Goal: Entertainment & Leisure: Browse casually

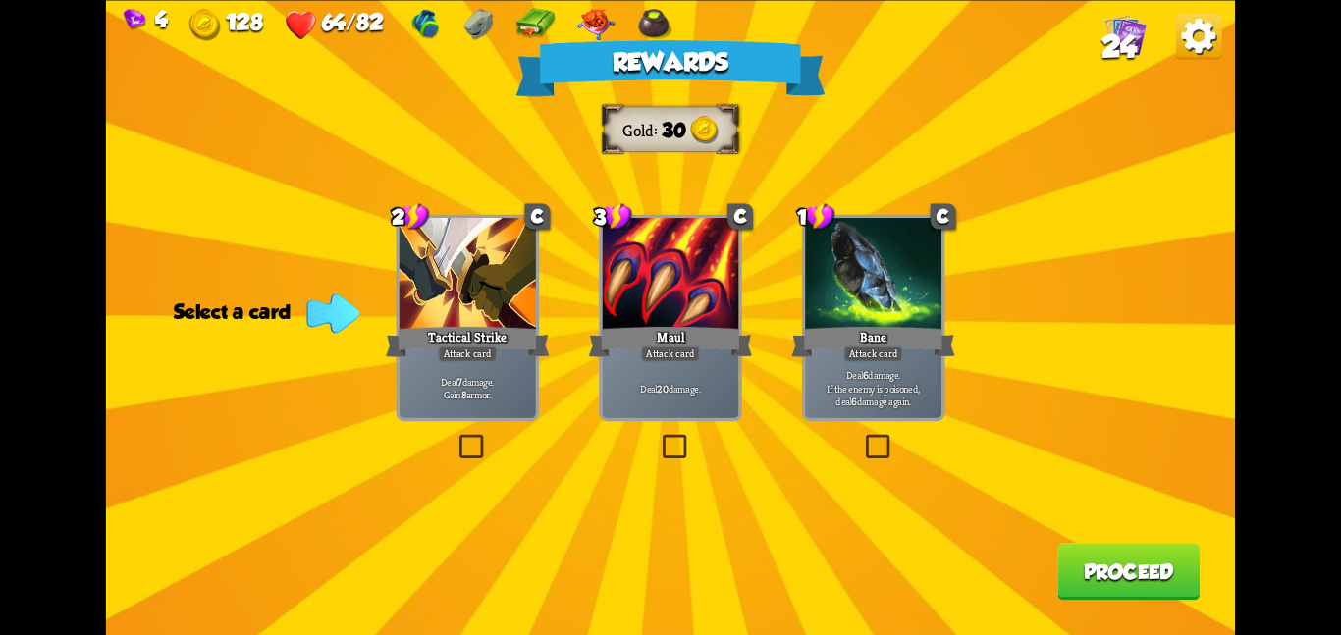
click at [349, 273] on div "Rewards Gold 30 Select a card 2 C Tactical Strike Attack card Deal 7 damage. Ga…" at bounding box center [670, 317] width 1129 height 635
click at [403, 287] on div at bounding box center [468, 275] width 136 height 115
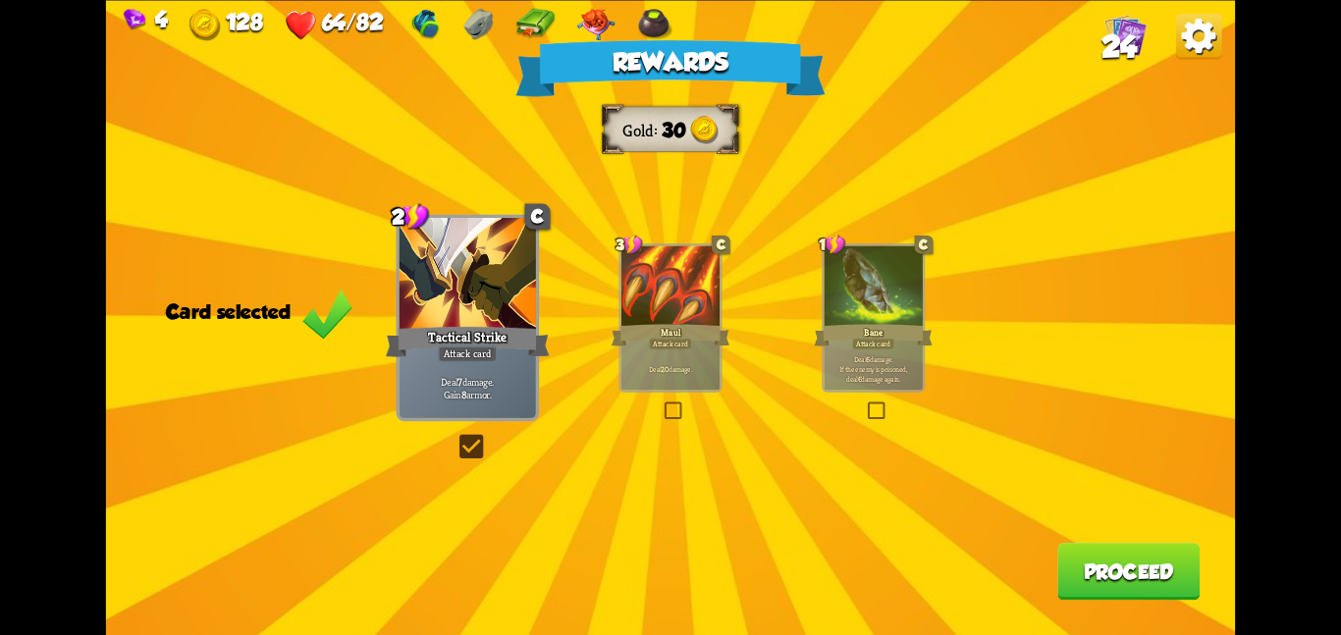
click at [1143, 569] on button "Proceed" at bounding box center [1128, 571] width 142 height 57
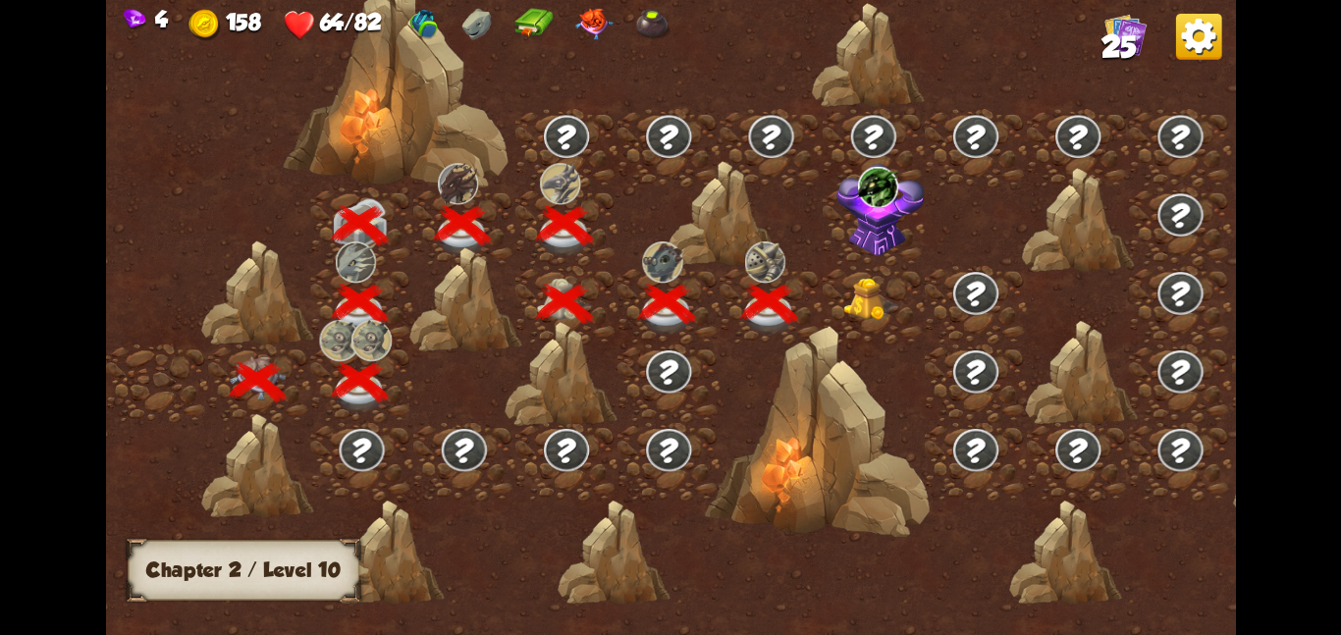
click at [882, 330] on div at bounding box center [817, 431] width 226 height 212
click at [877, 325] on div at bounding box center [817, 431] width 226 height 212
click at [877, 321] on div at bounding box center [874, 304] width 102 height 79
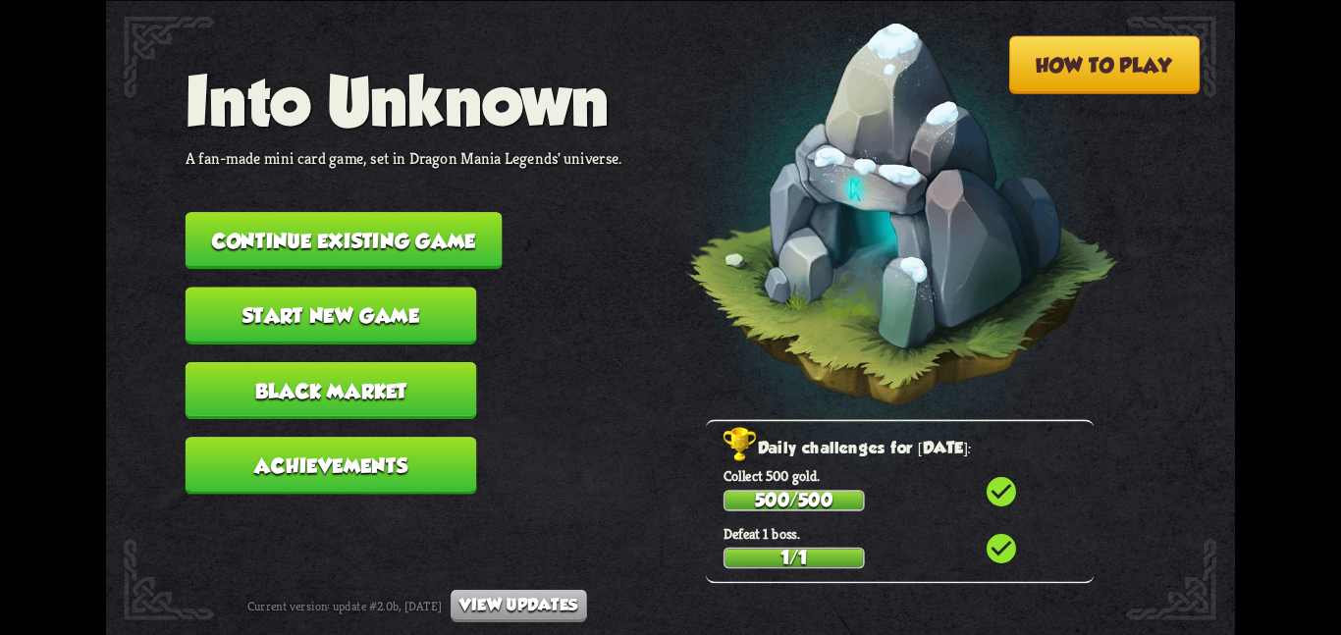
click at [233, 214] on button "Continue existing game" at bounding box center [344, 240] width 317 height 57
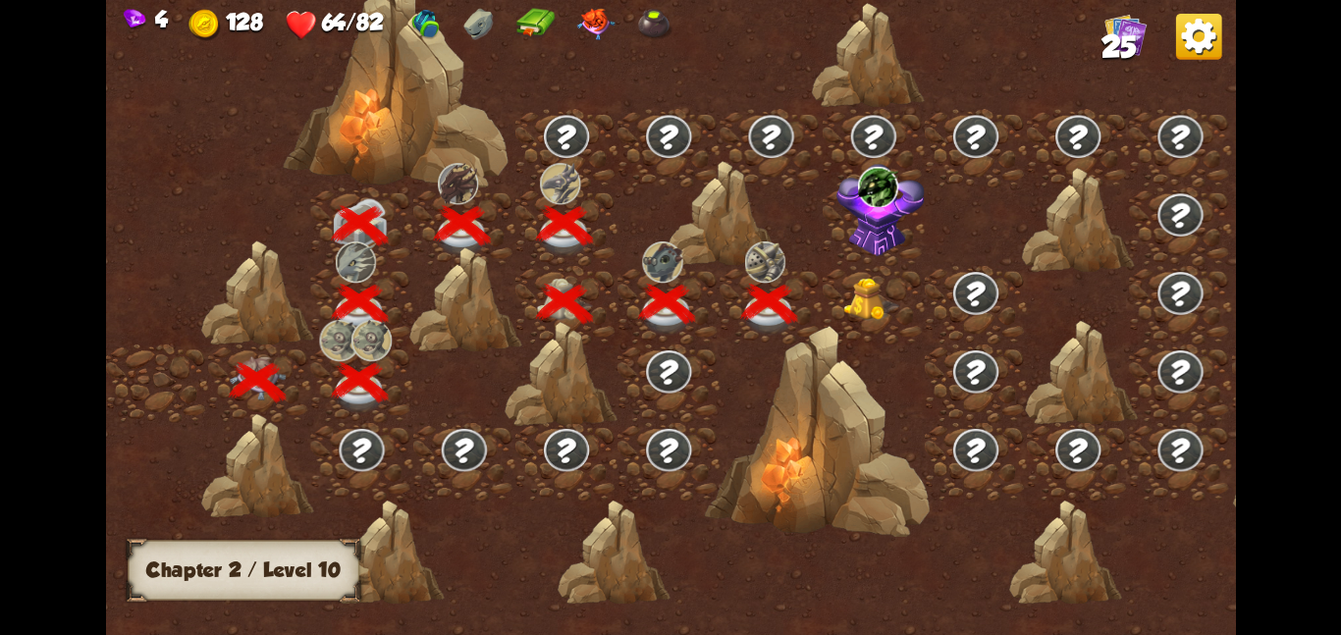
click at [841, 290] on div at bounding box center [874, 304] width 102 height 79
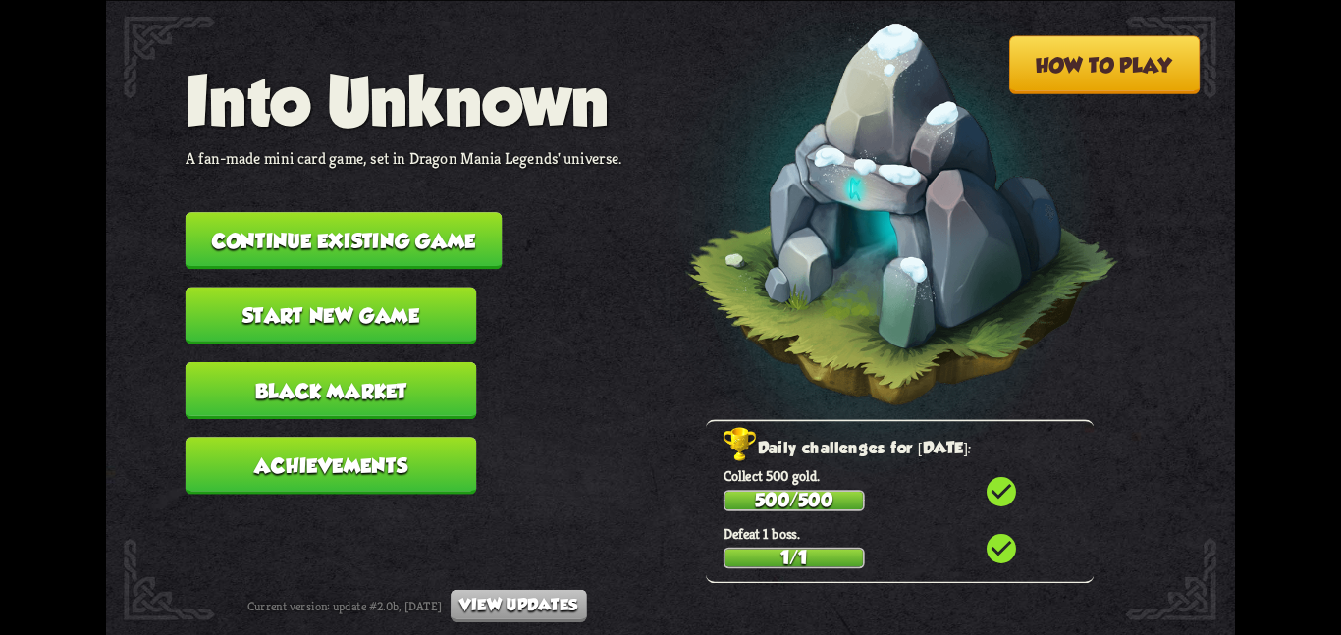
click at [259, 237] on button "Continue existing game" at bounding box center [344, 240] width 317 height 57
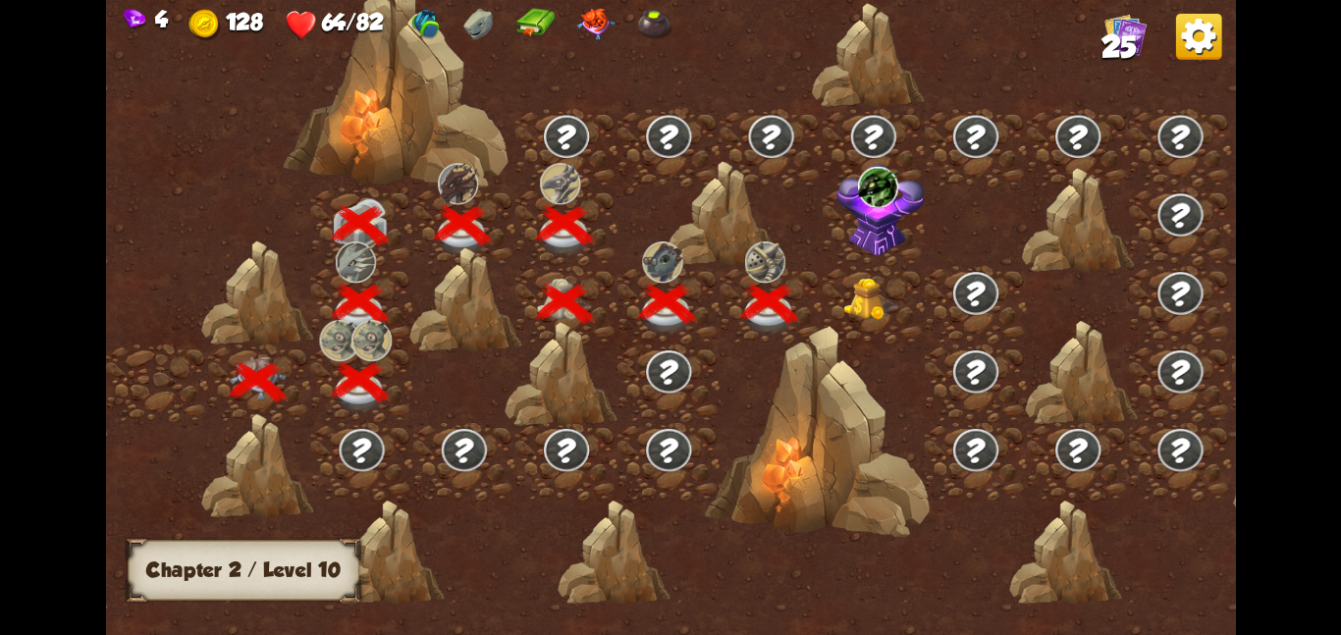
click at [892, 292] on img at bounding box center [871, 298] width 57 height 43
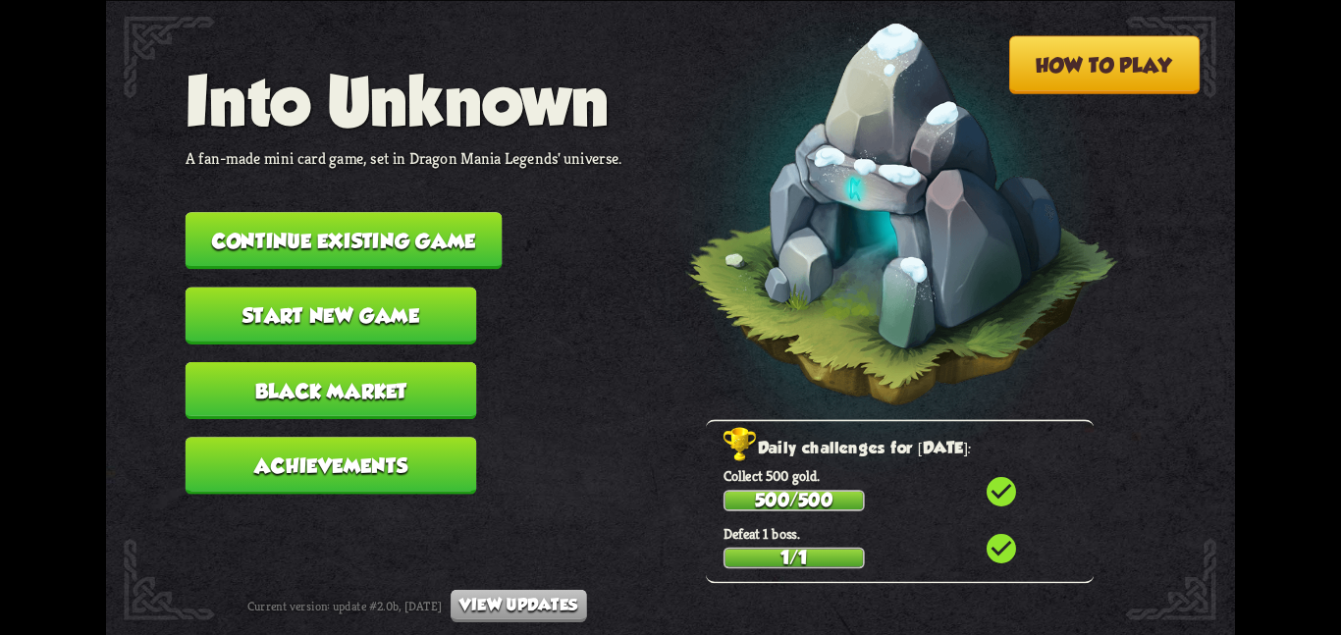
click at [405, 225] on button "Continue existing game" at bounding box center [344, 240] width 317 height 57
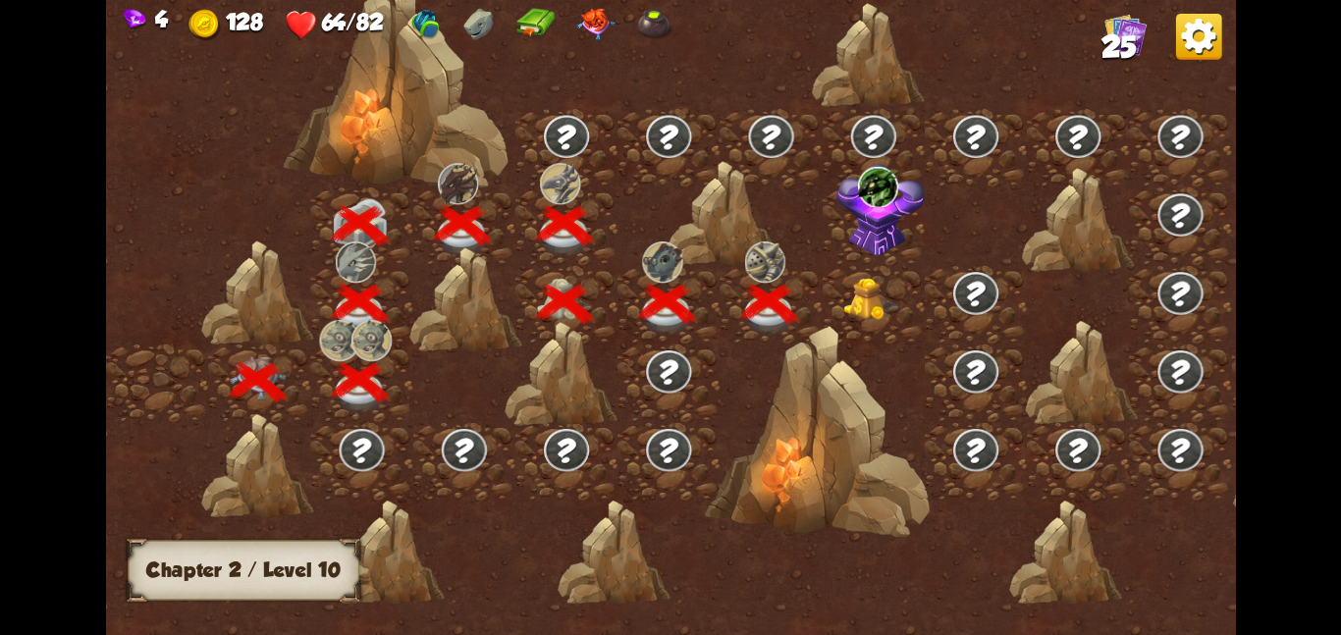
click at [840, 305] on div at bounding box center [874, 304] width 102 height 79
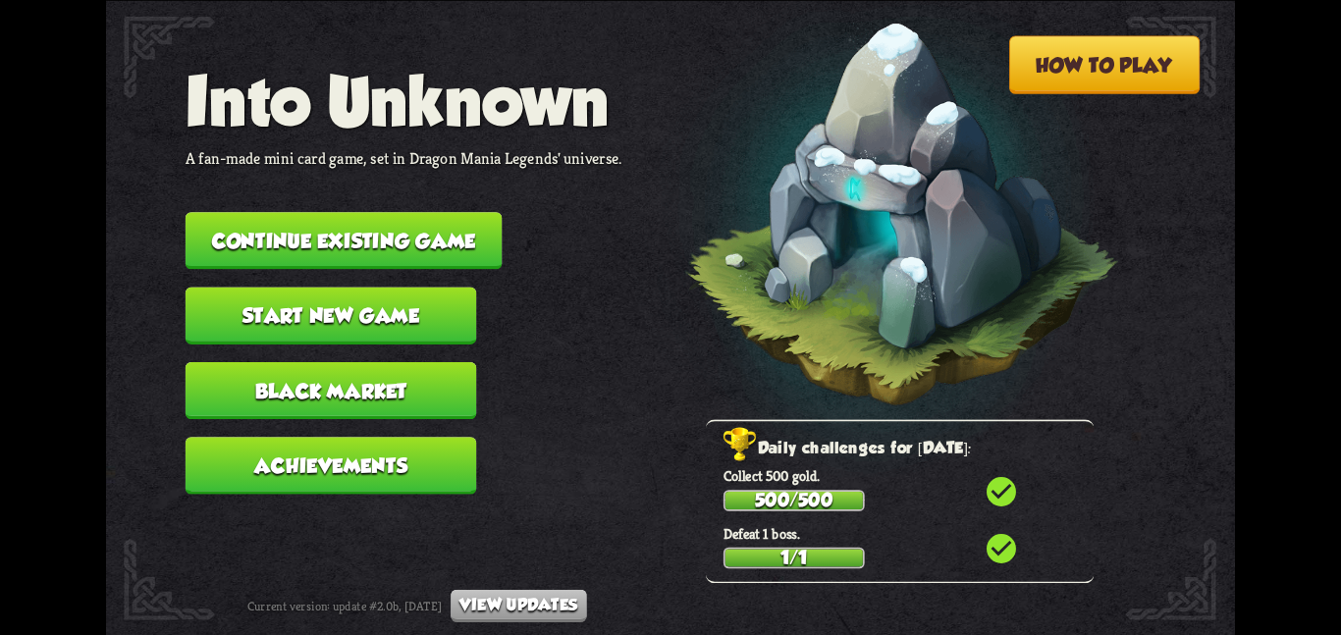
click at [310, 184] on nav "Into Unknown A fan-made mini card game, set in Dragon Mania Legends' universe. …" at bounding box center [404, 287] width 437 height 450
click at [308, 212] on button "Continue existing game" at bounding box center [344, 240] width 317 height 57
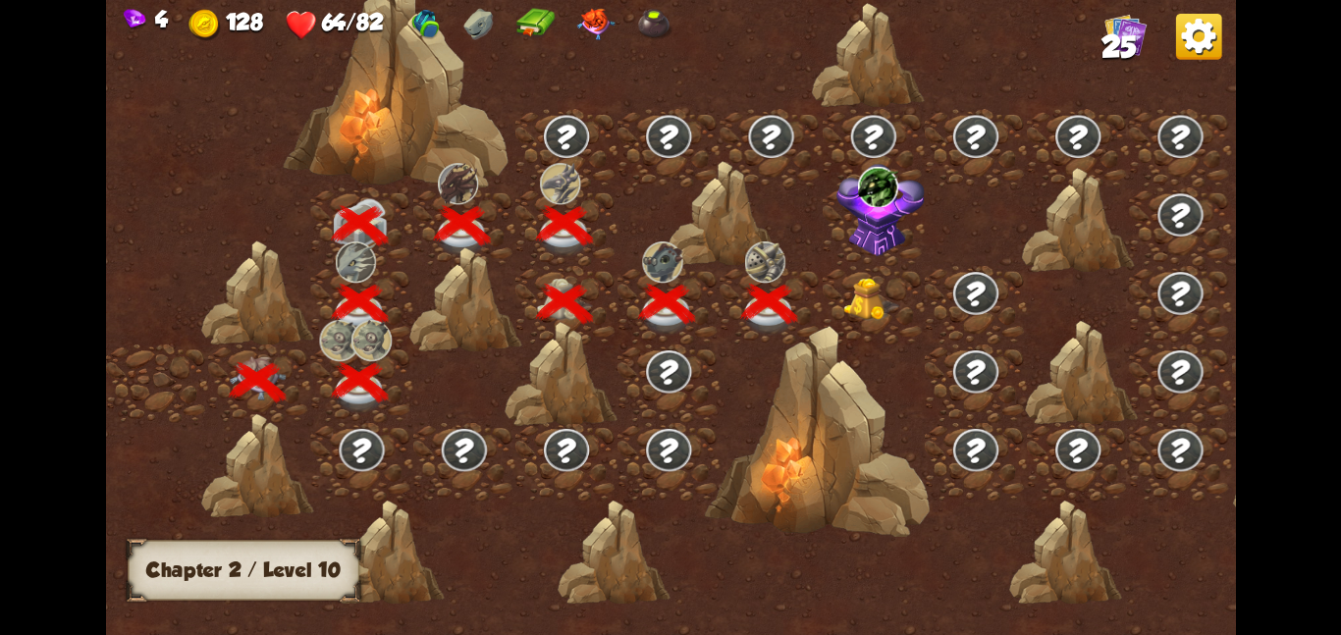
click at [862, 288] on img at bounding box center [871, 298] width 57 height 43
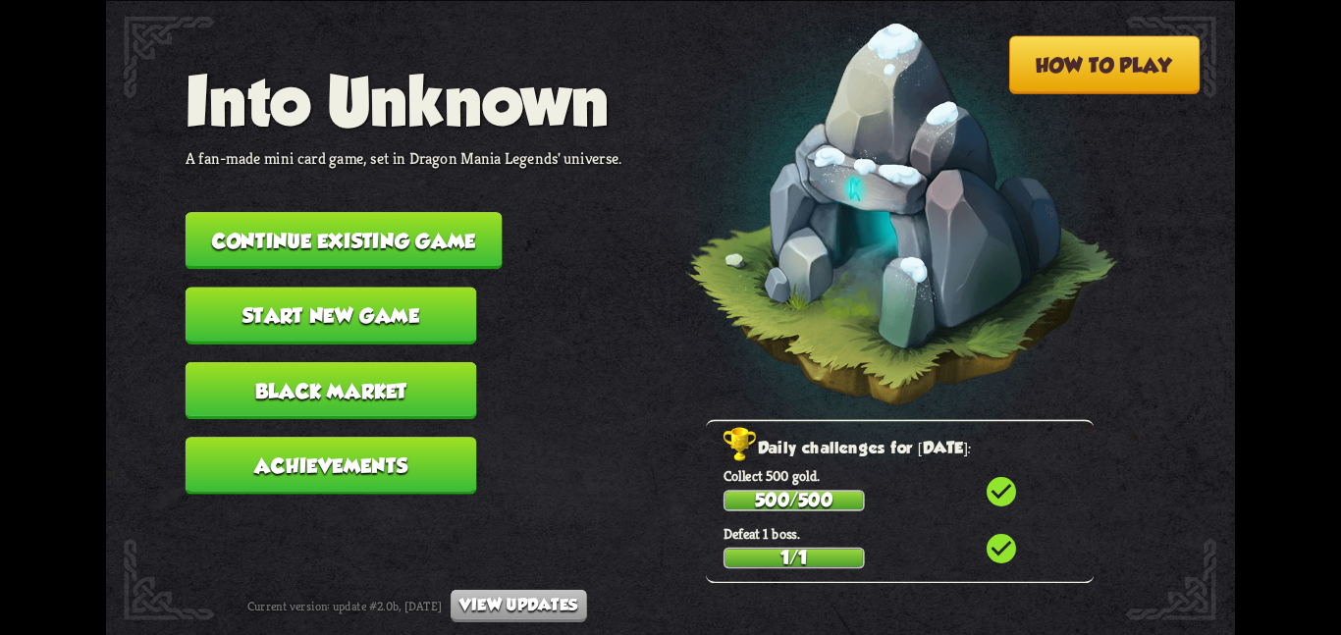
click at [384, 212] on button "Continue existing game" at bounding box center [344, 240] width 317 height 57
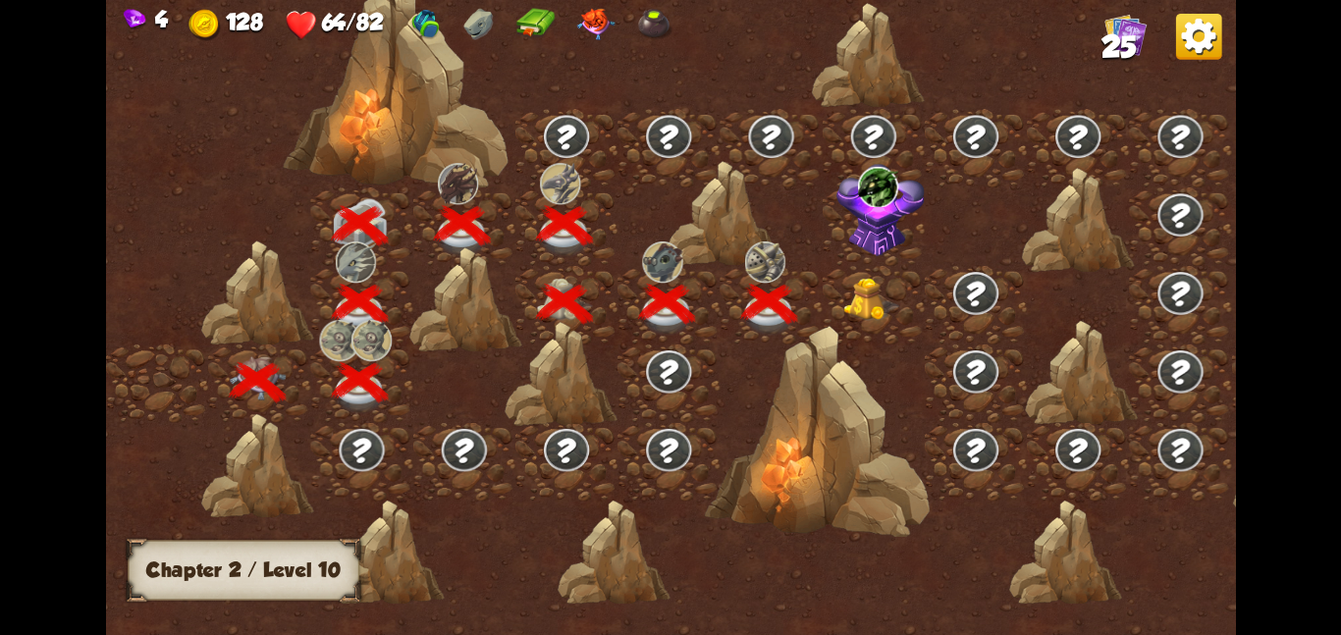
click at [890, 317] on img at bounding box center [871, 298] width 57 height 43
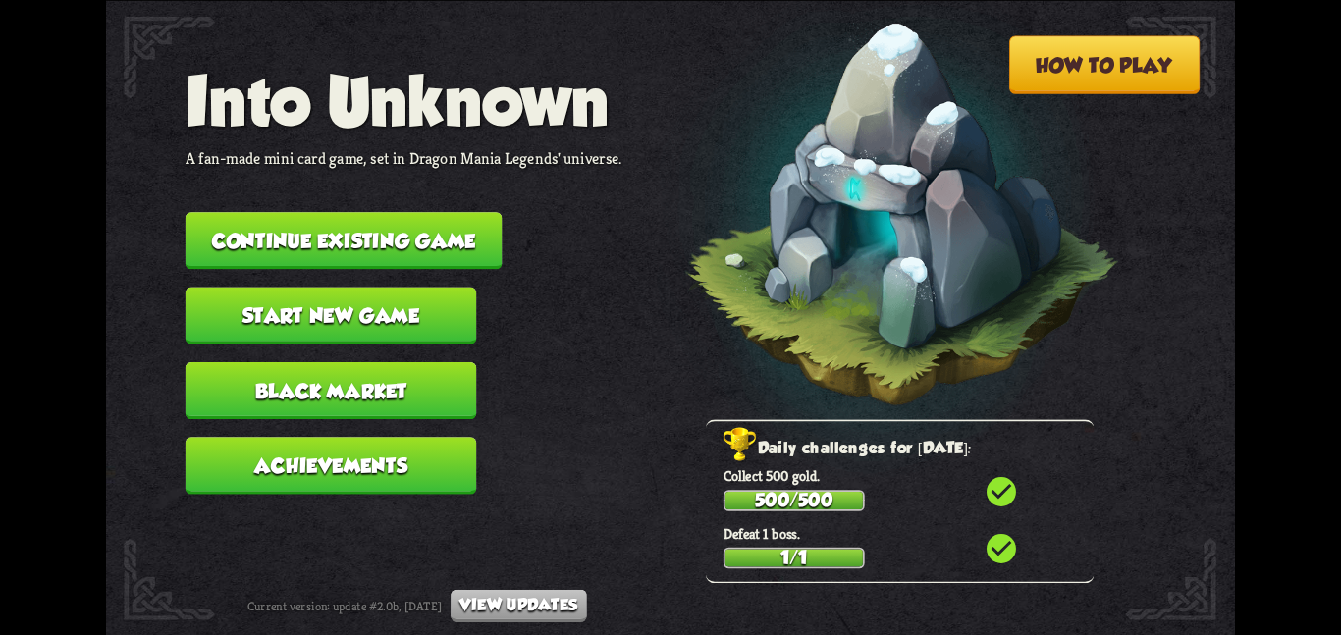
click at [314, 212] on button "Continue existing game" at bounding box center [344, 240] width 317 height 57
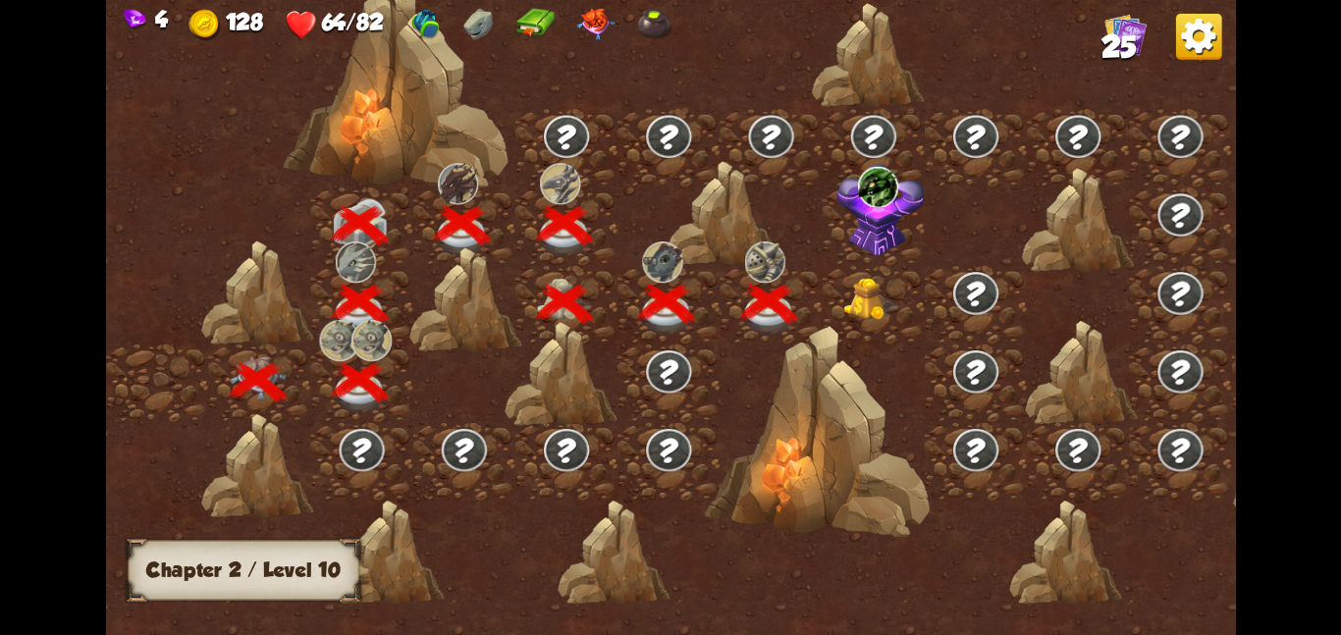
click at [841, 306] on div at bounding box center [874, 304] width 102 height 79
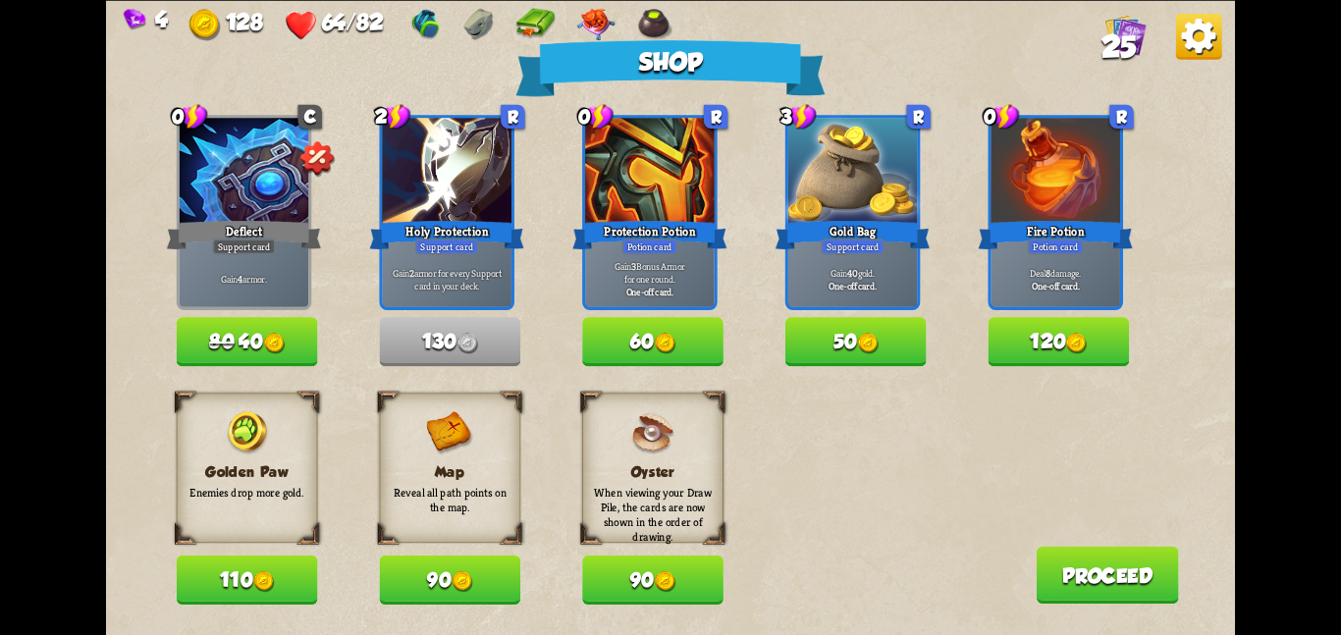
click at [295, 559] on button "110" at bounding box center [247, 580] width 141 height 49
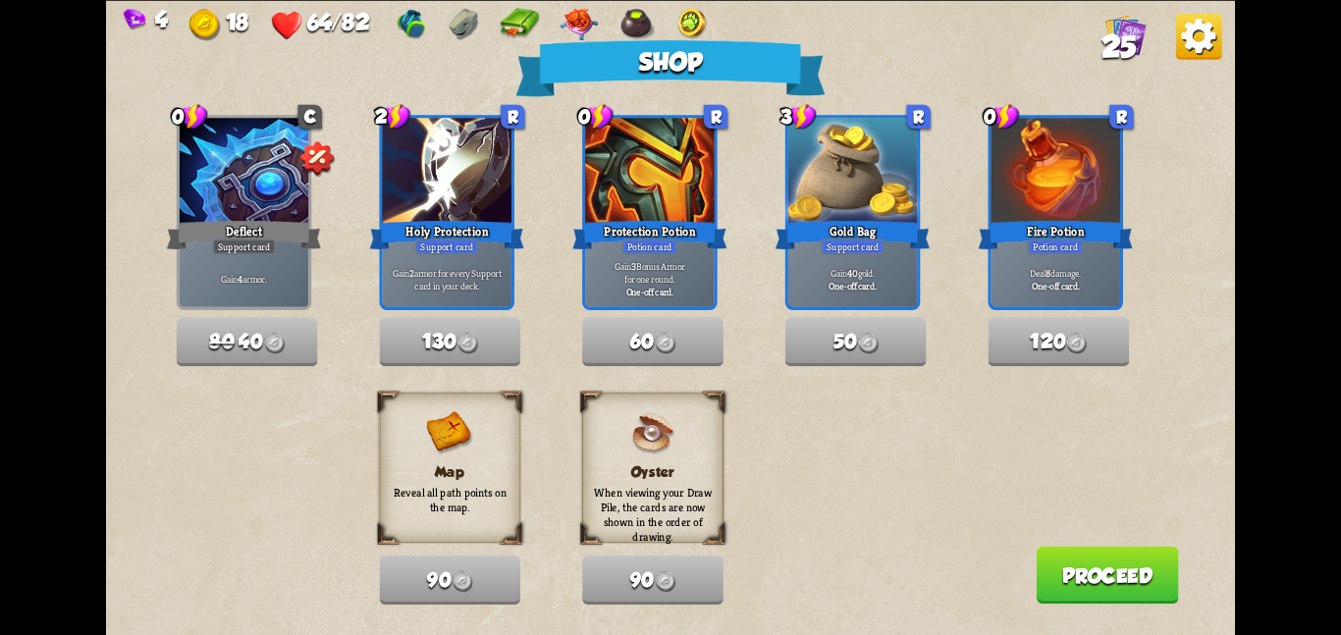
click at [1158, 578] on button "Proceed" at bounding box center [1107, 574] width 142 height 57
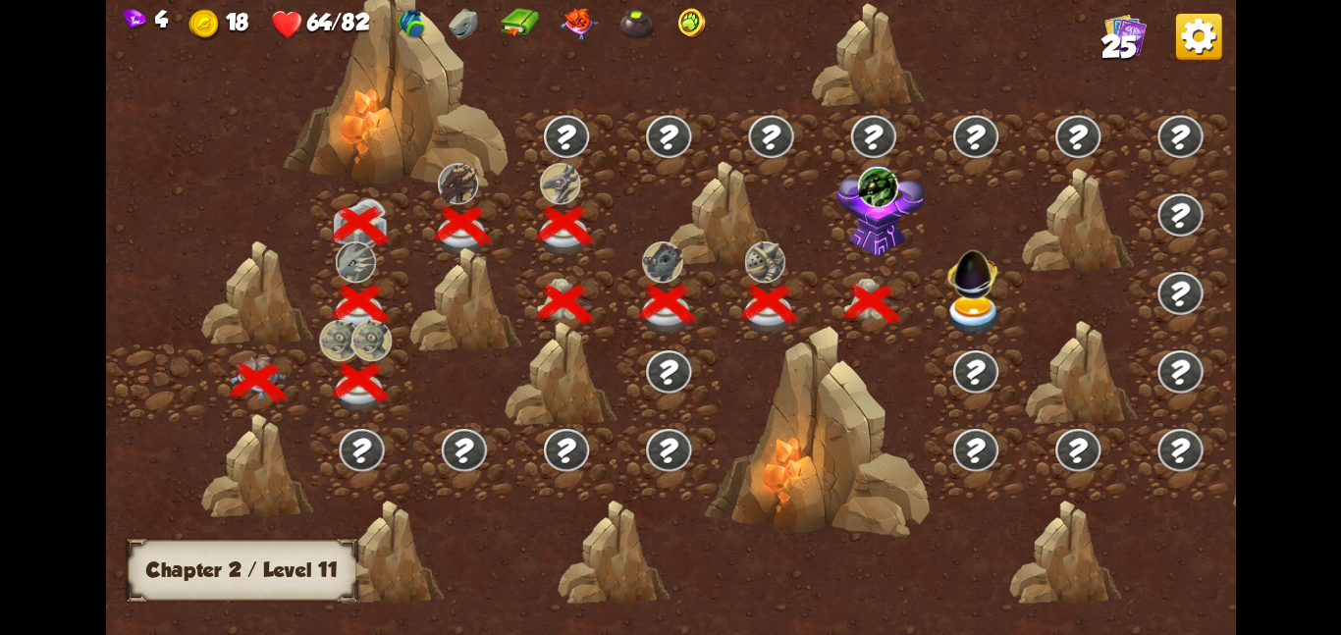
scroll to position [0, 298]
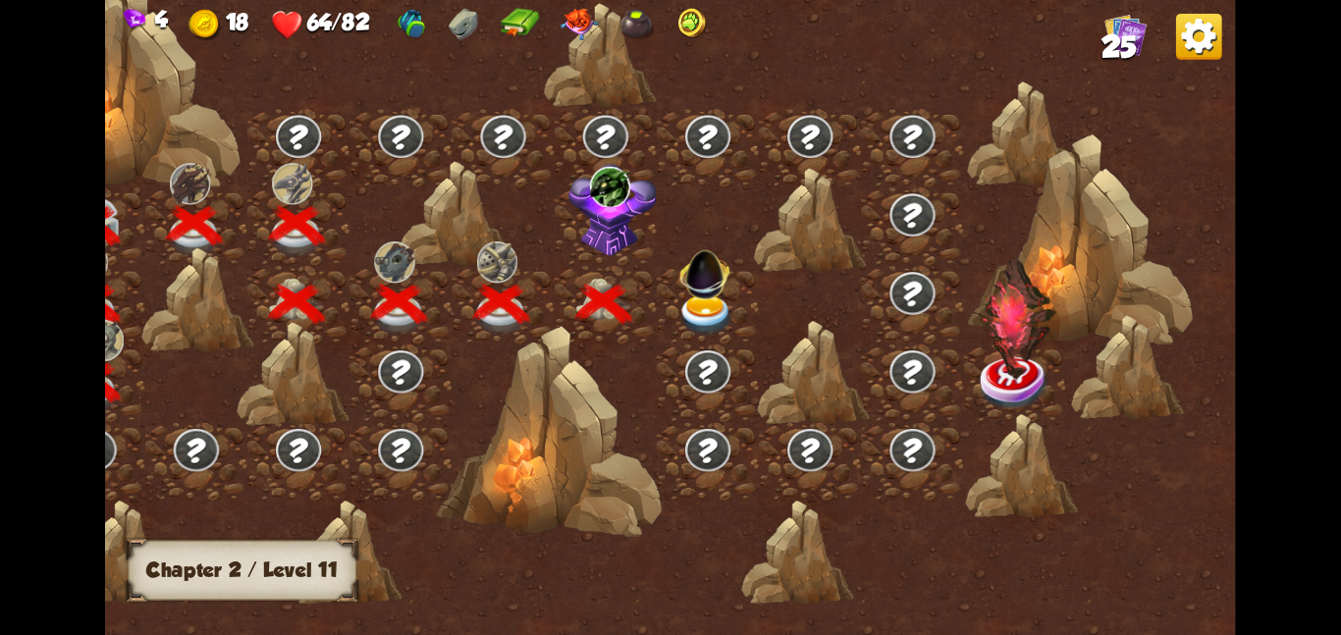
click at [643, 257] on div at bounding box center [605, 226] width 102 height 79
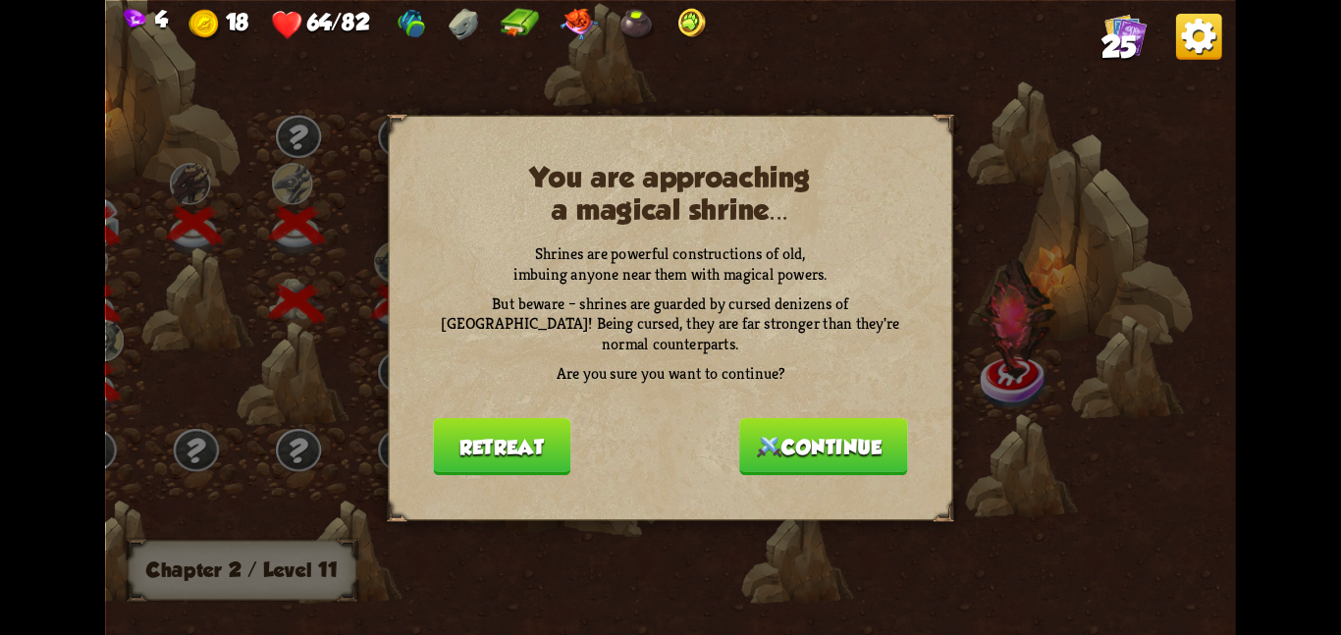
click at [813, 417] on button "Continue" at bounding box center [823, 445] width 169 height 57
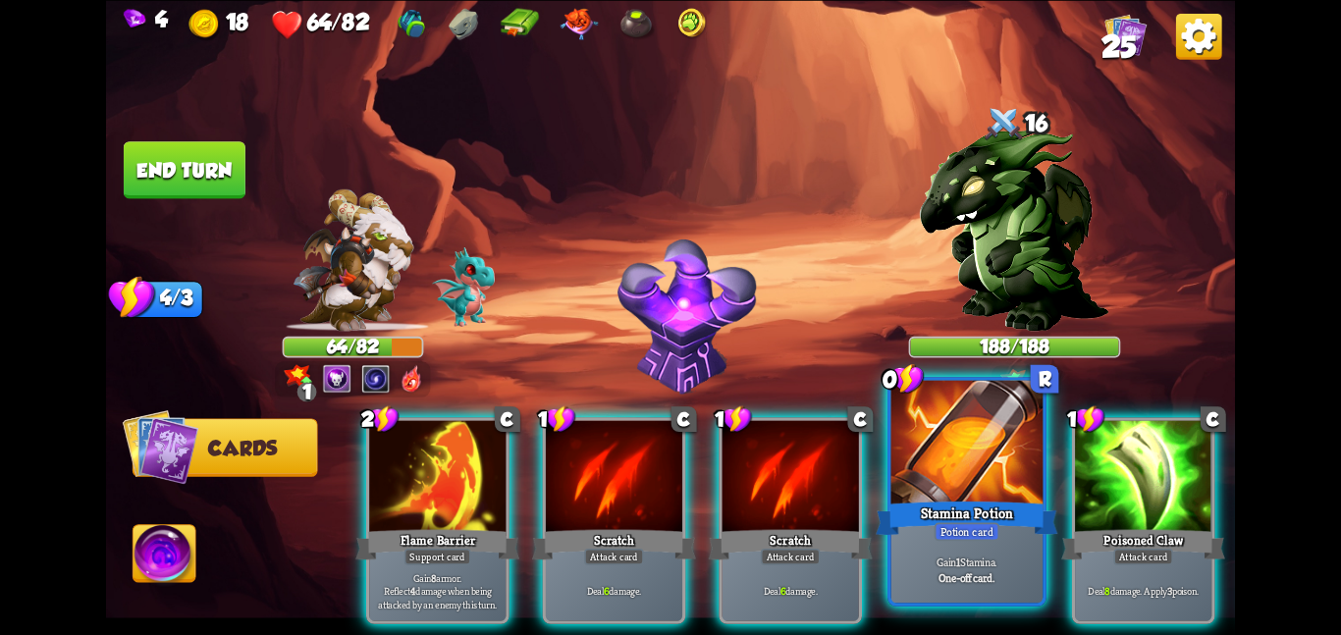
click at [954, 433] on div at bounding box center [967, 444] width 152 height 128
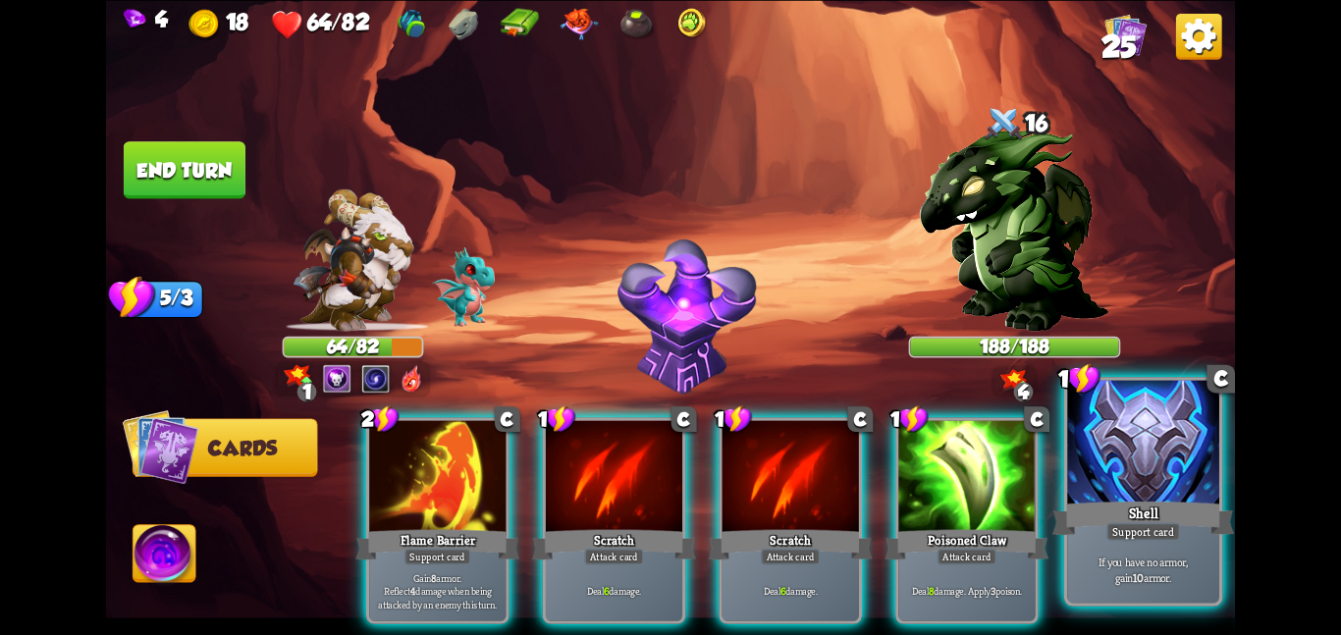
click at [1195, 482] on div at bounding box center [1143, 444] width 152 height 128
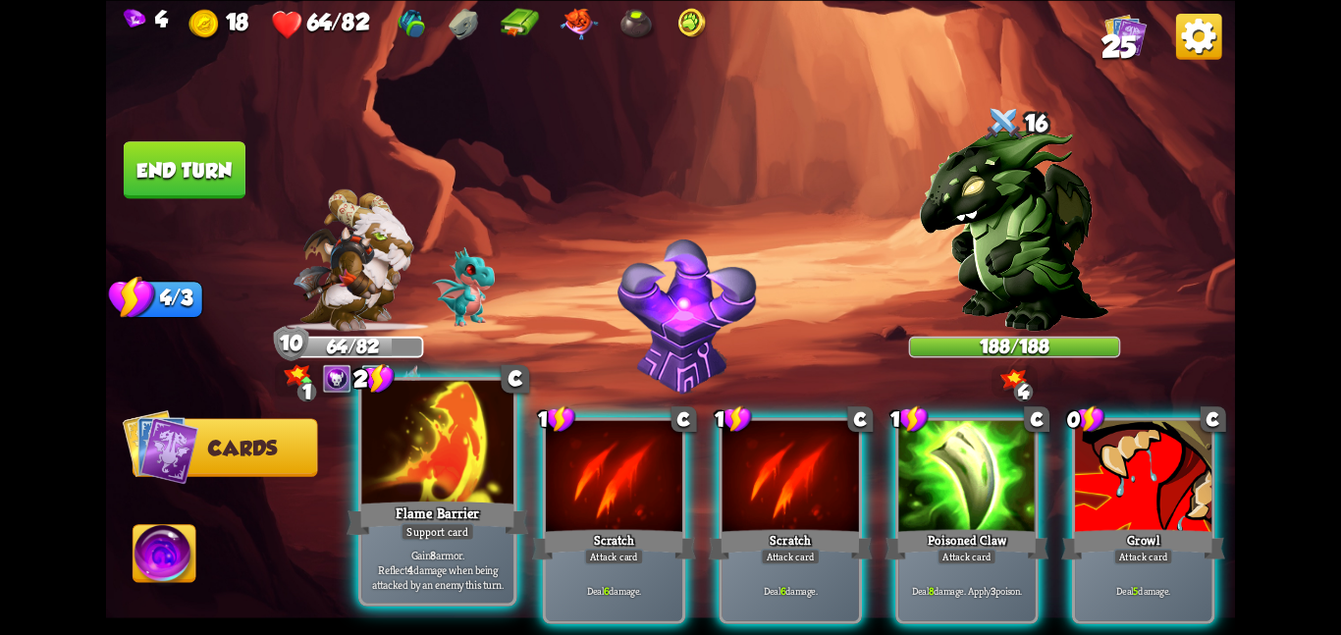
click at [413, 490] on div at bounding box center [437, 444] width 152 height 128
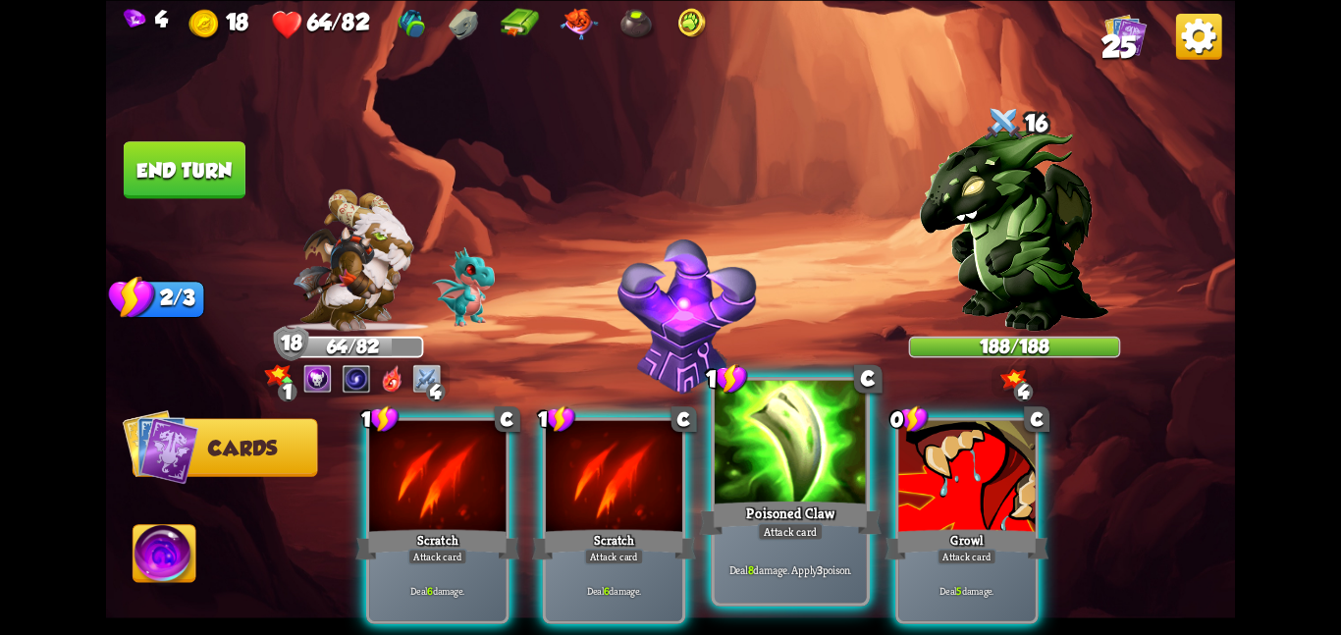
click at [774, 473] on div at bounding box center [791, 444] width 152 height 128
click at [898, 473] on div at bounding box center [966, 477] width 136 height 115
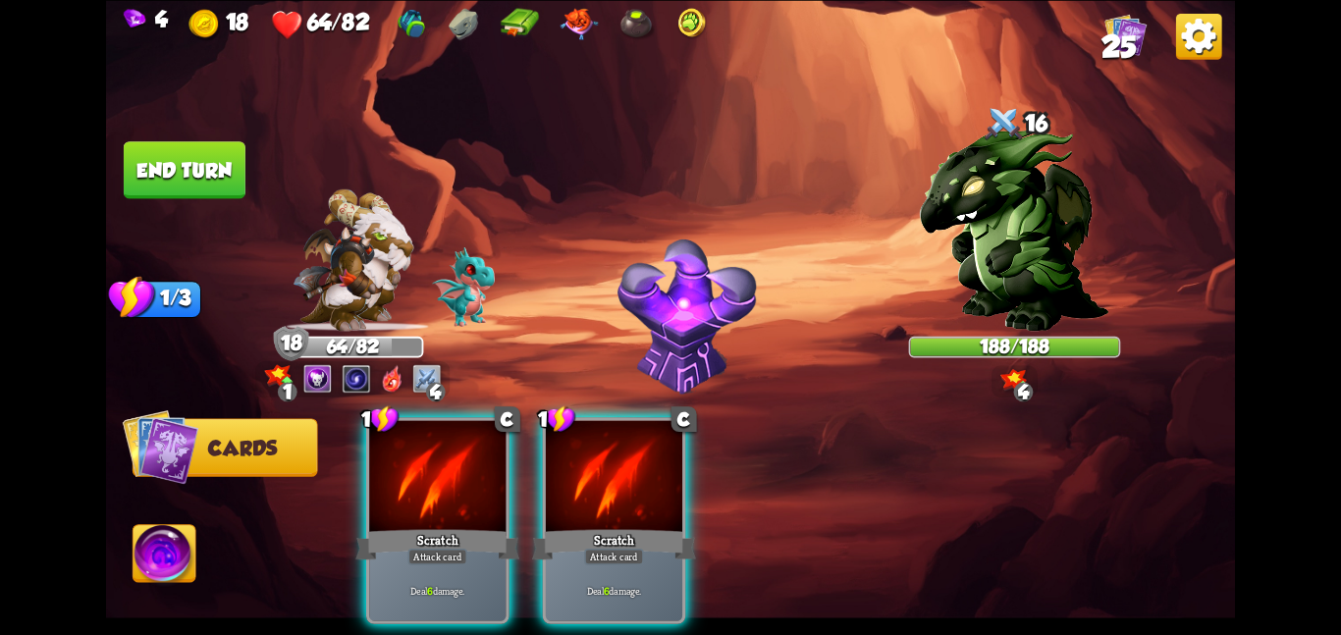
click at [774, 473] on div "1 C Scratch Attack card Deal 6 damage. 1 C Scratch Attack card Deal 6 damage." at bounding box center [783, 493] width 903 height 283
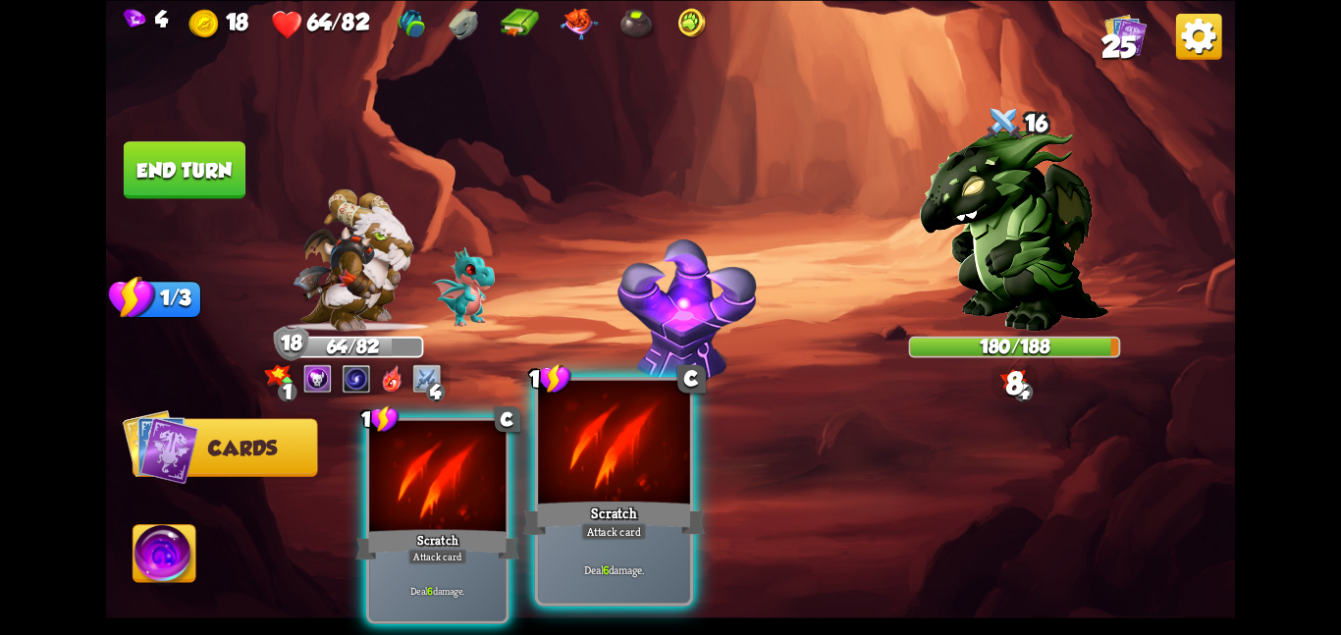
click at [553, 461] on div at bounding box center [614, 444] width 152 height 128
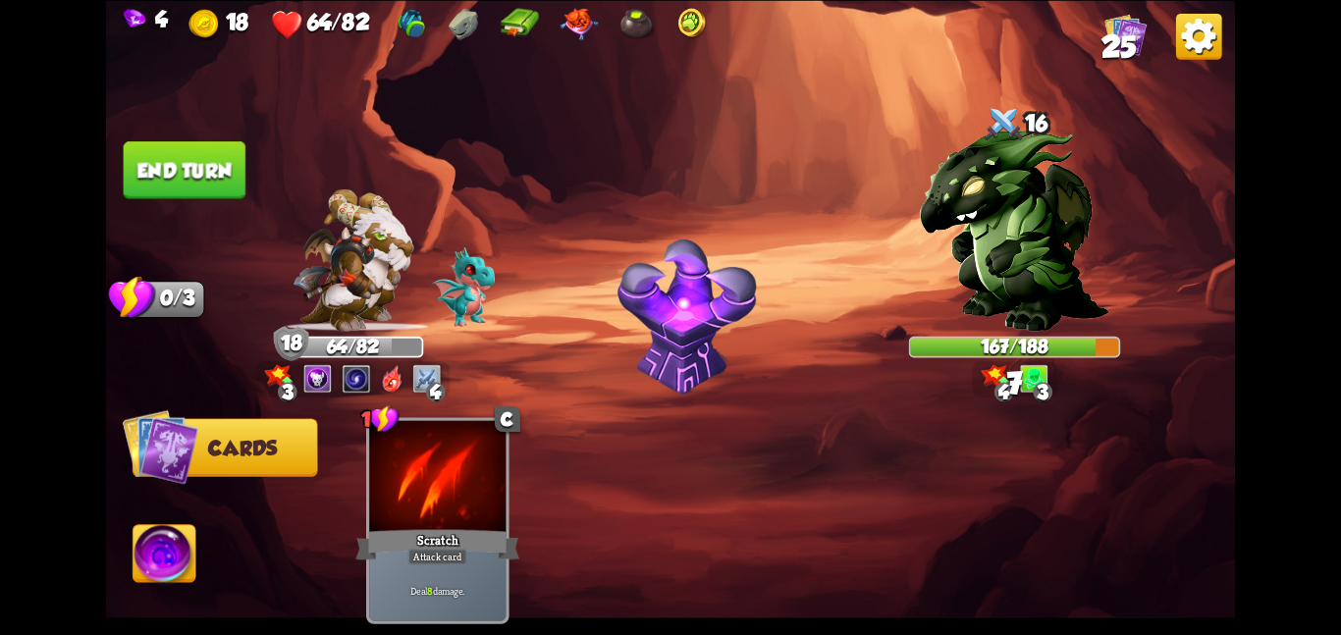
click at [197, 153] on button "End turn" at bounding box center [185, 169] width 122 height 57
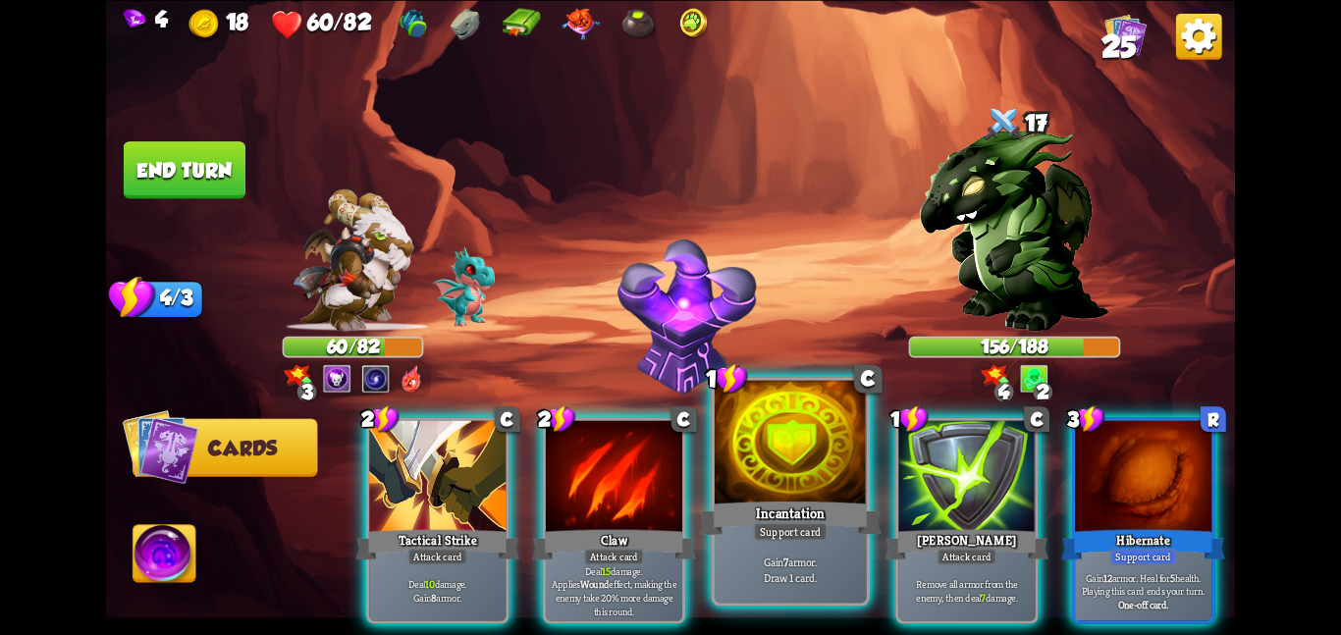
click at [804, 476] on div at bounding box center [791, 444] width 152 height 128
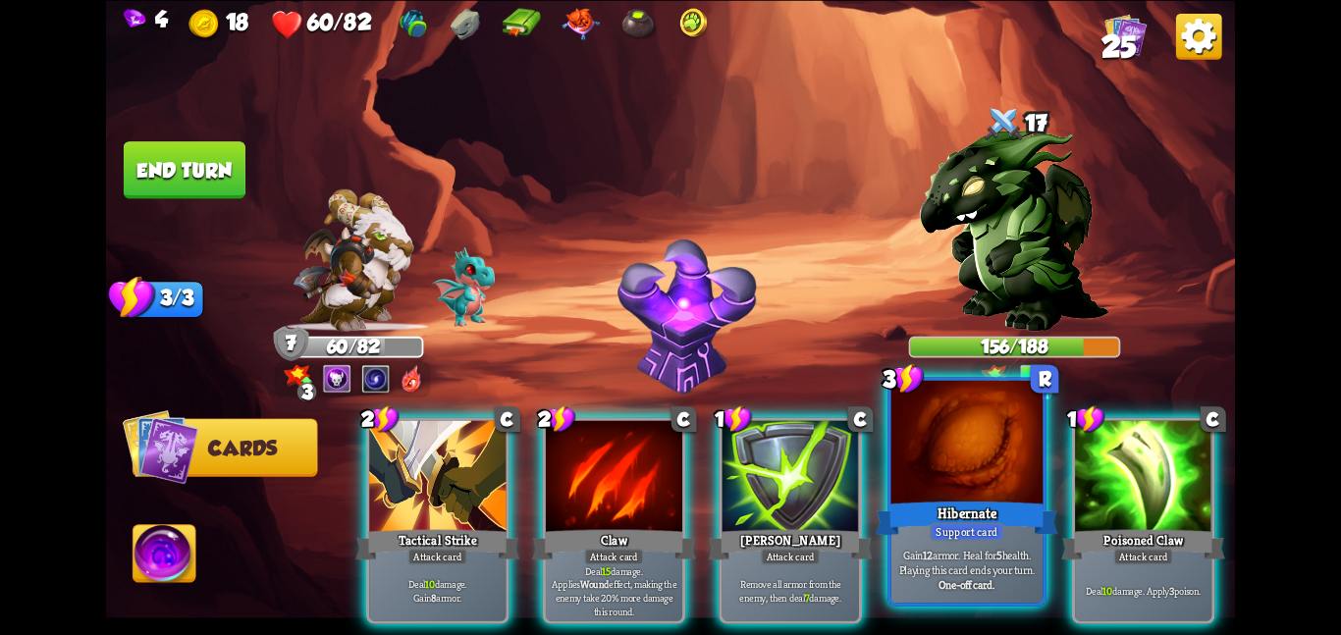
click at [924, 492] on div at bounding box center [967, 444] width 152 height 128
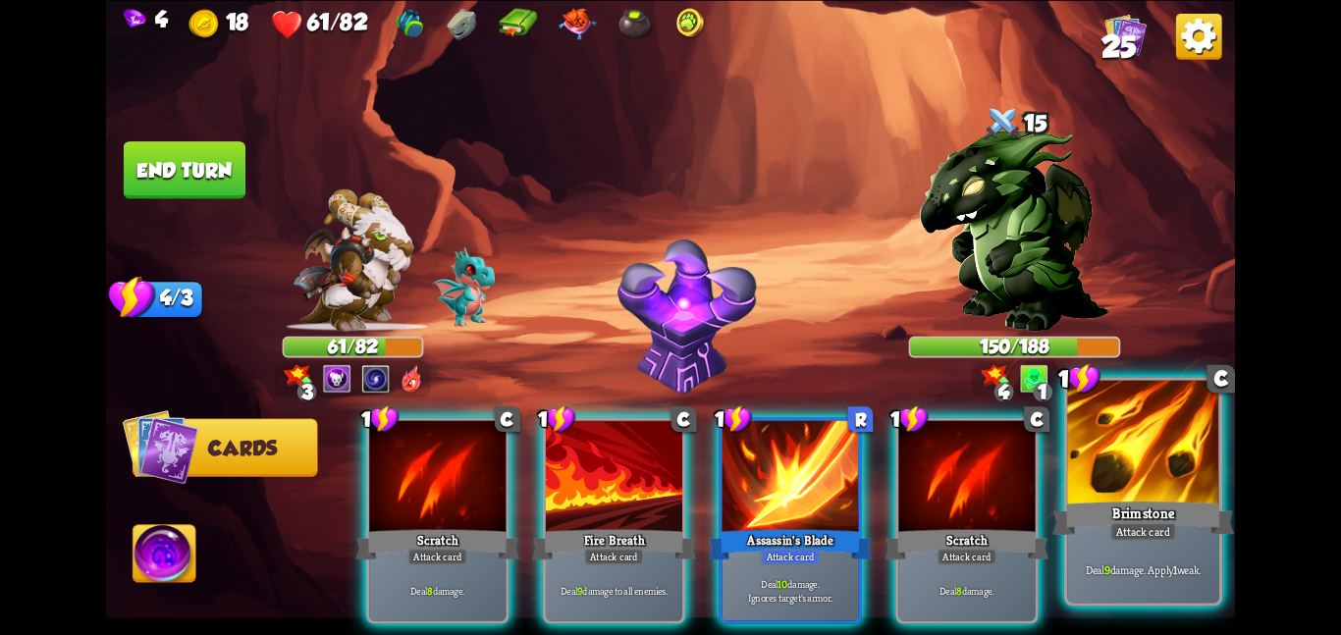
click at [1136, 450] on div at bounding box center [1143, 444] width 152 height 128
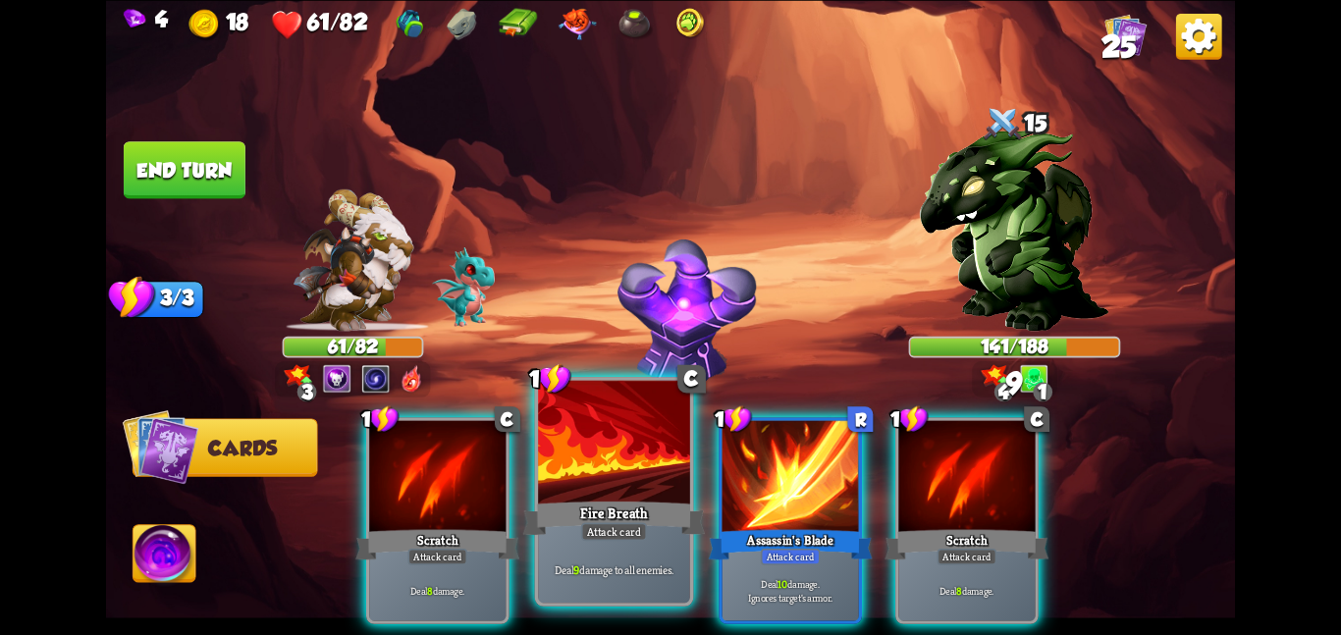
click at [581, 480] on div at bounding box center [614, 444] width 152 height 128
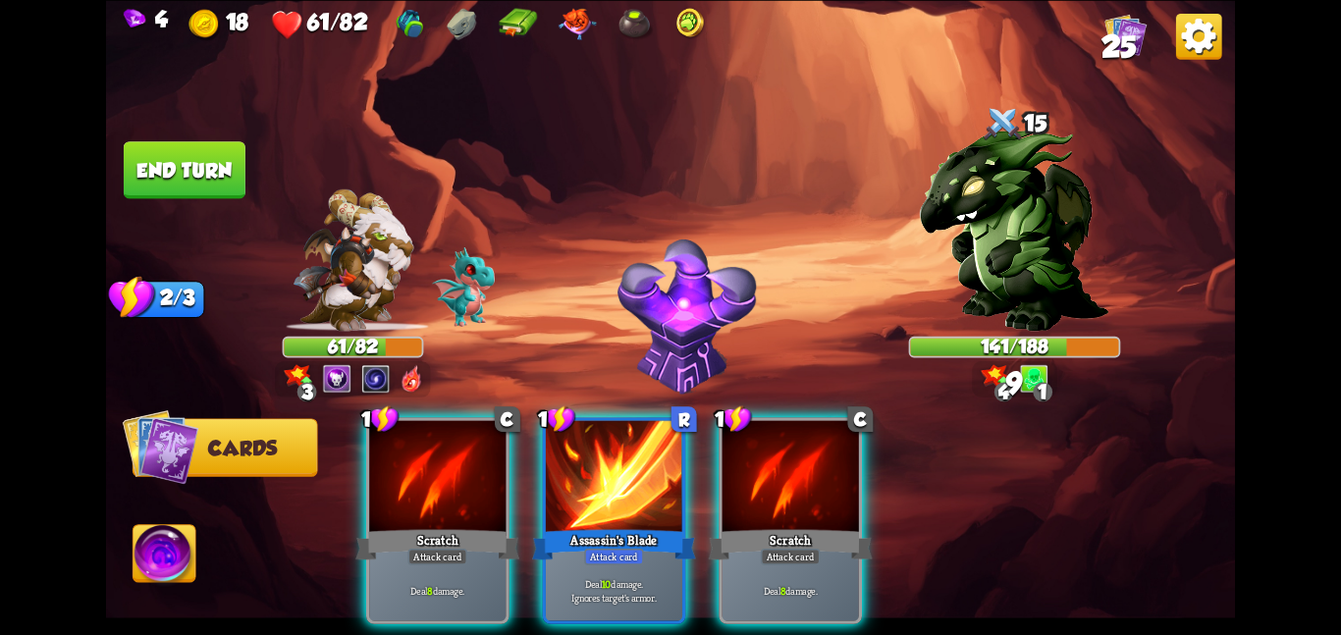
click at [581, 480] on div at bounding box center [614, 477] width 136 height 115
click at [581, 480] on div "1 C Scratch Attack card Deal 8 damage. 1 R Assassin's Blade Attack card Deal 10…" at bounding box center [783, 493] width 903 height 283
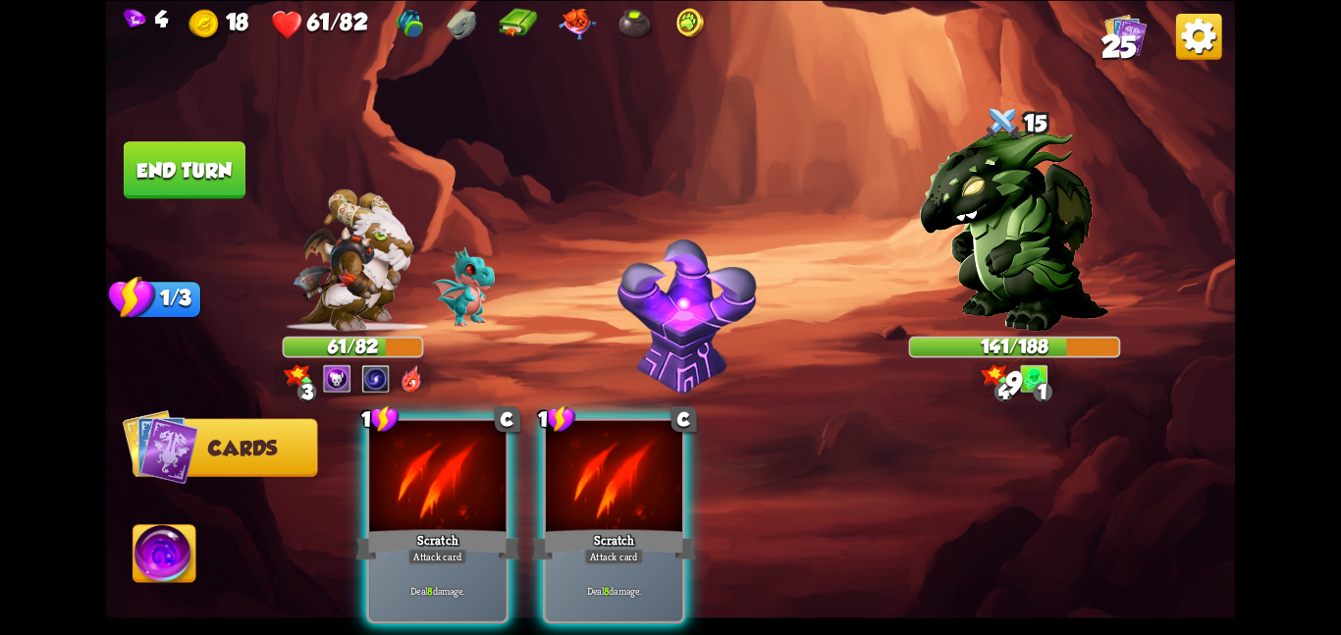
click at [581, 480] on div at bounding box center [614, 477] width 136 height 115
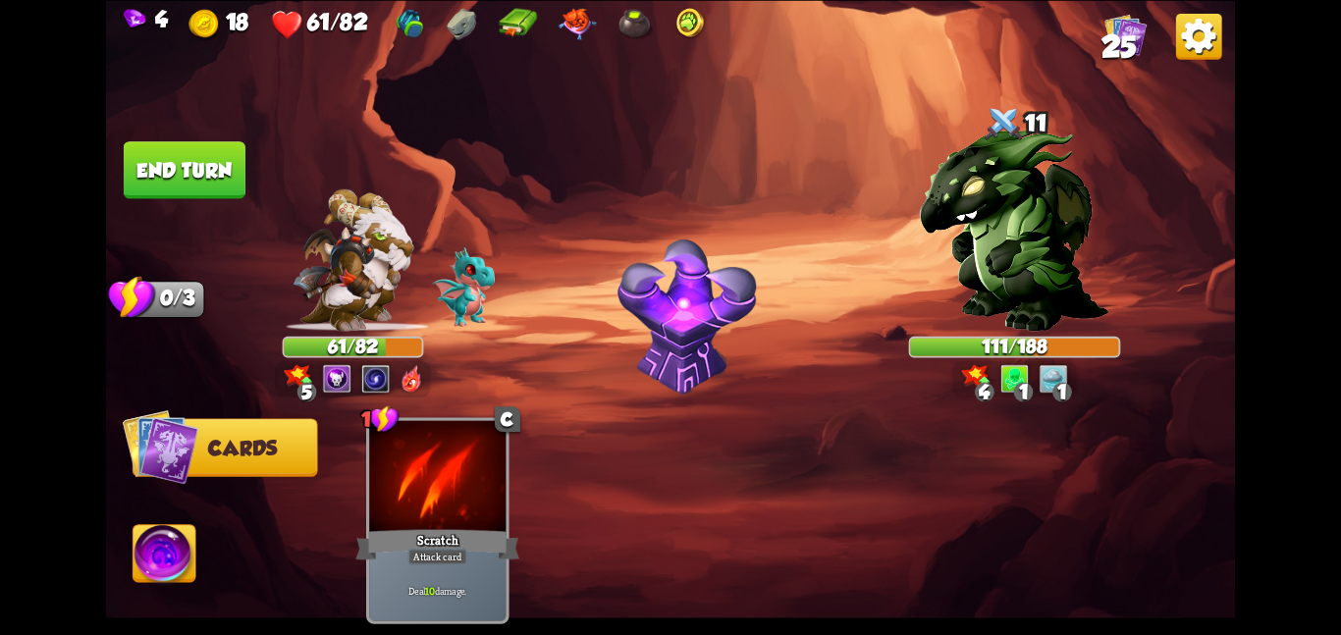
click at [218, 188] on button "End turn" at bounding box center [185, 169] width 122 height 57
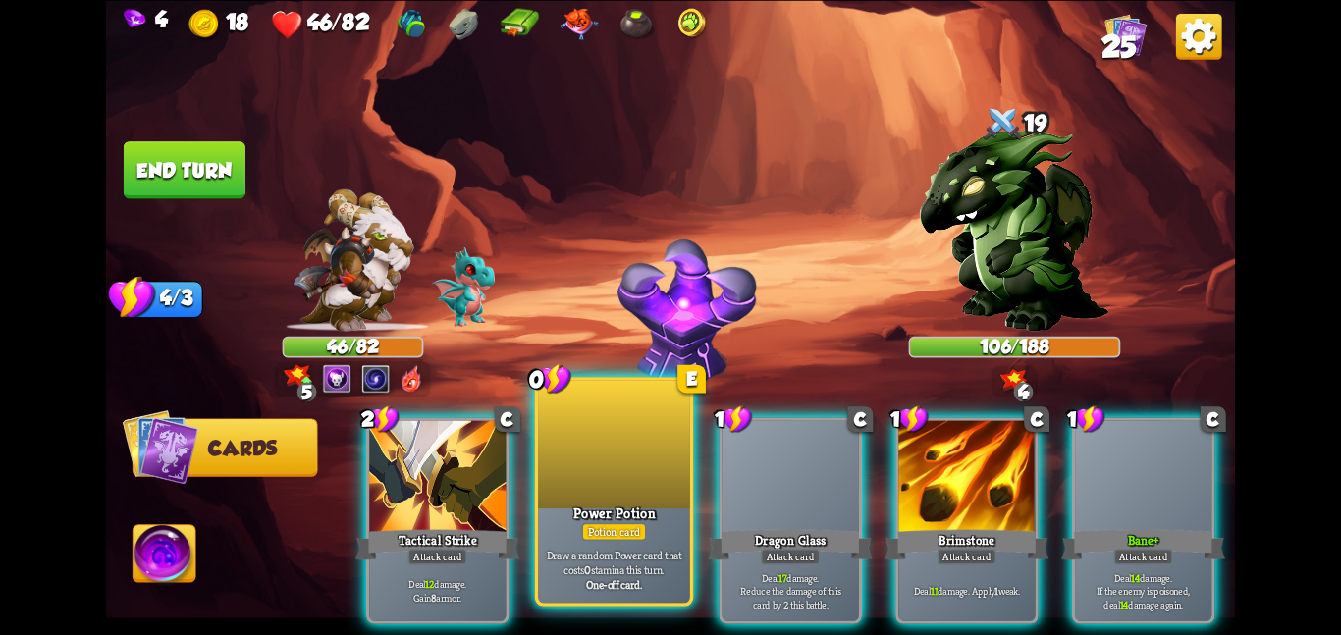
click at [571, 508] on div "Power Potion" at bounding box center [614, 518] width 182 height 40
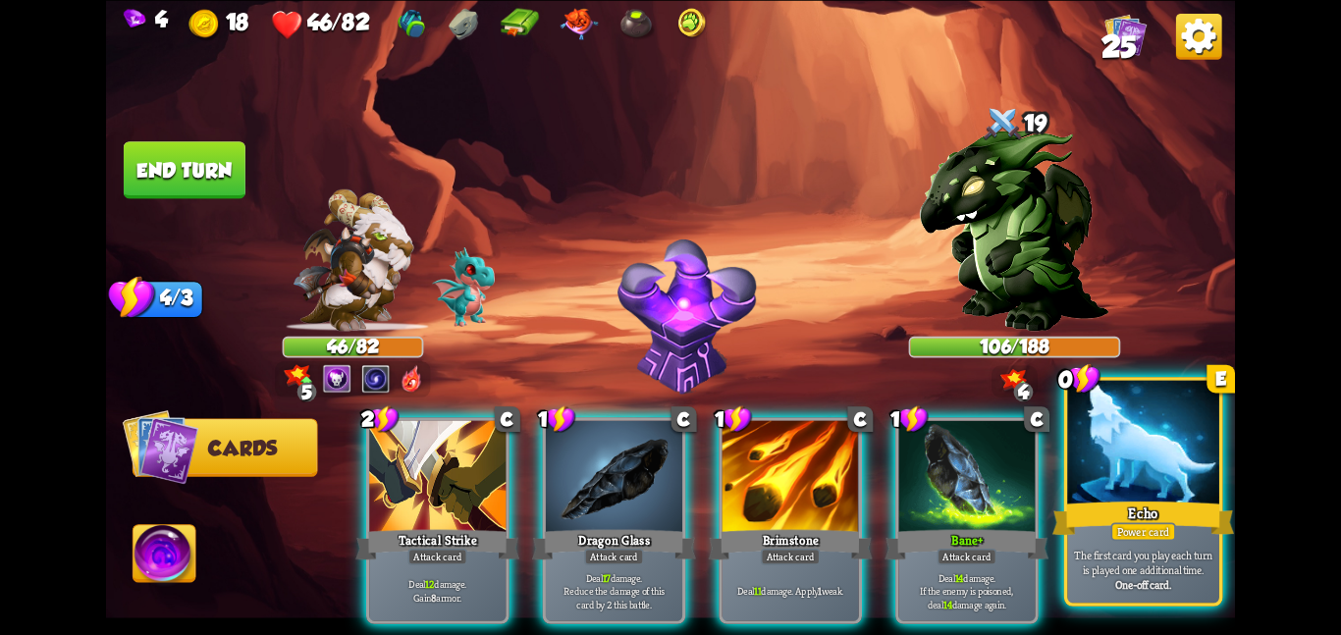
click at [1150, 469] on div at bounding box center [1143, 444] width 152 height 128
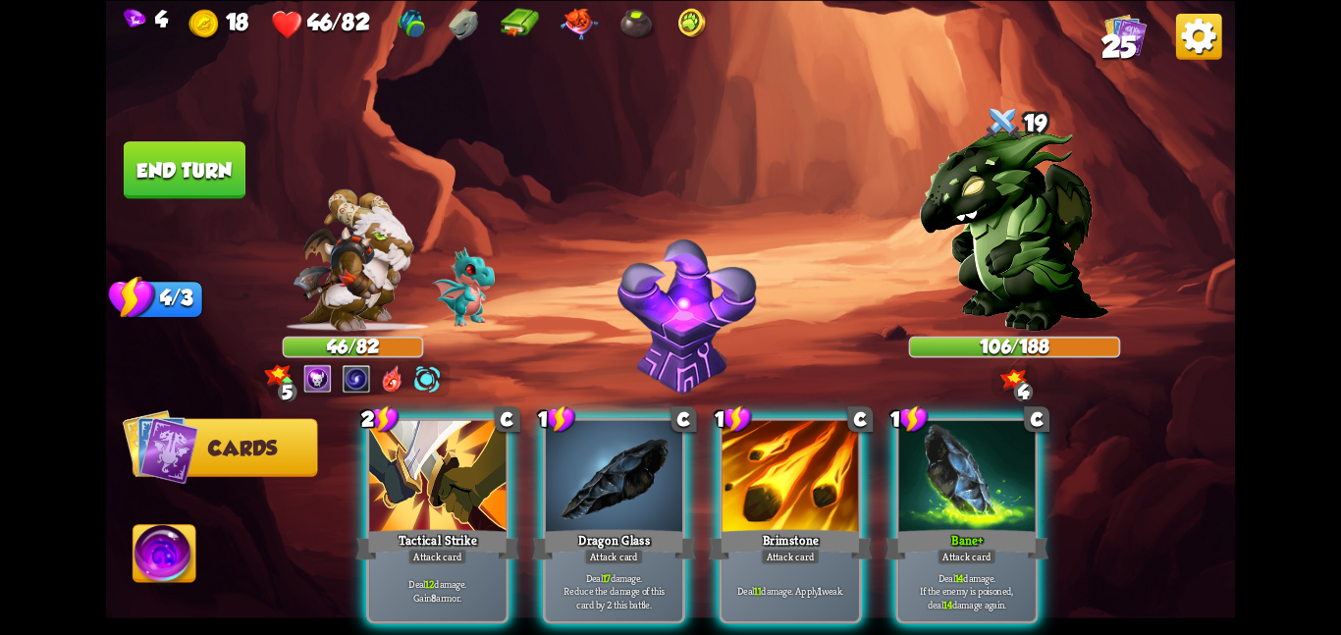
click at [353, 453] on div "2 C Tactical Strike Attack card Deal 12 damage. Gain 8 armor. 1 C Dragon Glass …" at bounding box center [783, 493] width 903 height 283
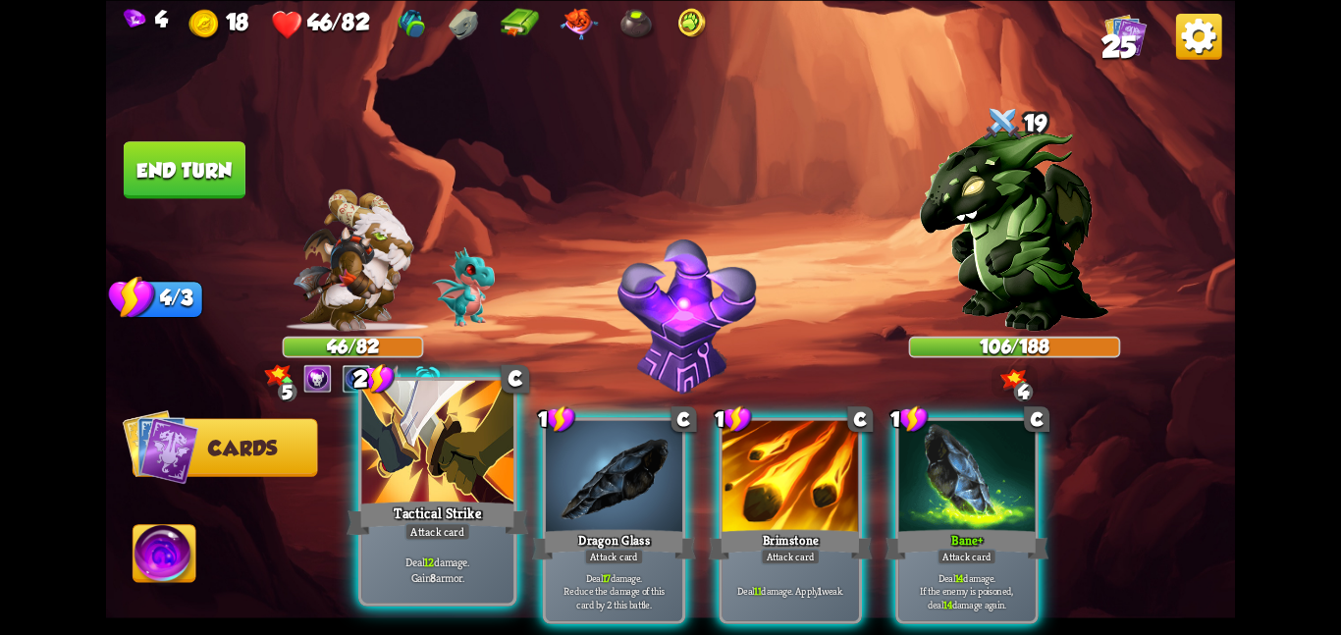
click at [394, 451] on div at bounding box center [437, 444] width 152 height 128
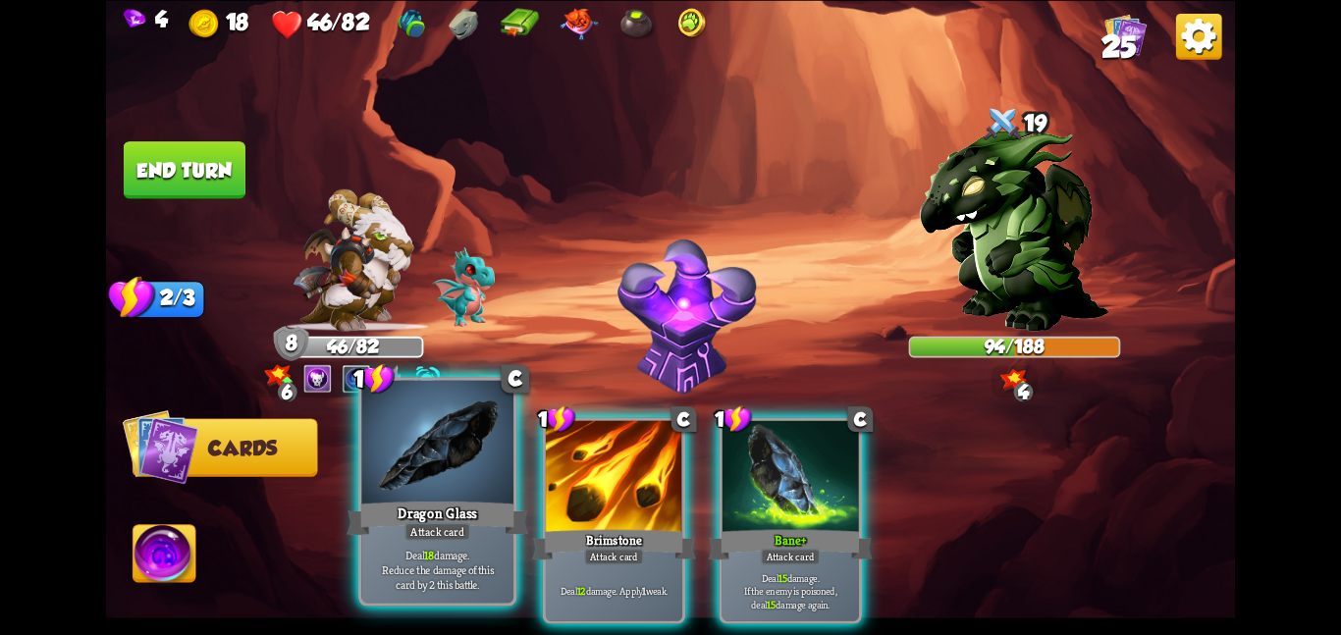
click at [440, 455] on div at bounding box center [437, 444] width 152 height 128
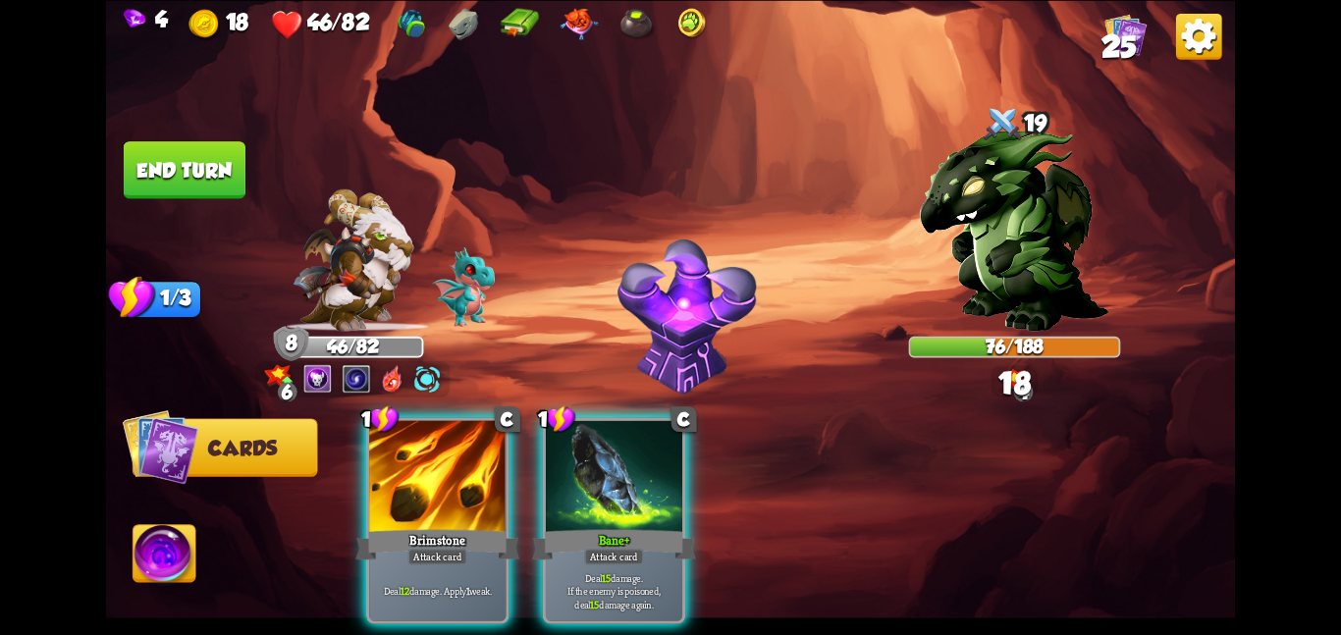
click at [440, 455] on div at bounding box center [437, 477] width 136 height 115
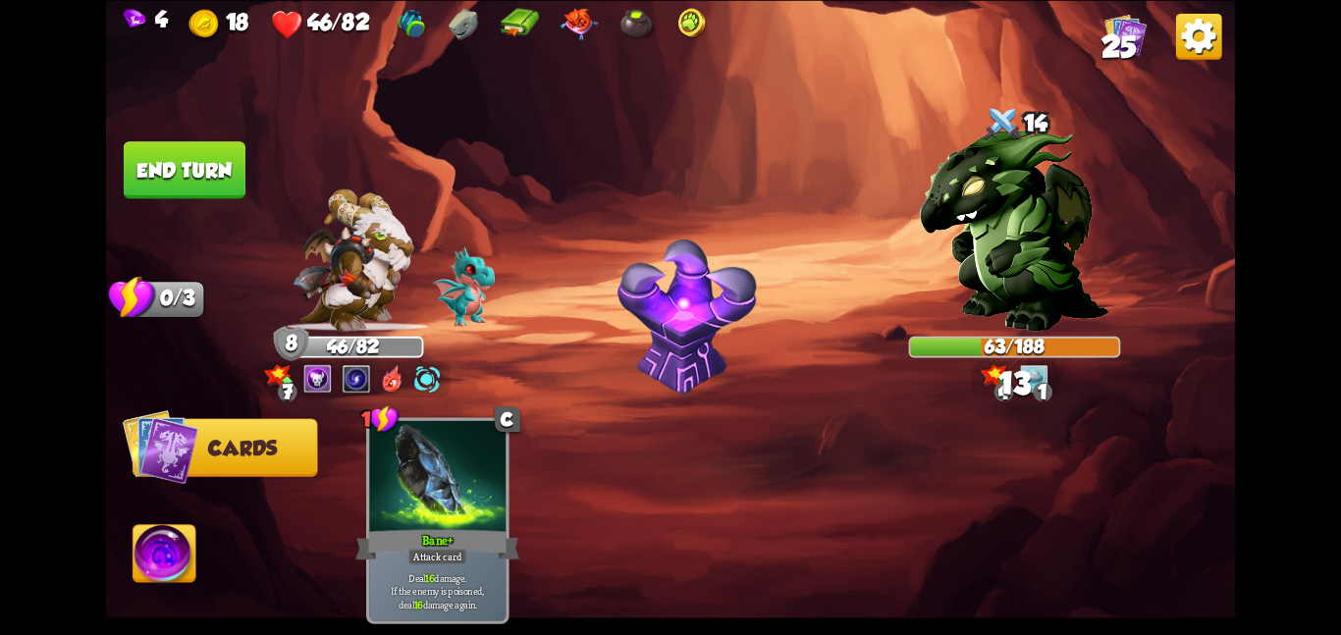
click at [157, 163] on button "End turn" at bounding box center [185, 169] width 122 height 57
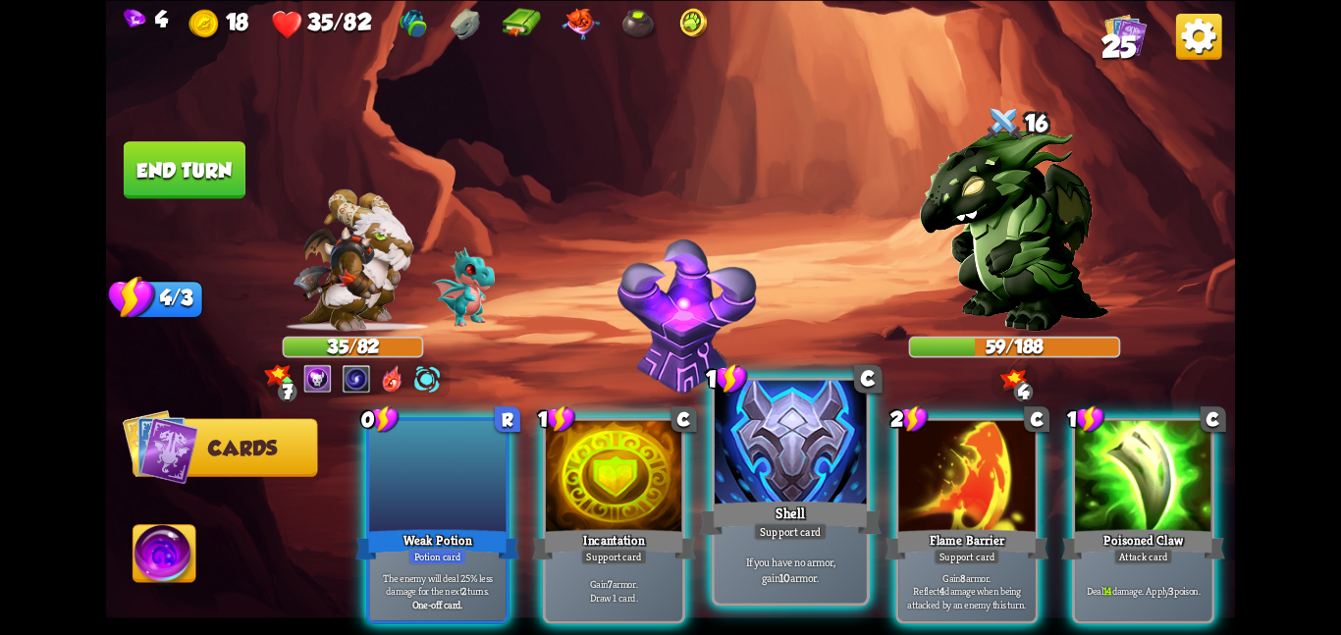
click at [786, 468] on div at bounding box center [791, 444] width 152 height 128
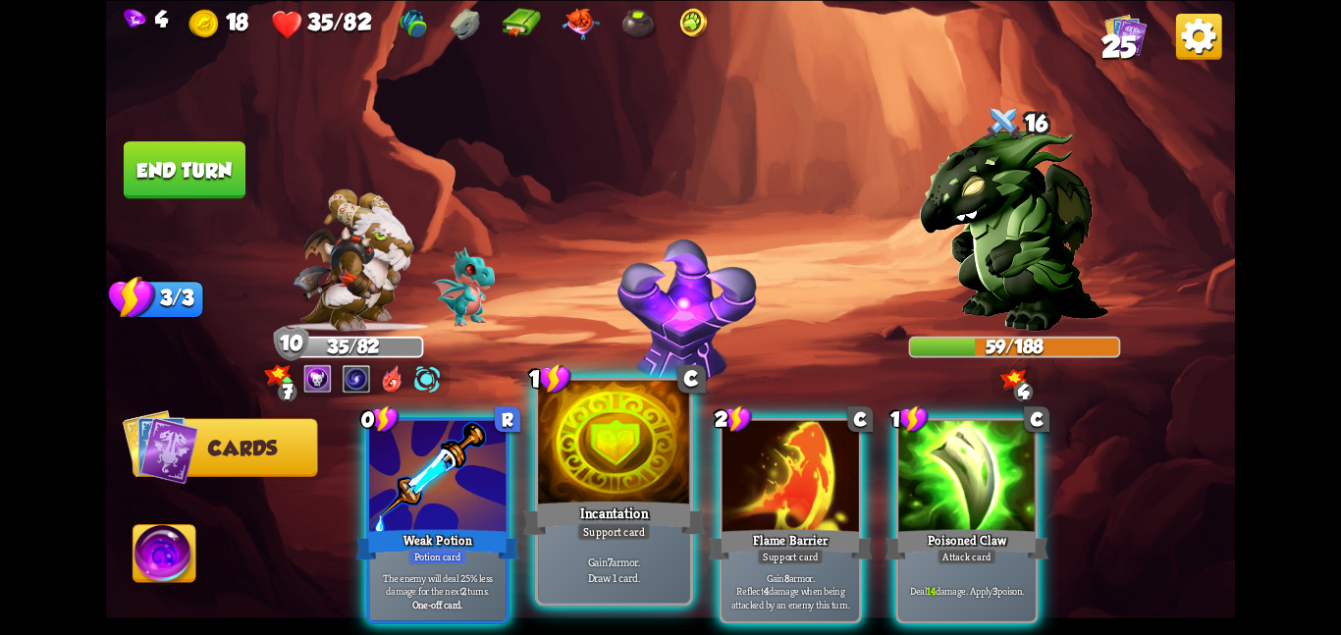
click at [662, 466] on div at bounding box center [614, 444] width 152 height 128
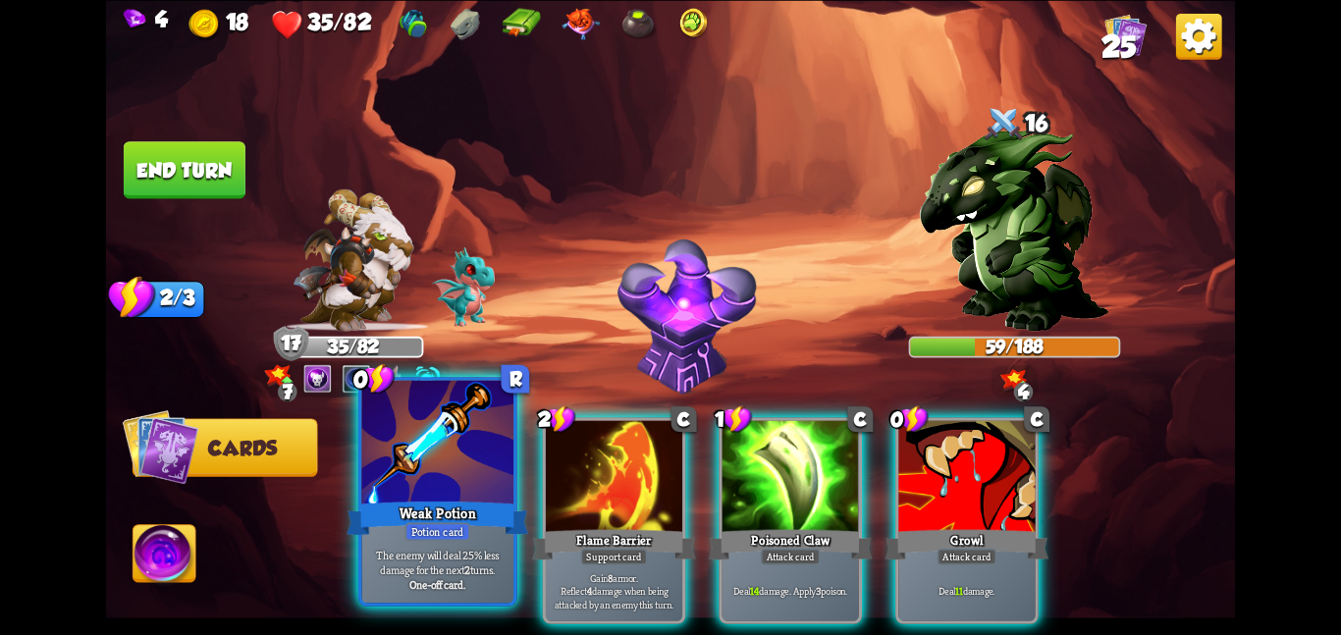
click at [448, 489] on div at bounding box center [437, 444] width 152 height 128
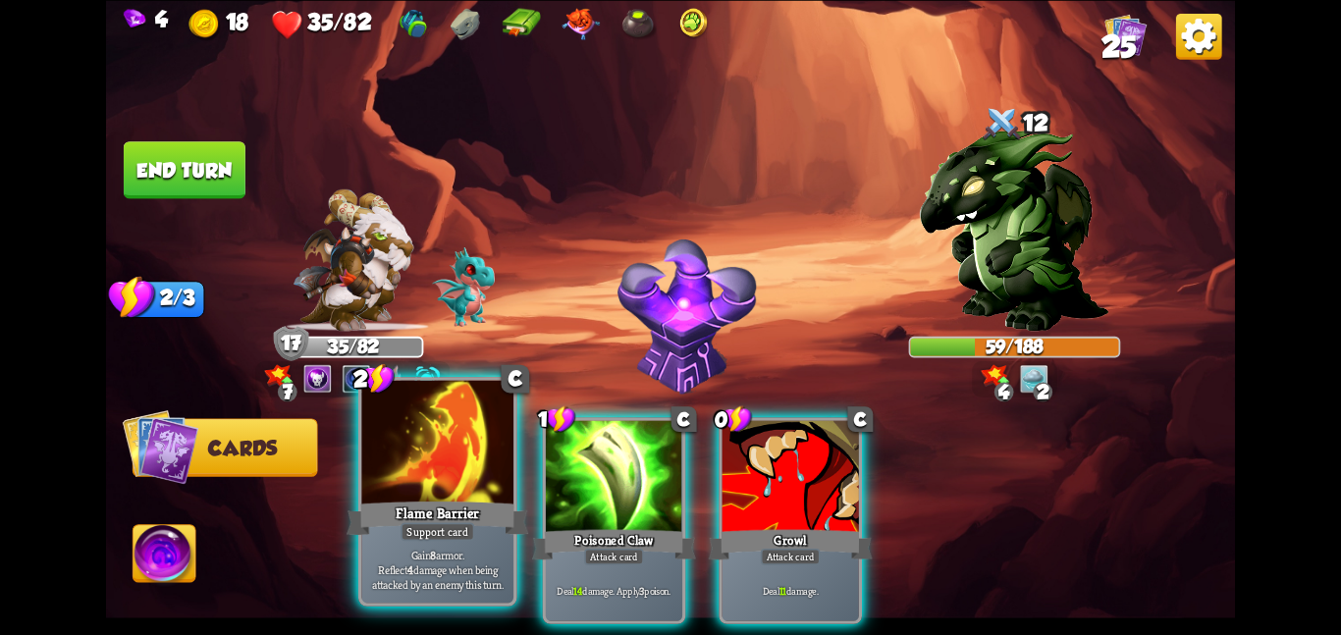
click at [476, 473] on div at bounding box center [437, 444] width 152 height 128
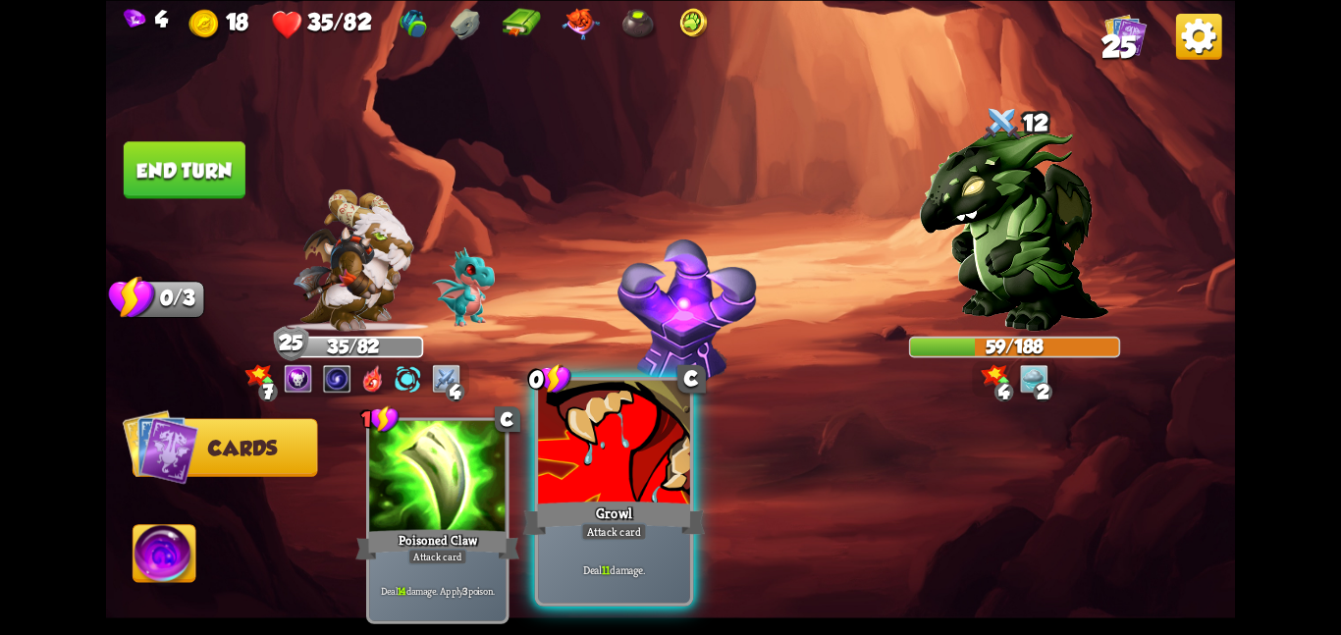
click at [606, 472] on div at bounding box center [614, 444] width 152 height 128
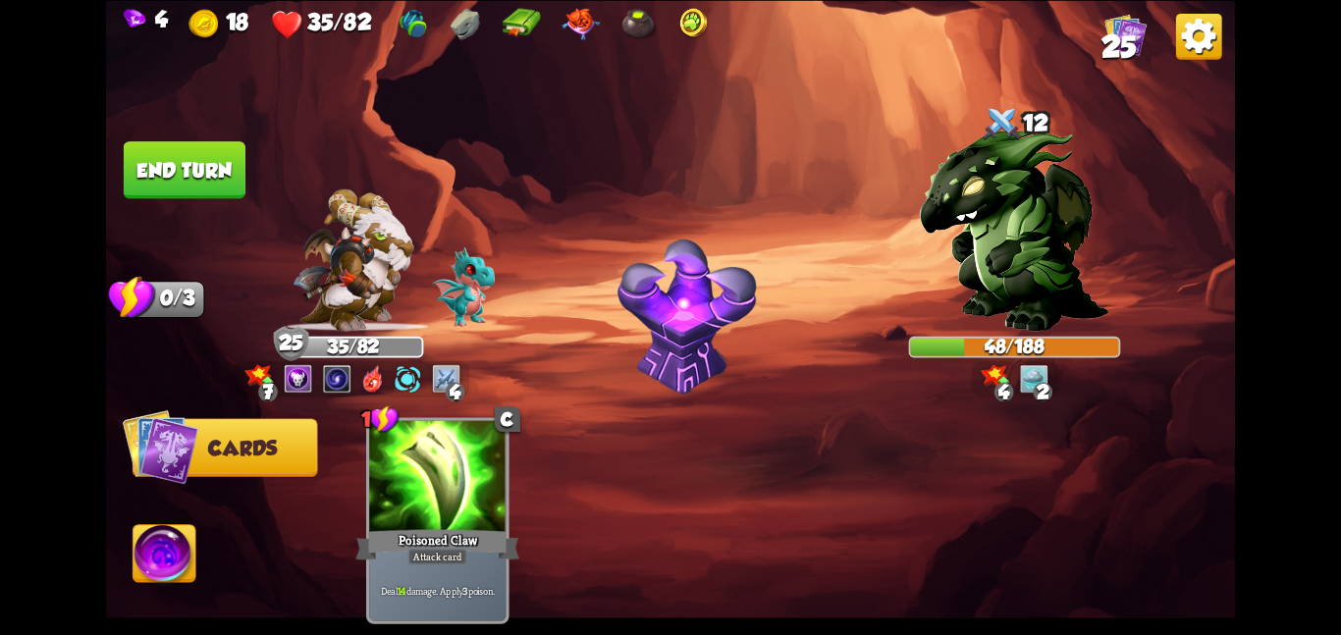
click at [237, 178] on button "End turn" at bounding box center [185, 169] width 122 height 57
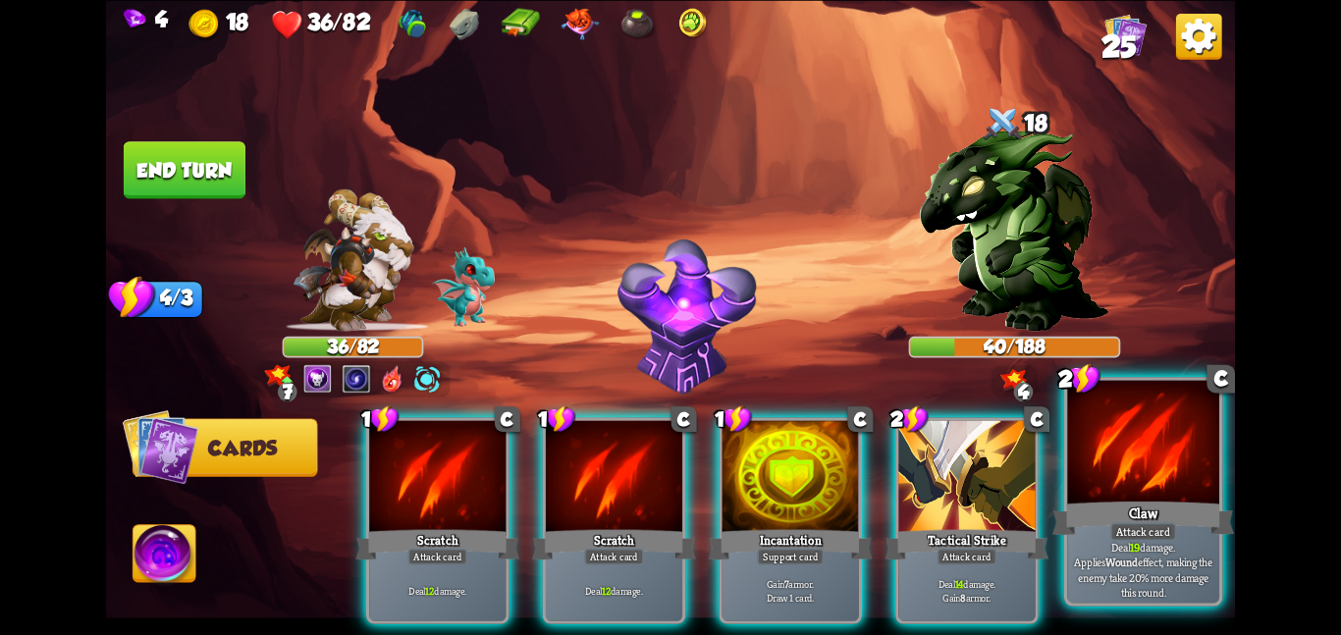
click at [1087, 455] on div at bounding box center [1143, 444] width 152 height 128
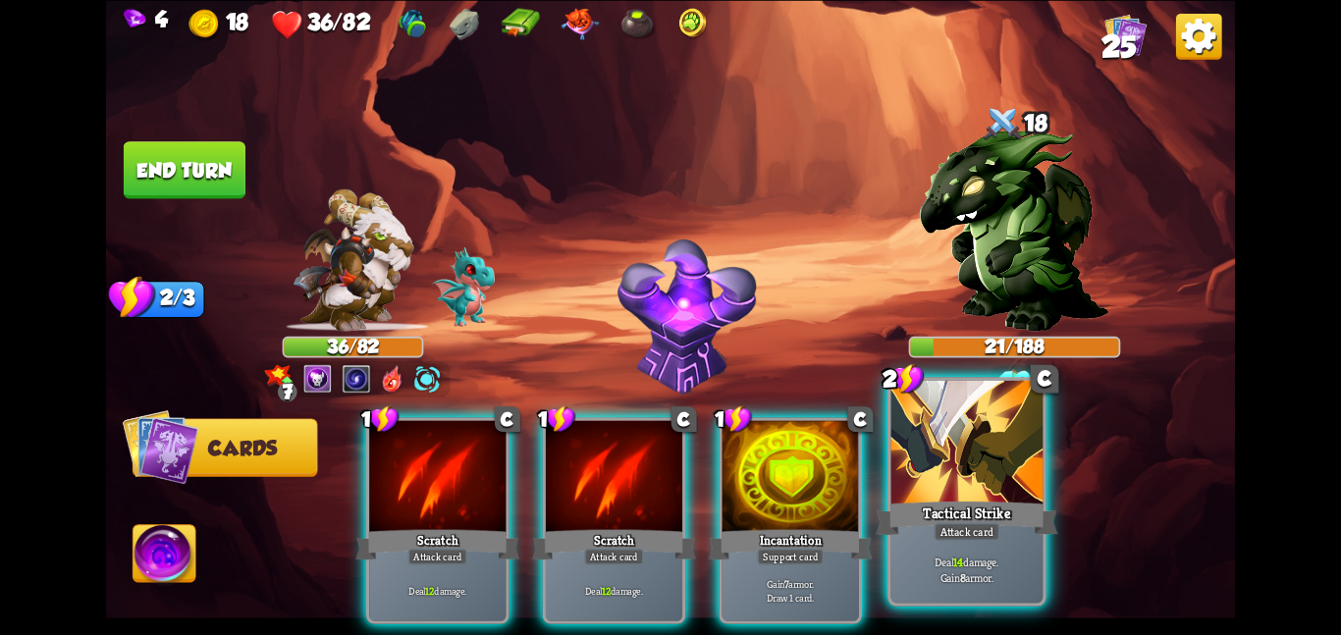
click at [996, 447] on div at bounding box center [967, 444] width 152 height 128
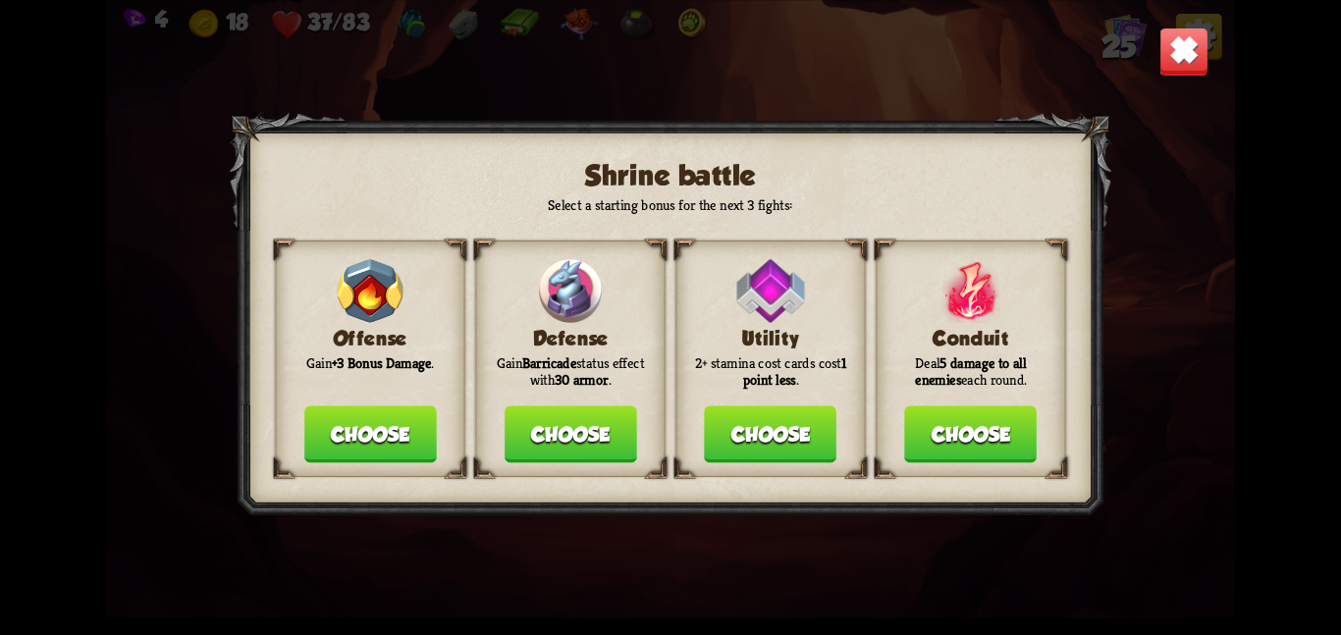
click at [381, 423] on button "Choose" at bounding box center [370, 433] width 133 height 57
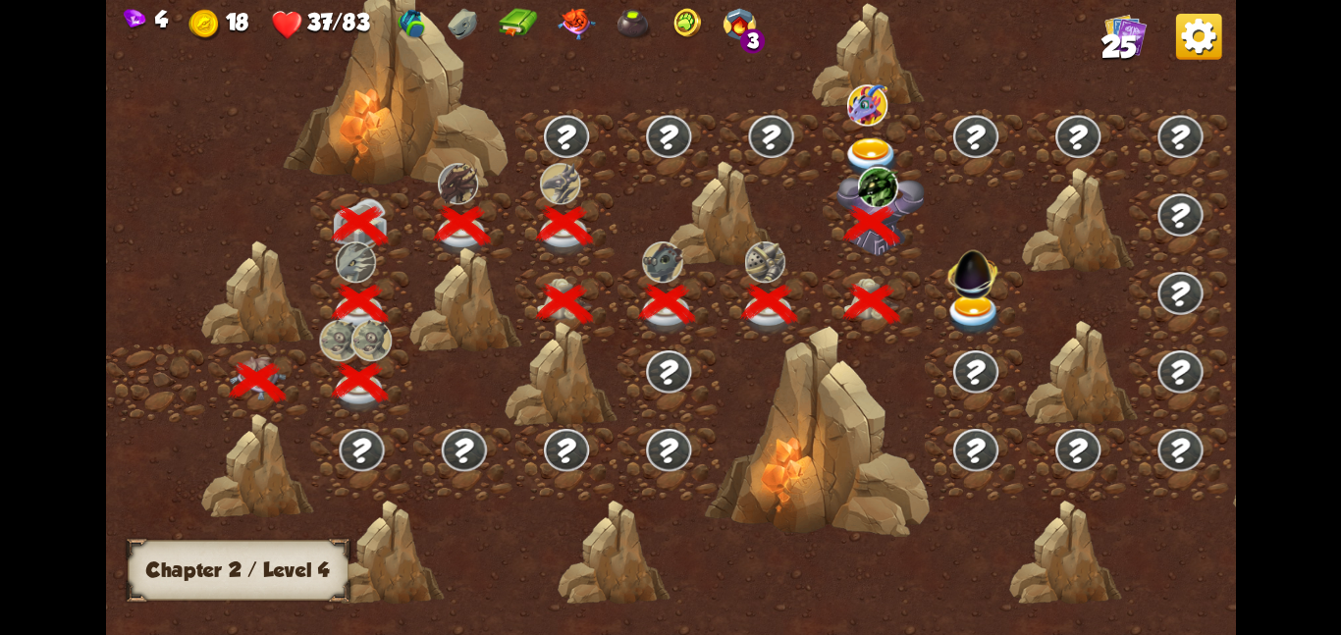
click at [929, 271] on div at bounding box center [976, 304] width 102 height 79
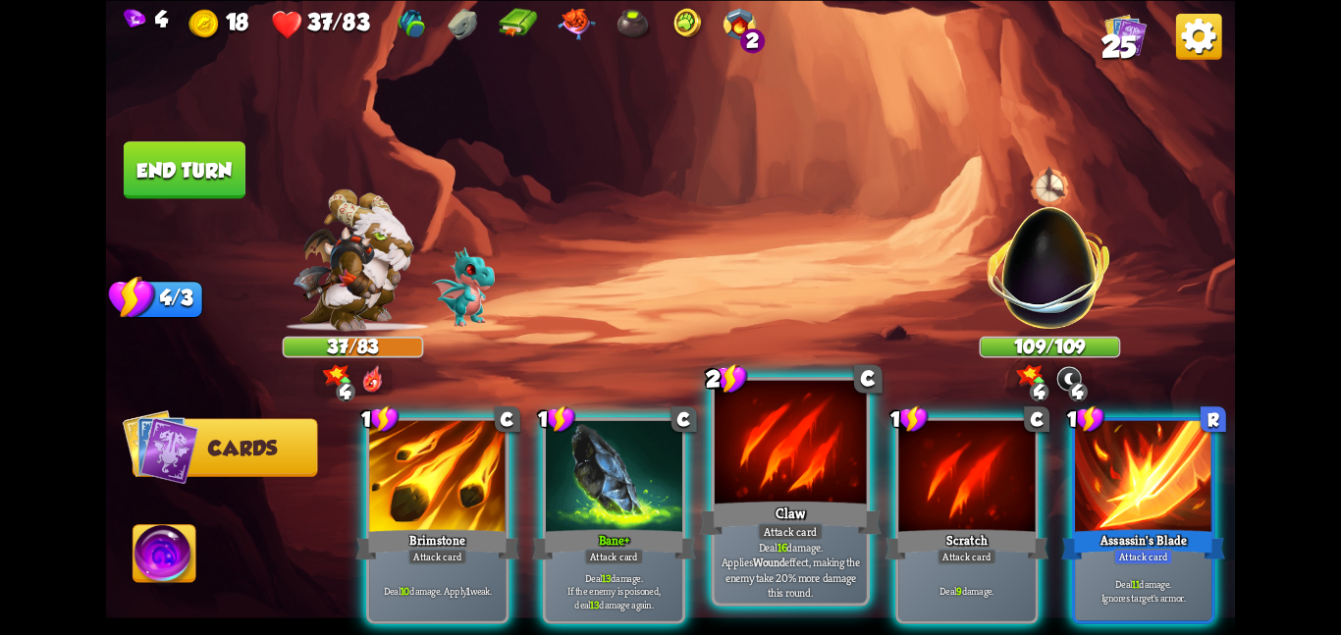
click at [814, 454] on div at bounding box center [791, 444] width 152 height 128
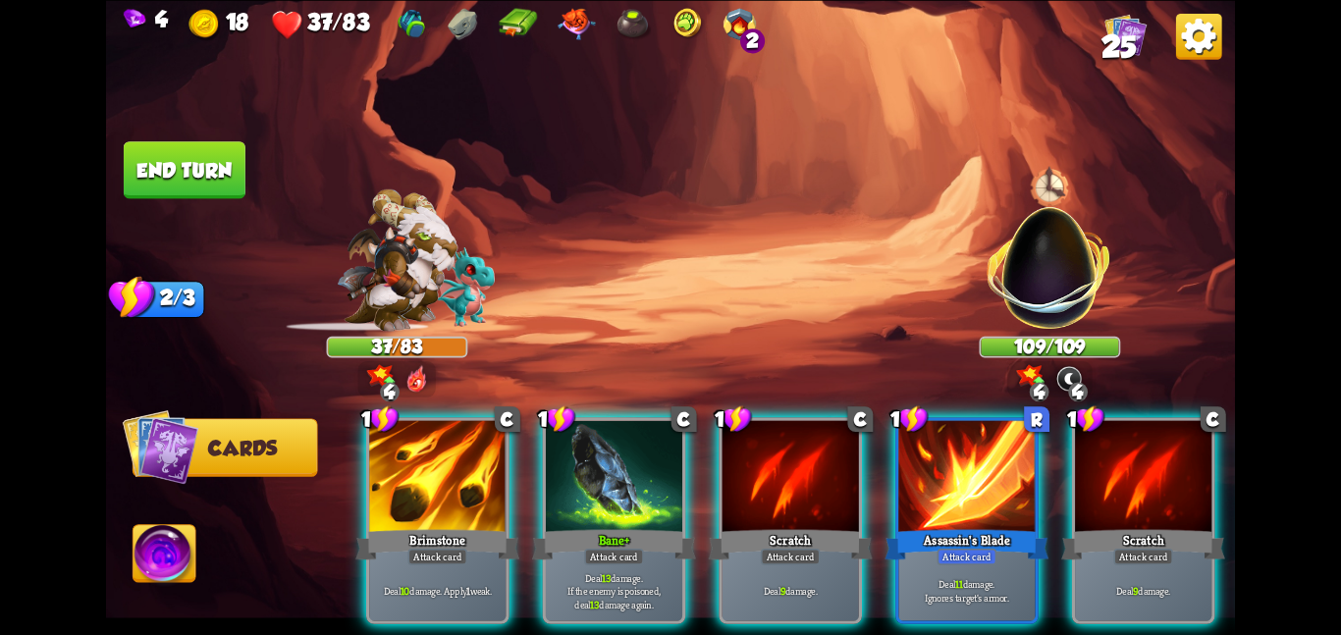
scroll to position [0, 187]
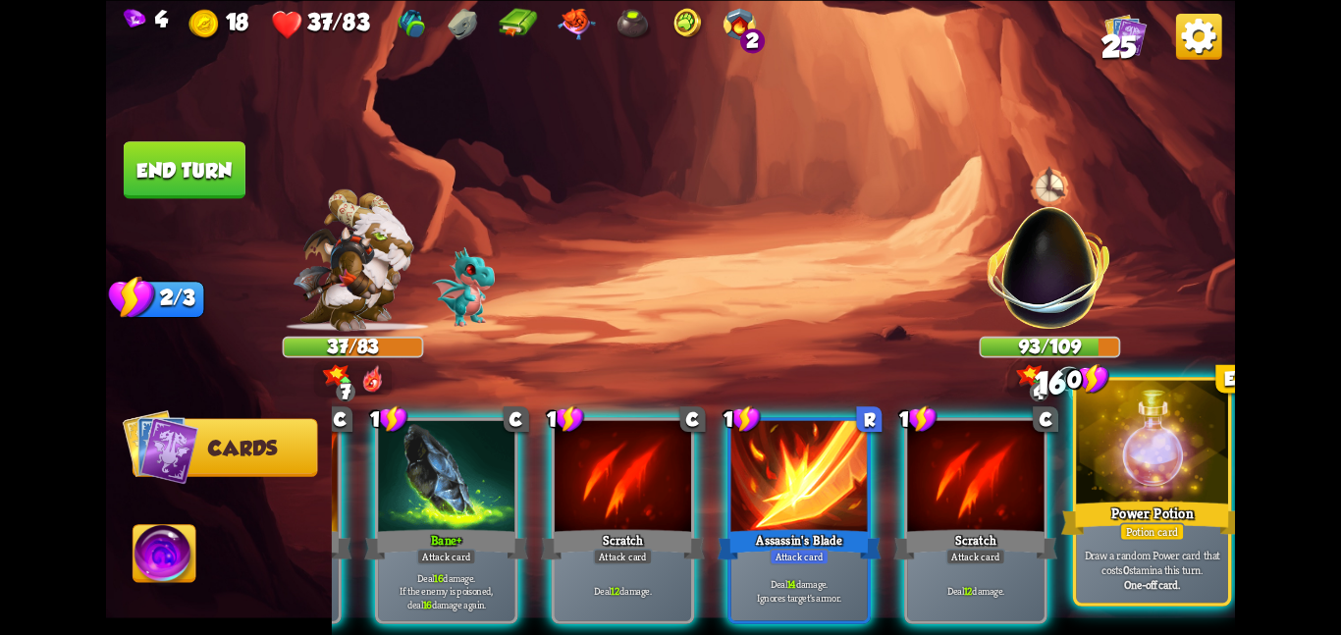
click at [1206, 484] on div at bounding box center [1152, 444] width 152 height 128
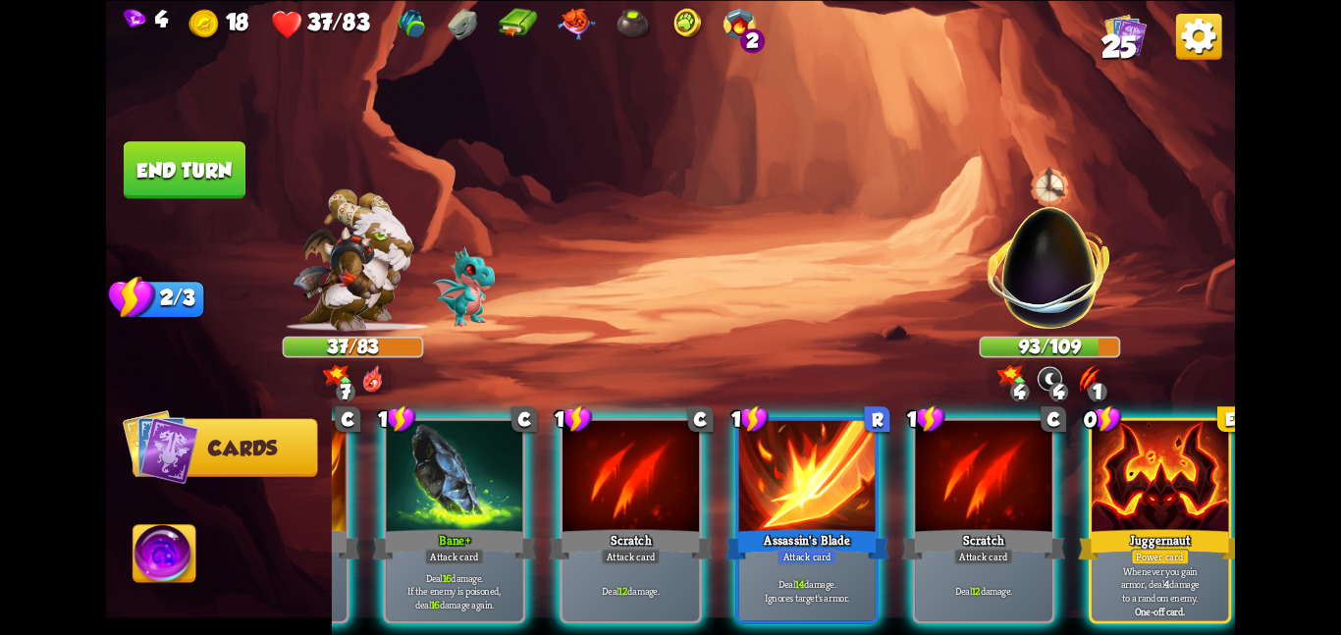
scroll to position [0, 176]
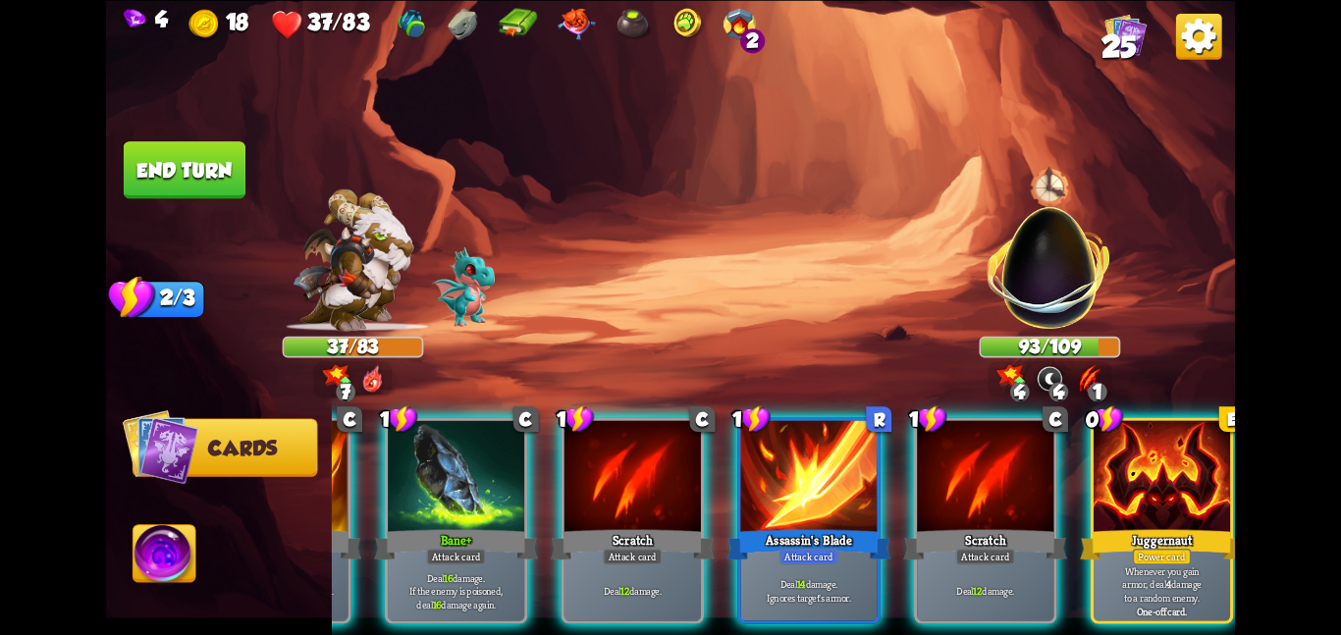
click at [1206, 484] on div at bounding box center [1162, 477] width 136 height 115
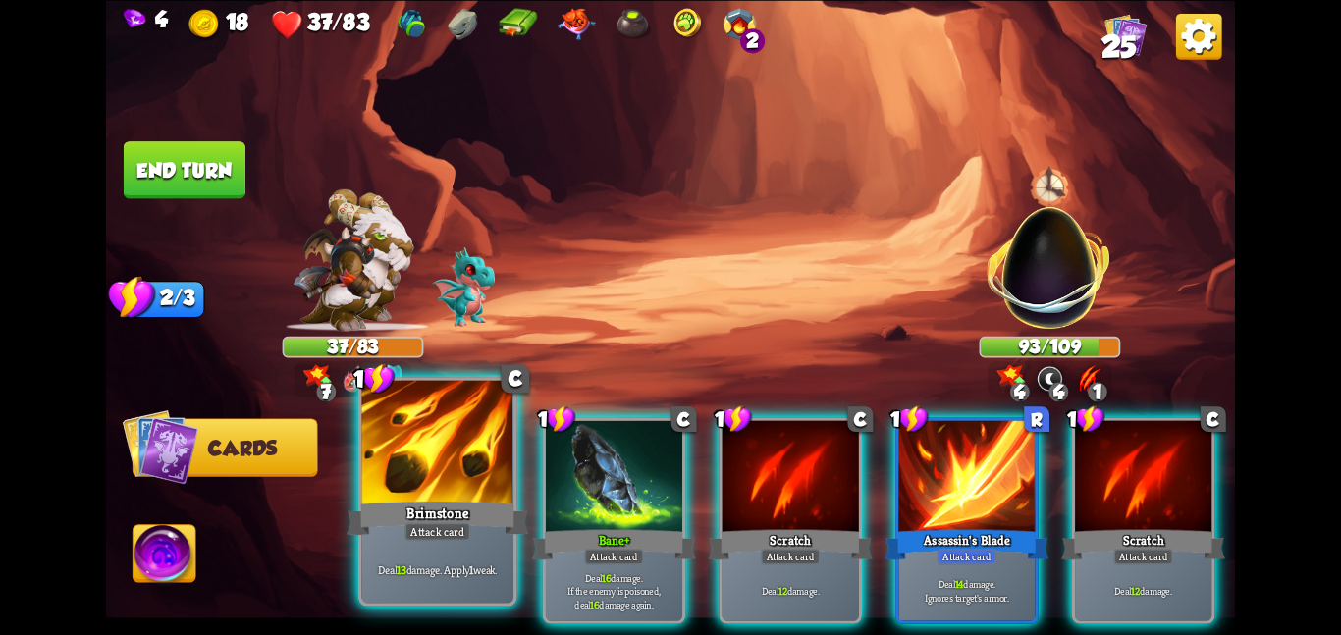
click at [446, 476] on div at bounding box center [437, 444] width 152 height 128
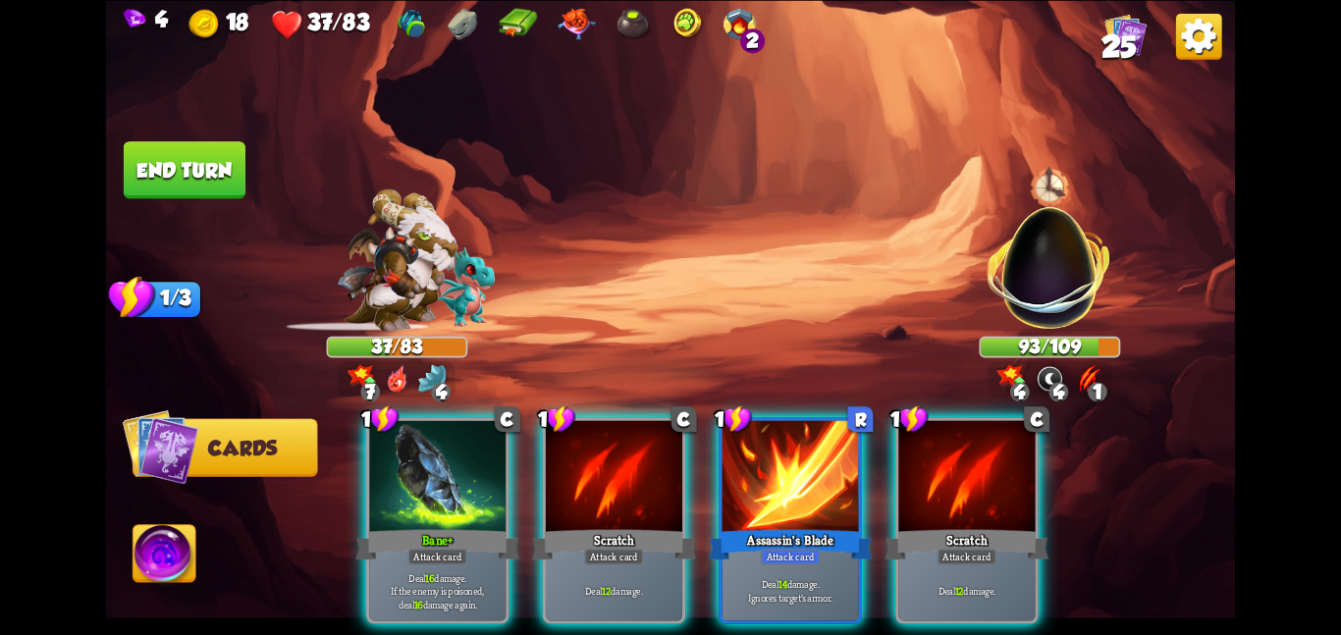
click at [446, 476] on div at bounding box center [437, 477] width 136 height 115
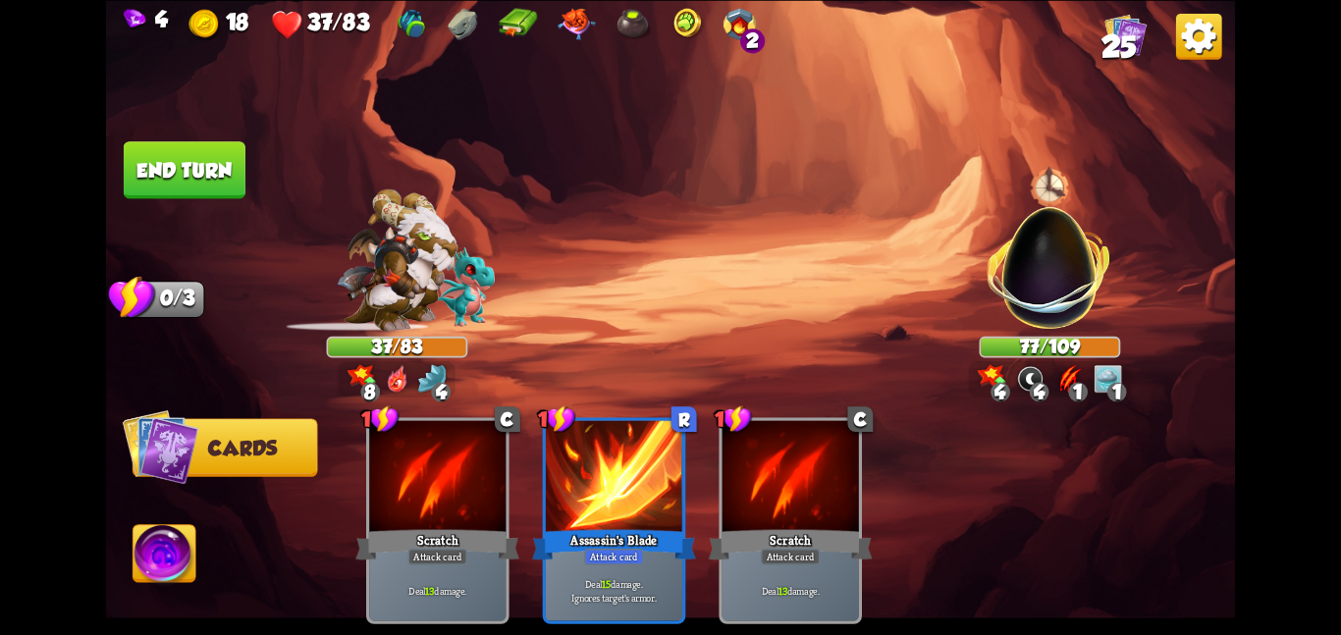
click at [216, 179] on button "End turn" at bounding box center [185, 169] width 122 height 57
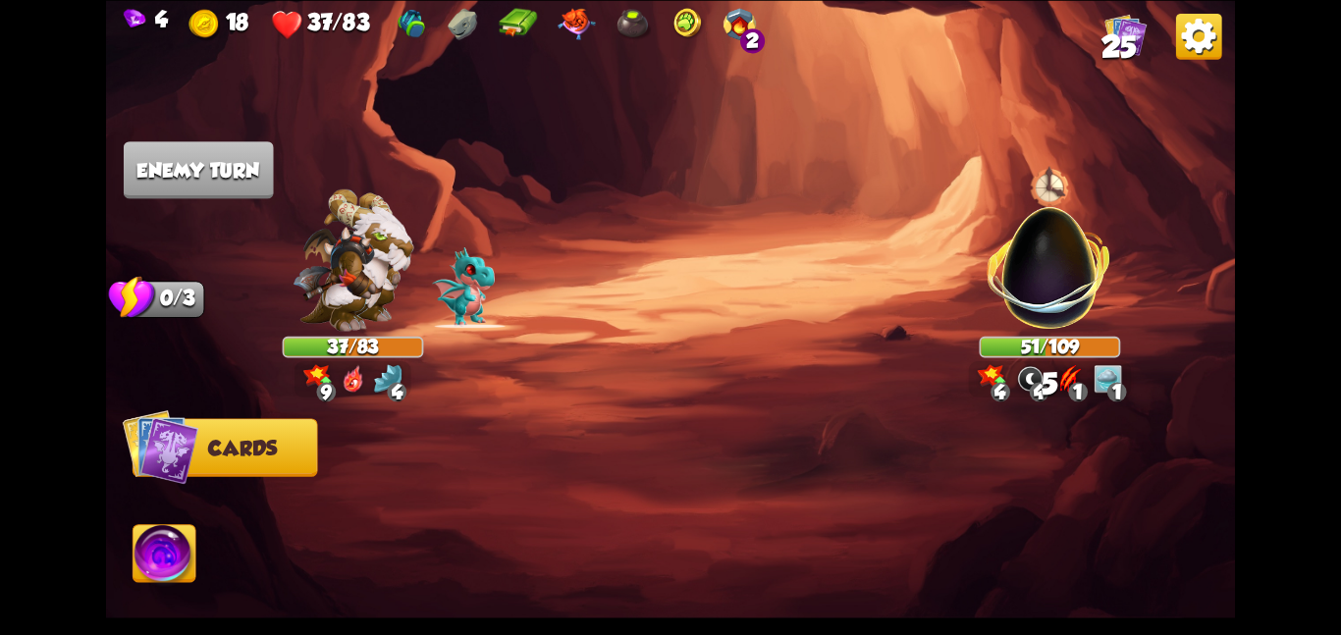
click at [401, 313] on img at bounding box center [353, 259] width 121 height 142
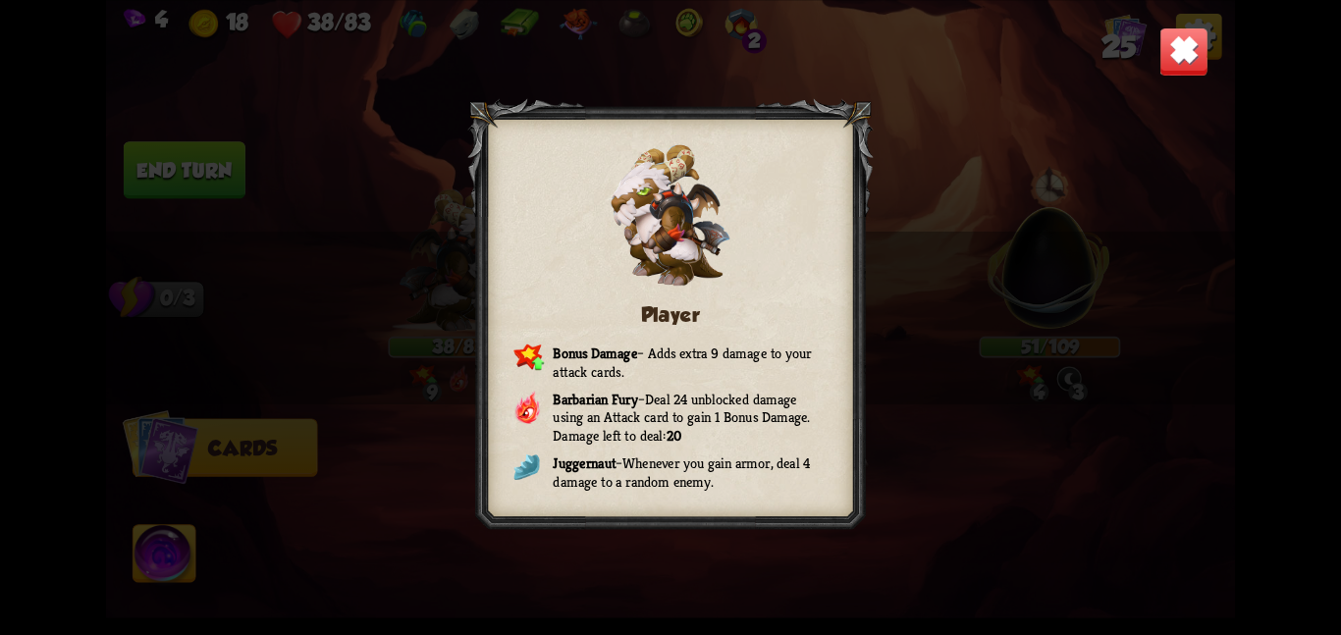
click at [1159, 73] on img at bounding box center [1183, 51] width 49 height 49
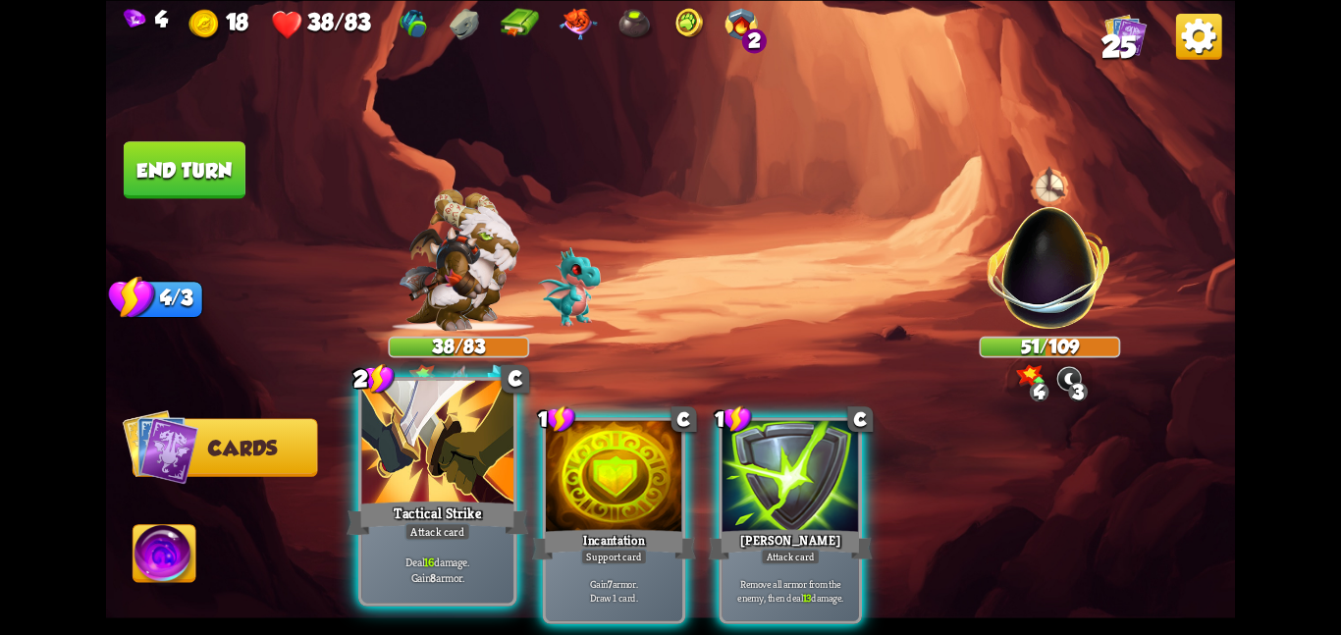
click at [460, 471] on div at bounding box center [437, 444] width 152 height 128
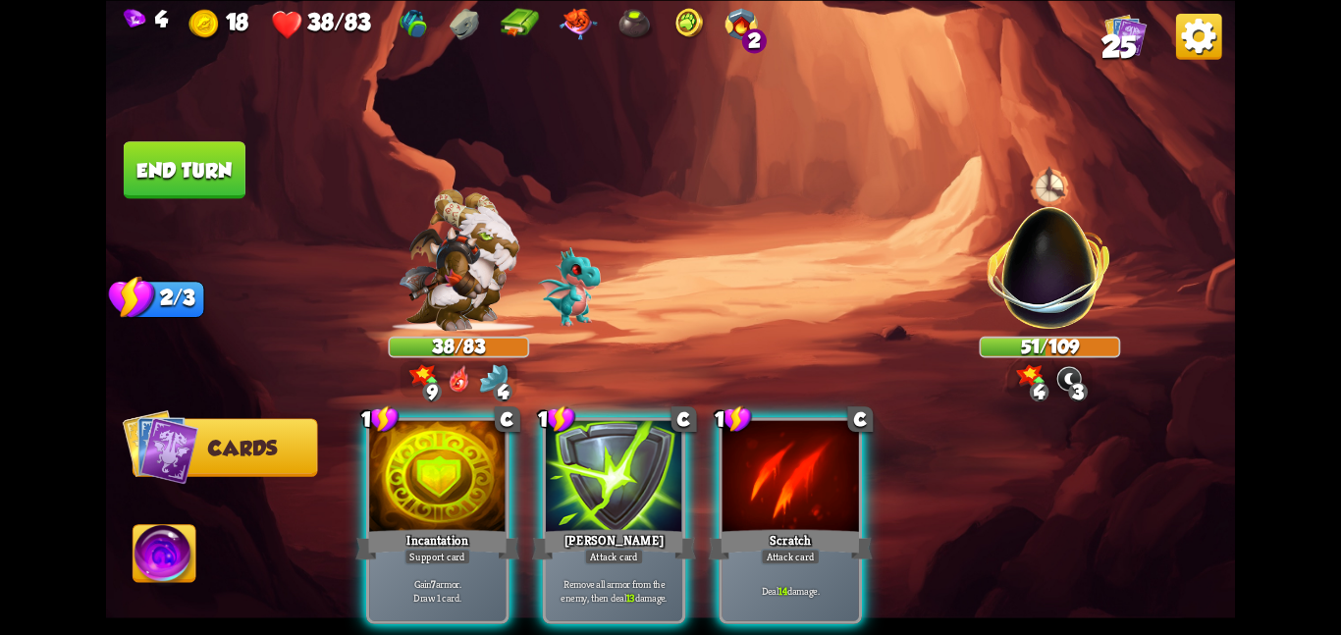
click at [460, 471] on div at bounding box center [437, 477] width 136 height 115
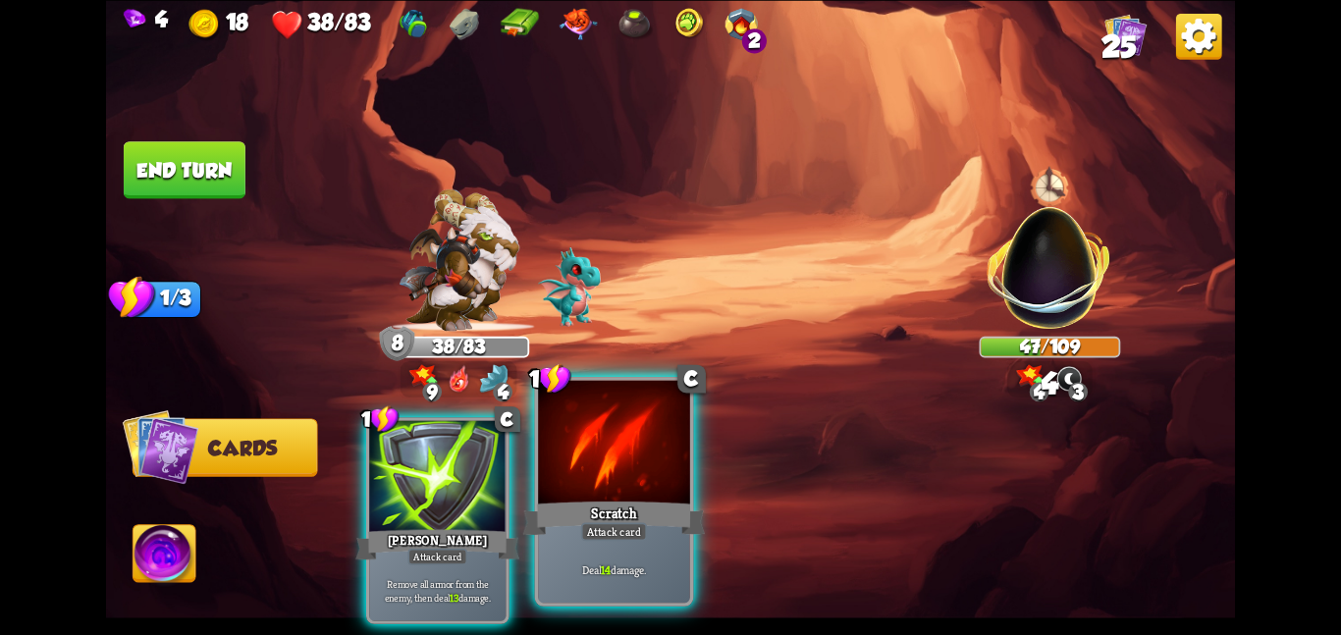
click at [602, 438] on div at bounding box center [614, 444] width 152 height 128
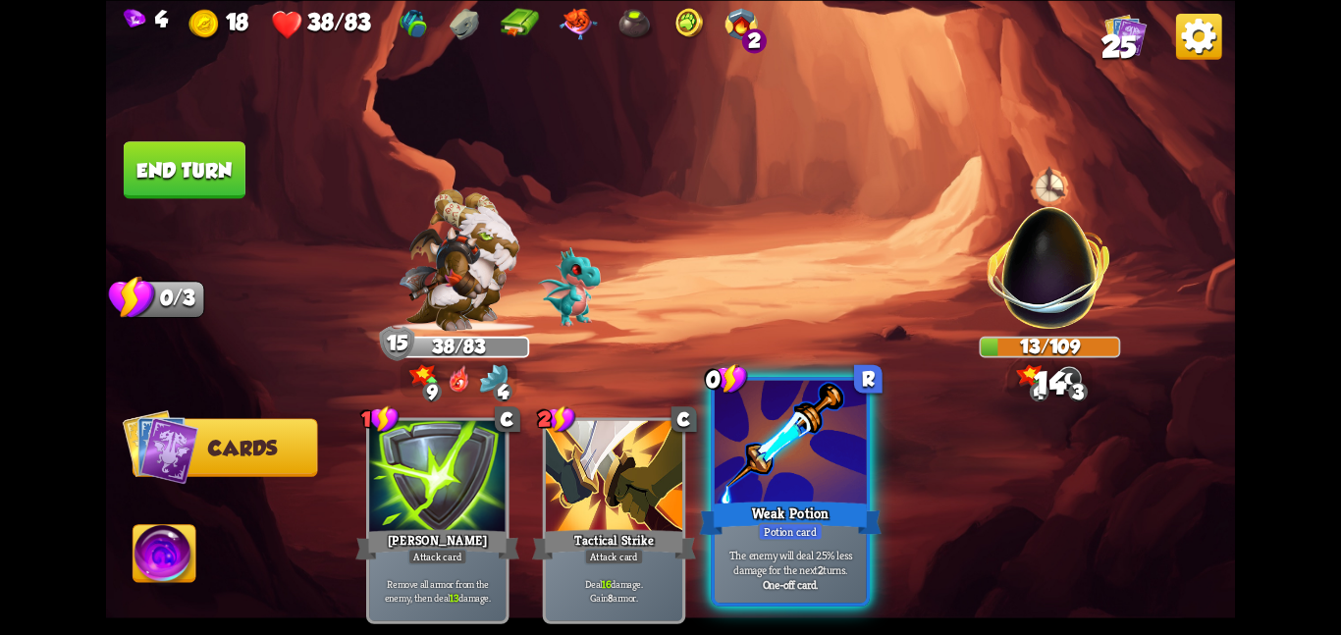
click at [764, 441] on div at bounding box center [791, 444] width 152 height 128
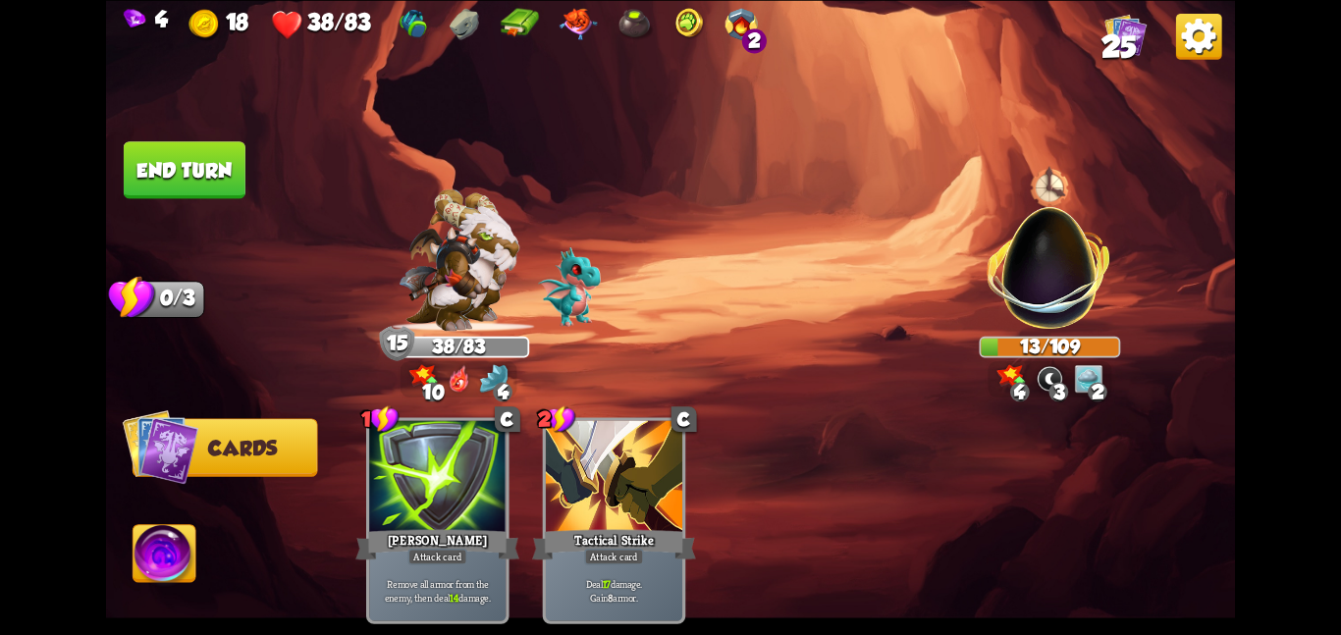
click at [216, 169] on button "End turn" at bounding box center [185, 169] width 122 height 57
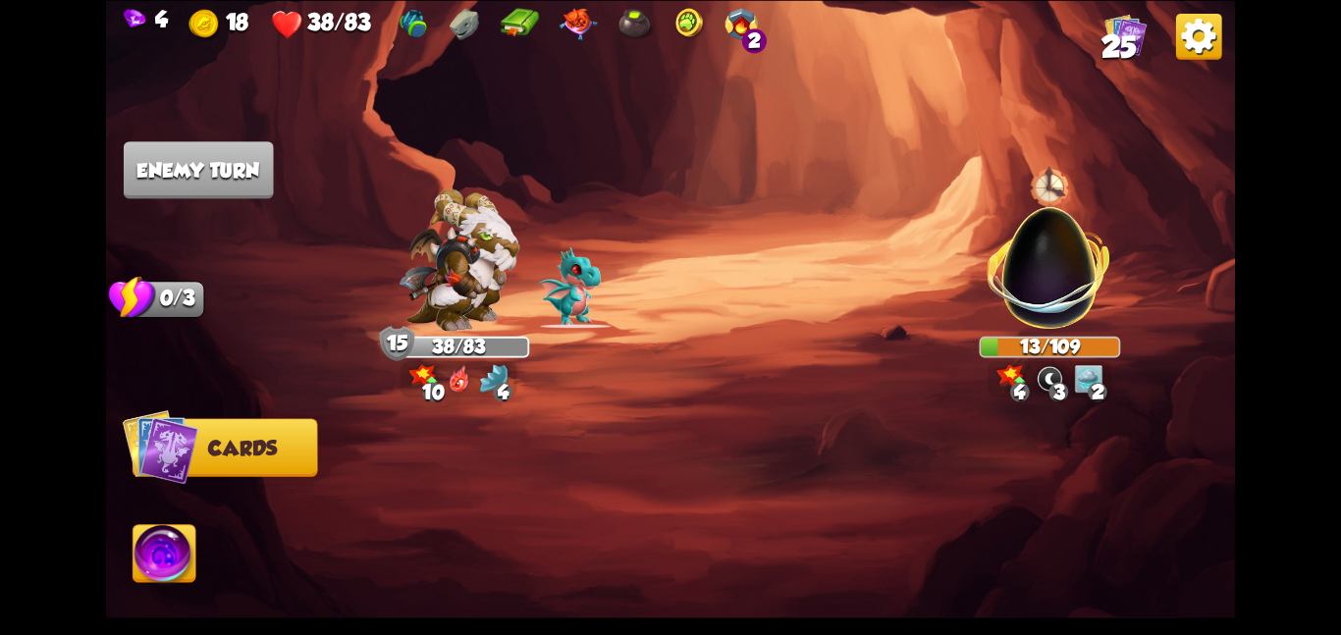
click at [451, 283] on img at bounding box center [459, 259] width 121 height 142
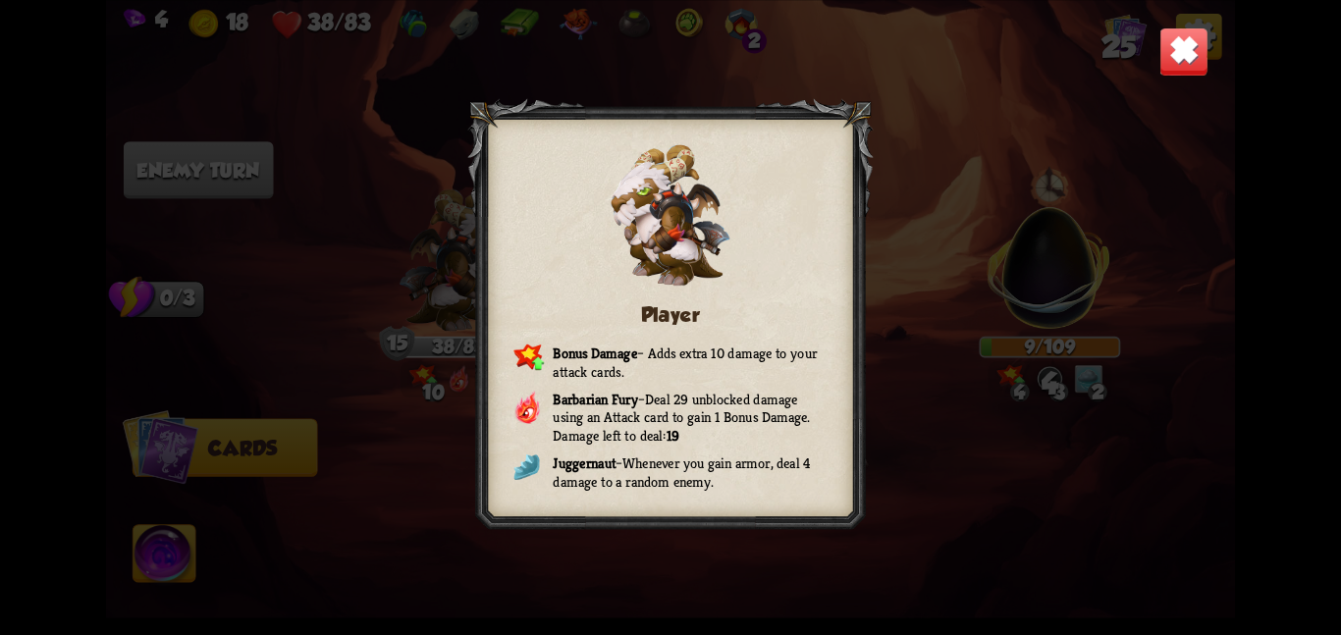
click at [1168, 51] on img at bounding box center [1183, 51] width 49 height 49
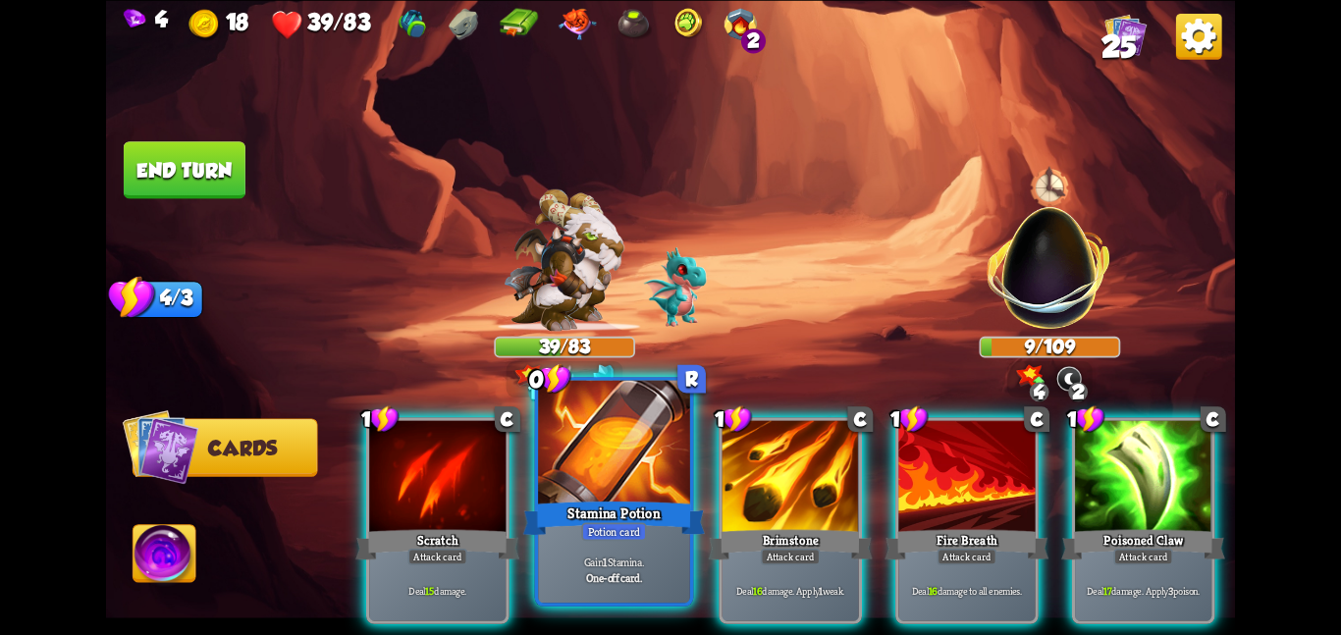
click at [625, 496] on div at bounding box center [614, 444] width 152 height 128
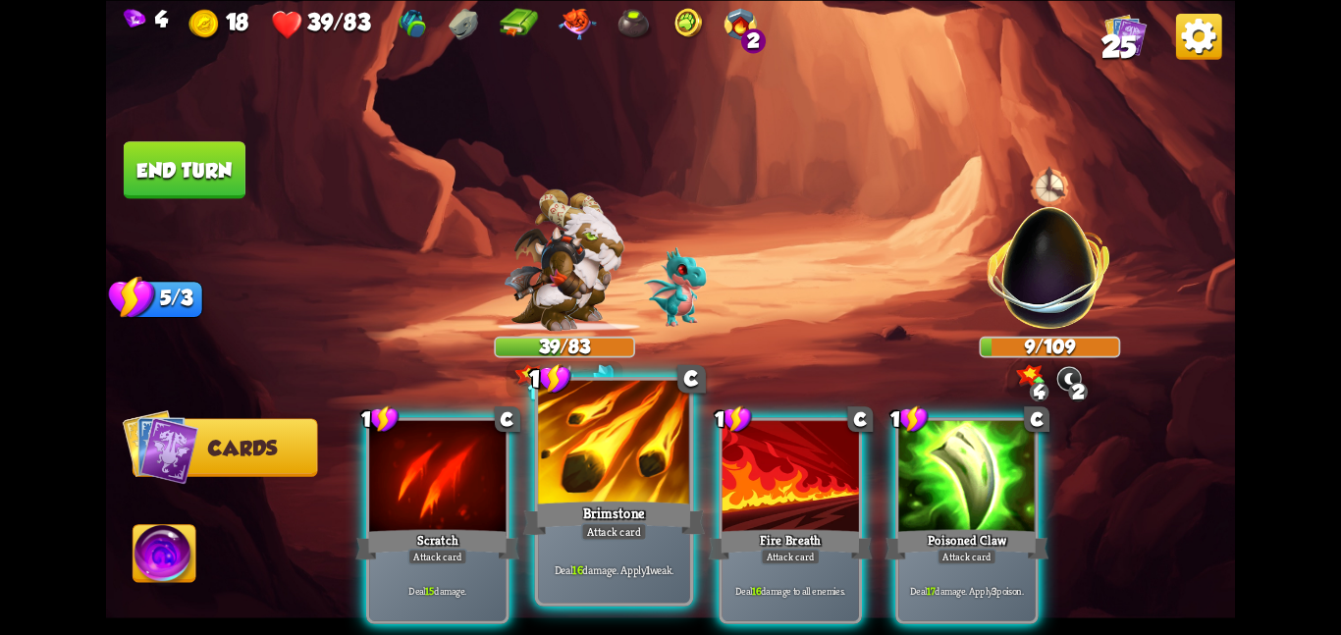
click at [595, 436] on div at bounding box center [614, 444] width 152 height 128
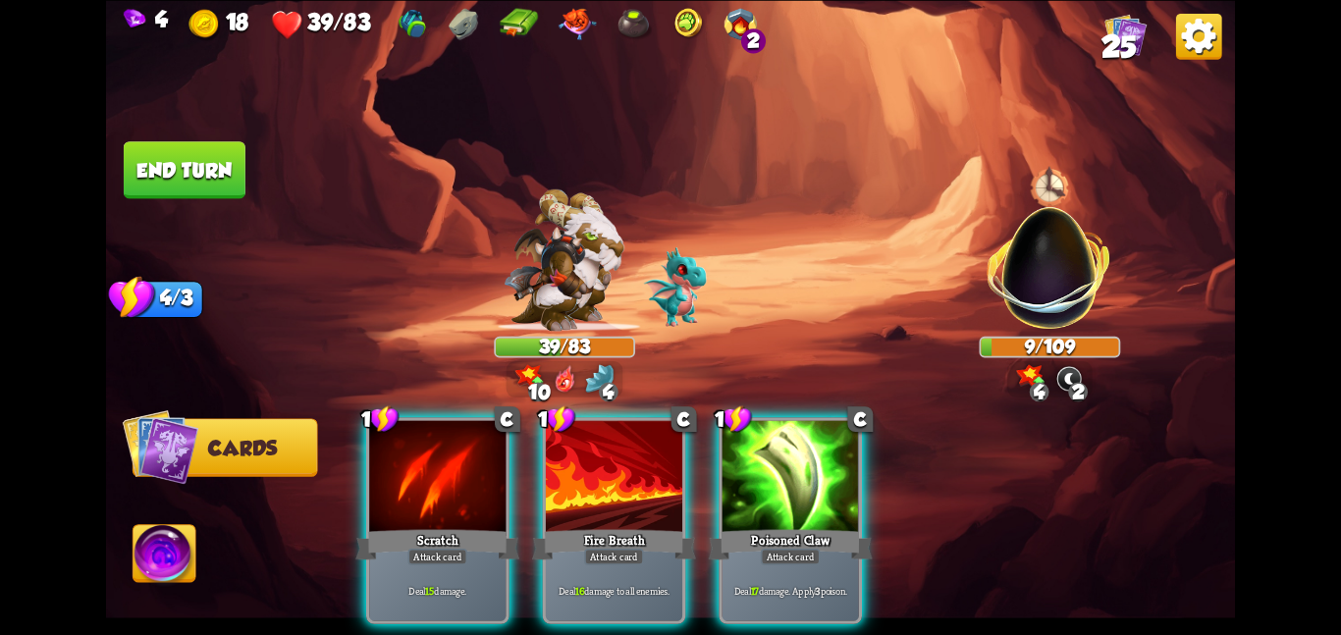
click at [595, 436] on div at bounding box center [614, 477] width 136 height 115
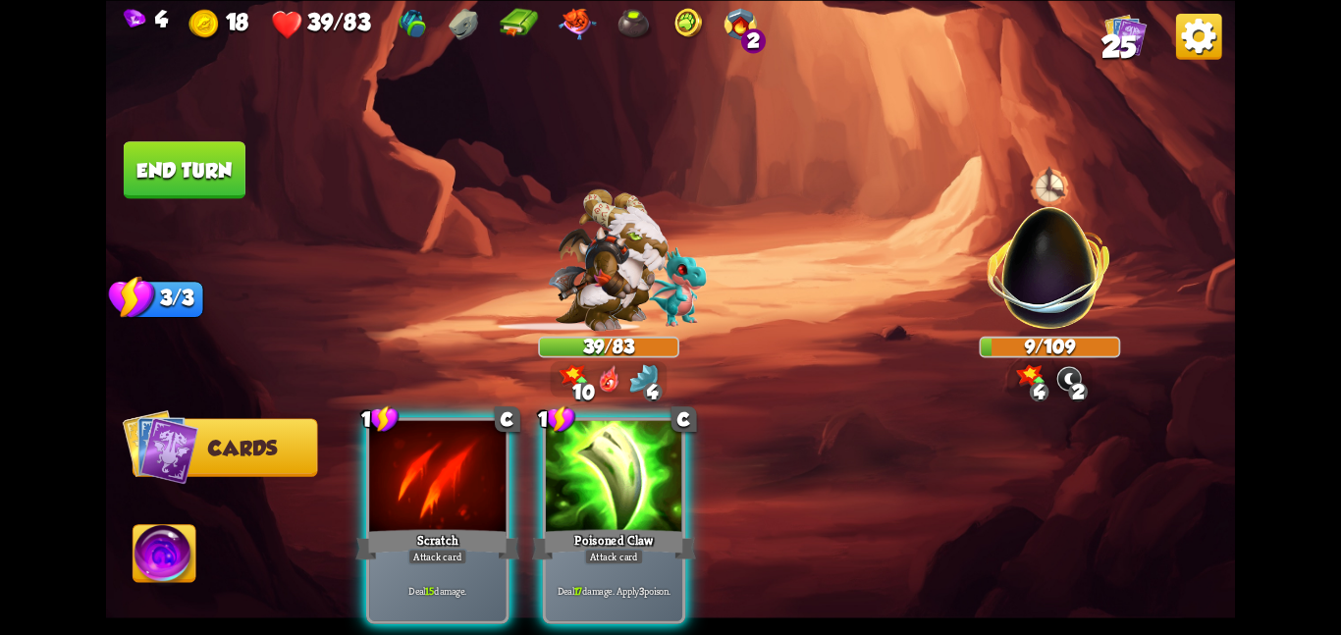
click at [595, 436] on img at bounding box center [670, 317] width 1129 height 635
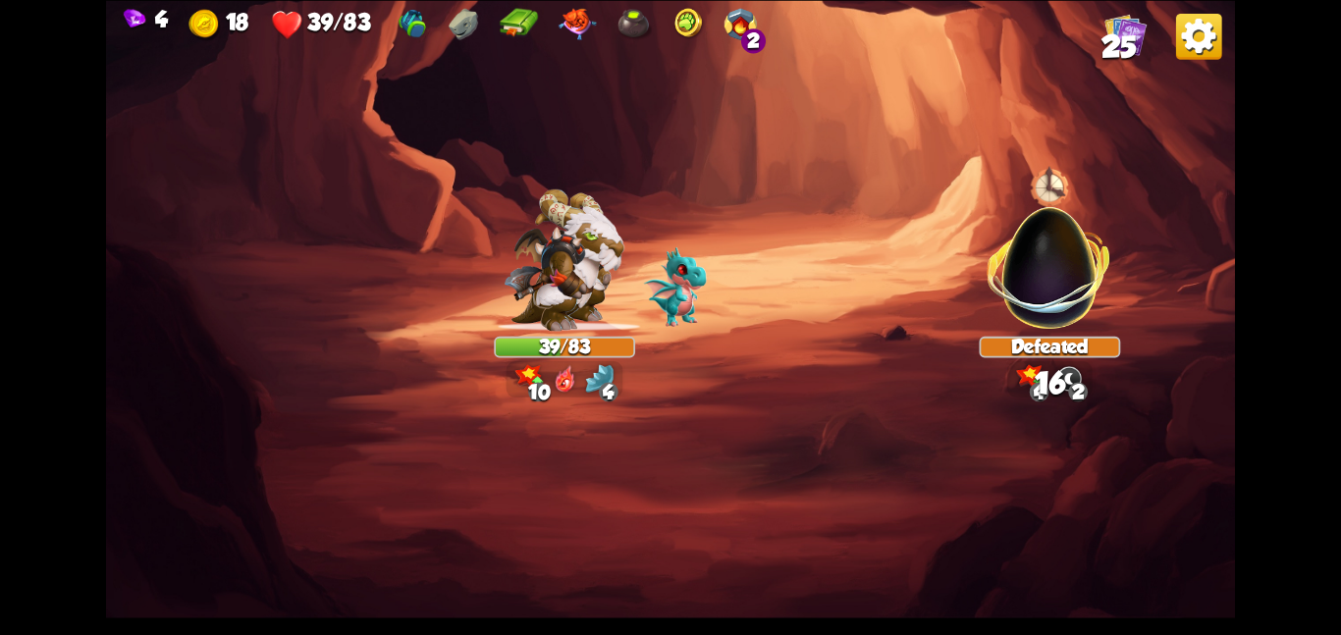
click at [595, 436] on img at bounding box center [670, 317] width 1129 height 635
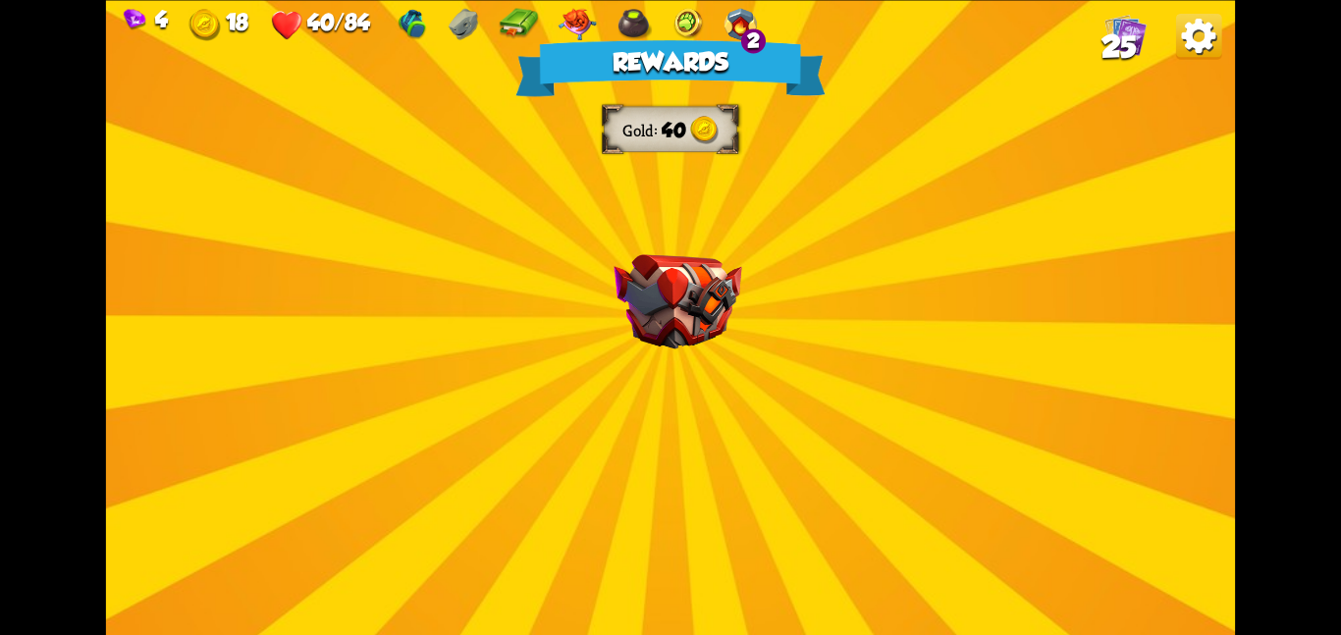
click at [652, 367] on div "Rewards Gold 40 Select a card 2 C Claw Attack card Deal 12 damage. Applies Woun…" at bounding box center [670, 317] width 1129 height 635
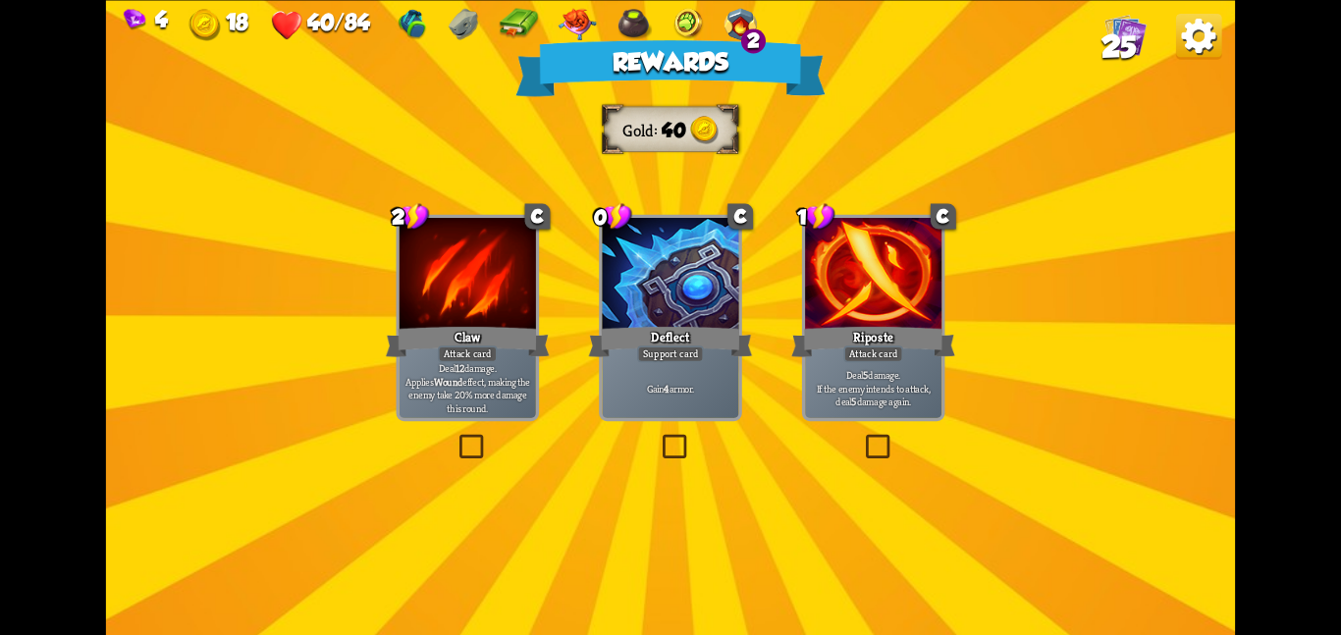
click at [485, 351] on div "Attack card" at bounding box center [468, 354] width 60 height 17
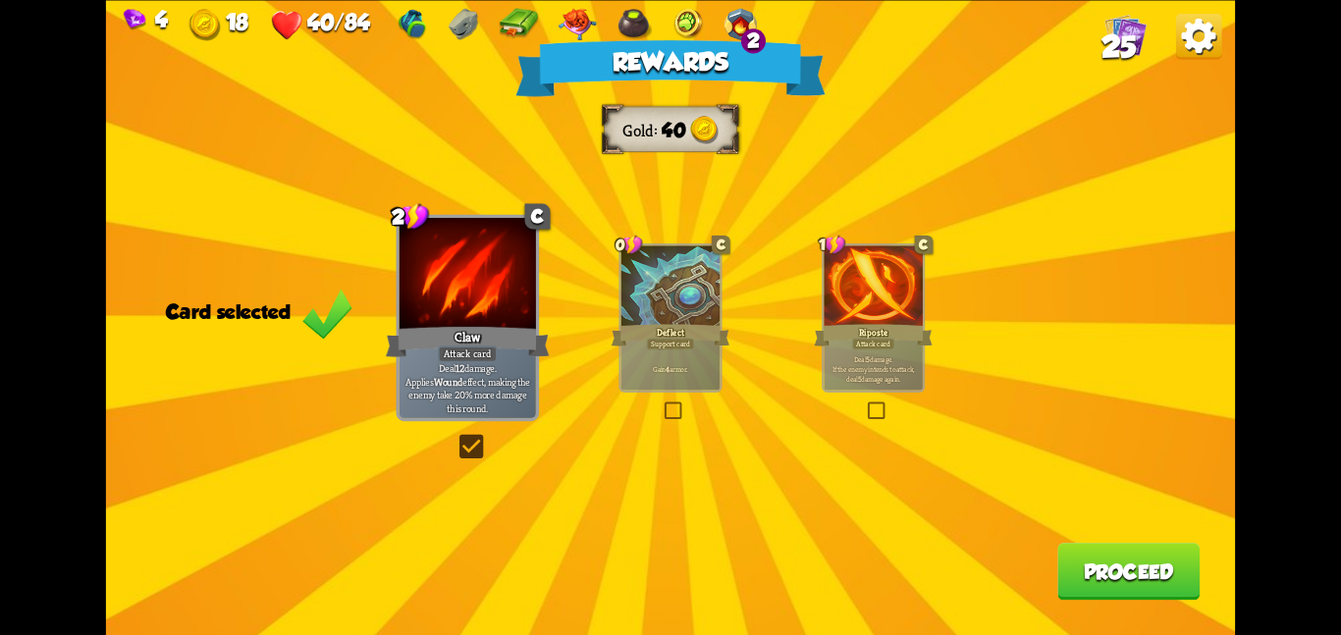
click at [827, 297] on div at bounding box center [873, 286] width 98 height 83
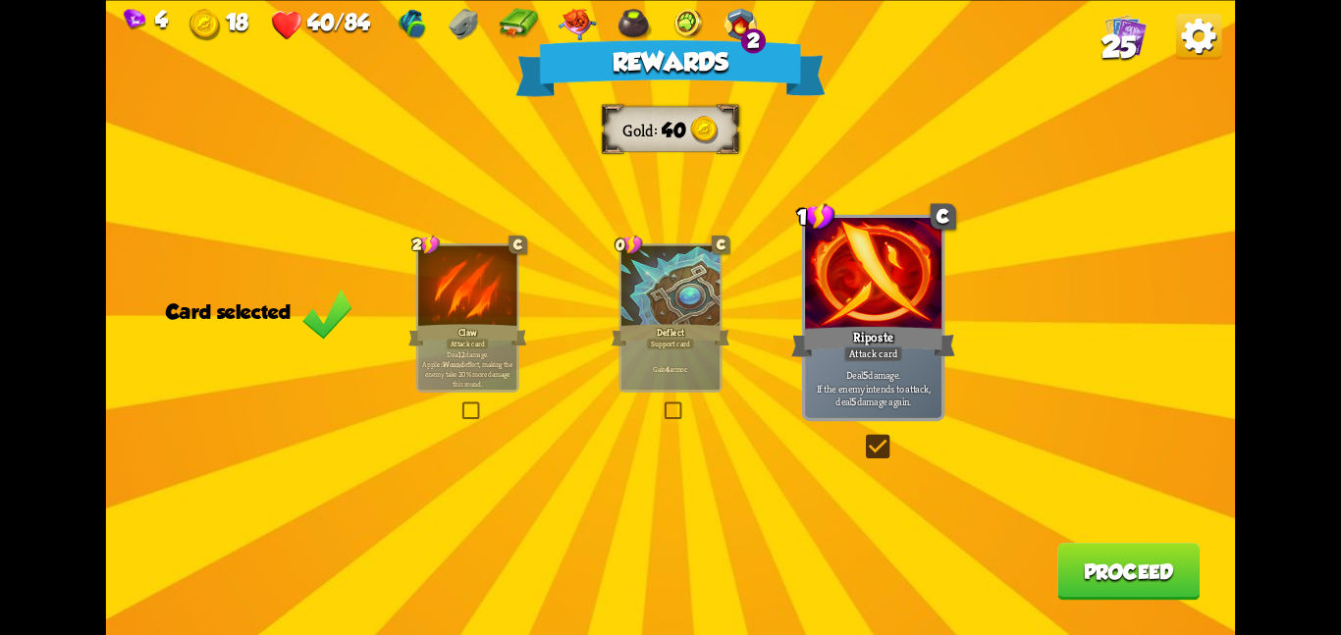
click at [1074, 557] on button "Proceed" at bounding box center [1128, 571] width 142 height 57
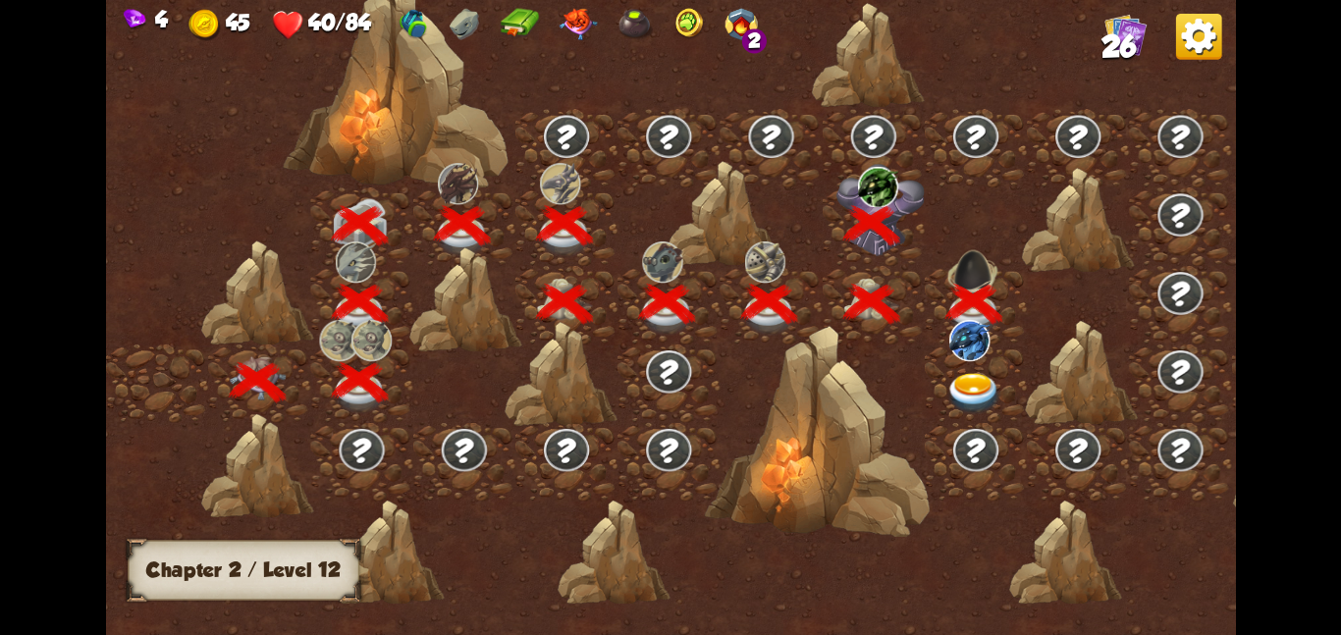
scroll to position [0, 298]
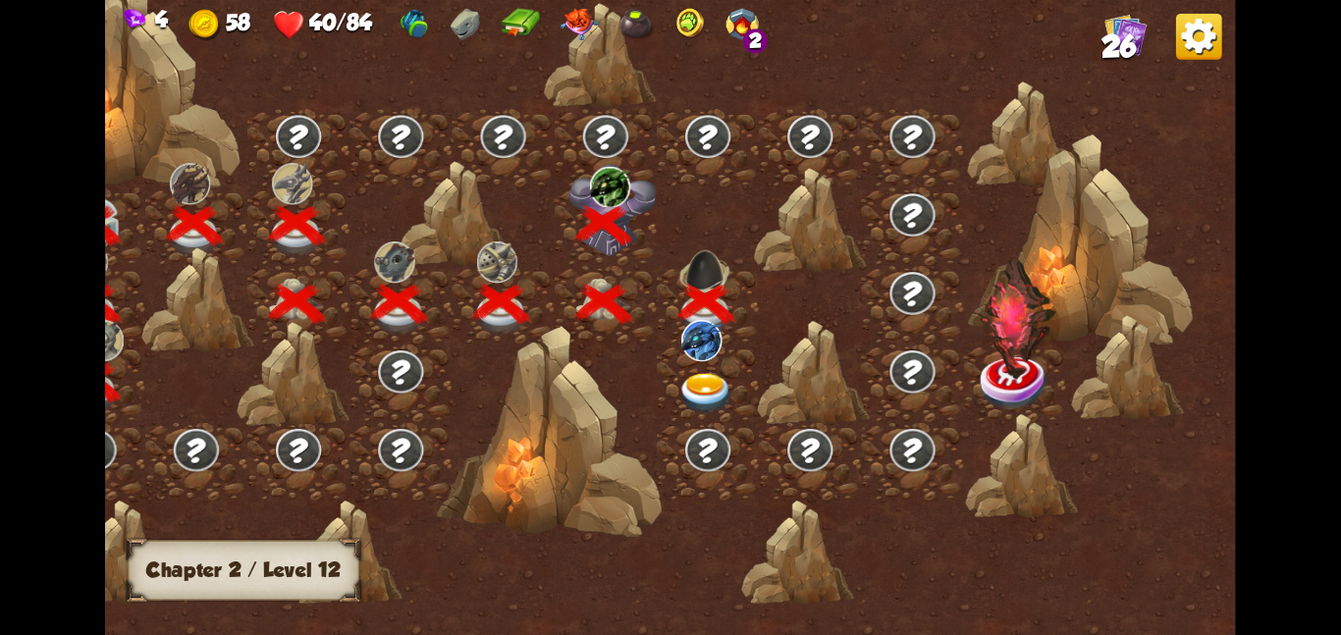
click at [684, 372] on img at bounding box center [705, 392] width 57 height 41
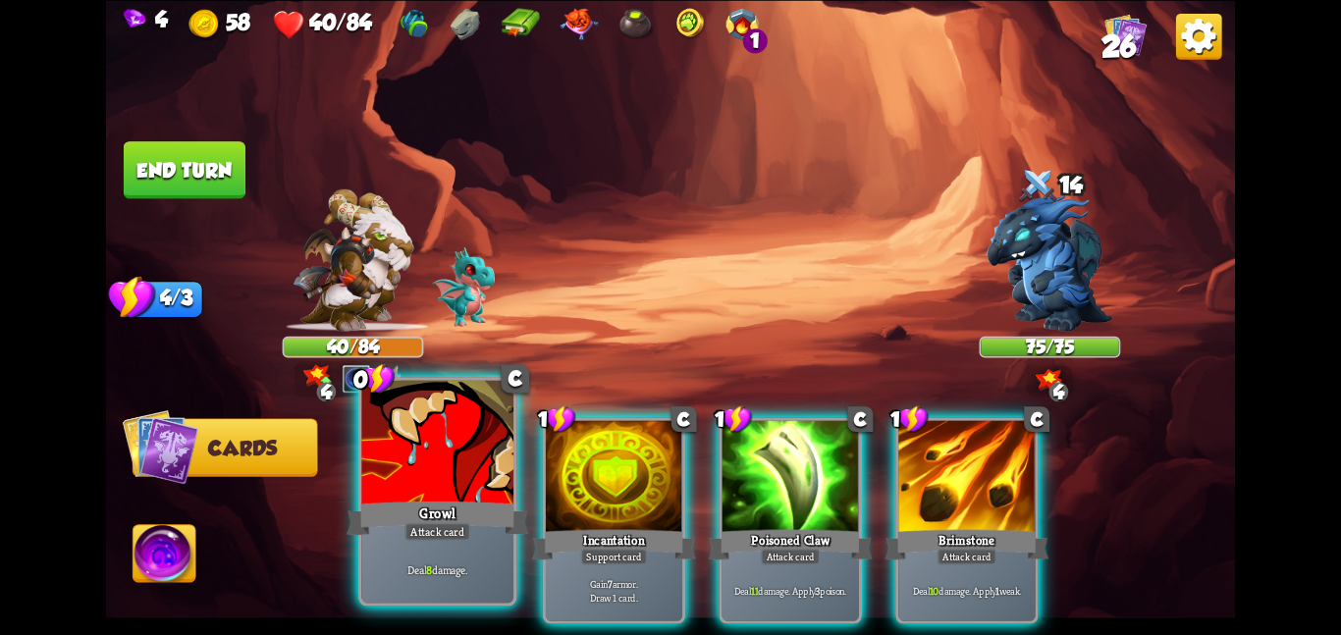
click at [475, 441] on div at bounding box center [437, 444] width 152 height 128
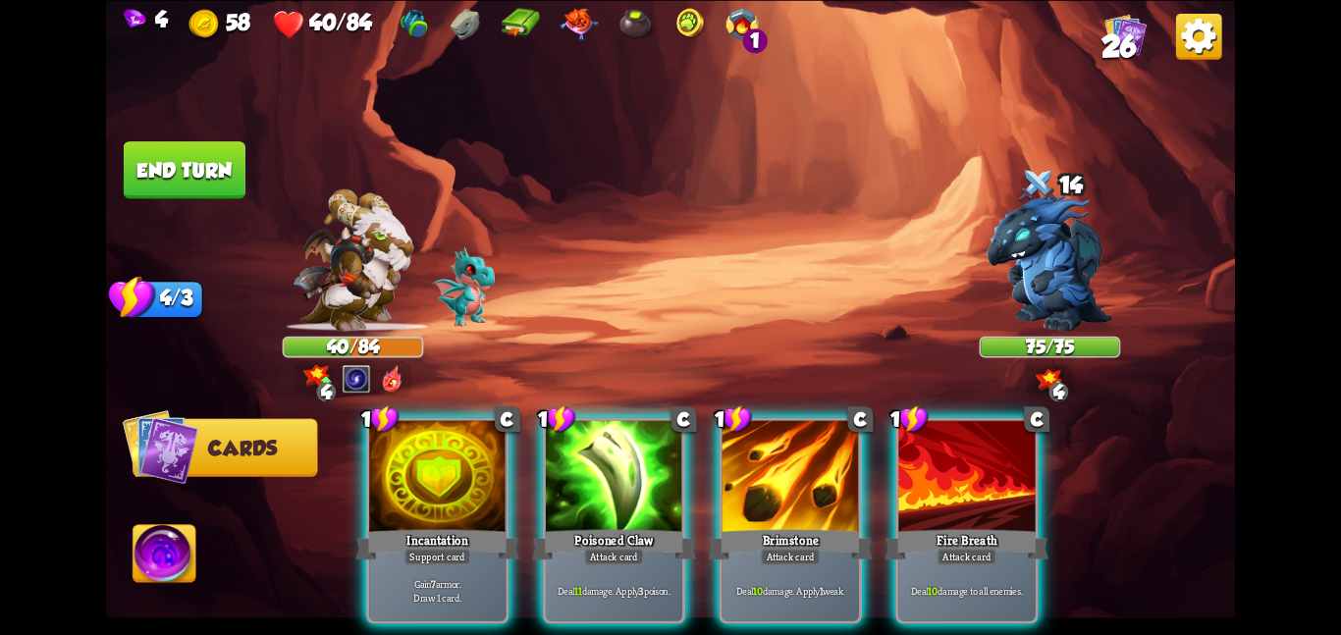
click at [475, 441] on div at bounding box center [437, 477] width 136 height 115
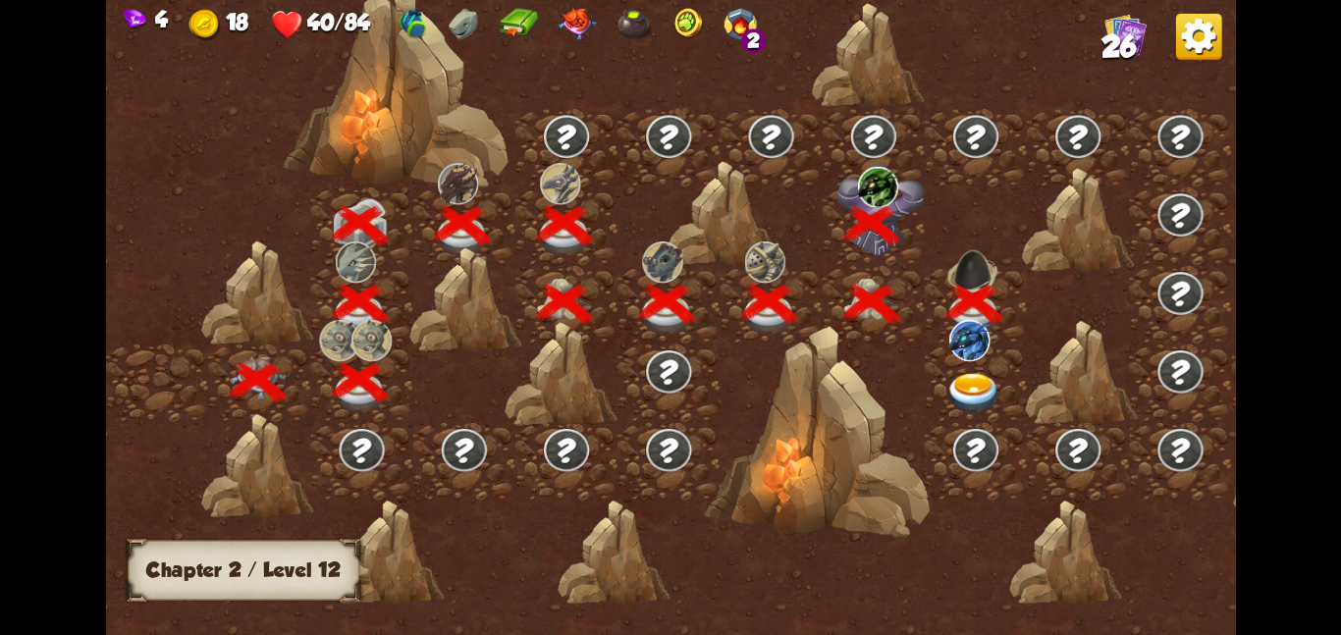
scroll to position [0, 298]
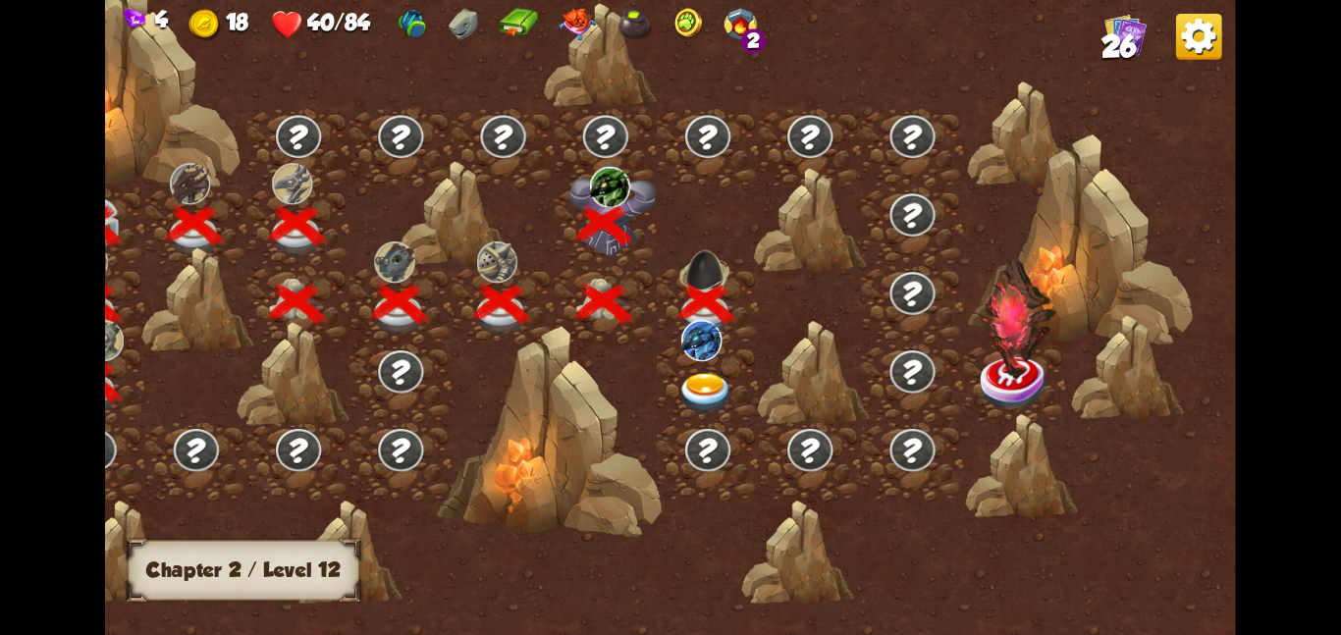
click at [690, 383] on img at bounding box center [705, 392] width 57 height 41
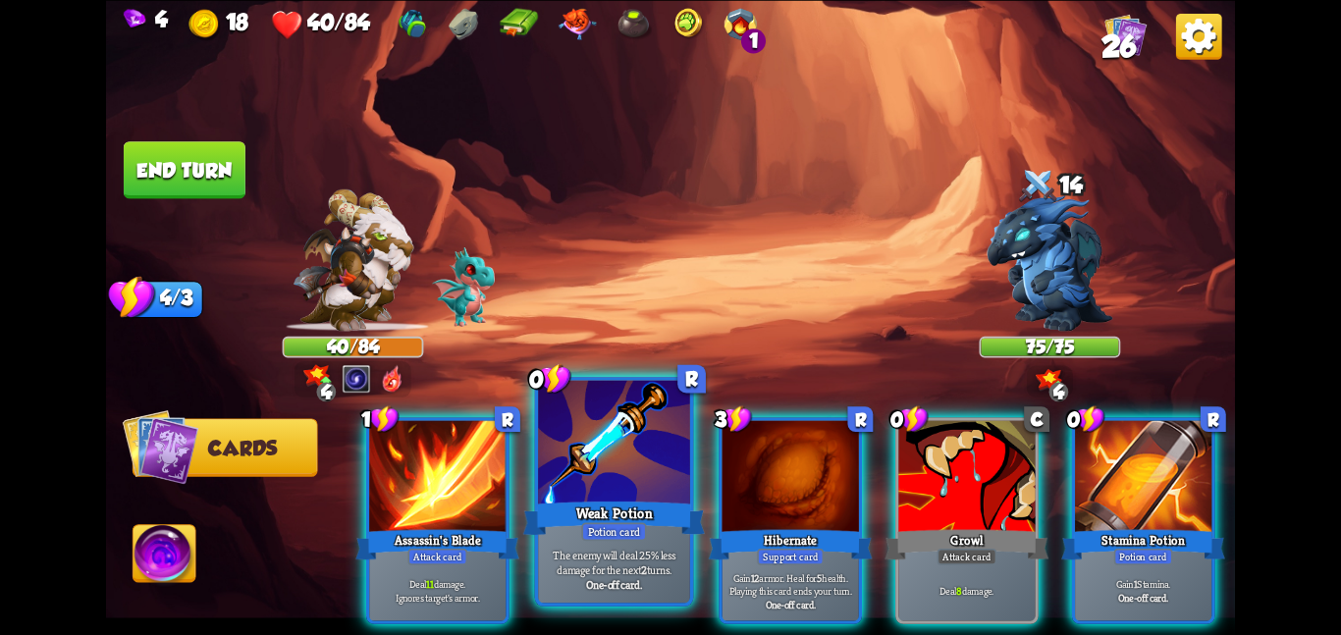
click at [610, 495] on div at bounding box center [614, 444] width 152 height 128
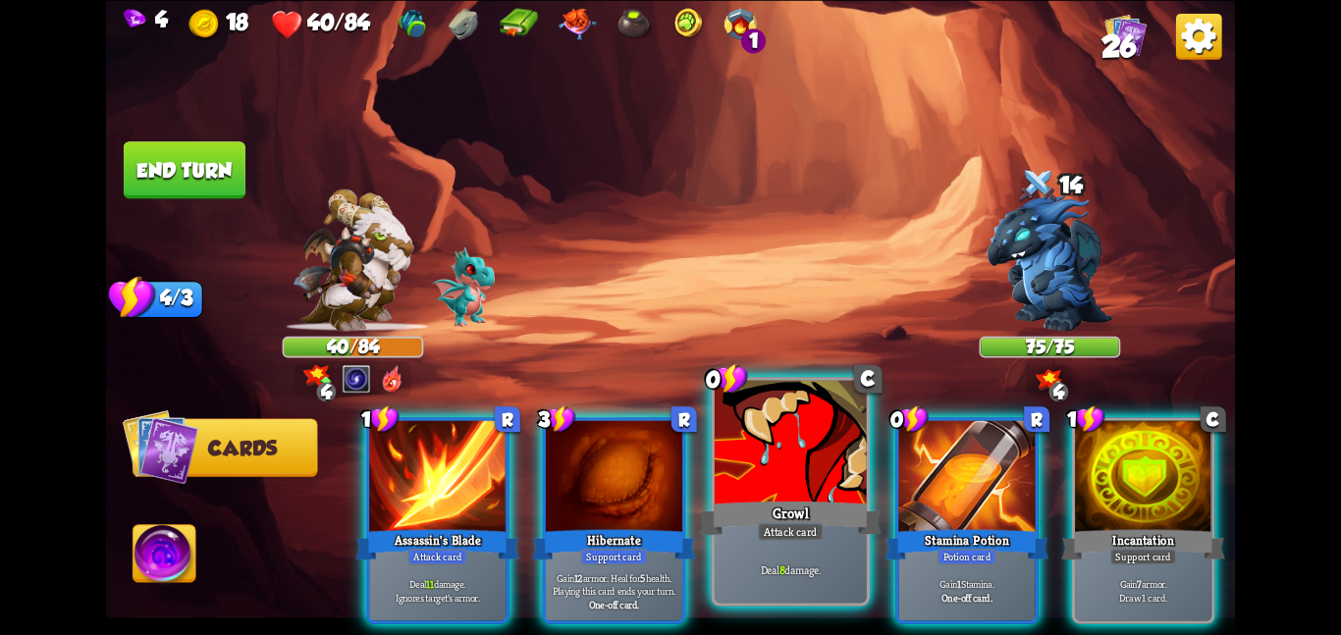
click at [814, 478] on div at bounding box center [791, 444] width 152 height 128
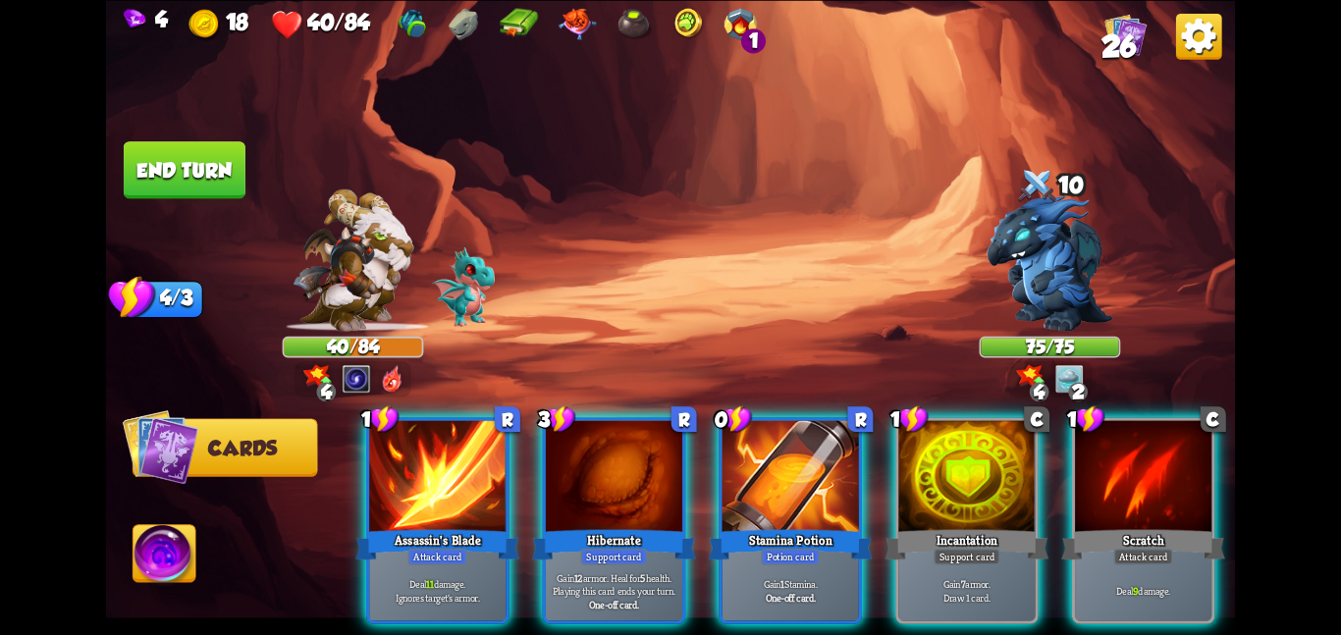
click at [814, 478] on div at bounding box center [790, 477] width 136 height 115
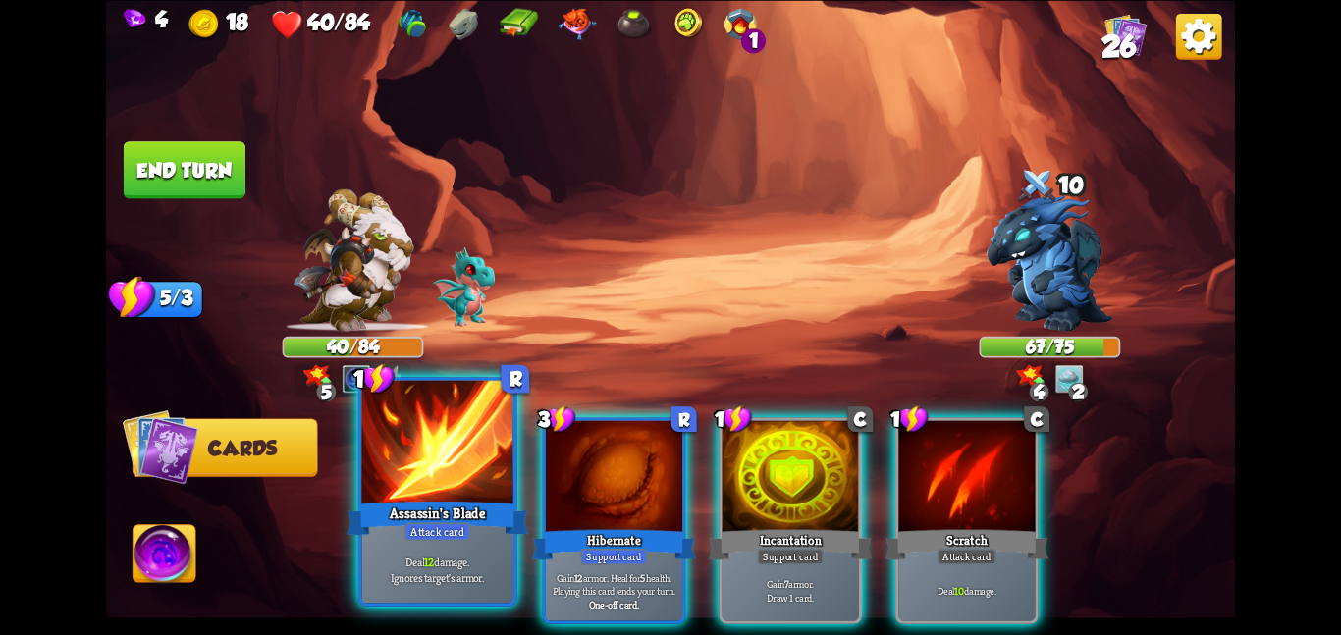
click at [411, 455] on div at bounding box center [437, 444] width 152 height 128
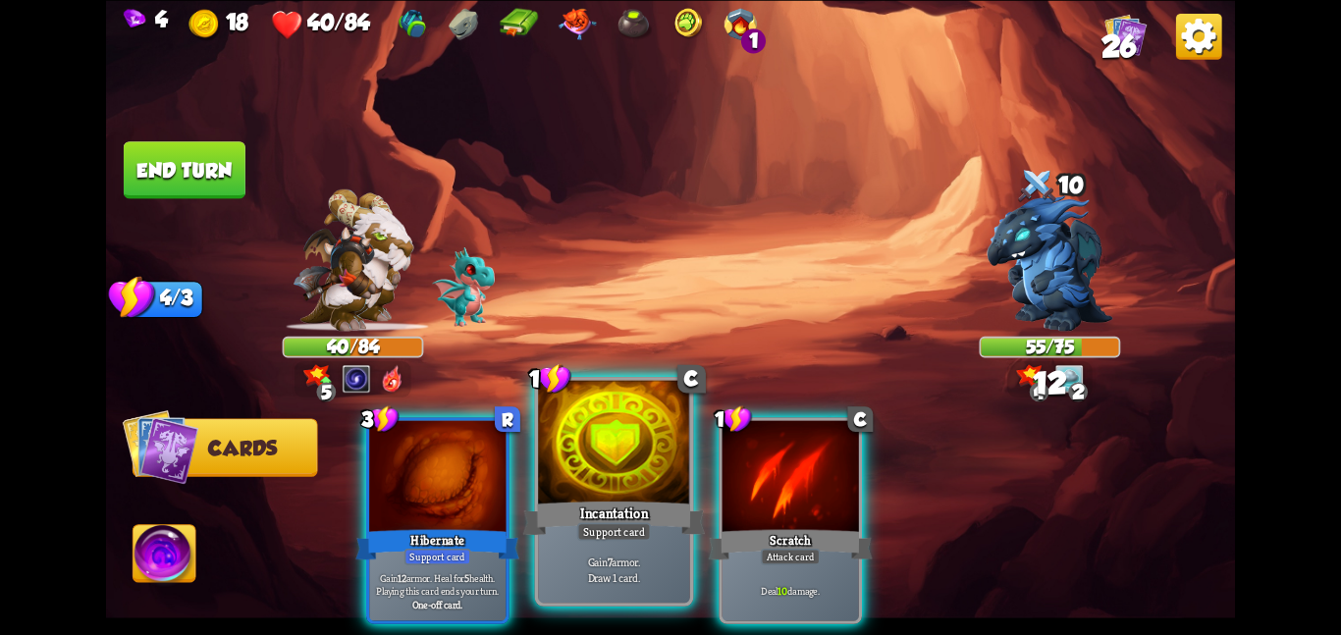
click at [619, 496] on div at bounding box center [614, 444] width 152 height 128
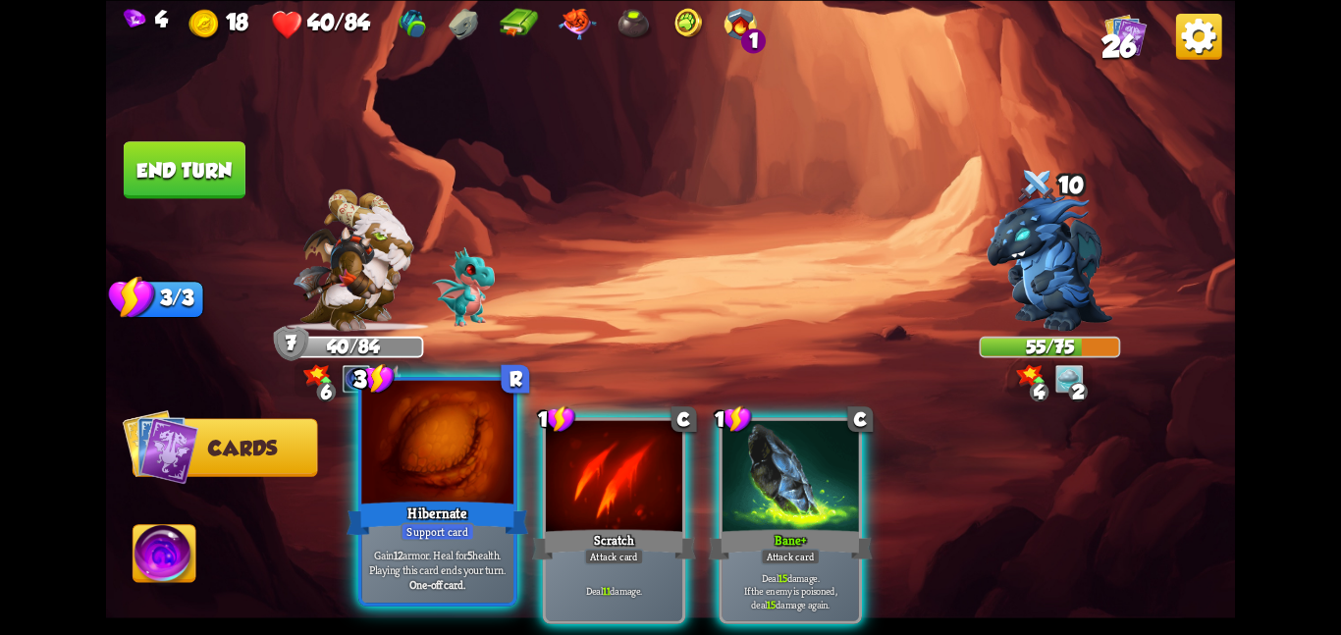
click at [457, 473] on div at bounding box center [437, 444] width 152 height 128
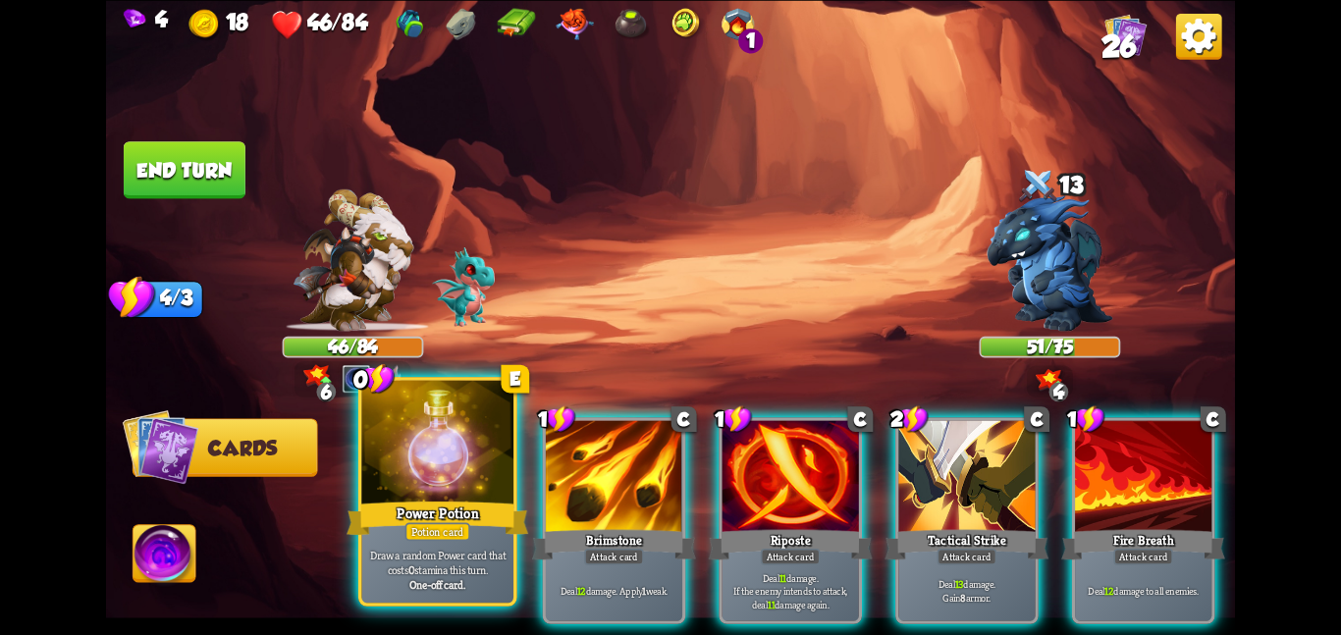
click at [462, 479] on div at bounding box center [437, 444] width 152 height 128
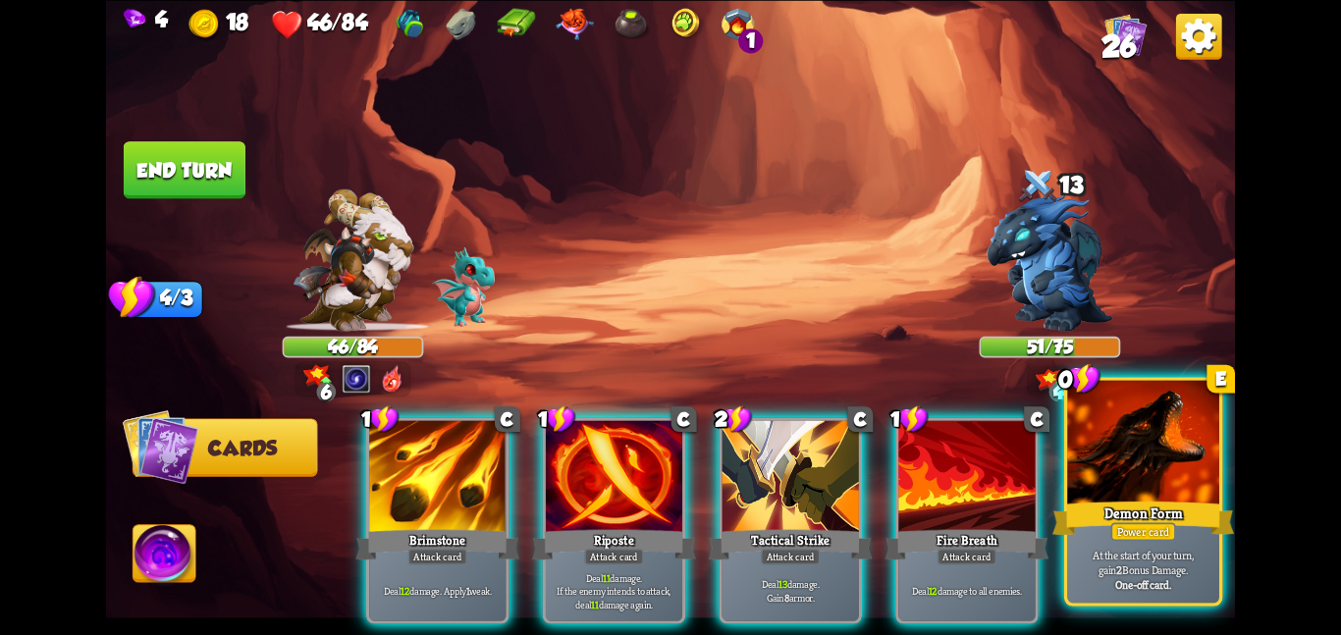
click at [1170, 511] on div "Demon Form" at bounding box center [1143, 518] width 182 height 40
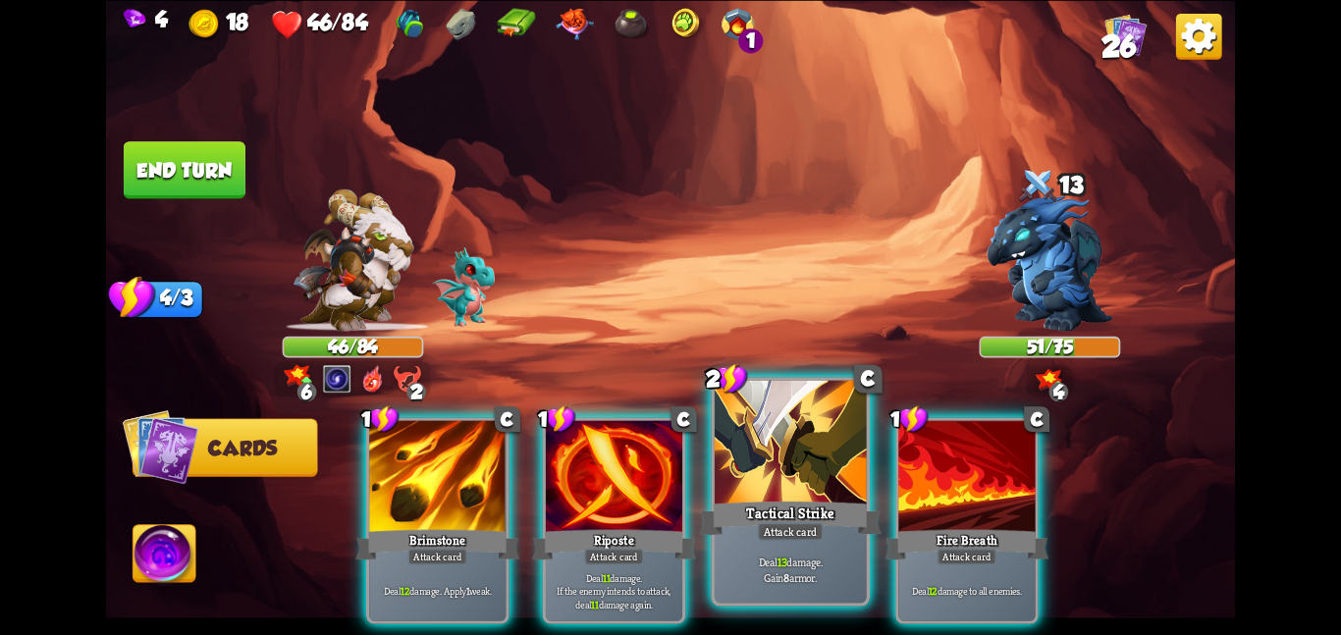
click at [763, 493] on div at bounding box center [791, 444] width 152 height 128
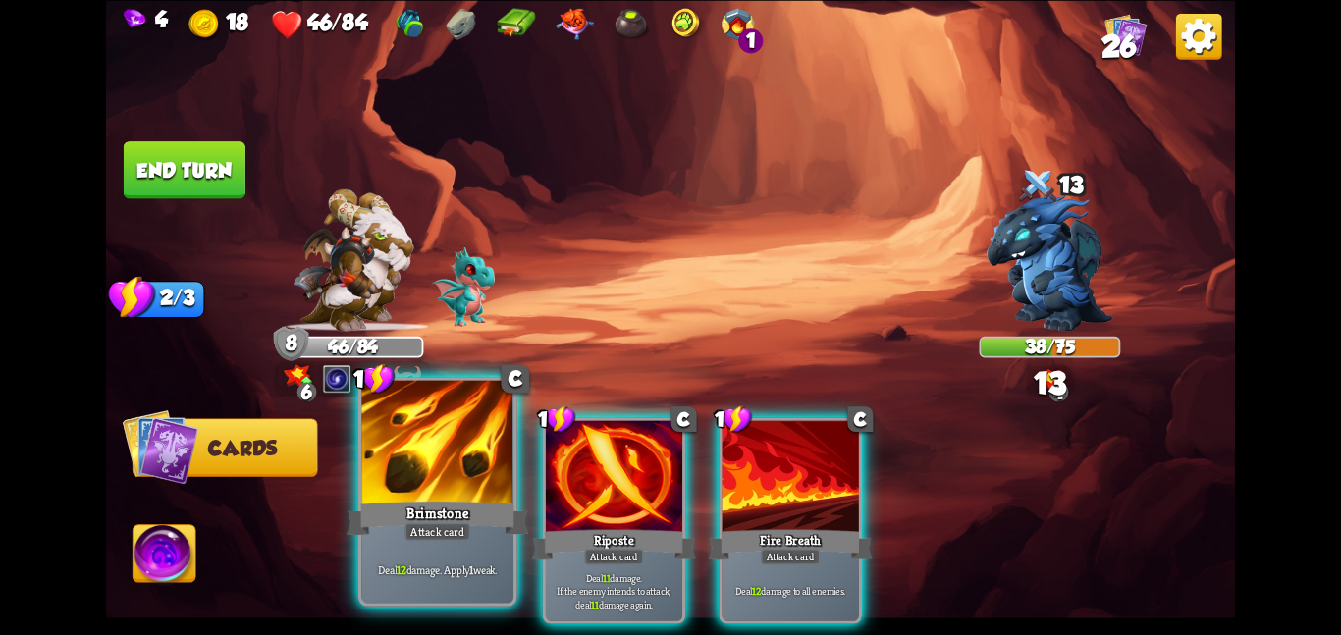
click at [432, 470] on div at bounding box center [437, 444] width 152 height 128
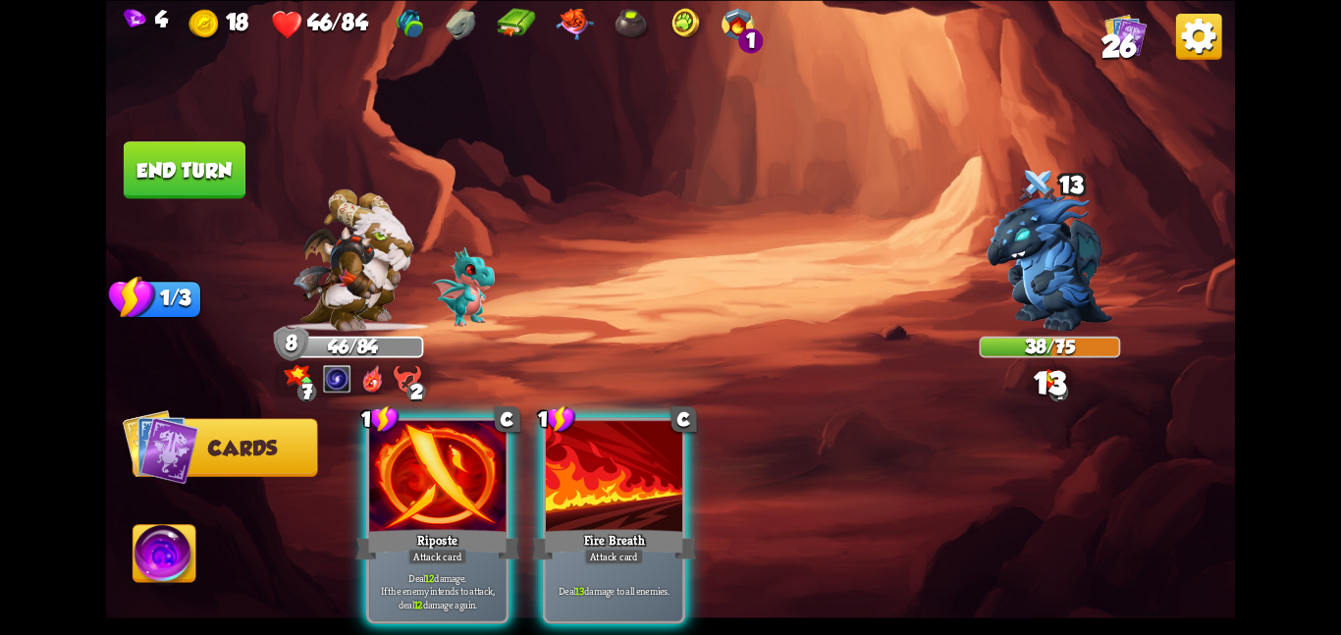
click at [432, 470] on div at bounding box center [437, 477] width 136 height 115
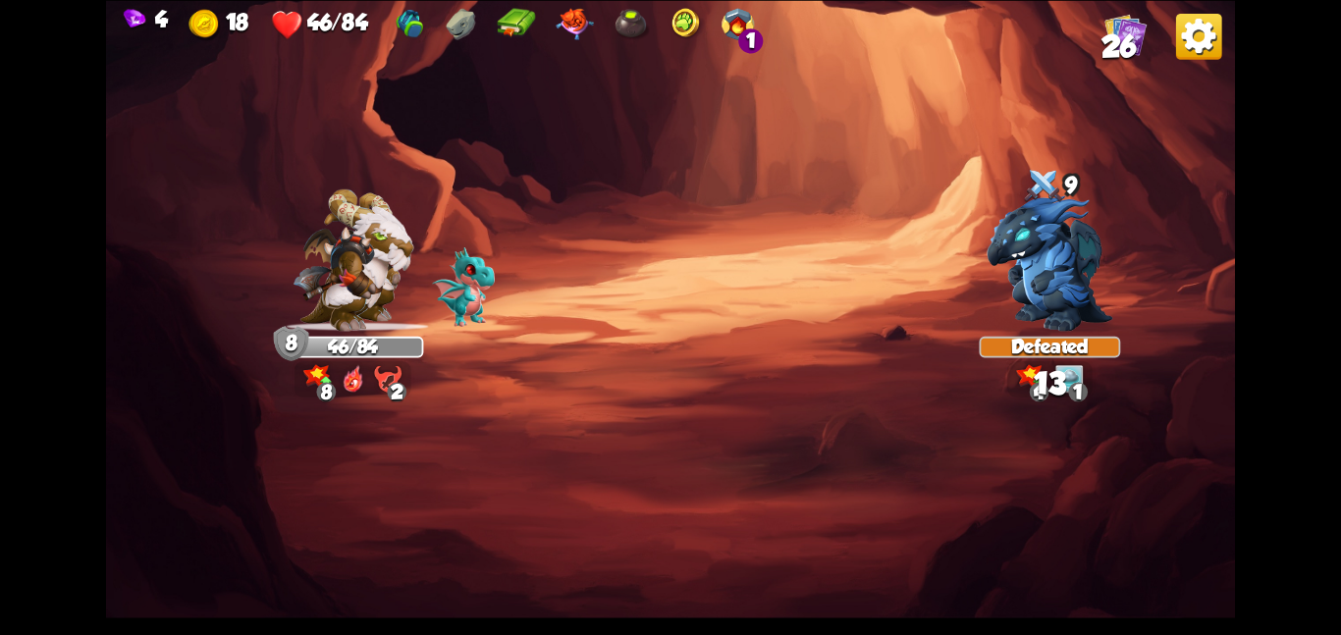
click at [220, 150] on img at bounding box center [670, 317] width 1129 height 635
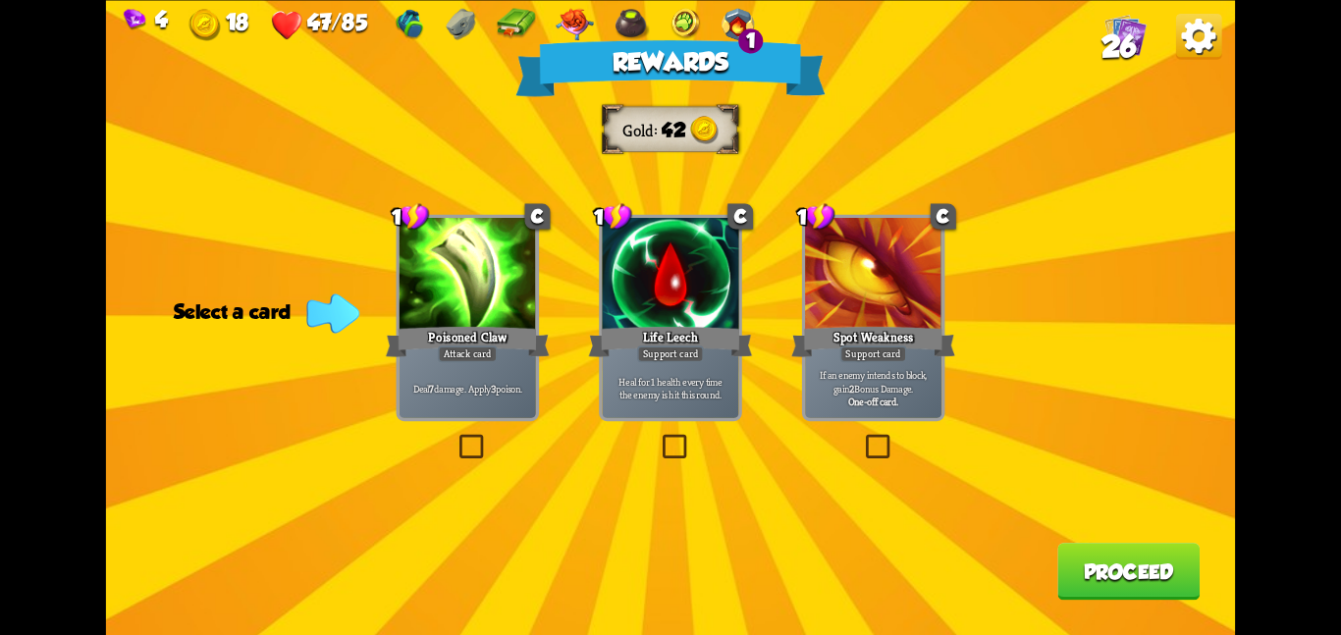
click at [531, 297] on div at bounding box center [468, 275] width 136 height 115
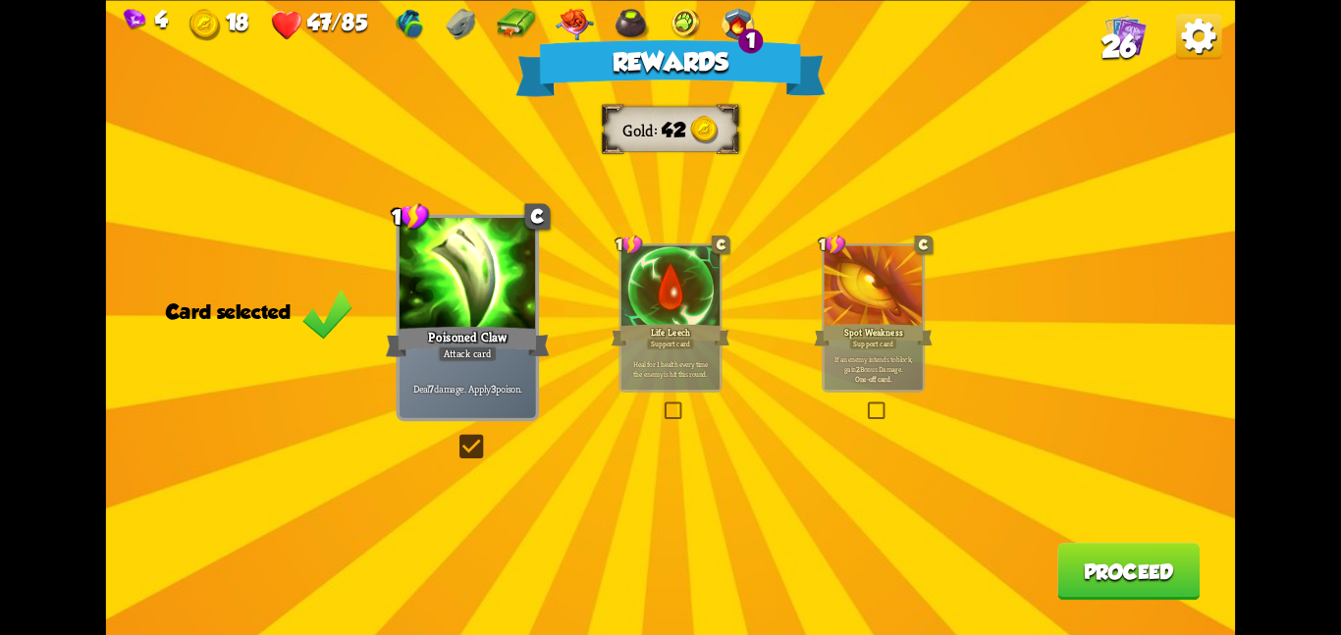
click at [1076, 563] on button "Proceed" at bounding box center [1128, 571] width 142 height 57
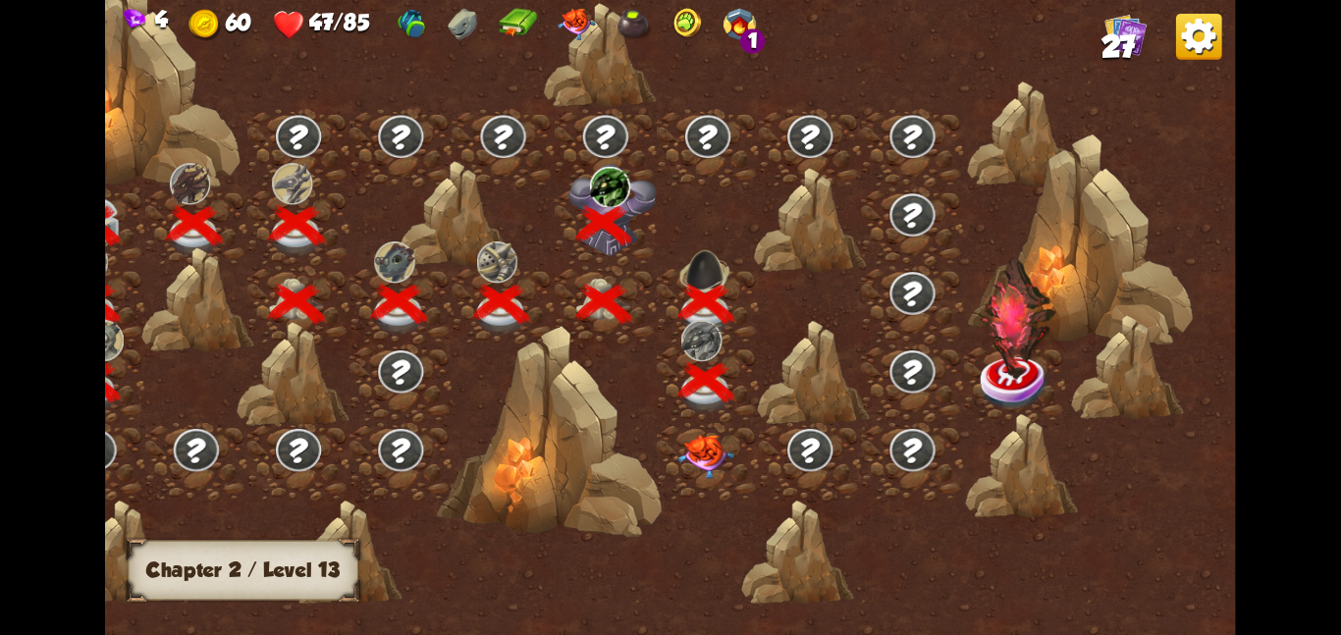
click at [698, 426] on div at bounding box center [708, 461] width 102 height 79
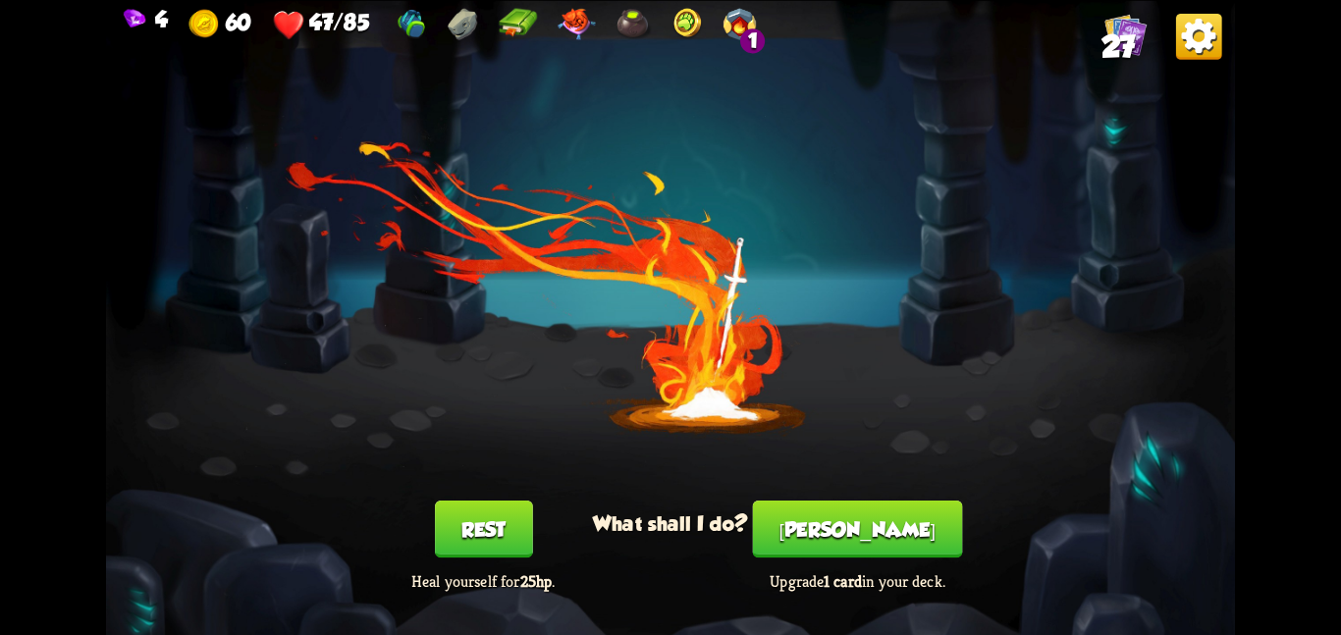
click at [456, 510] on button "Rest" at bounding box center [484, 529] width 98 height 57
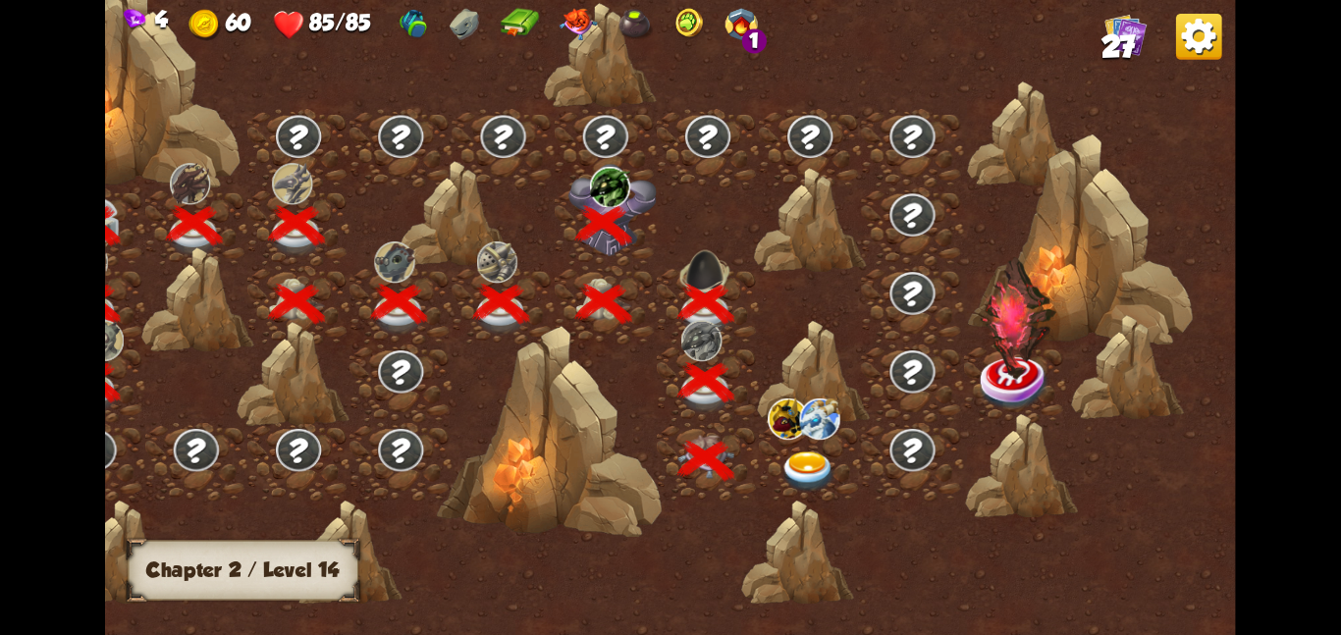
click at [830, 441] on div at bounding box center [810, 461] width 102 height 79
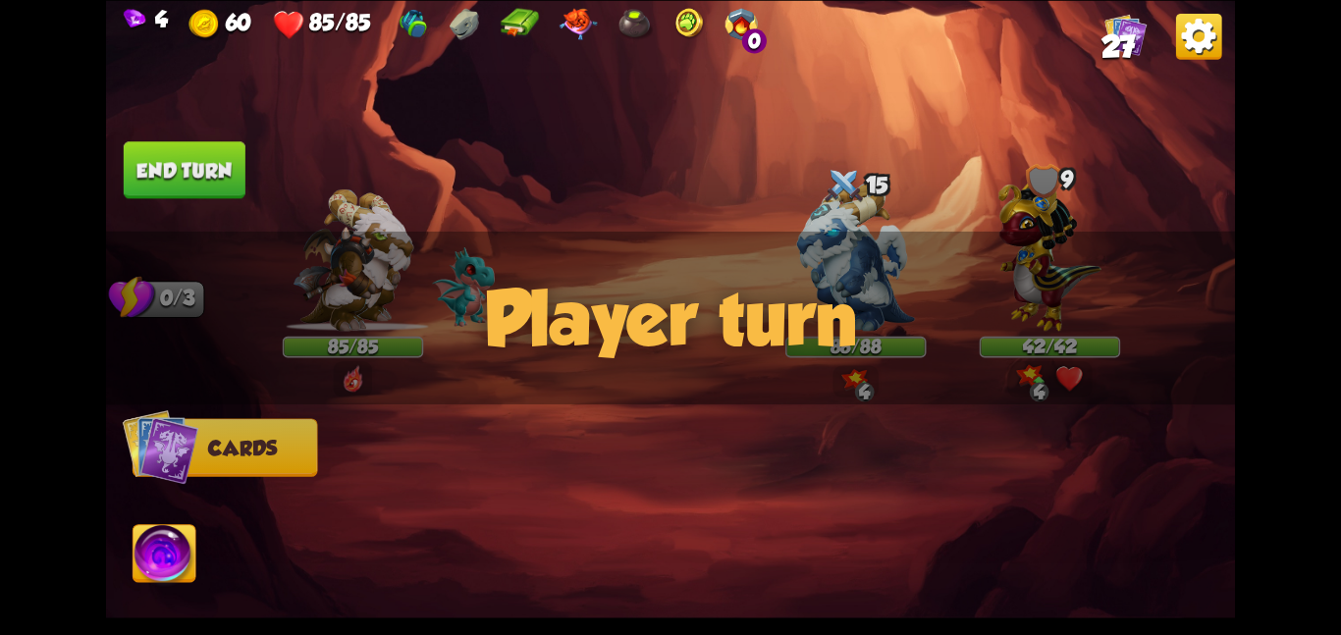
click at [830, 441] on div at bounding box center [783, 493] width 903 height 283
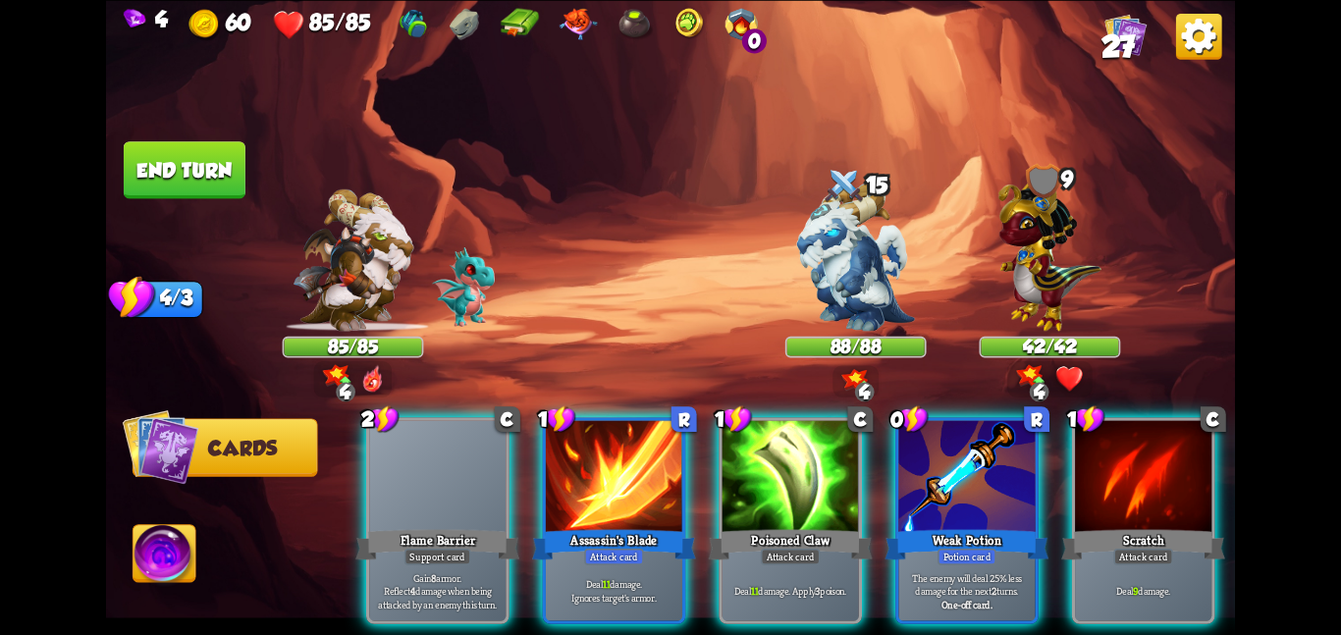
scroll to position [0, 383]
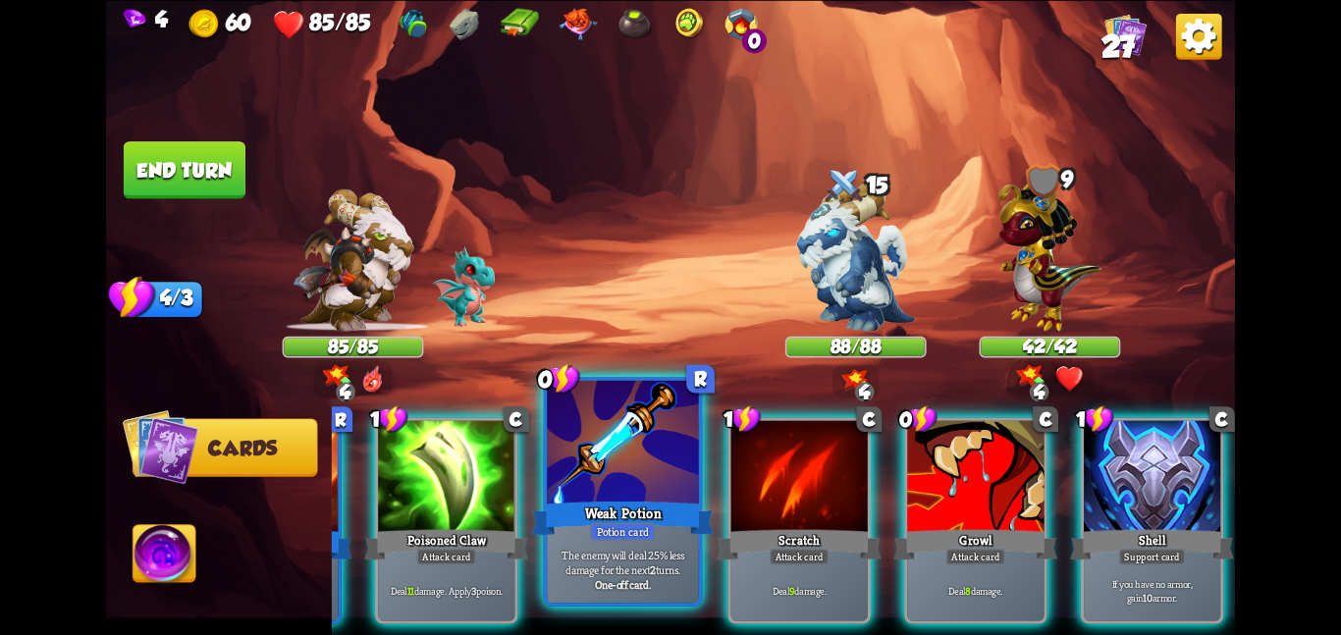
click at [646, 484] on div at bounding box center [623, 444] width 152 height 128
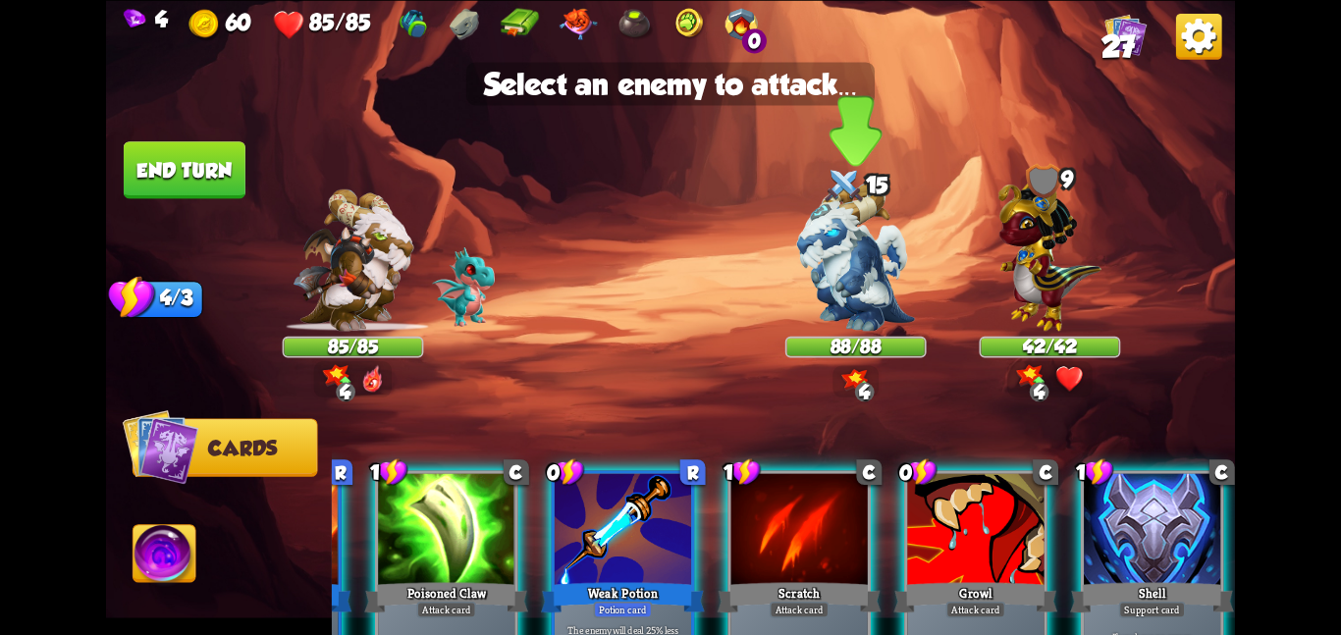
click at [858, 264] on img at bounding box center [856, 257] width 118 height 148
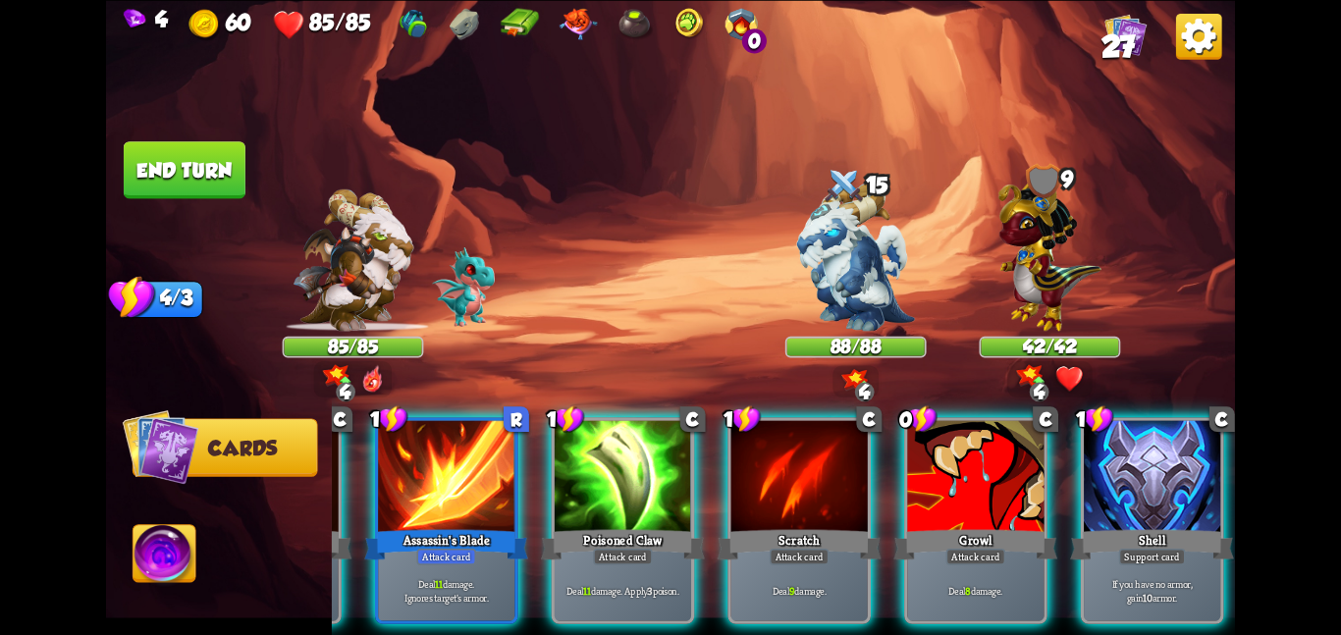
scroll to position [0, 187]
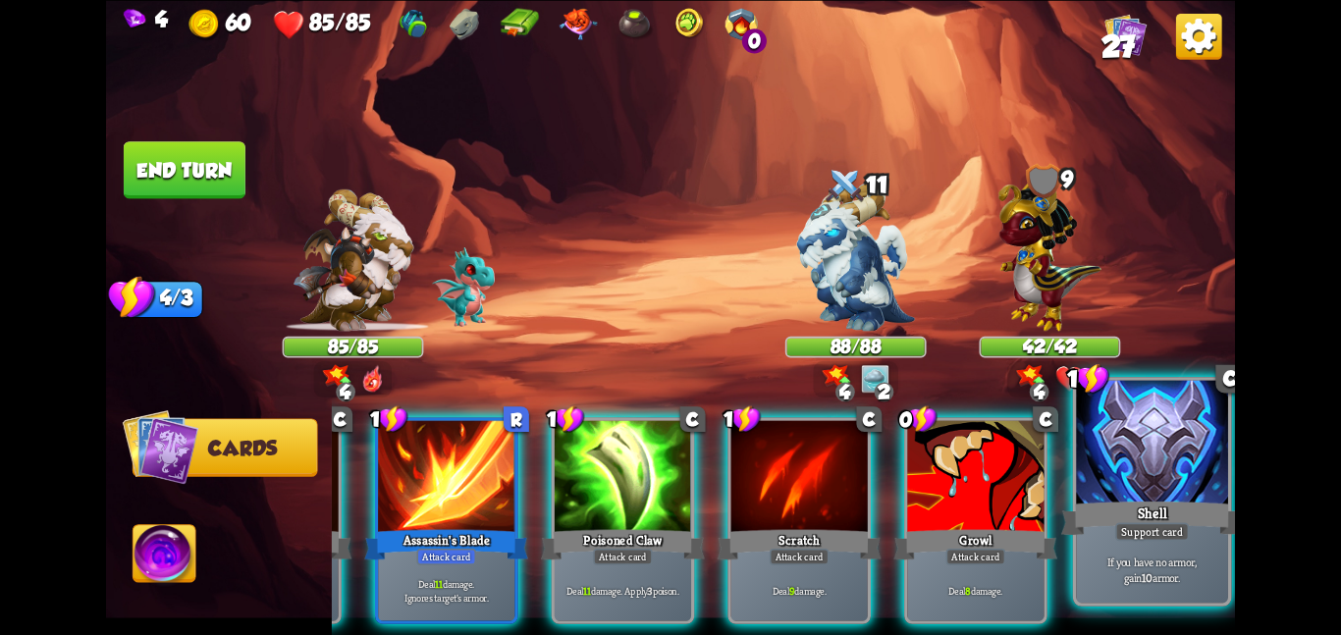
click at [1098, 451] on div at bounding box center [1152, 444] width 152 height 128
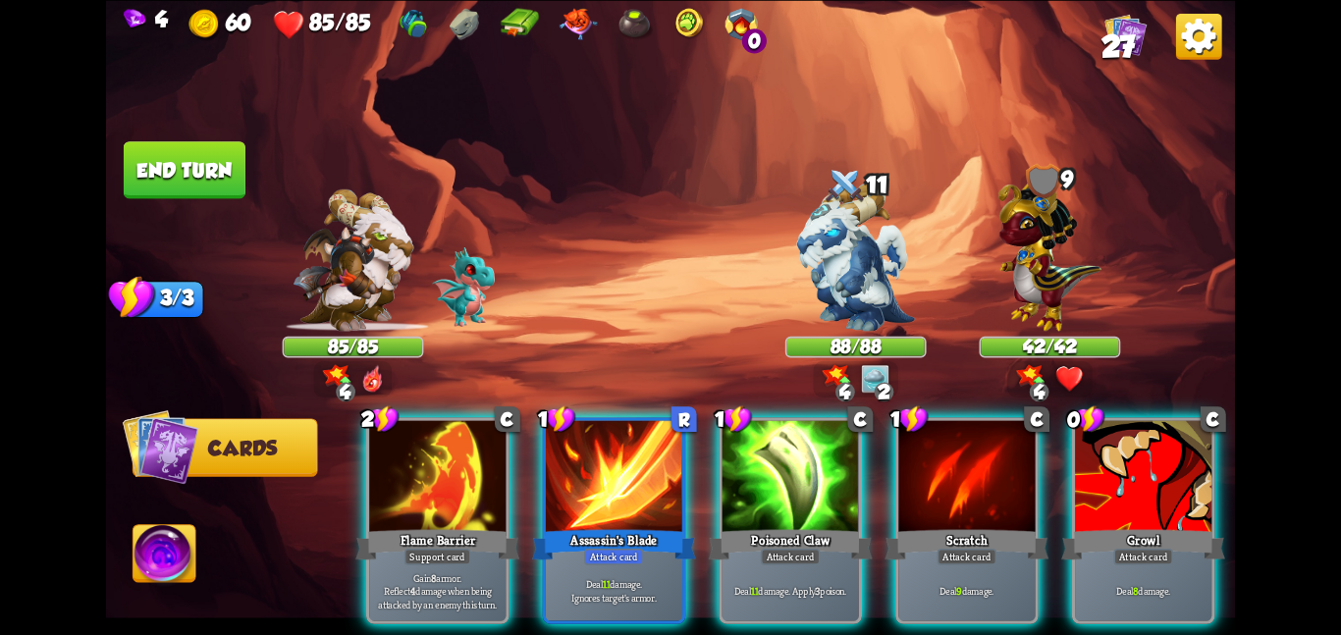
scroll to position [0, 0]
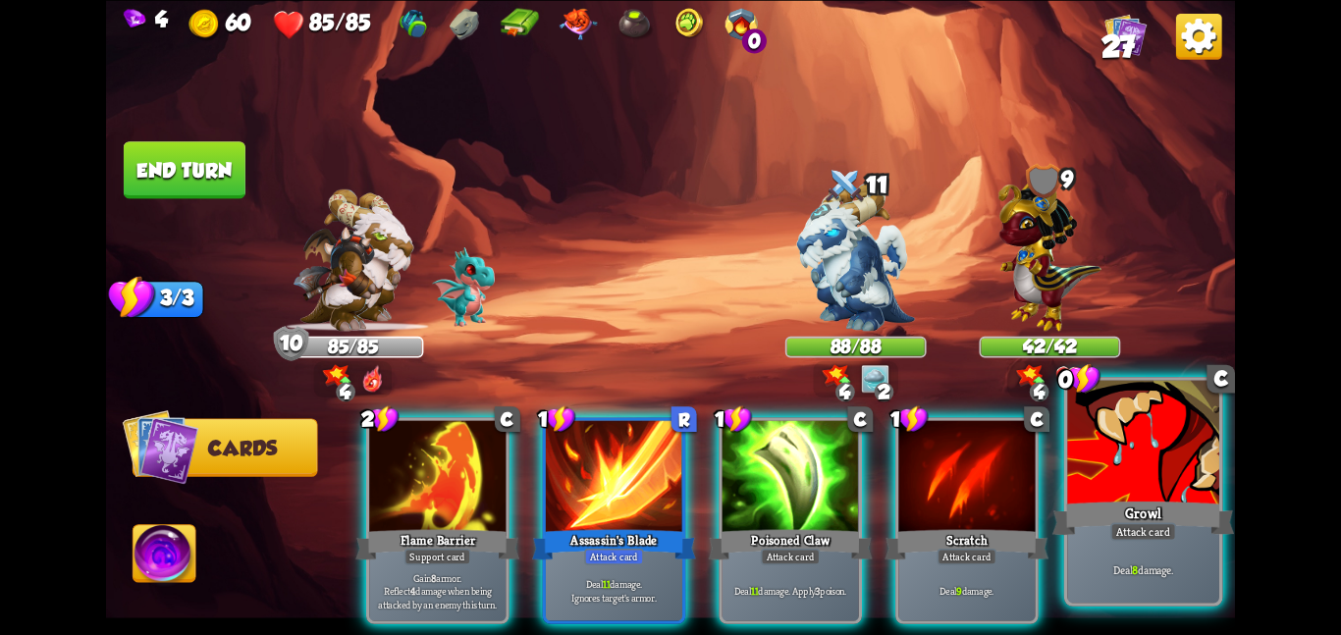
click at [1105, 445] on div at bounding box center [1143, 444] width 152 height 128
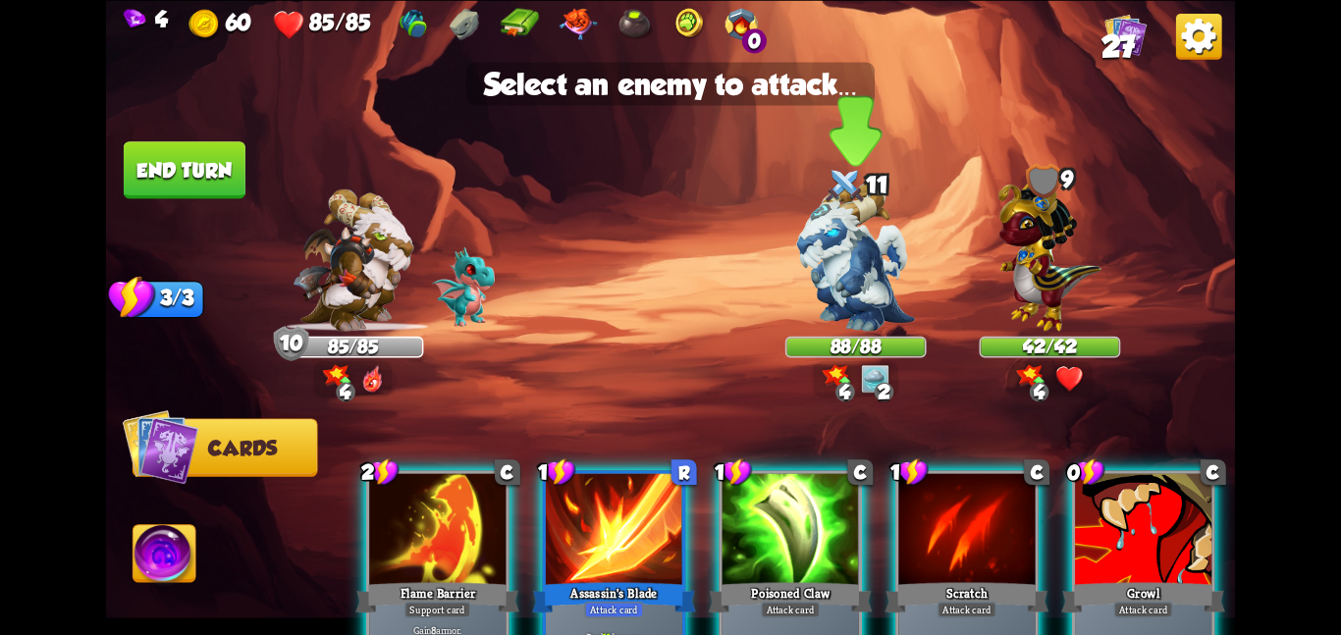
click at [891, 255] on img at bounding box center [856, 257] width 118 height 148
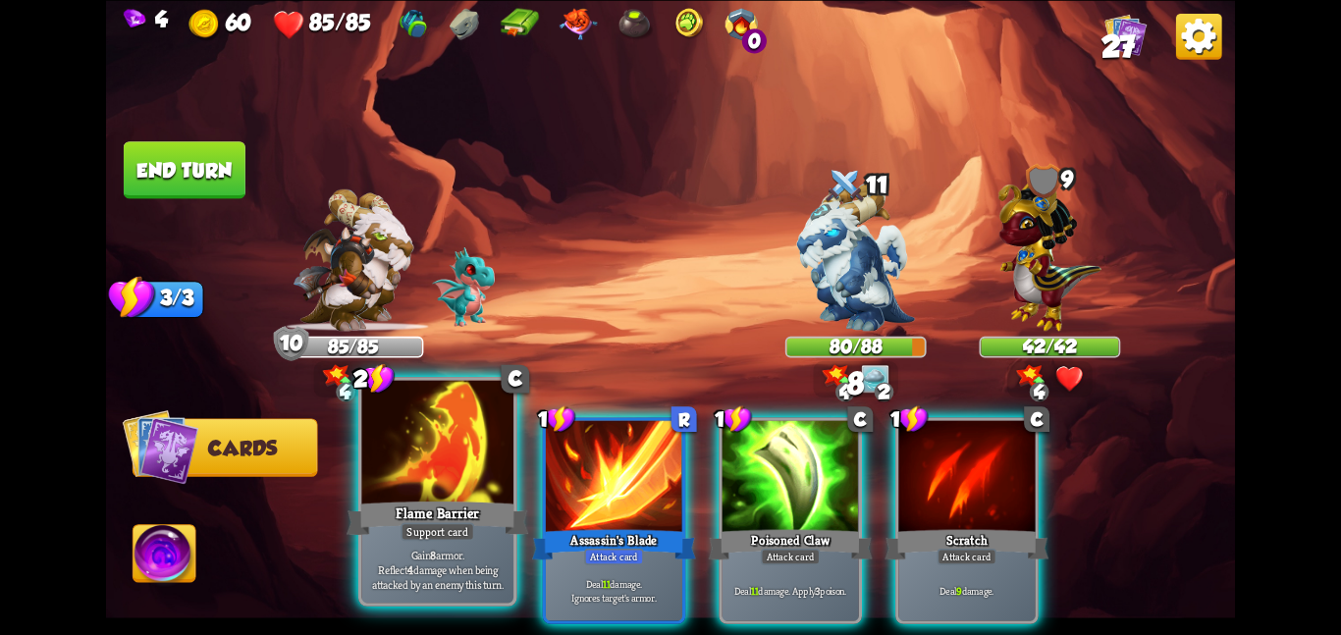
click at [452, 455] on div at bounding box center [437, 444] width 152 height 128
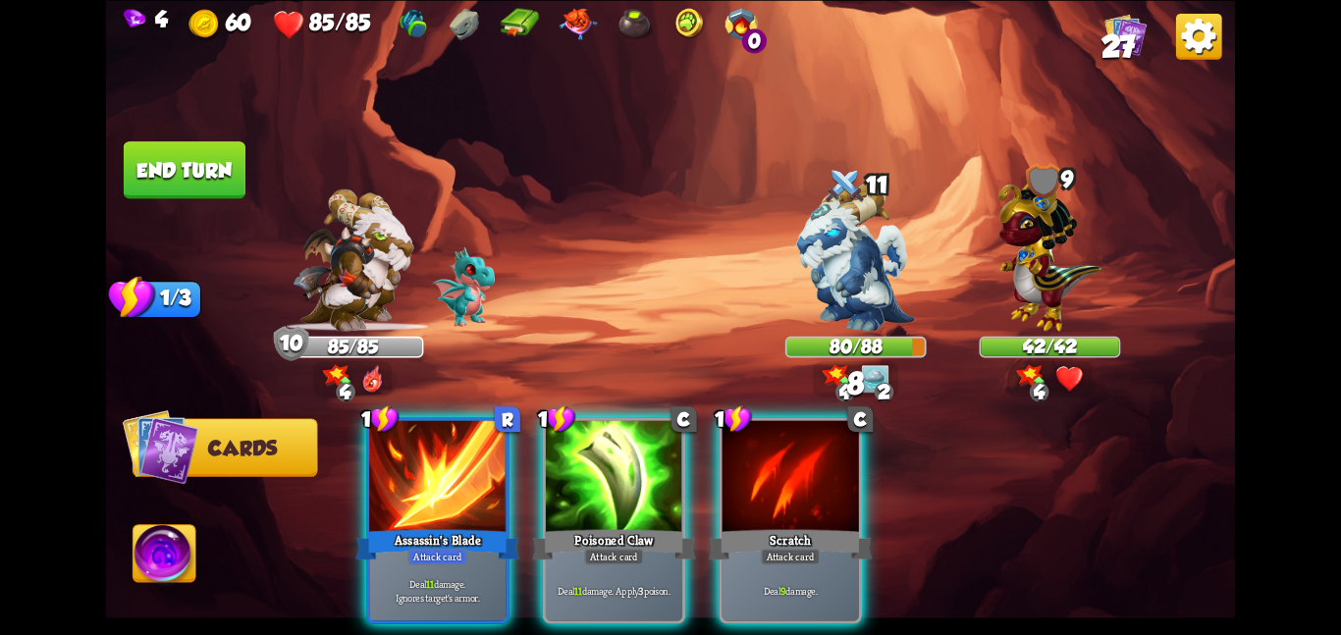
click at [452, 455] on div at bounding box center [437, 477] width 136 height 115
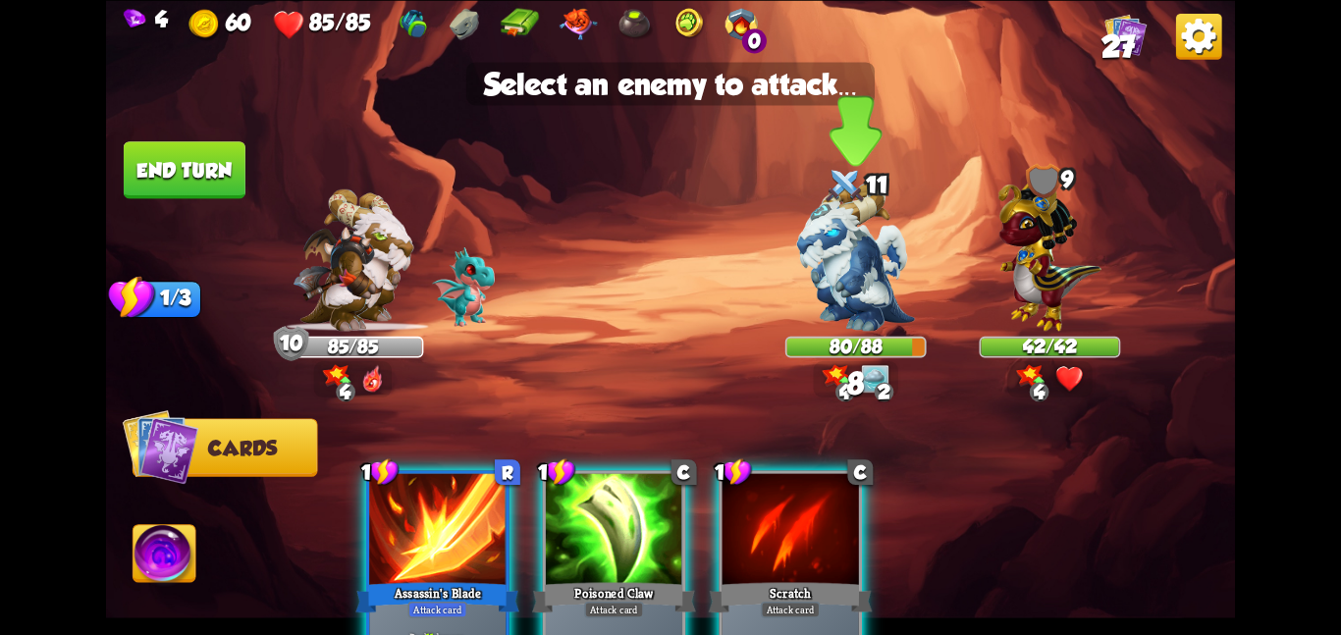
click at [792, 246] on div at bounding box center [855, 269] width 141 height 124
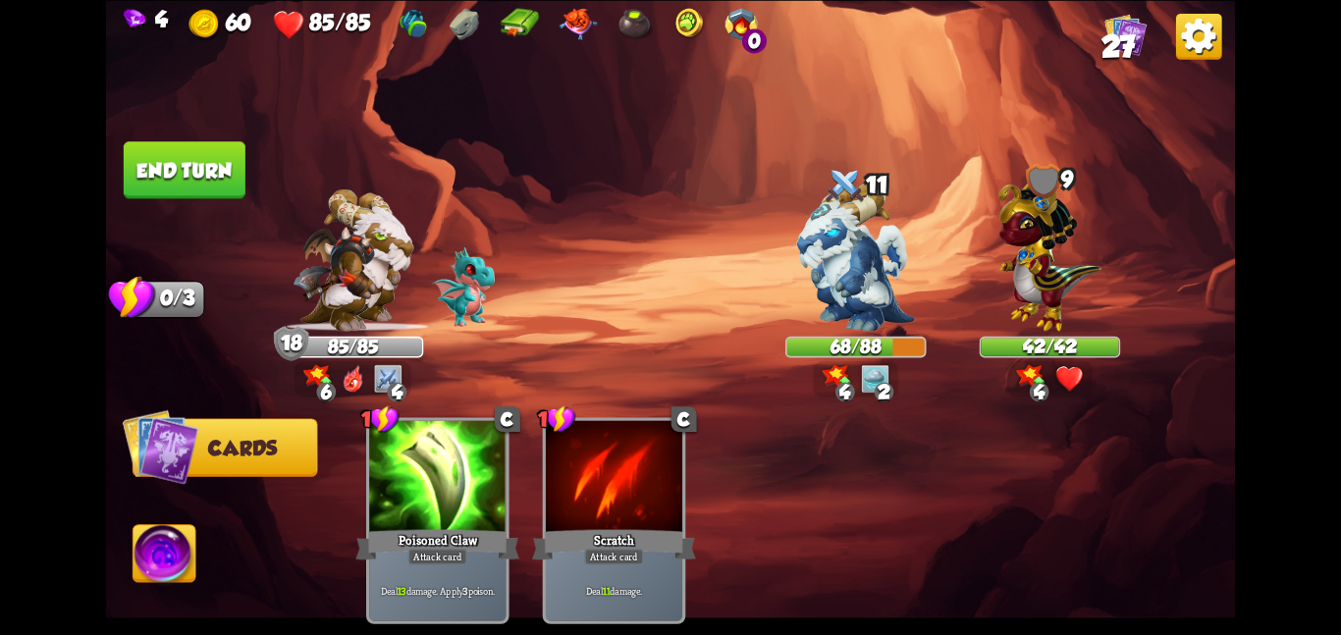
click at [186, 176] on button "End turn" at bounding box center [185, 169] width 122 height 57
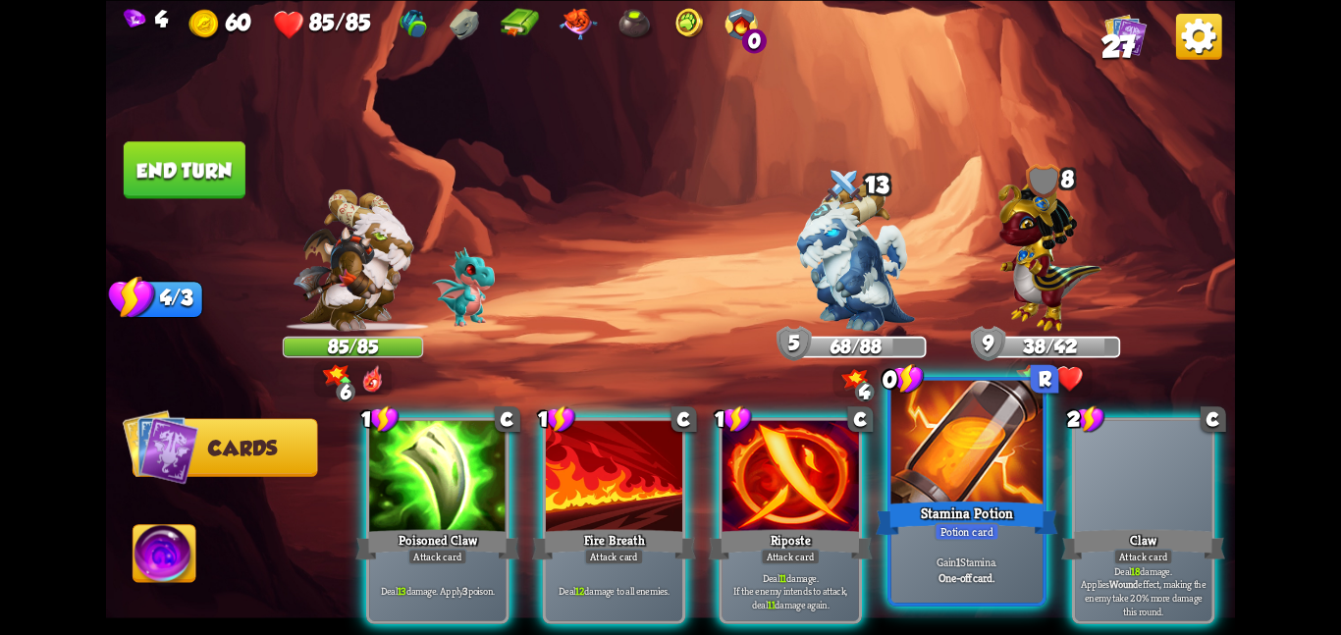
click at [992, 507] on div "Stamina Potion" at bounding box center [967, 518] width 182 height 40
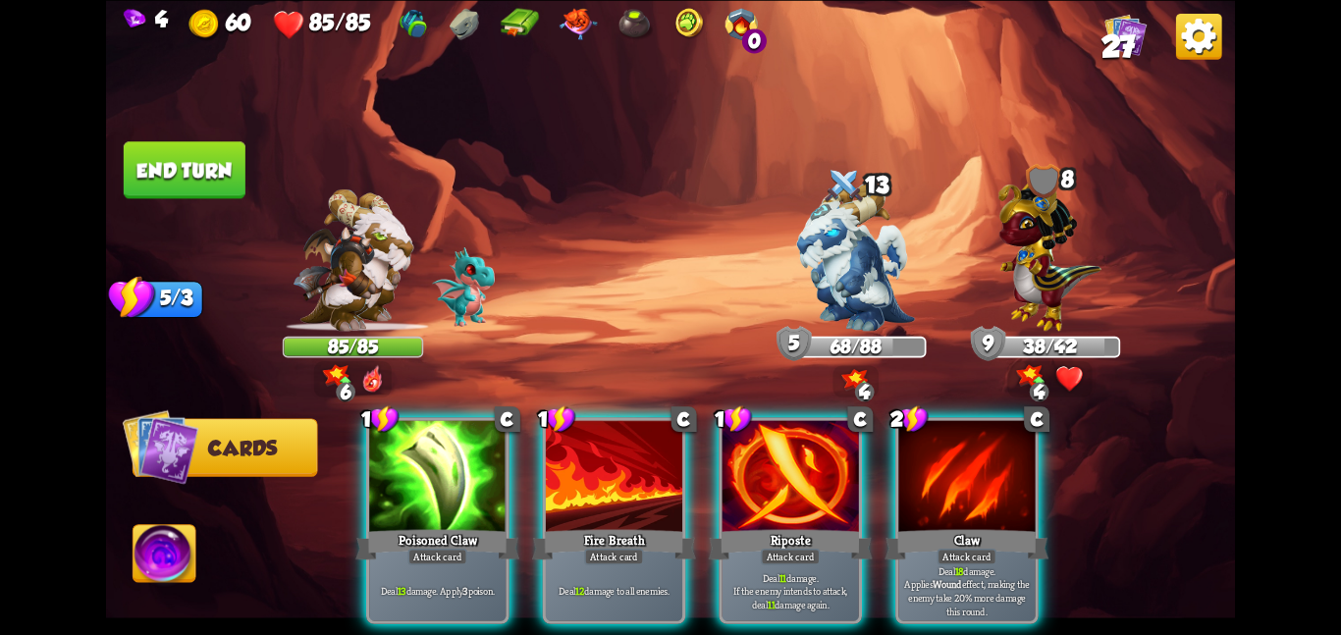
click at [992, 526] on div "Claw" at bounding box center [966, 544] width 164 height 36
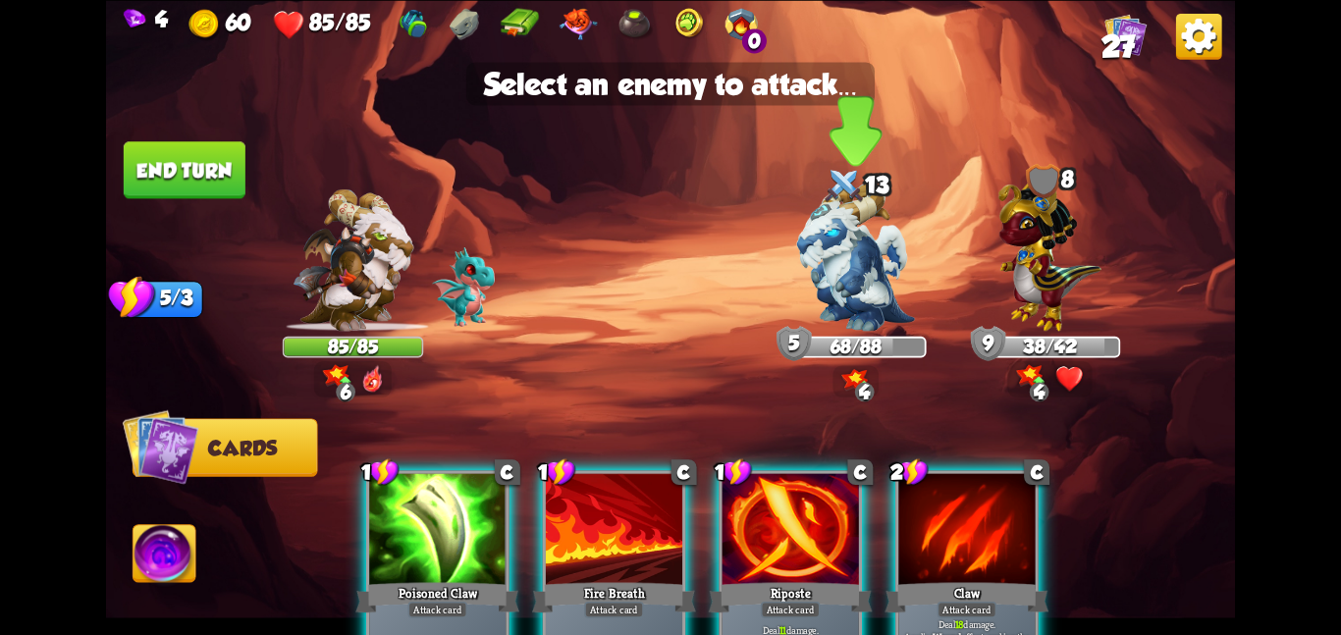
click at [904, 304] on img at bounding box center [856, 257] width 118 height 148
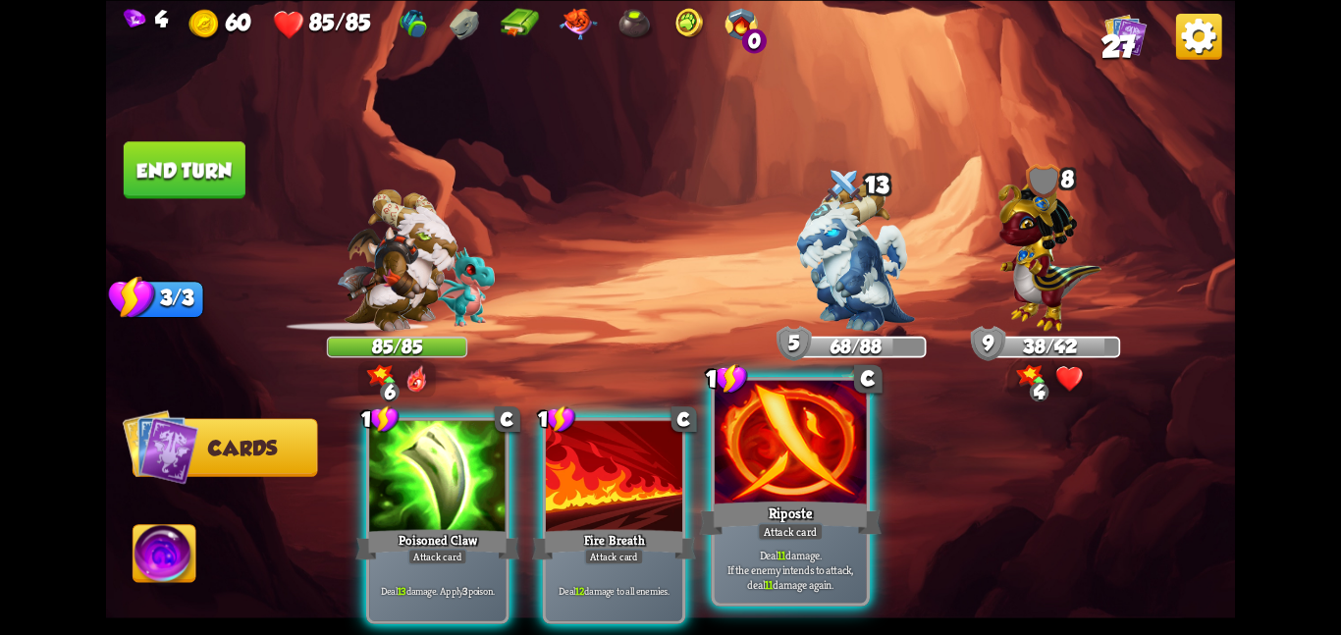
click at [820, 439] on div at bounding box center [791, 444] width 152 height 128
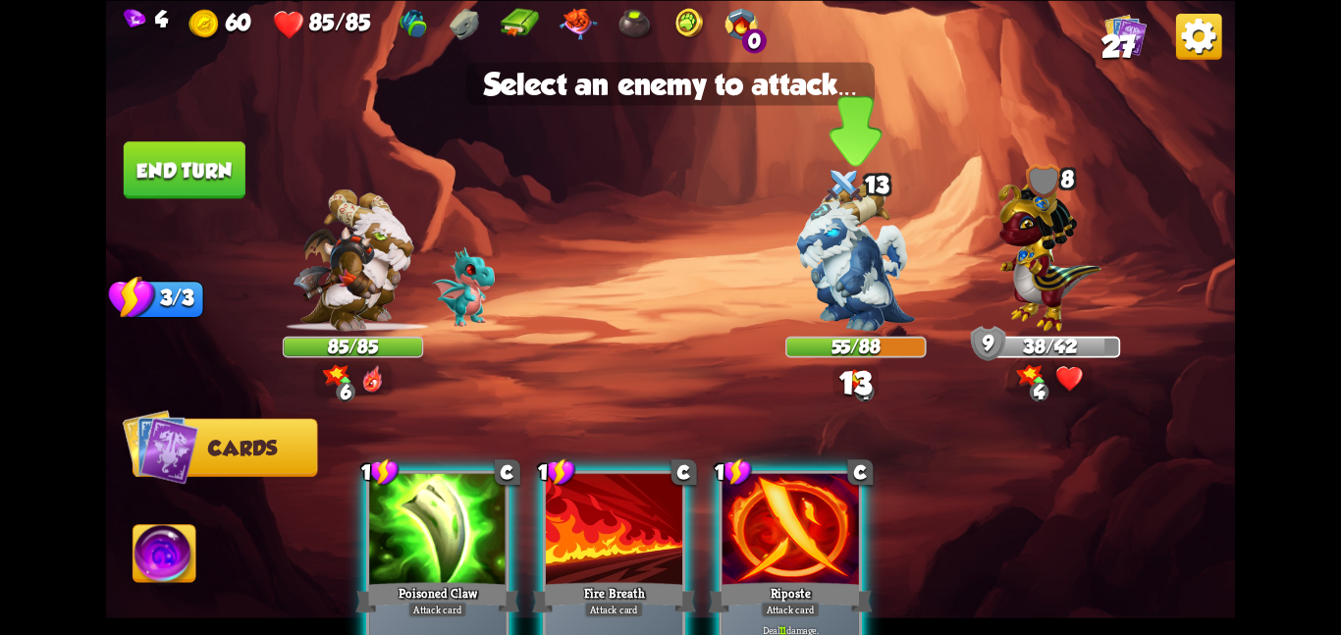
click at [863, 254] on img at bounding box center [856, 257] width 118 height 148
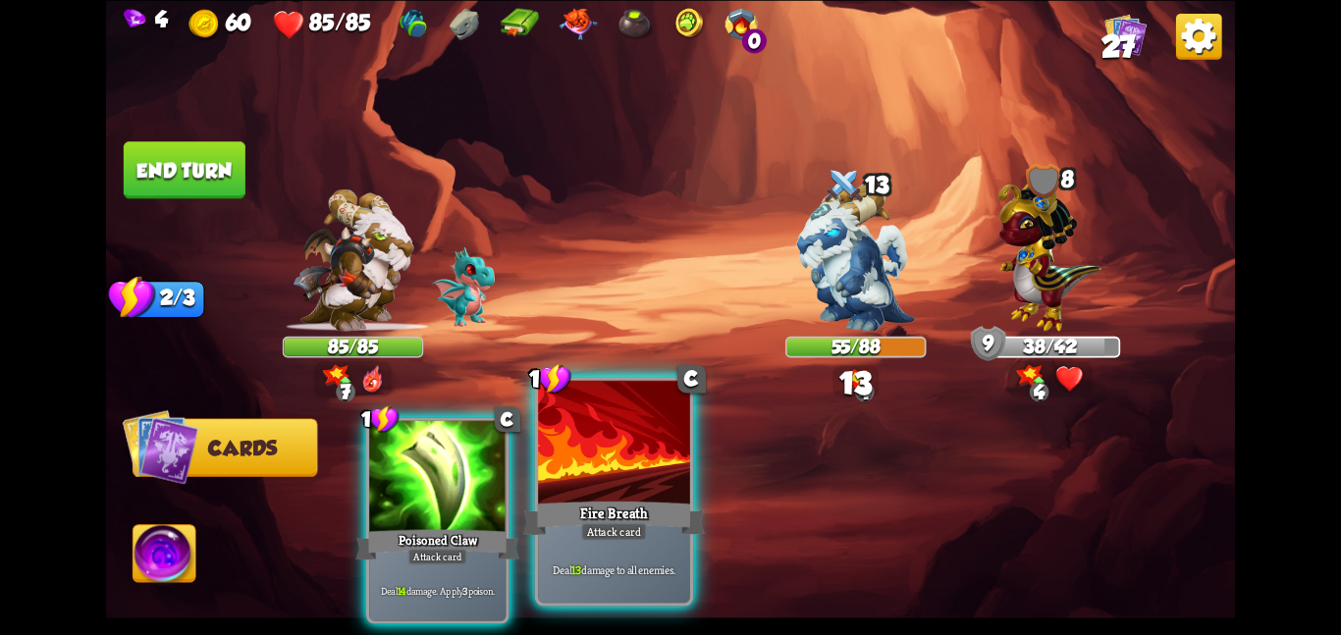
click at [617, 457] on div at bounding box center [614, 444] width 152 height 128
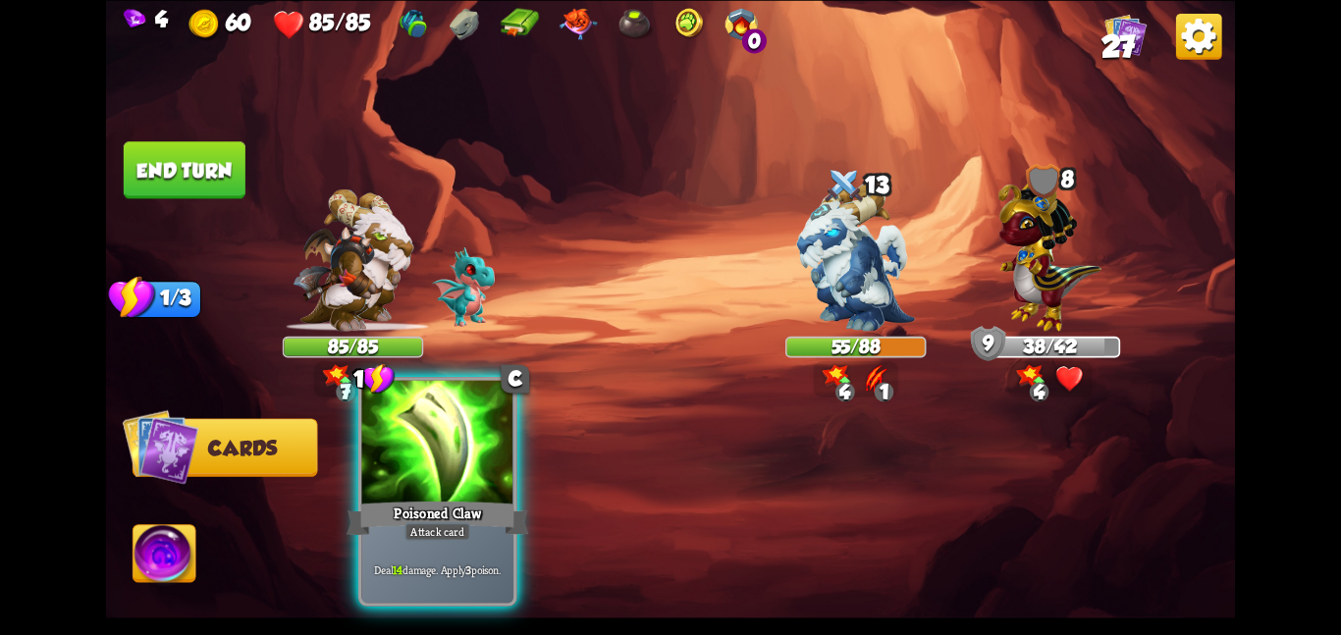
click at [503, 492] on div at bounding box center [437, 444] width 152 height 128
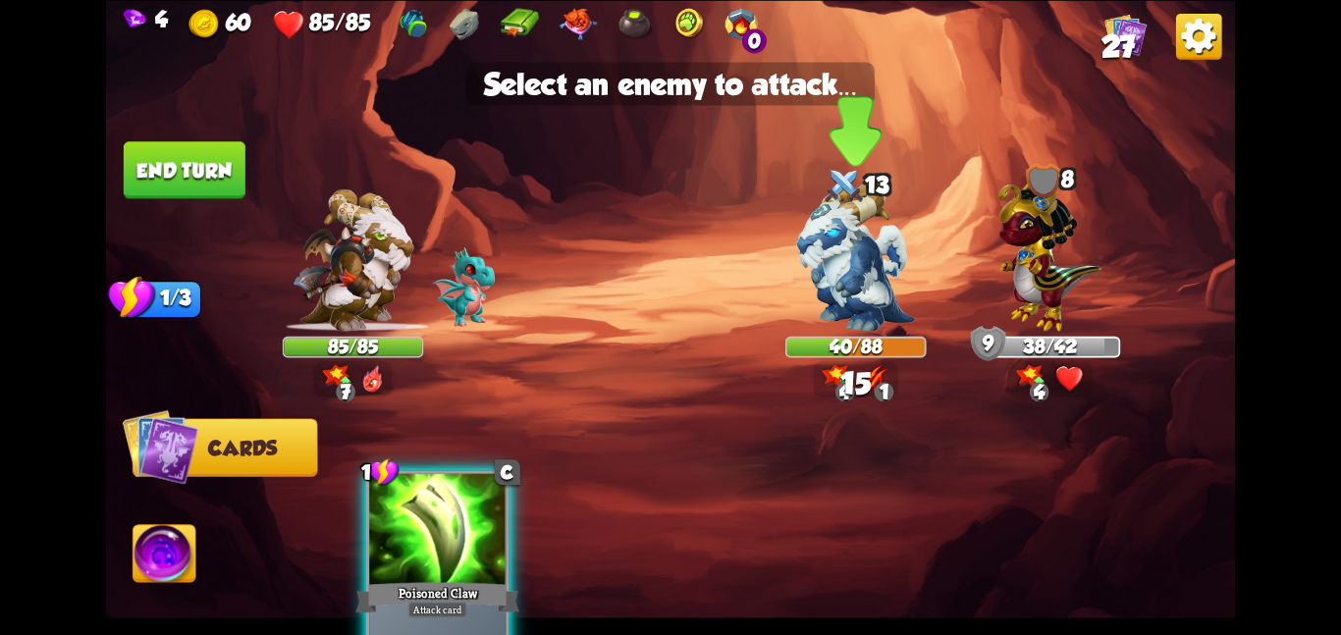
click at [817, 300] on img at bounding box center [856, 257] width 118 height 148
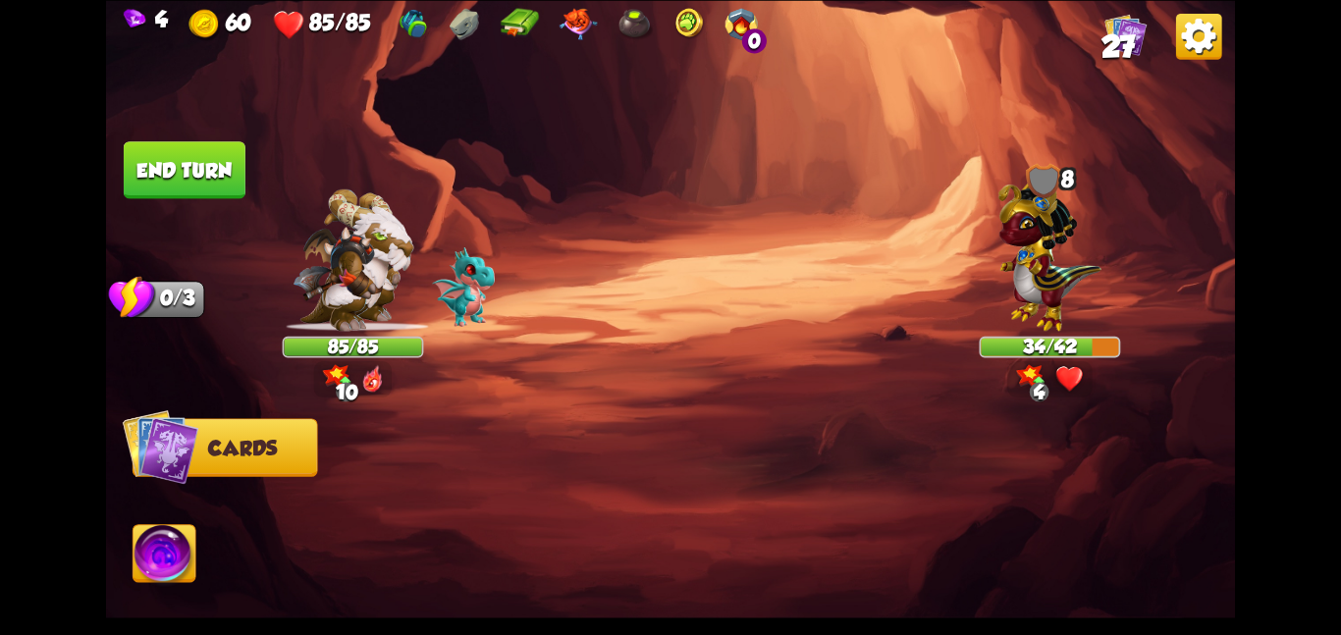
click at [173, 160] on button "End turn" at bounding box center [185, 169] width 122 height 57
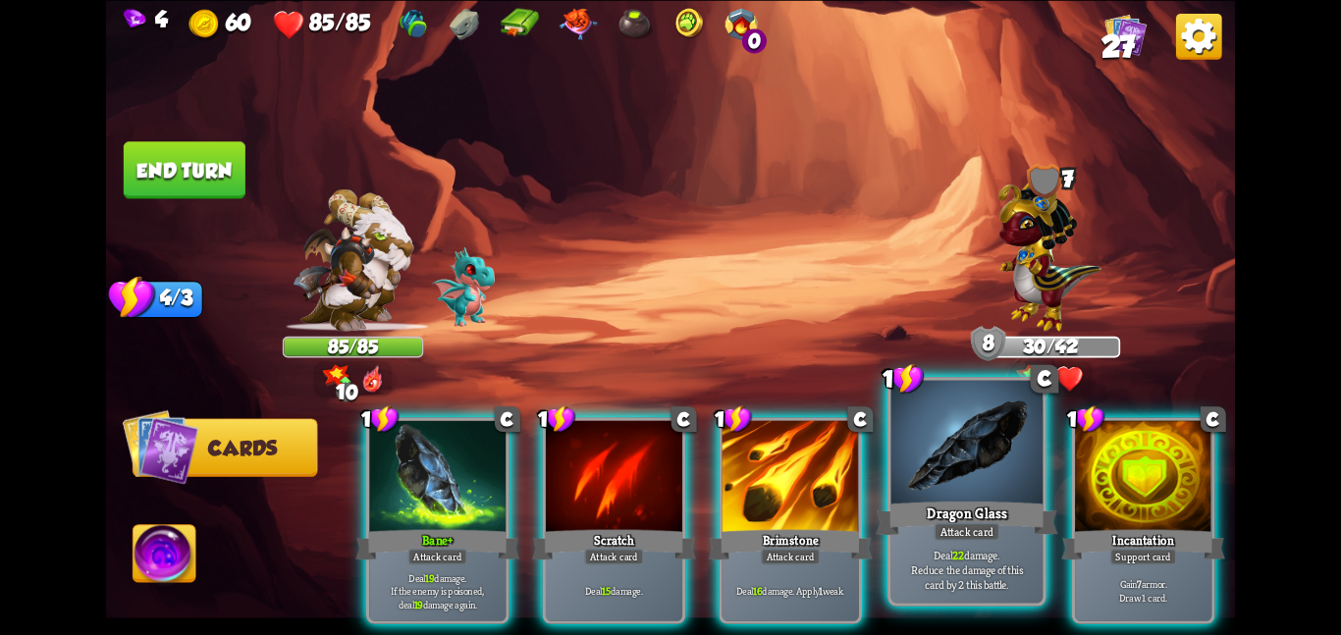
click at [901, 473] on div at bounding box center [967, 444] width 152 height 128
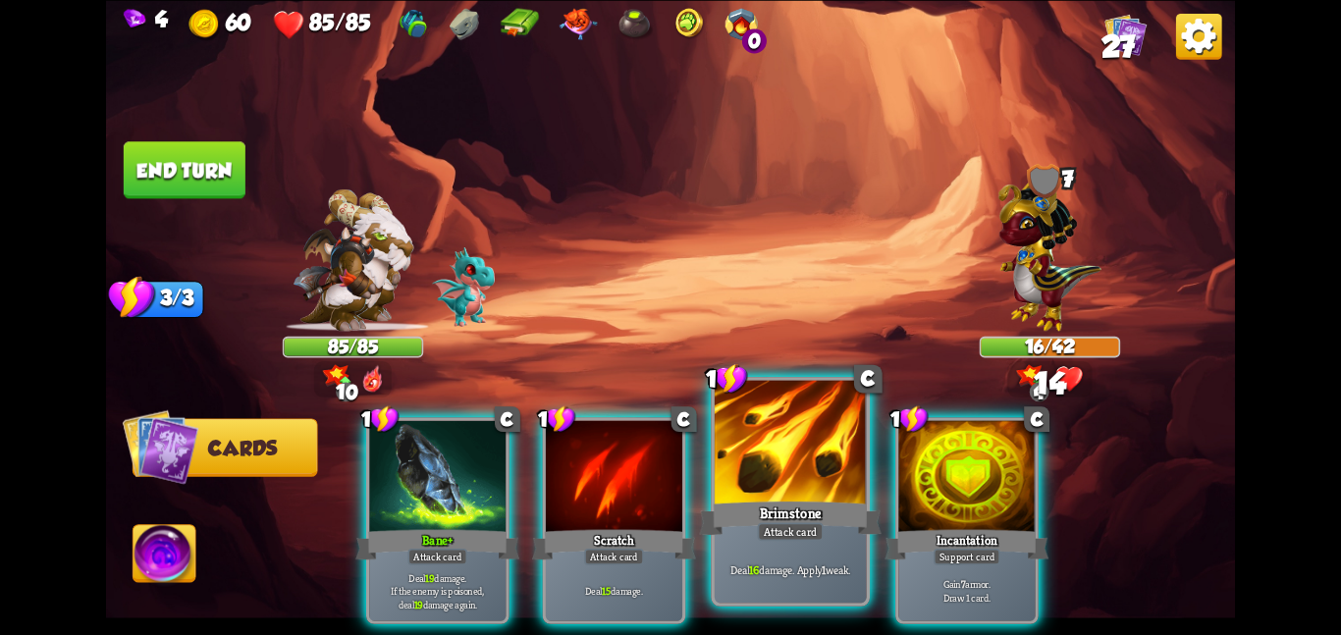
click at [835, 478] on div at bounding box center [791, 444] width 152 height 128
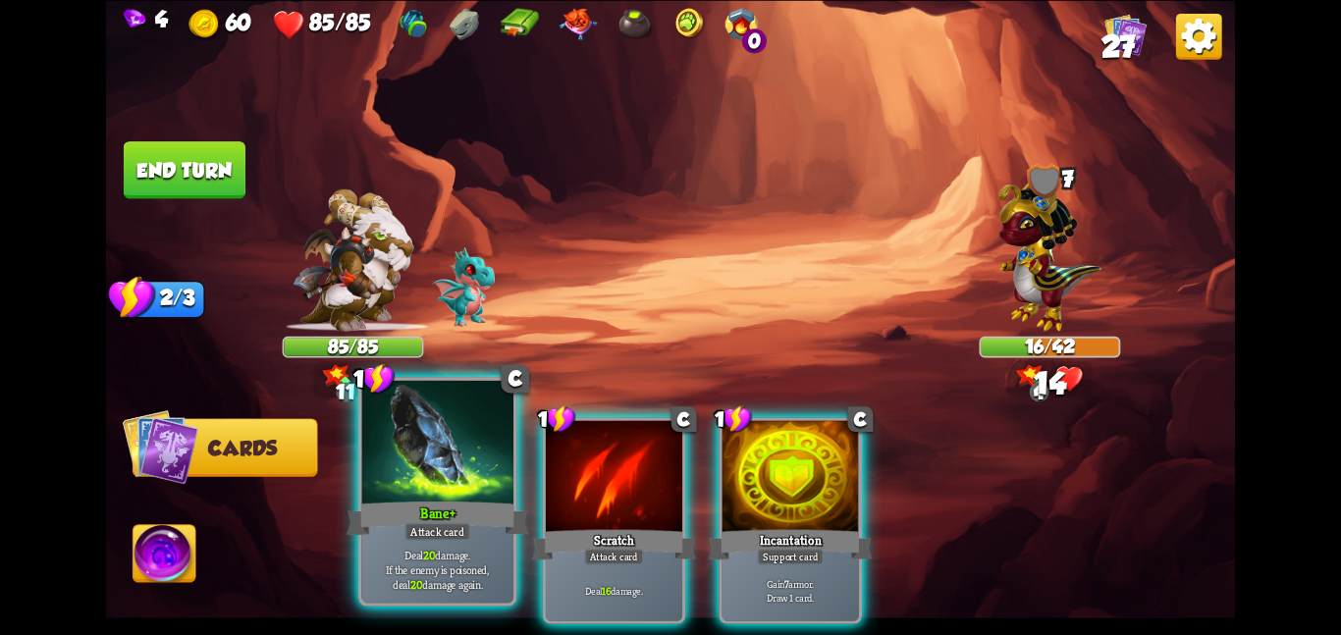
click at [446, 456] on div at bounding box center [437, 444] width 152 height 128
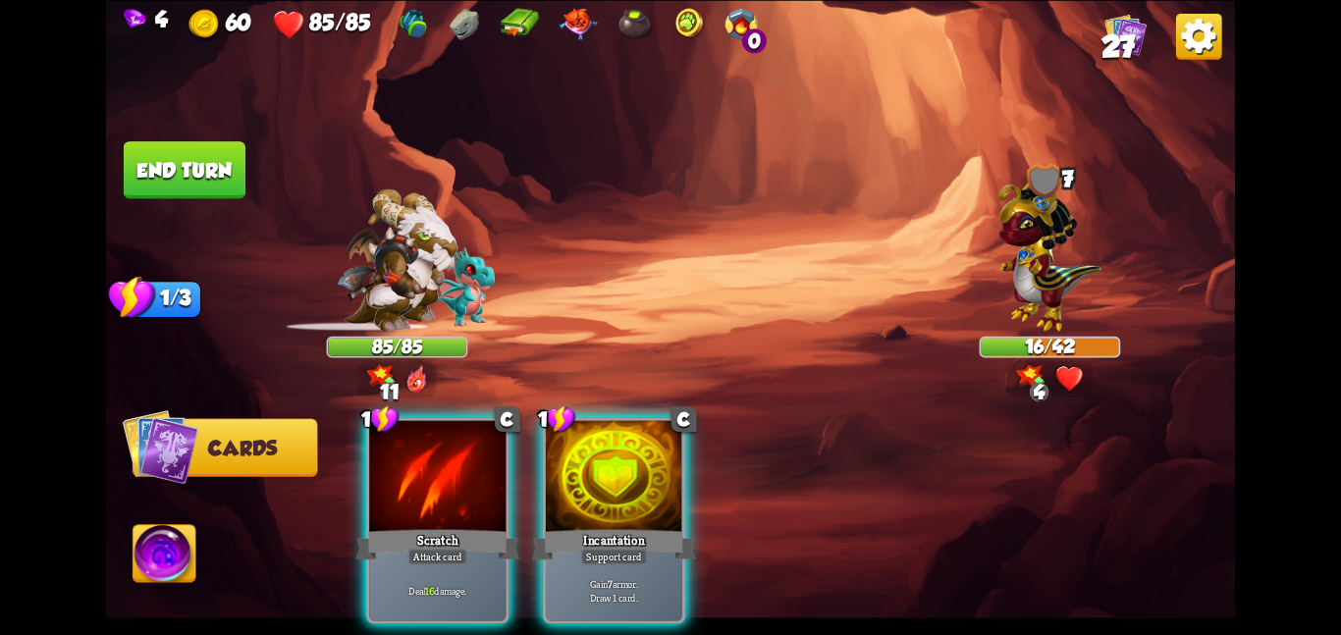
click at [446, 456] on img at bounding box center [670, 317] width 1129 height 635
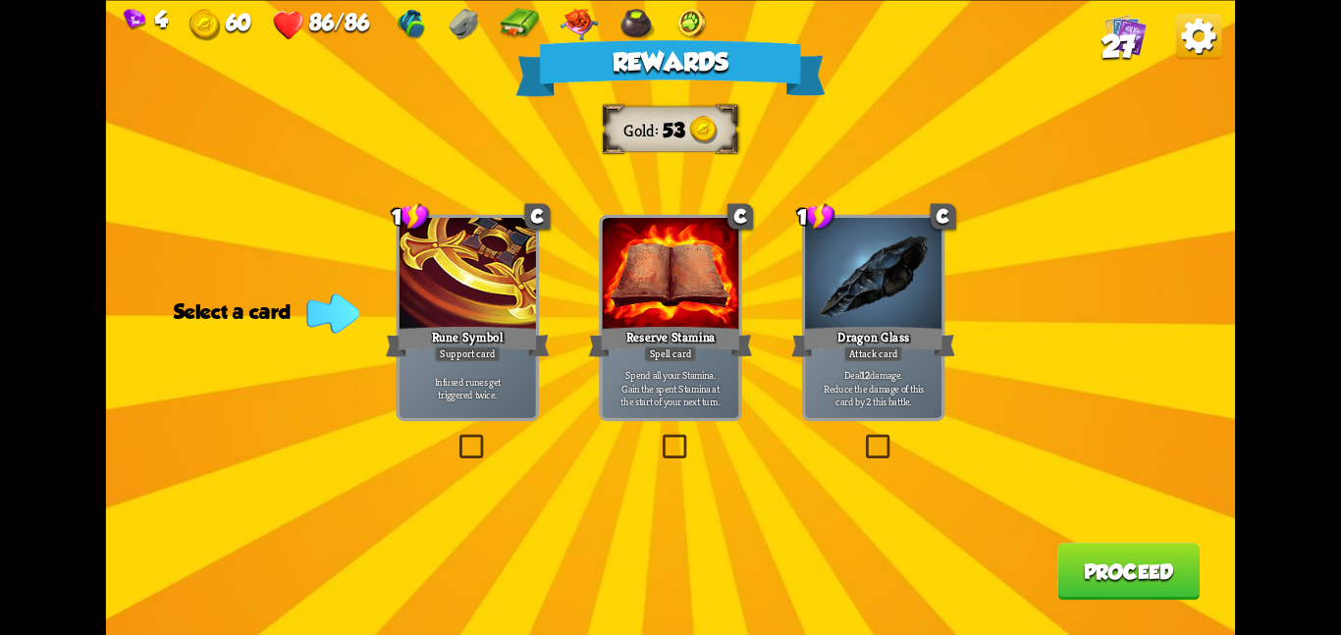
click at [875, 396] on p "Deal 12 damage. Reduce the damage of this card by 2 this battle." at bounding box center [874, 387] width 130 height 40
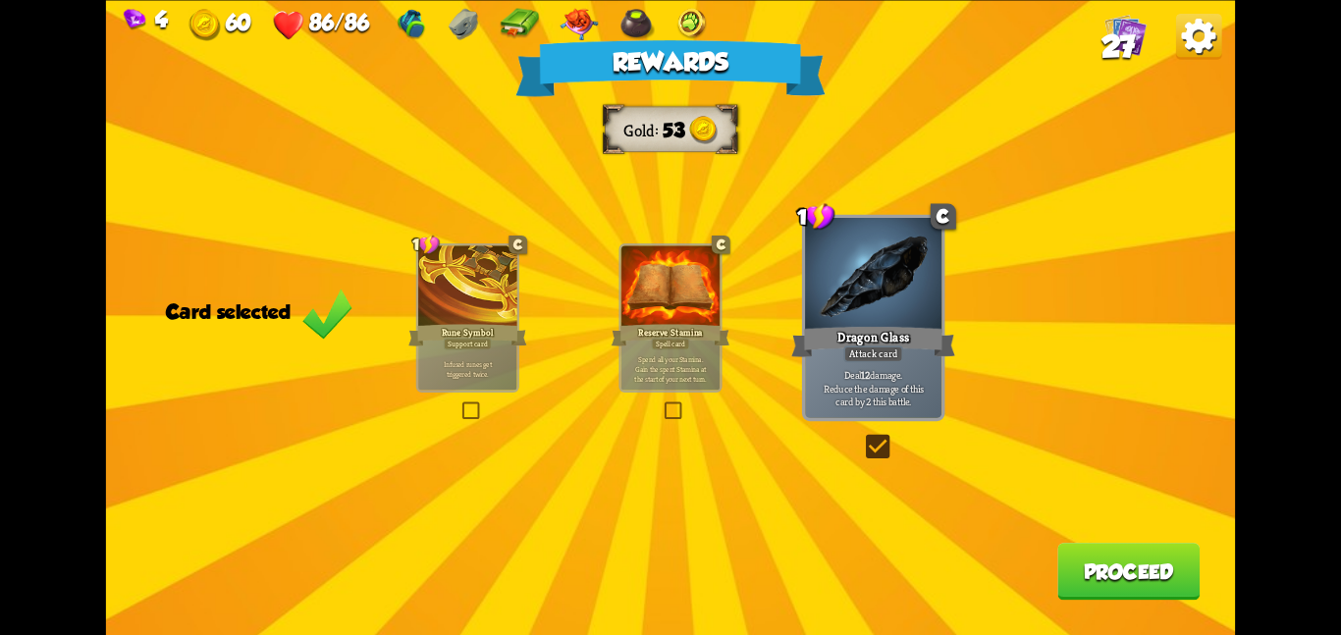
click at [1077, 556] on button "Proceed" at bounding box center [1128, 571] width 142 height 57
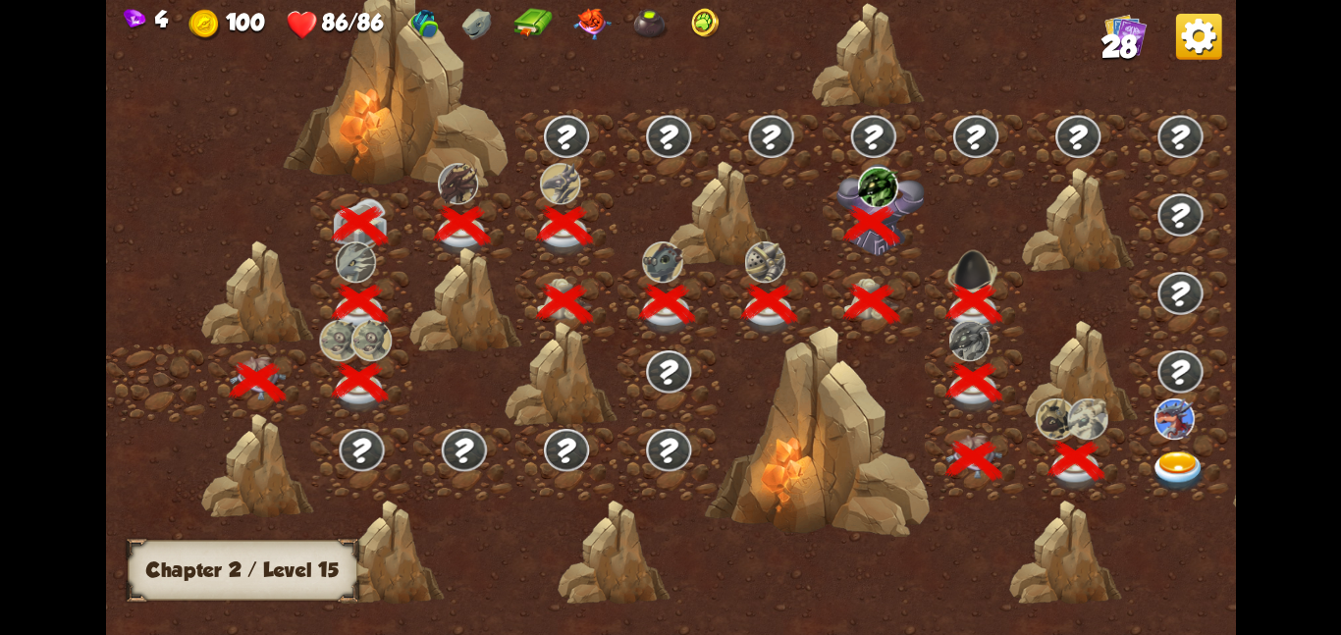
scroll to position [0, 298]
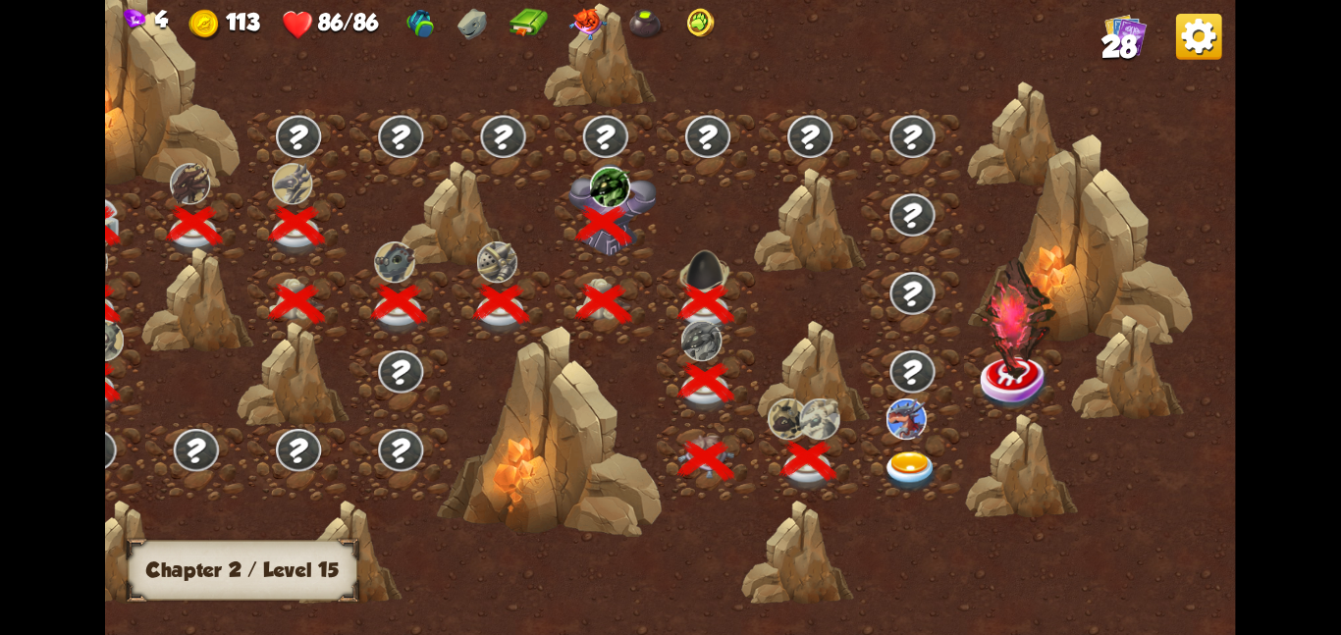
click at [886, 451] on img at bounding box center [911, 471] width 57 height 41
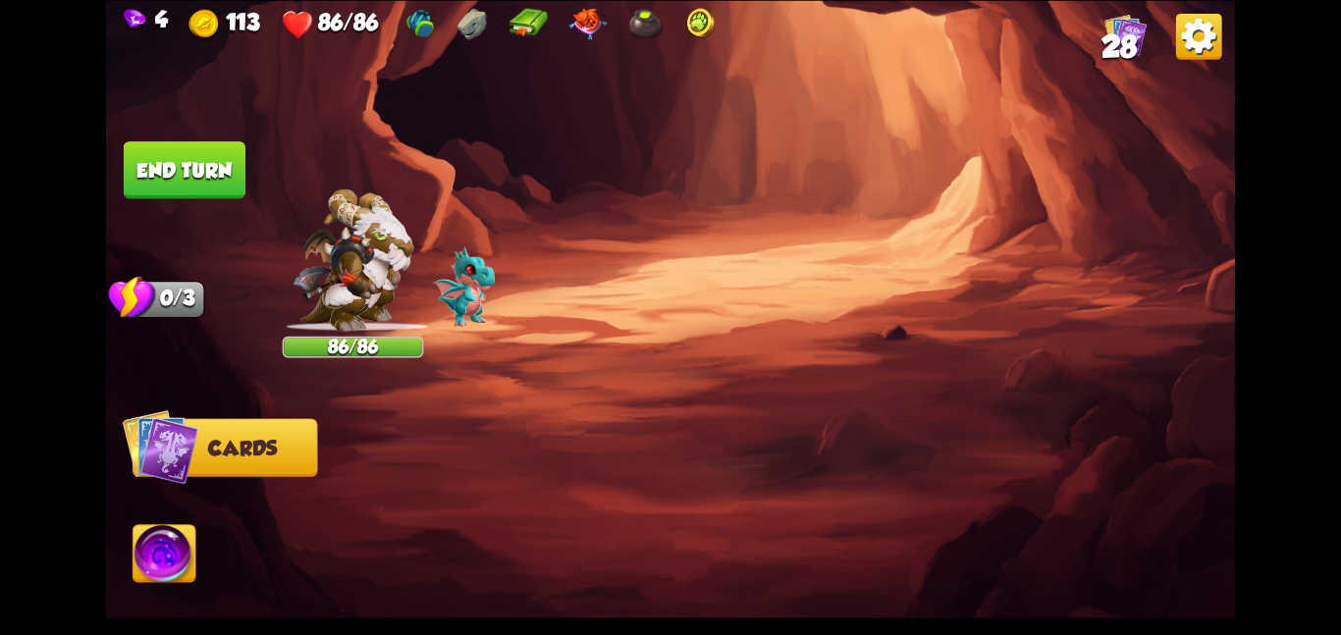
click at [886, 449] on div at bounding box center [783, 493] width 903 height 283
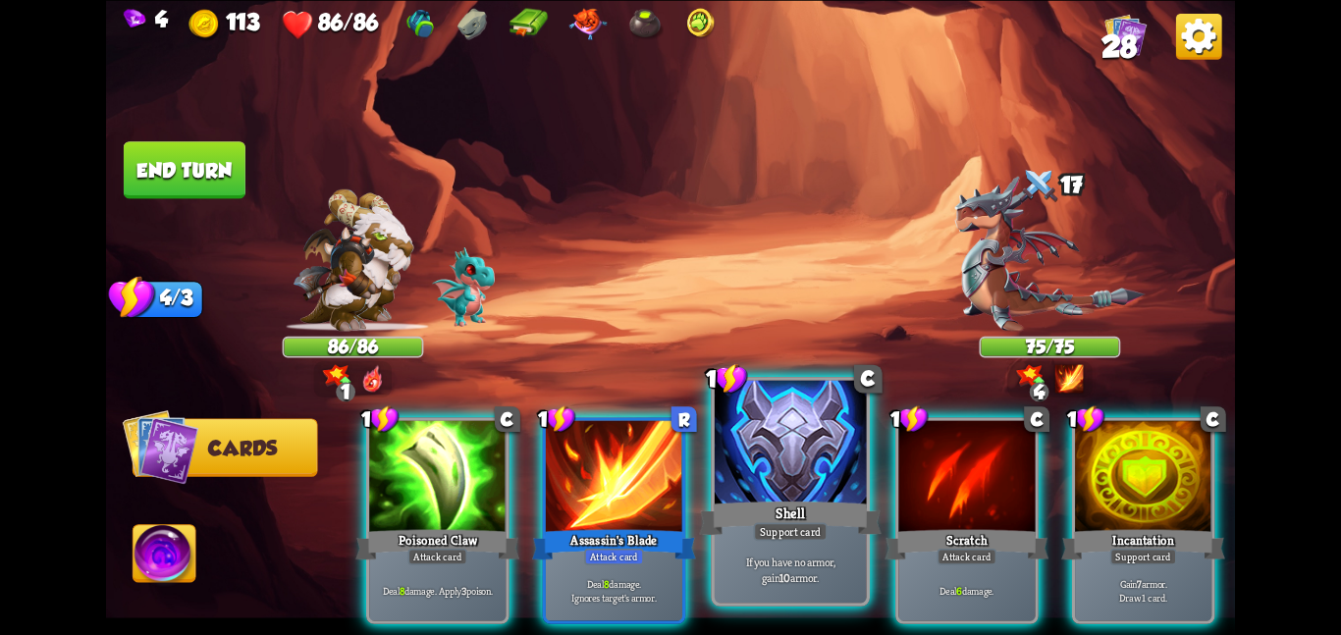
click at [792, 462] on div at bounding box center [791, 444] width 152 height 128
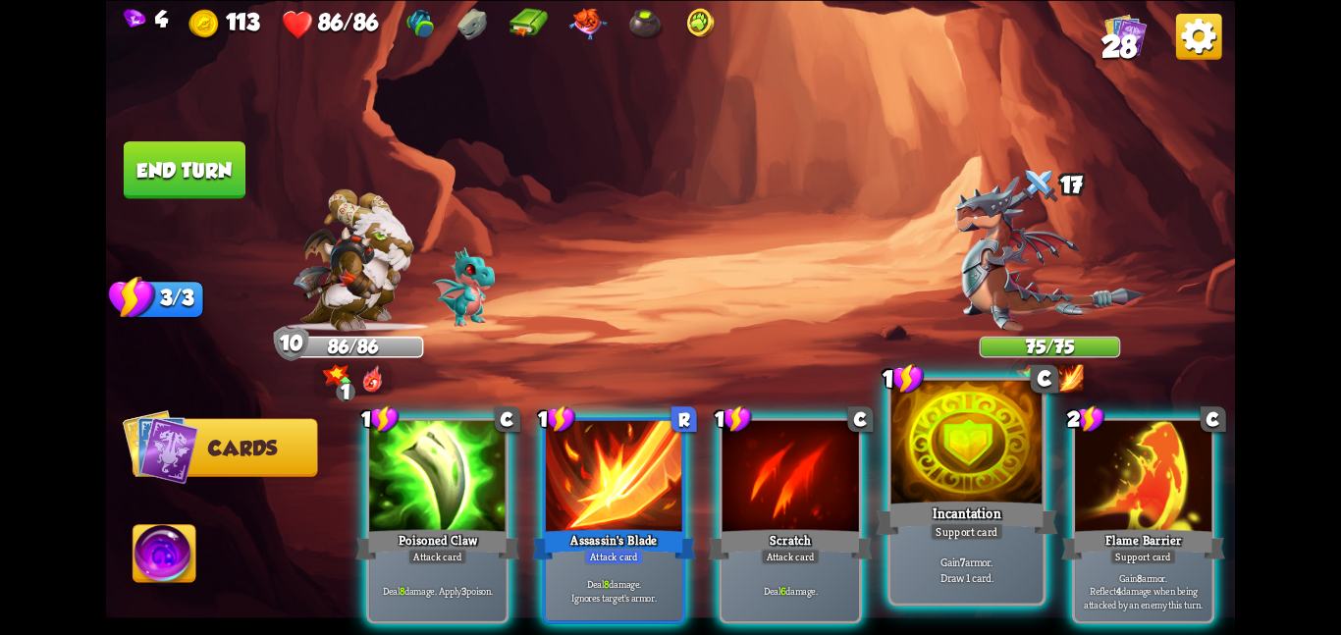
click at [899, 509] on div "Incantation" at bounding box center [967, 518] width 182 height 40
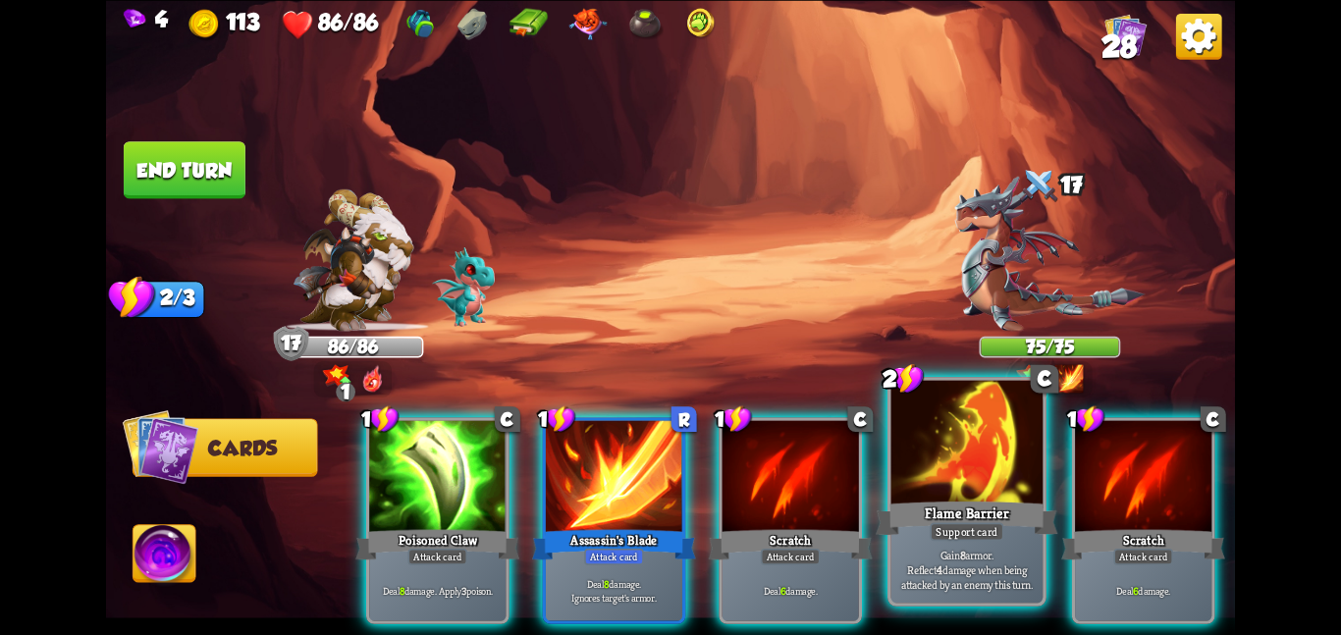
scroll to position [0, 187]
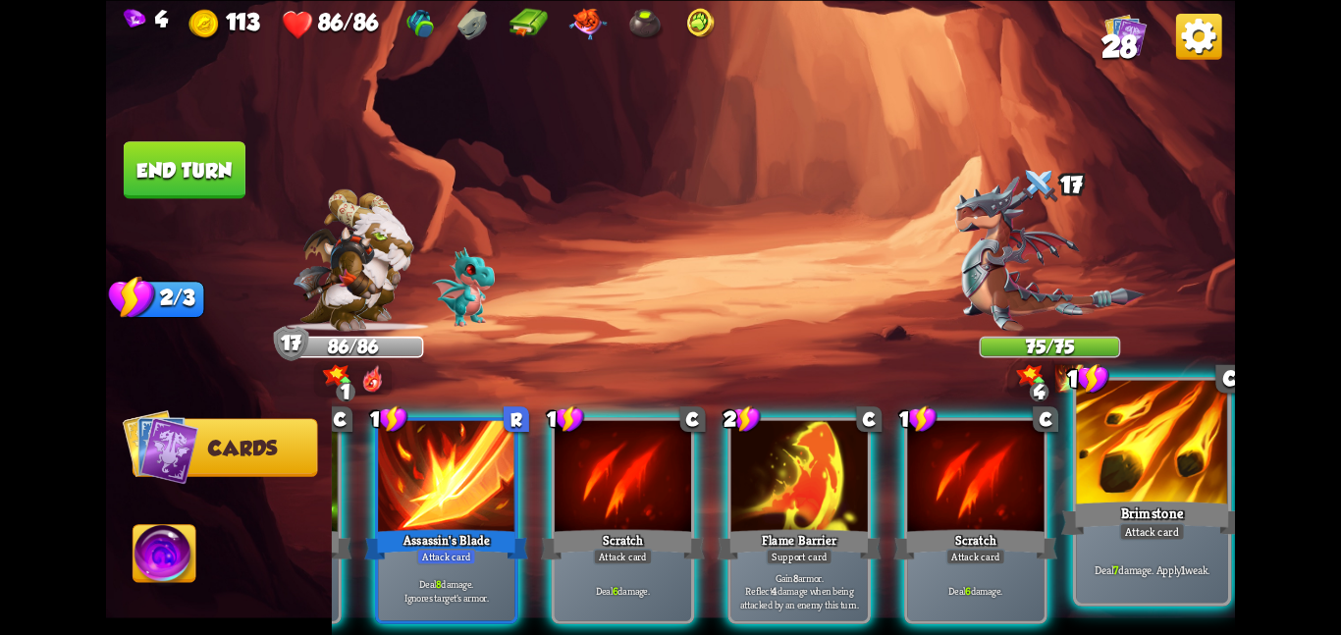
click at [1149, 514] on div "Brimstone" at bounding box center [1152, 518] width 182 height 40
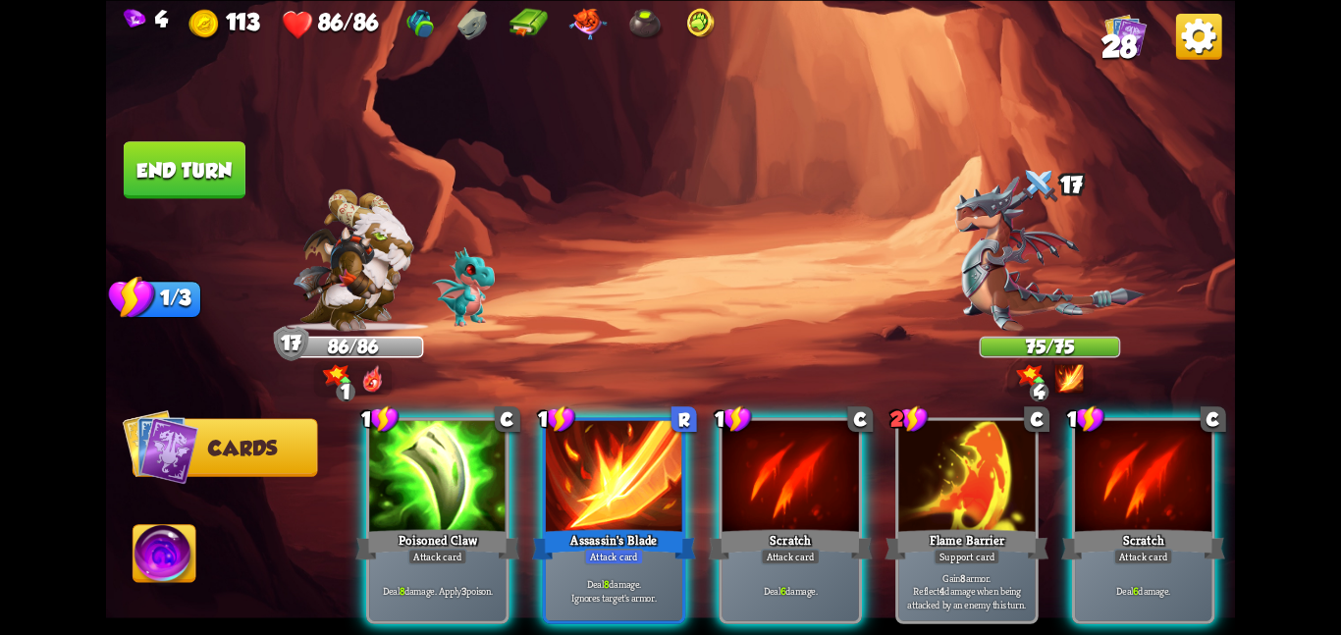
scroll to position [0, 0]
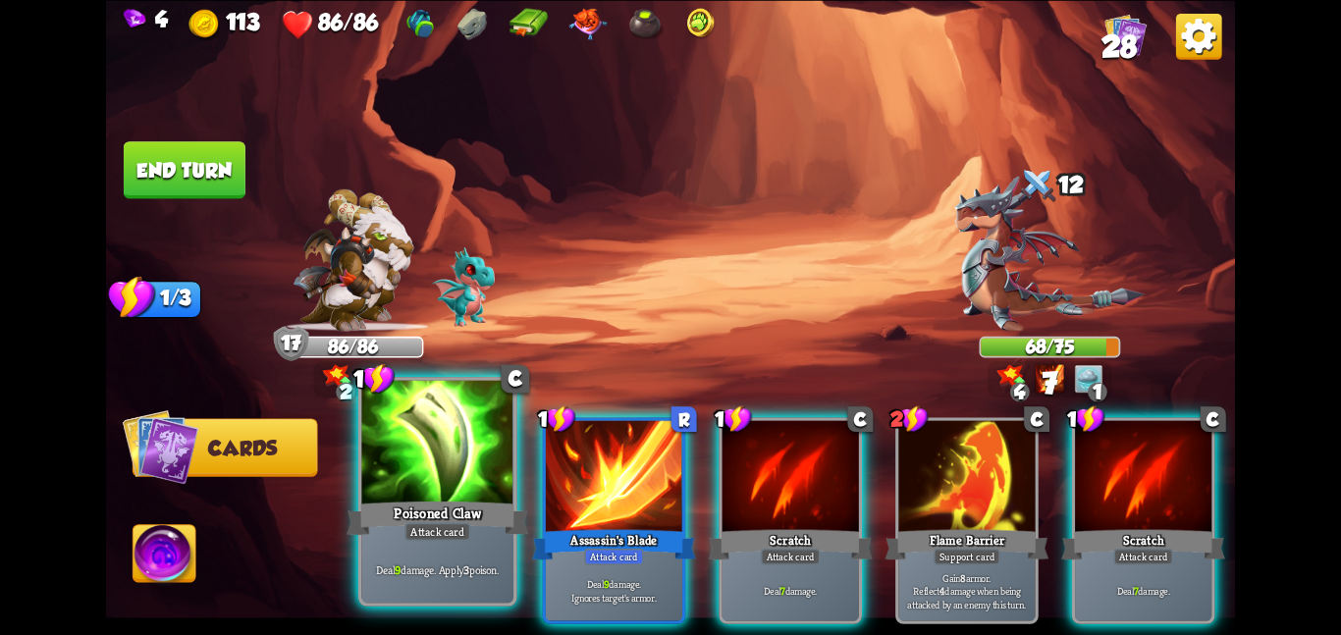
click at [472, 448] on div at bounding box center [437, 444] width 152 height 128
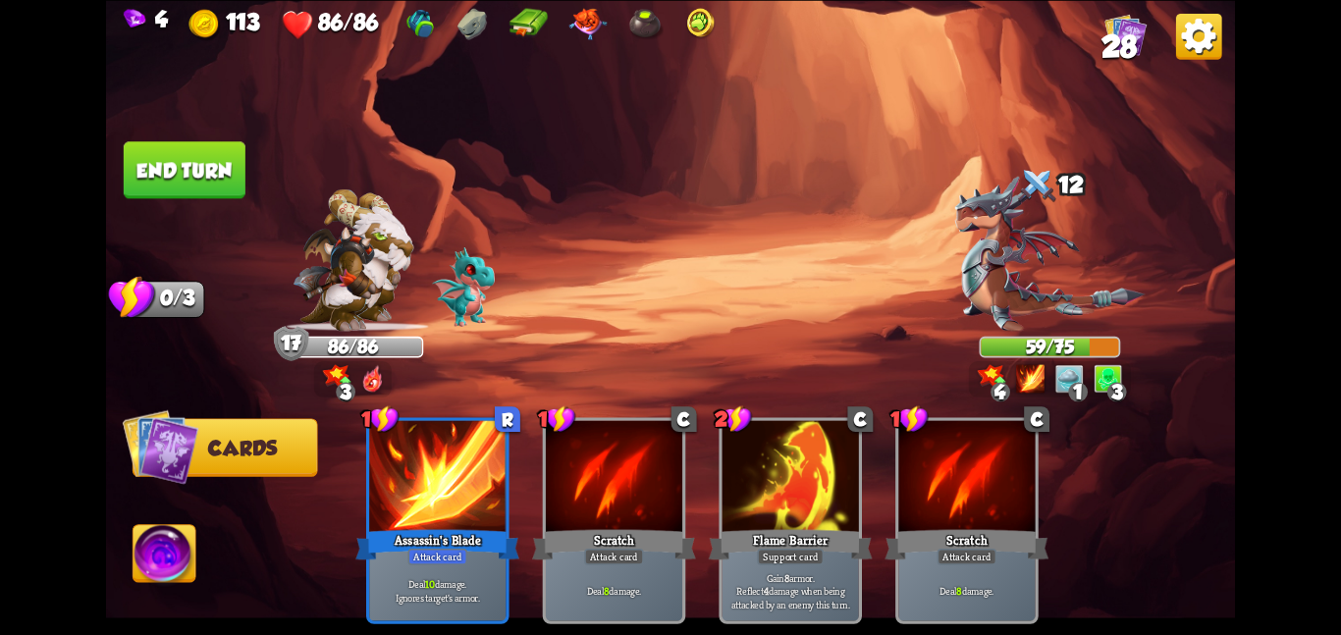
click at [193, 178] on button "End turn" at bounding box center [185, 169] width 122 height 57
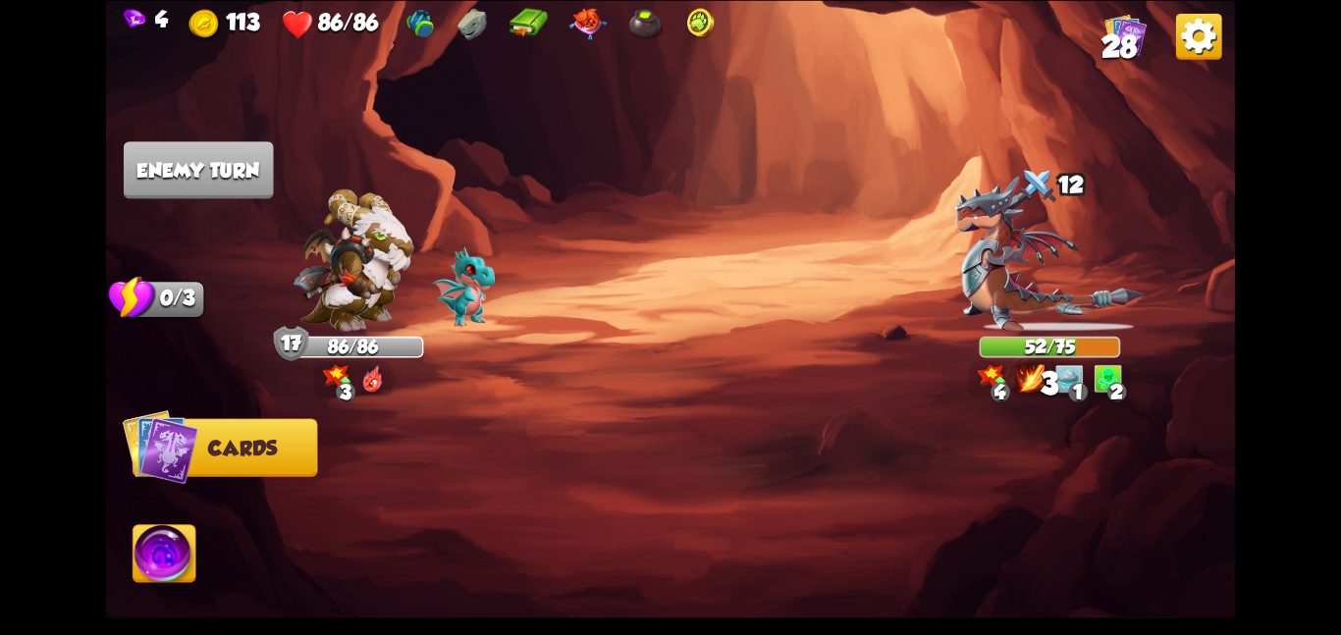
click at [1118, 44] on span "28" at bounding box center [1119, 46] width 36 height 34
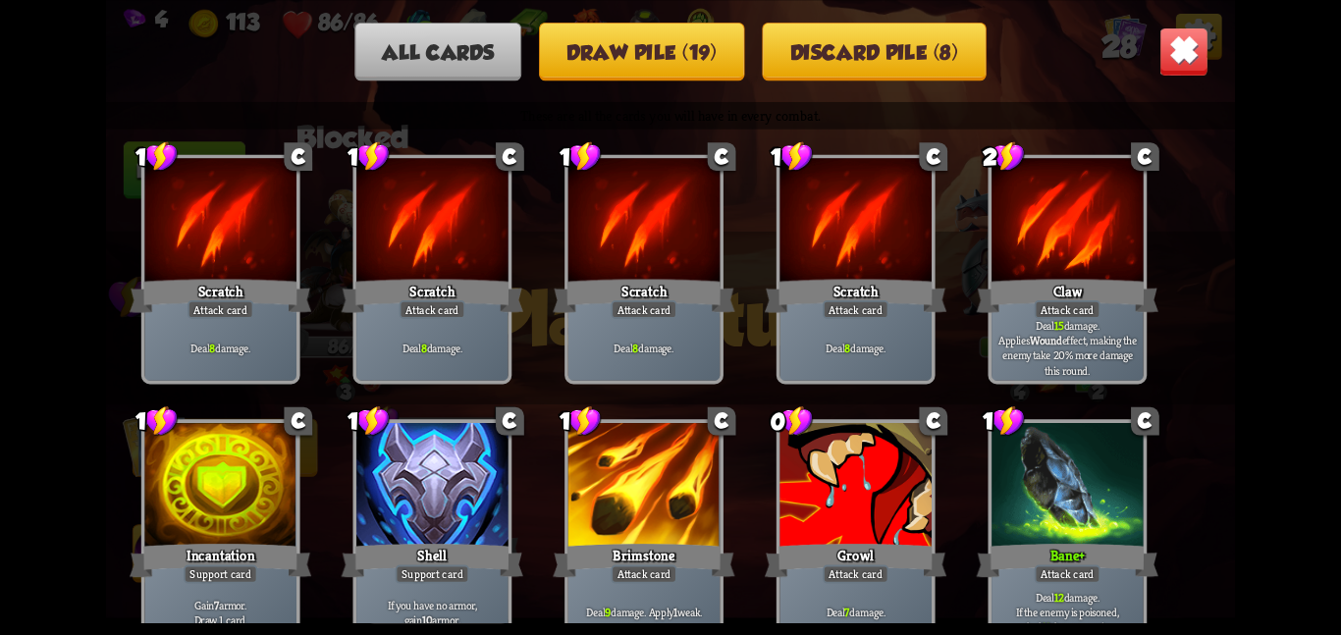
click at [714, 61] on button "Draw pile (19)" at bounding box center [641, 51] width 205 height 58
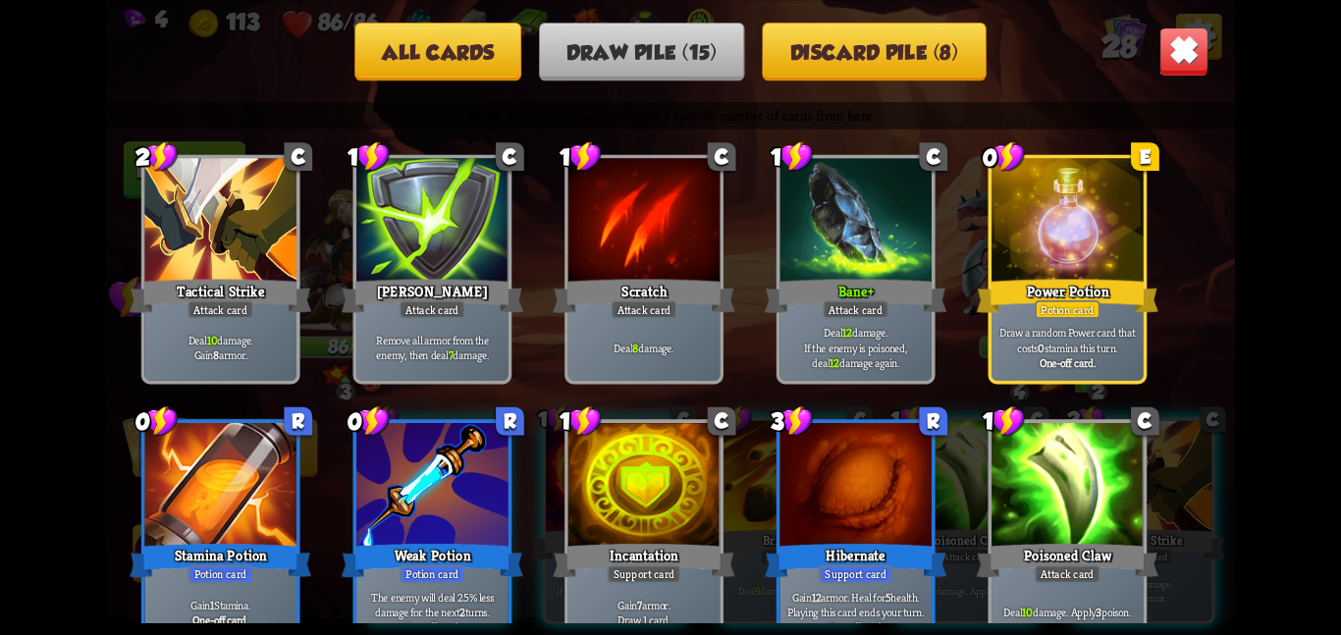
click at [1198, 60] on img at bounding box center [1183, 51] width 49 height 49
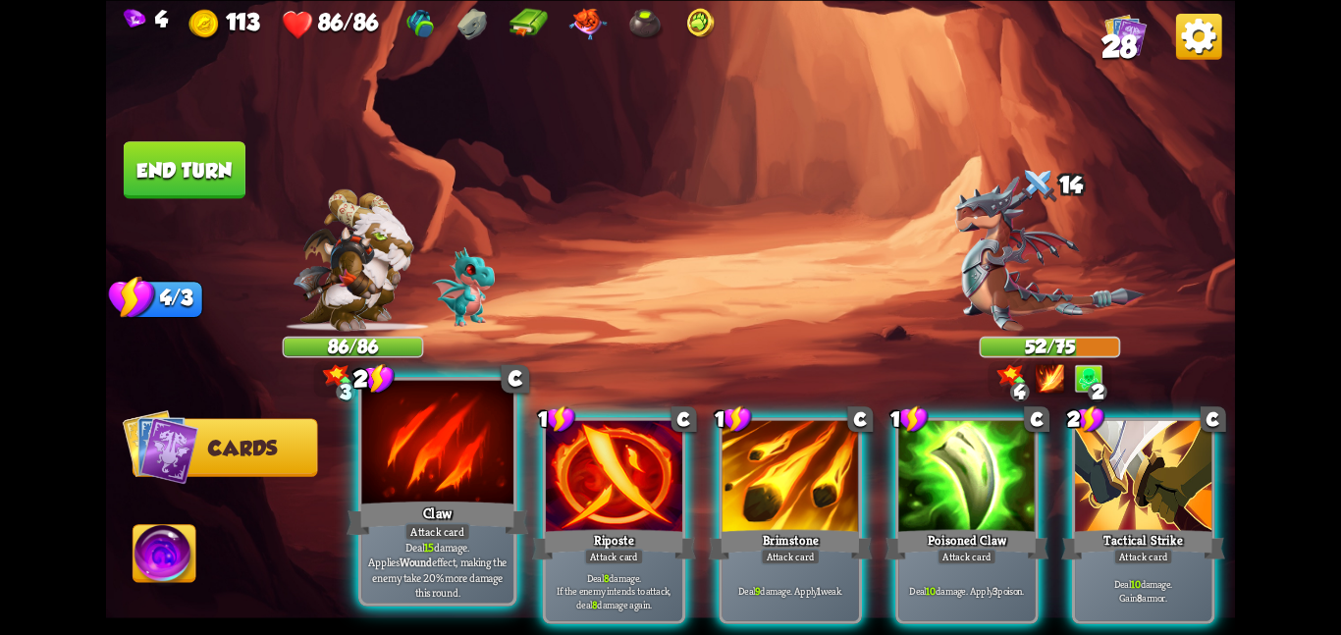
click at [455, 486] on div at bounding box center [437, 444] width 152 height 128
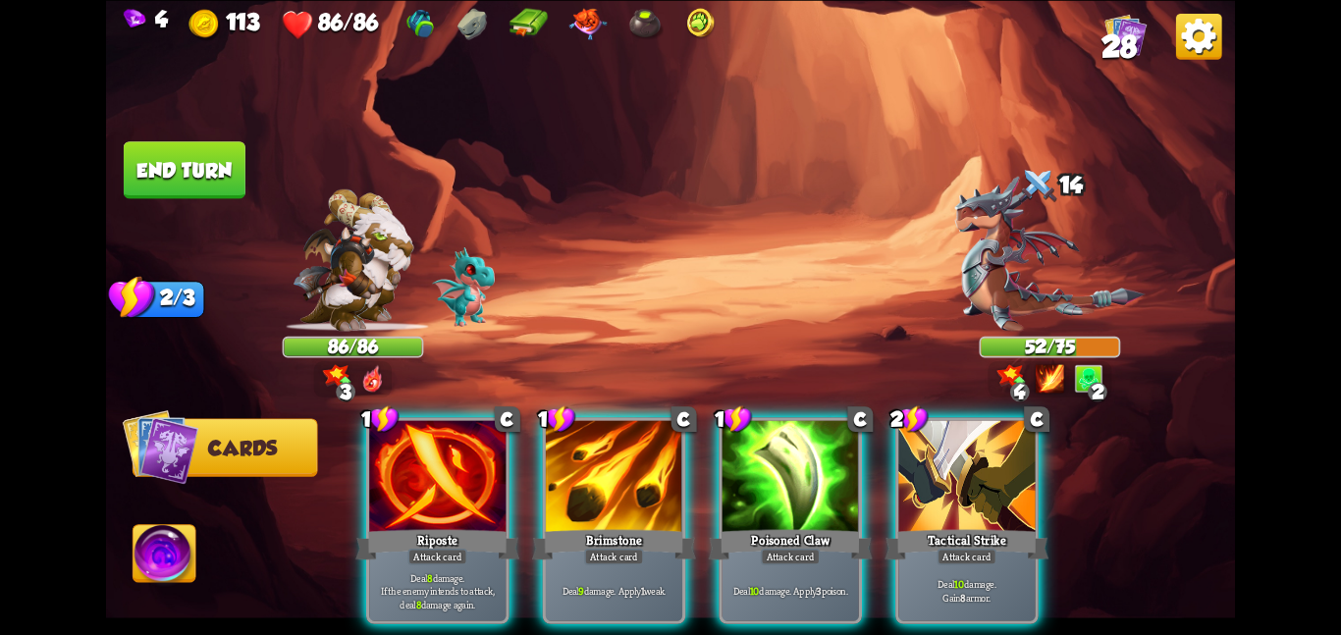
click at [455, 486] on div at bounding box center [437, 477] width 136 height 115
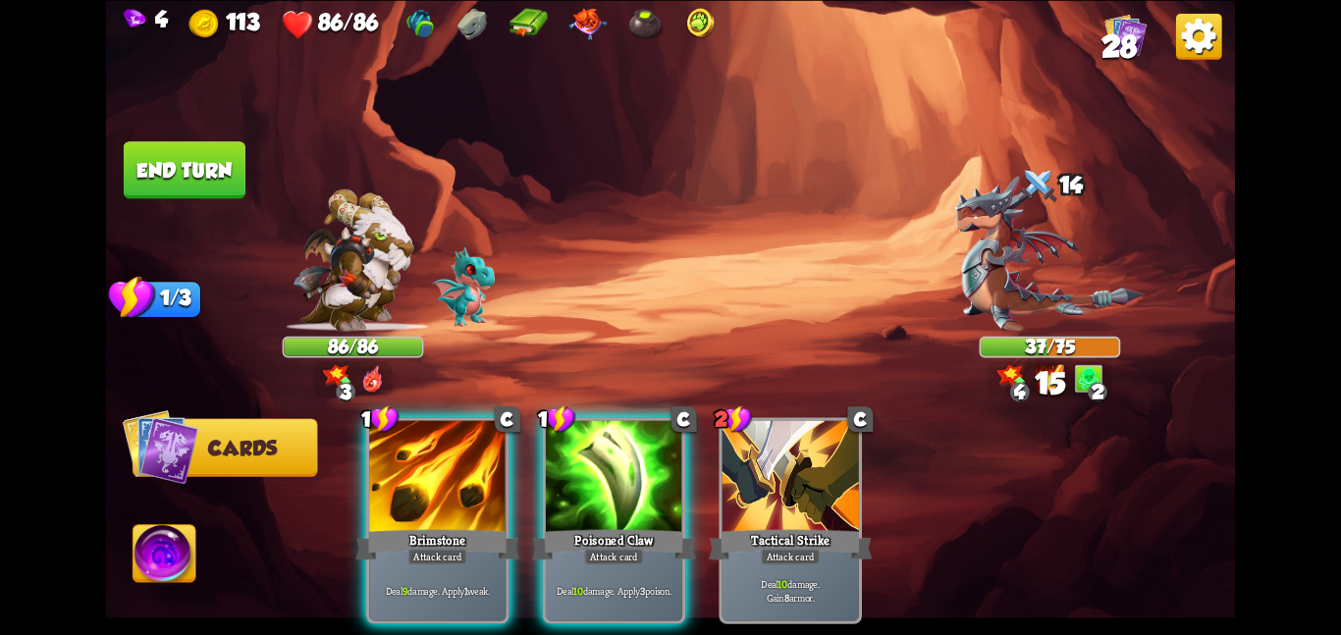
click at [455, 486] on div at bounding box center [437, 477] width 136 height 115
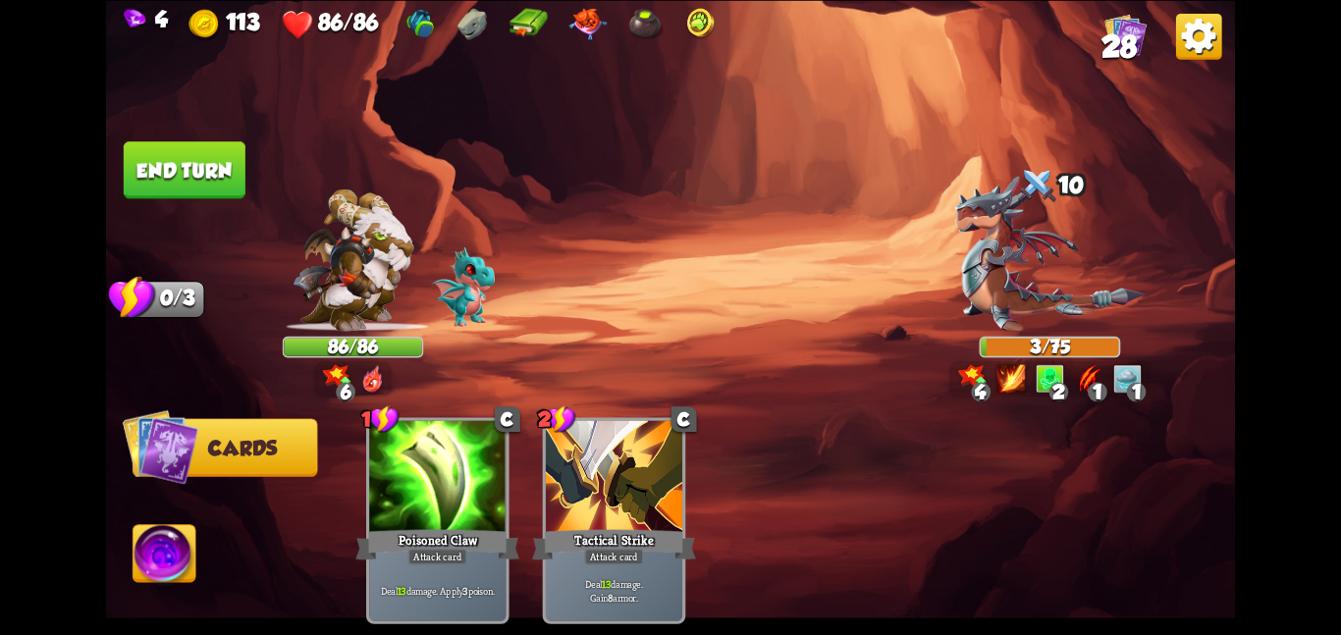
click at [162, 174] on button "End turn" at bounding box center [185, 169] width 122 height 57
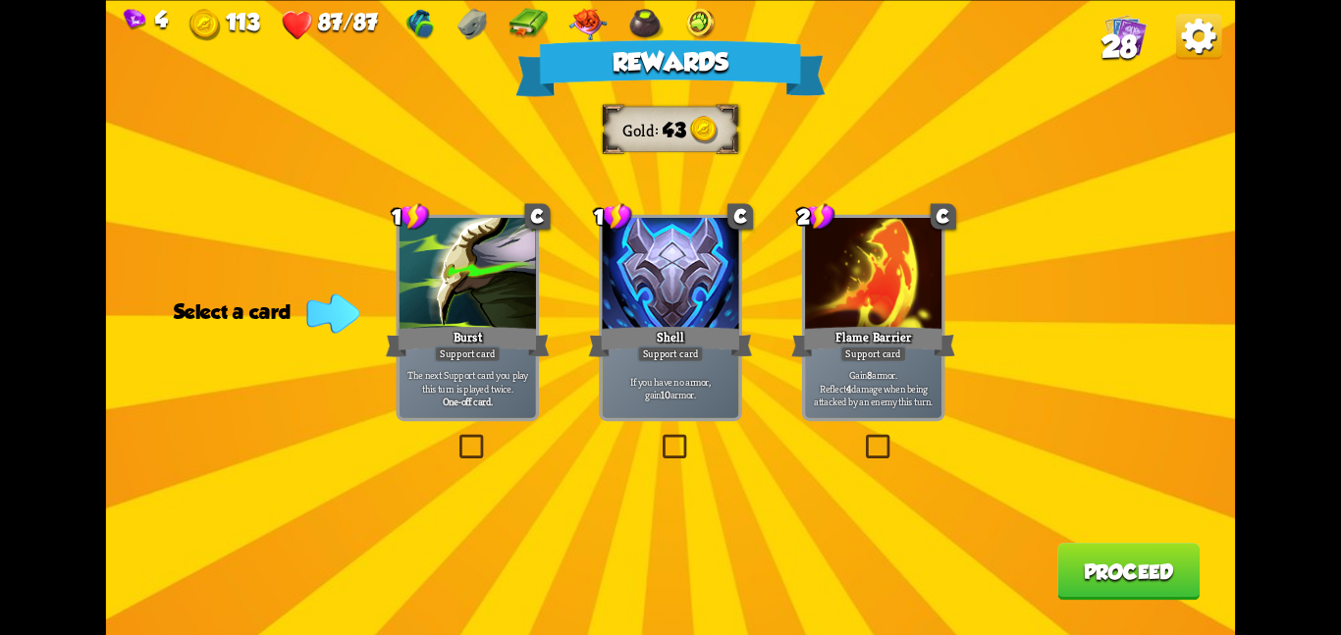
click at [609, 209] on div "1" at bounding box center [613, 215] width 38 height 28
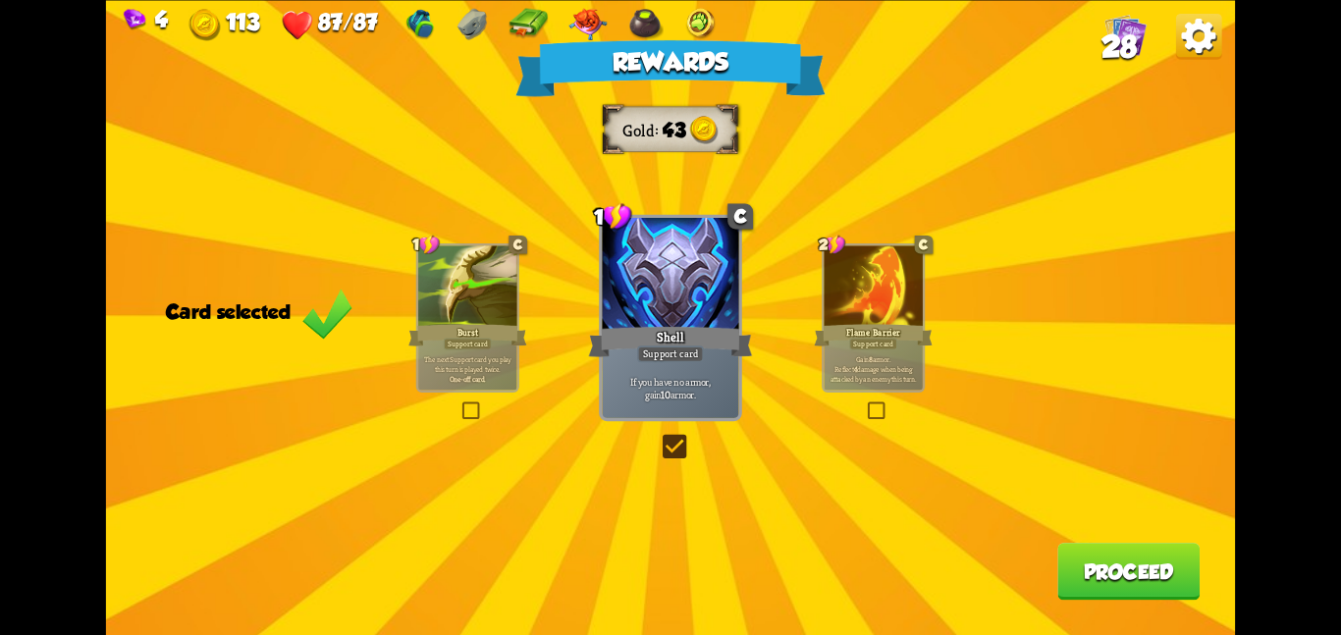
click at [1149, 571] on button "Proceed" at bounding box center [1128, 571] width 142 height 57
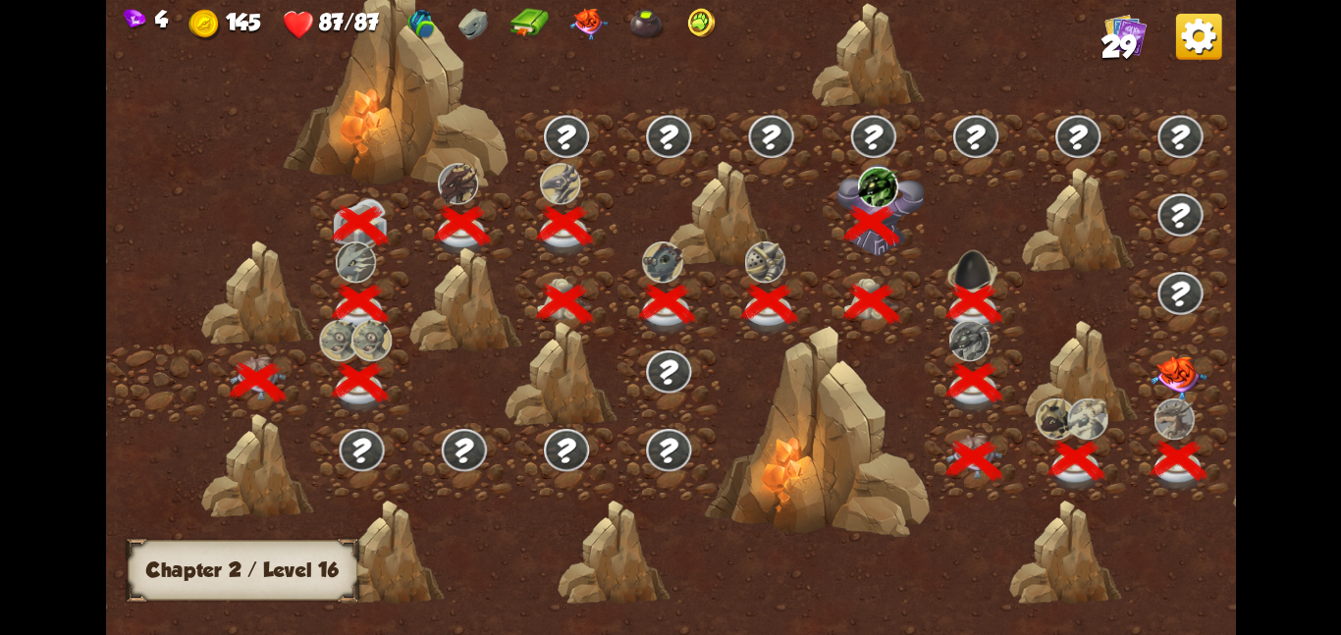
scroll to position [0, 298]
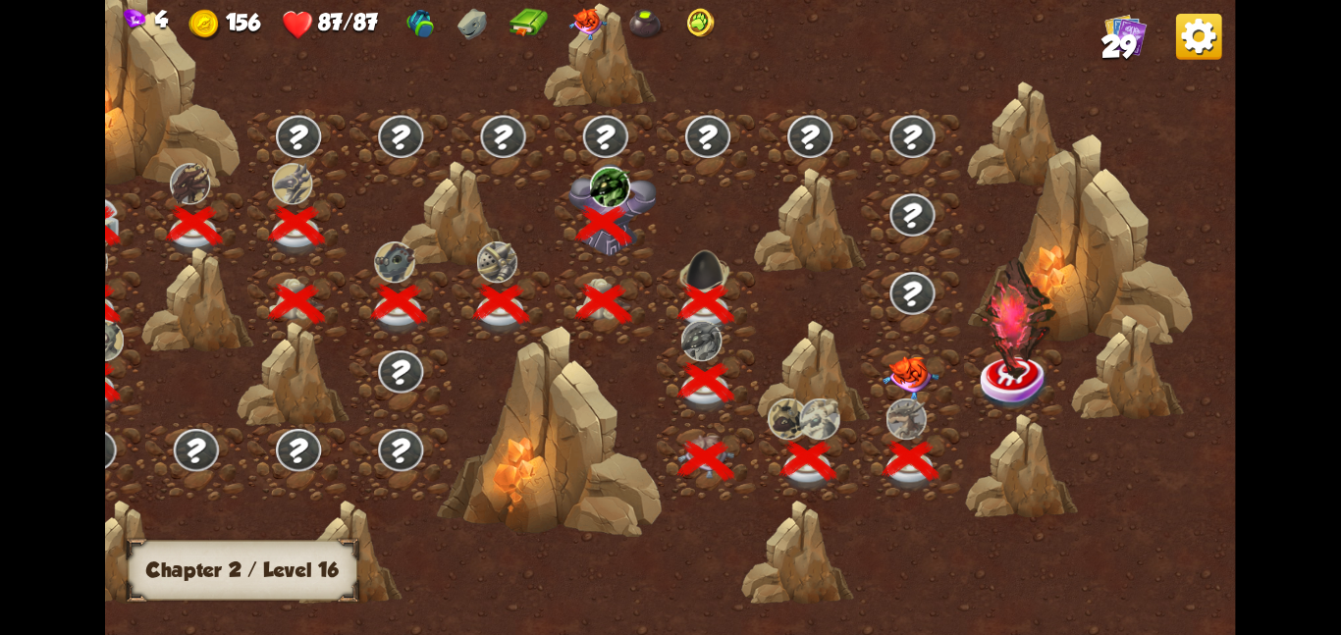
click at [909, 401] on img at bounding box center [905, 418] width 40 height 41
click at [913, 366] on img at bounding box center [911, 377] width 57 height 44
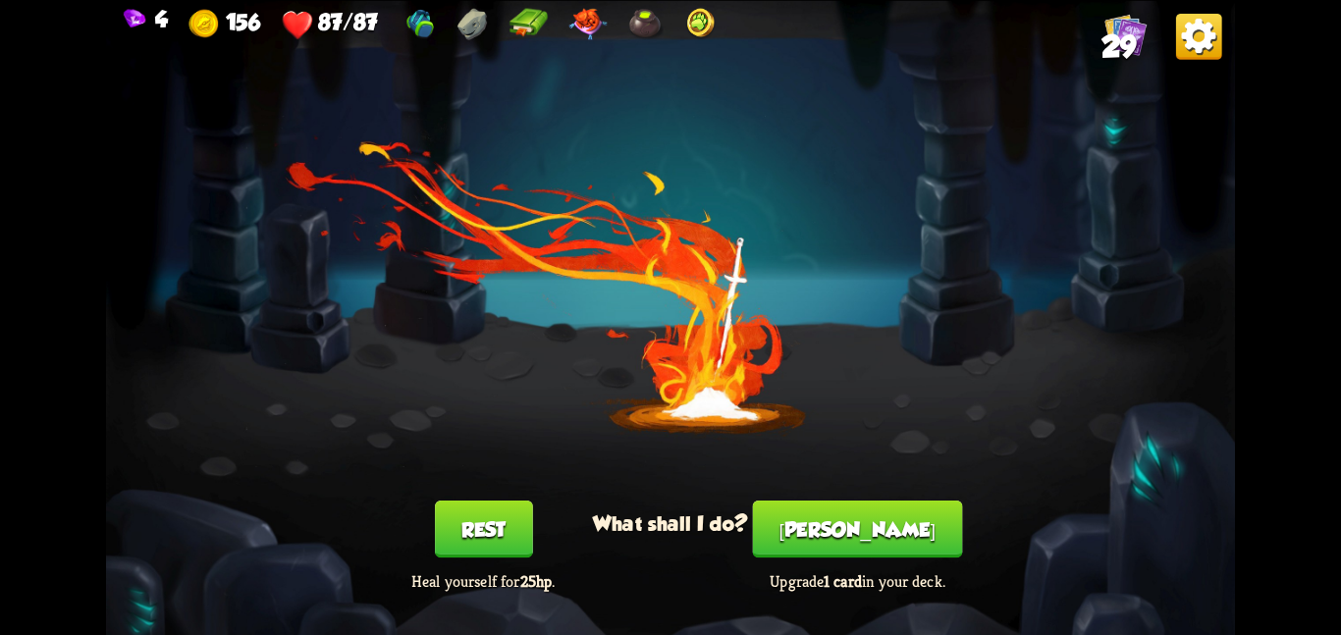
click at [808, 532] on button "Smith" at bounding box center [858, 529] width 210 height 57
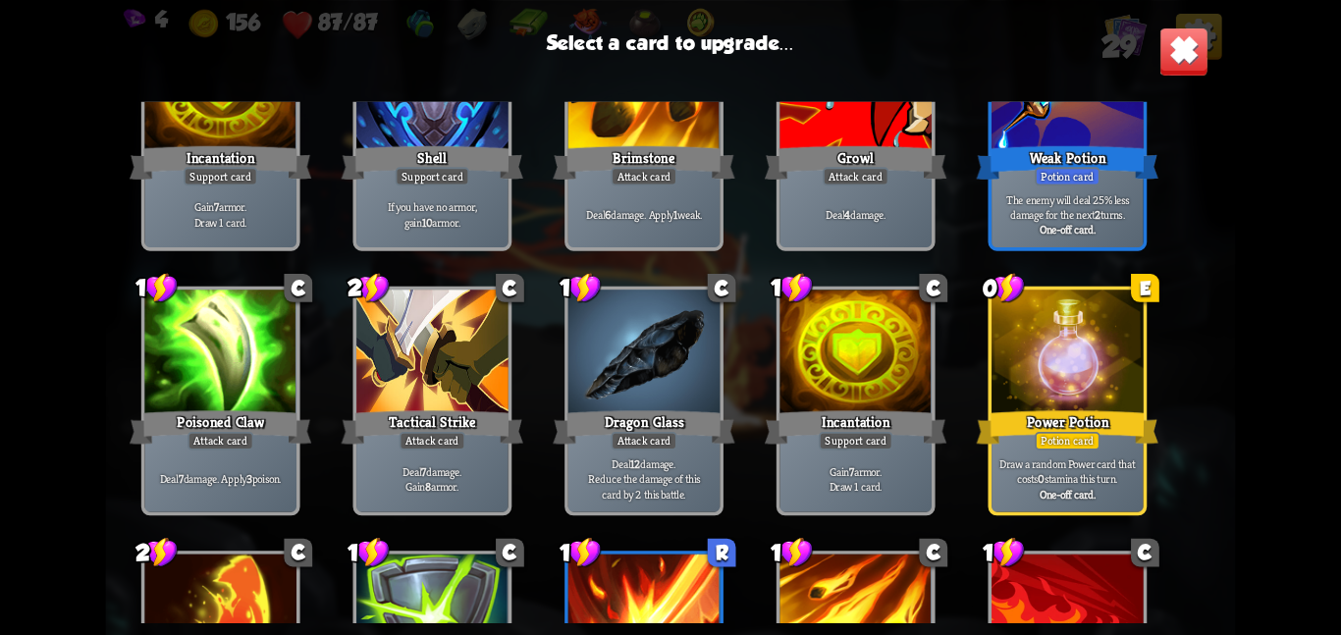
scroll to position [433, 0]
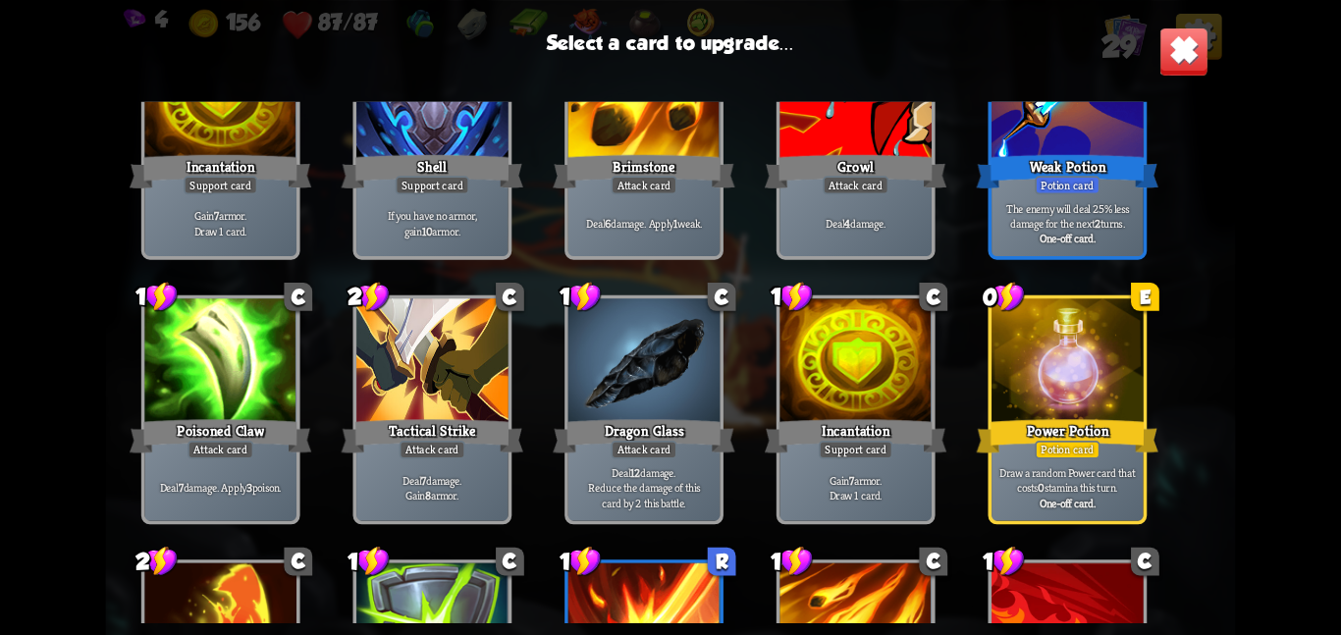
click at [1022, 392] on div at bounding box center [1067, 362] width 152 height 128
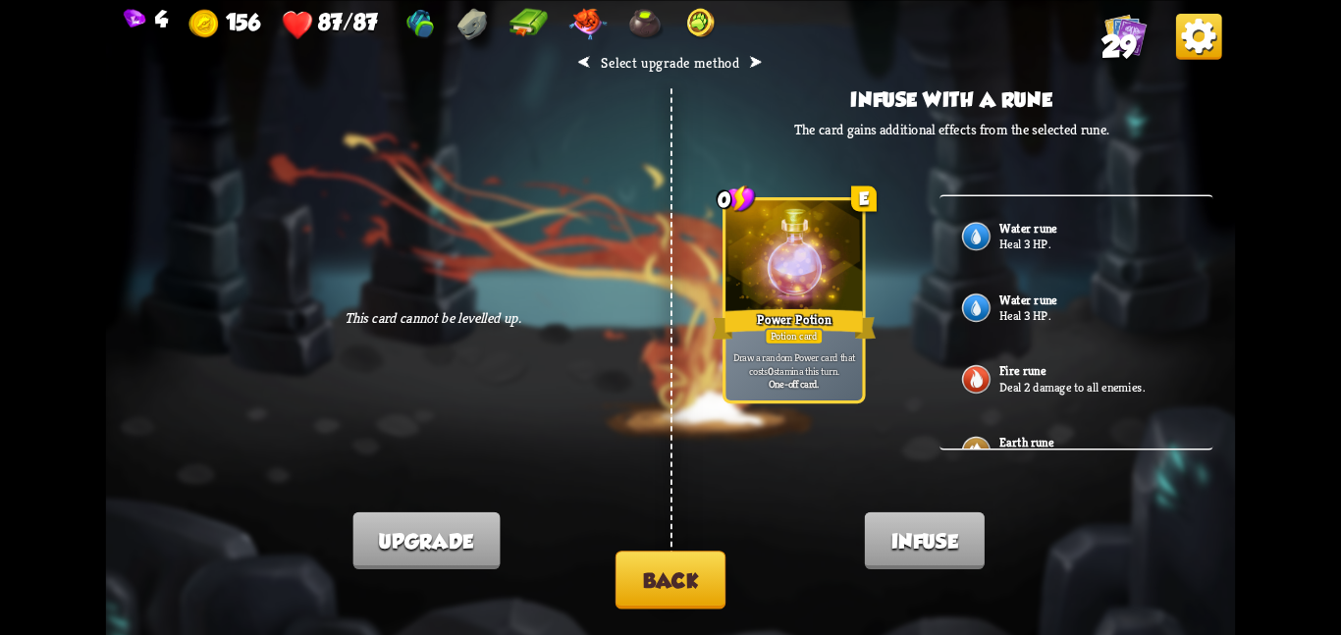
scroll to position [199, 0]
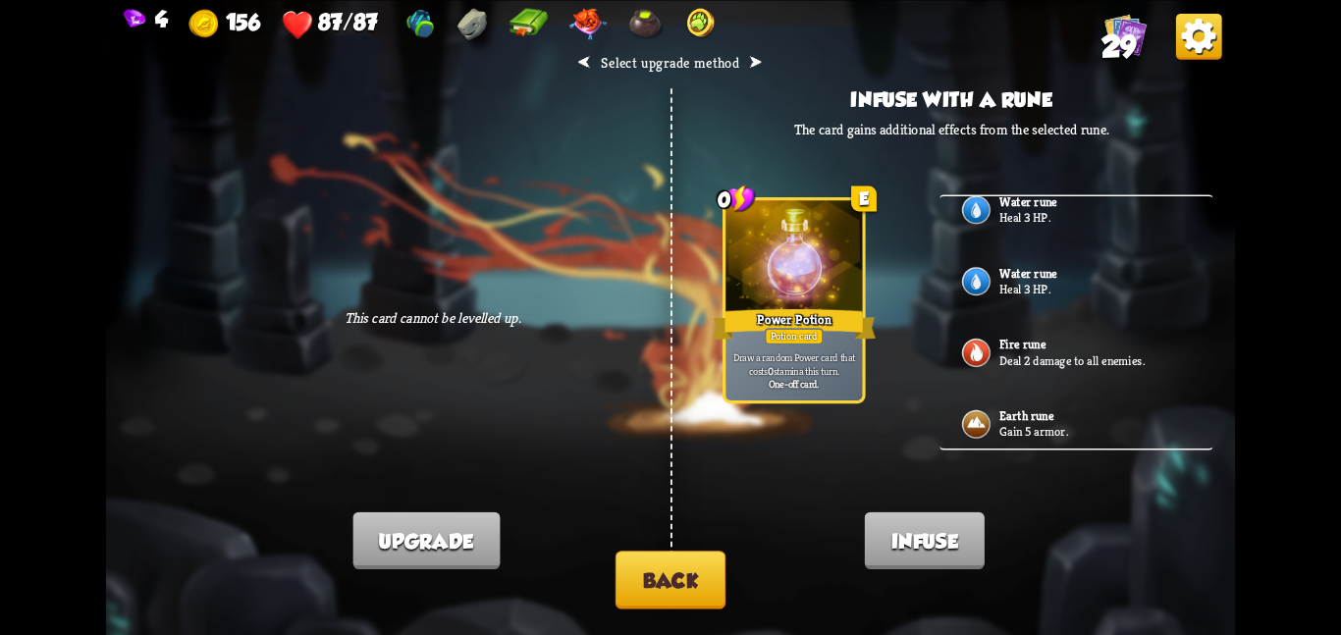
click at [695, 562] on button "Back" at bounding box center [670, 580] width 110 height 58
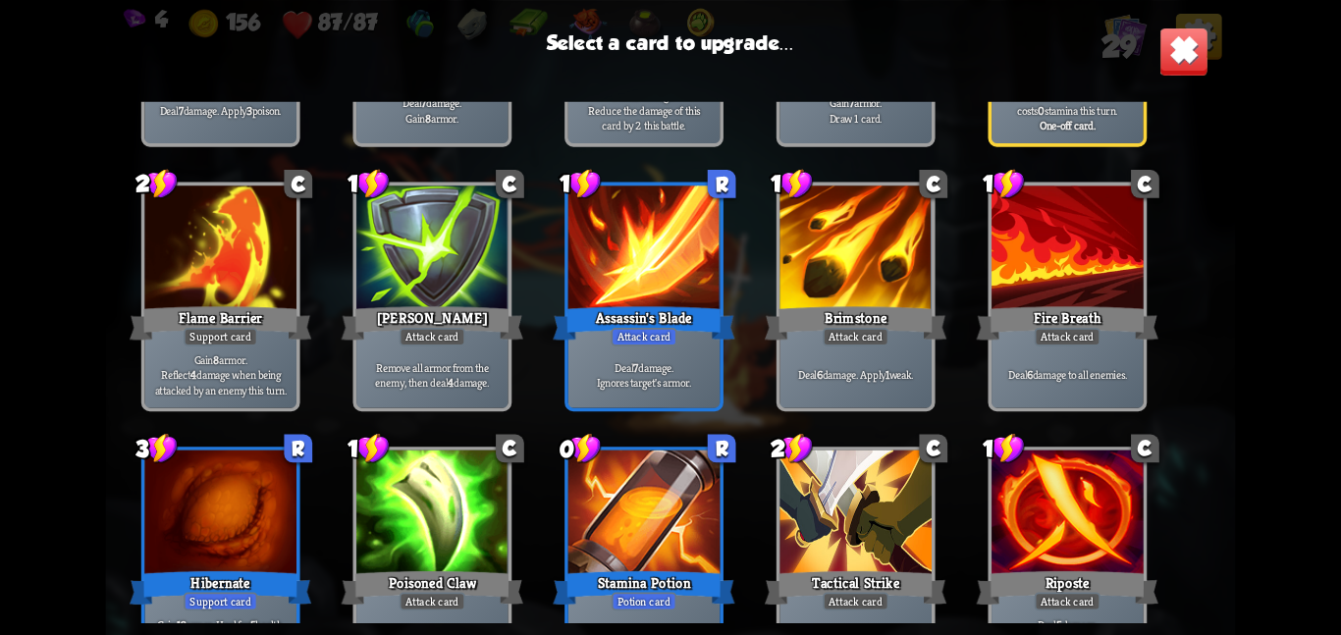
scroll to position [1128, 0]
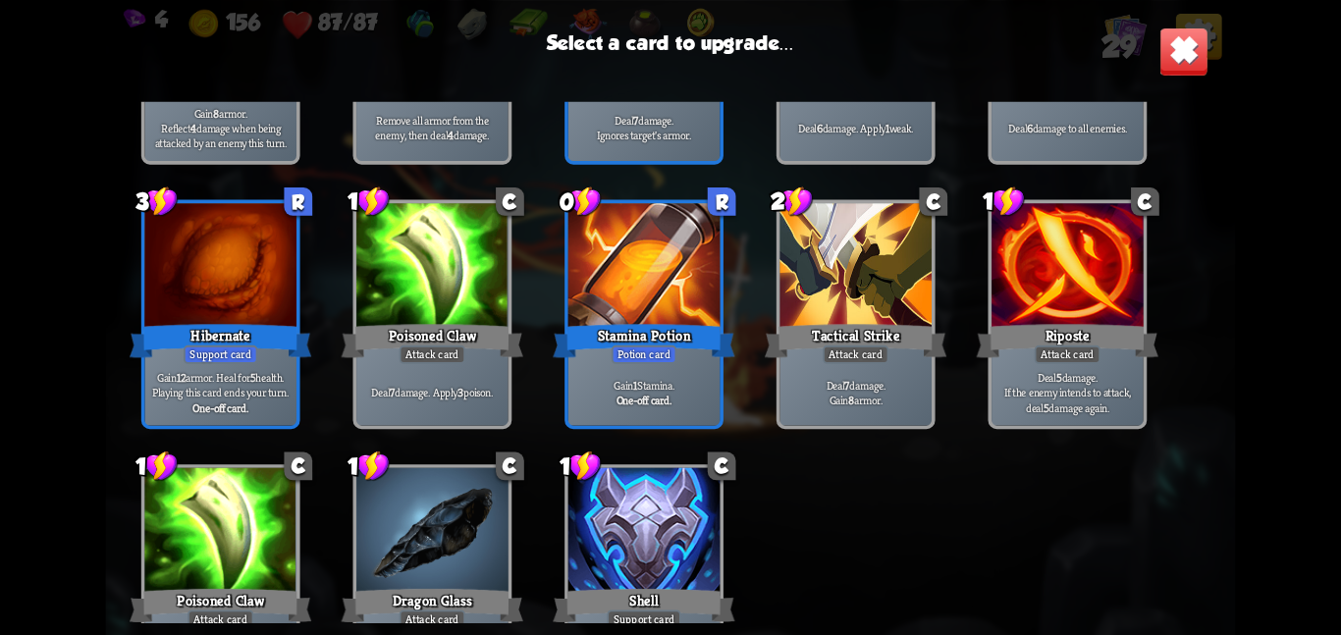
click at [269, 281] on div at bounding box center [220, 267] width 152 height 128
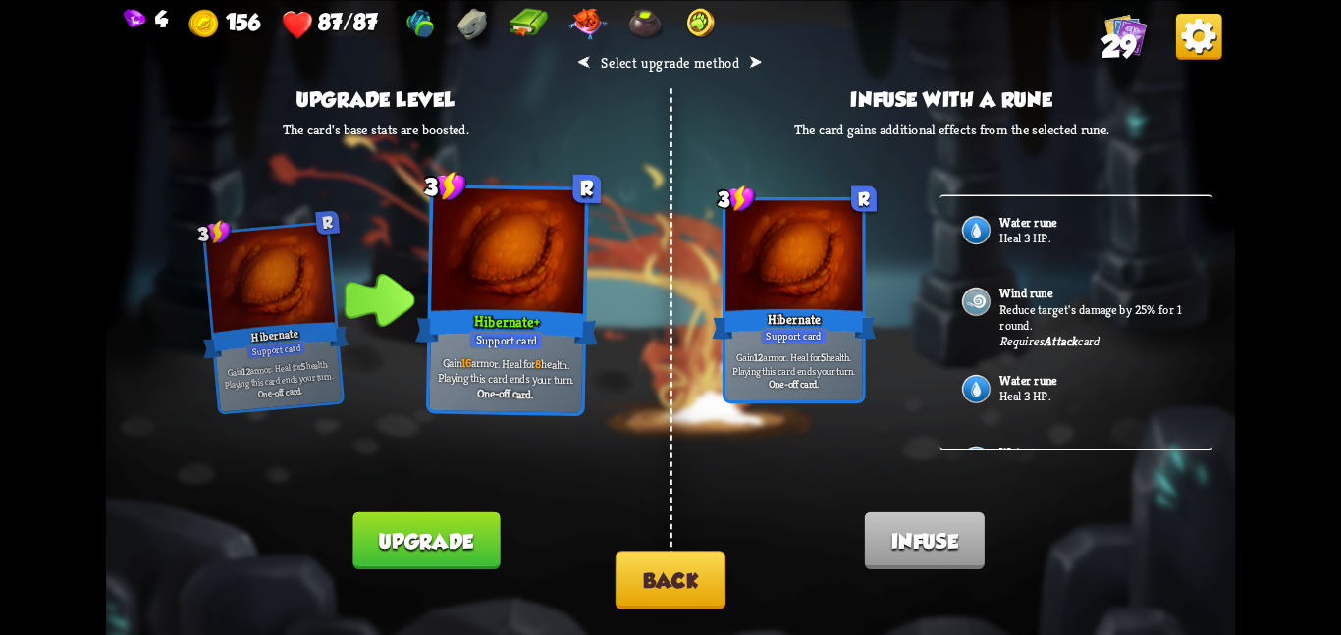
click at [393, 527] on button "Upgrade" at bounding box center [426, 539] width 147 height 57
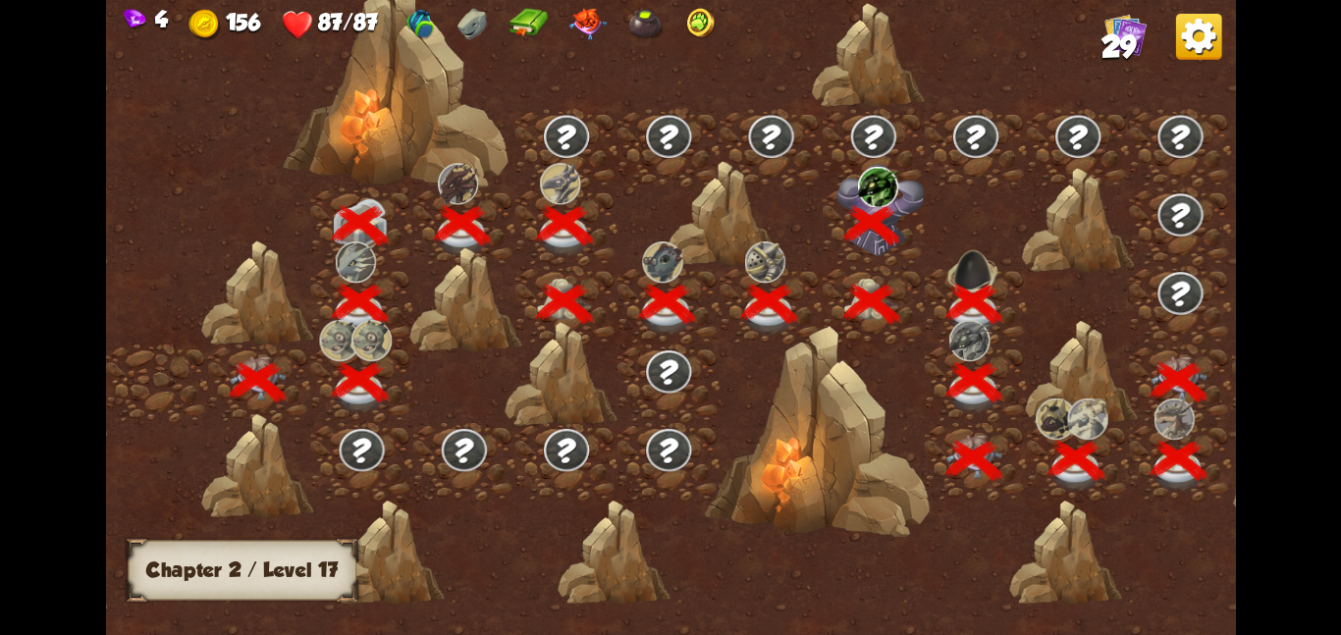
scroll to position [0, 298]
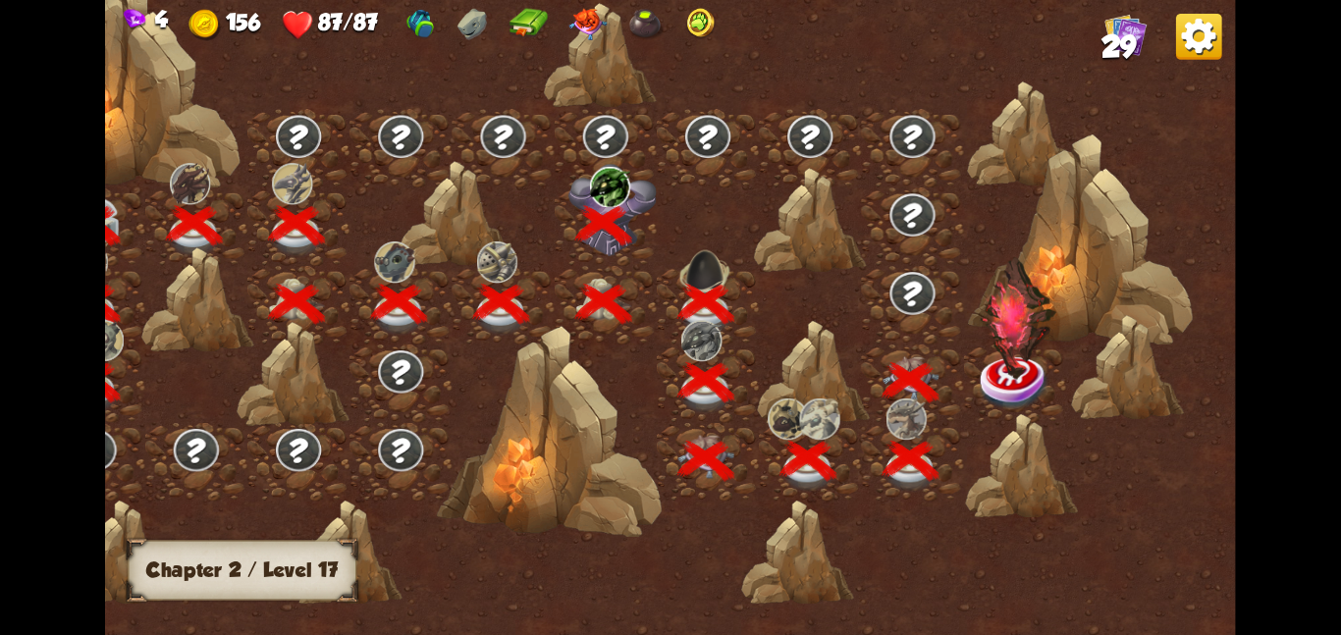
click at [967, 379] on div at bounding box center [1014, 383] width 102 height 79
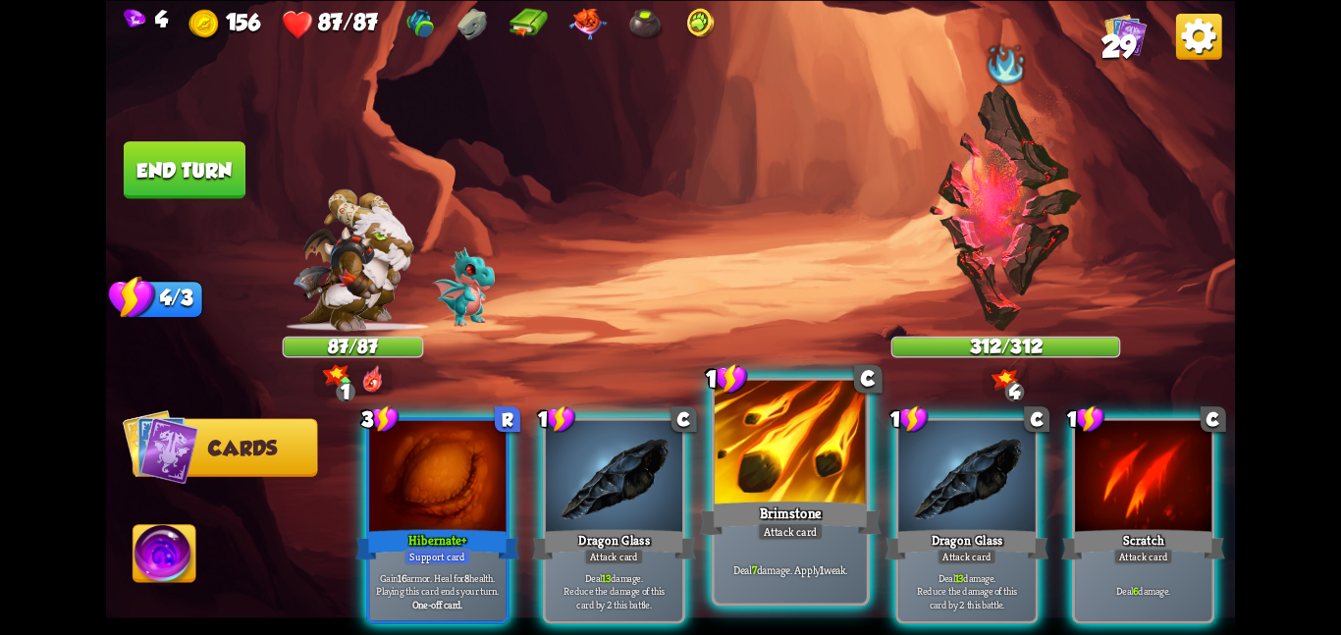
scroll to position [0, 383]
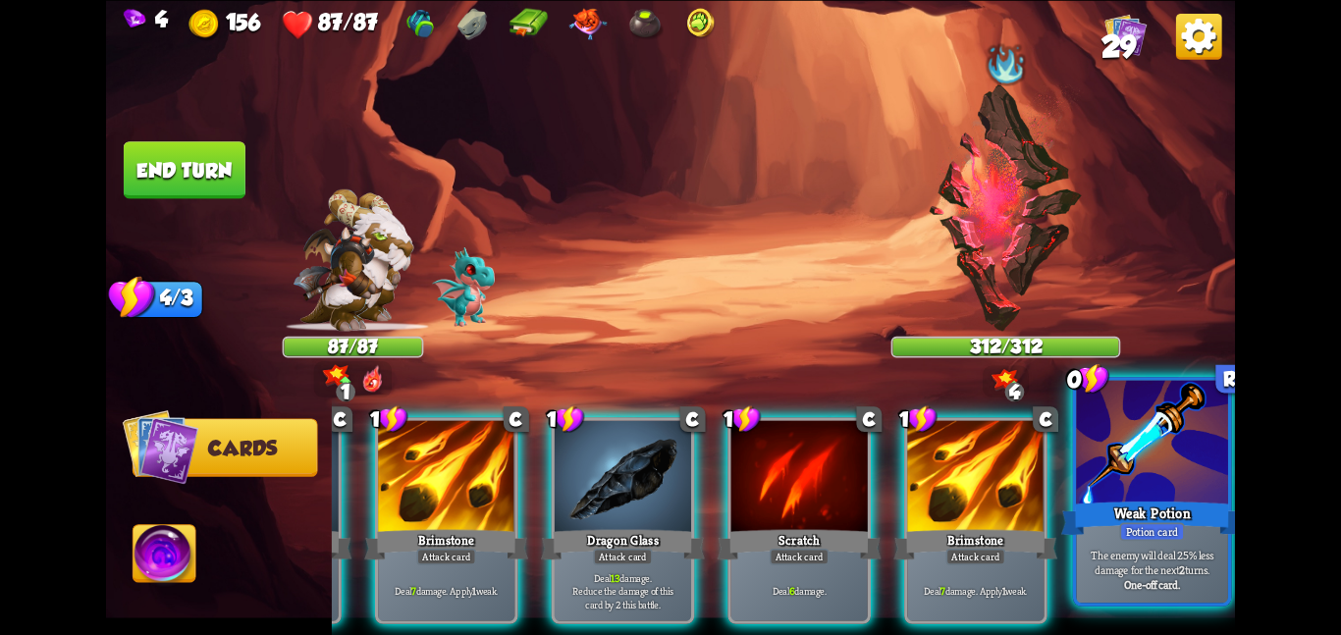
click at [1121, 498] on div "Weak Potion" at bounding box center [1152, 518] width 182 height 40
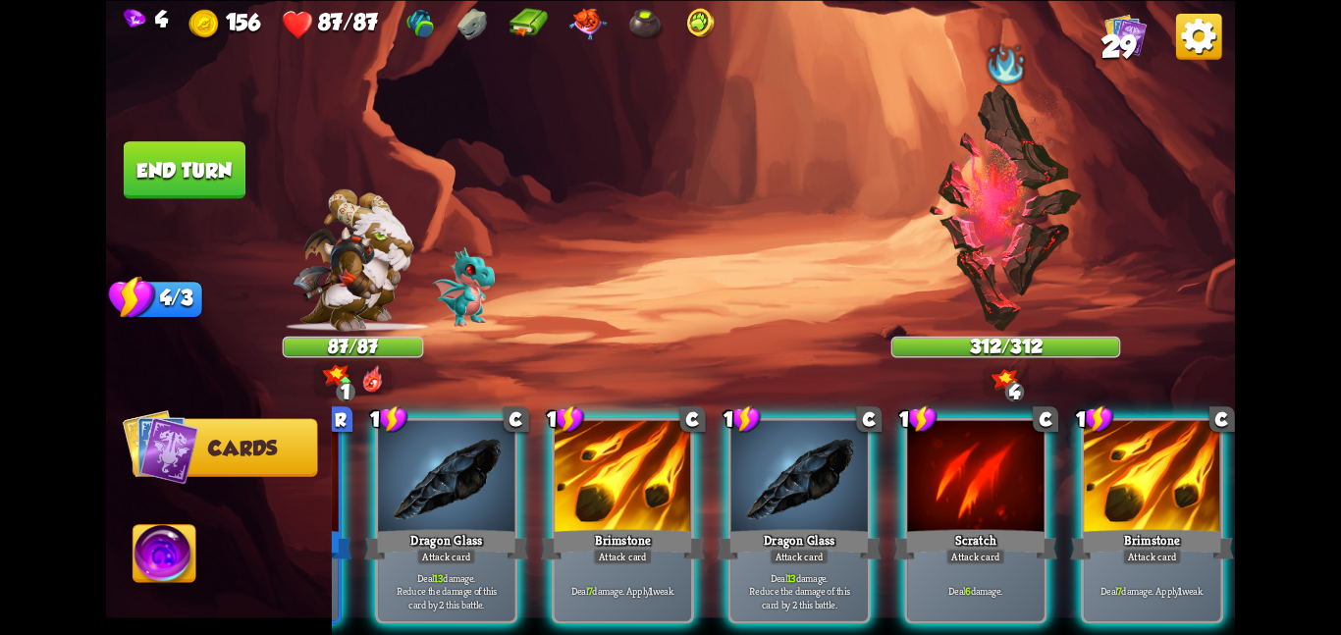
scroll to position [0, 187]
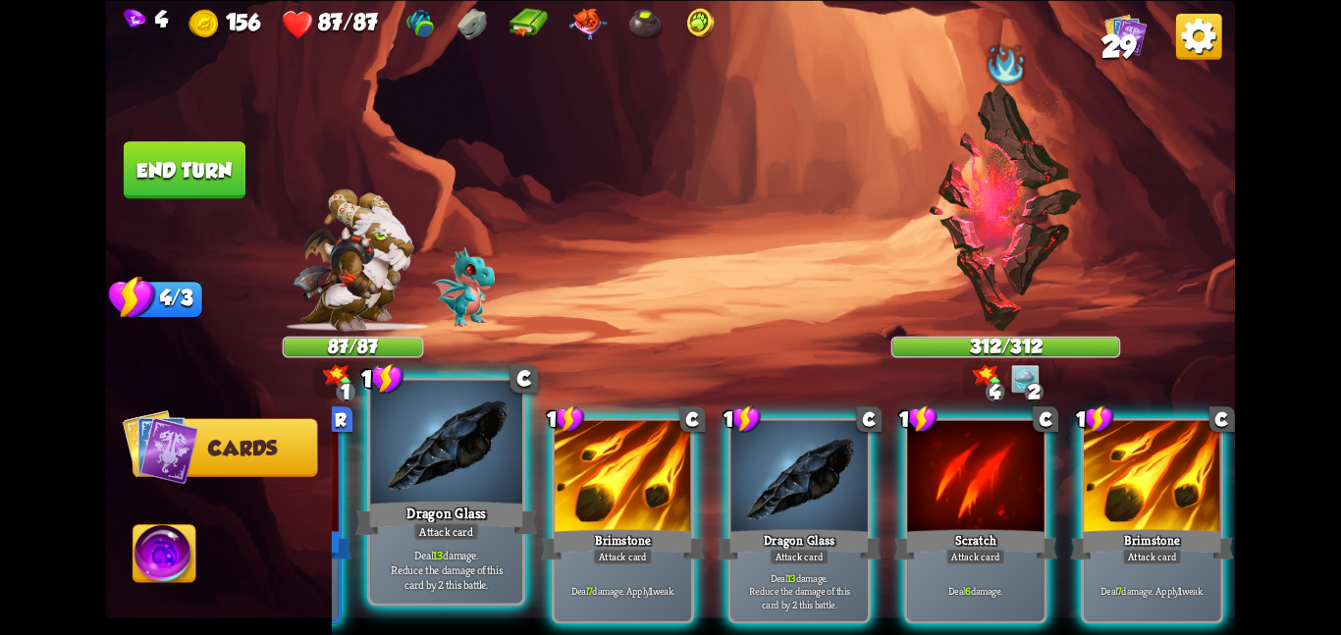
click at [490, 451] on div at bounding box center [446, 444] width 152 height 128
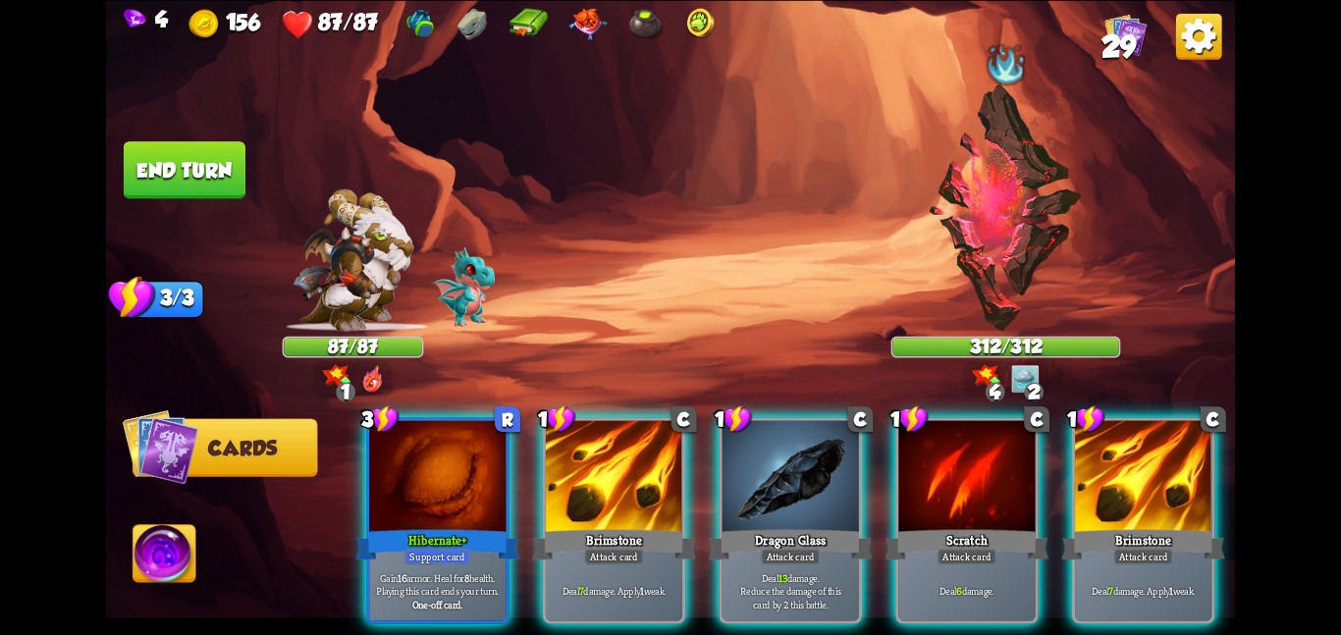
scroll to position [0, 0]
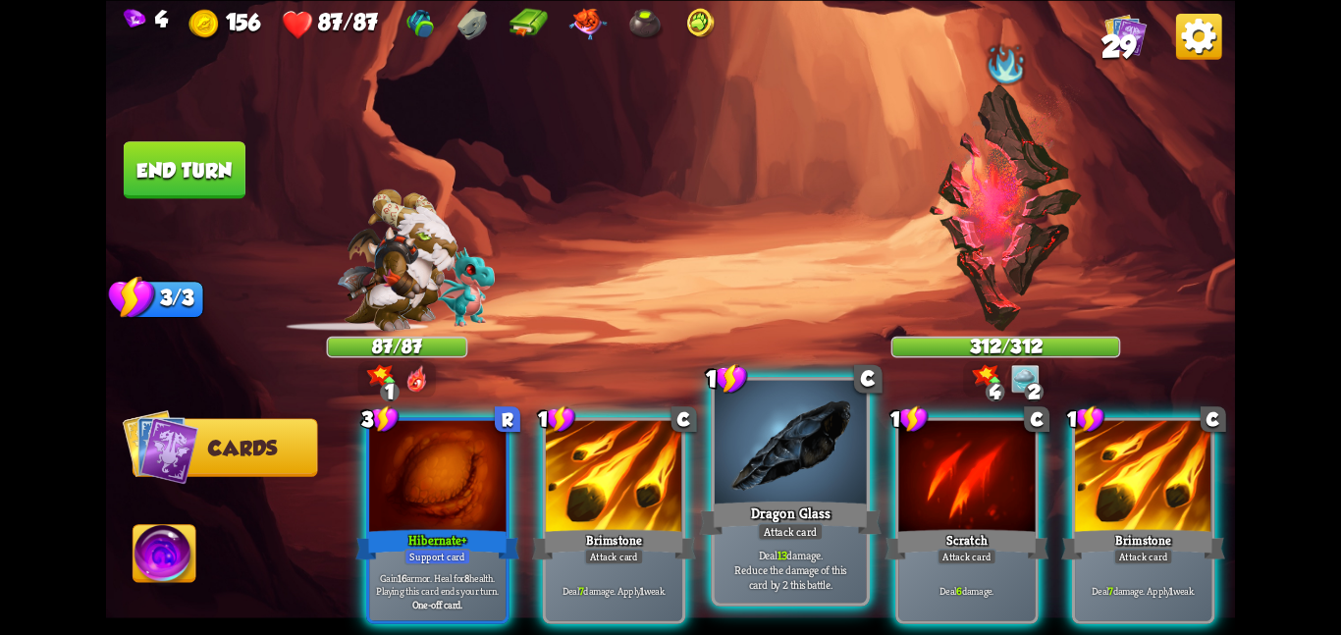
click at [800, 466] on div at bounding box center [791, 444] width 152 height 128
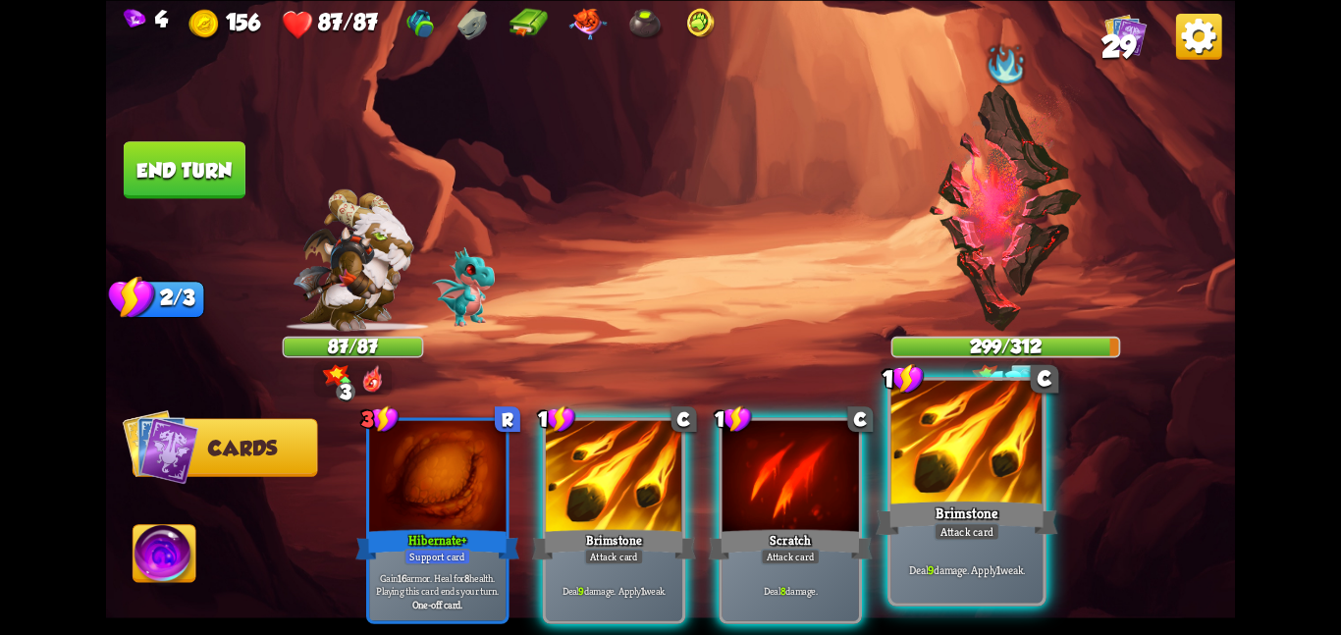
click at [946, 474] on div at bounding box center [967, 444] width 152 height 128
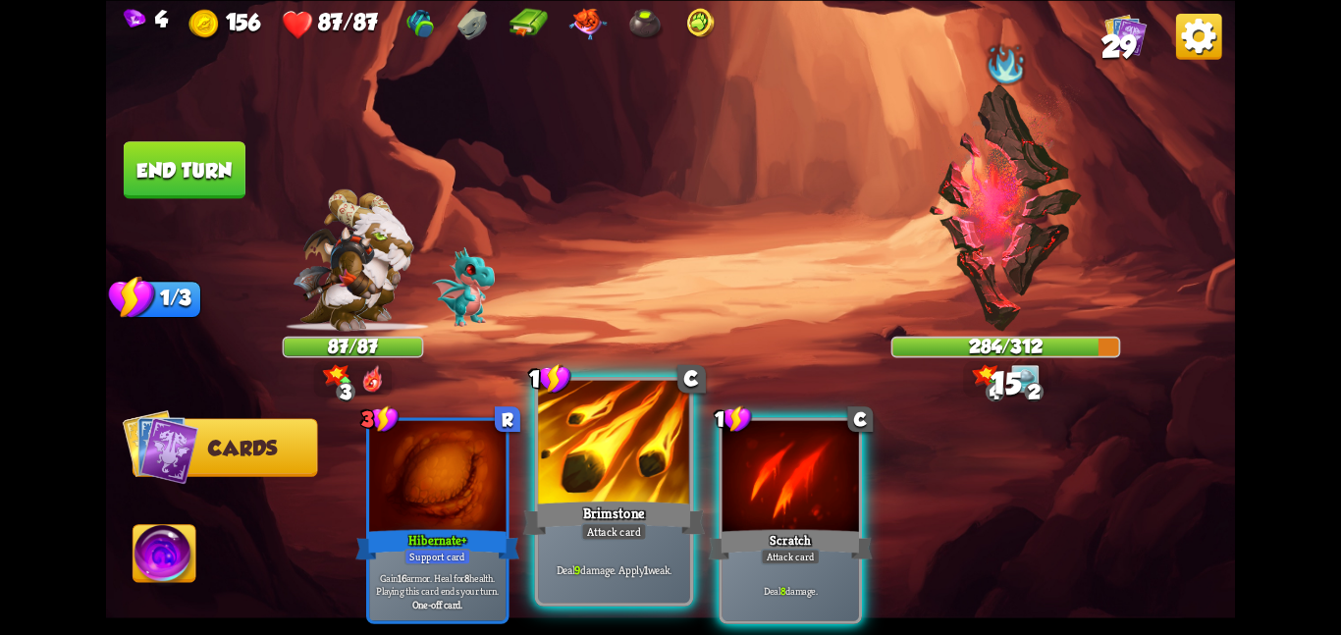
click at [588, 472] on div at bounding box center [614, 444] width 152 height 128
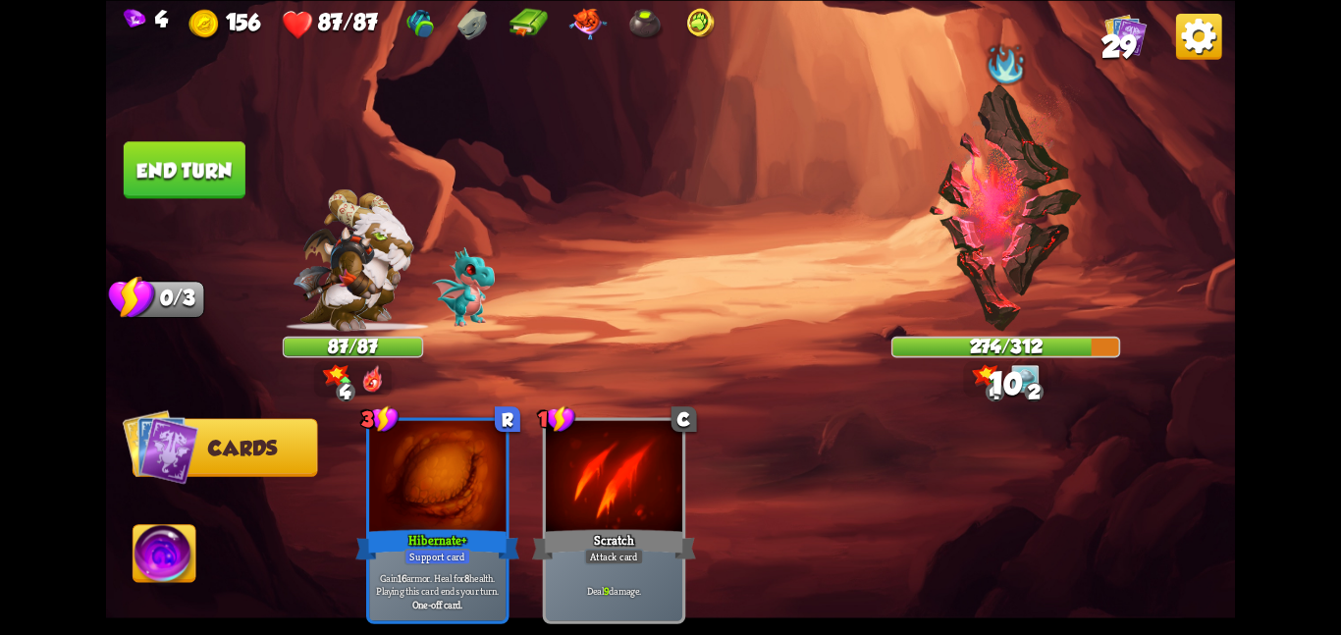
click at [182, 182] on button "End turn" at bounding box center [185, 169] width 122 height 57
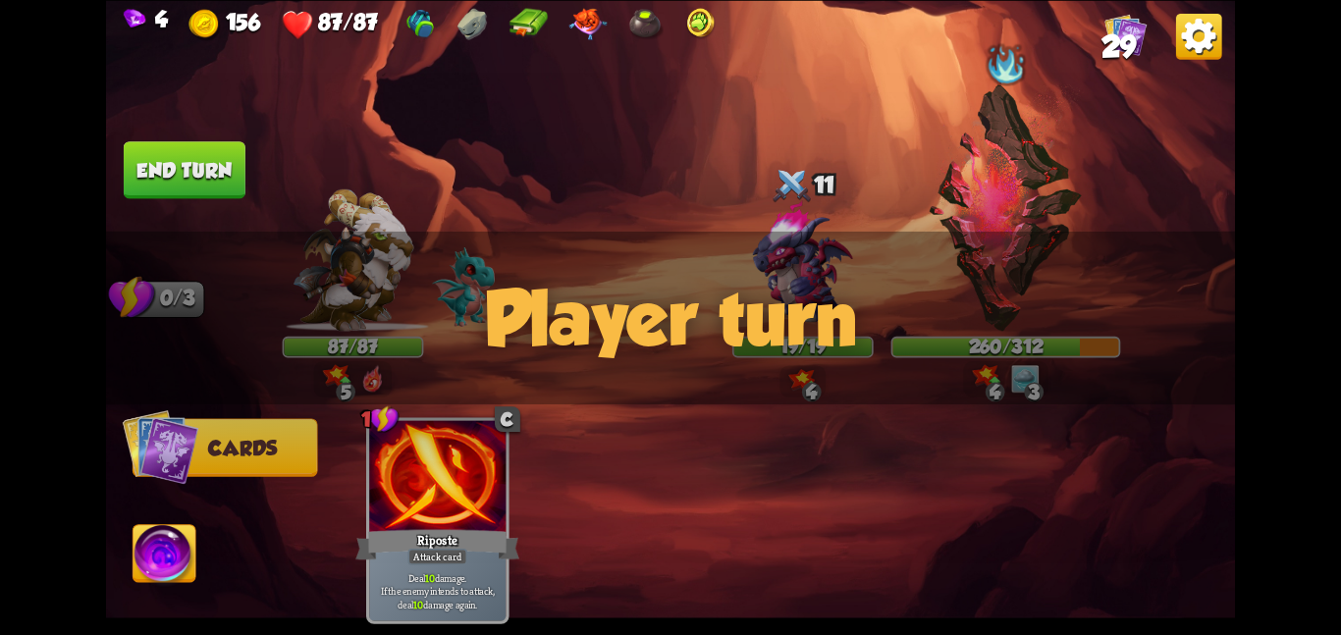
click at [778, 280] on div "Player turn" at bounding box center [670, 318] width 1129 height 174
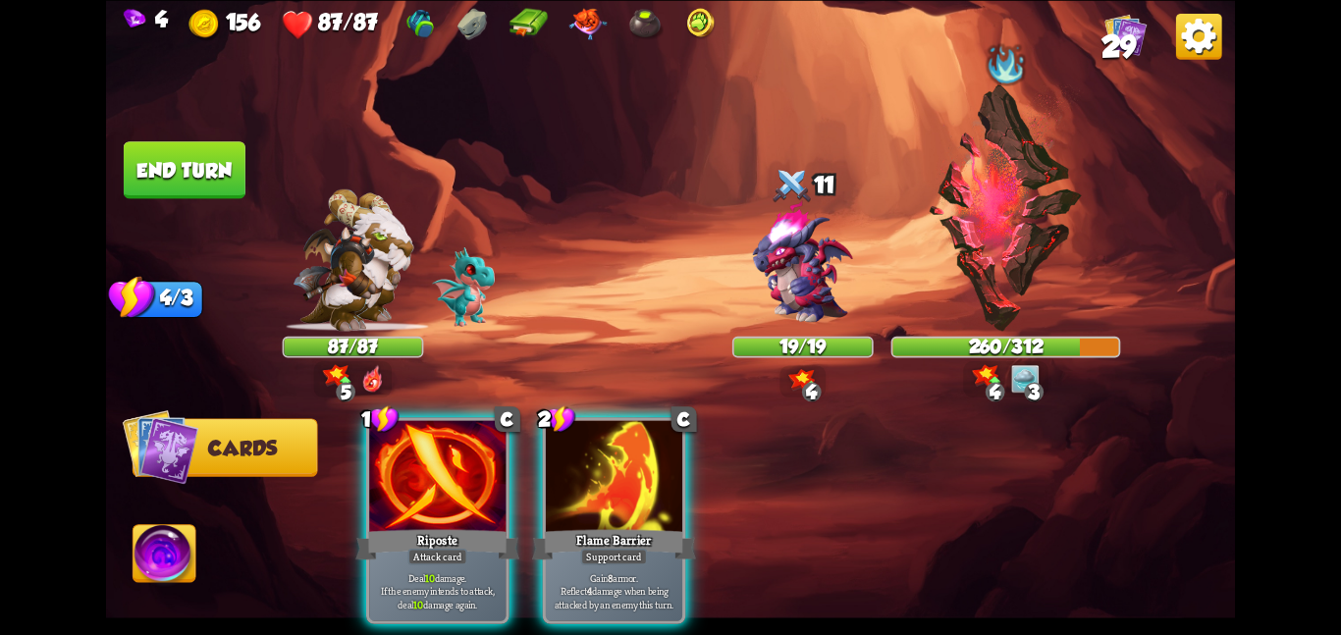
click at [1015, 121] on img at bounding box center [1006, 206] width 156 height 247
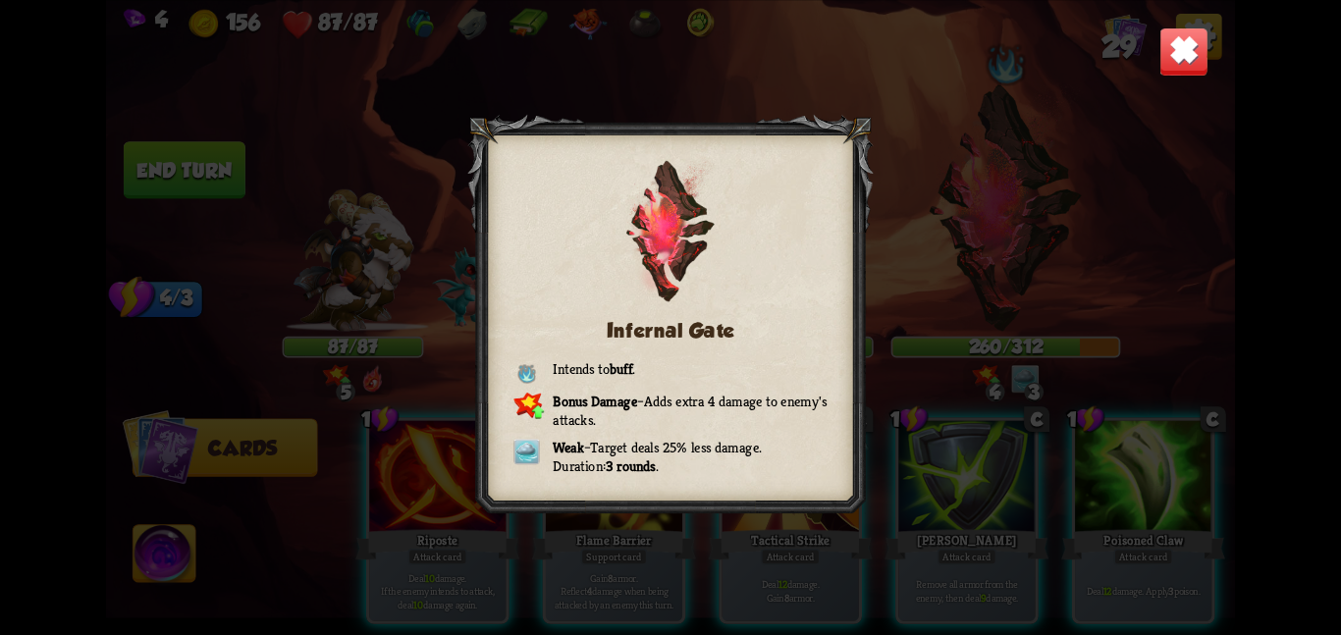
click at [1175, 61] on img at bounding box center [1183, 51] width 49 height 49
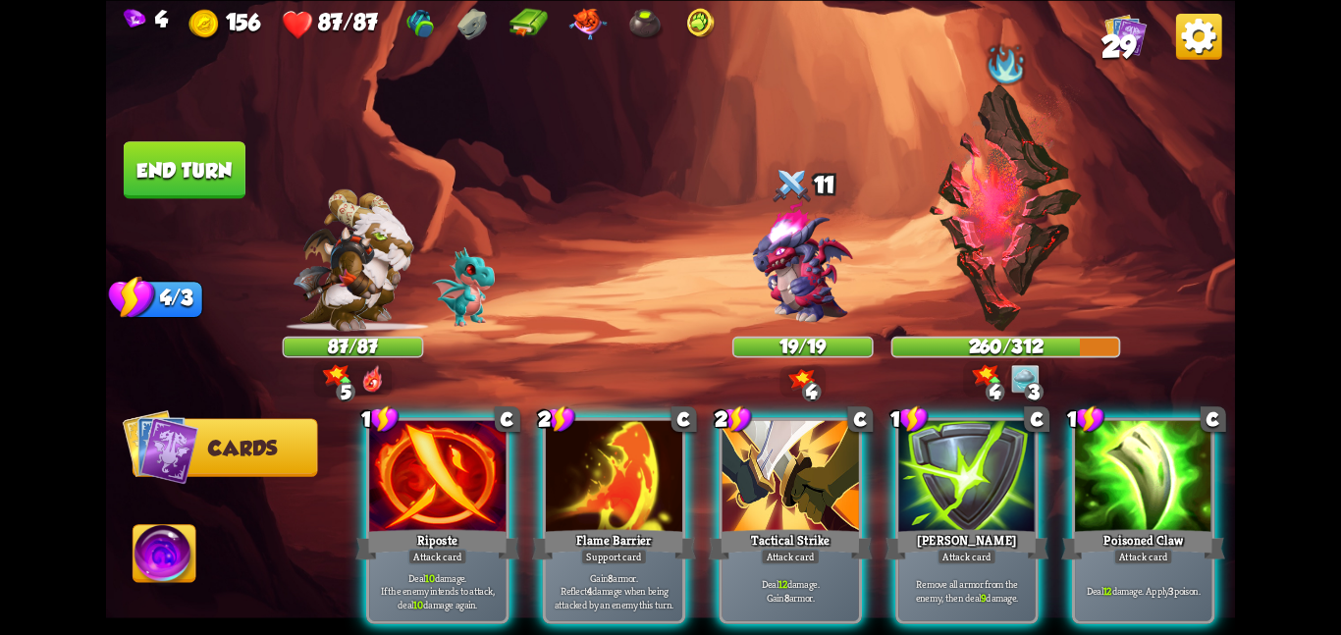
click at [835, 238] on img at bounding box center [802, 262] width 135 height 135
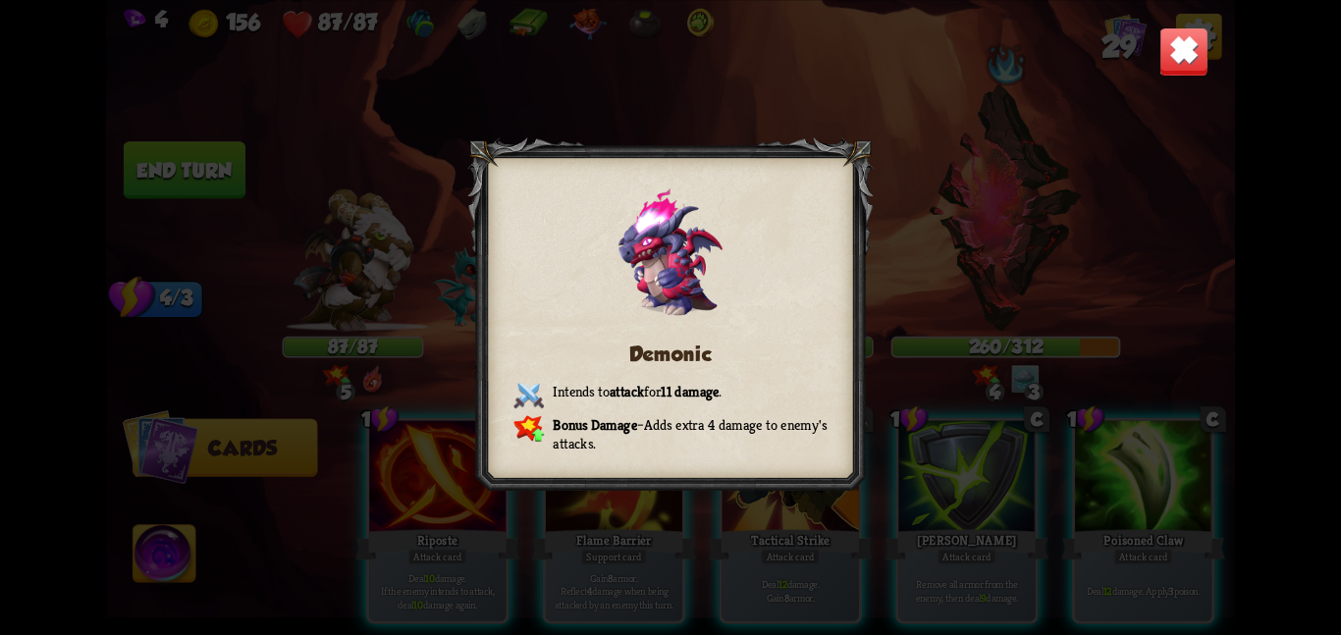
click at [1187, 57] on img at bounding box center [1183, 51] width 49 height 49
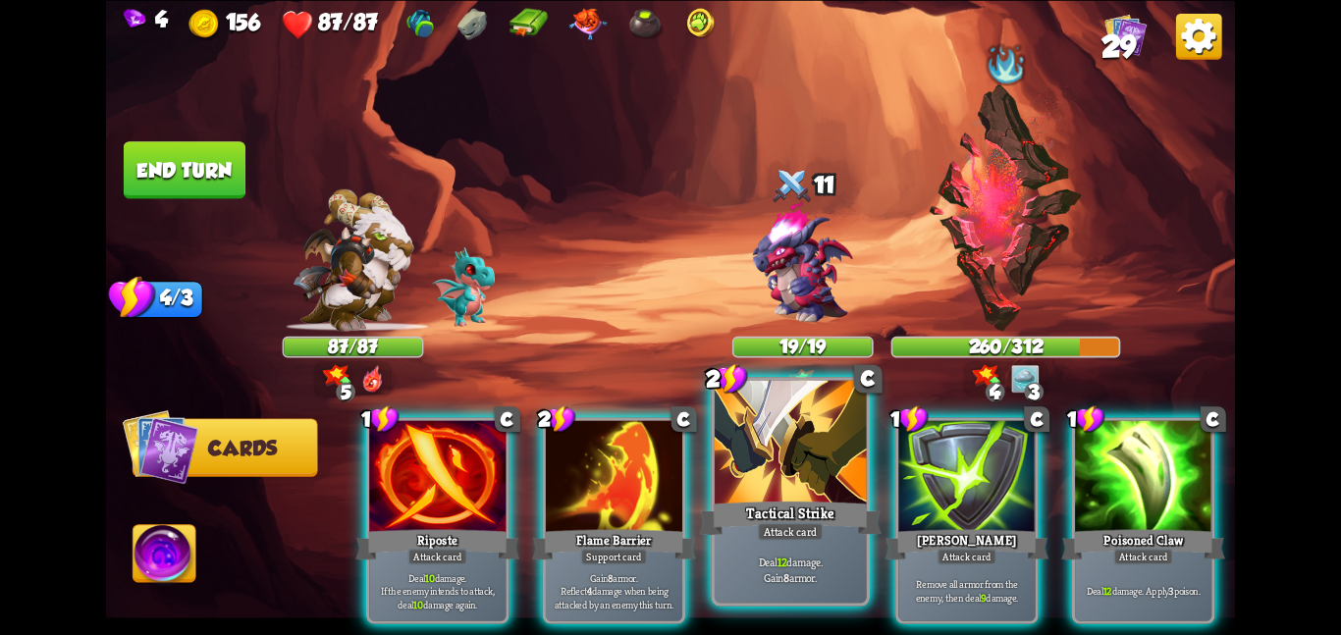
click at [769, 451] on div at bounding box center [791, 444] width 152 height 128
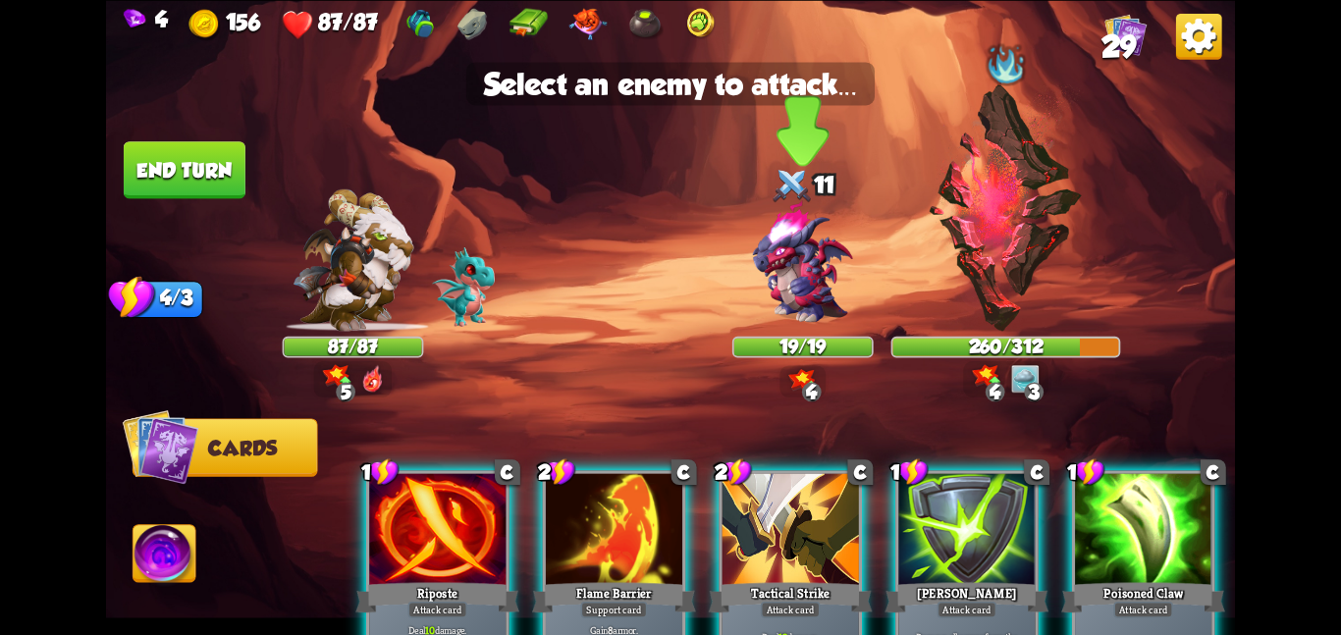
click at [777, 339] on div "19/19" at bounding box center [802, 347] width 137 height 18
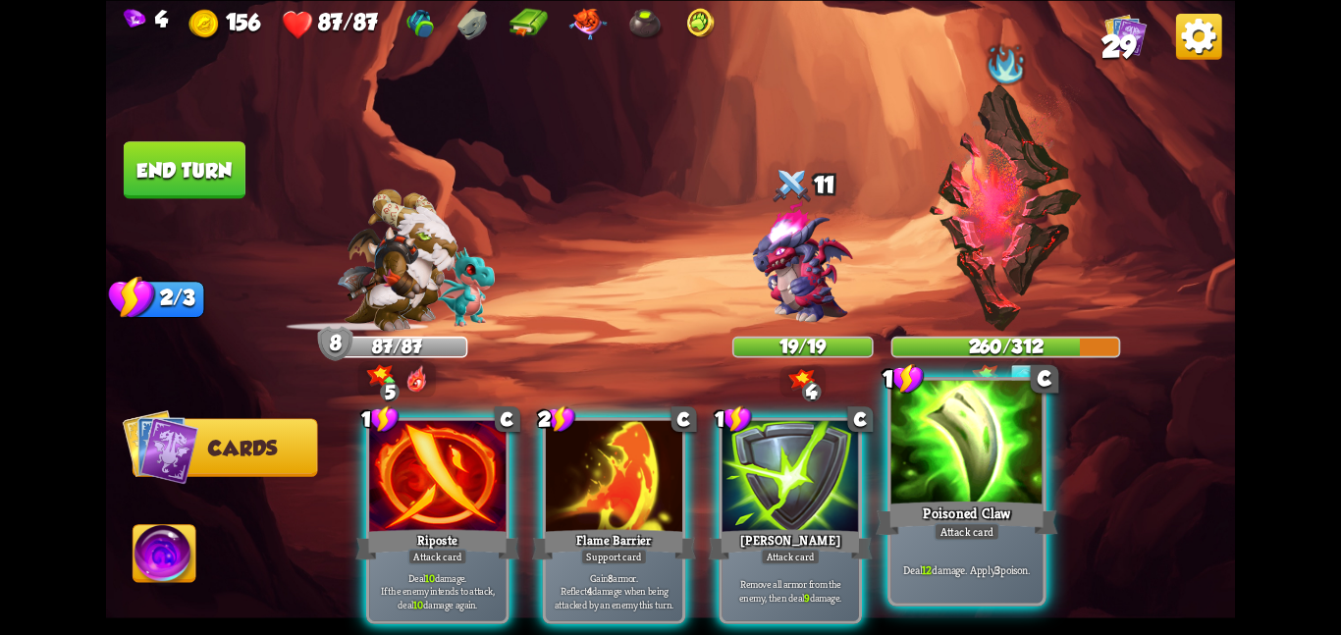
click at [978, 501] on div "Poisoned Claw" at bounding box center [967, 518] width 182 height 40
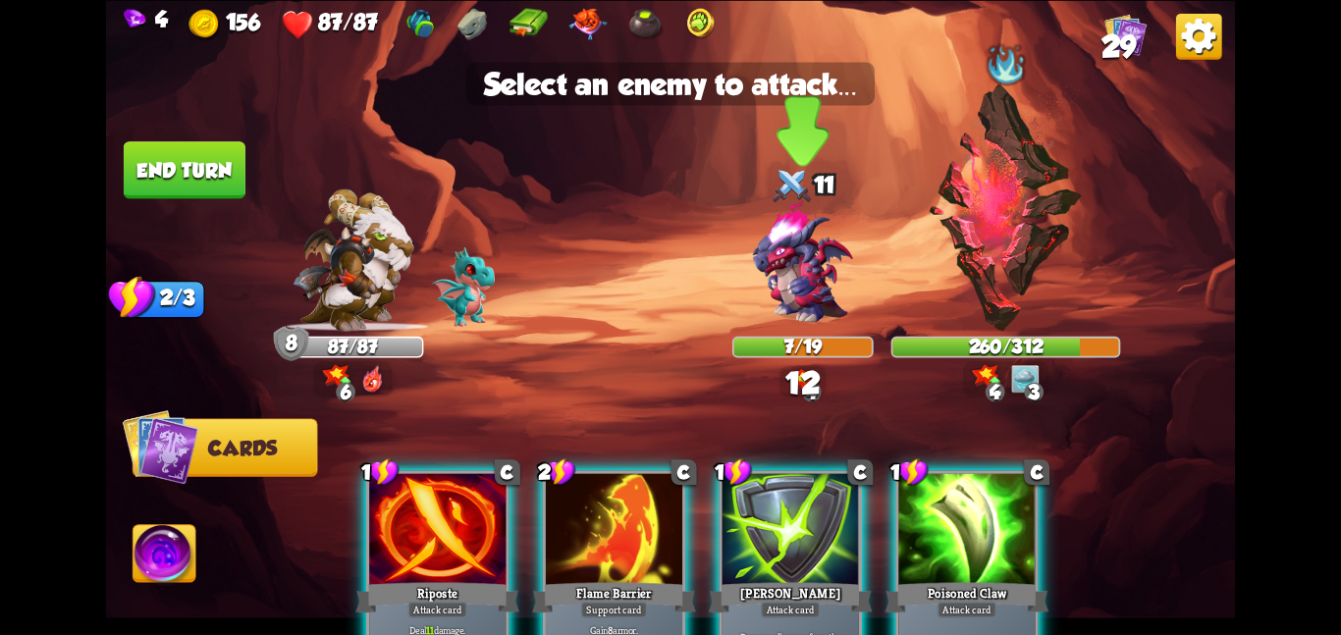
click at [838, 296] on img at bounding box center [802, 262] width 135 height 135
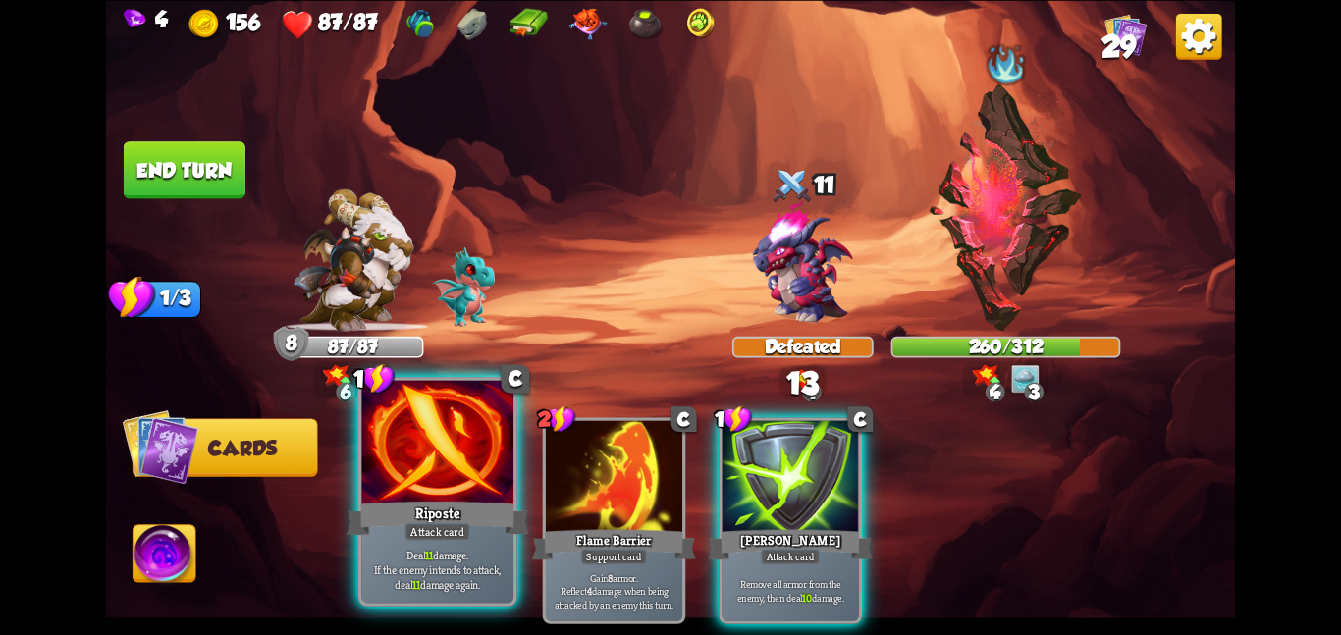
click at [401, 481] on div at bounding box center [437, 444] width 152 height 128
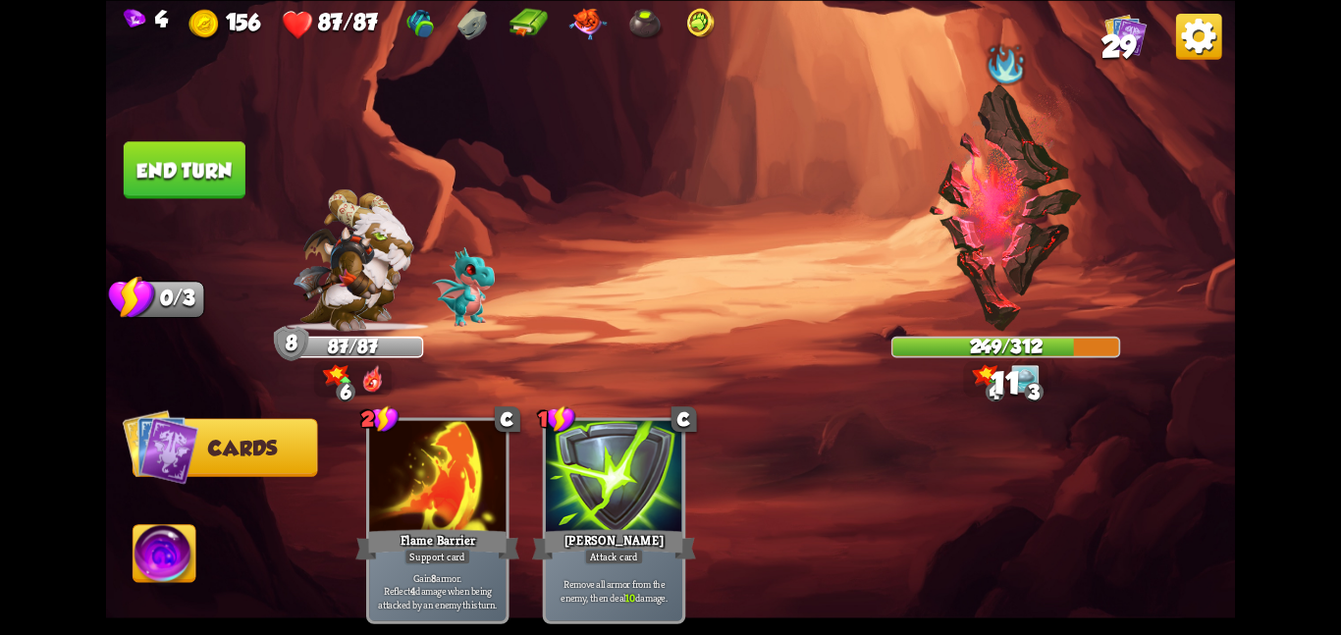
click at [217, 173] on button "End turn" at bounding box center [185, 169] width 122 height 57
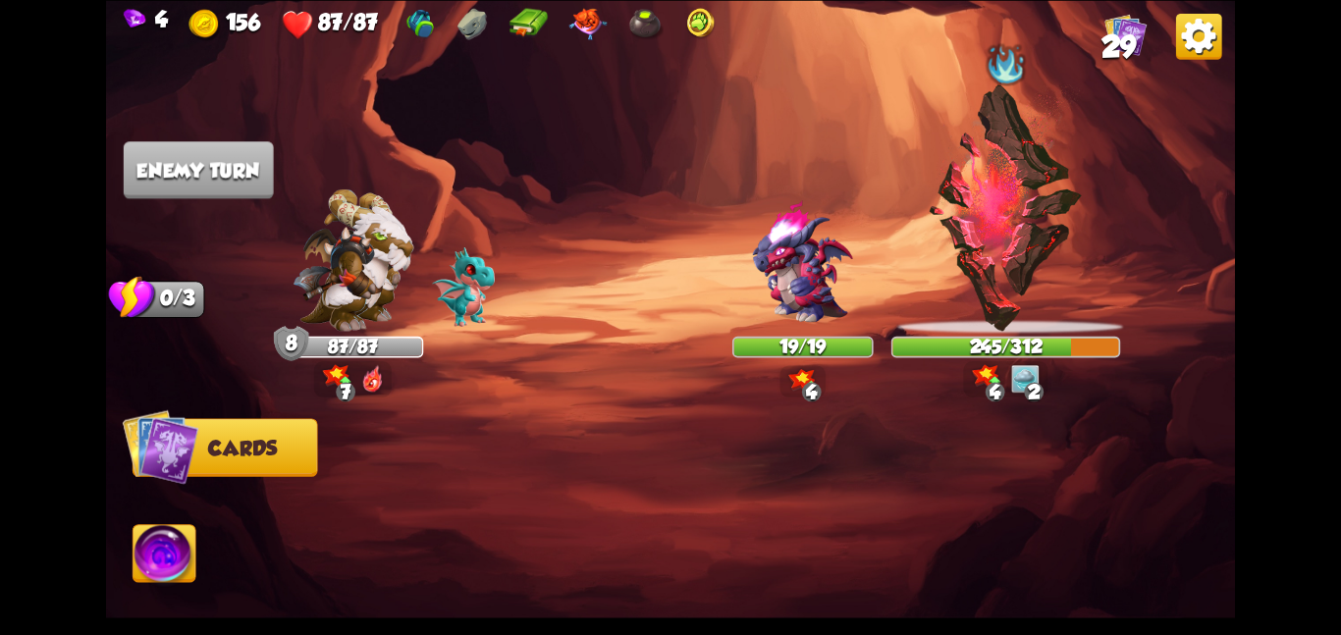
click at [515, 161] on img at bounding box center [670, 317] width 1129 height 635
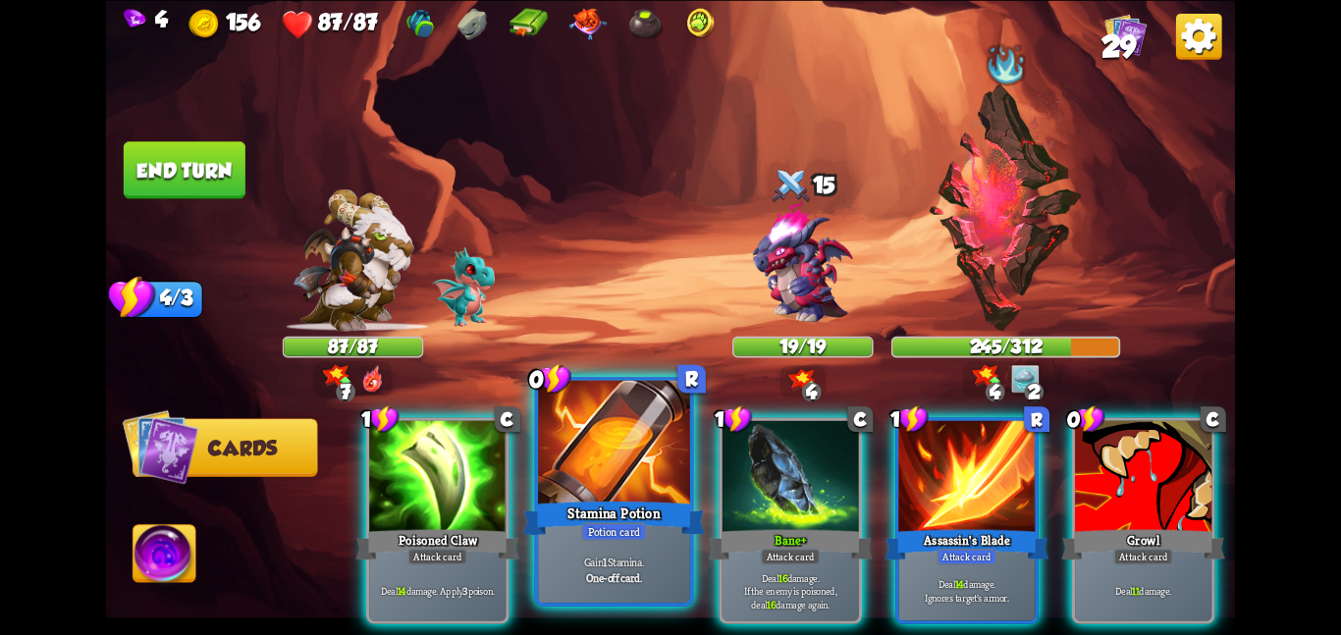
click at [615, 468] on div at bounding box center [614, 444] width 152 height 128
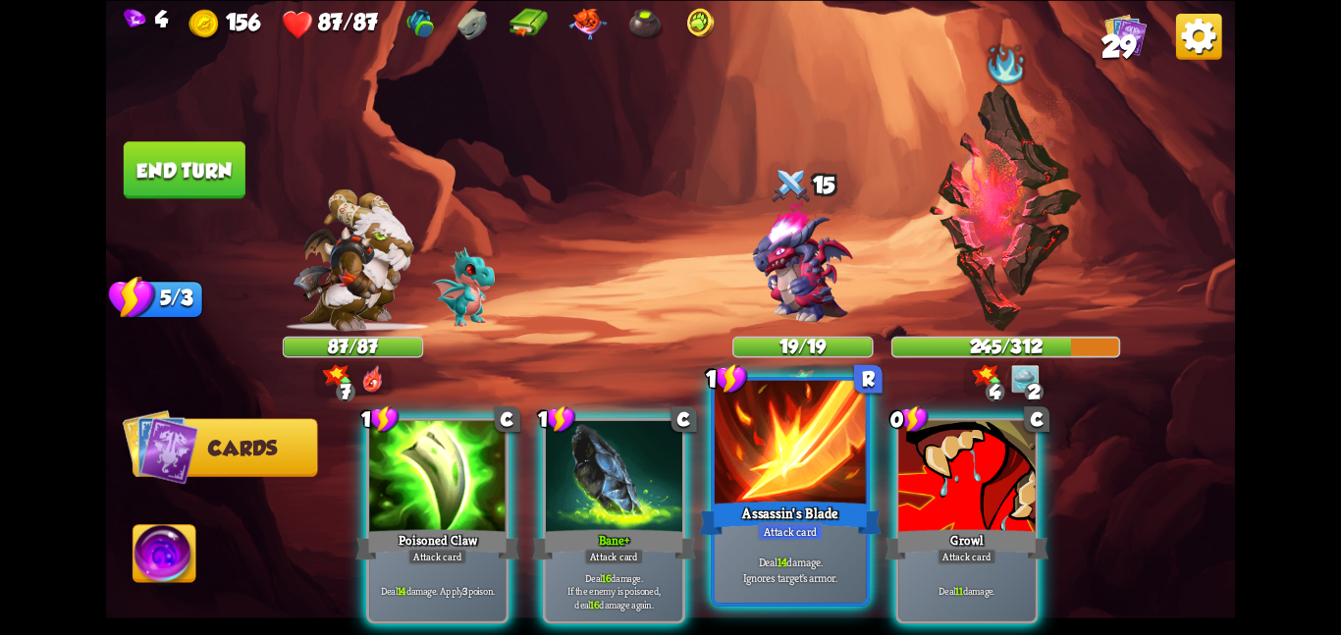
click at [772, 481] on div at bounding box center [791, 444] width 152 height 128
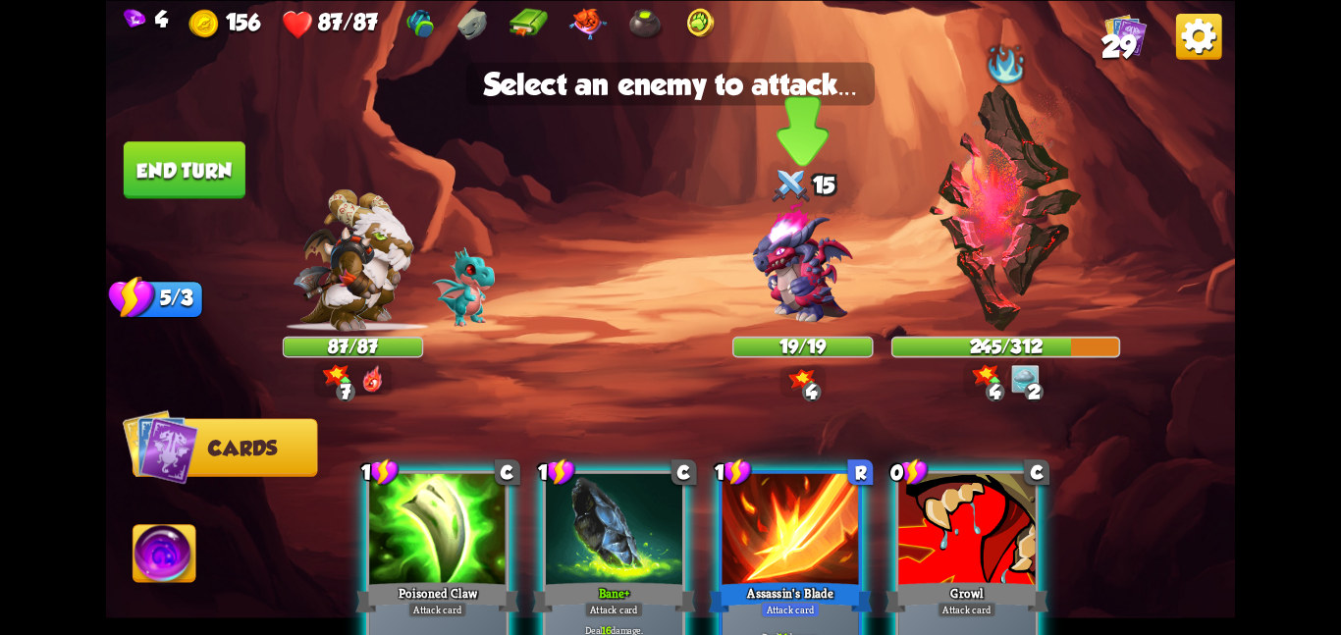
click at [772, 188] on div at bounding box center [792, 186] width 42 height 46
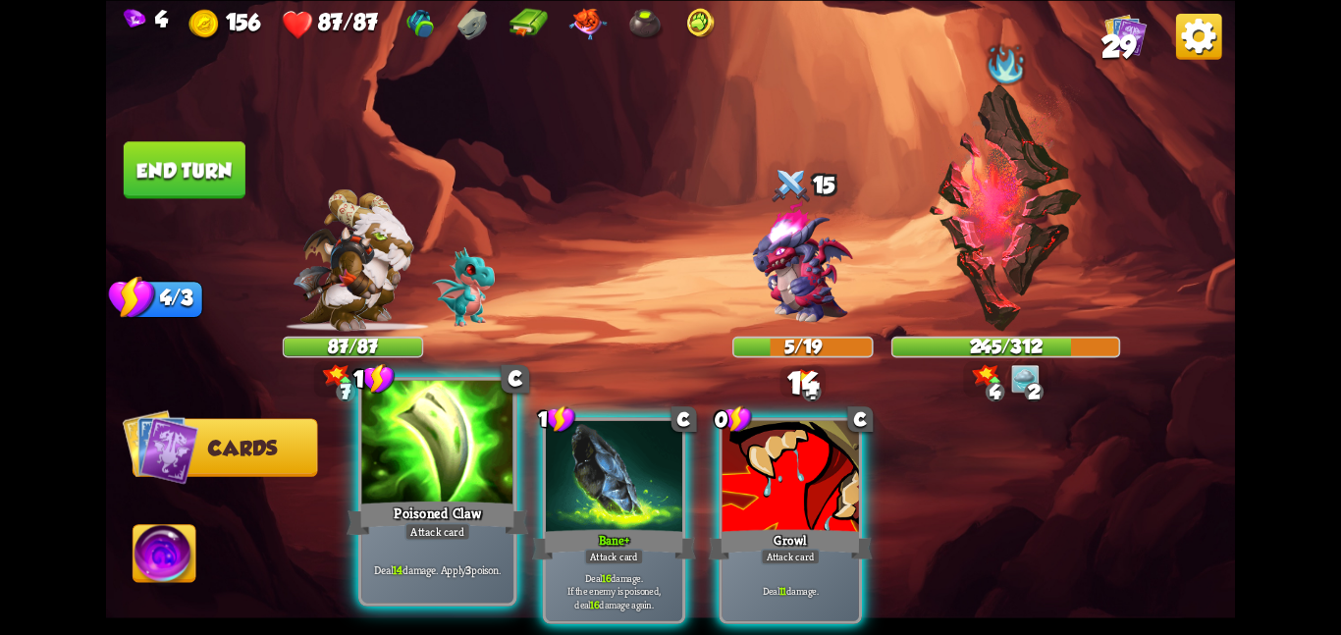
click at [492, 423] on div at bounding box center [437, 444] width 152 height 128
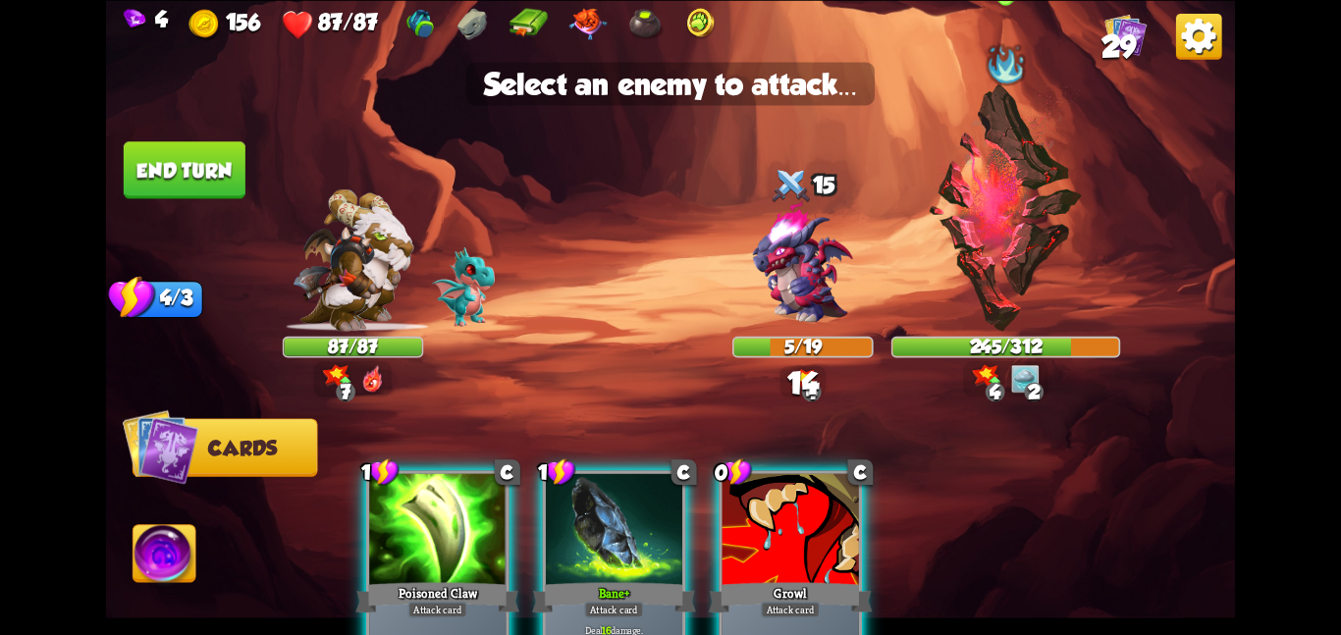
click at [979, 296] on img at bounding box center [1006, 206] width 156 height 247
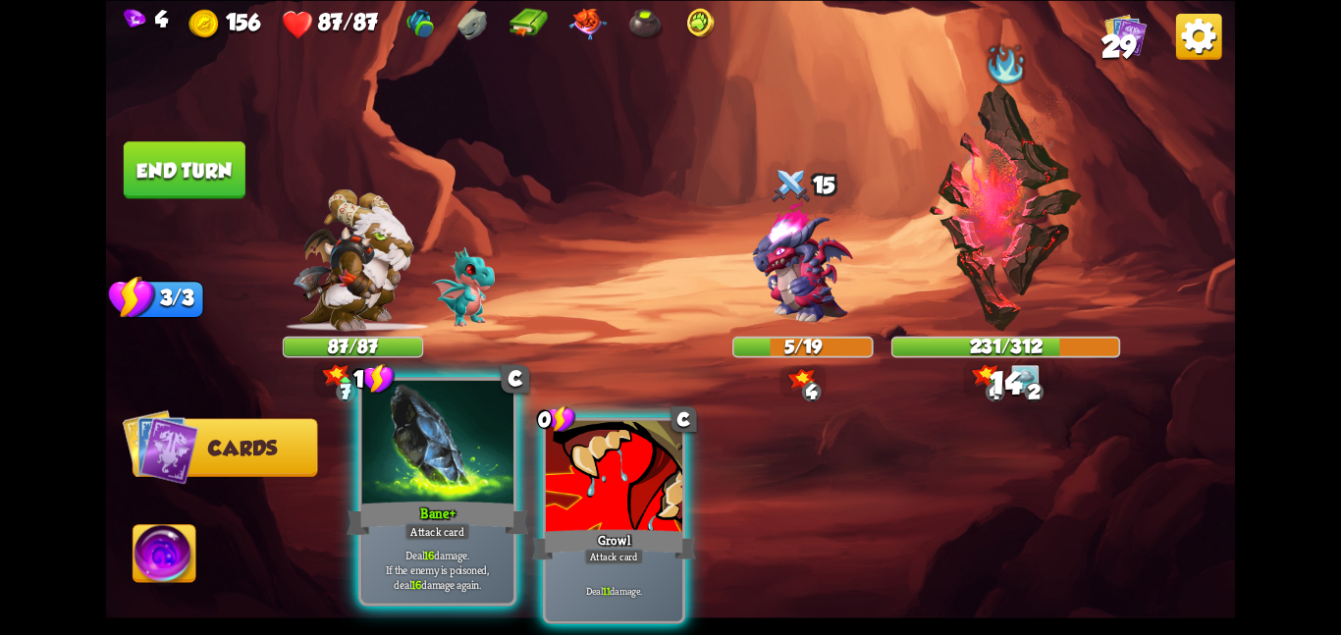
click at [428, 458] on div at bounding box center [437, 444] width 152 height 128
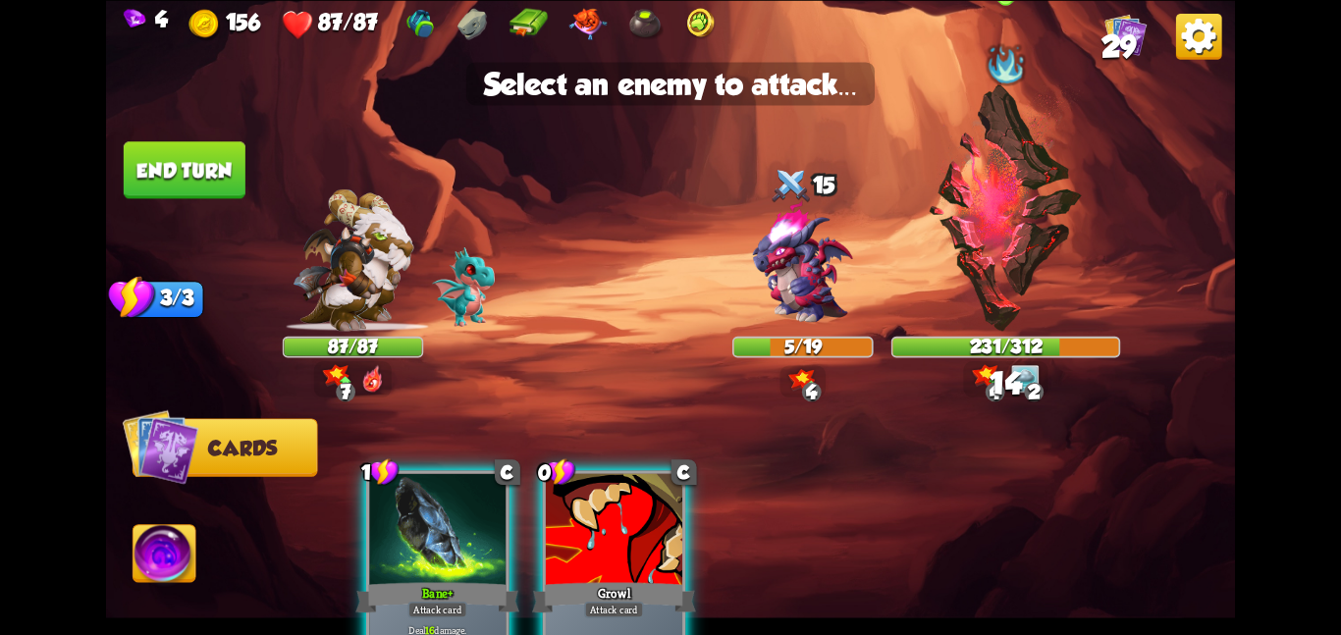
click at [932, 342] on div "231/312" at bounding box center [1005, 347] width 226 height 18
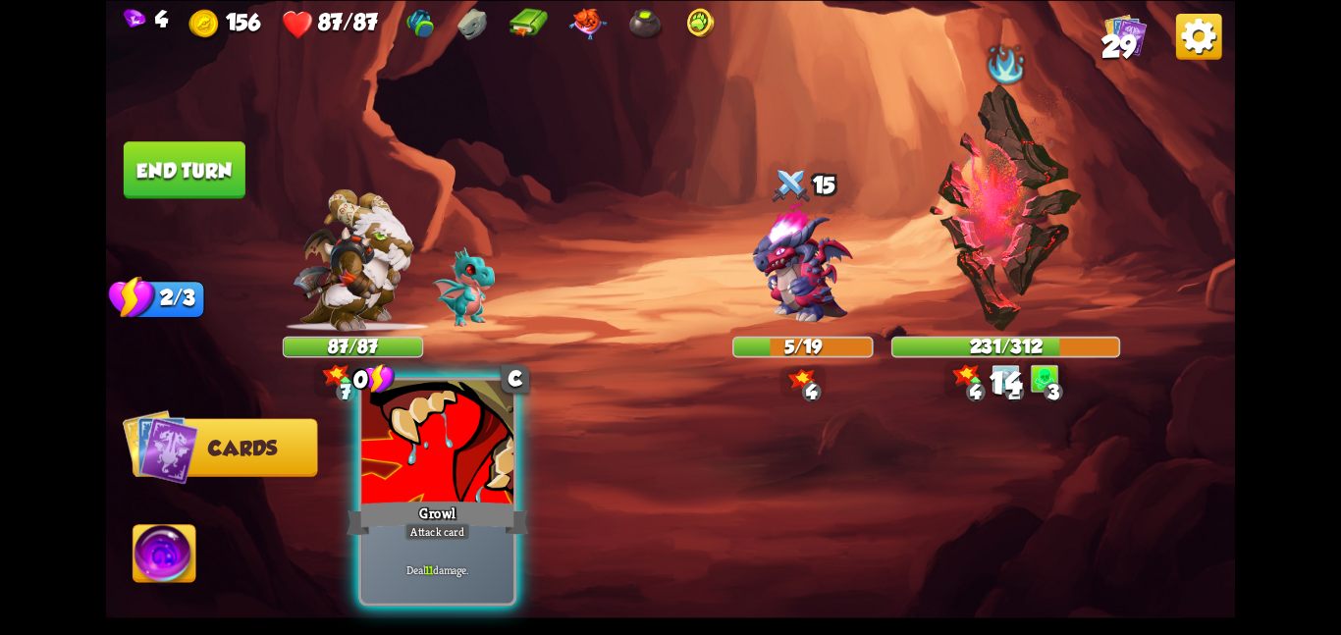
click at [449, 465] on div at bounding box center [437, 444] width 152 height 128
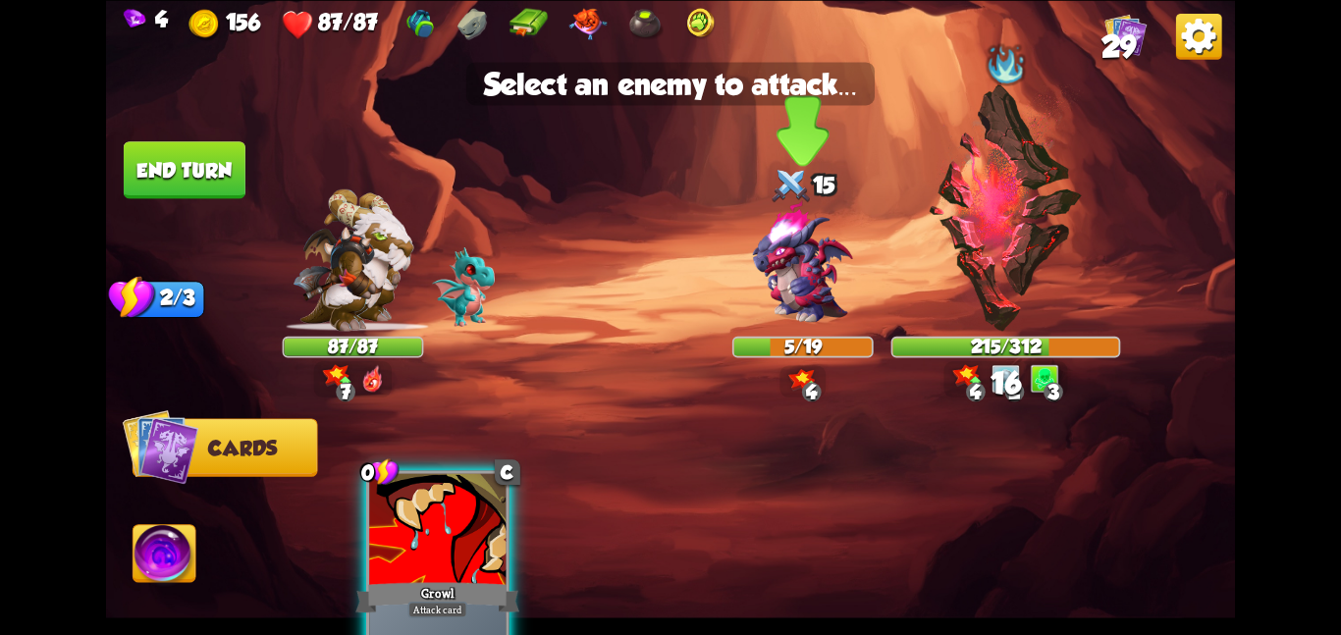
click at [780, 311] on img at bounding box center [802, 262] width 135 height 135
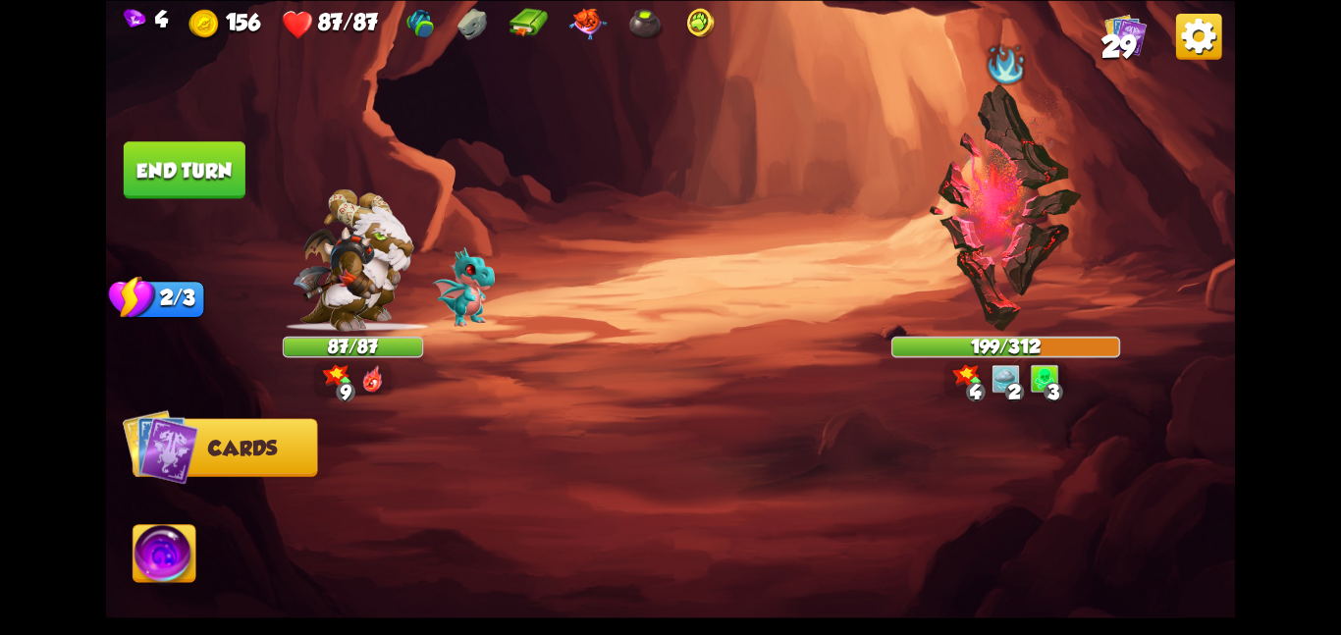
click at [213, 147] on button "End turn" at bounding box center [185, 169] width 122 height 57
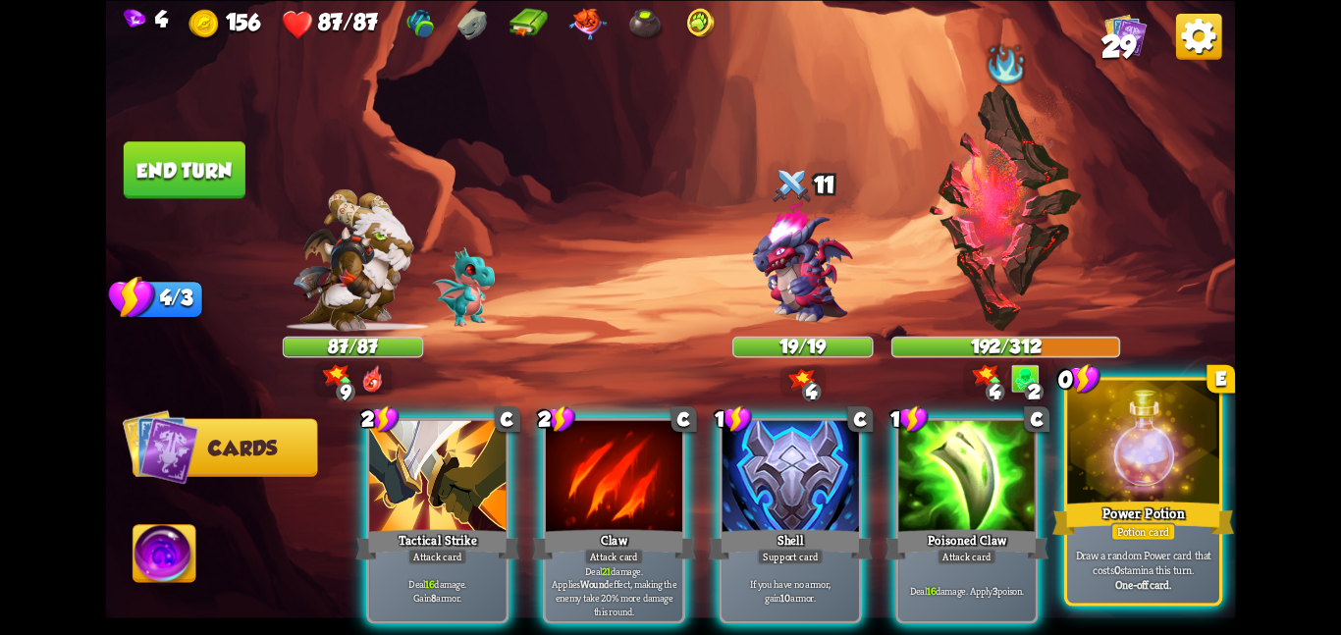
click at [1102, 508] on div "Power Potion" at bounding box center [1143, 518] width 182 height 40
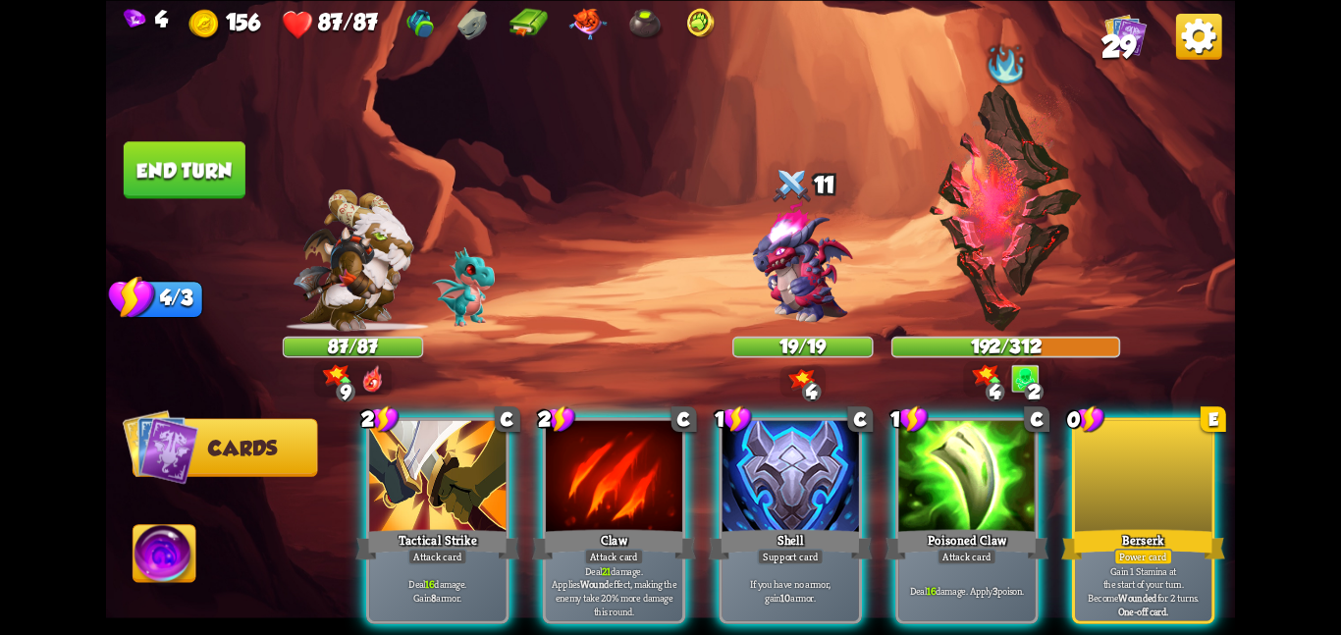
click at [1102, 526] on div "Berserk" at bounding box center [1143, 544] width 164 height 36
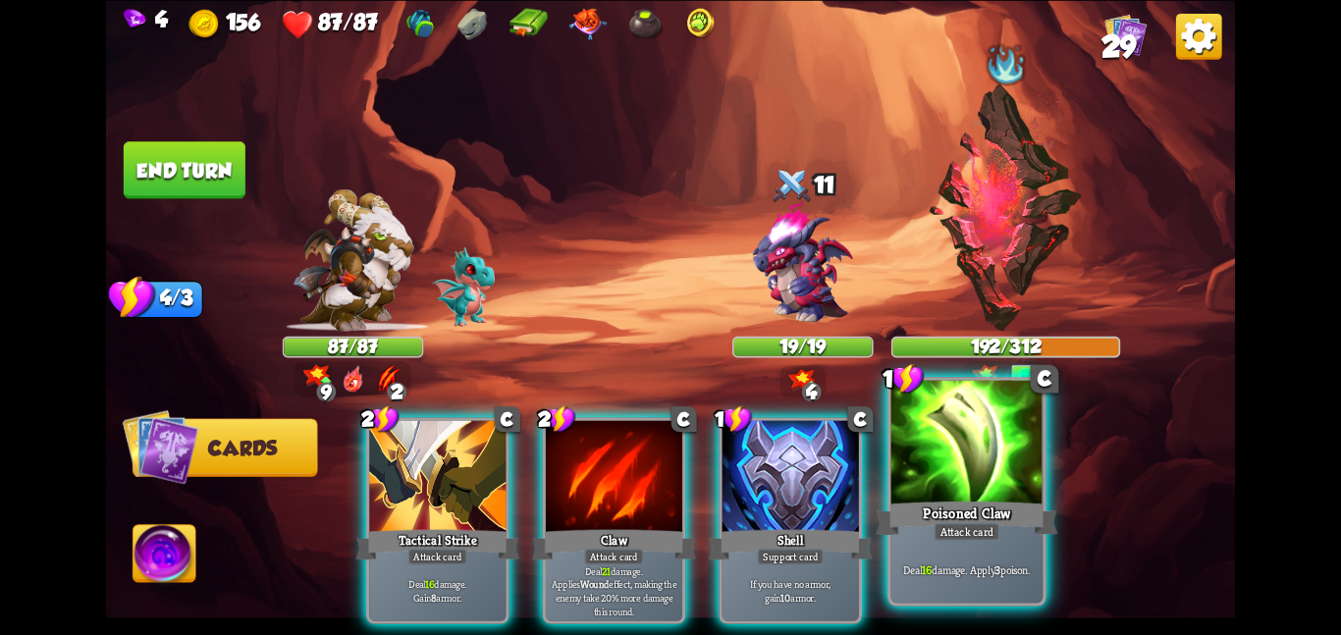
click at [970, 469] on div at bounding box center [967, 444] width 152 height 128
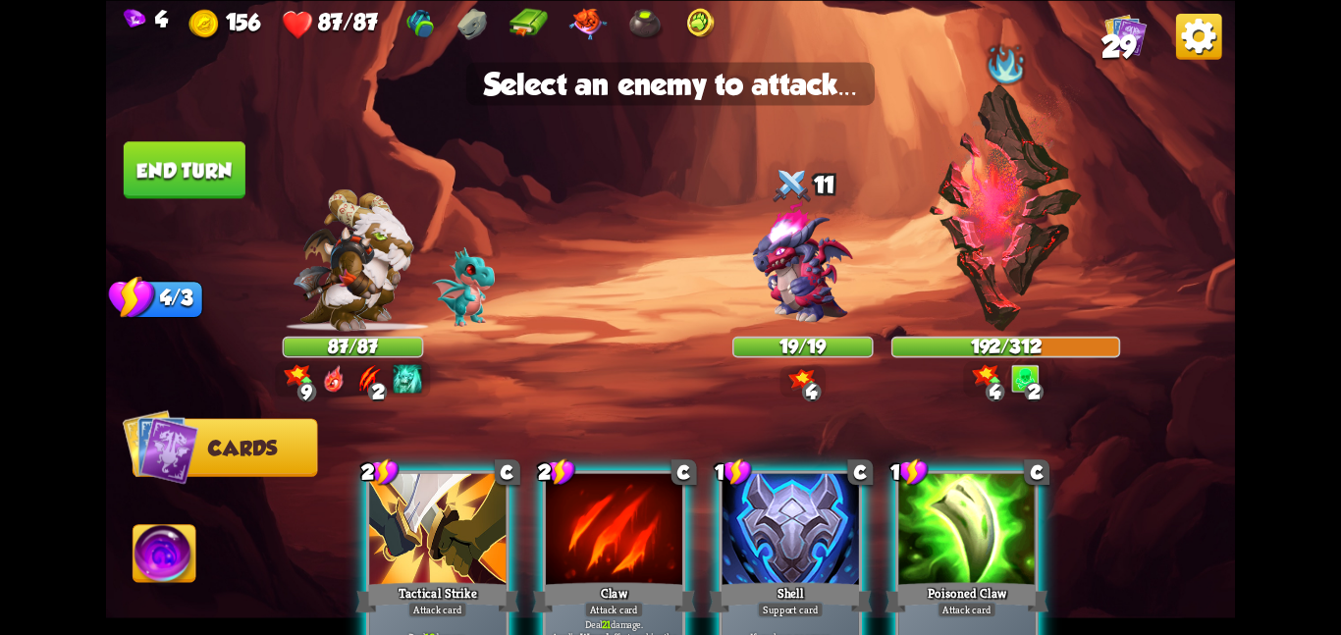
click at [958, 515] on div at bounding box center [966, 530] width 136 height 115
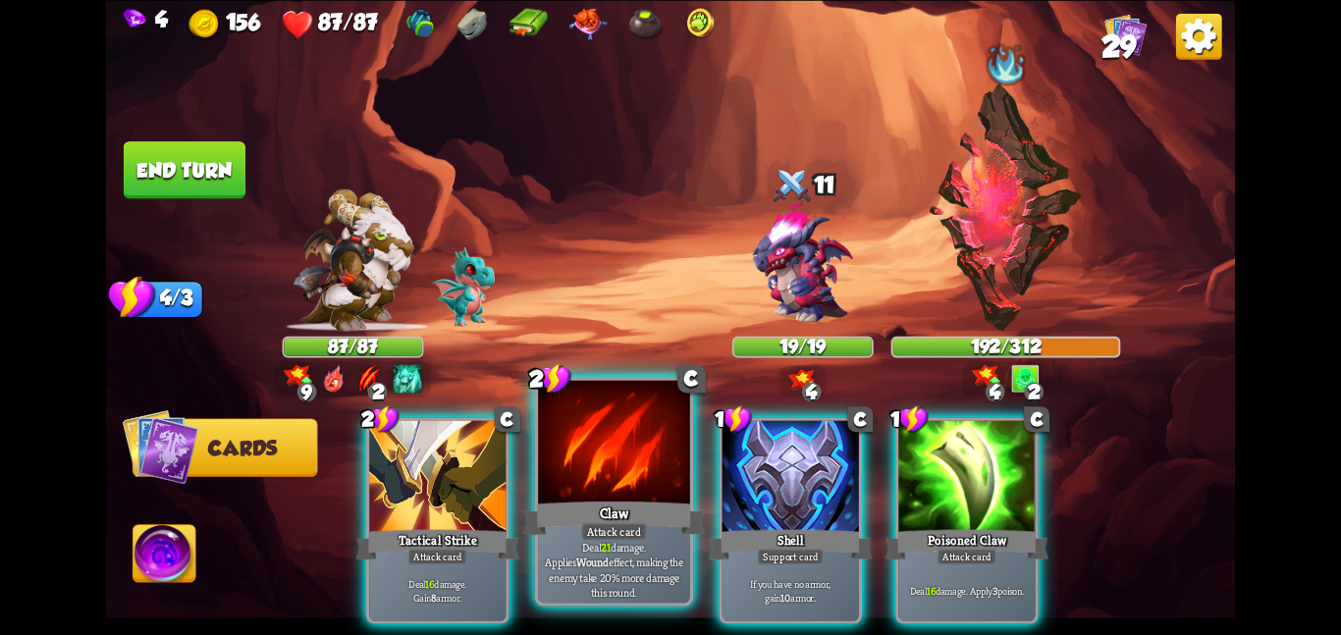
click at [615, 492] on div at bounding box center [614, 444] width 152 height 128
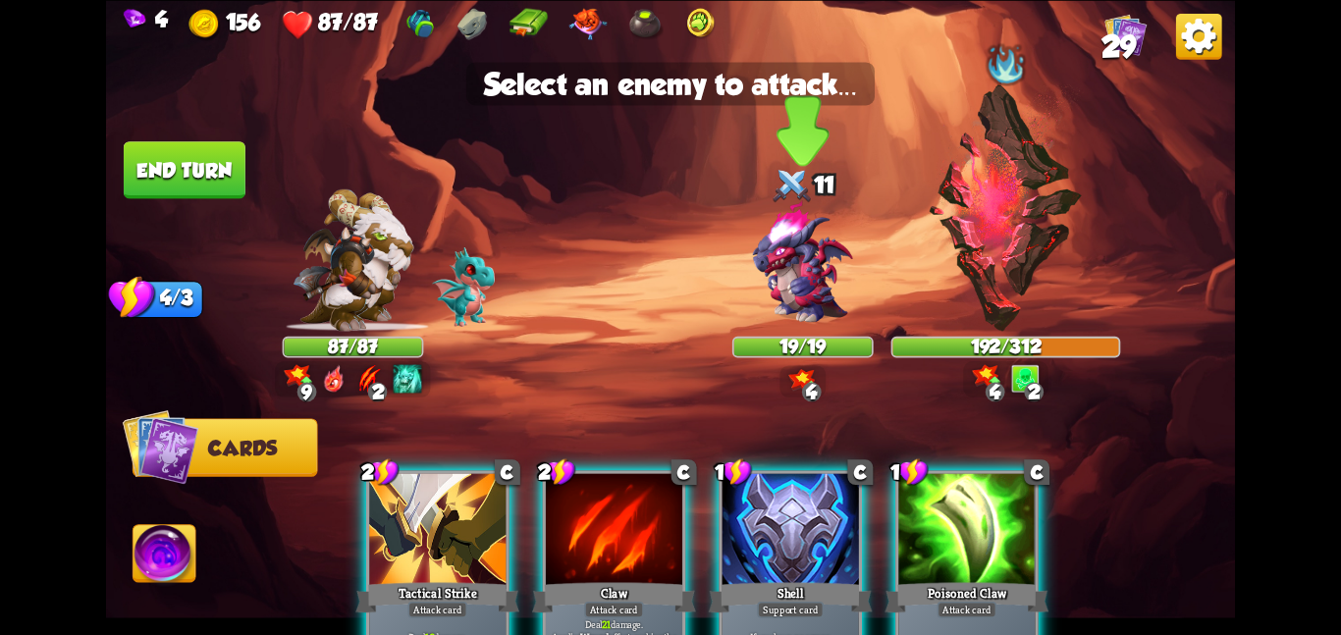
click at [848, 306] on img at bounding box center [802, 262] width 135 height 135
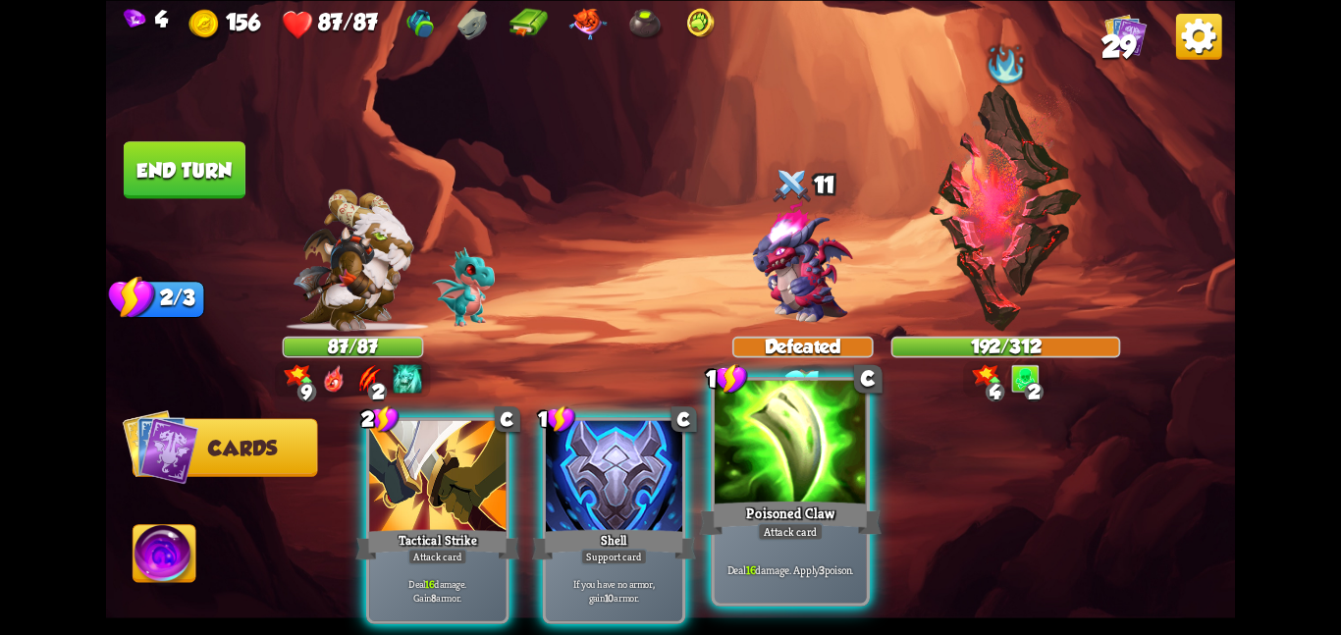
click at [828, 464] on div at bounding box center [791, 444] width 152 height 128
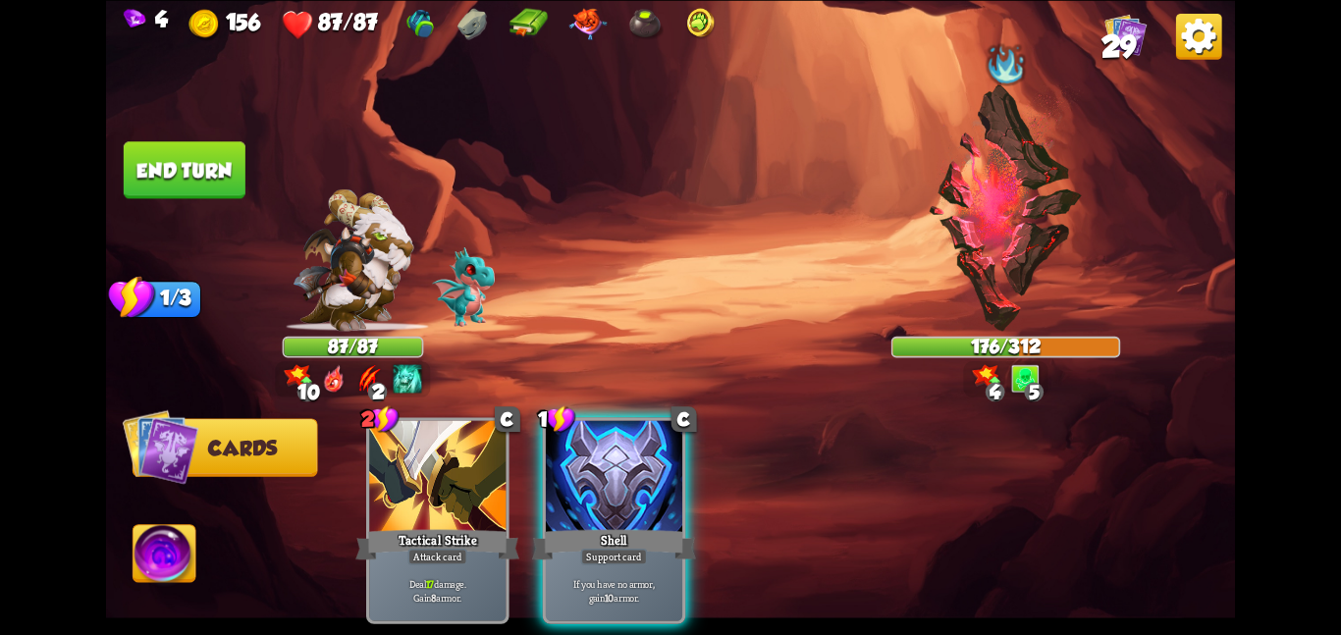
click at [194, 182] on button "End turn" at bounding box center [185, 169] width 122 height 57
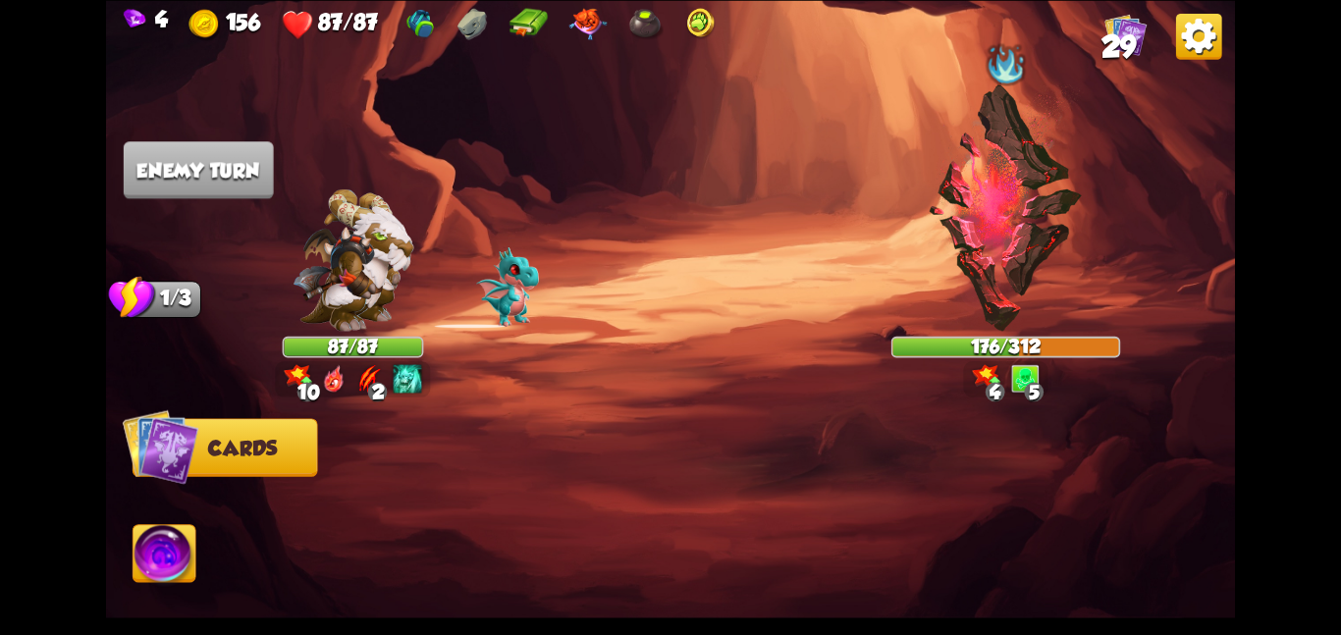
click at [359, 244] on img at bounding box center [353, 259] width 121 height 142
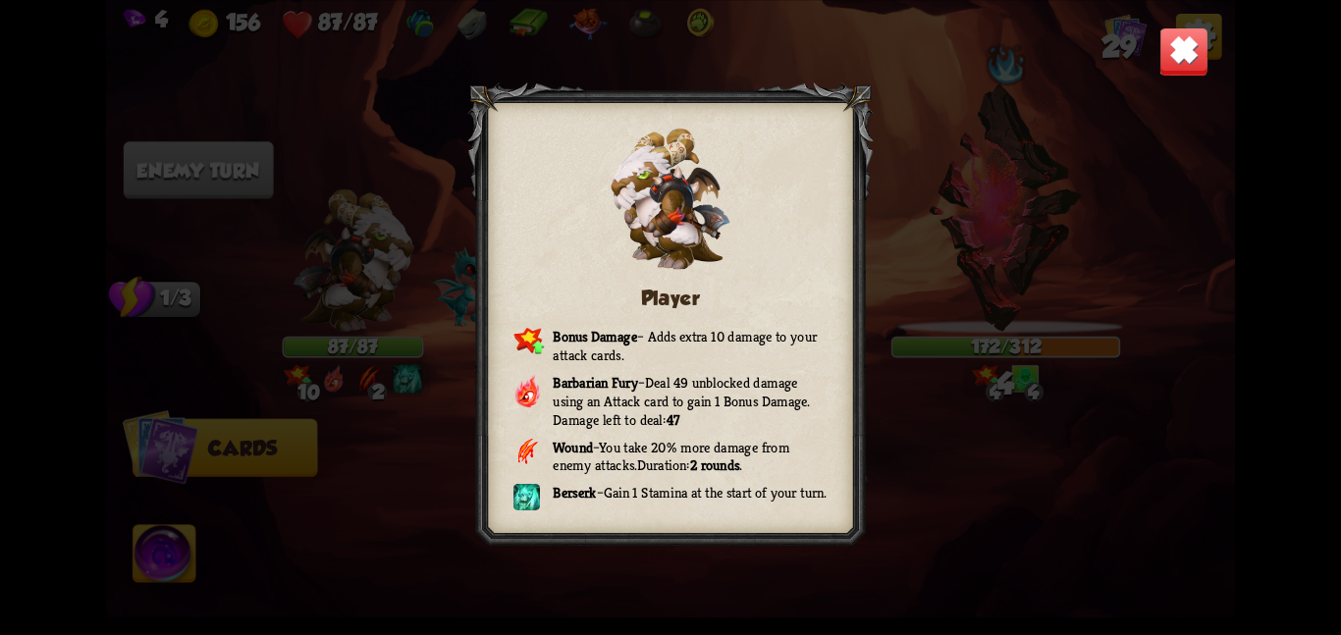
click at [1174, 53] on img at bounding box center [1183, 51] width 49 height 49
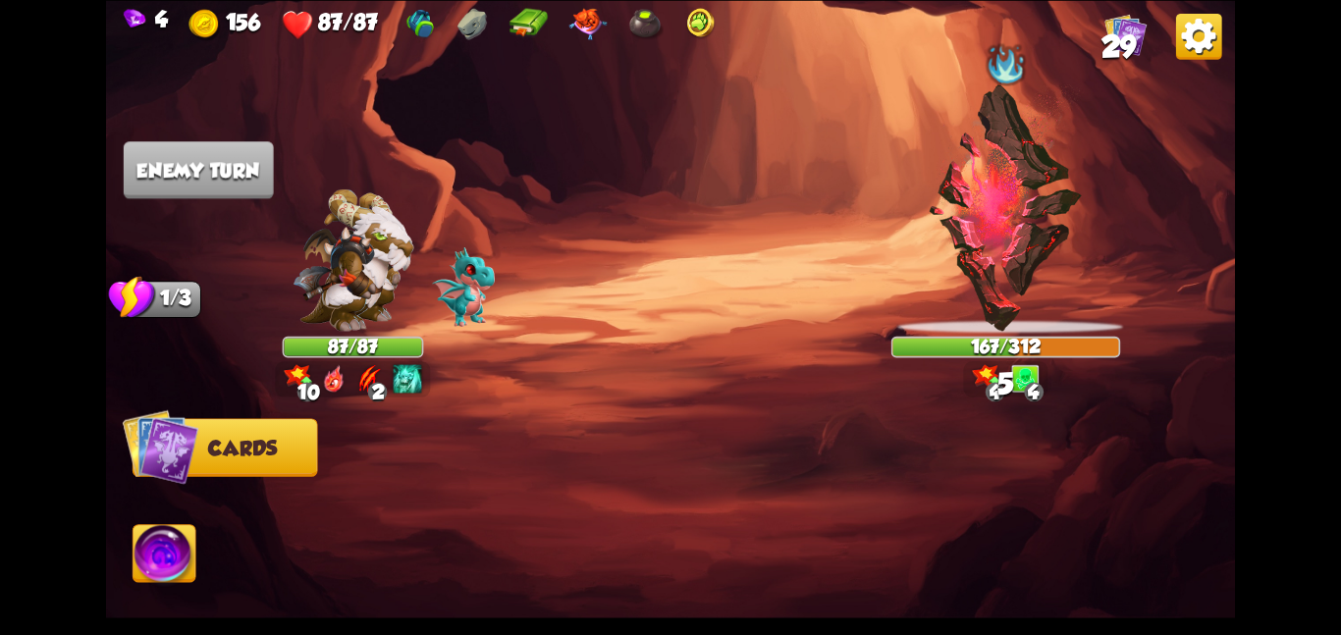
click at [385, 253] on img at bounding box center [353, 259] width 121 height 142
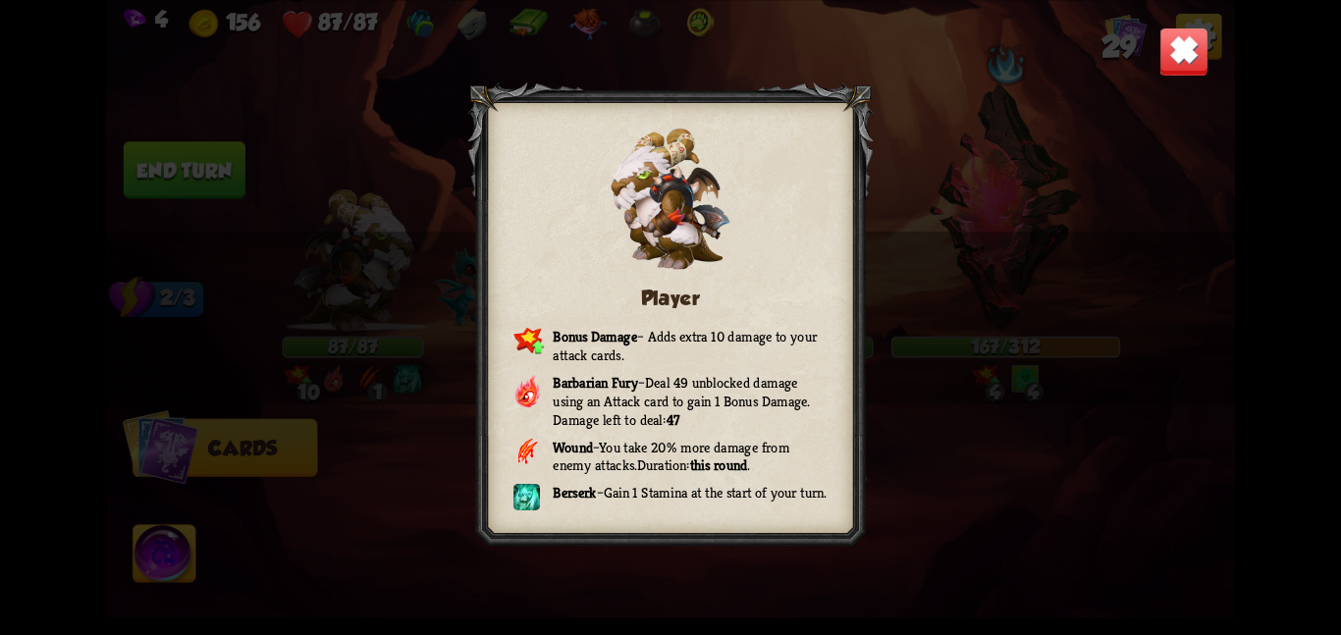
click at [1167, 79] on div "Player Bonus Damage – Adds extra 10 damage to your attack cards. Barbarian Fury…" at bounding box center [670, 317] width 1129 height 635
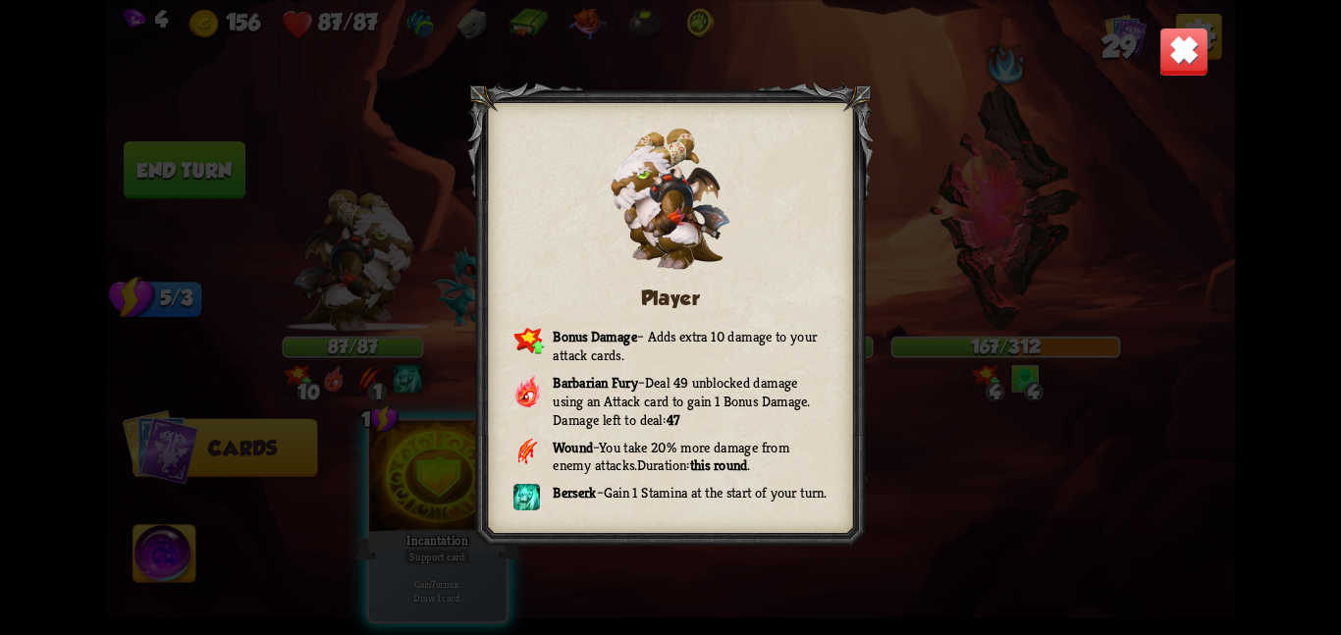
click at [1169, 75] on img at bounding box center [1183, 51] width 49 height 49
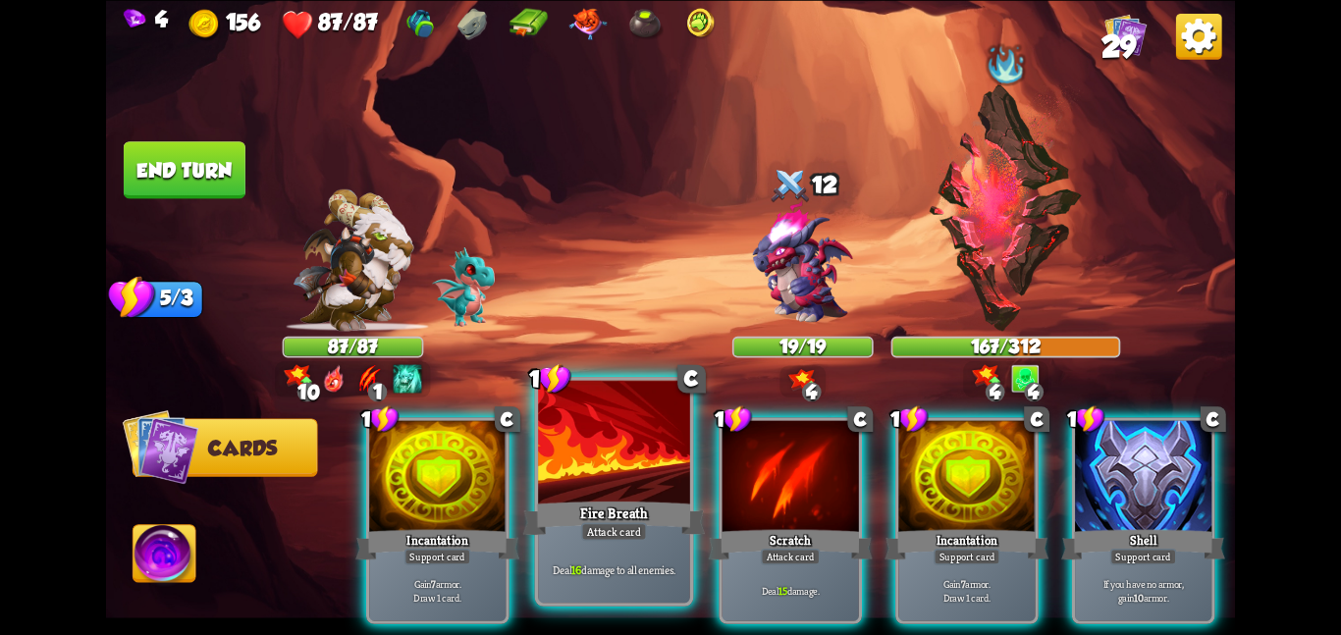
click at [647, 475] on div at bounding box center [614, 444] width 152 height 128
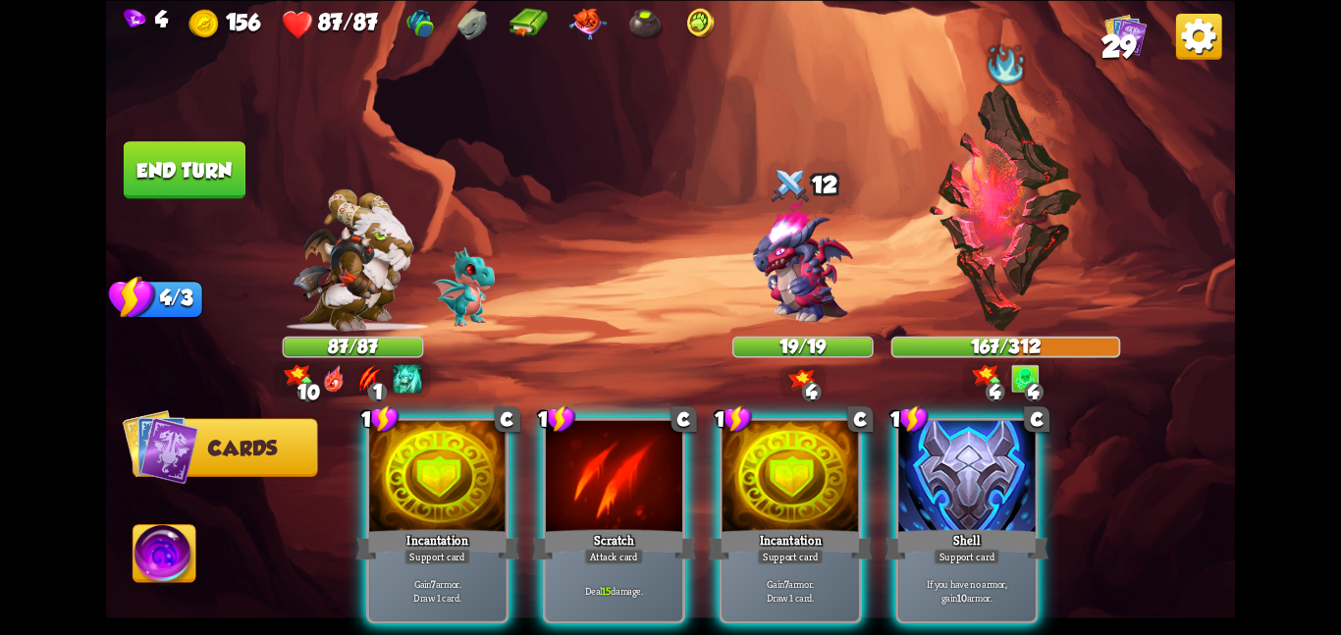
click at [647, 475] on div at bounding box center [614, 477] width 136 height 115
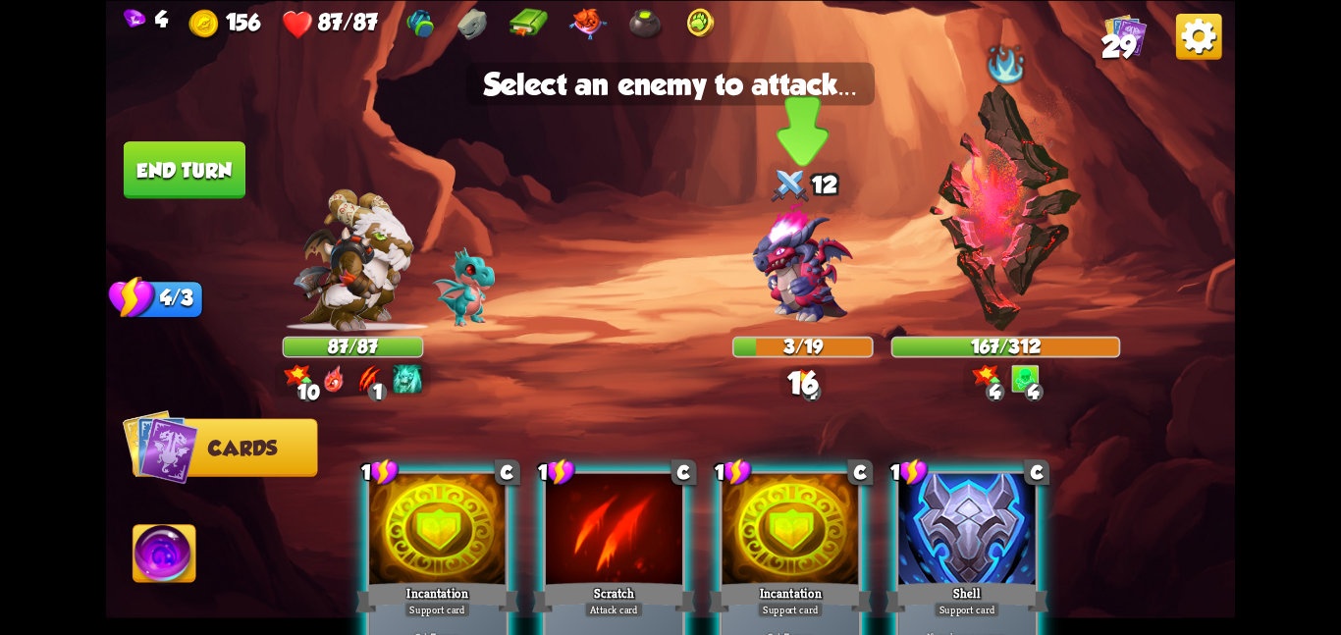
click at [816, 281] on img at bounding box center [802, 262] width 135 height 135
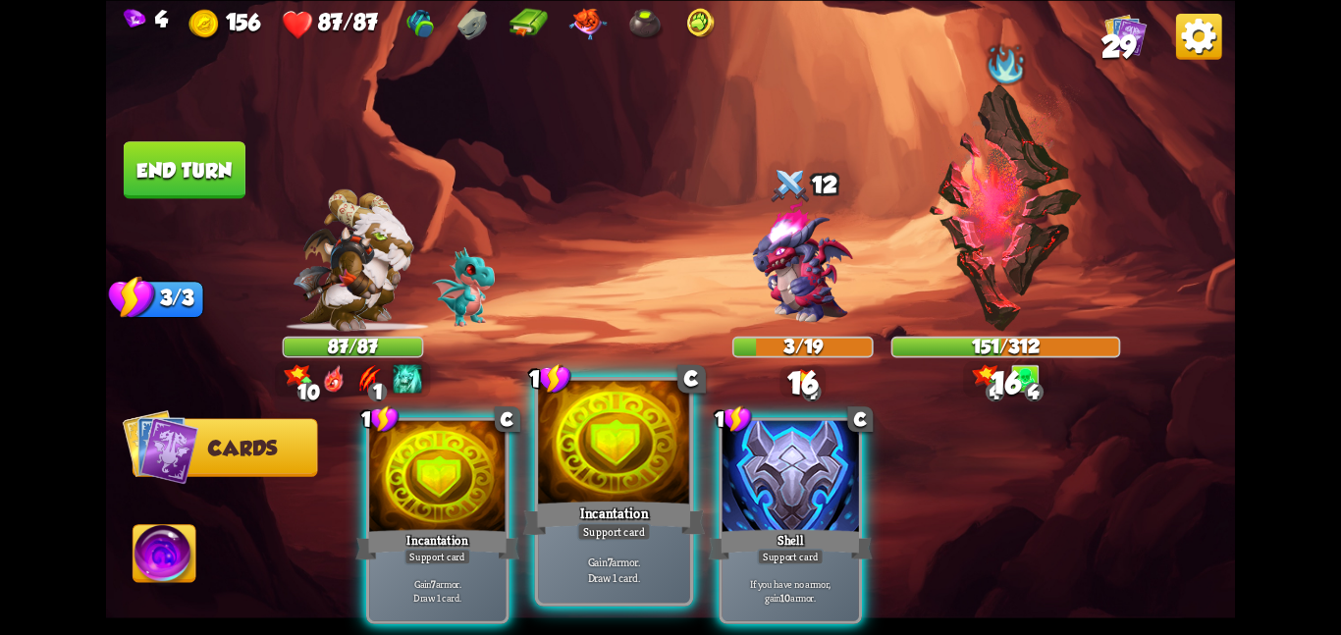
click at [605, 493] on div at bounding box center [614, 444] width 152 height 128
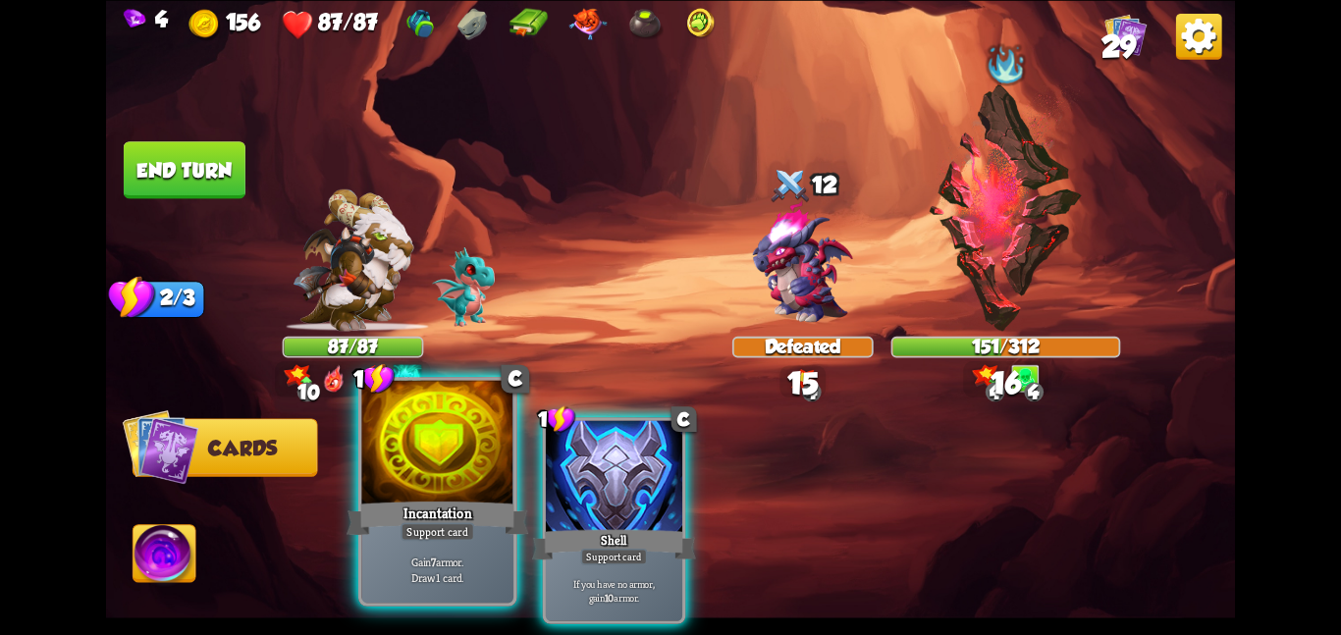
click at [480, 500] on div "Incantation" at bounding box center [438, 518] width 182 height 40
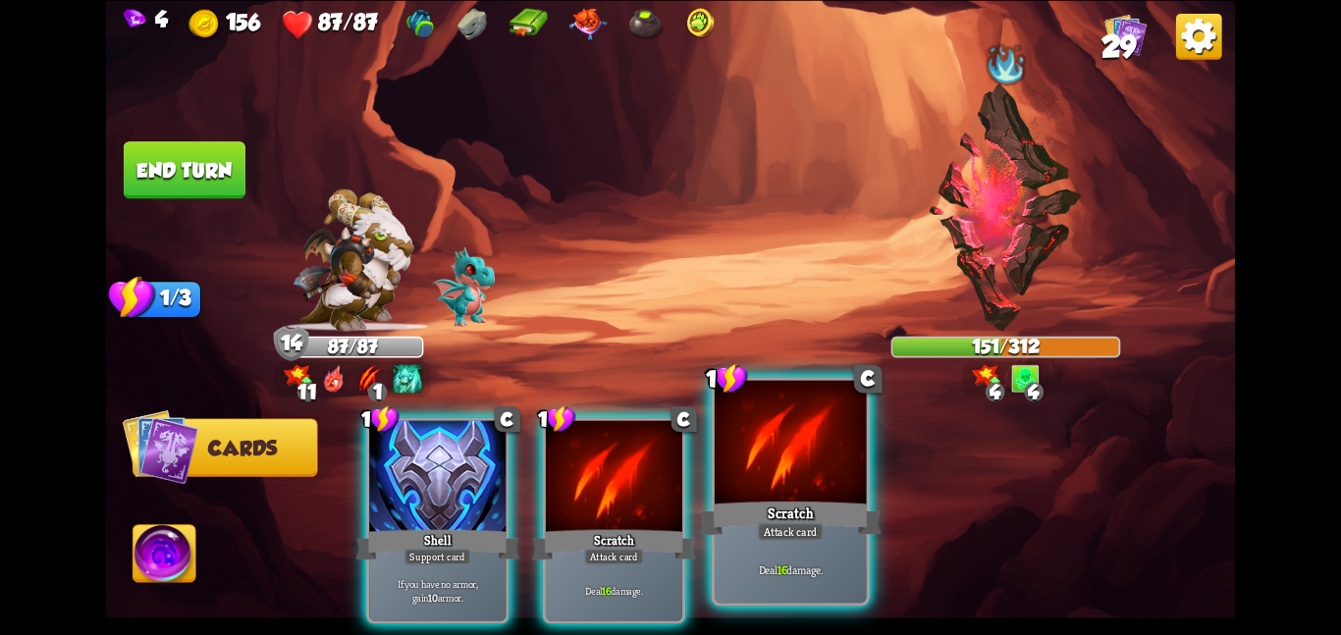
click at [774, 459] on div at bounding box center [791, 444] width 152 height 128
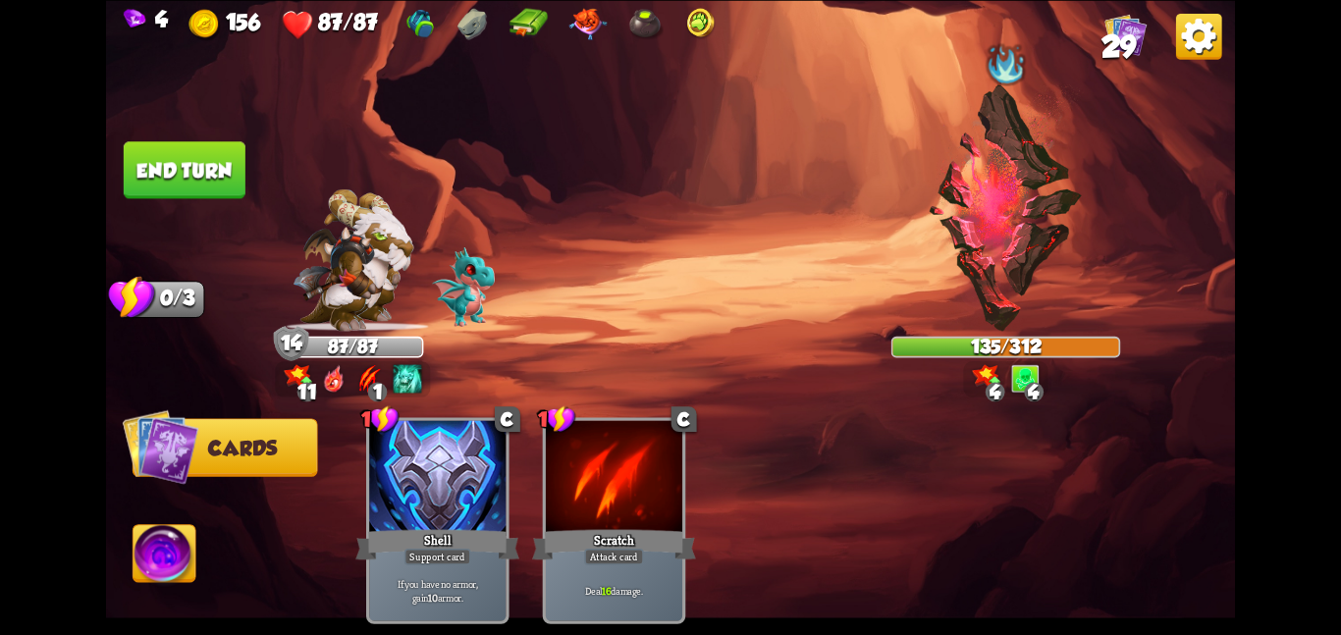
click at [168, 149] on button "End turn" at bounding box center [185, 169] width 122 height 57
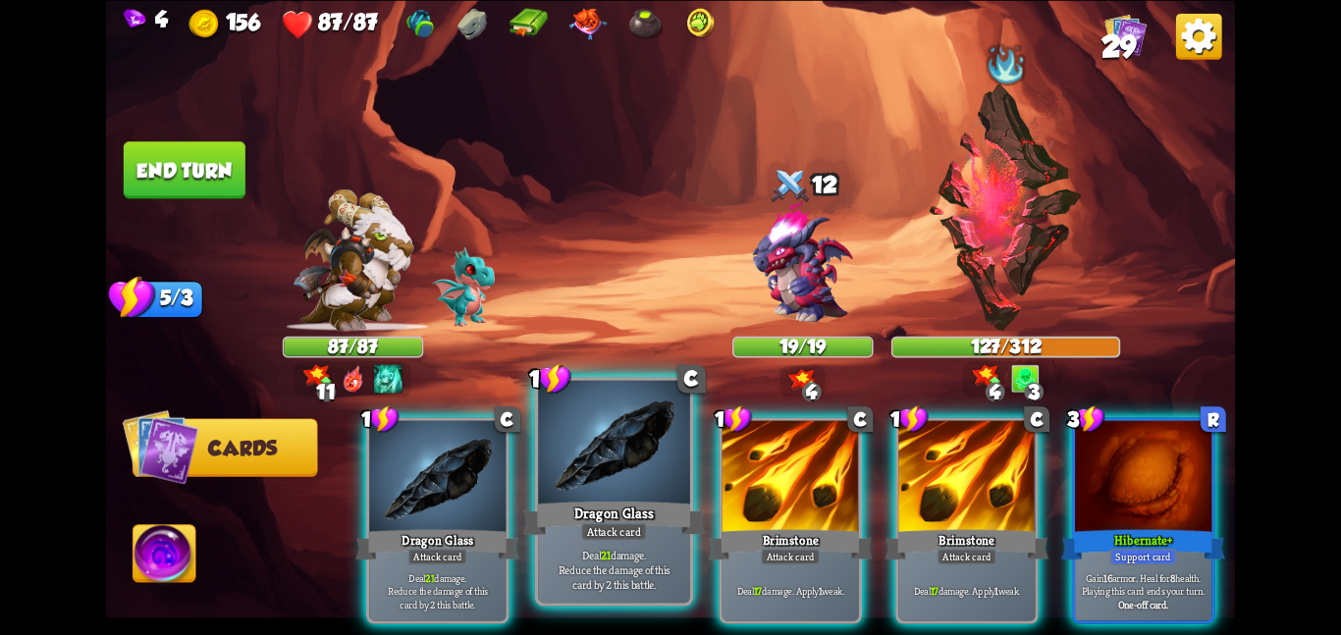
click at [584, 456] on div at bounding box center [614, 444] width 152 height 128
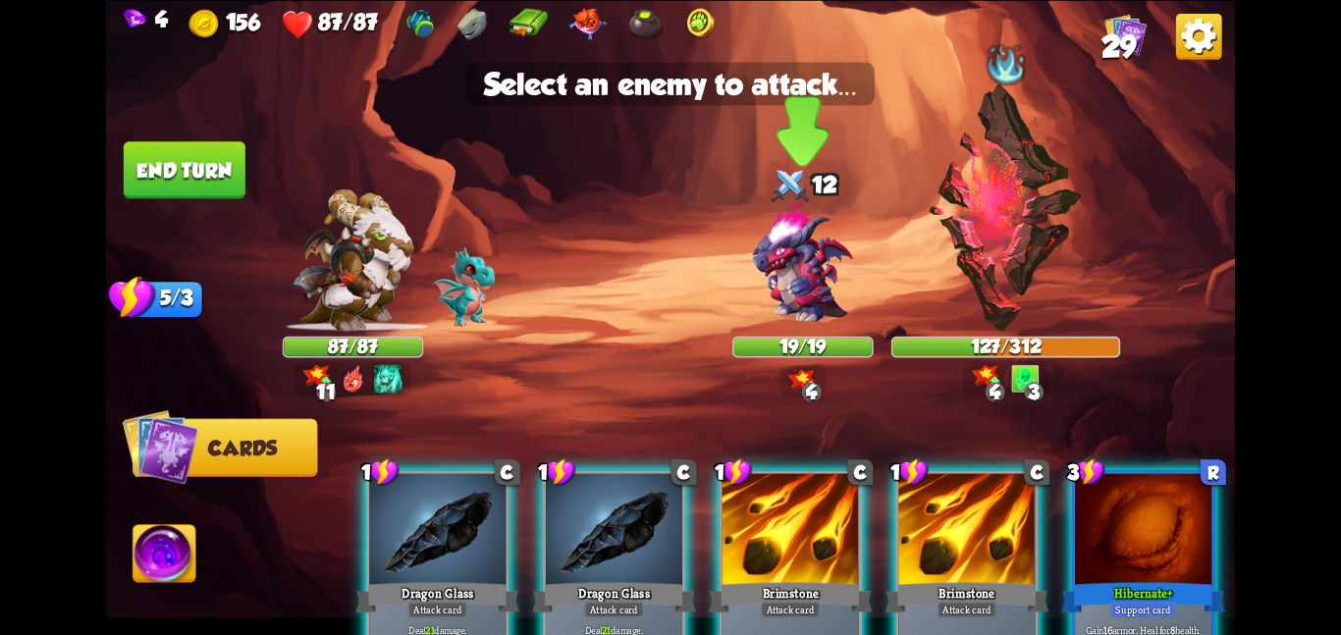
click at [783, 340] on div "19/19" at bounding box center [802, 347] width 137 height 18
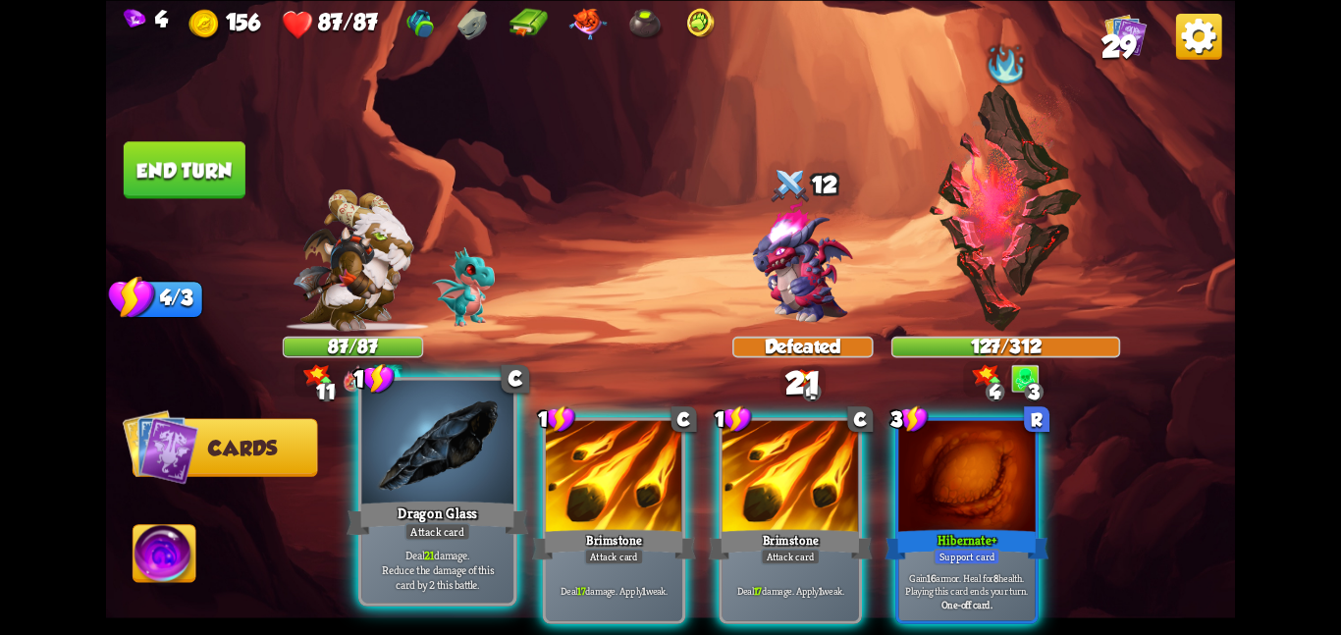
click at [444, 536] on div "Attack card" at bounding box center [437, 531] width 66 height 19
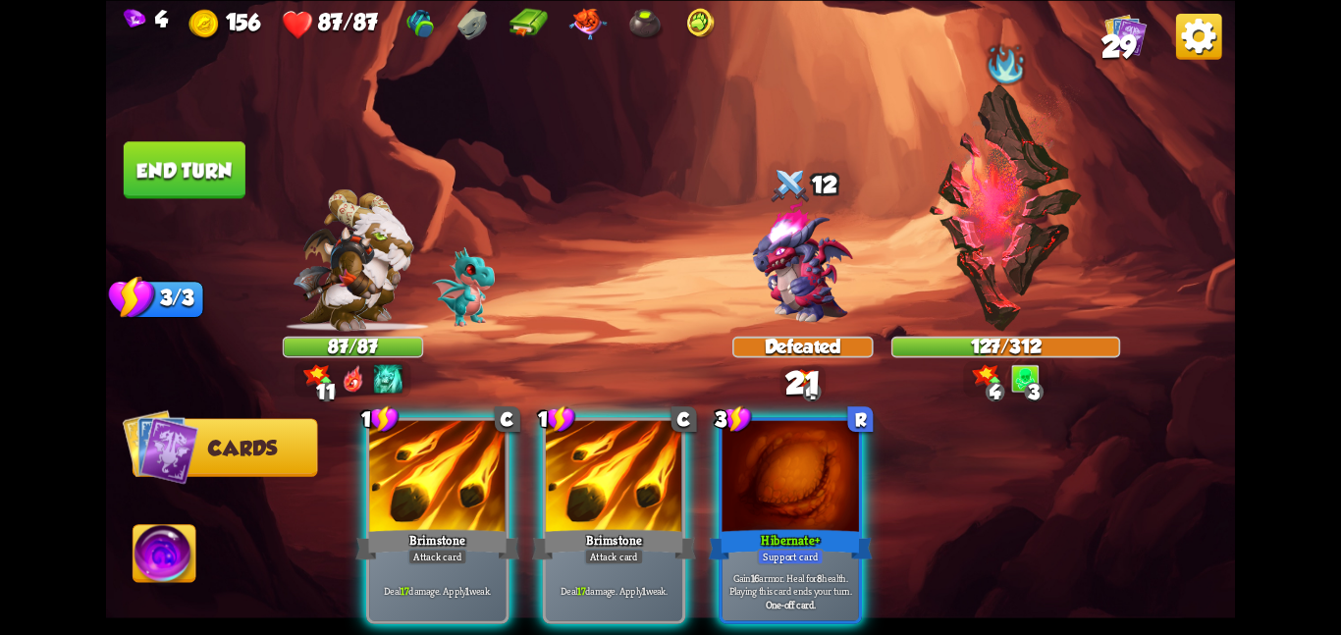
click at [444, 536] on div "Brimstone" at bounding box center [437, 544] width 164 height 36
click at [532, 536] on div "Brimstone" at bounding box center [614, 544] width 164 height 36
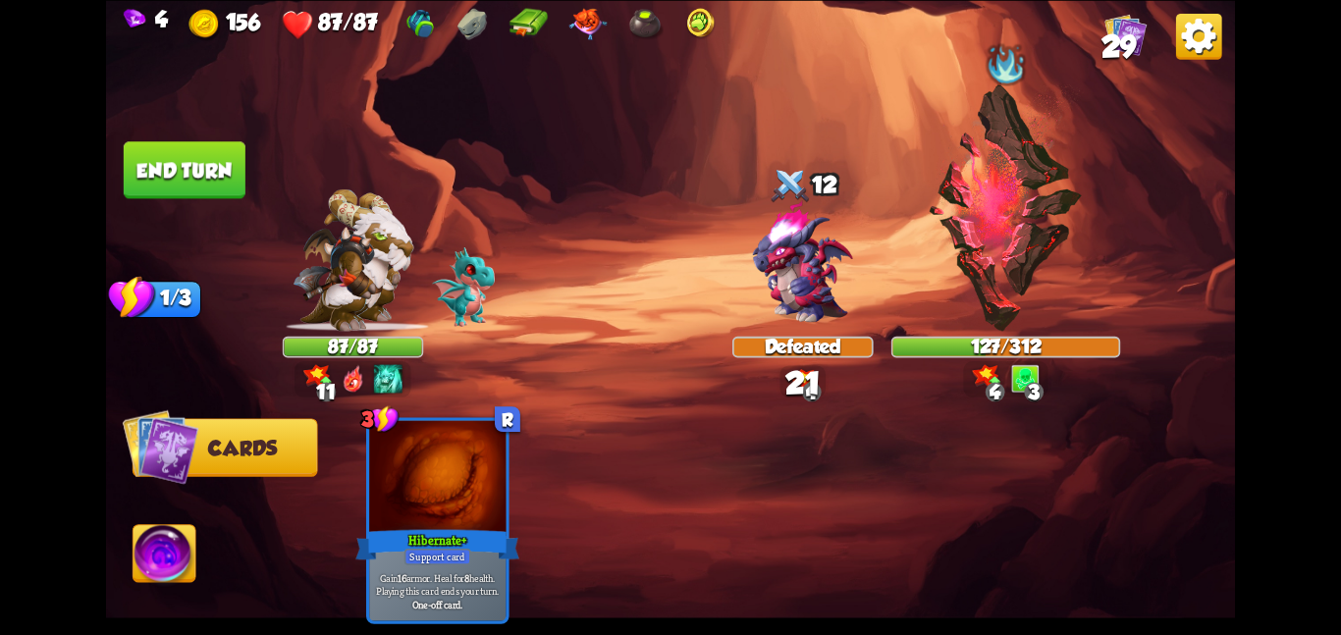
click at [444, 536] on div "3 R Hibernate+ Support card Gain 16 armor. Heal for 8 health. Playing this card…" at bounding box center [783, 493] width 903 height 283
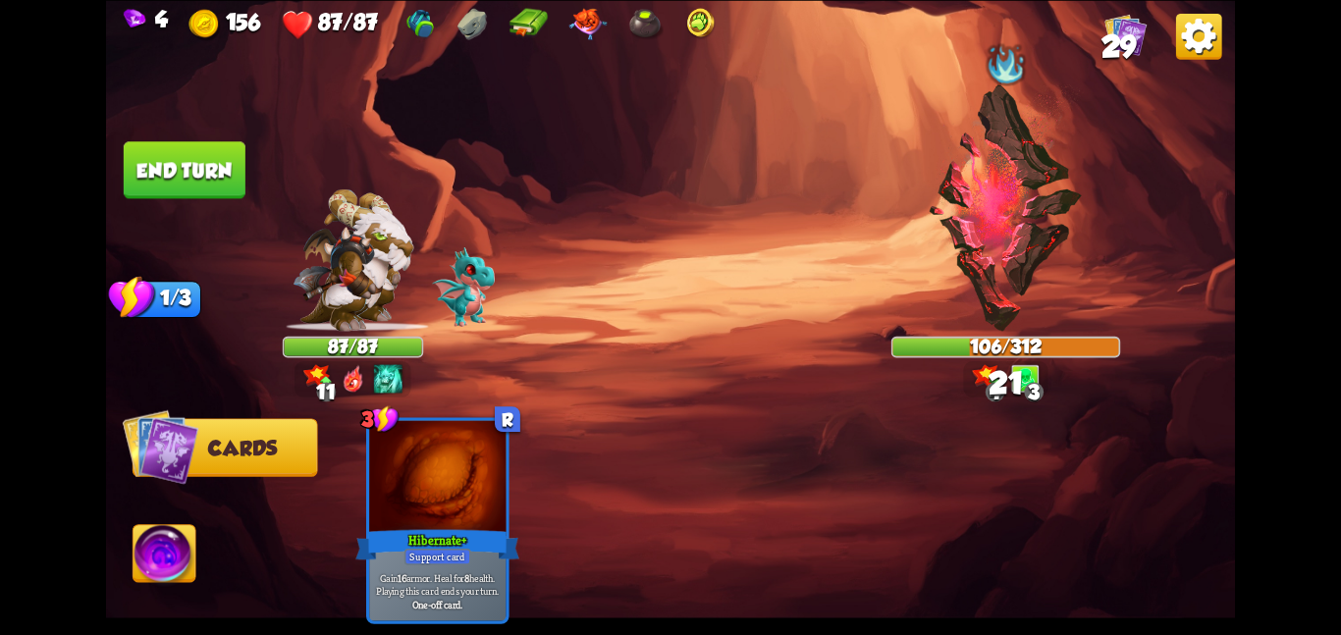
click at [212, 160] on button "End turn" at bounding box center [185, 169] width 122 height 57
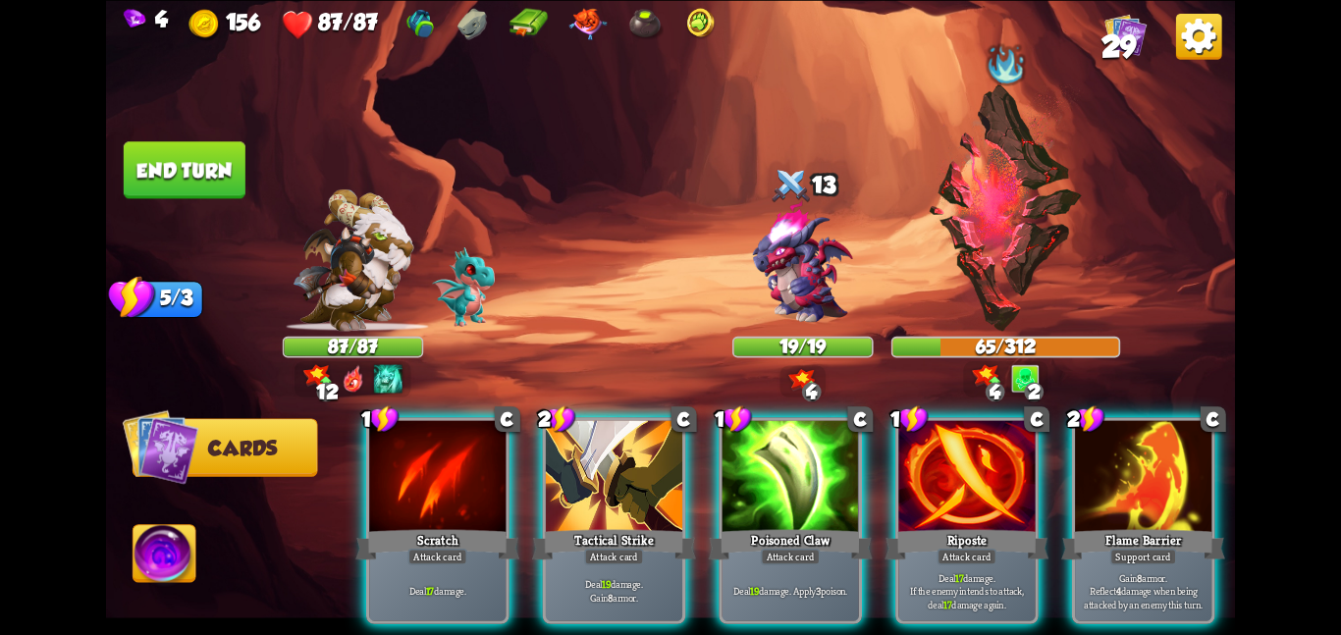
click at [159, 539] on img at bounding box center [165, 557] width 63 height 64
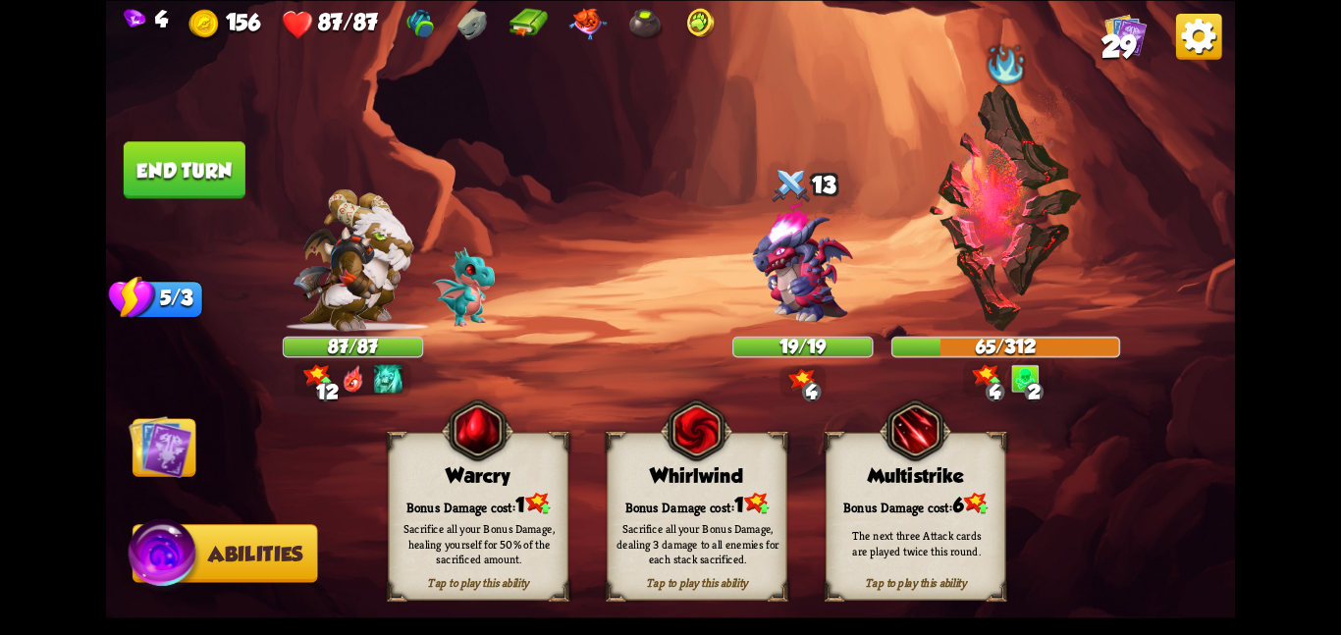
click at [923, 450] on img at bounding box center [915, 431] width 73 height 74
click at [177, 461] on img at bounding box center [161, 446] width 64 height 64
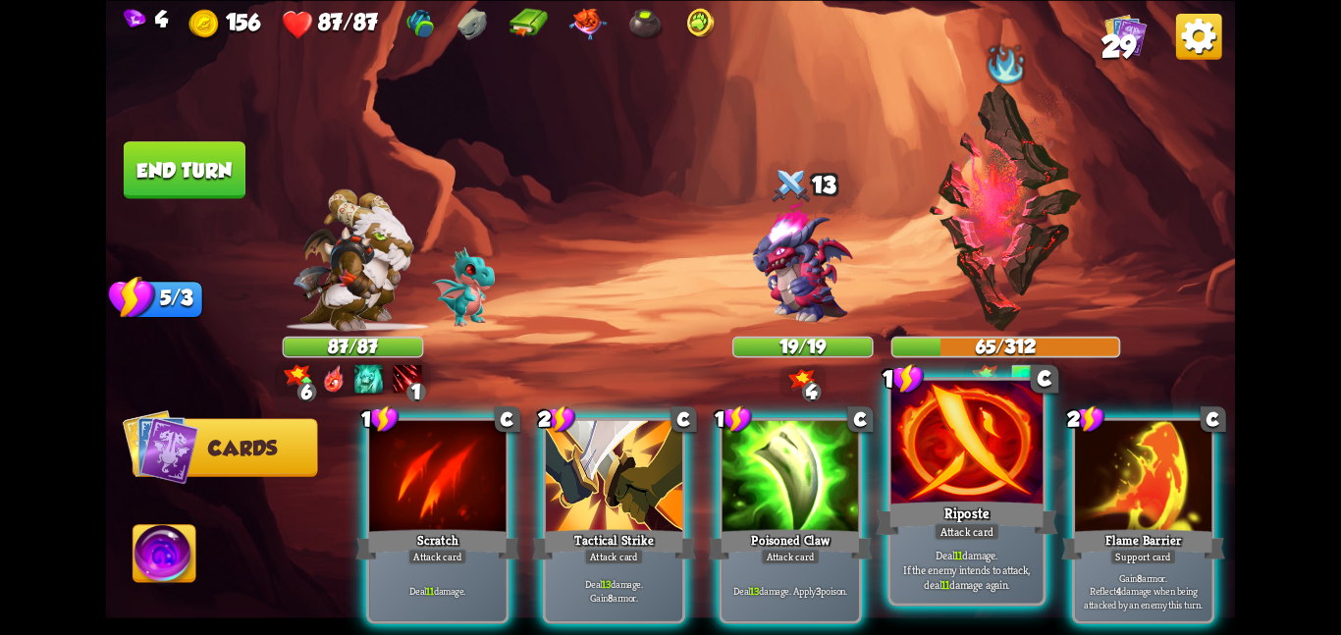
click at [937, 494] on div at bounding box center [967, 444] width 152 height 128
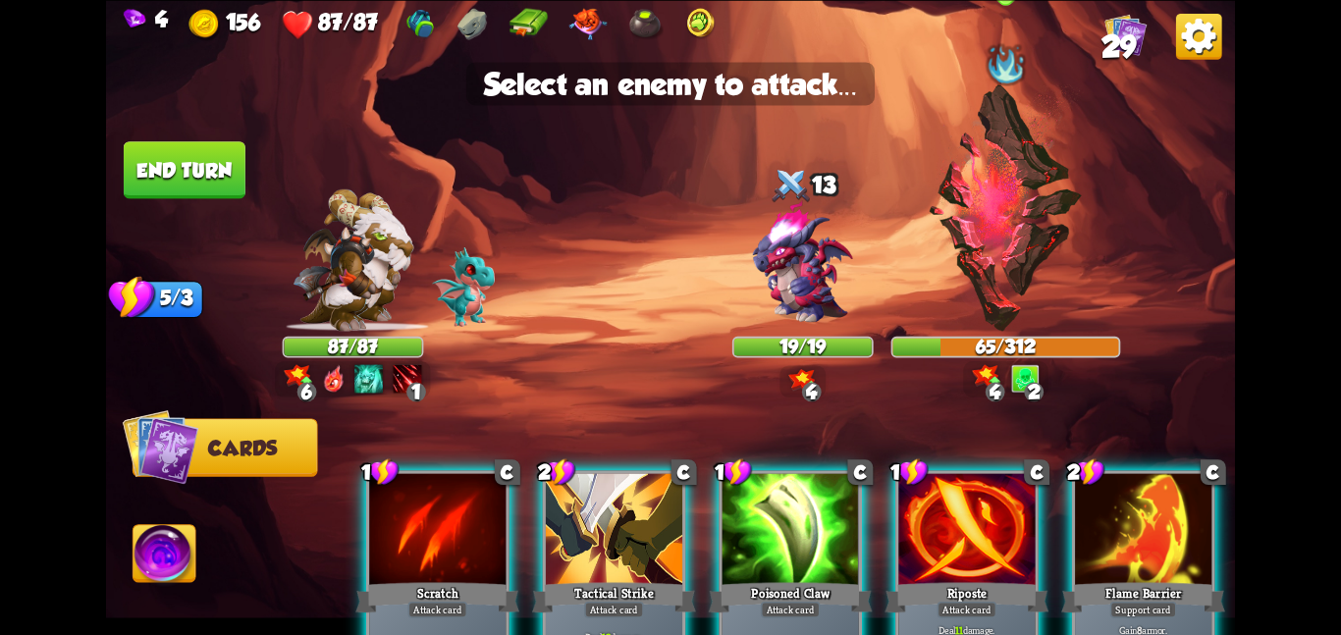
click at [972, 281] on img at bounding box center [1006, 206] width 156 height 247
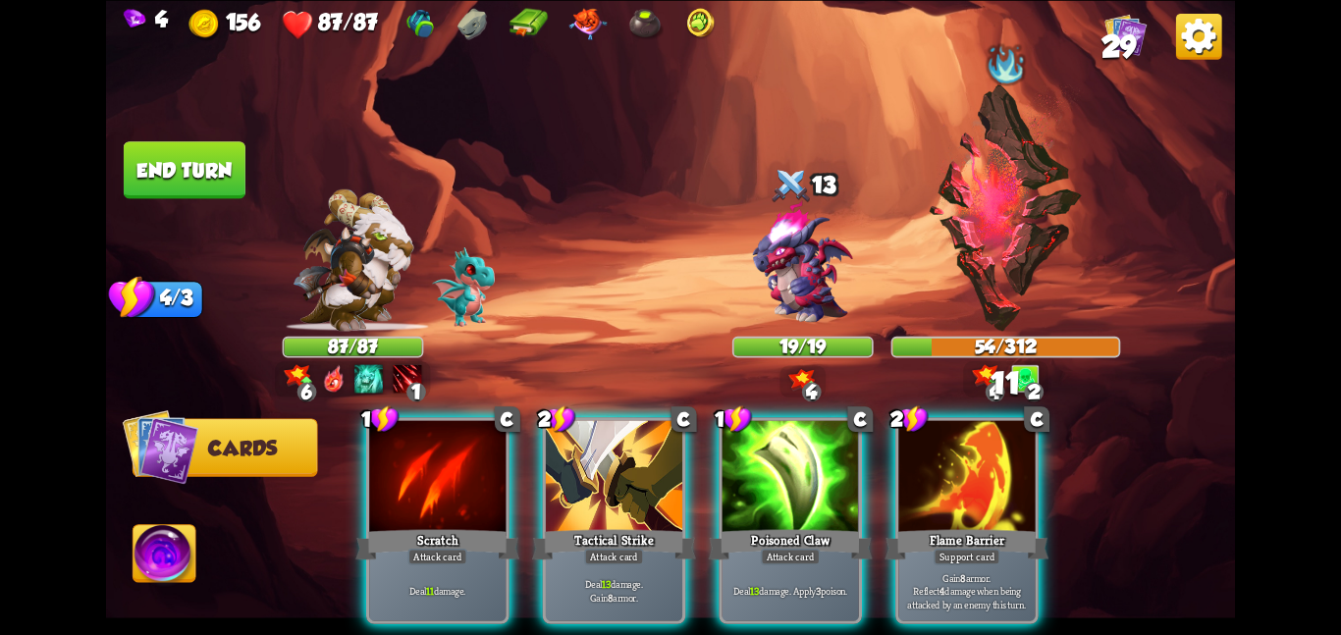
click at [1178, 381] on div "1 C Scratch Attack card Deal 11 damage. 2 C Tactical Strike Attack card Deal 13…" at bounding box center [783, 493] width 903 height 283
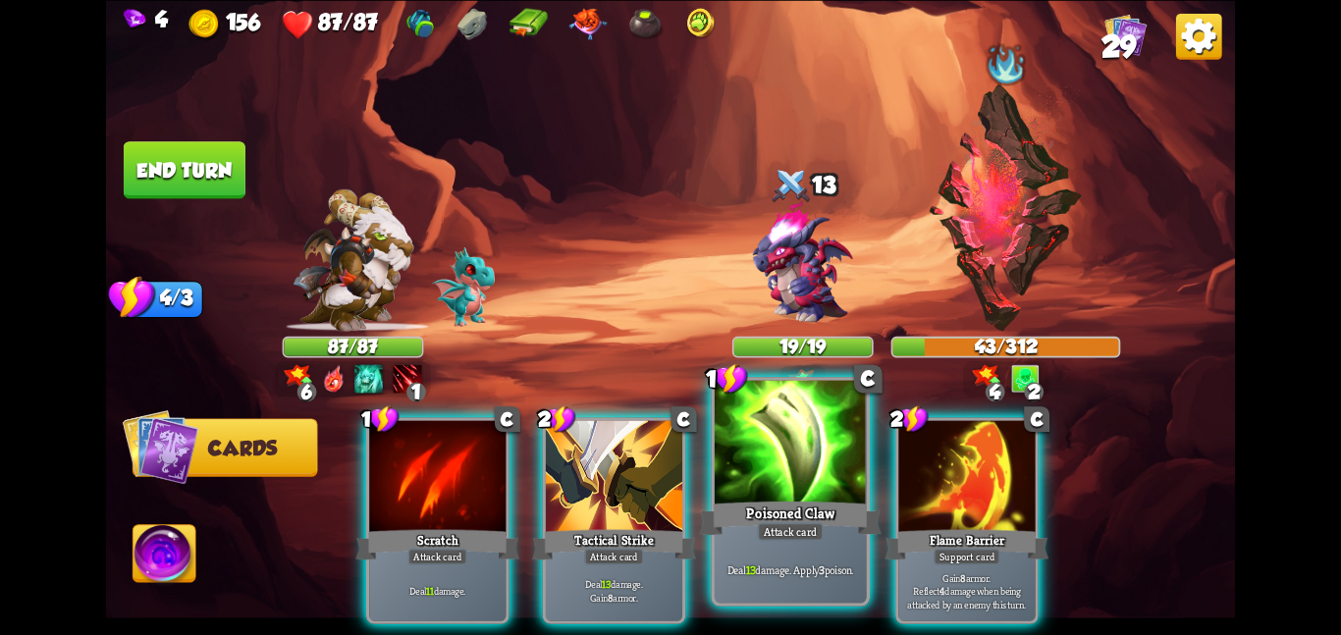
click at [801, 491] on div at bounding box center [791, 444] width 152 height 128
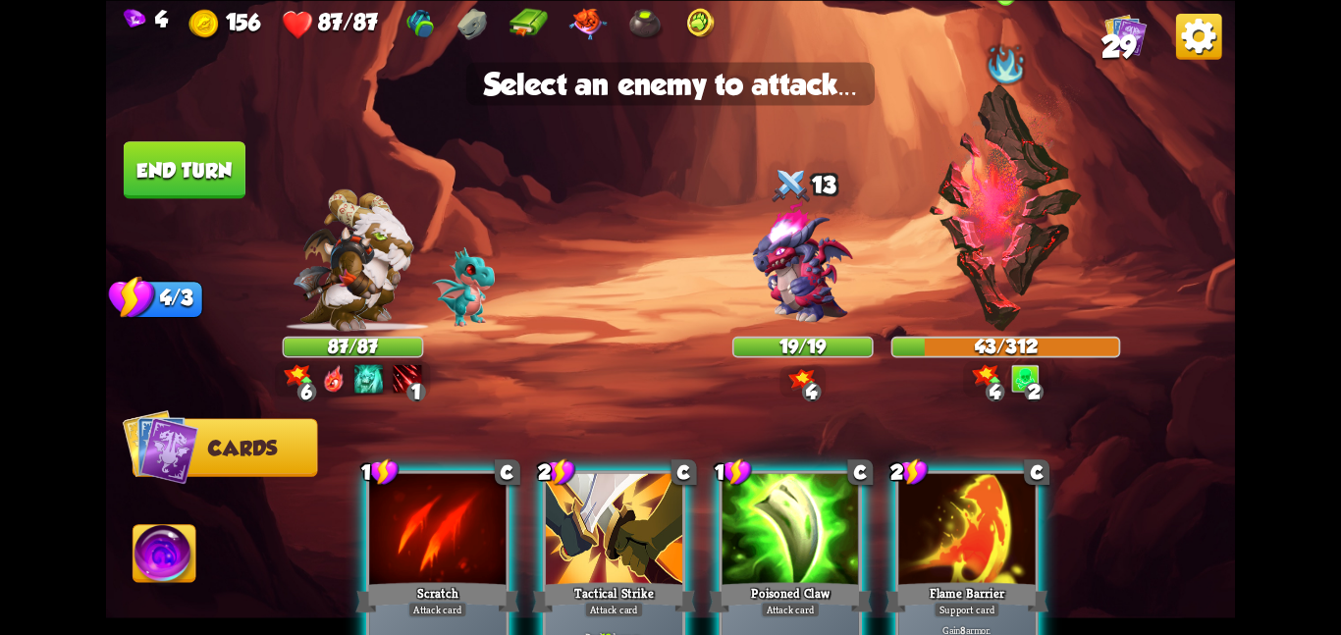
click at [980, 299] on img at bounding box center [1006, 206] width 156 height 247
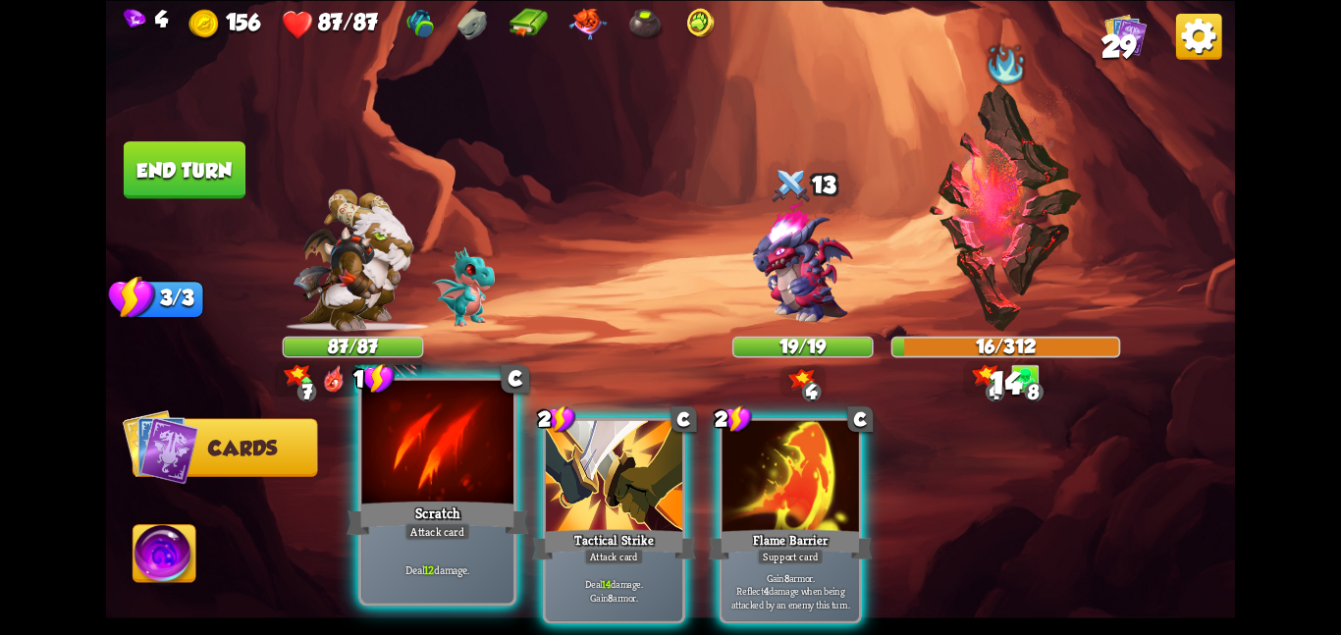
click at [412, 443] on div at bounding box center [437, 444] width 152 height 128
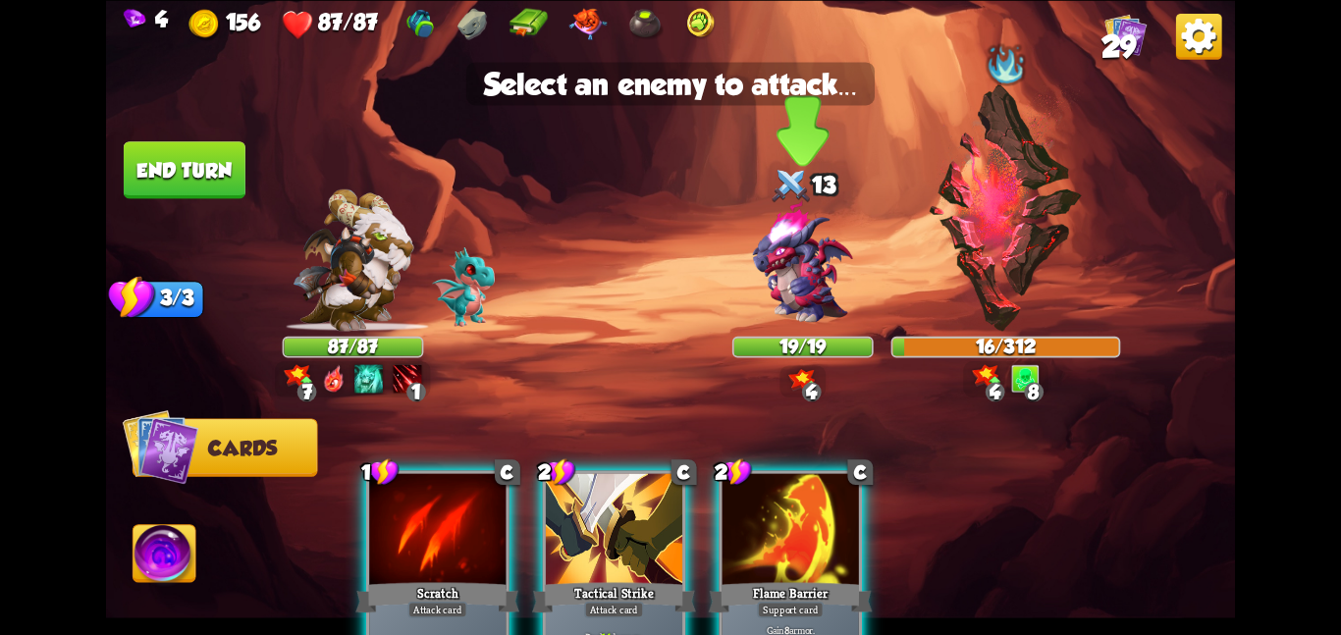
click at [763, 306] on img at bounding box center [802, 262] width 135 height 135
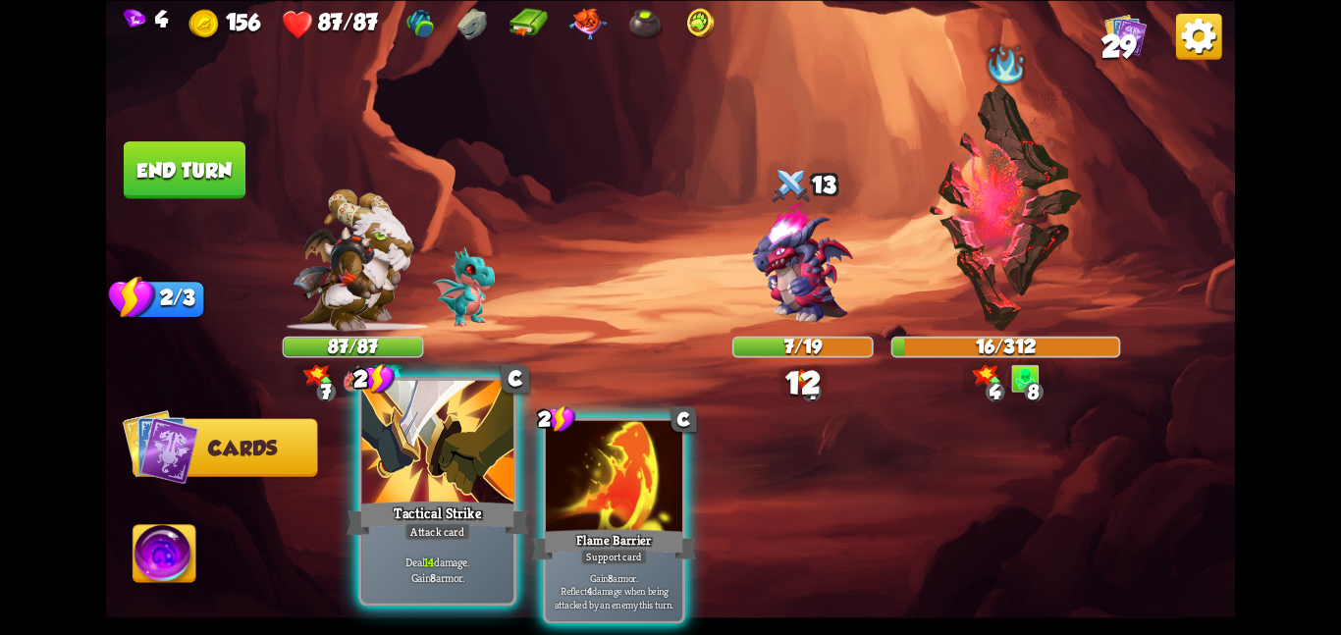
click at [455, 474] on div at bounding box center [437, 444] width 152 height 128
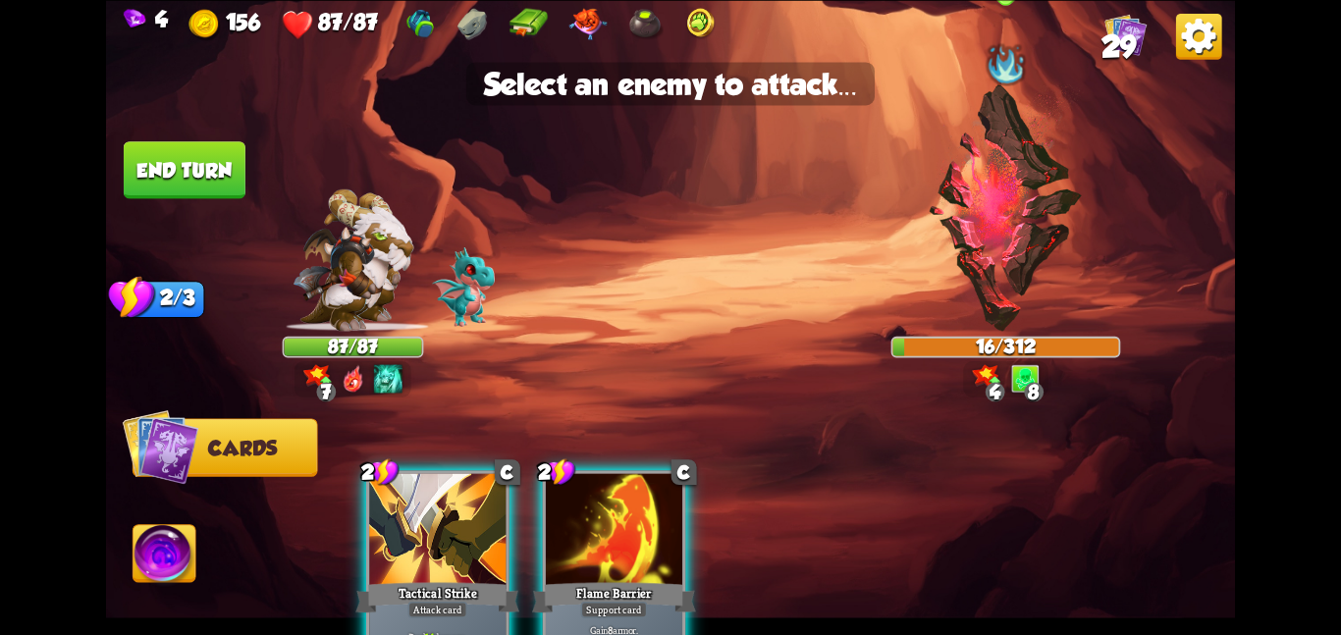
click at [1044, 284] on img at bounding box center [1006, 206] width 156 height 247
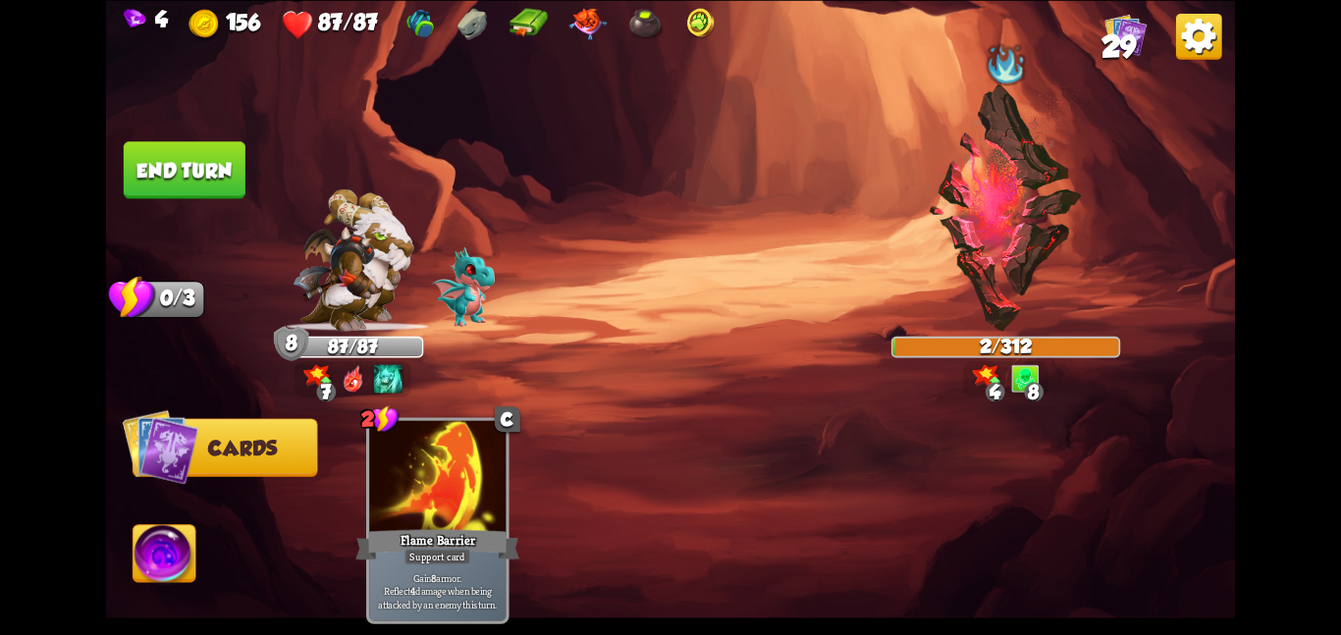
click at [218, 150] on button "End turn" at bounding box center [185, 169] width 122 height 57
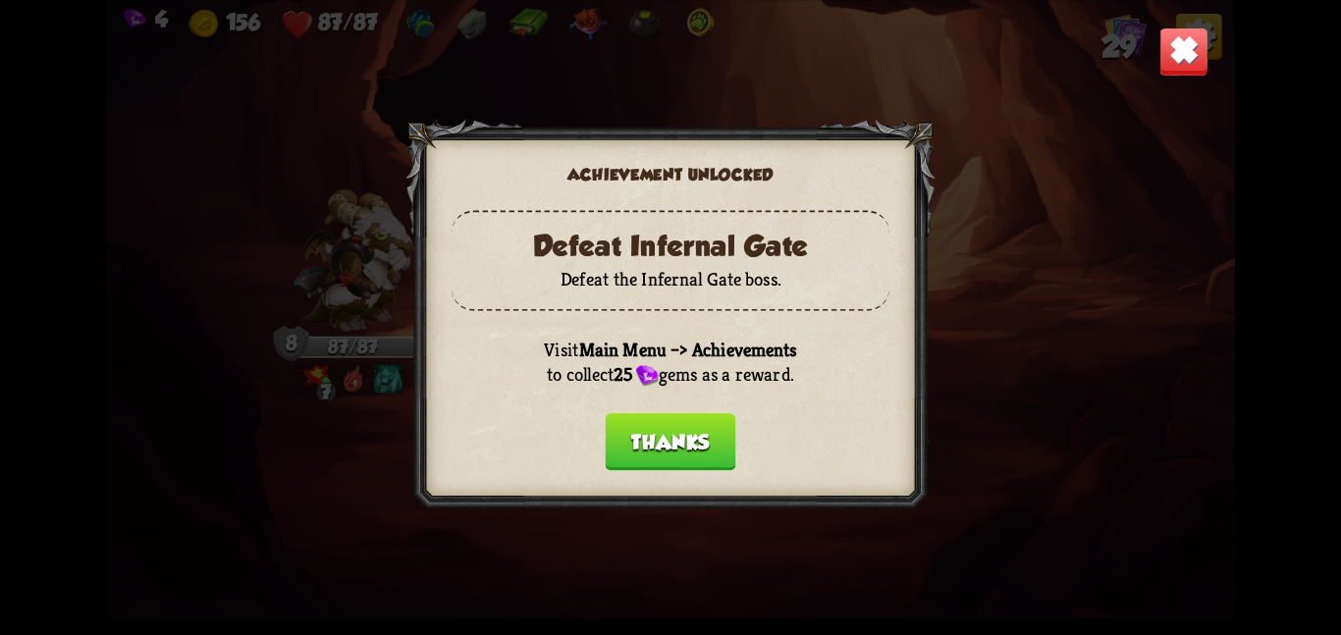
click at [653, 419] on button "Thanks" at bounding box center [671, 441] width 131 height 57
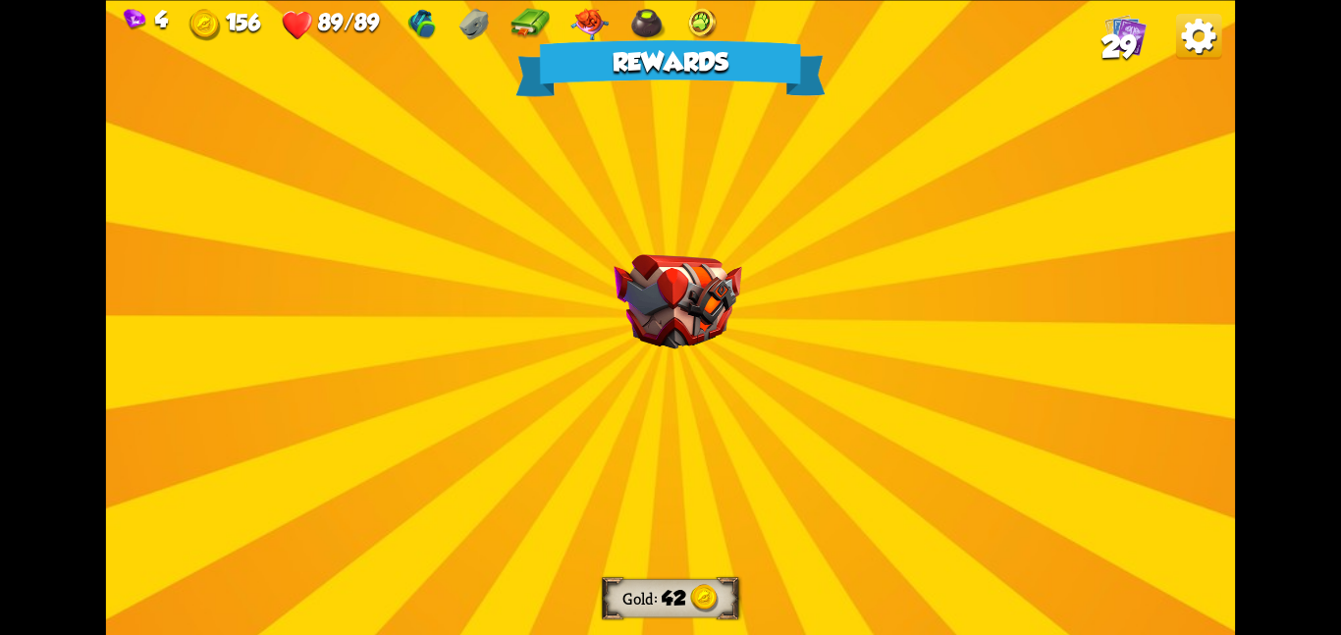
click at [670, 332] on img at bounding box center [678, 301] width 128 height 95
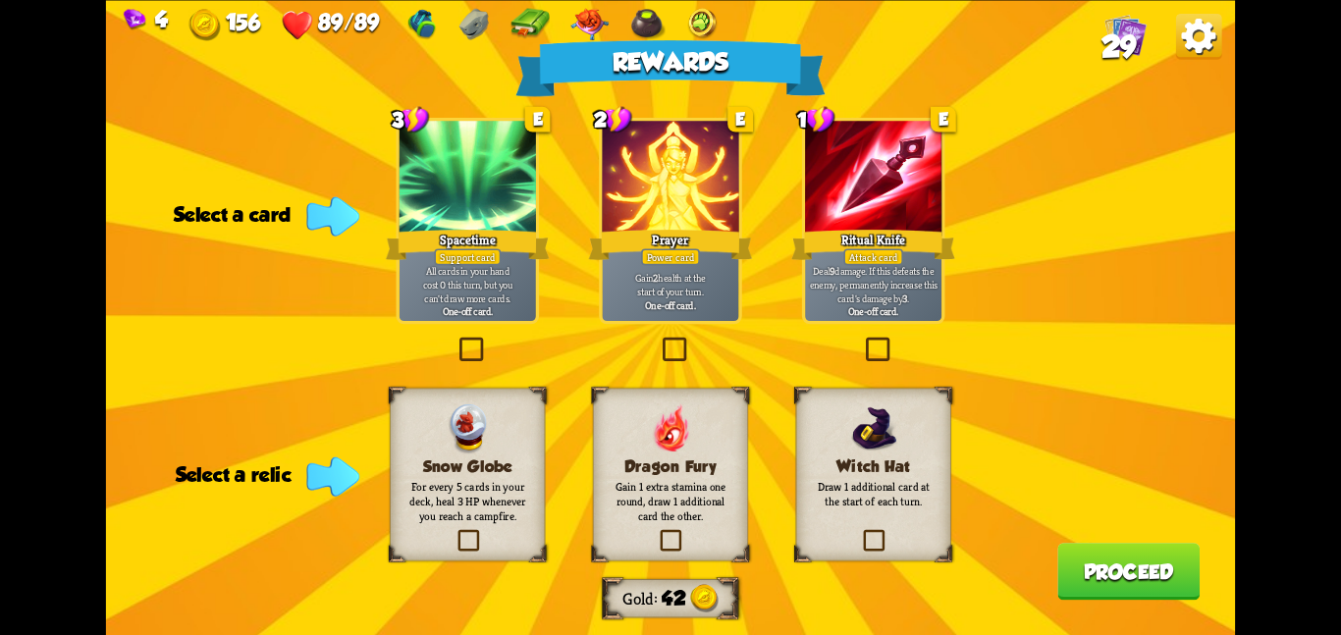
click at [689, 427] on div "Dragon Fury Gain 1 extra stamina one round, draw 1 additional card the other." at bounding box center [670, 474] width 155 height 173
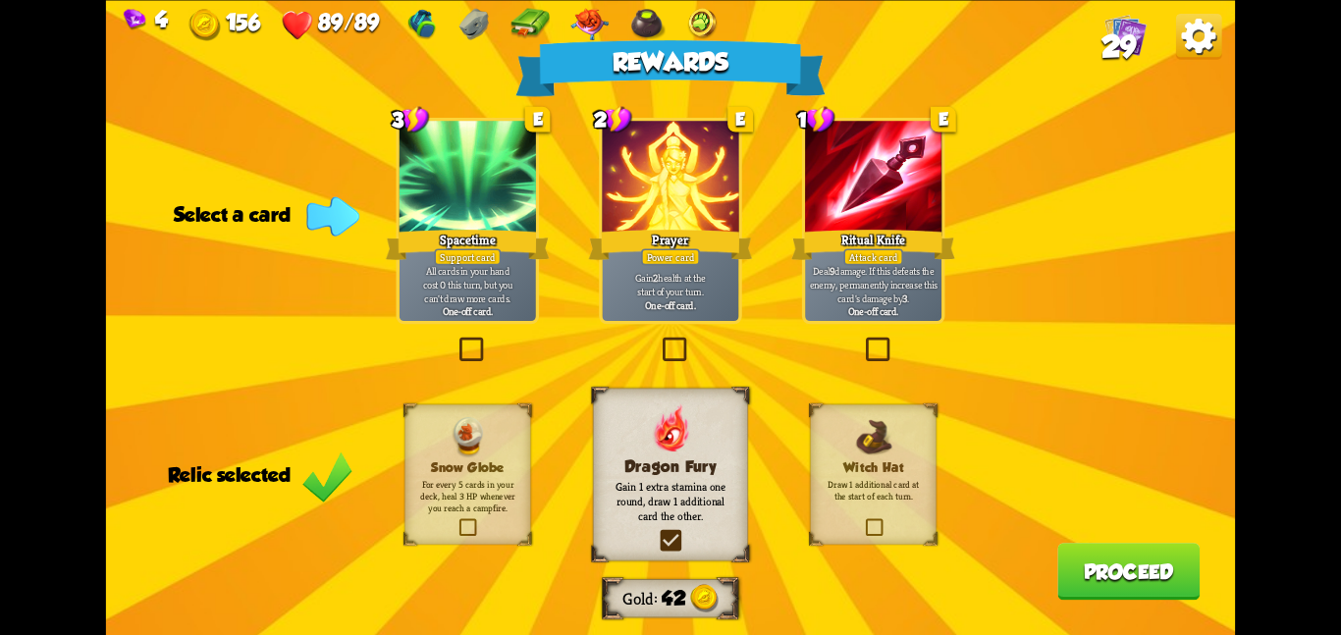
click at [901, 210] on div at bounding box center [873, 178] width 136 height 115
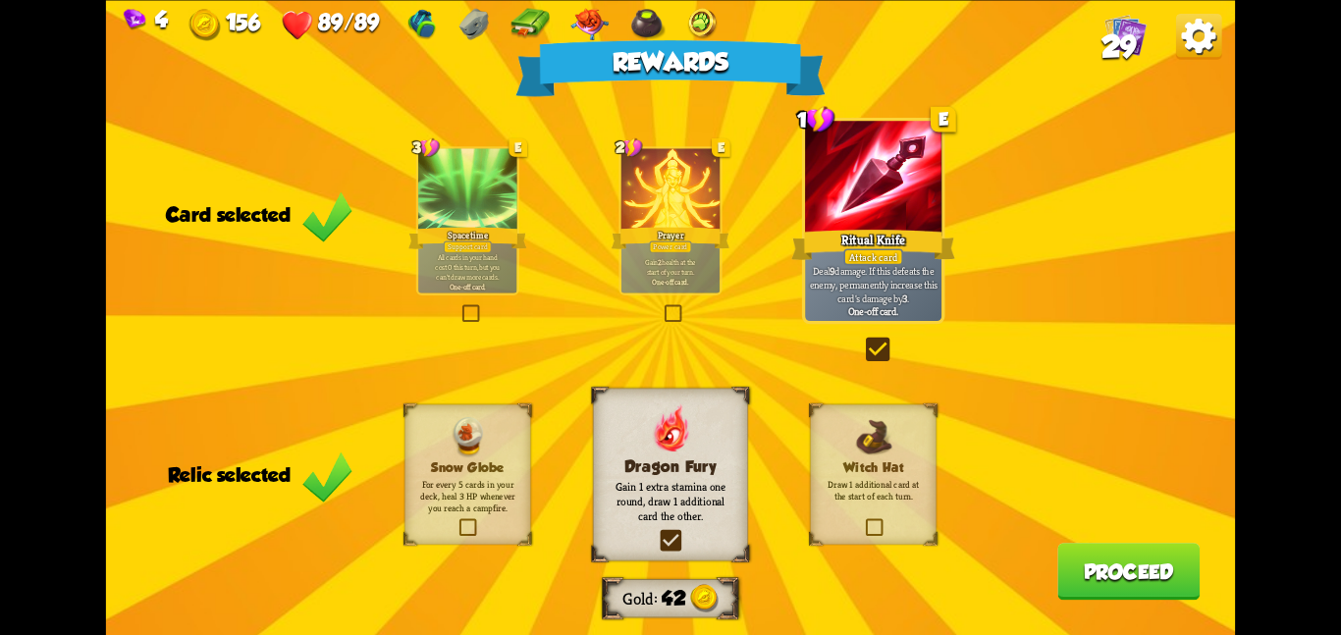
click at [1078, 564] on button "Proceed" at bounding box center [1128, 571] width 142 height 57
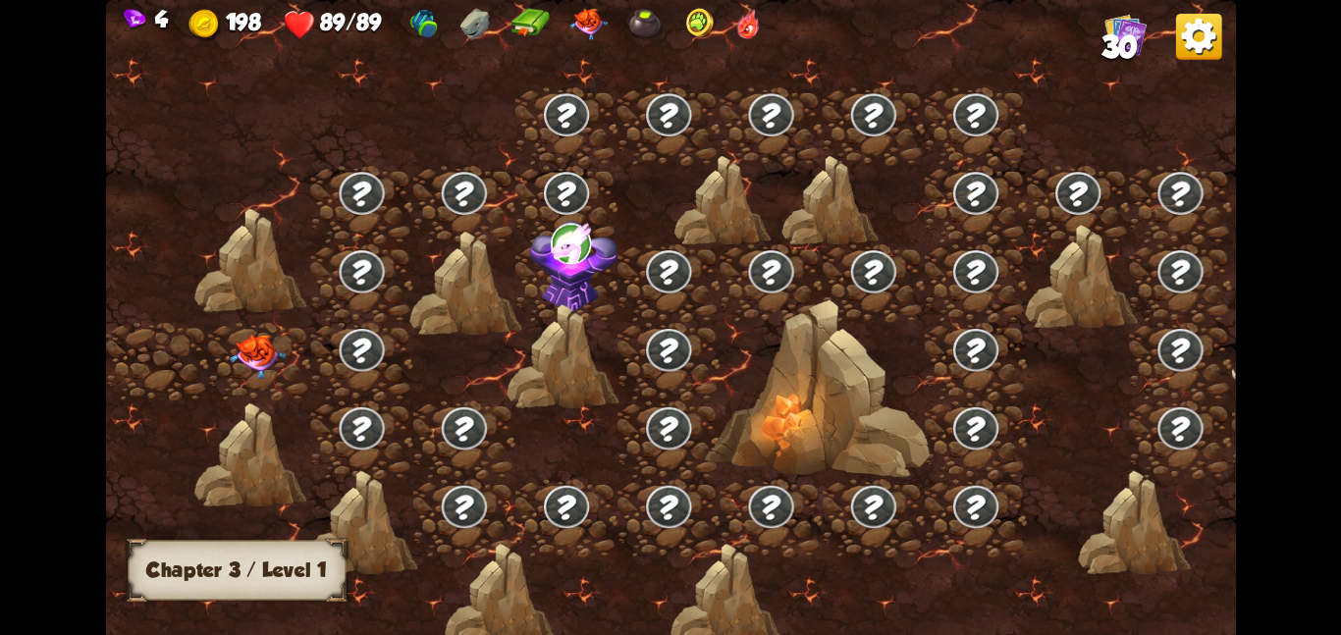
click at [238, 359] on img at bounding box center [258, 356] width 57 height 44
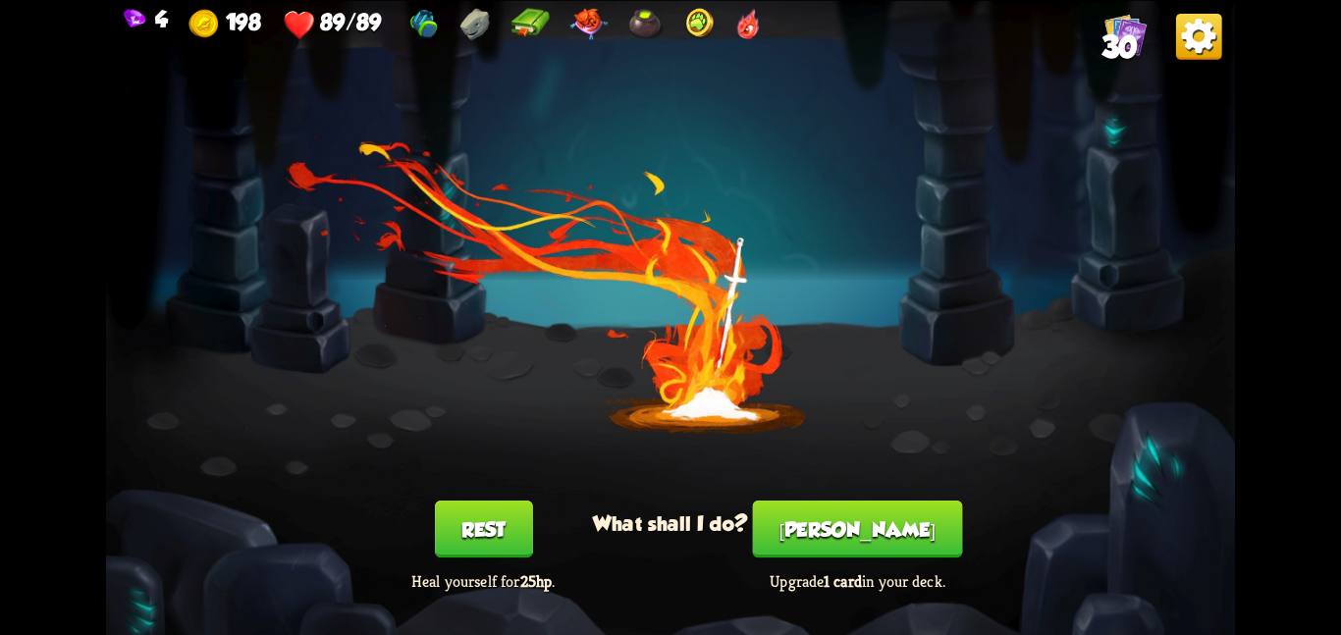
click at [891, 514] on button "Smith" at bounding box center [858, 529] width 210 height 57
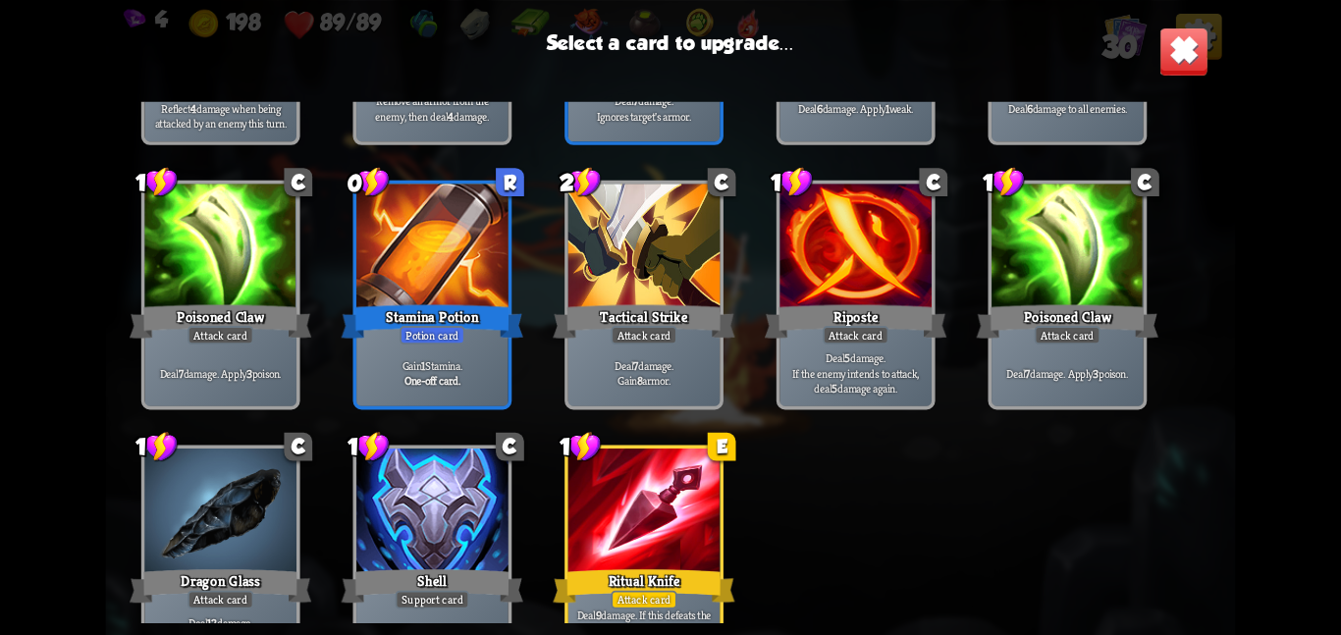
scroll to position [1206, 0]
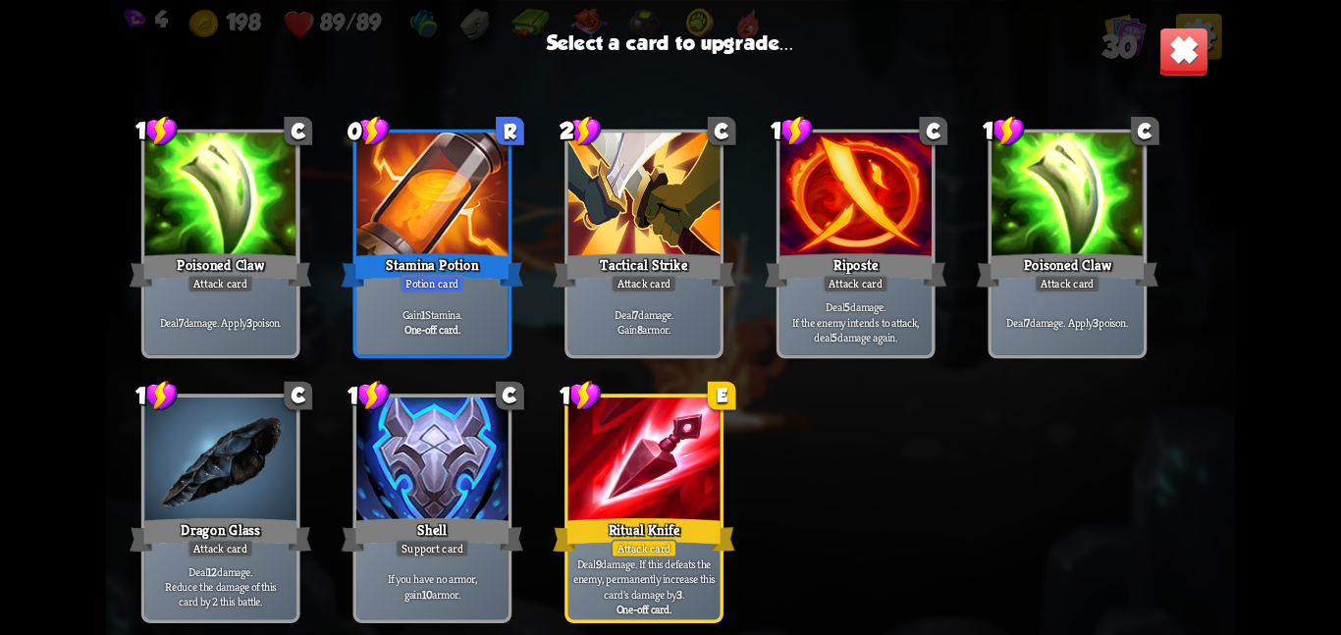
click at [700, 482] on div at bounding box center [644, 462] width 152 height 128
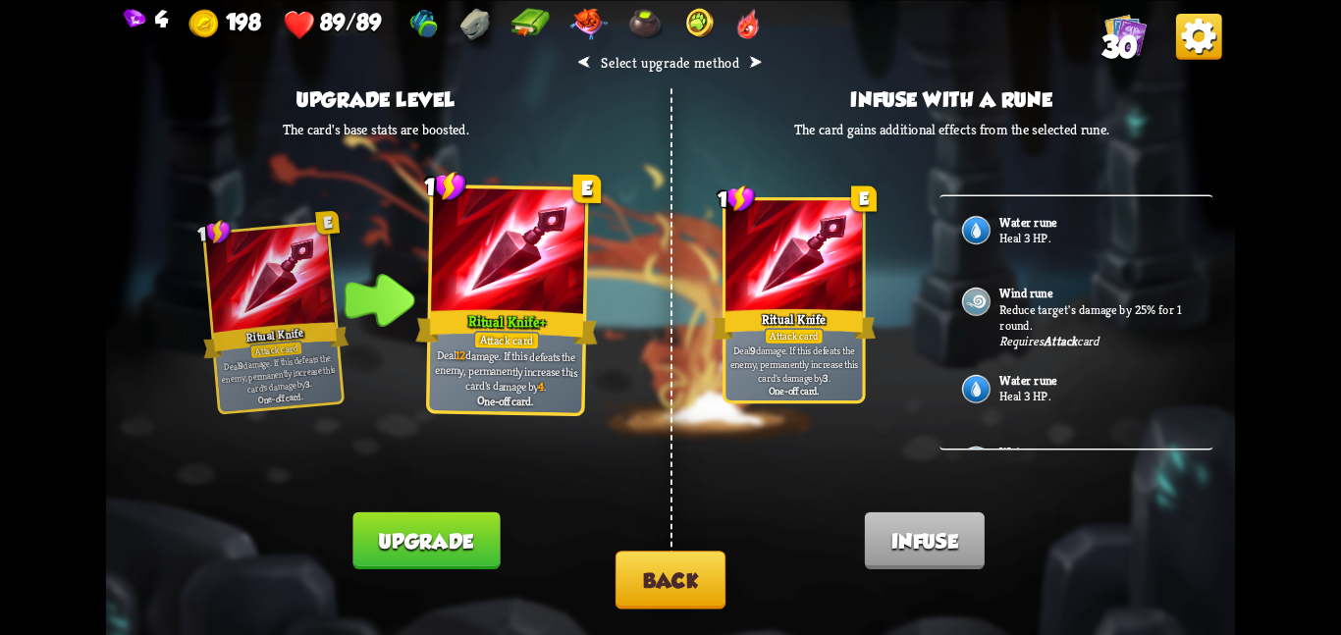
click at [459, 544] on button "Upgrade" at bounding box center [426, 539] width 147 height 57
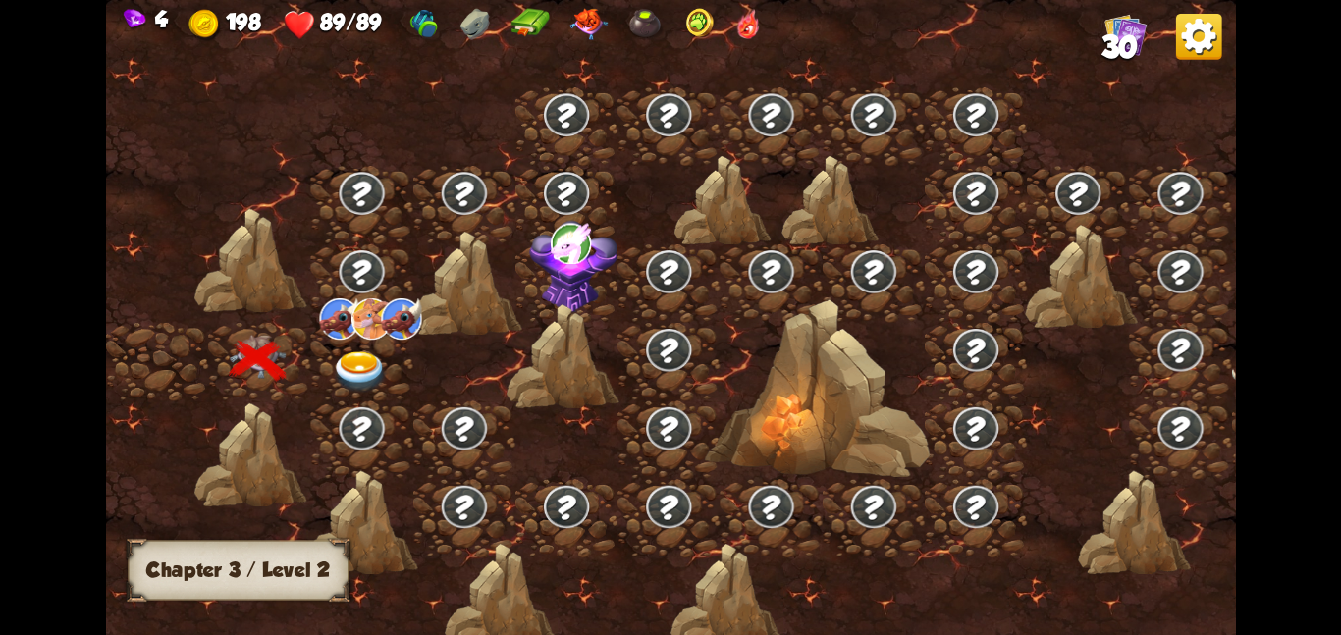
click at [324, 351] on div at bounding box center [361, 361] width 102 height 79
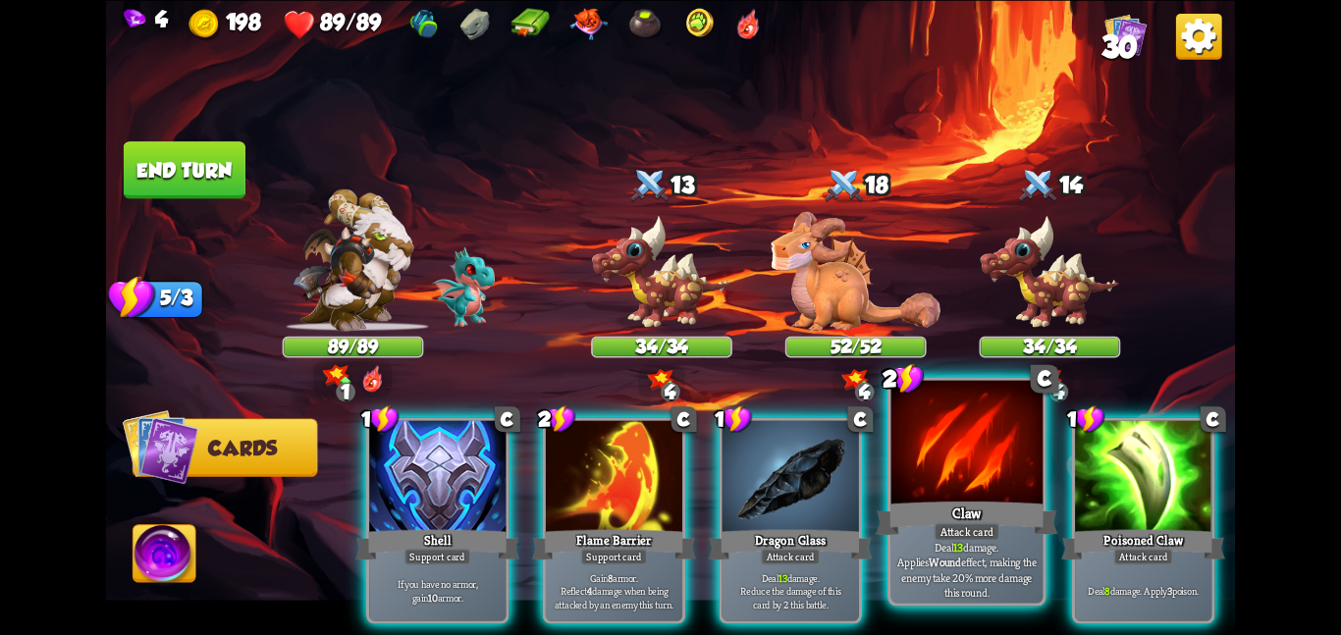
click at [895, 449] on div at bounding box center [967, 444] width 152 height 128
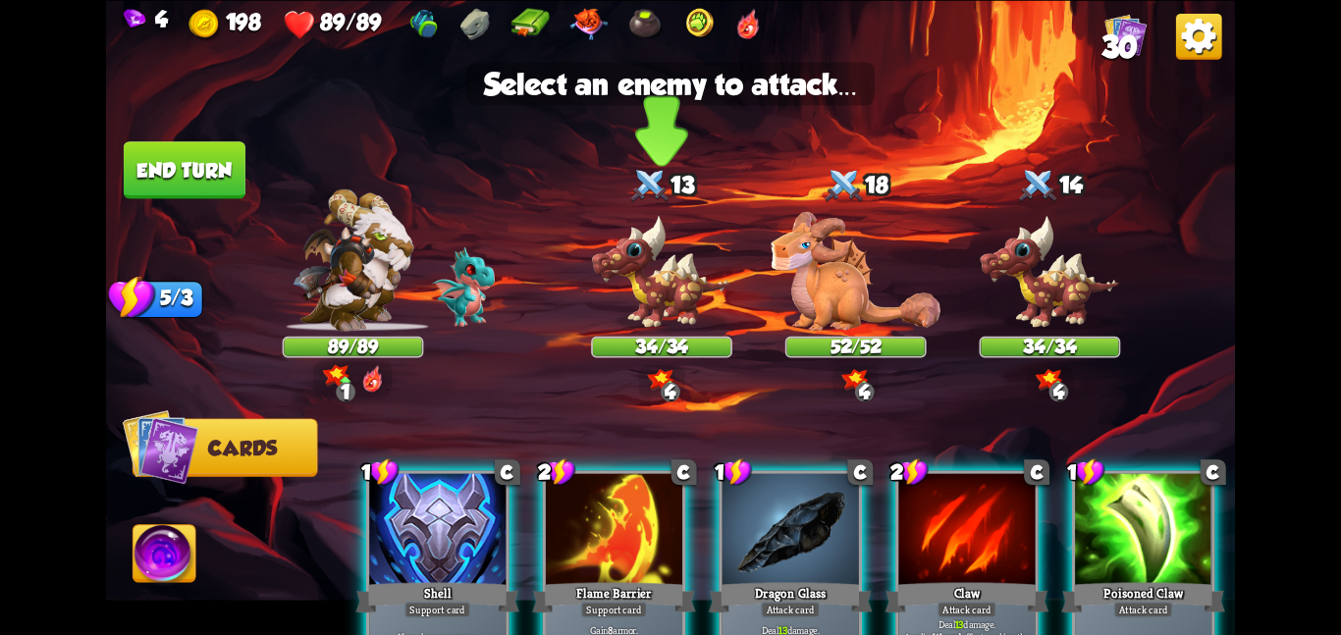
click at [618, 258] on img at bounding box center [661, 272] width 141 height 117
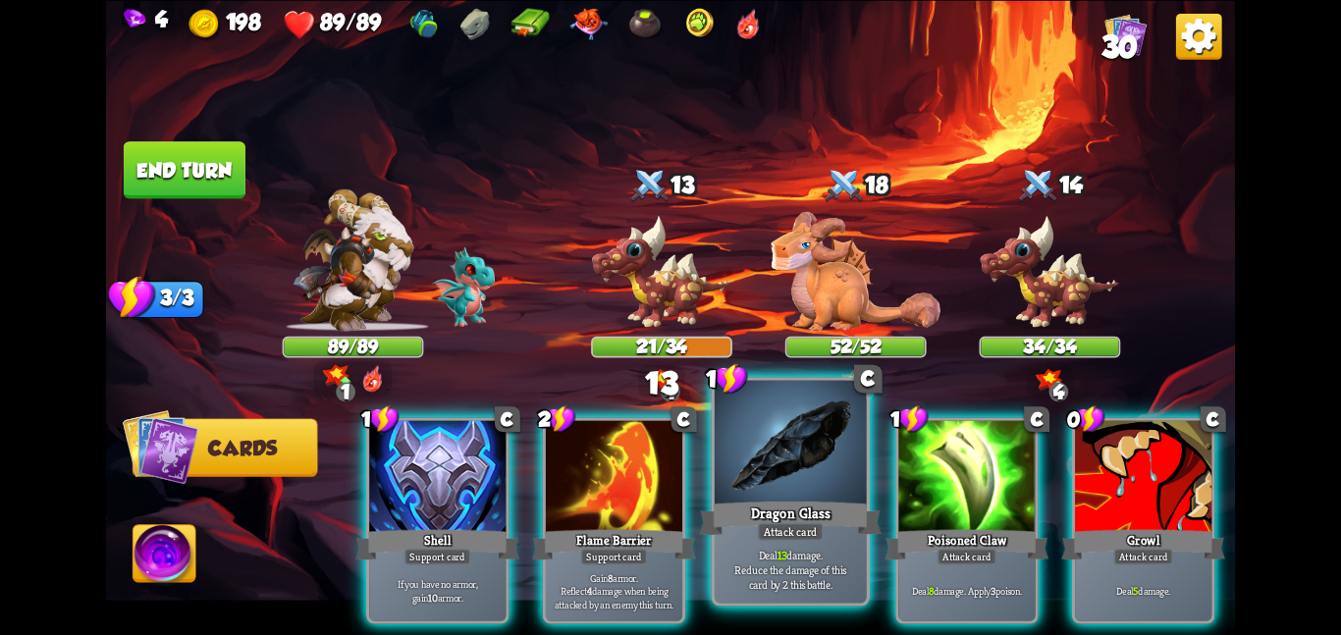
scroll to position [0, 187]
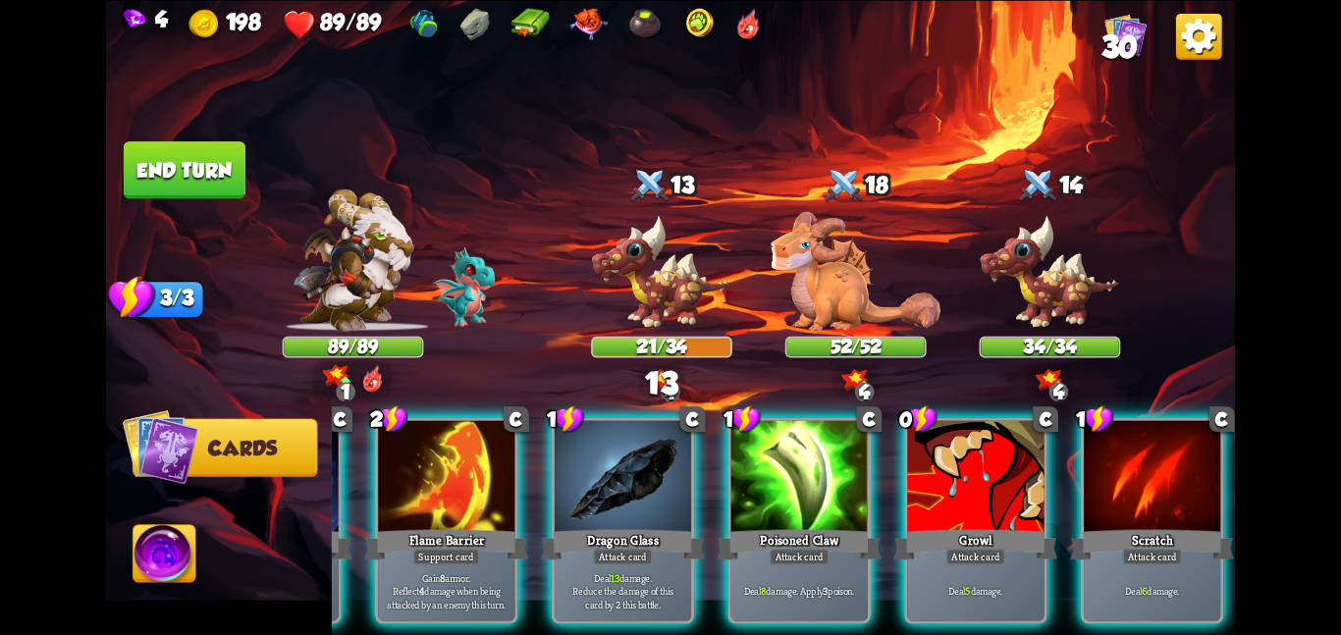
click at [1076, 488] on div "1 C Shell Support card If you have no armor, gain 10 armor. 2 C Flame Barrier S…" at bounding box center [783, 493] width 903 height 283
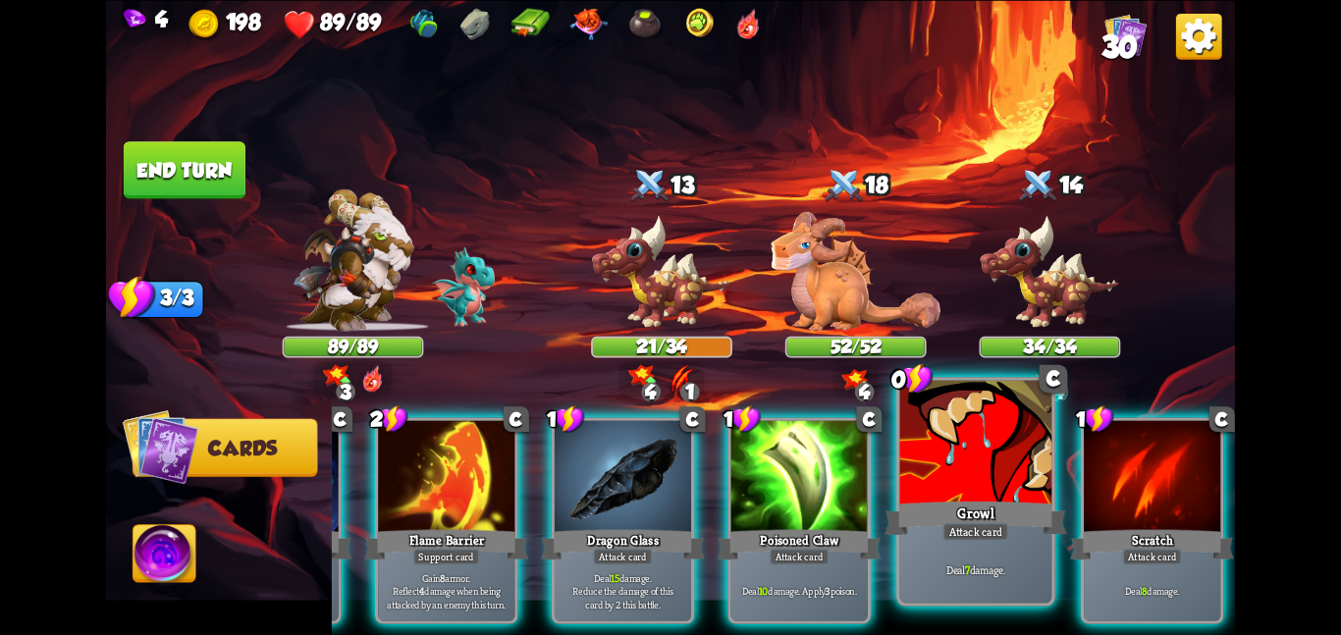
click at [933, 420] on div at bounding box center [976, 444] width 152 height 128
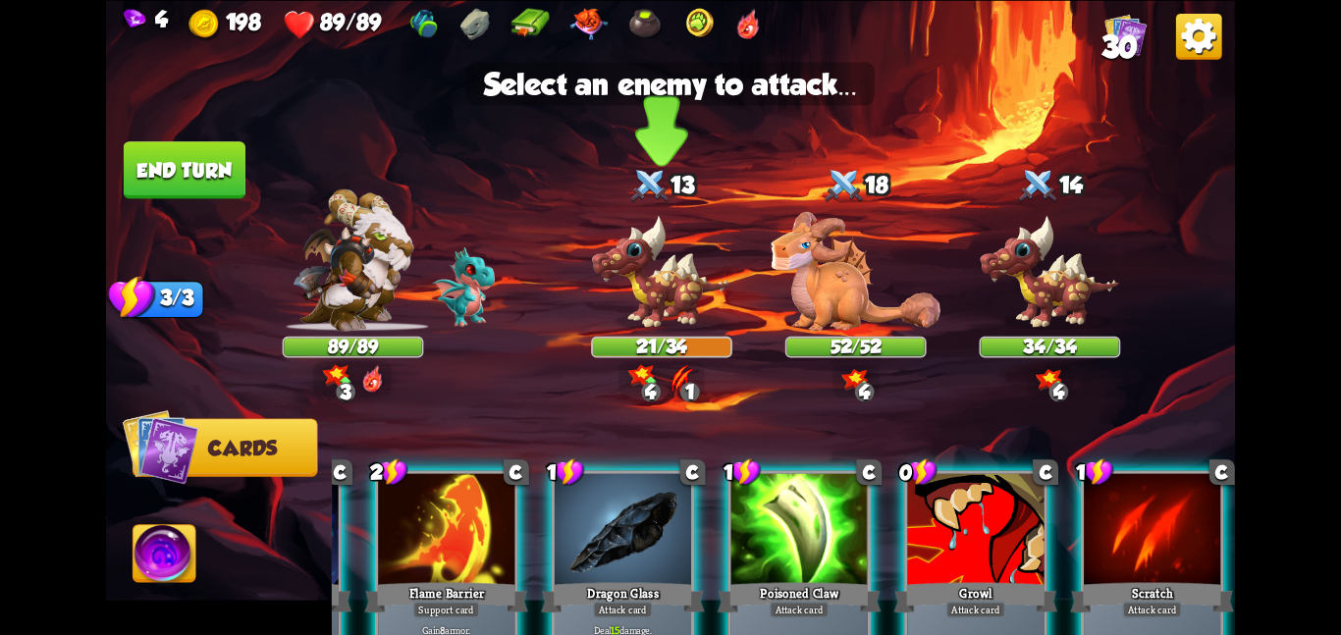
click at [705, 283] on img at bounding box center [661, 272] width 141 height 117
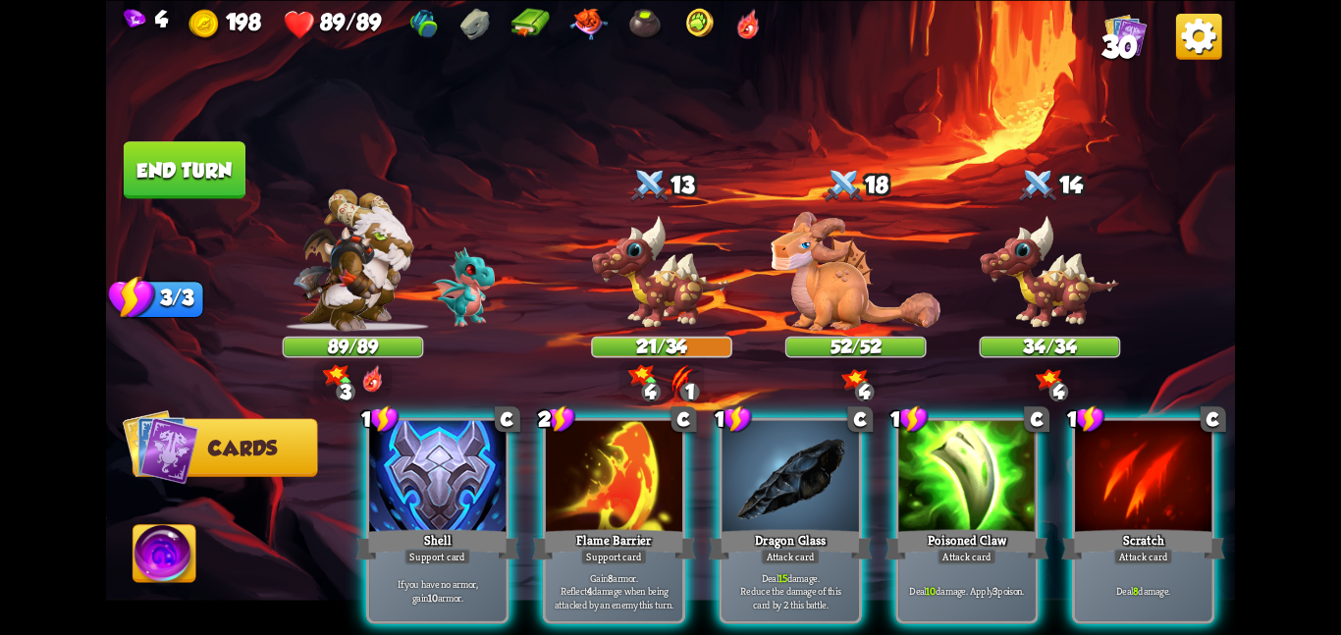
scroll to position [0, 0]
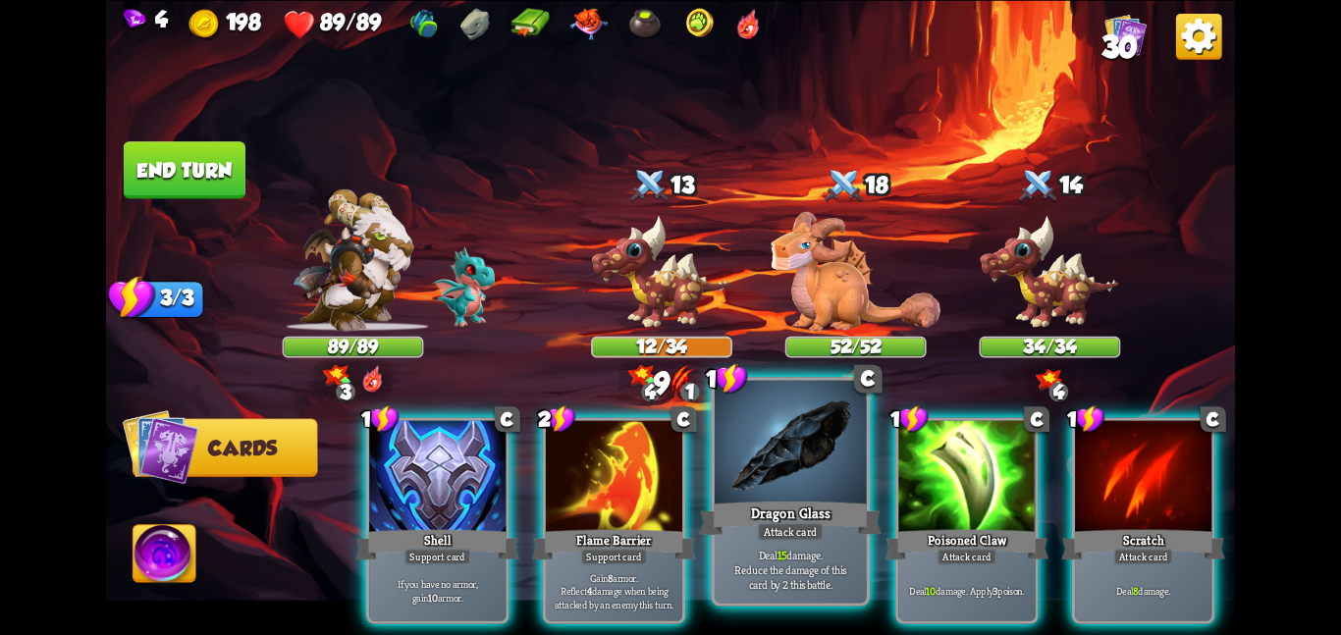
click at [816, 469] on div at bounding box center [791, 444] width 152 height 128
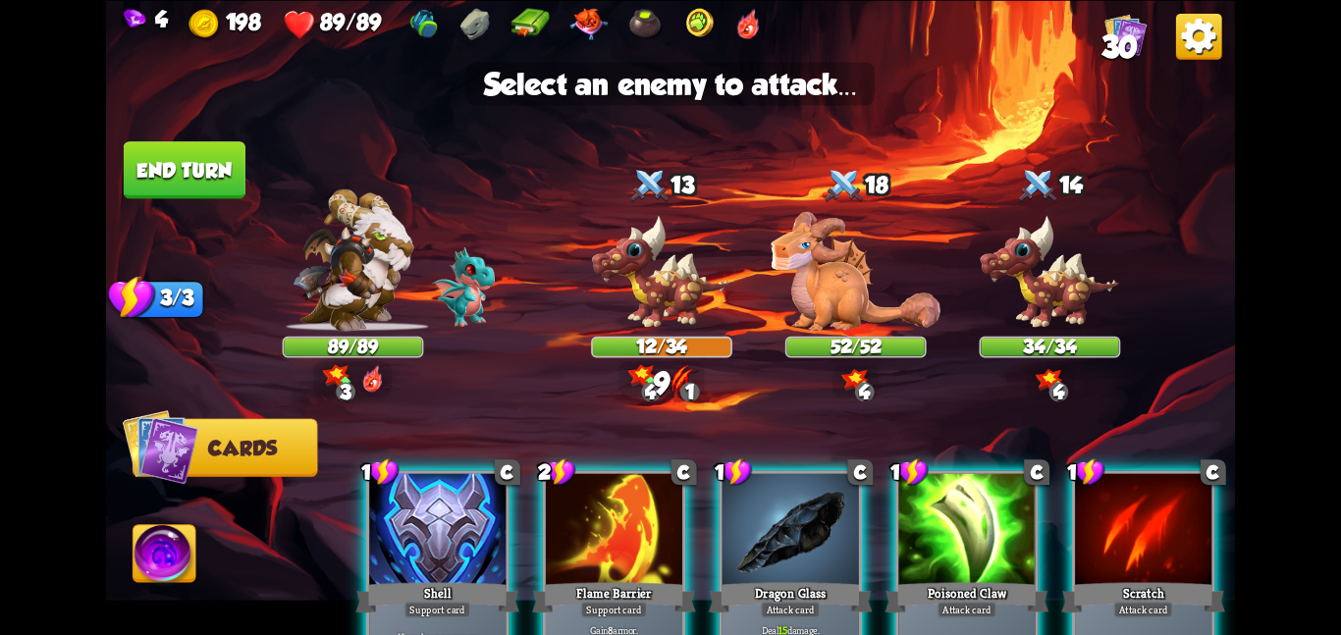
click at [811, 519] on div at bounding box center [790, 530] width 136 height 115
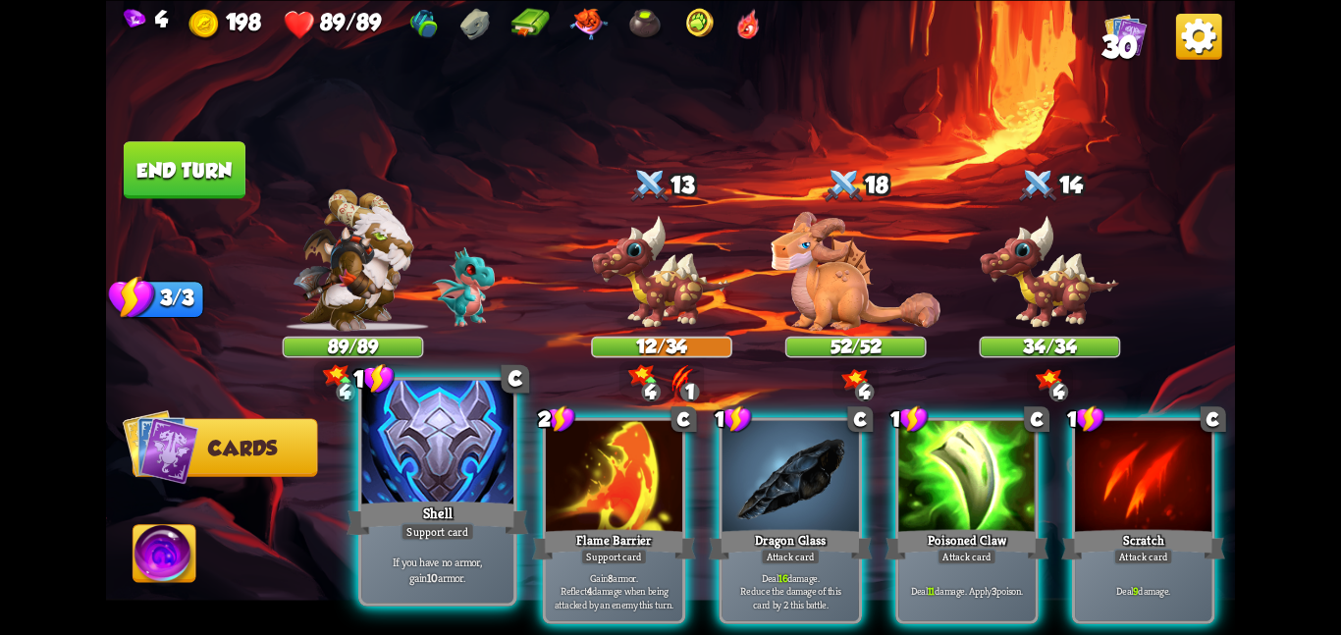
click at [494, 532] on div "Shell" at bounding box center [438, 518] width 182 height 40
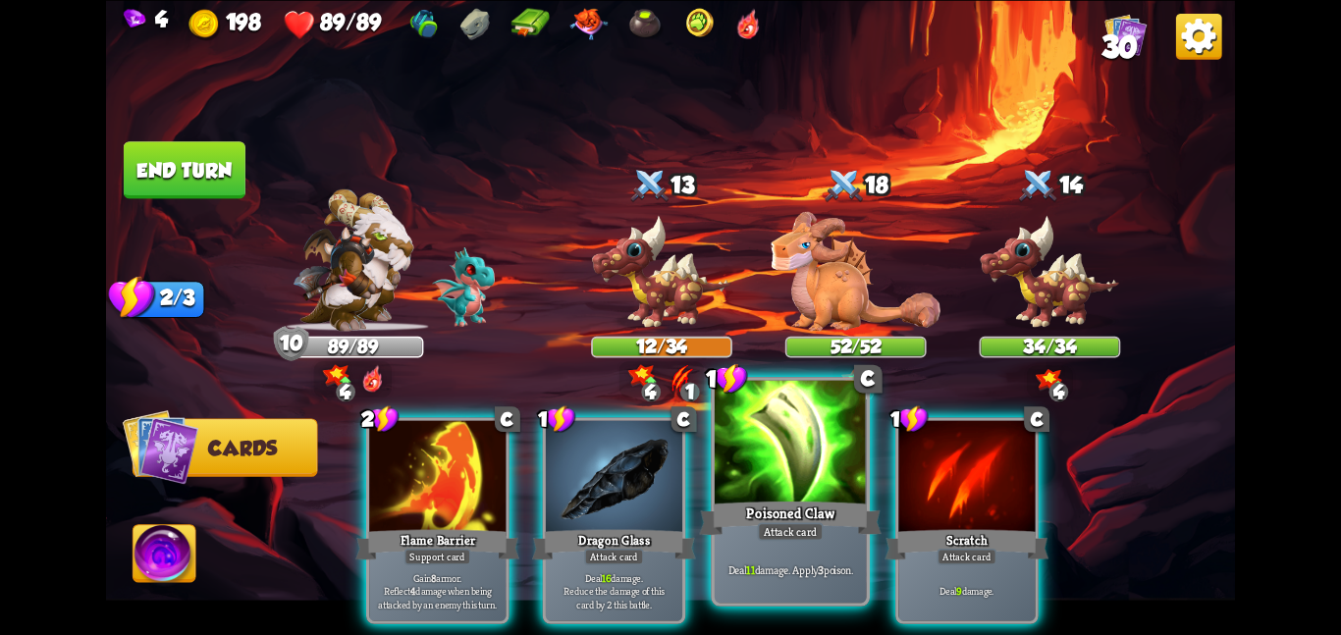
click at [748, 498] on div "Poisoned Claw" at bounding box center [790, 518] width 182 height 40
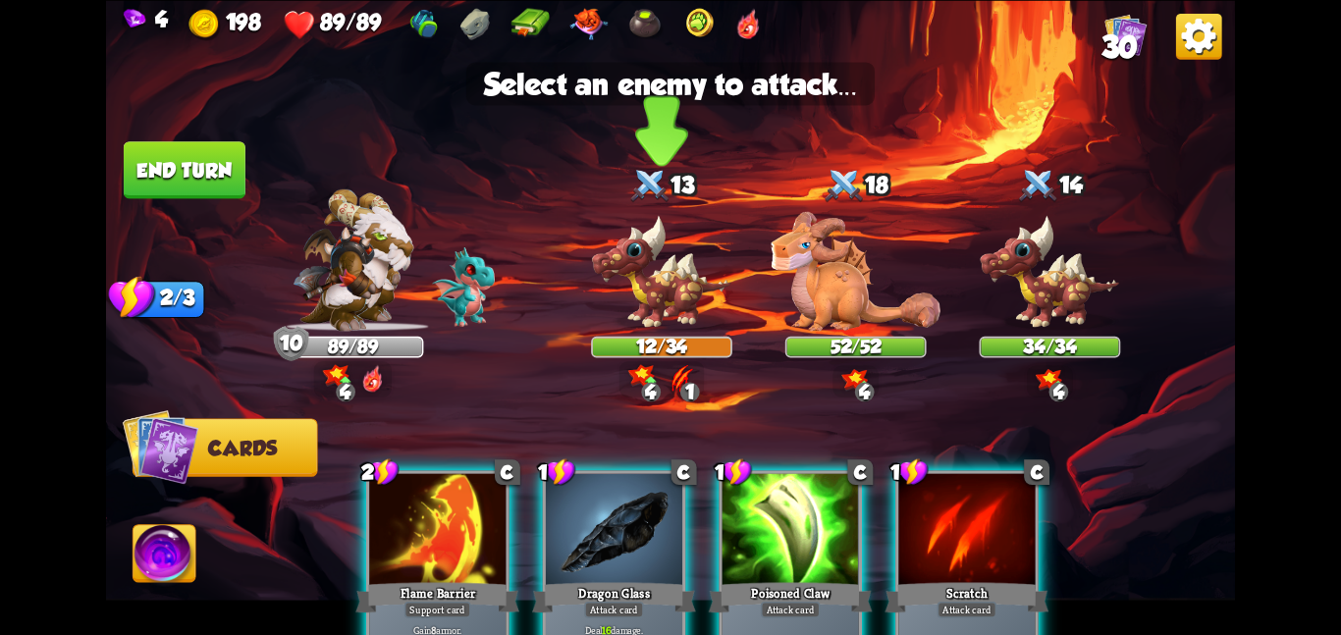
click at [614, 294] on img at bounding box center [661, 272] width 141 height 117
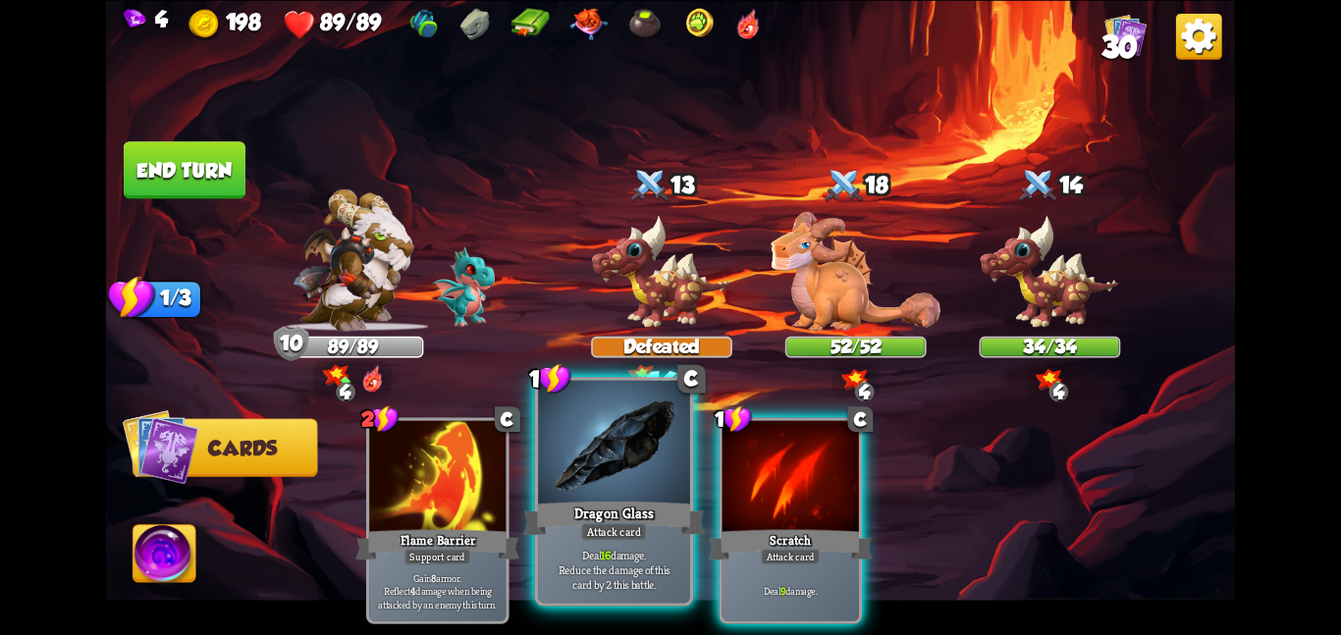
click at [592, 452] on div at bounding box center [614, 444] width 152 height 128
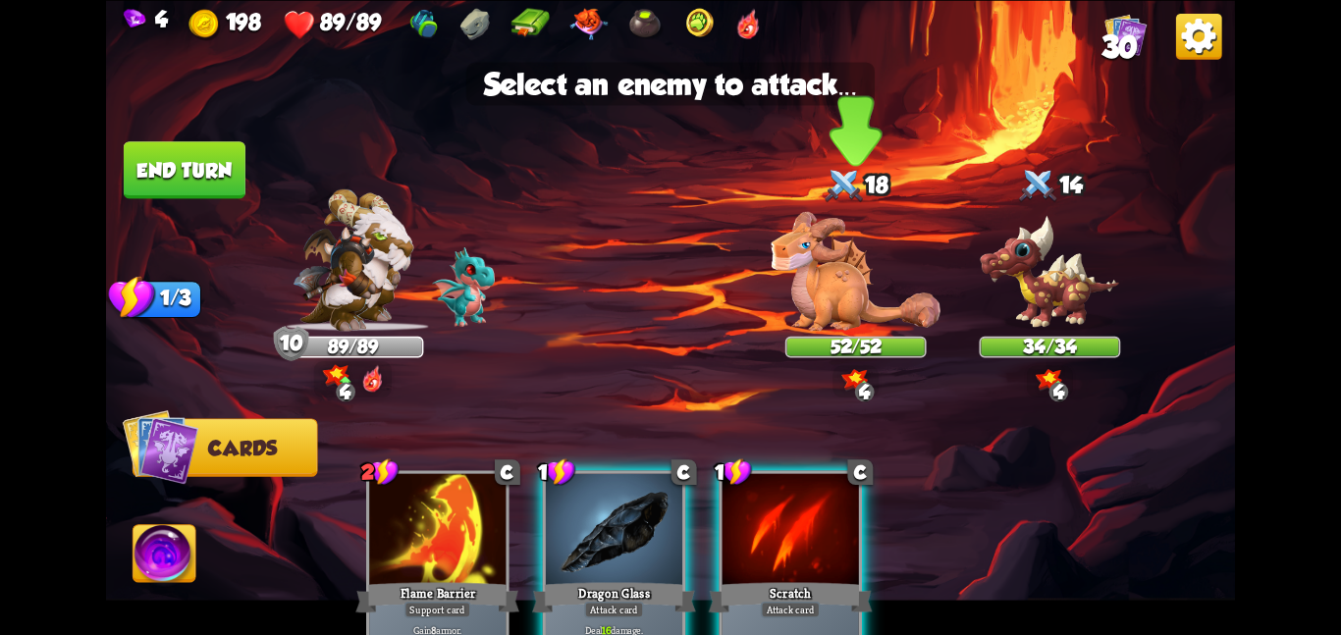
click at [821, 298] on img at bounding box center [856, 270] width 170 height 119
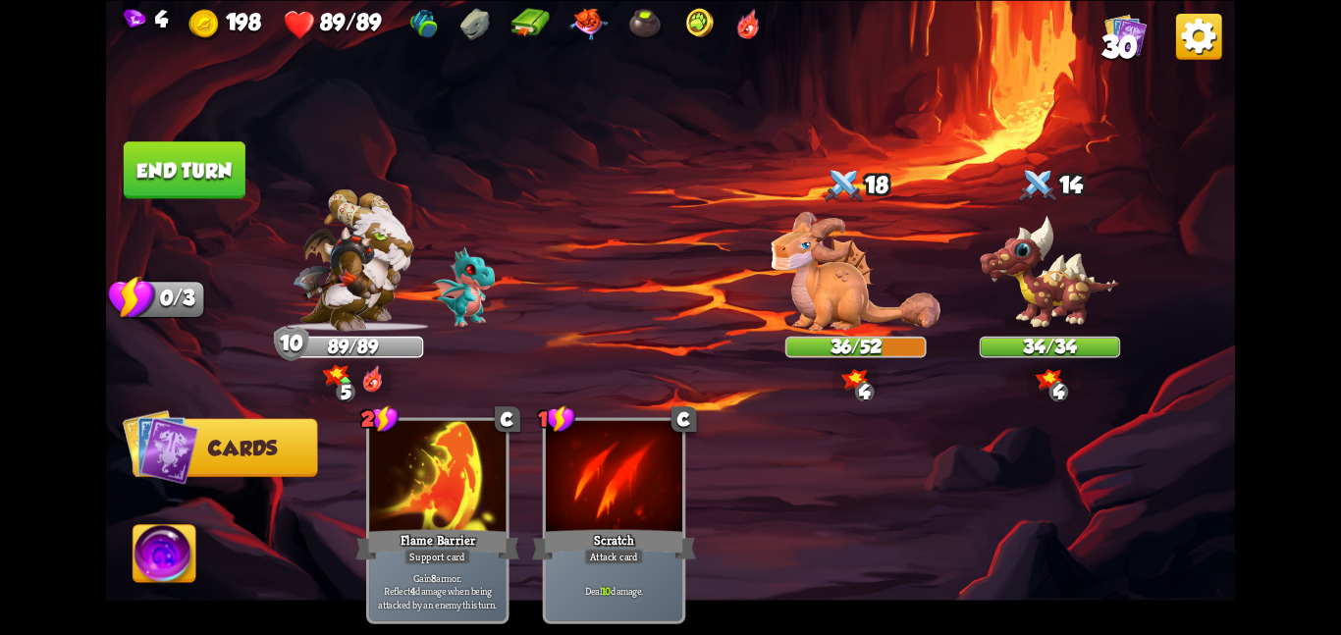
click at [180, 185] on button "End turn" at bounding box center [185, 169] width 122 height 57
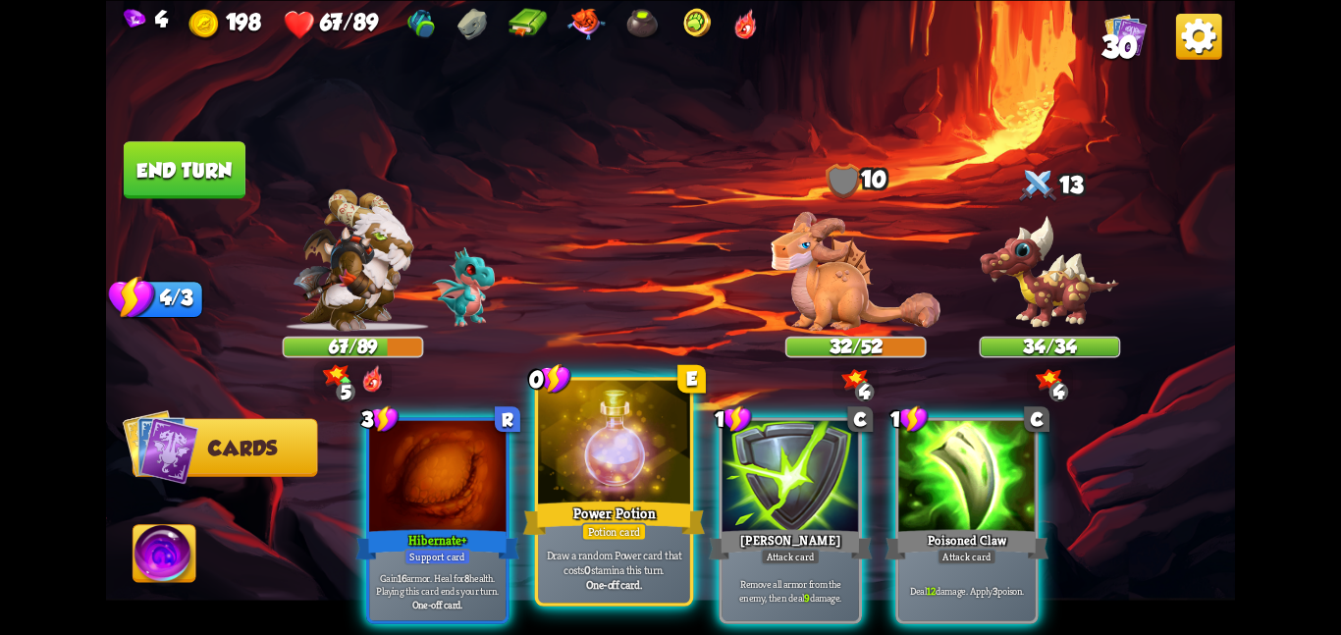
click at [612, 464] on div at bounding box center [614, 444] width 152 height 128
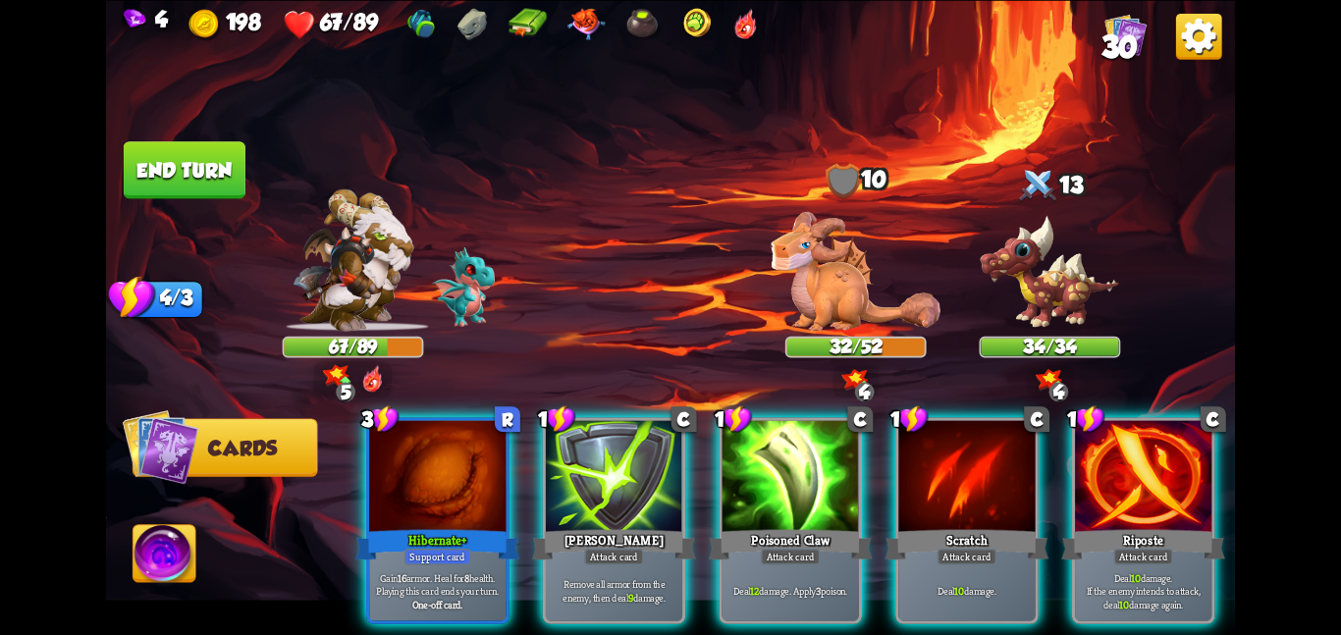
scroll to position [0, 187]
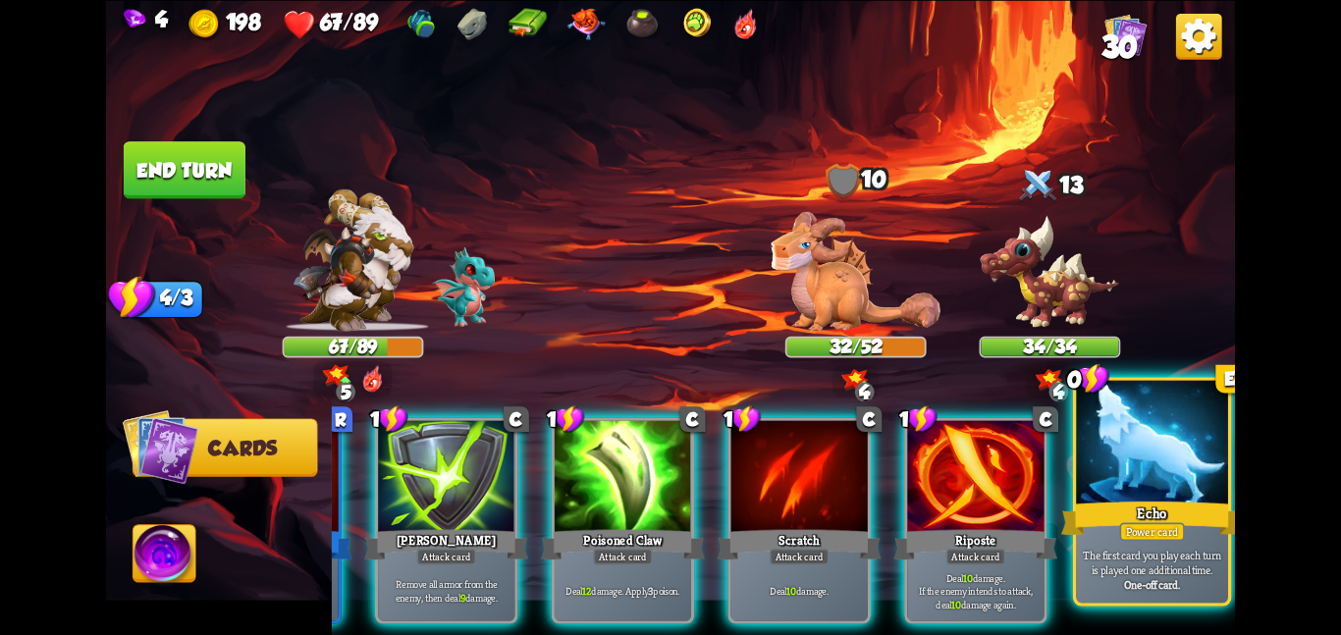
click at [1192, 421] on div at bounding box center [1152, 444] width 152 height 128
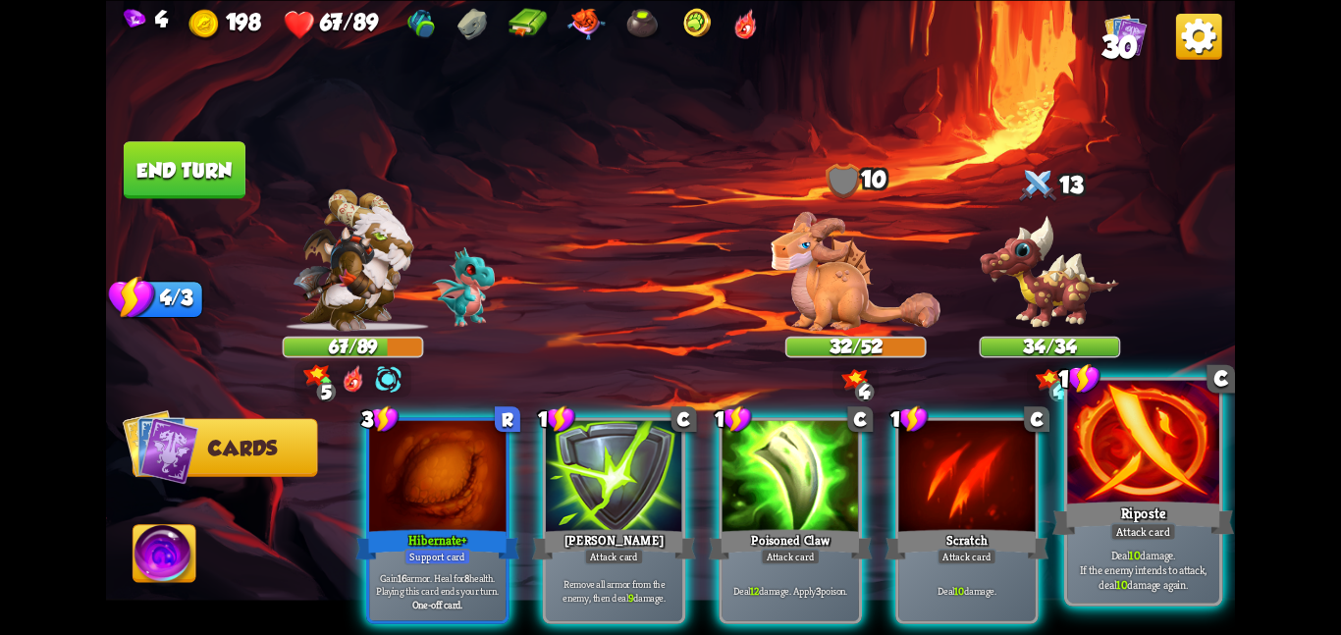
click at [1151, 437] on div at bounding box center [1143, 444] width 152 height 128
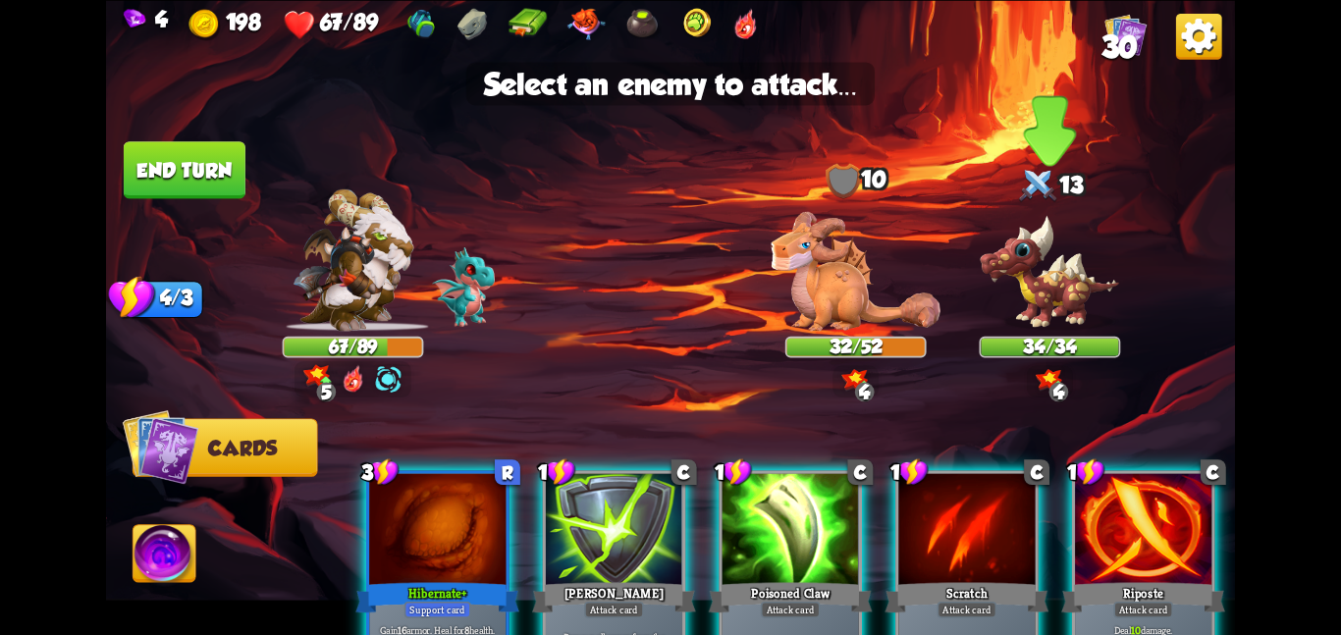
click at [1058, 299] on img at bounding box center [1050, 272] width 141 height 117
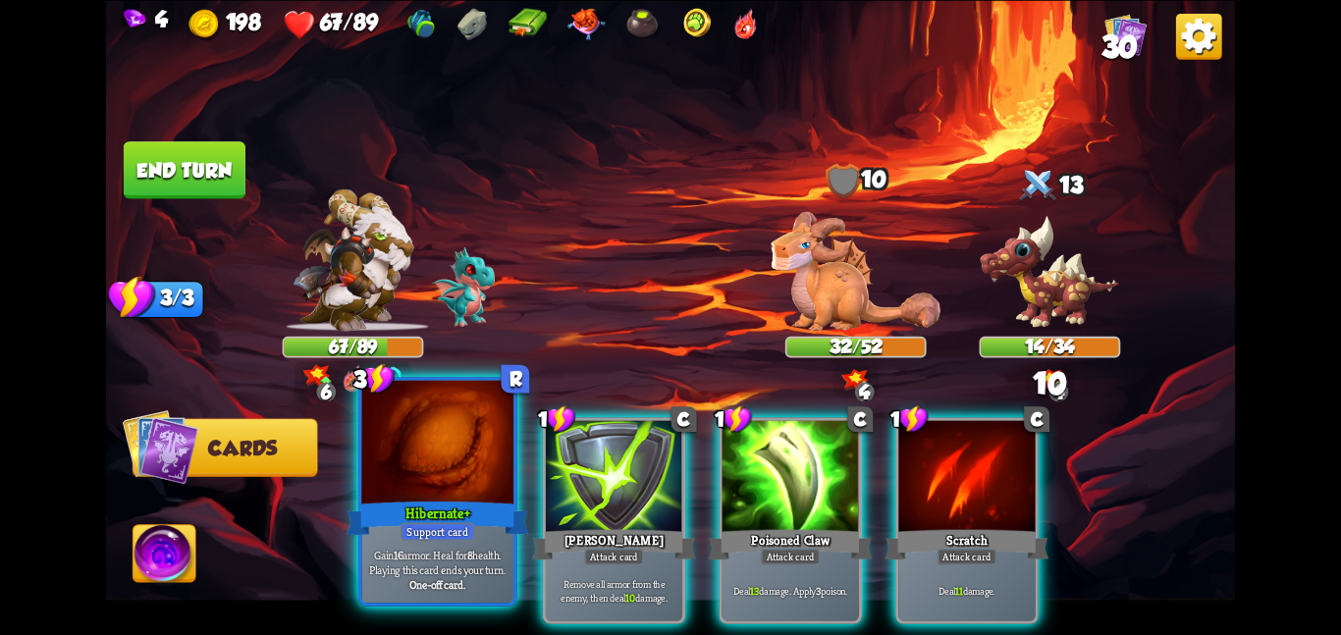
click at [420, 451] on div at bounding box center [437, 444] width 152 height 128
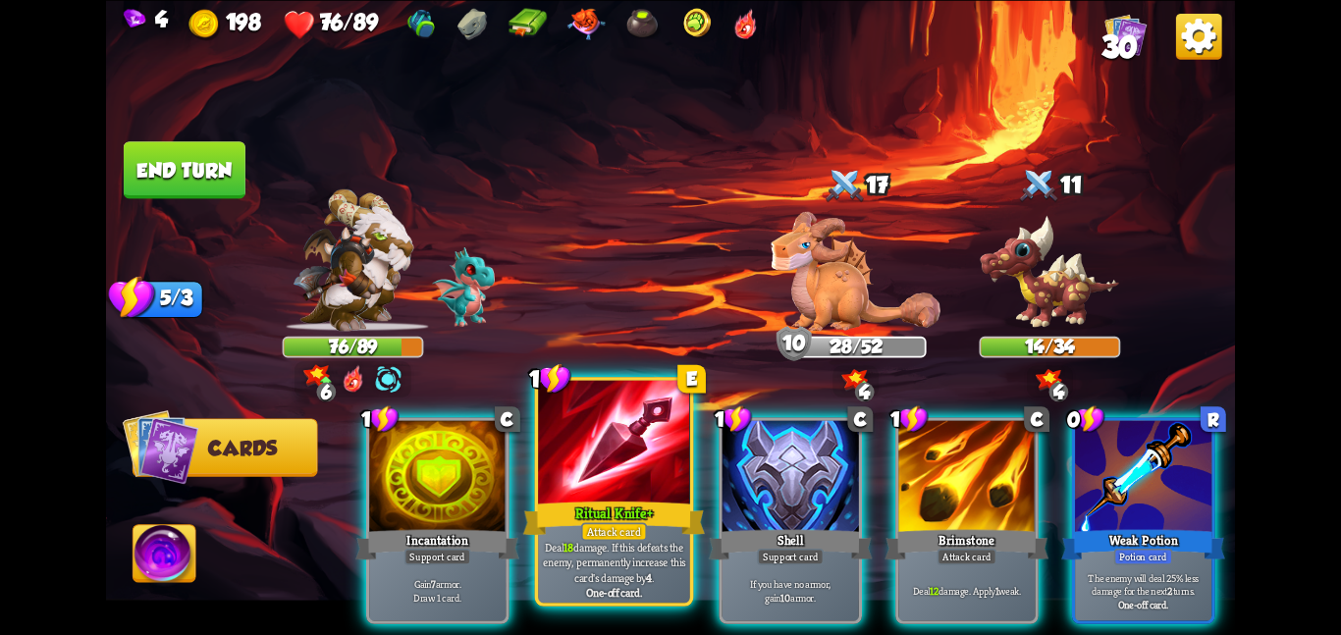
click at [634, 506] on div "Ritual Knife+" at bounding box center [614, 518] width 182 height 40
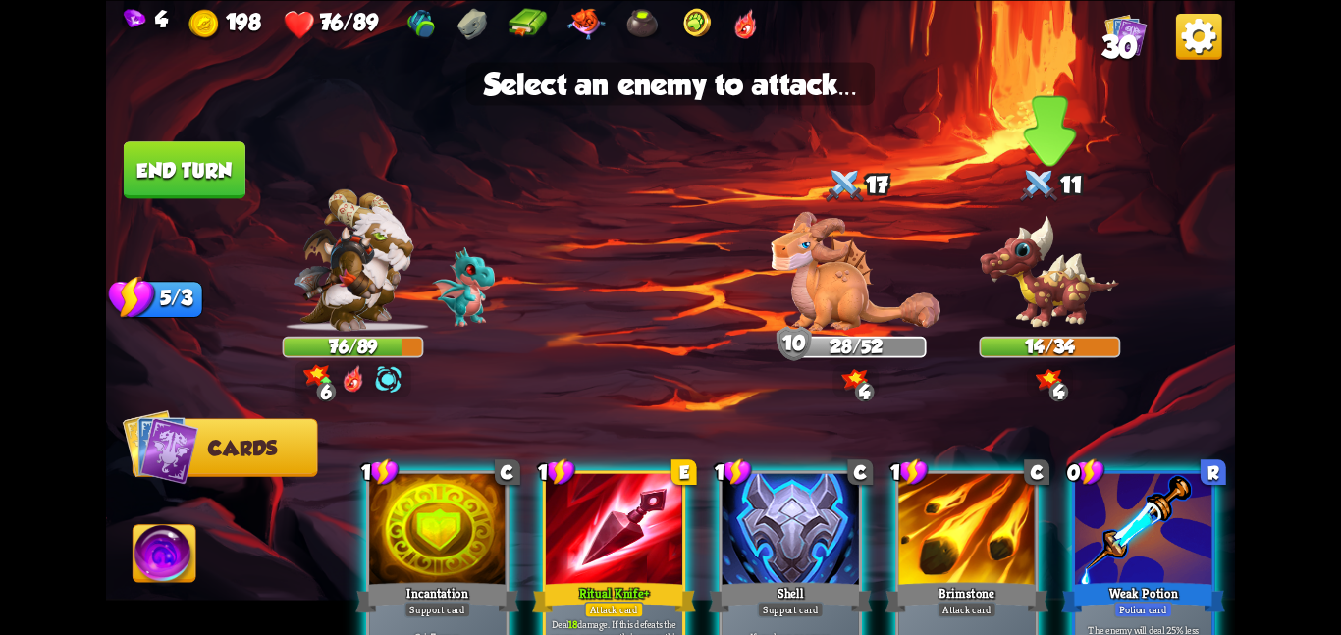
click at [1043, 241] on img at bounding box center [1050, 272] width 141 height 117
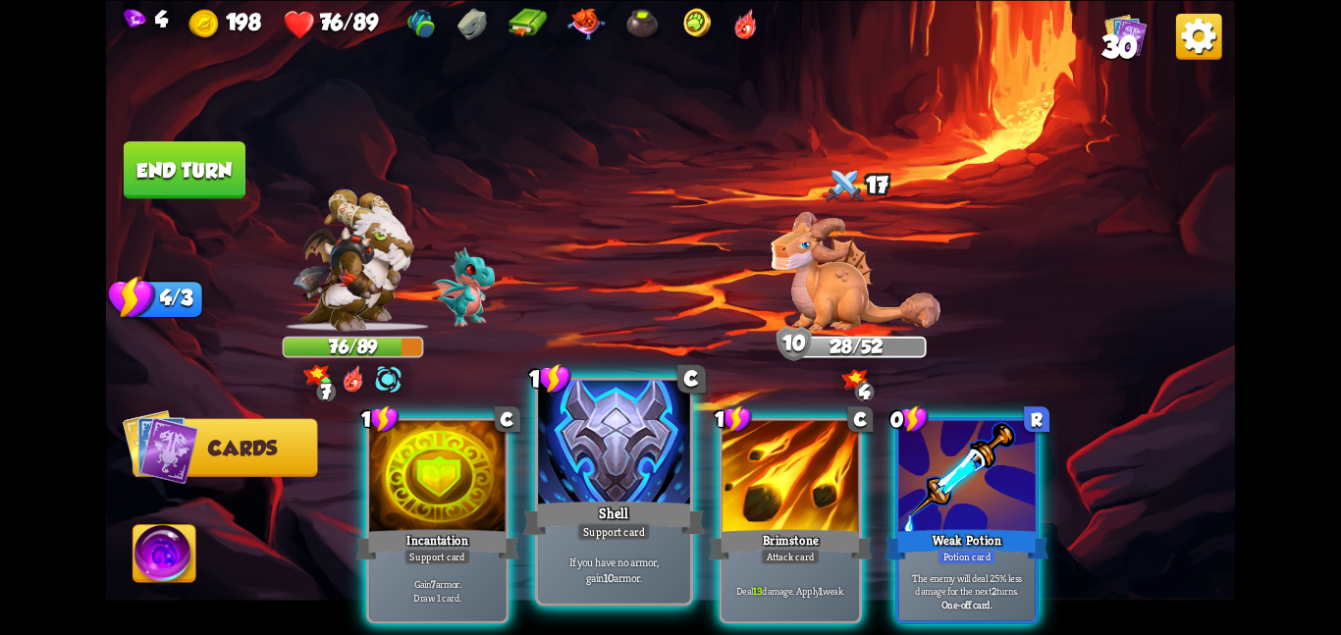
click at [644, 491] on div at bounding box center [614, 444] width 152 height 128
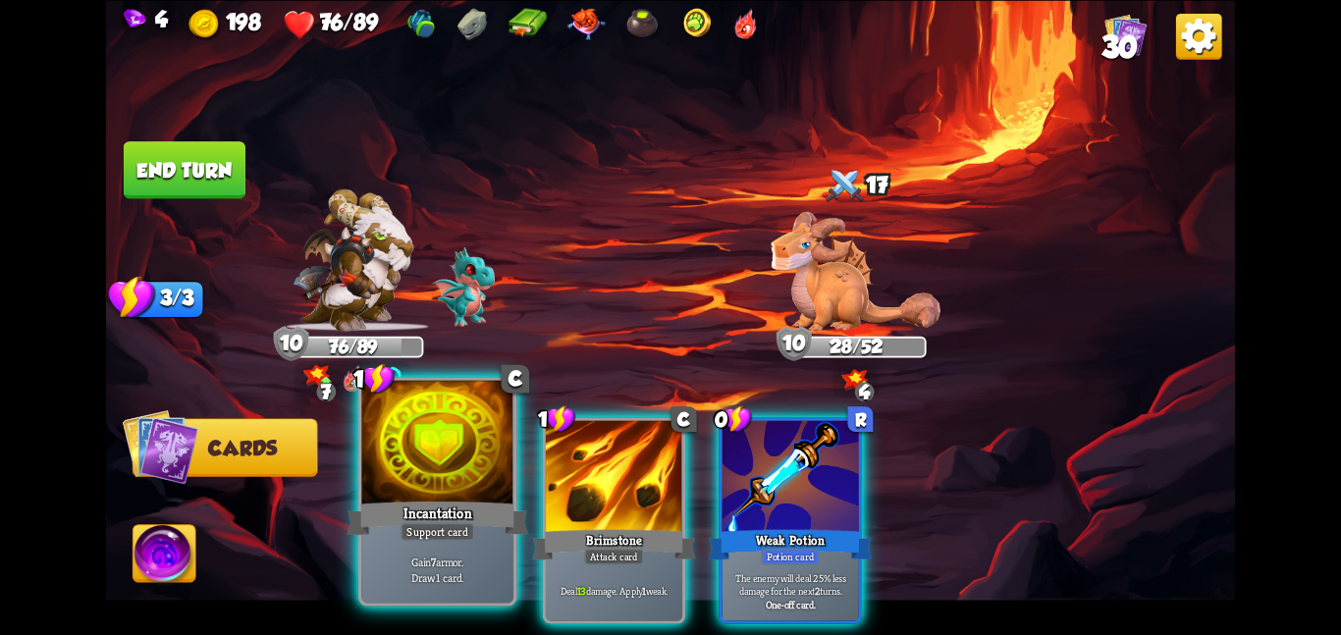
click at [455, 479] on div at bounding box center [437, 444] width 152 height 128
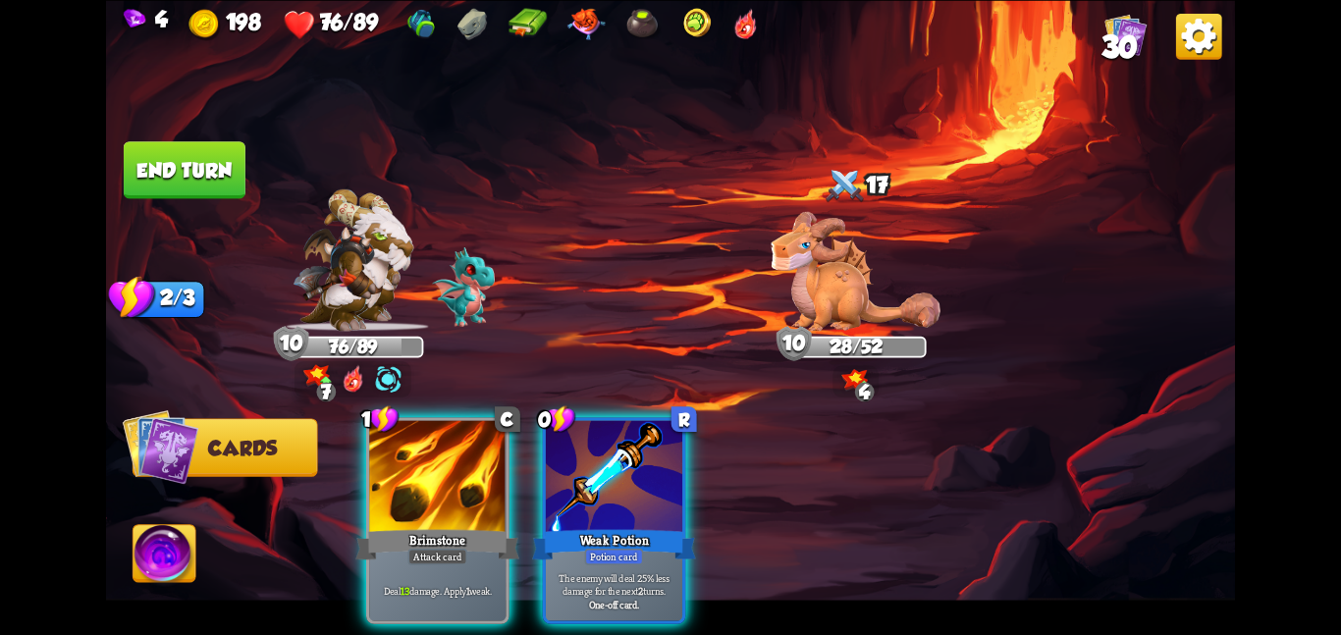
click at [455, 479] on div at bounding box center [437, 477] width 136 height 115
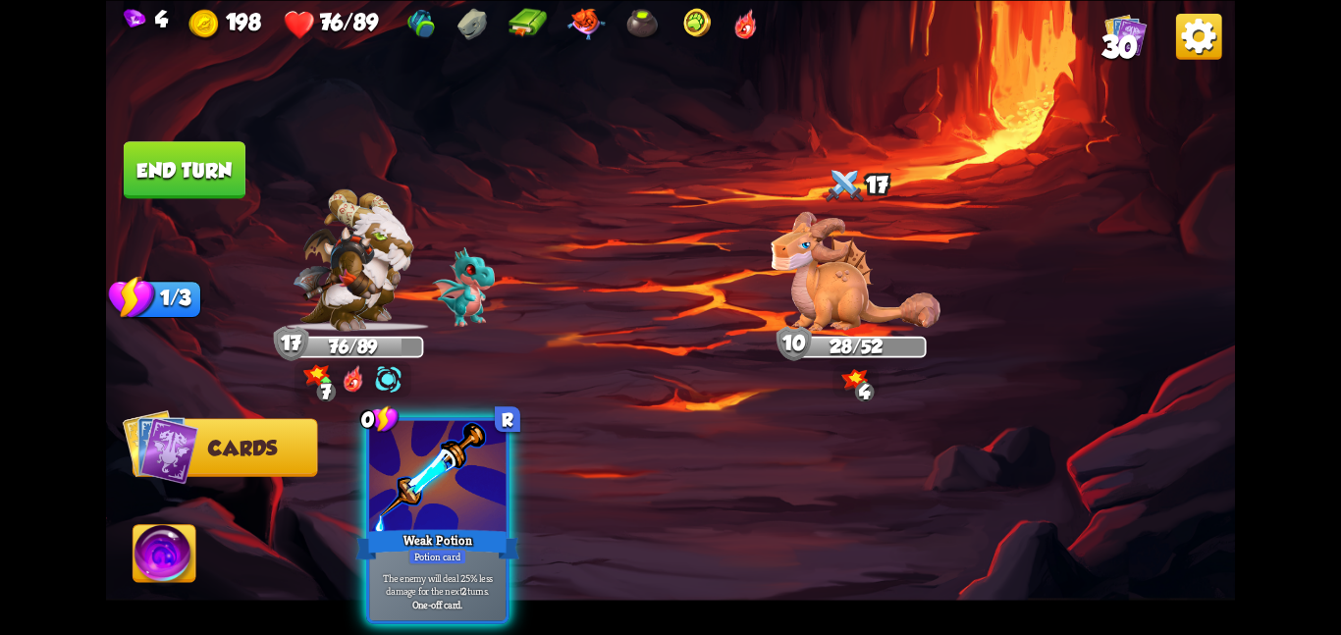
click at [455, 479] on div at bounding box center [437, 477] width 136 height 115
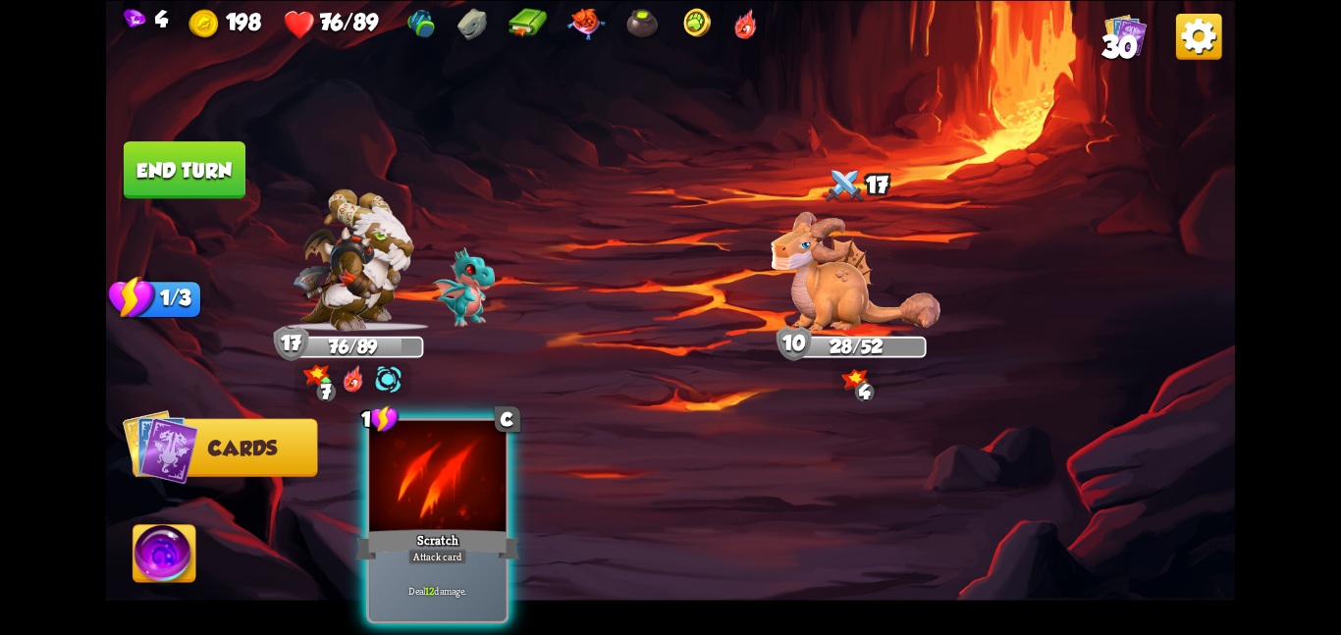
click at [455, 479] on div at bounding box center [437, 477] width 136 height 115
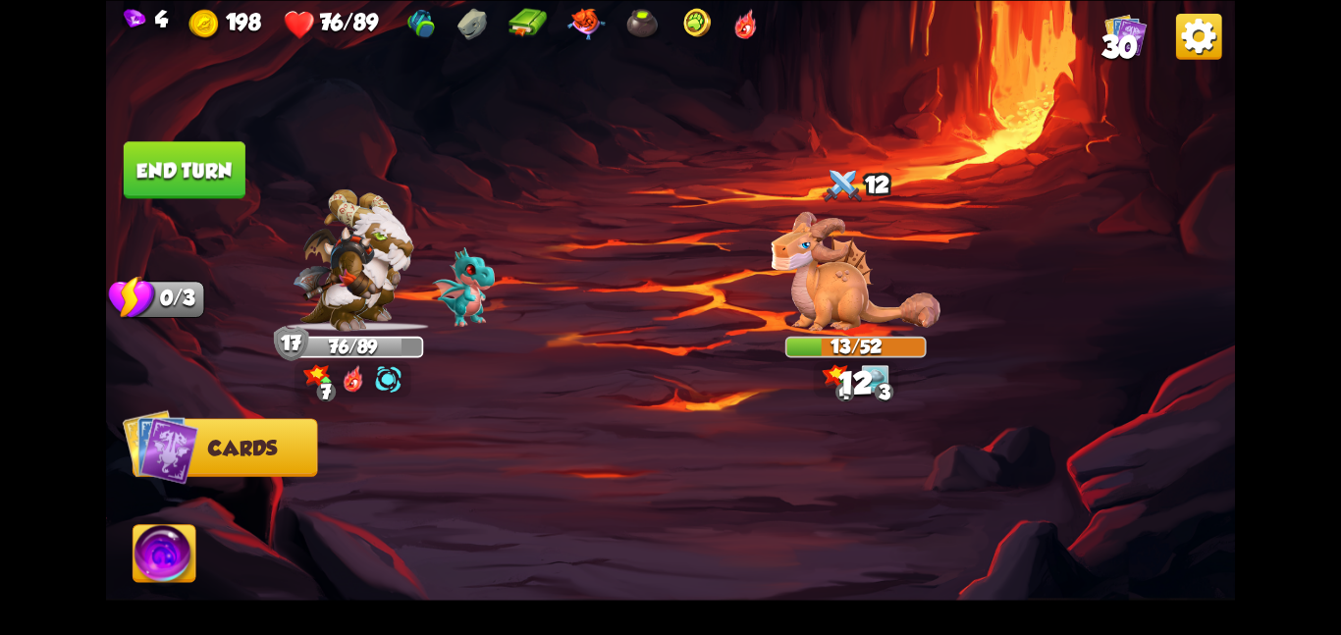
click at [167, 554] on img at bounding box center [165, 557] width 63 height 64
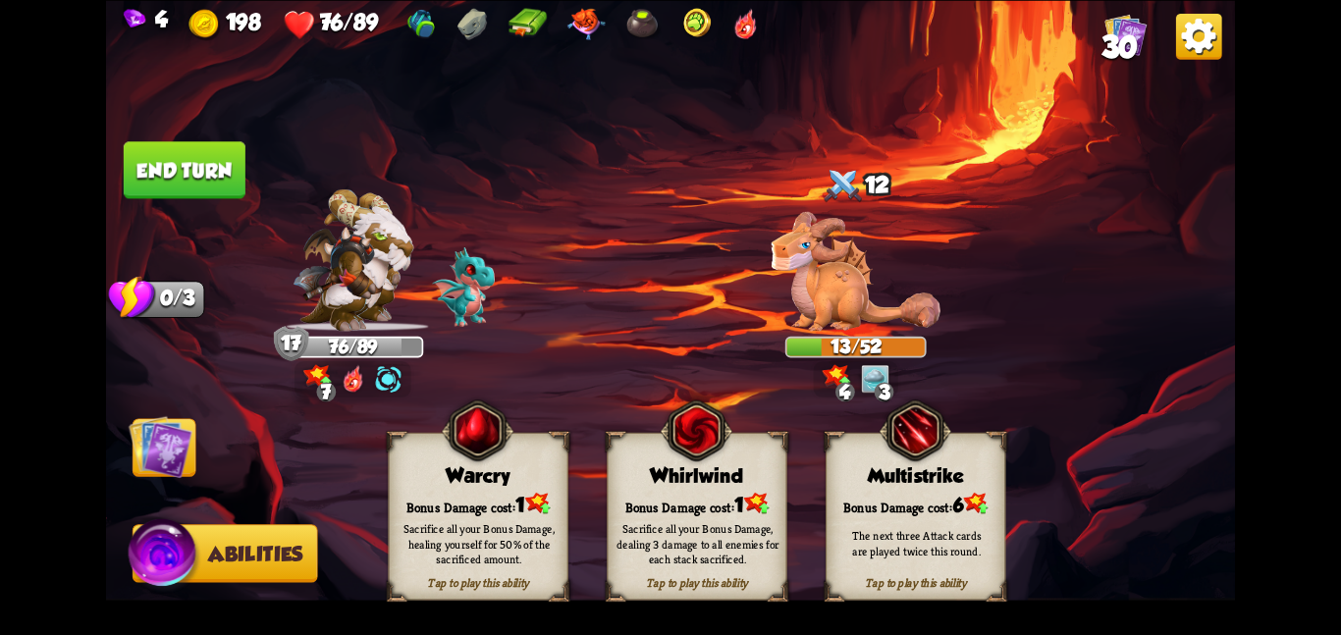
click at [634, 449] on div "Tap to play this ability Whirlwind Bonus Damage cost: 1 Sacrifice all your Bonu…" at bounding box center [697, 516] width 180 height 168
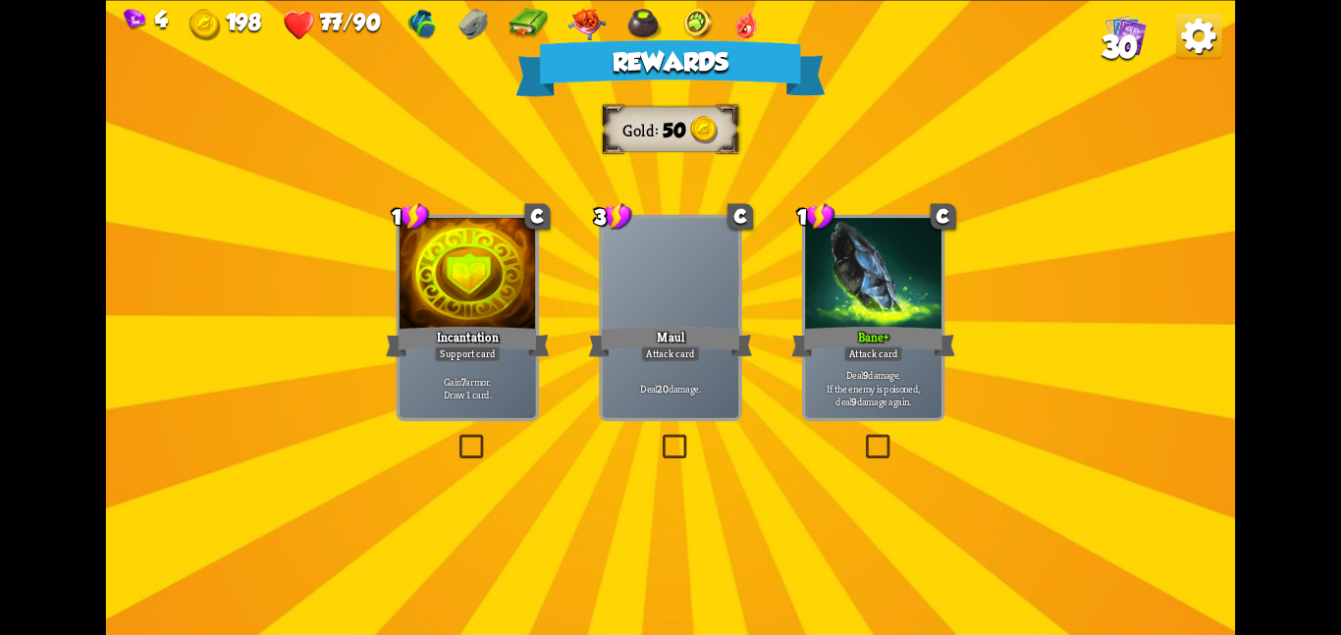
click at [521, 275] on div at bounding box center [468, 275] width 136 height 115
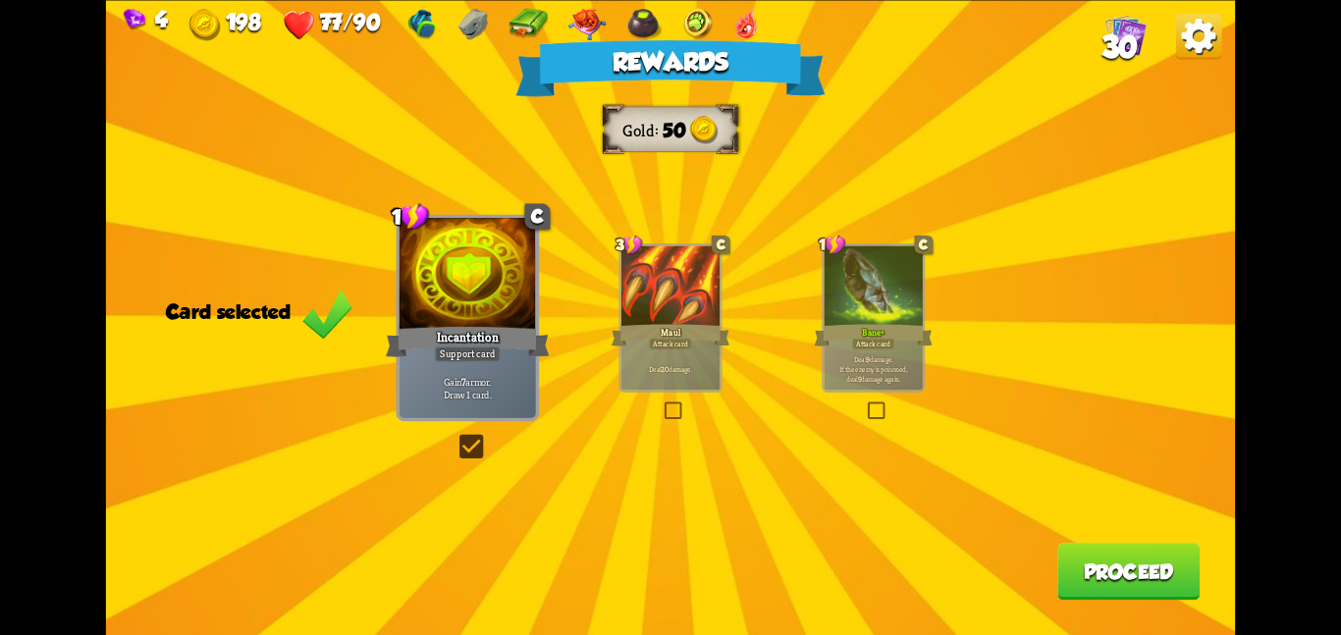
click at [1133, 563] on button "Proceed" at bounding box center [1128, 571] width 142 height 57
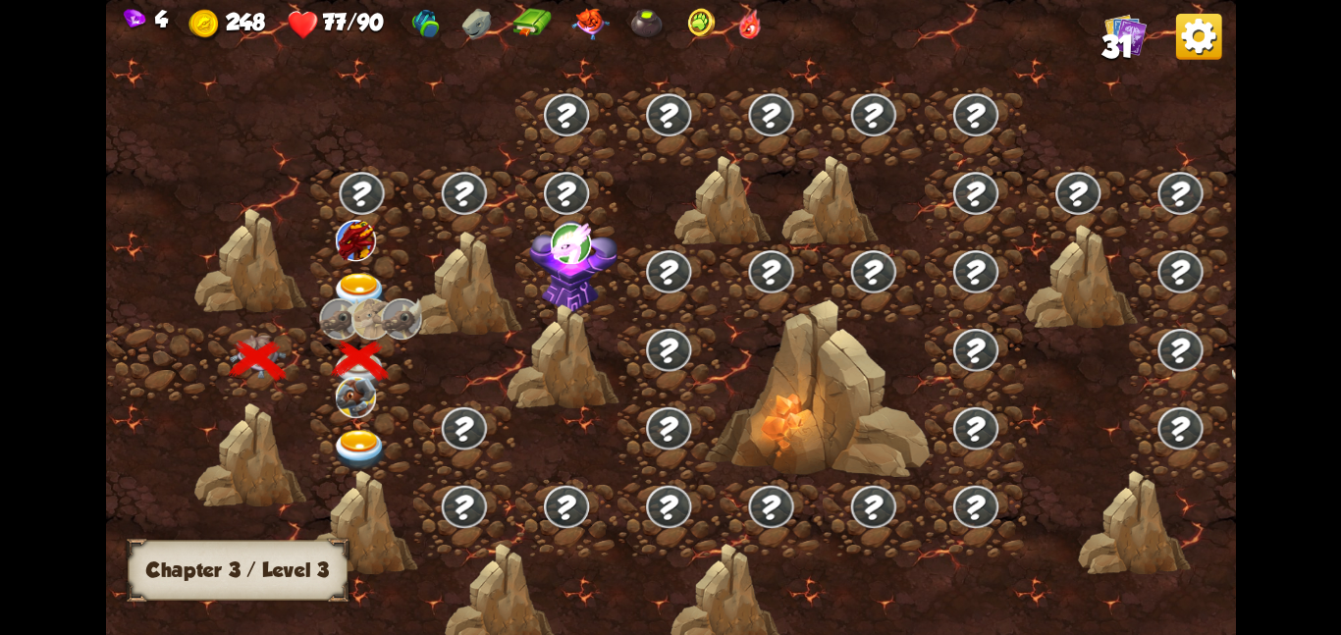
click at [372, 254] on img at bounding box center [356, 239] width 40 height 41
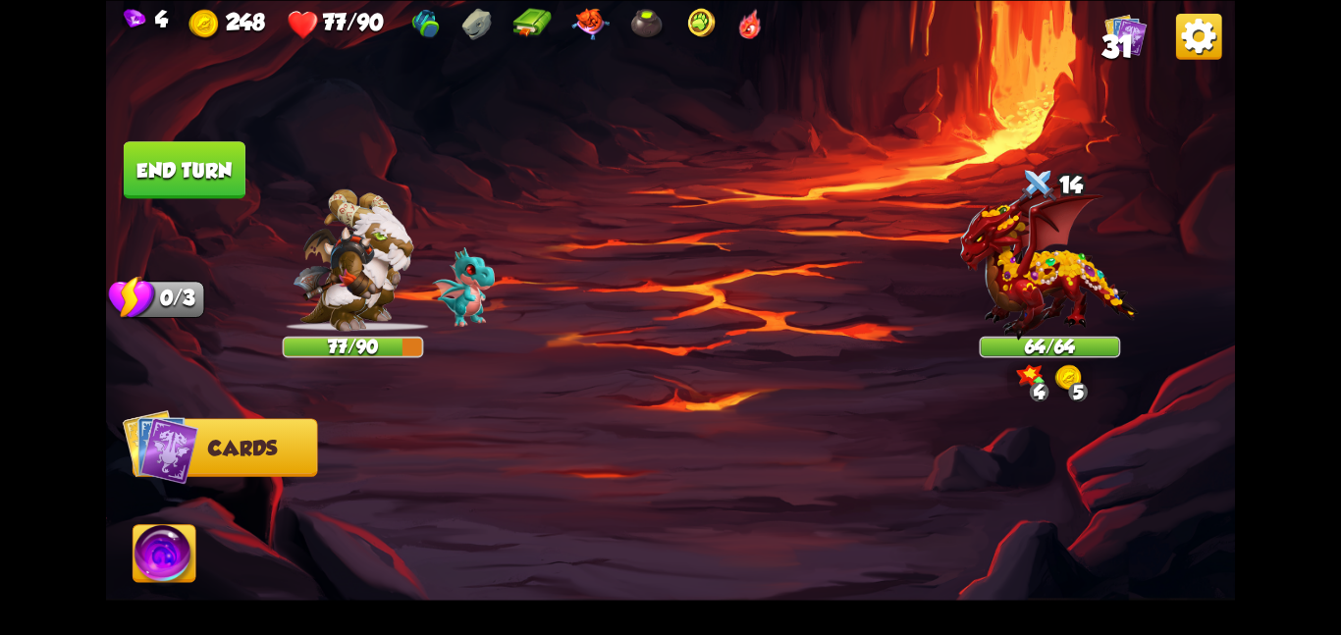
click at [372, 254] on img at bounding box center [353, 259] width 121 height 142
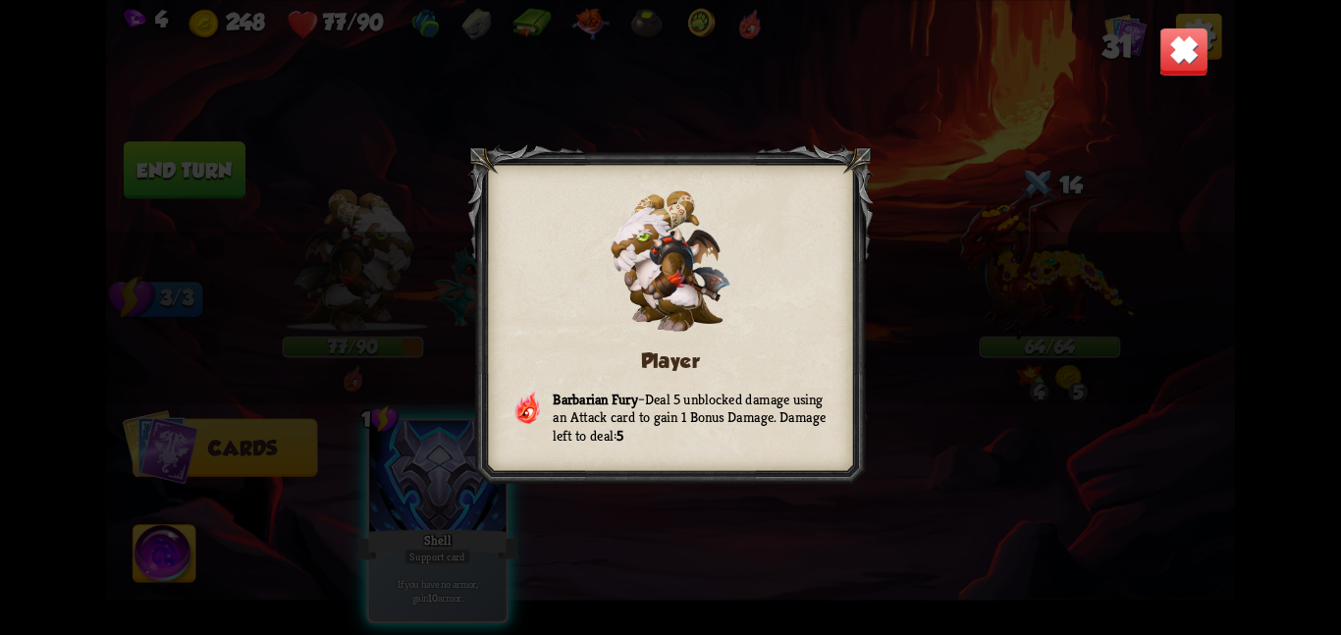
click at [1186, 41] on img at bounding box center [1183, 51] width 49 height 49
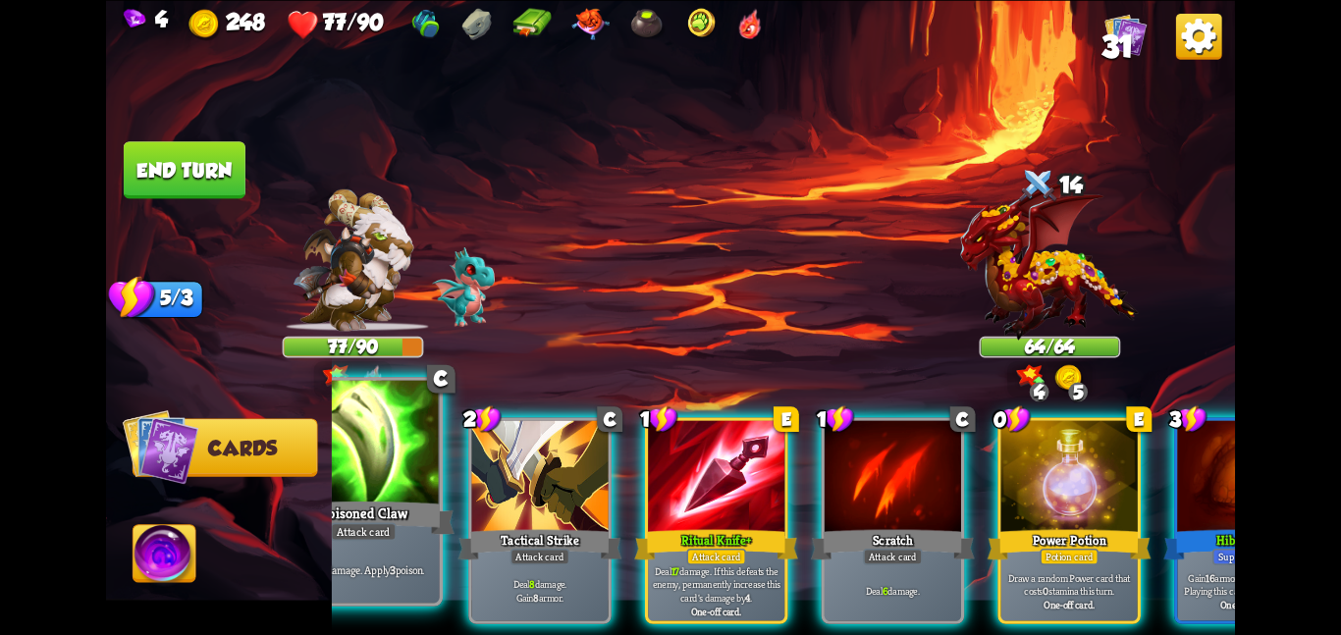
scroll to position [0, 383]
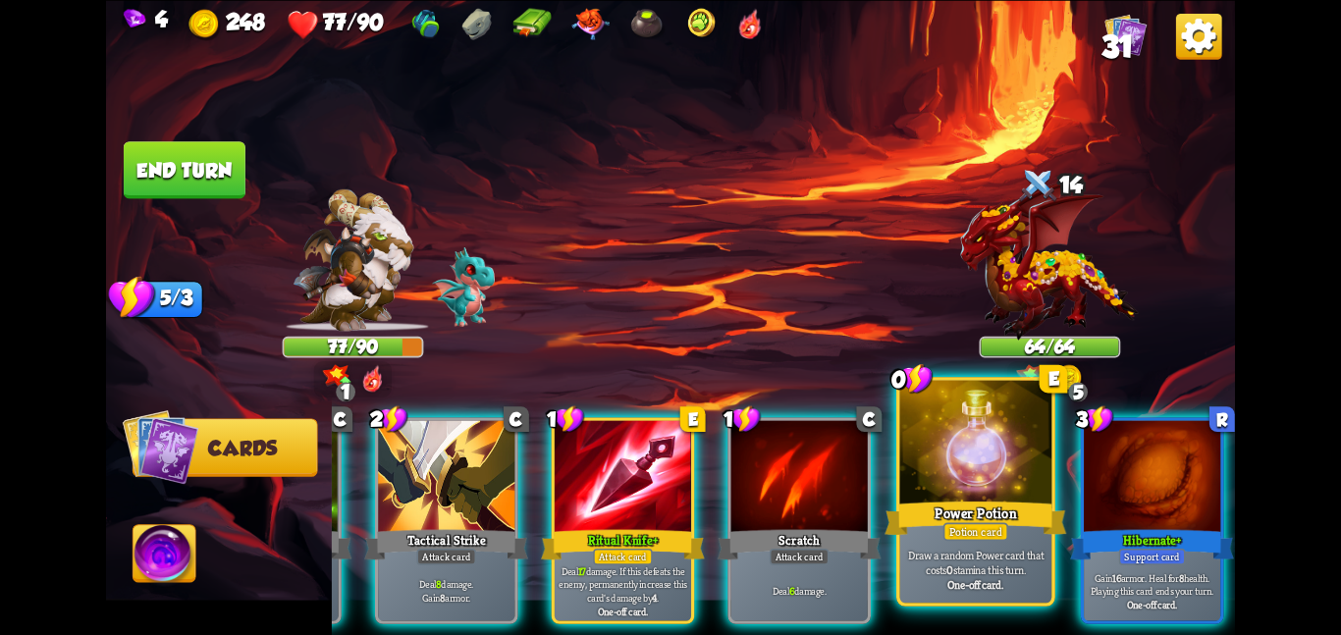
click at [993, 491] on div at bounding box center [976, 444] width 152 height 128
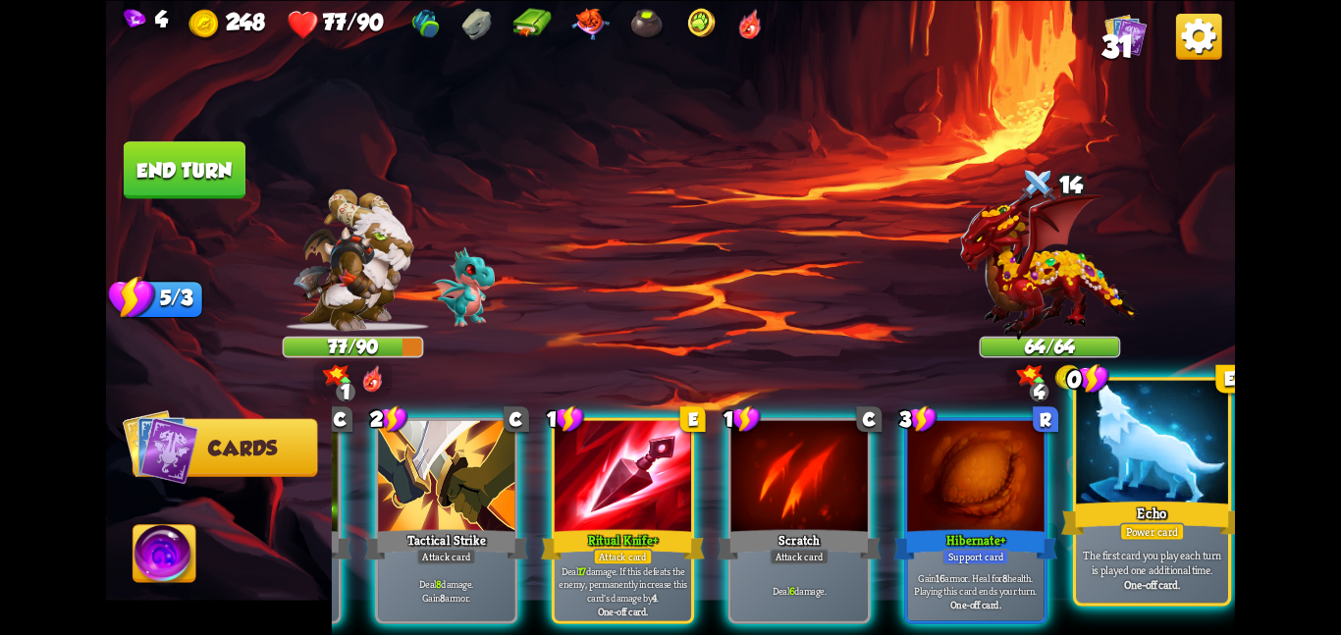
click at [1119, 460] on div at bounding box center [1152, 444] width 152 height 128
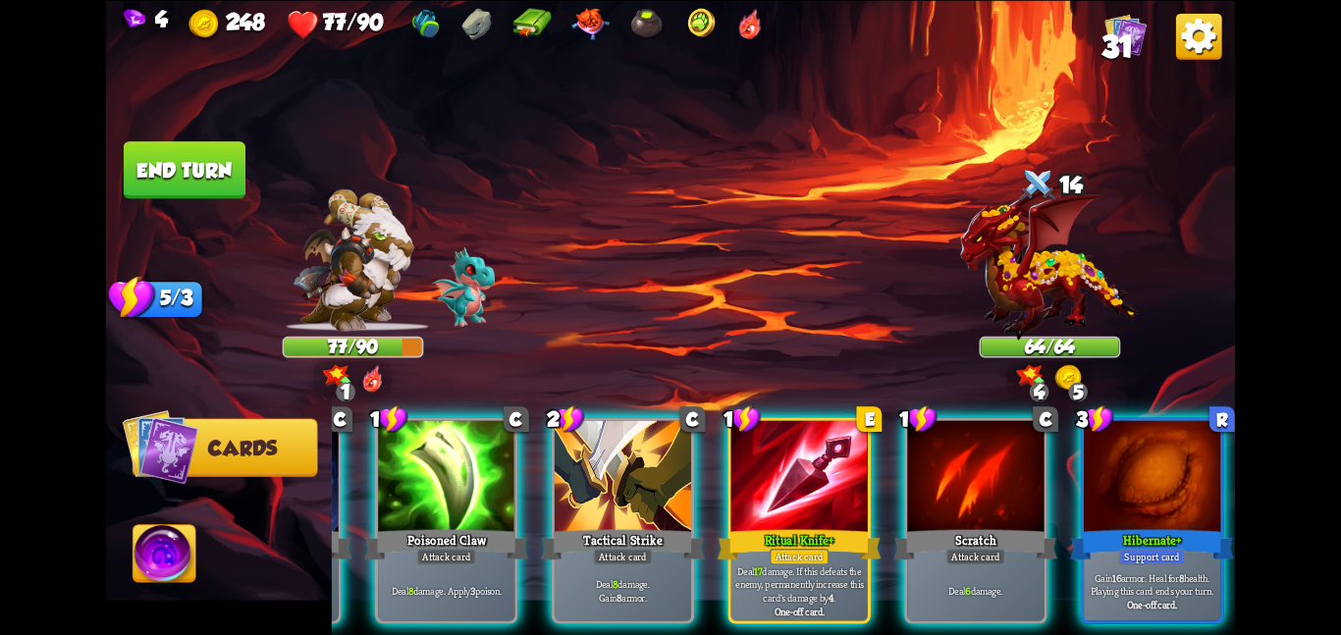
scroll to position [0, 187]
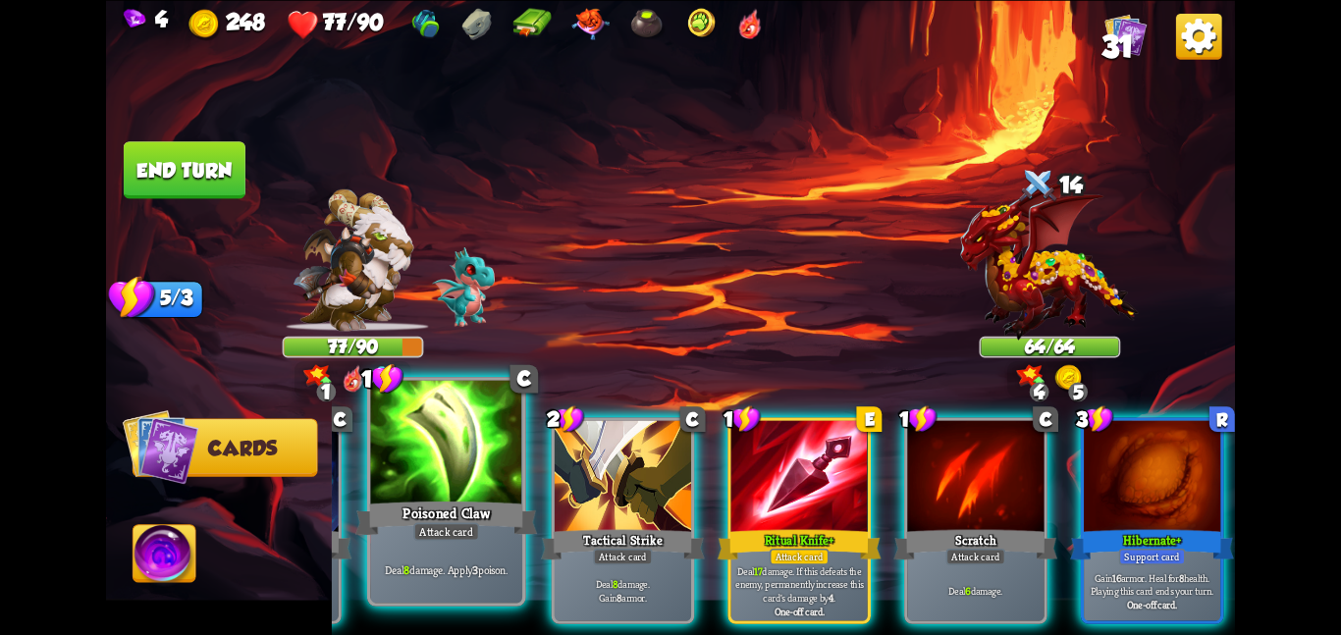
click at [455, 494] on div at bounding box center [446, 444] width 152 height 128
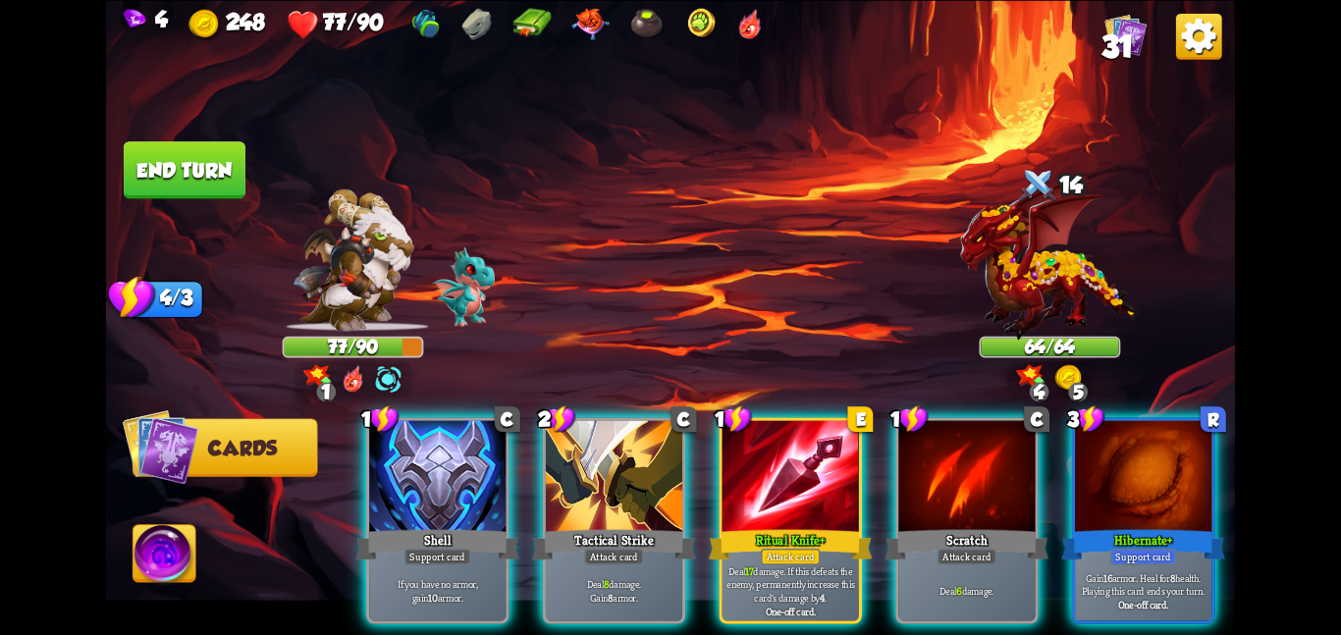
scroll to position [0, 0]
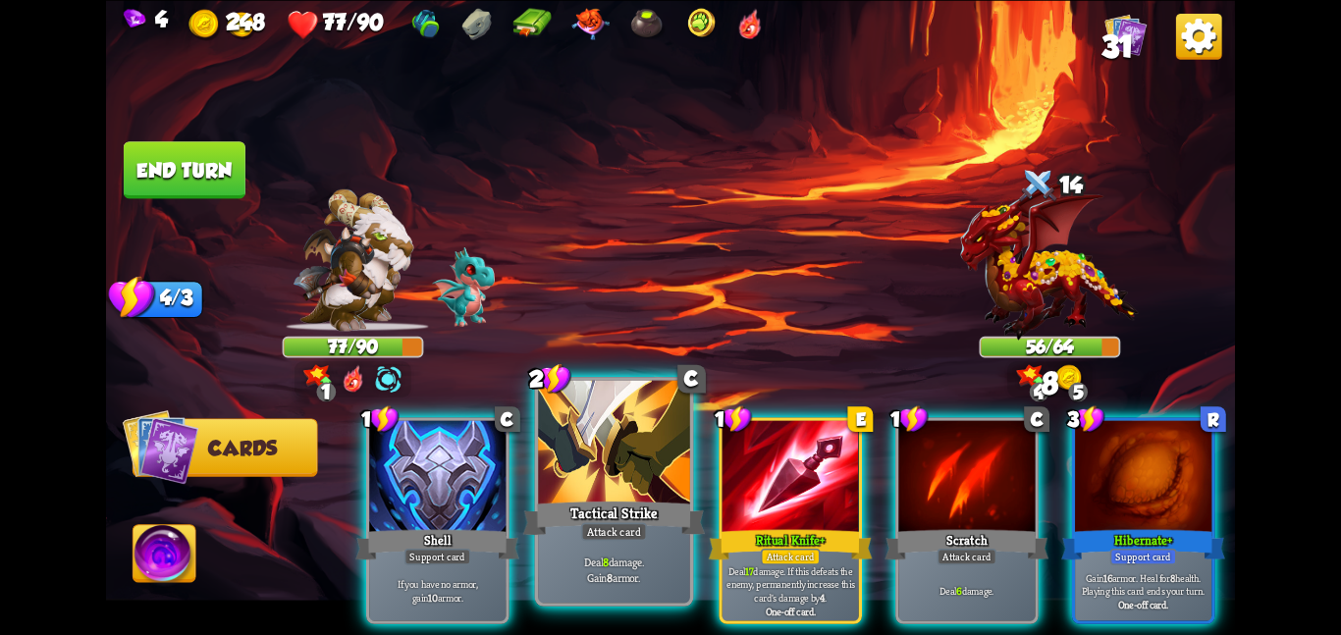
click at [582, 465] on div at bounding box center [614, 444] width 152 height 128
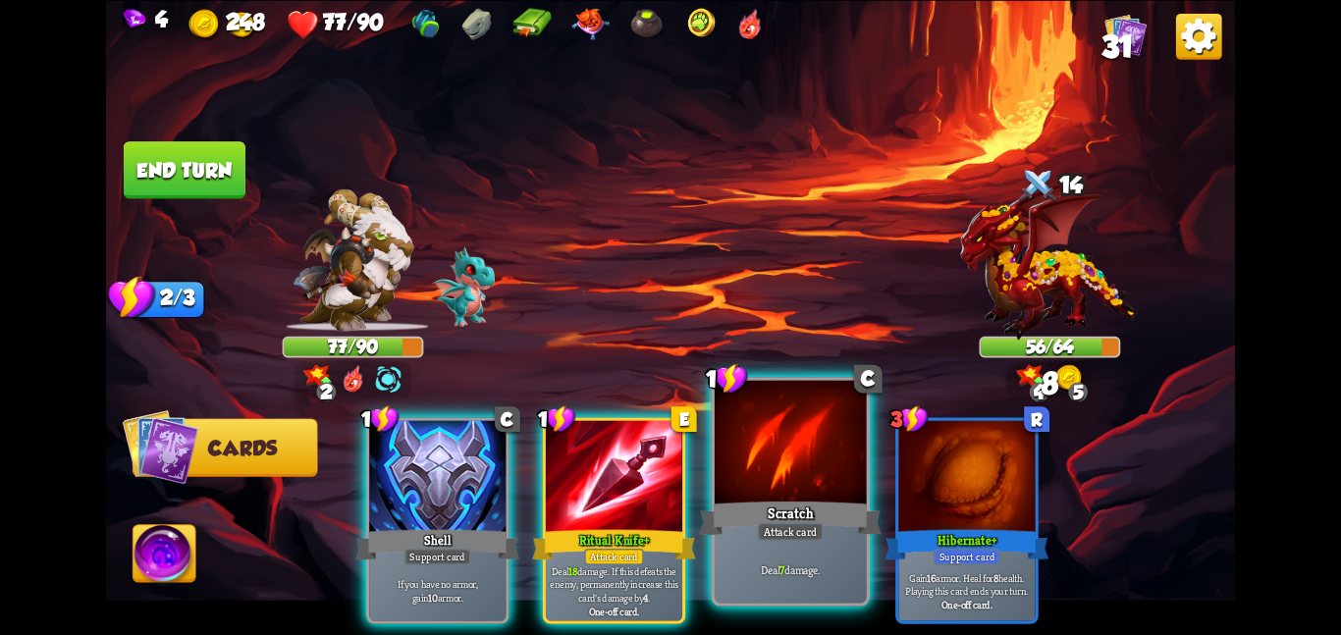
click at [722, 450] on div at bounding box center [791, 444] width 152 height 128
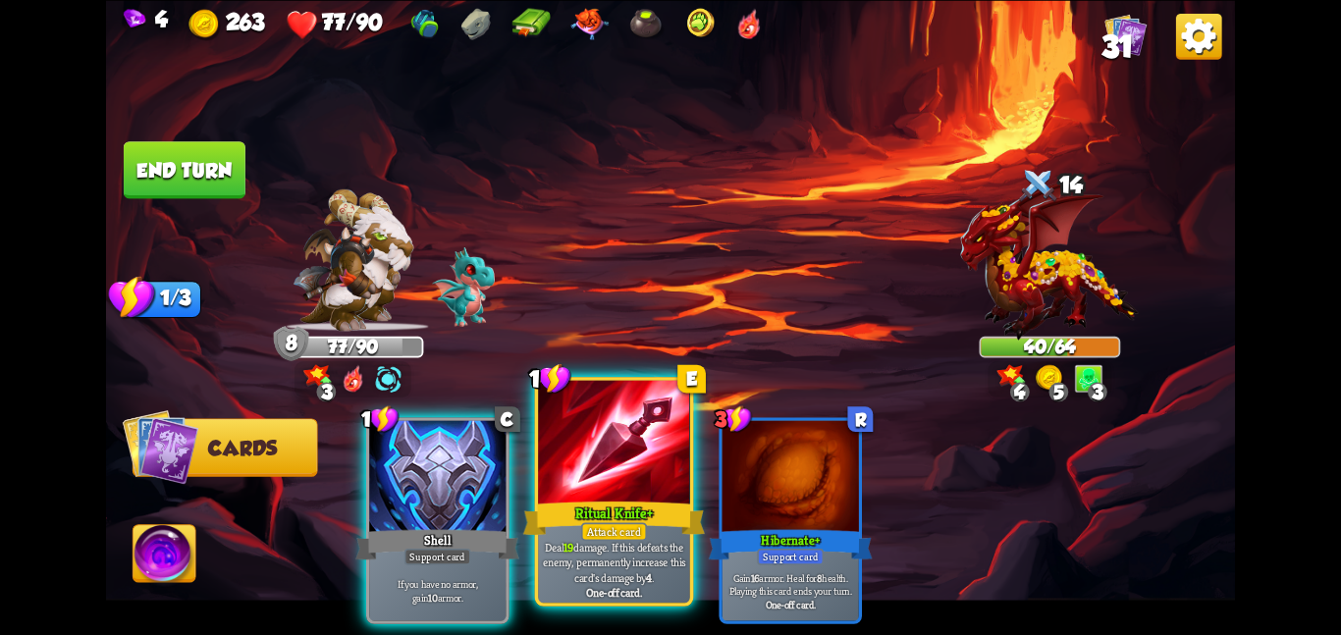
click at [610, 484] on div at bounding box center [614, 444] width 152 height 128
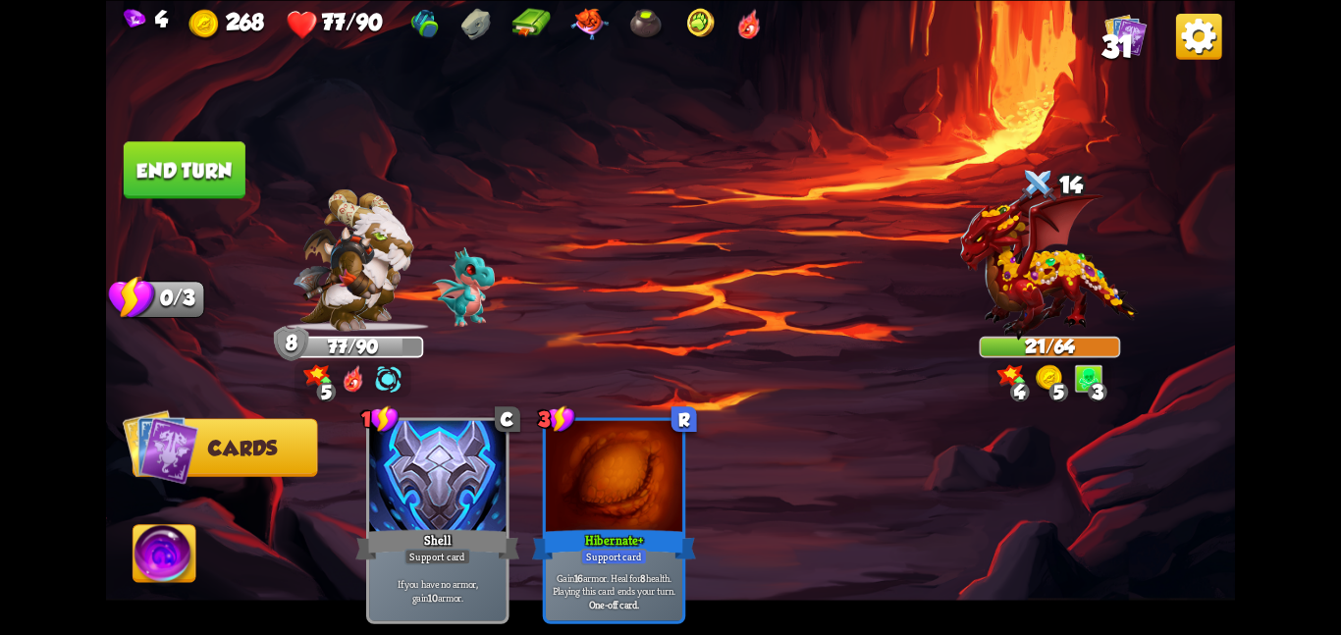
click at [203, 175] on button "End turn" at bounding box center [185, 169] width 122 height 57
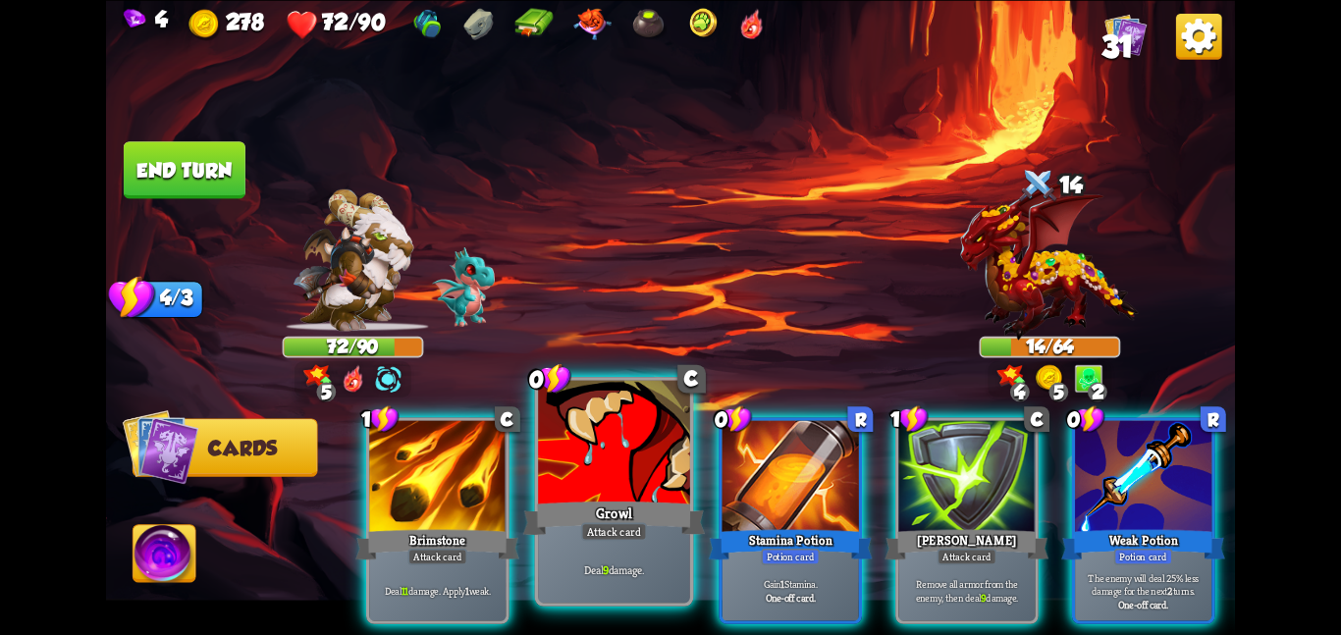
click at [605, 448] on div at bounding box center [614, 444] width 152 height 128
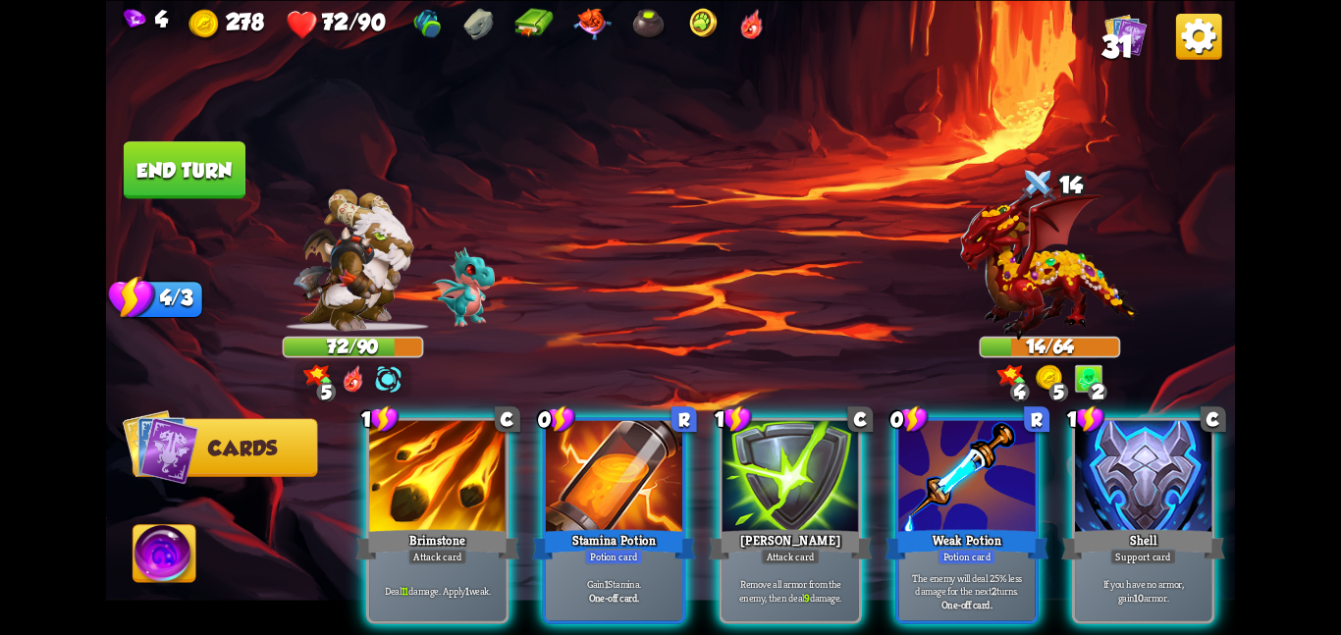
click at [605, 448] on div at bounding box center [614, 477] width 136 height 115
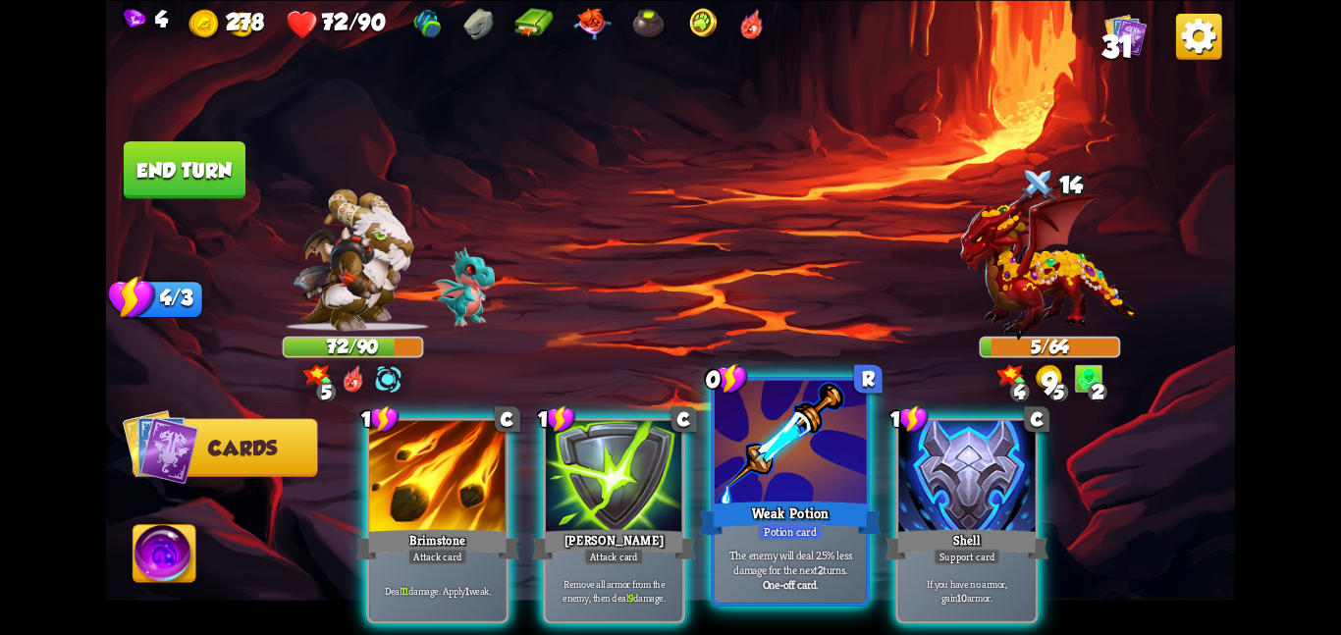
click at [734, 438] on div at bounding box center [791, 444] width 152 height 128
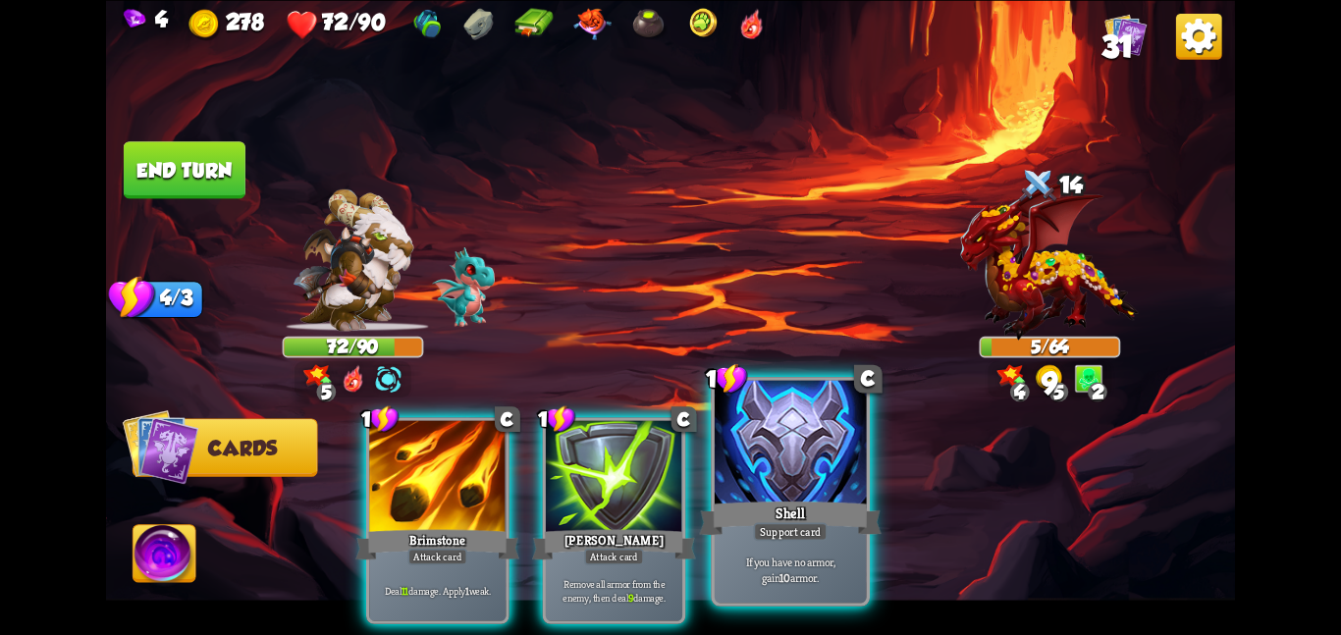
click at [864, 426] on div at bounding box center [791, 444] width 152 height 128
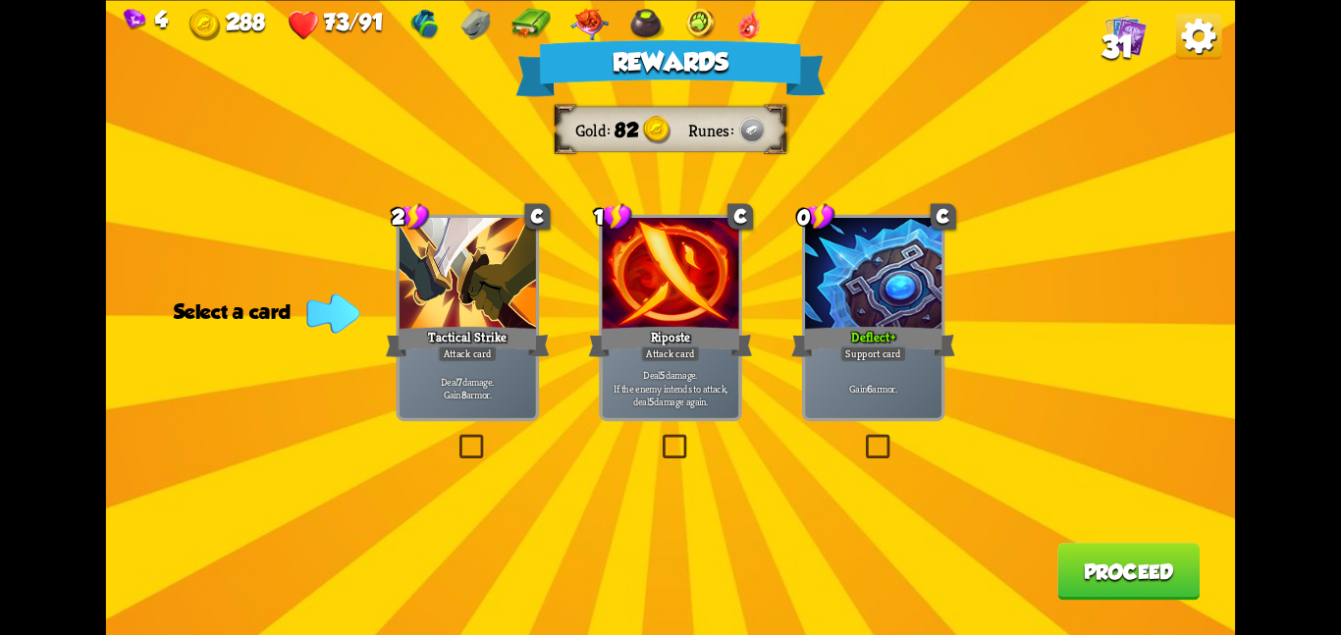
click at [835, 352] on div "Deflect+" at bounding box center [873, 341] width 164 height 36
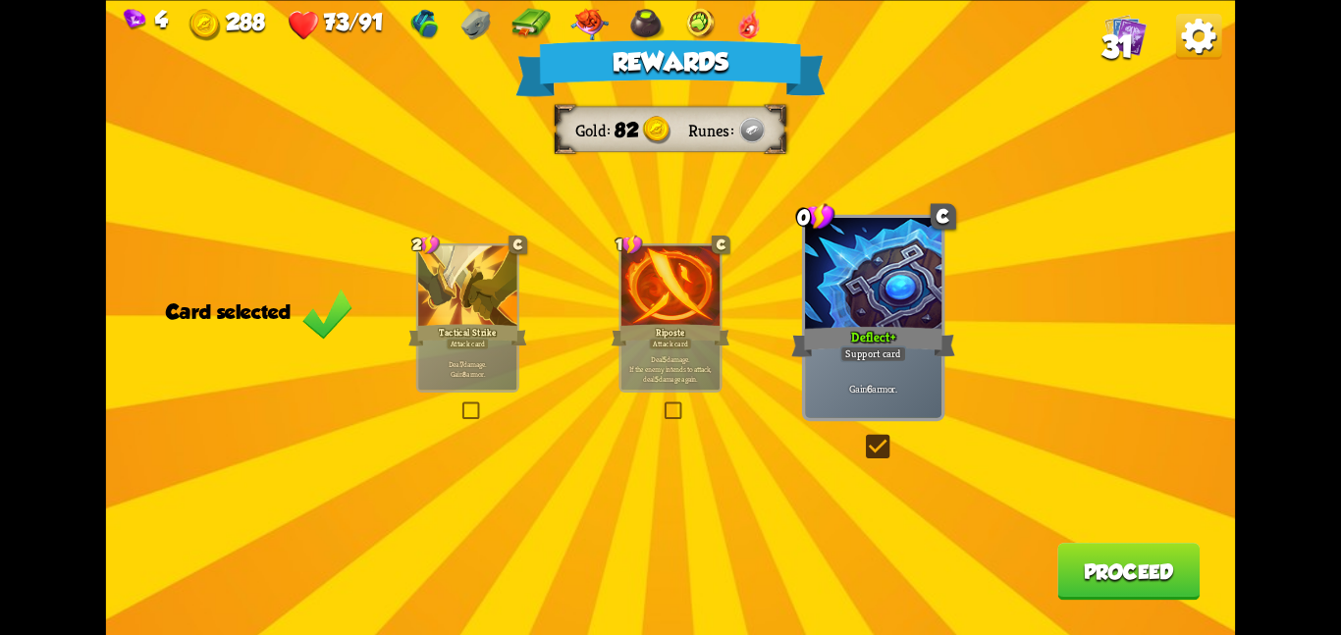
click at [1129, 569] on button "Proceed" at bounding box center [1128, 571] width 142 height 57
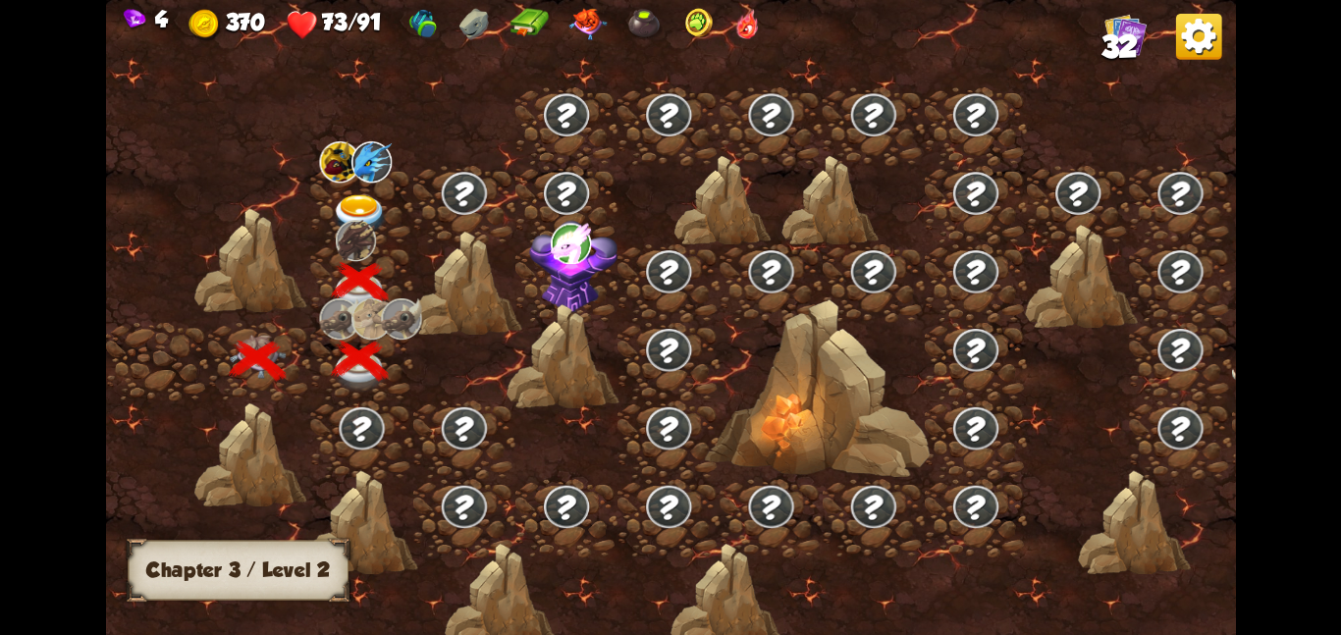
click at [390, 219] on div at bounding box center [361, 204] width 102 height 79
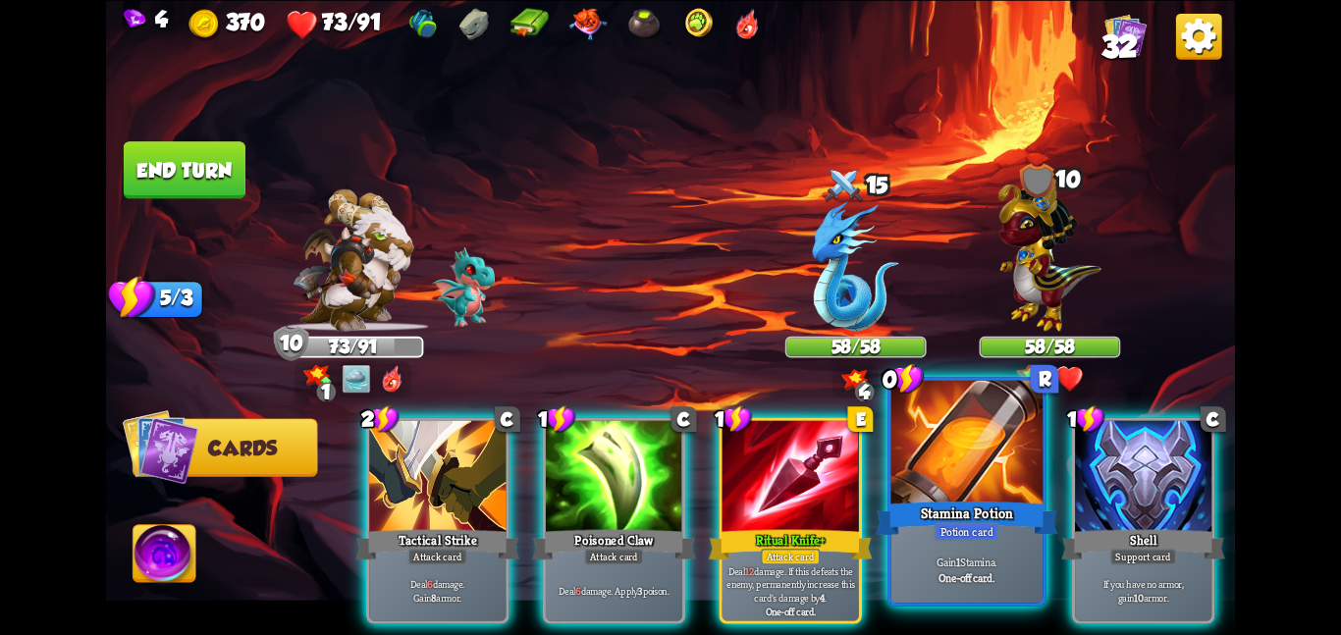
click at [1007, 499] on div "Stamina Potion" at bounding box center [967, 518] width 182 height 40
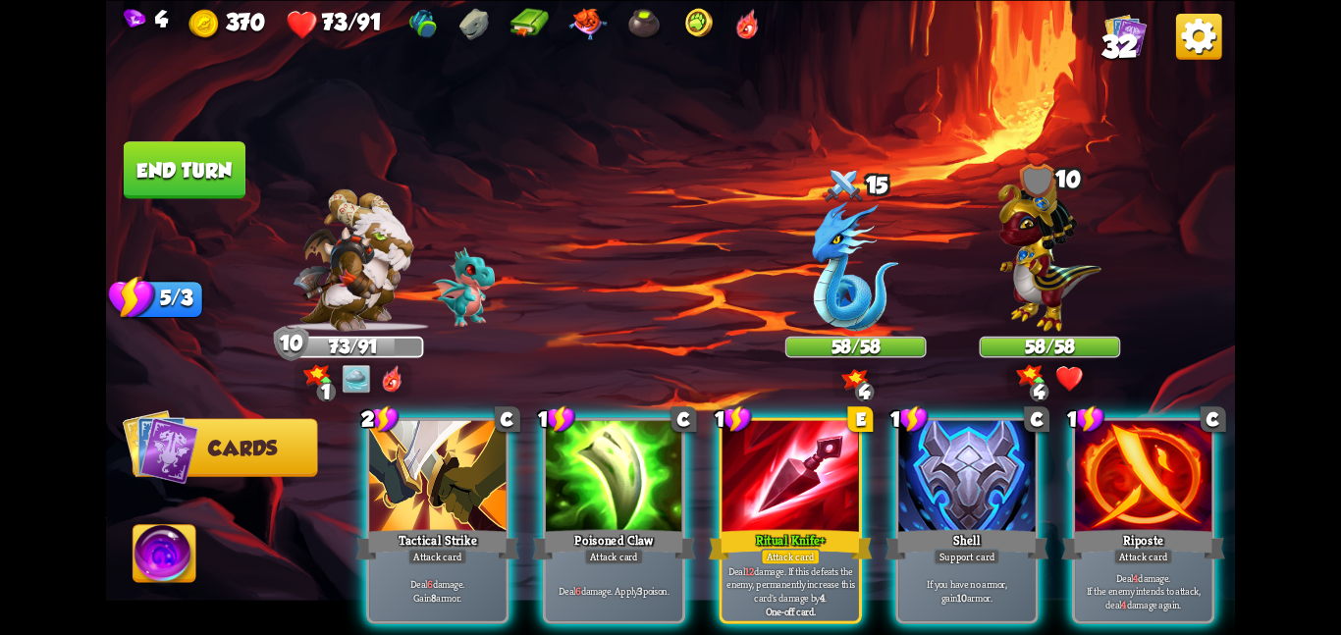
click at [1007, 526] on div "Shell" at bounding box center [966, 544] width 164 height 36
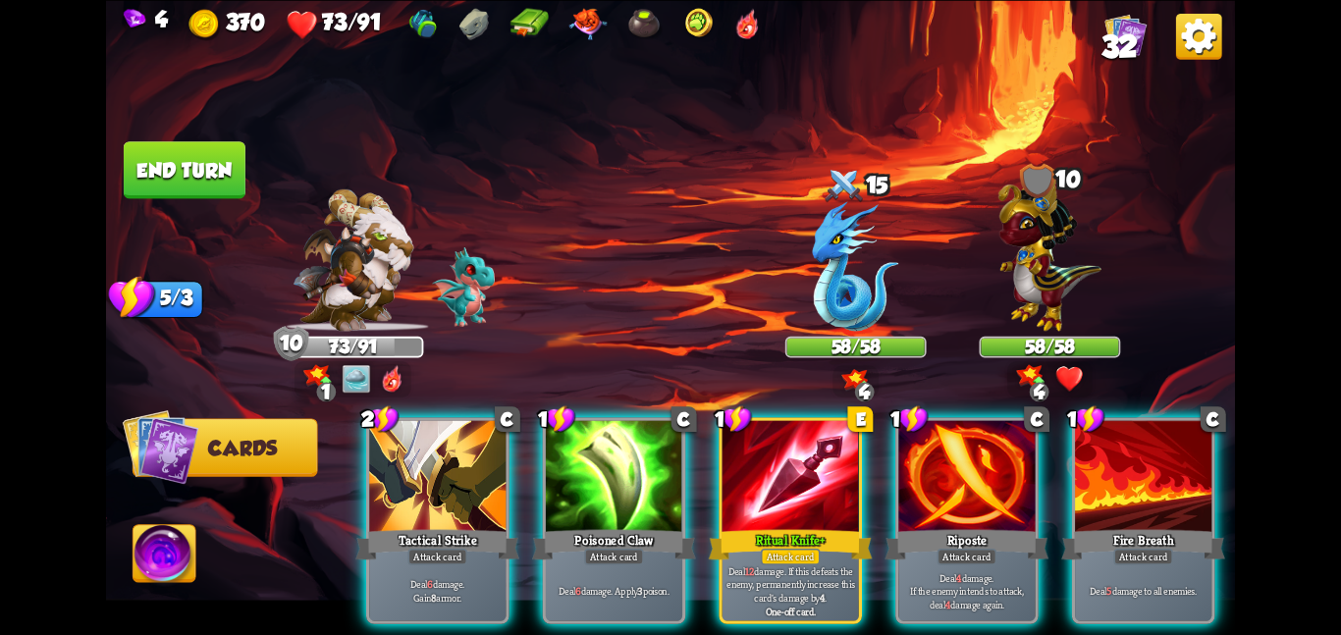
click at [1007, 526] on div "Riposte" at bounding box center [966, 544] width 164 height 36
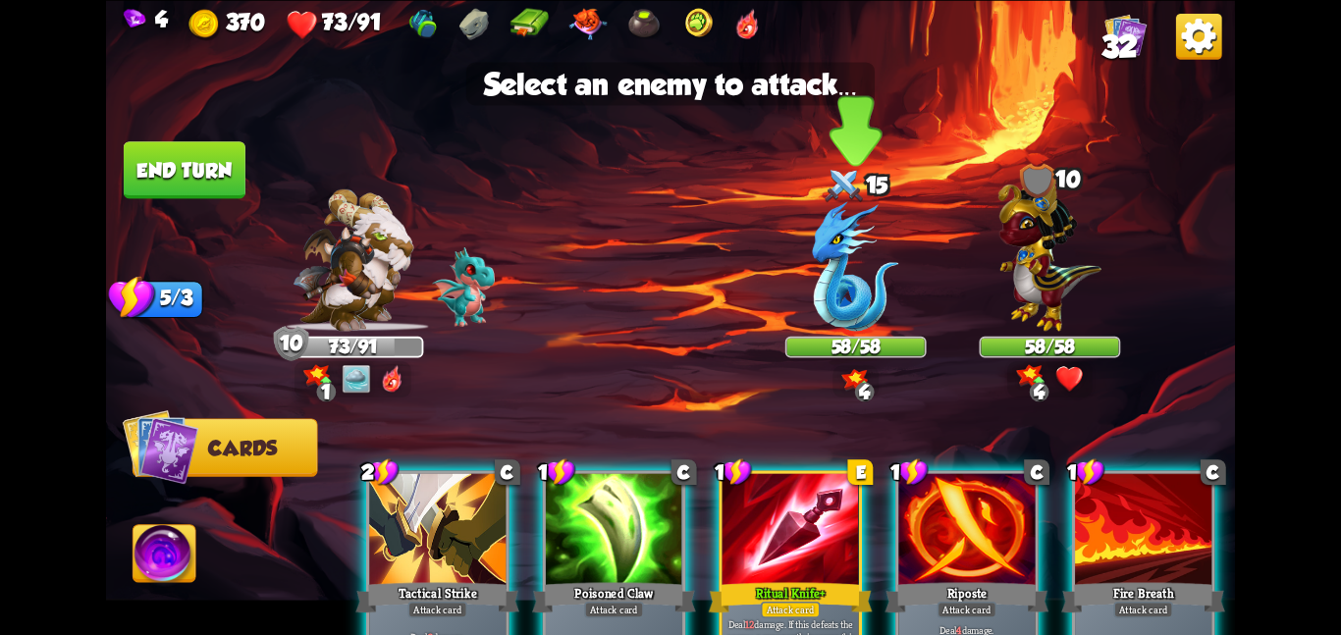
click at [896, 307] on img at bounding box center [856, 266] width 86 height 130
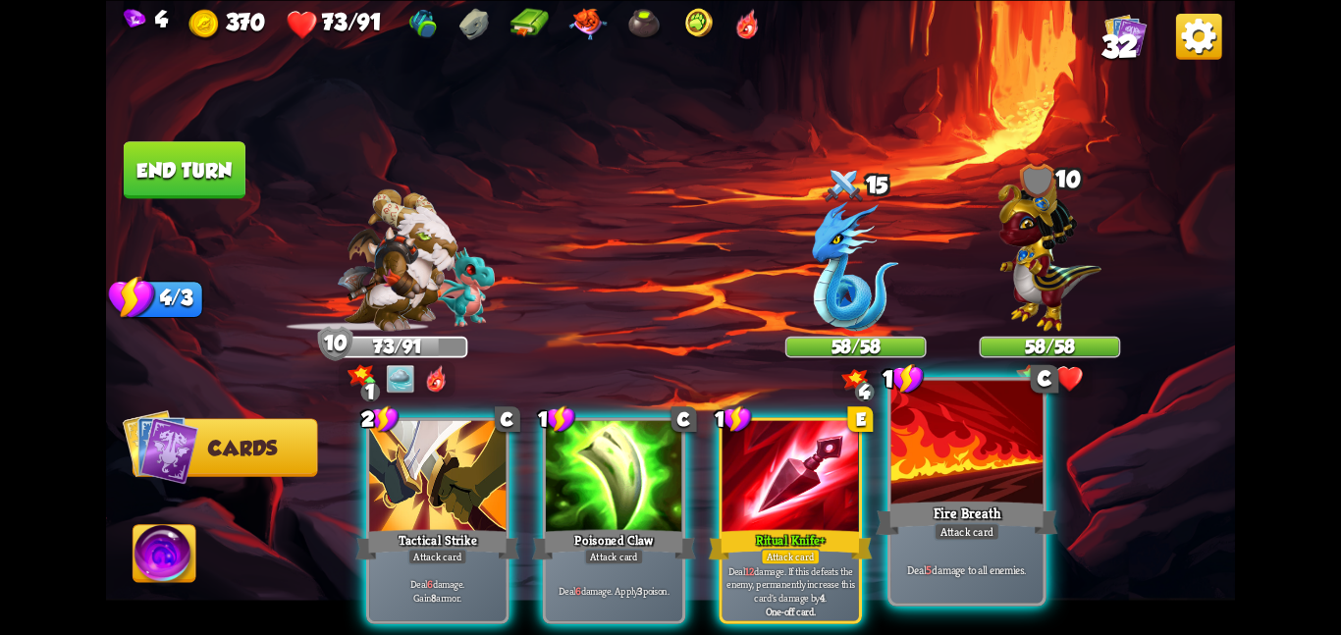
click at [984, 512] on div "Fire Breath" at bounding box center [967, 518] width 182 height 40
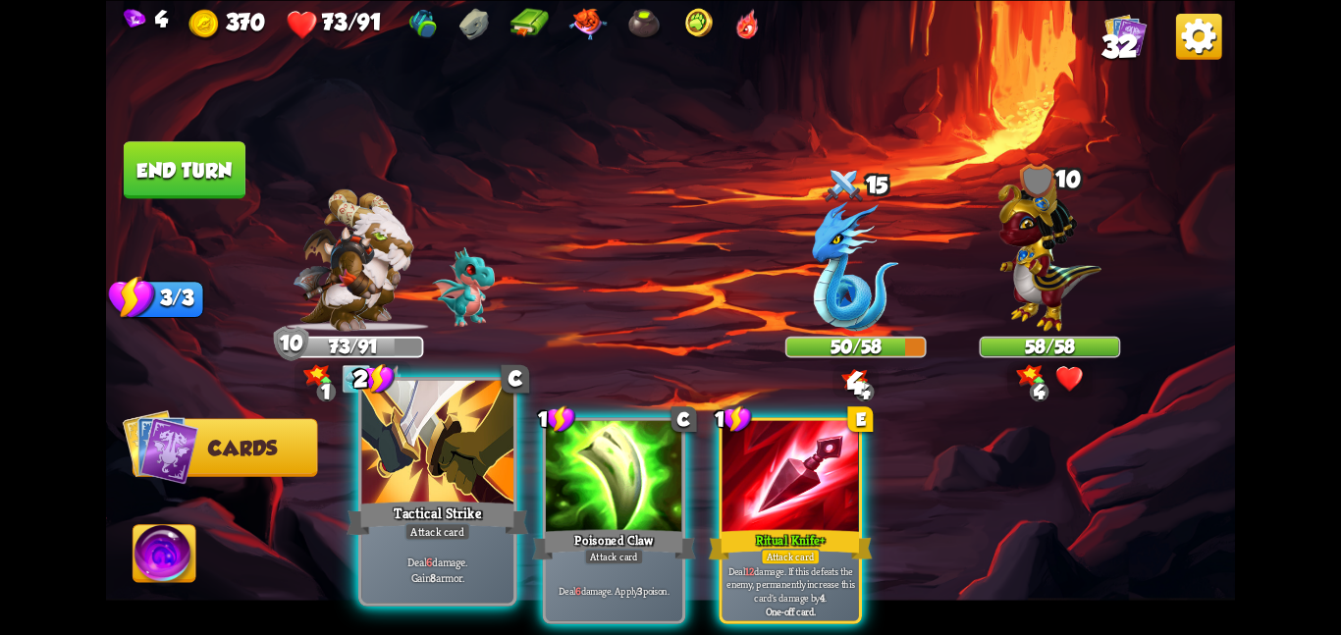
click at [457, 463] on div at bounding box center [437, 444] width 152 height 128
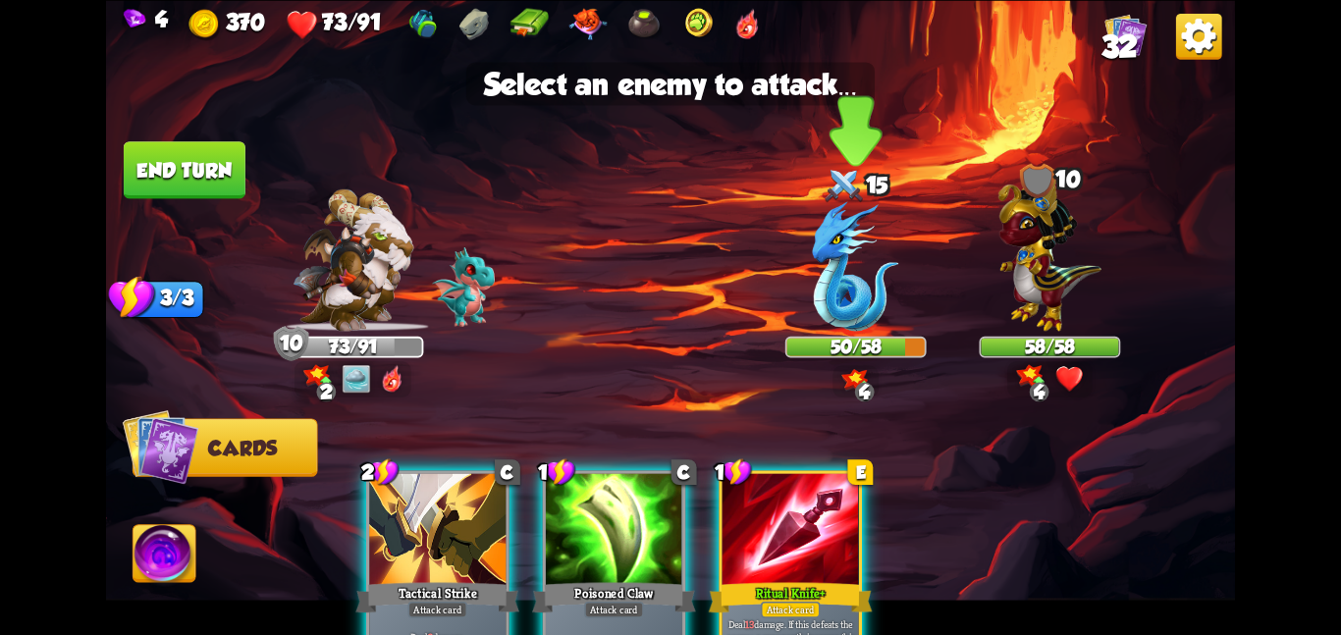
click at [819, 284] on img at bounding box center [856, 266] width 86 height 130
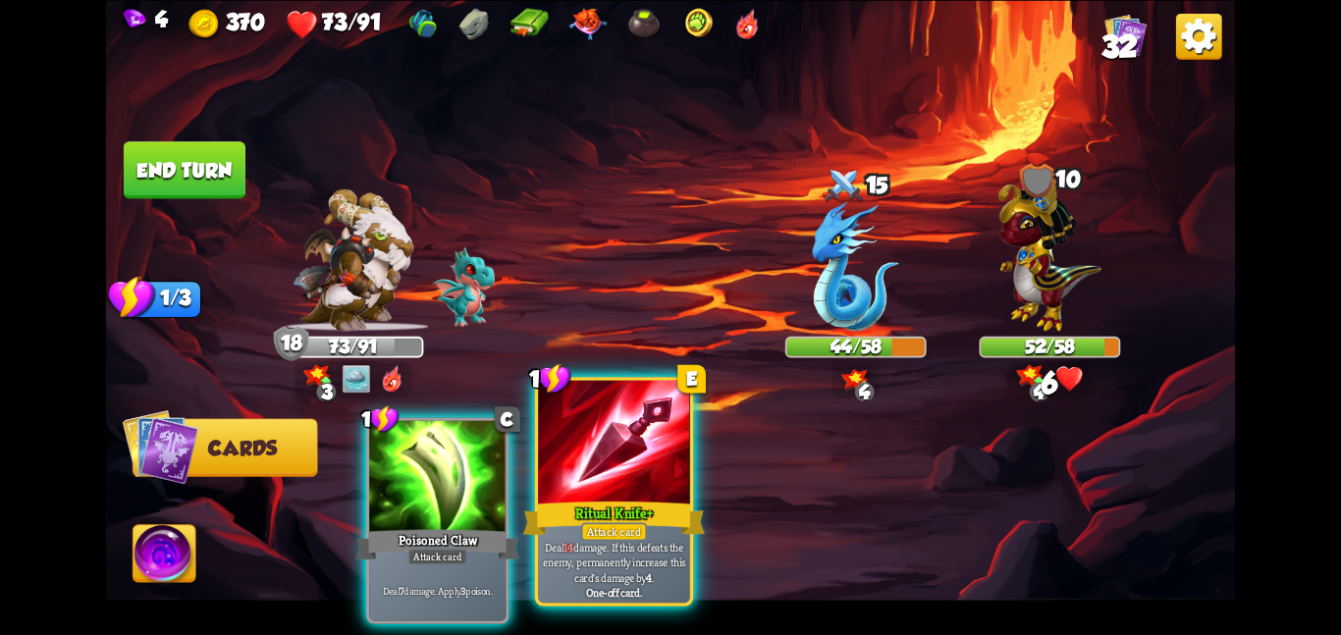
click at [662, 419] on div at bounding box center [614, 444] width 152 height 128
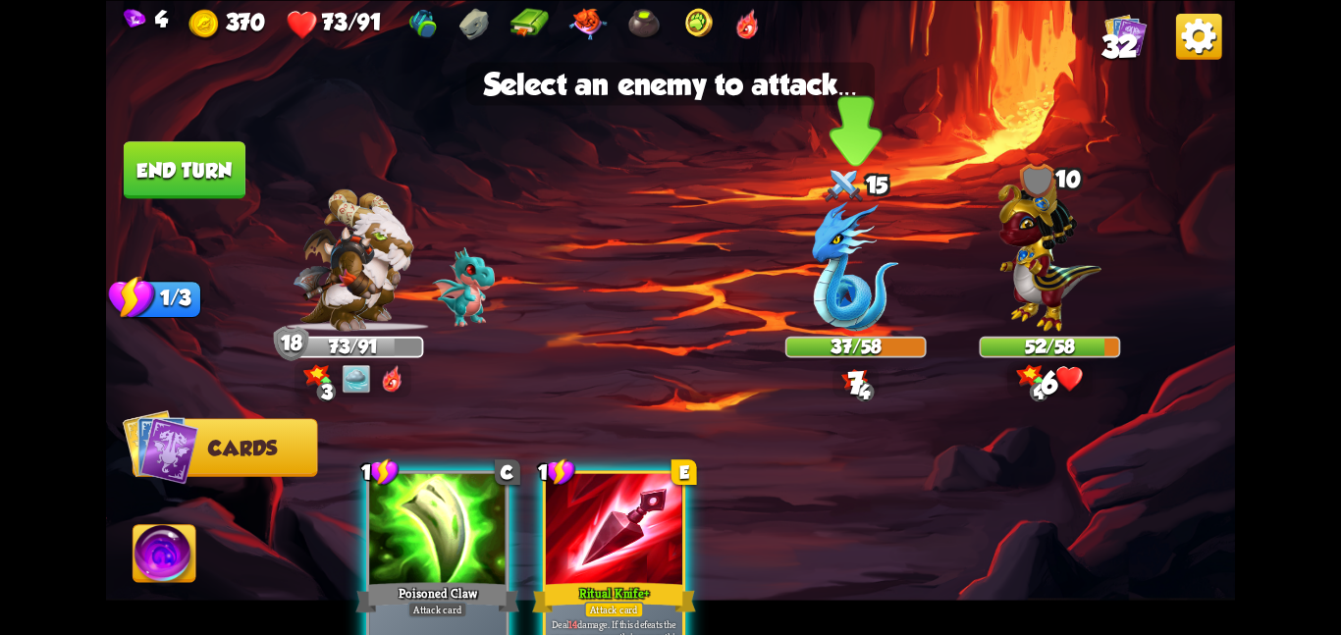
click at [823, 266] on img at bounding box center [856, 266] width 86 height 130
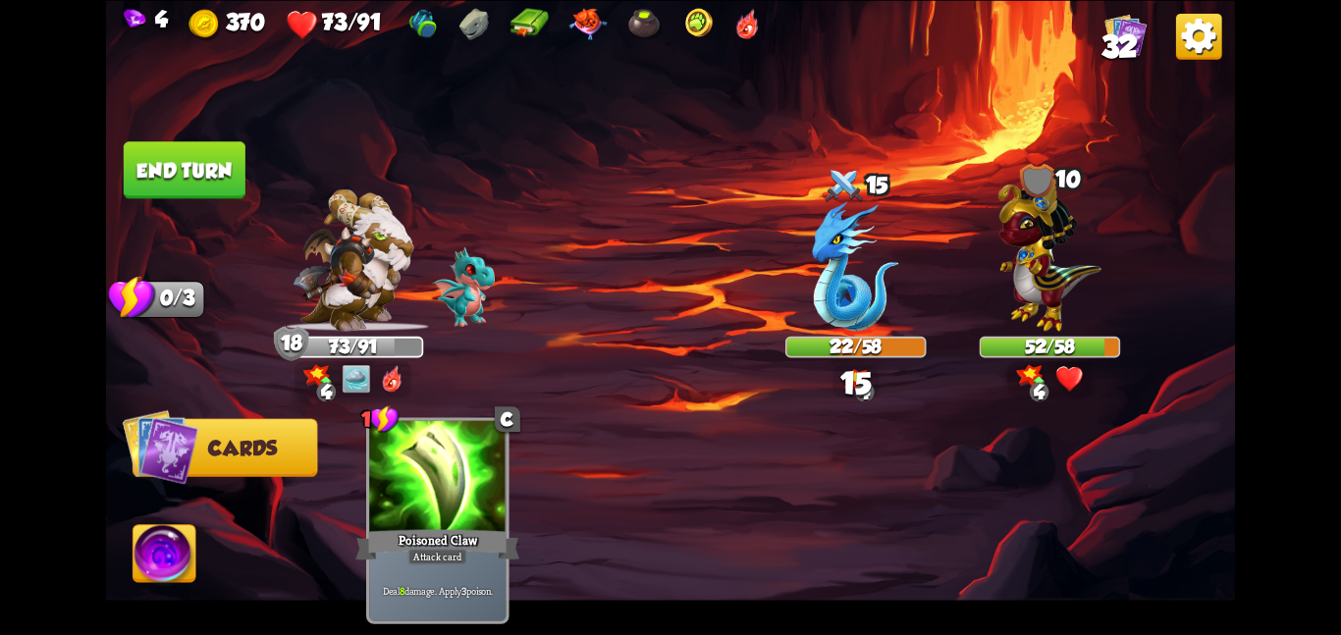
click at [218, 176] on button "End turn" at bounding box center [185, 169] width 122 height 57
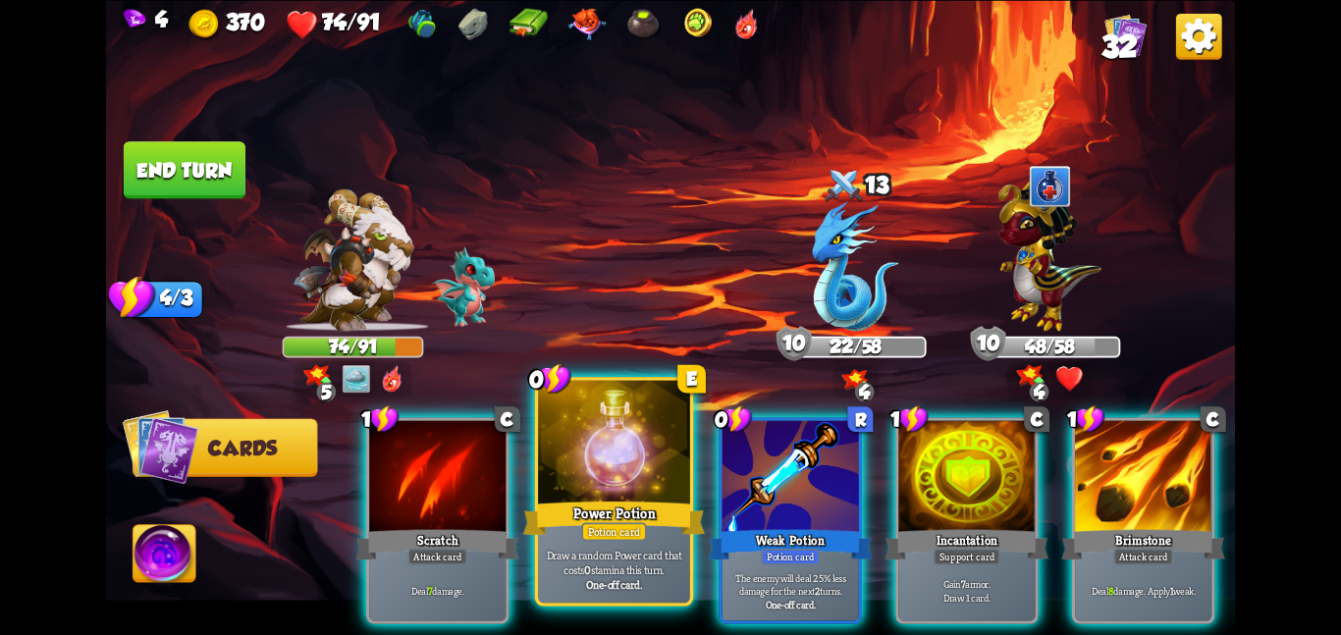
click at [653, 532] on div "Power Potion" at bounding box center [614, 518] width 182 height 40
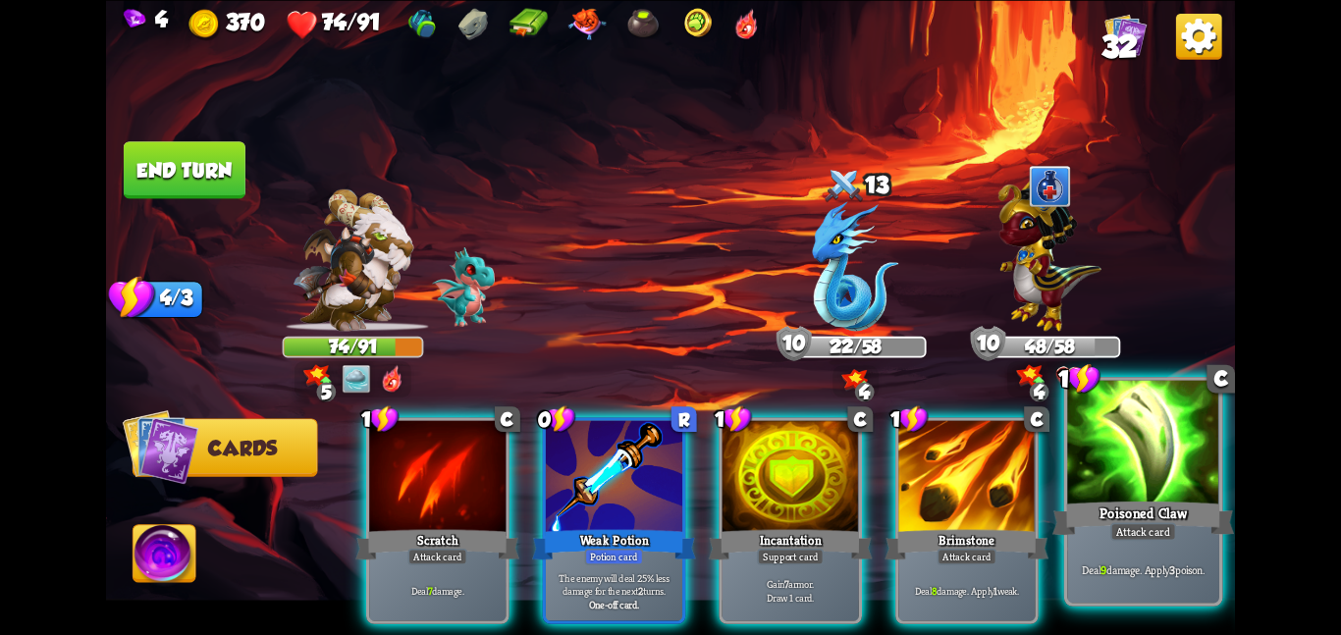
scroll to position [0, 187]
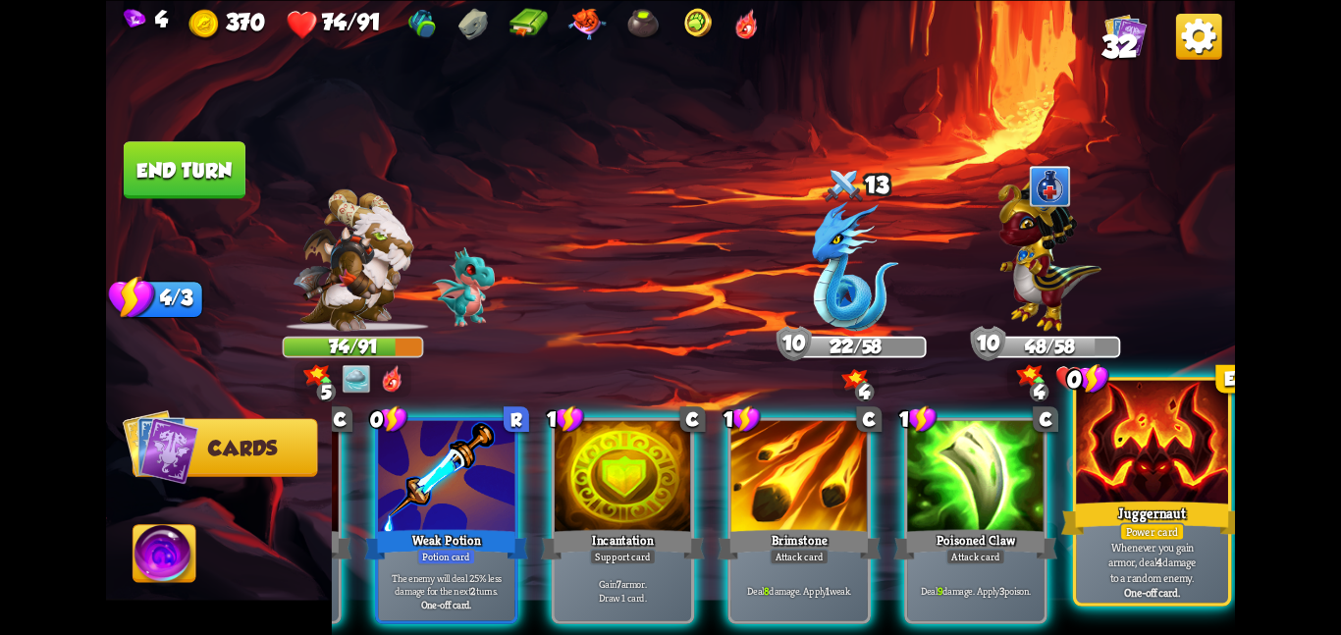
click at [1133, 456] on div at bounding box center [1152, 444] width 152 height 128
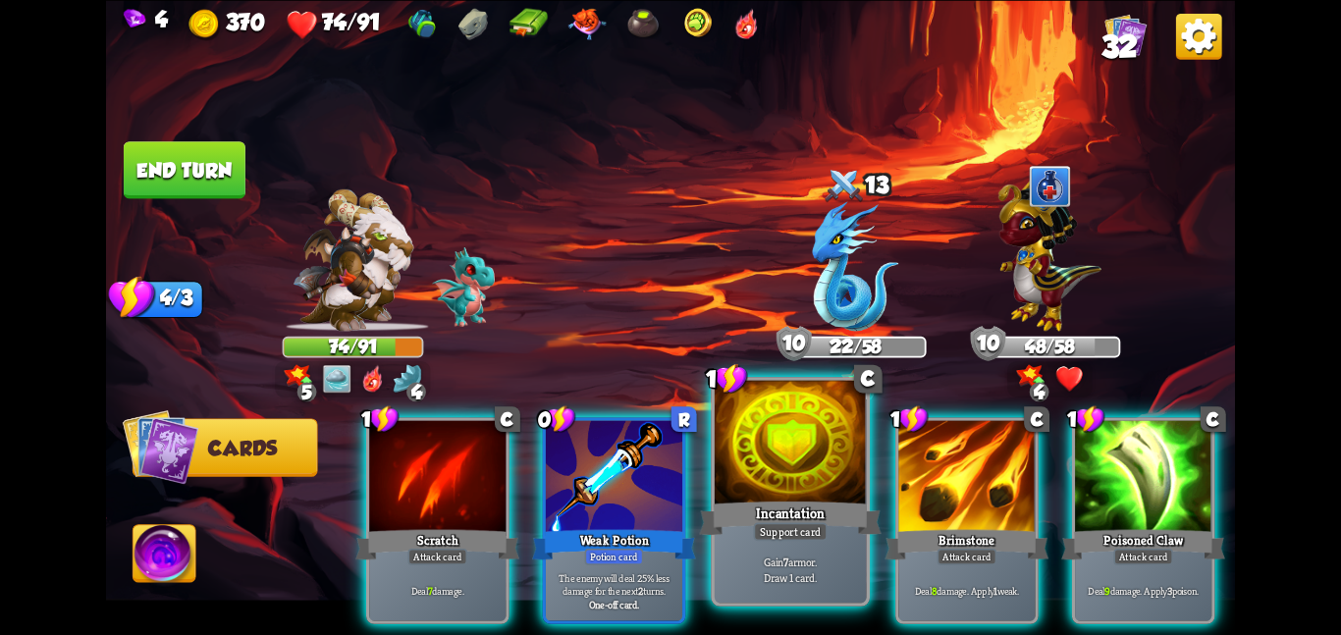
click at [797, 479] on div at bounding box center [791, 444] width 152 height 128
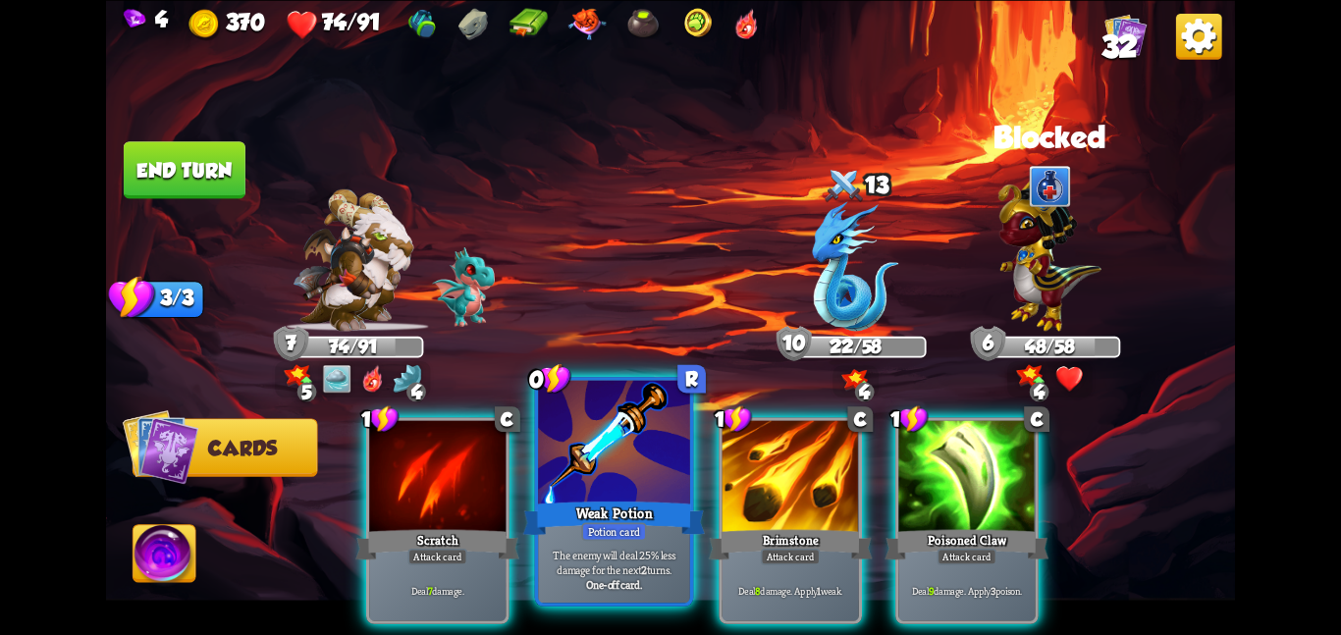
click at [553, 454] on div at bounding box center [614, 444] width 152 height 128
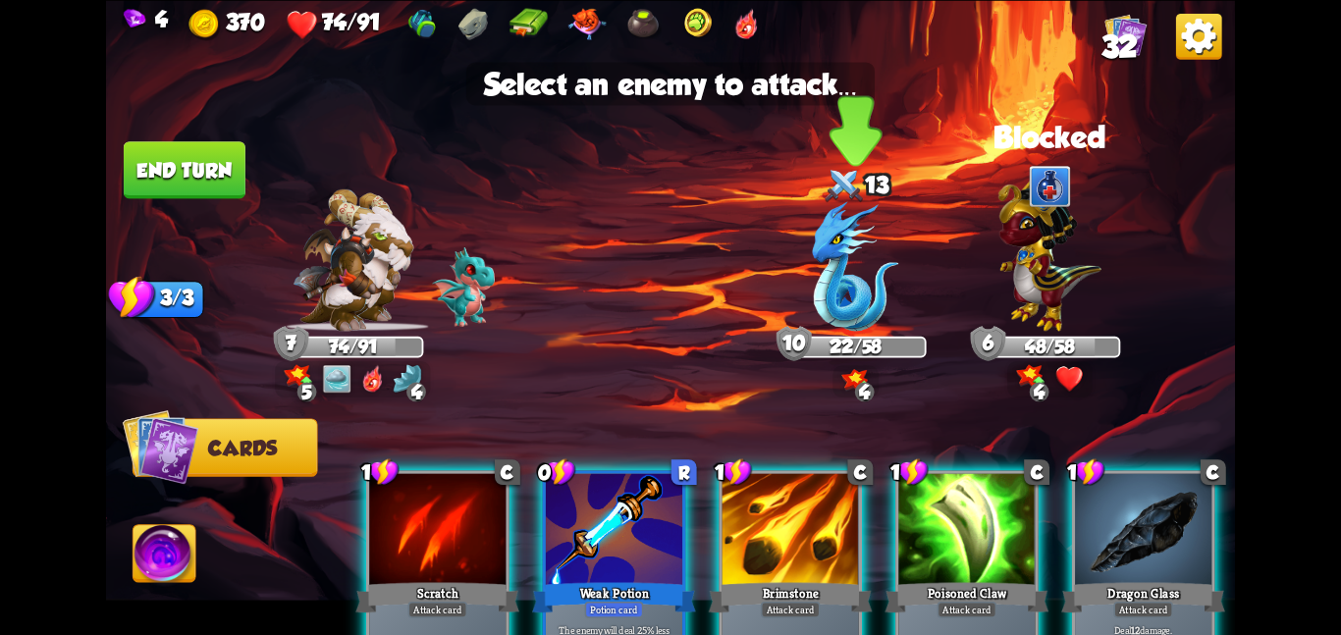
click at [826, 224] on img at bounding box center [856, 266] width 86 height 130
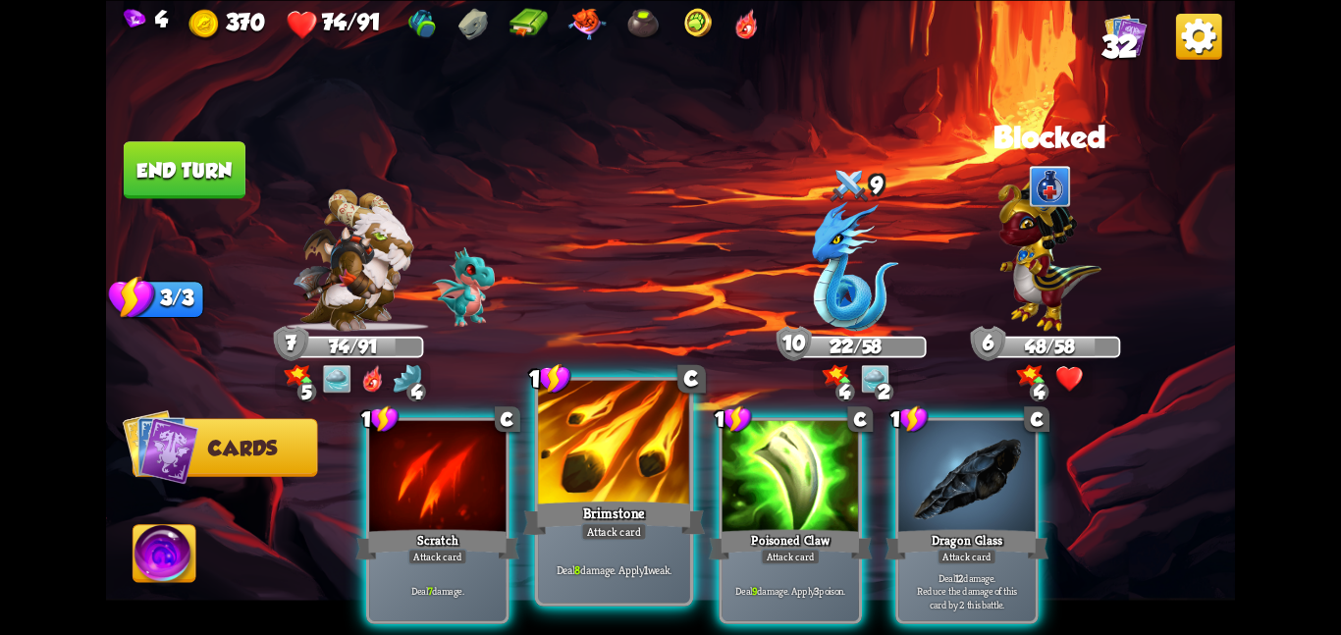
click at [653, 434] on div at bounding box center [614, 444] width 152 height 128
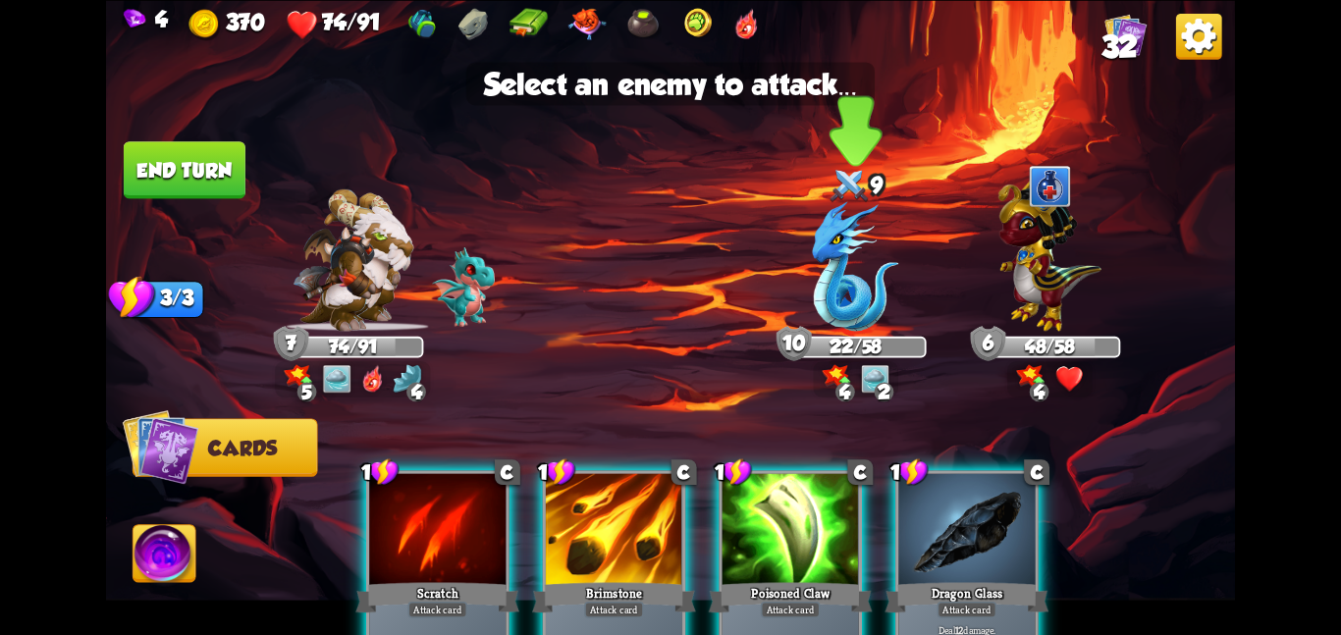
click at [789, 296] on div at bounding box center [855, 269] width 141 height 124
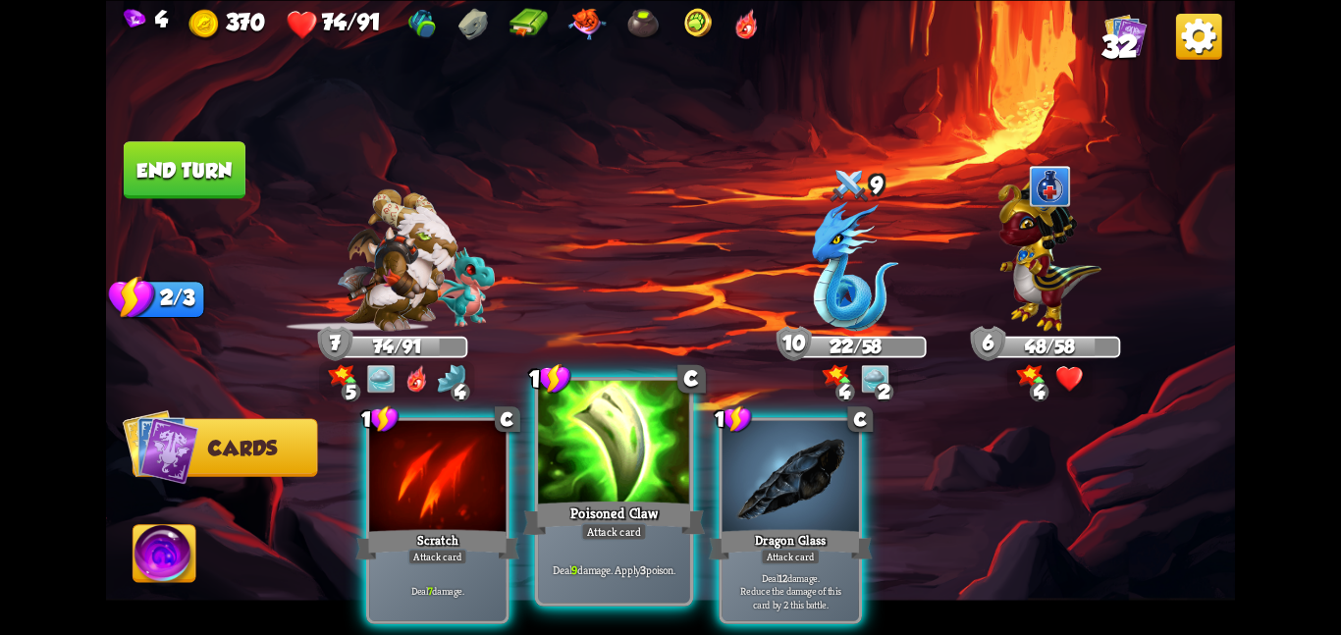
click at [583, 462] on div at bounding box center [614, 444] width 152 height 128
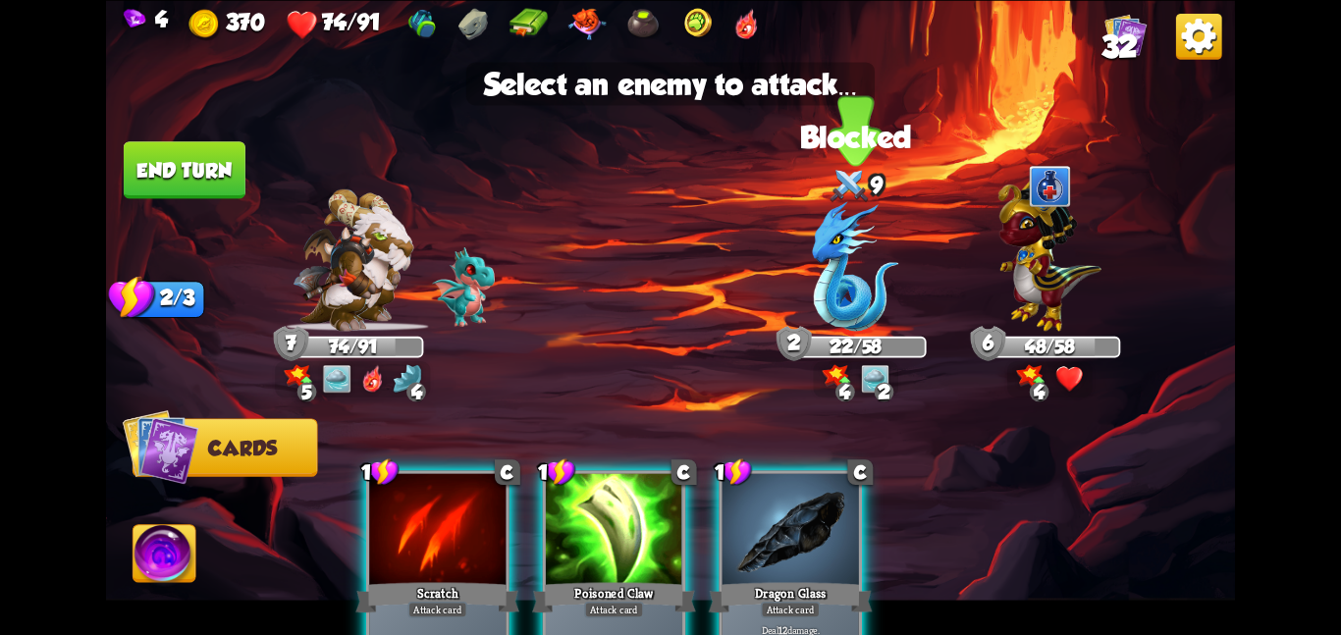
click at [822, 287] on img at bounding box center [856, 266] width 86 height 130
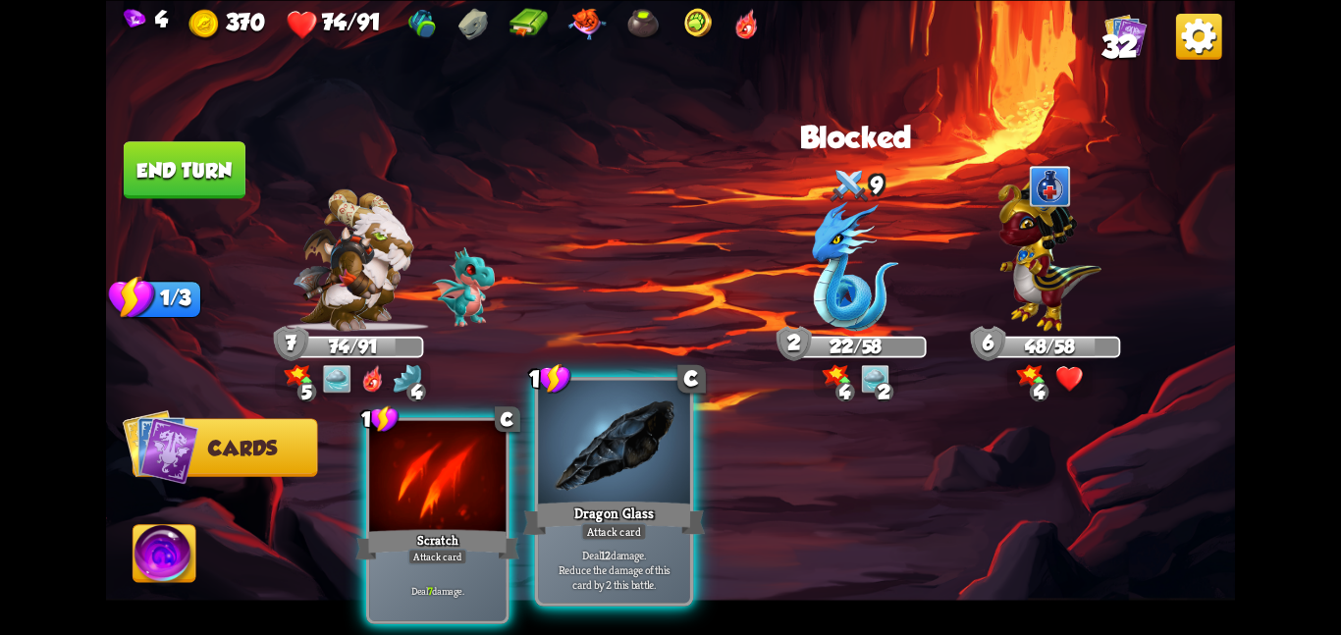
click at [652, 483] on div at bounding box center [614, 444] width 152 height 128
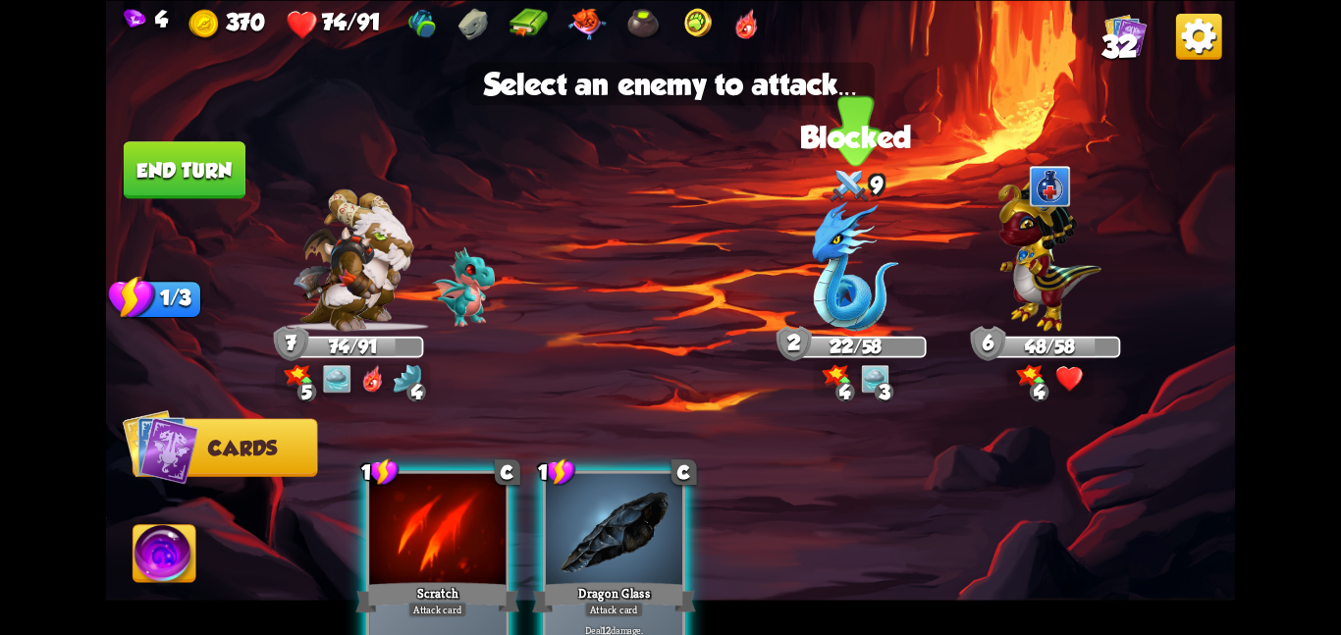
click at [823, 330] on img at bounding box center [856, 266] width 86 height 130
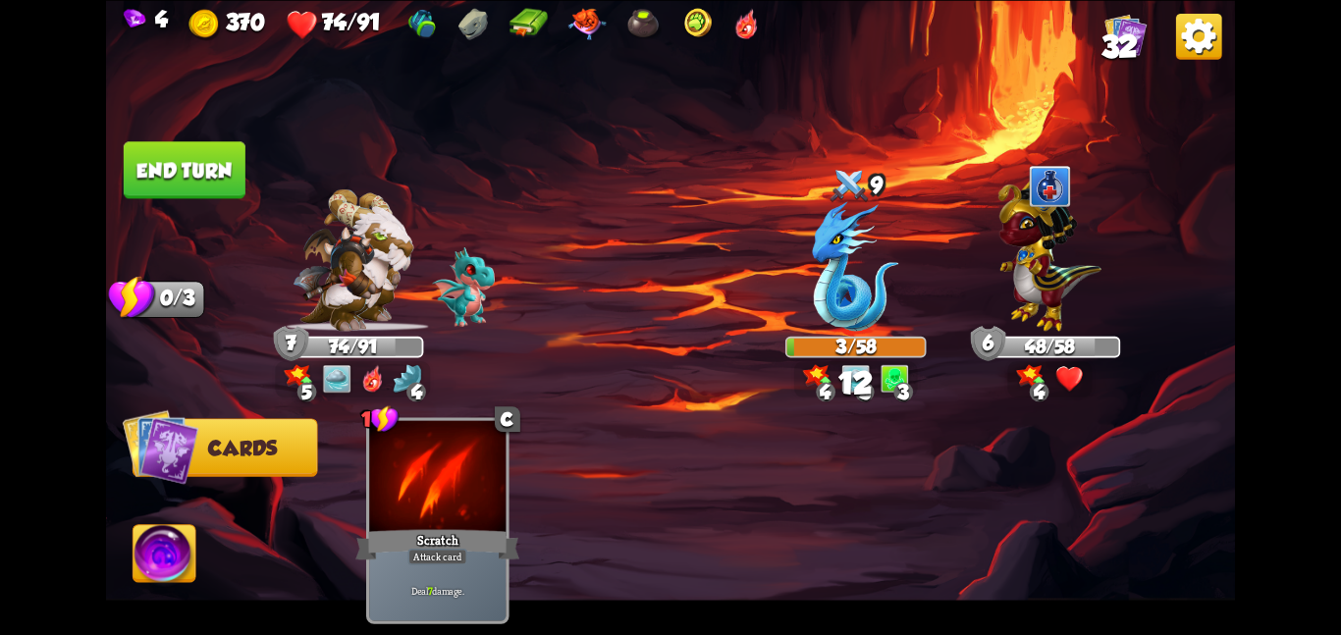
click at [183, 164] on button "End turn" at bounding box center [185, 169] width 122 height 57
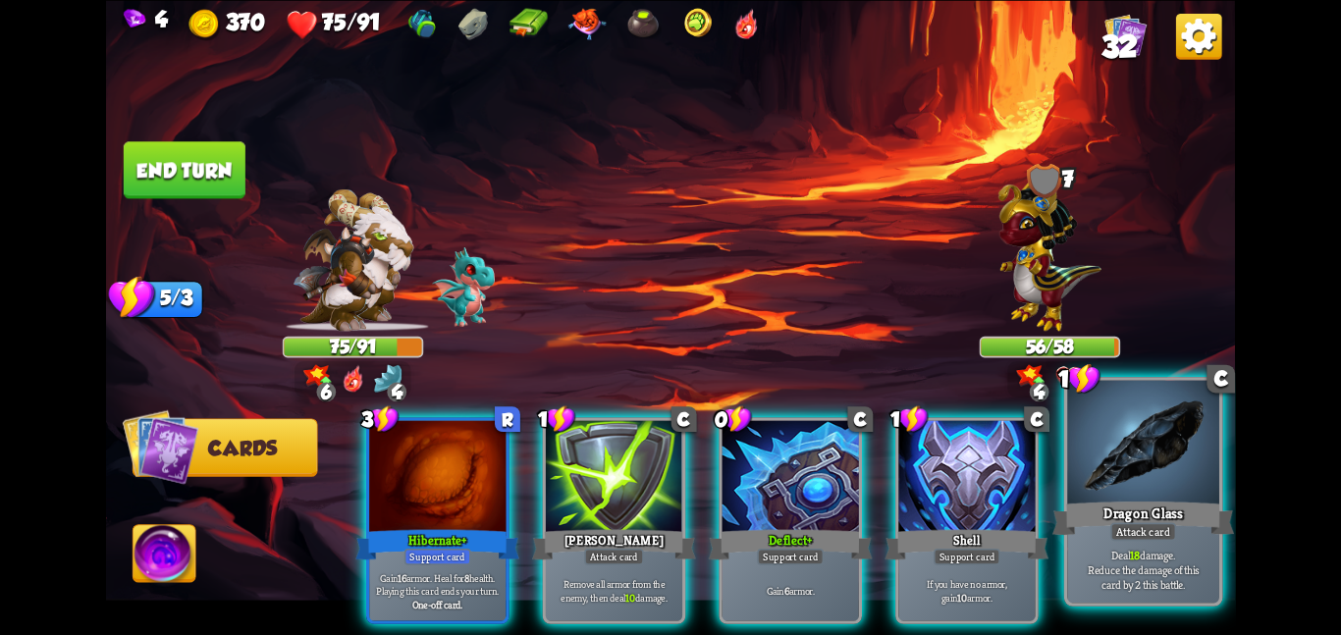
click at [1163, 436] on div at bounding box center [1143, 444] width 152 height 128
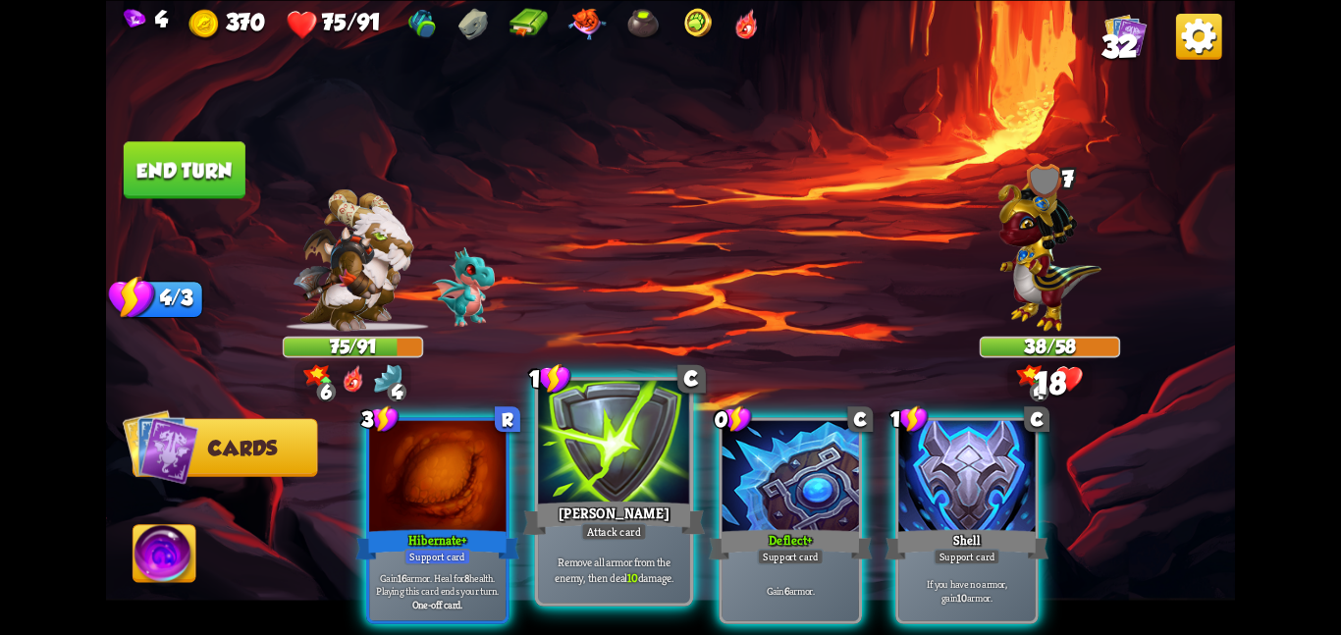
click at [662, 453] on div at bounding box center [614, 444] width 152 height 128
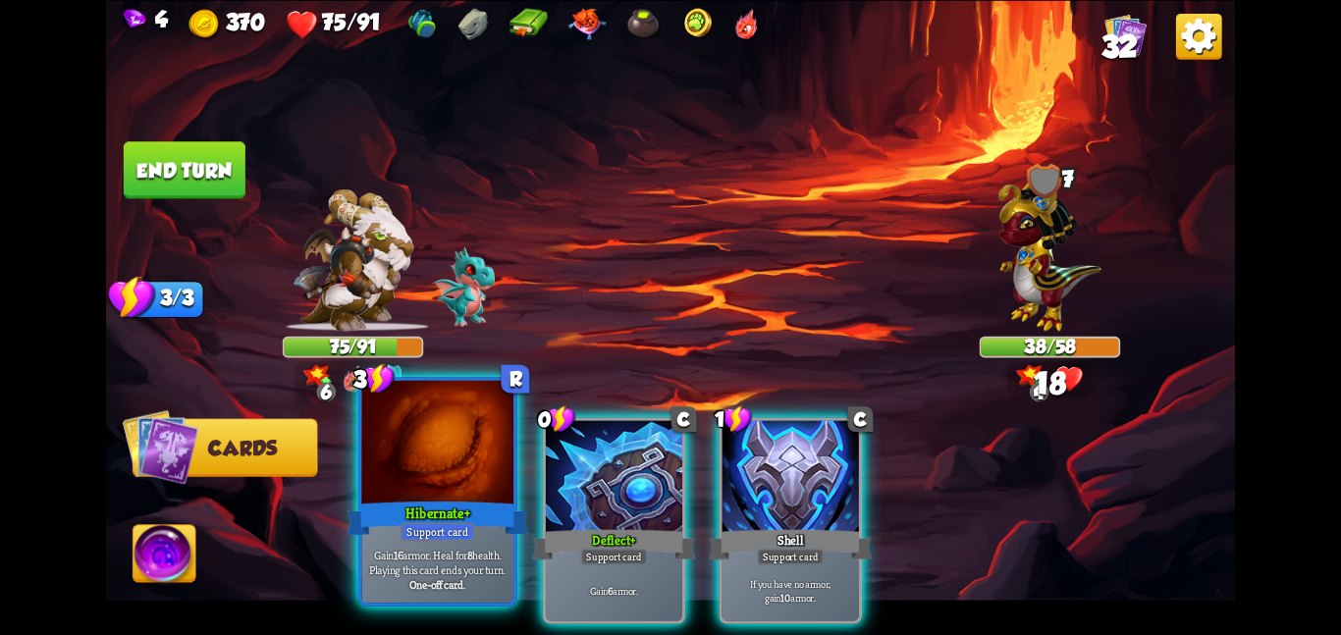
click at [415, 483] on div at bounding box center [437, 444] width 152 height 128
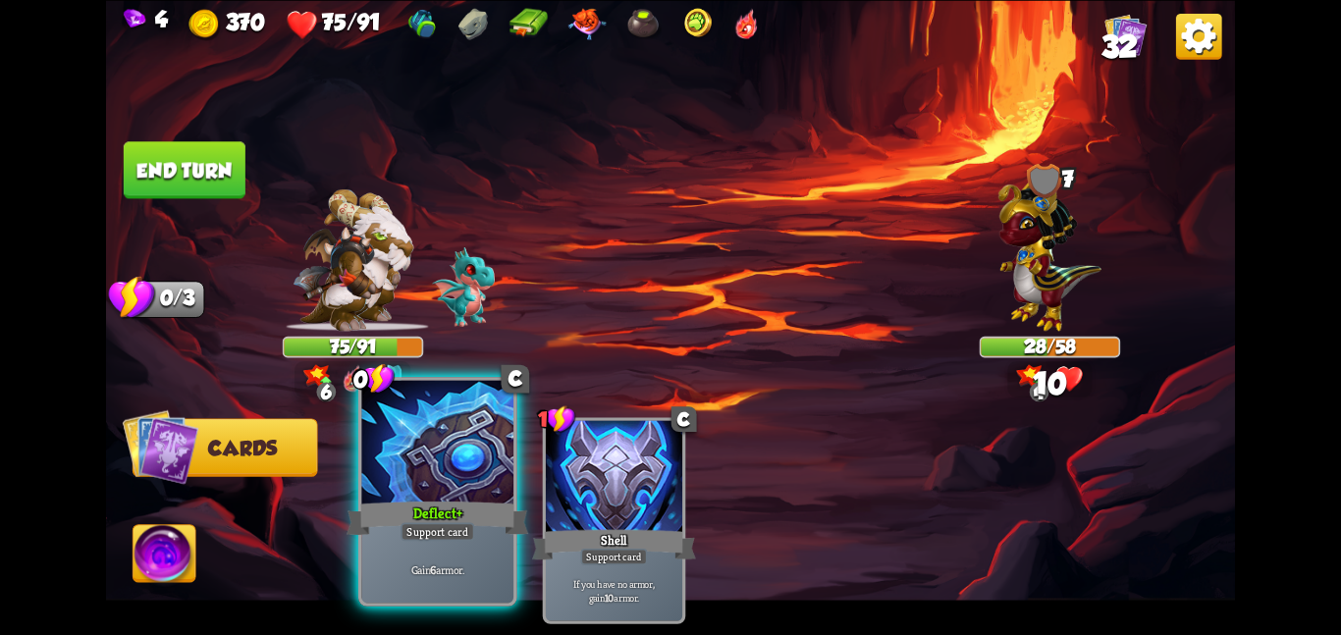
click at [455, 483] on div at bounding box center [437, 444] width 152 height 128
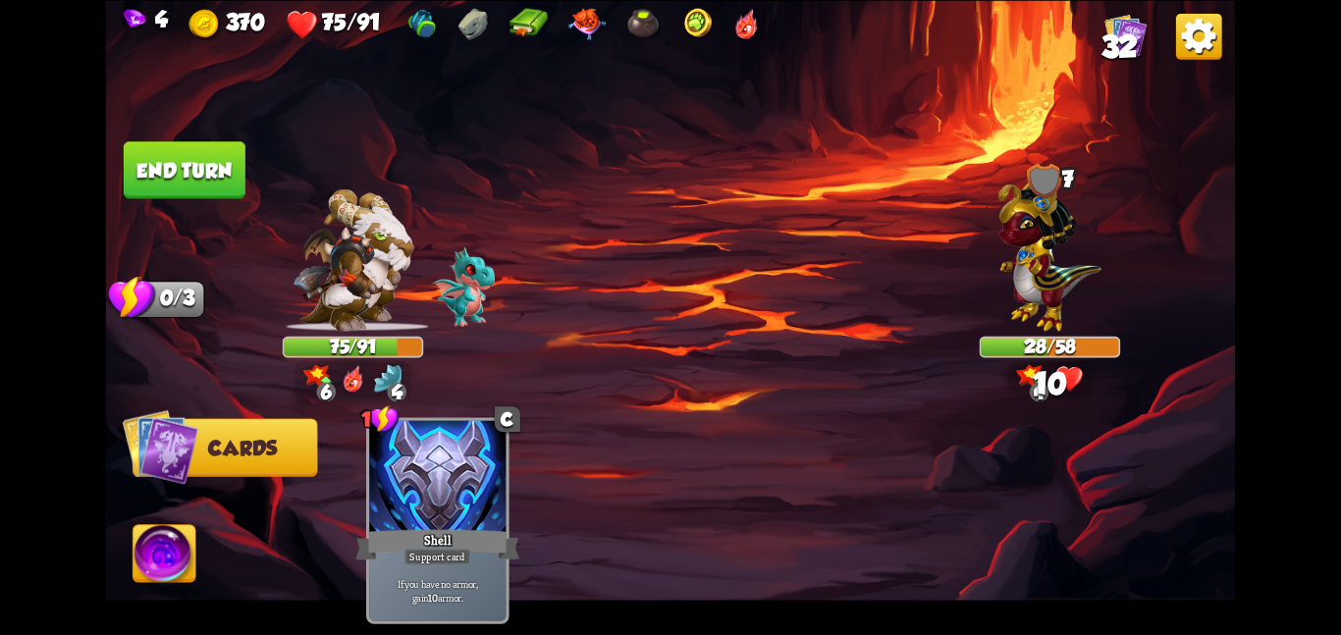
click at [224, 169] on button "End turn" at bounding box center [185, 169] width 122 height 57
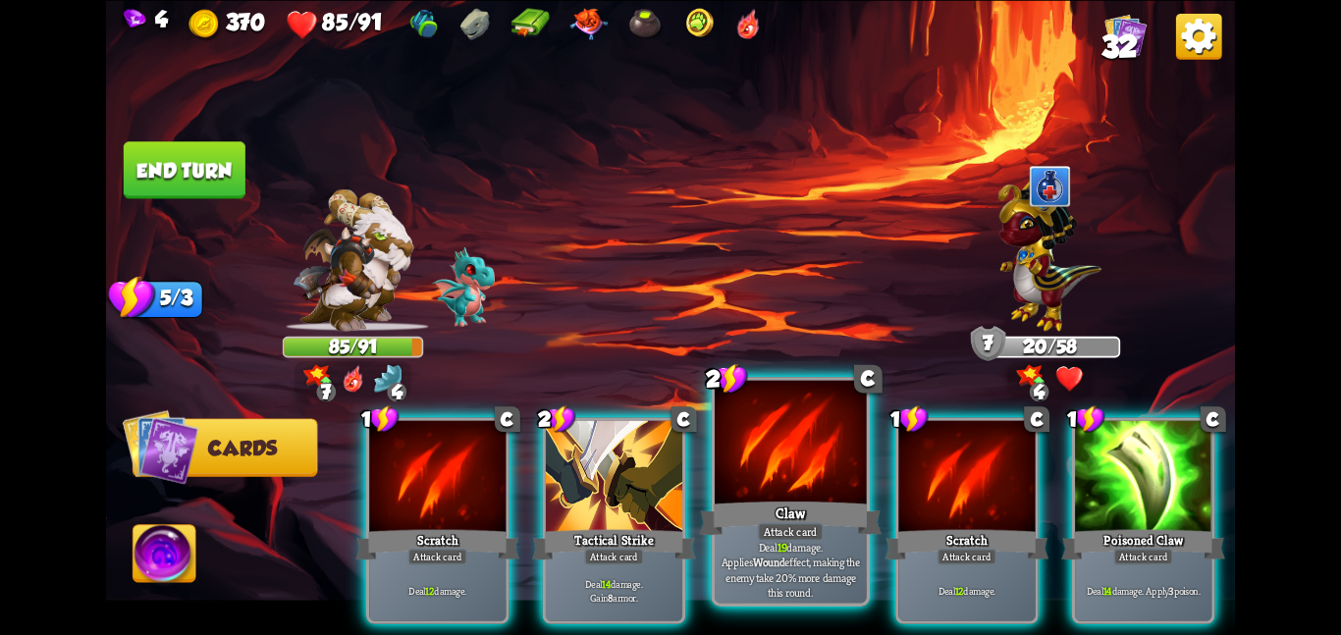
click at [843, 495] on div at bounding box center [791, 444] width 152 height 128
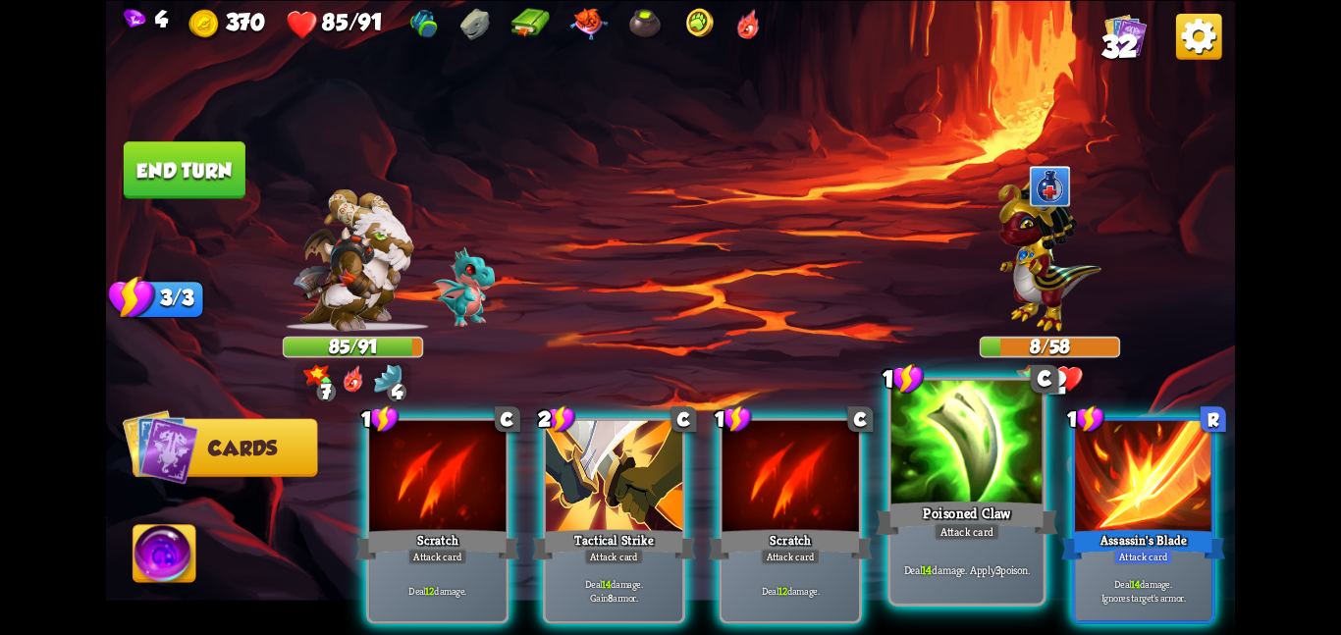
click at [984, 481] on div at bounding box center [967, 444] width 152 height 128
click at [1075, 481] on div at bounding box center [1143, 477] width 136 height 115
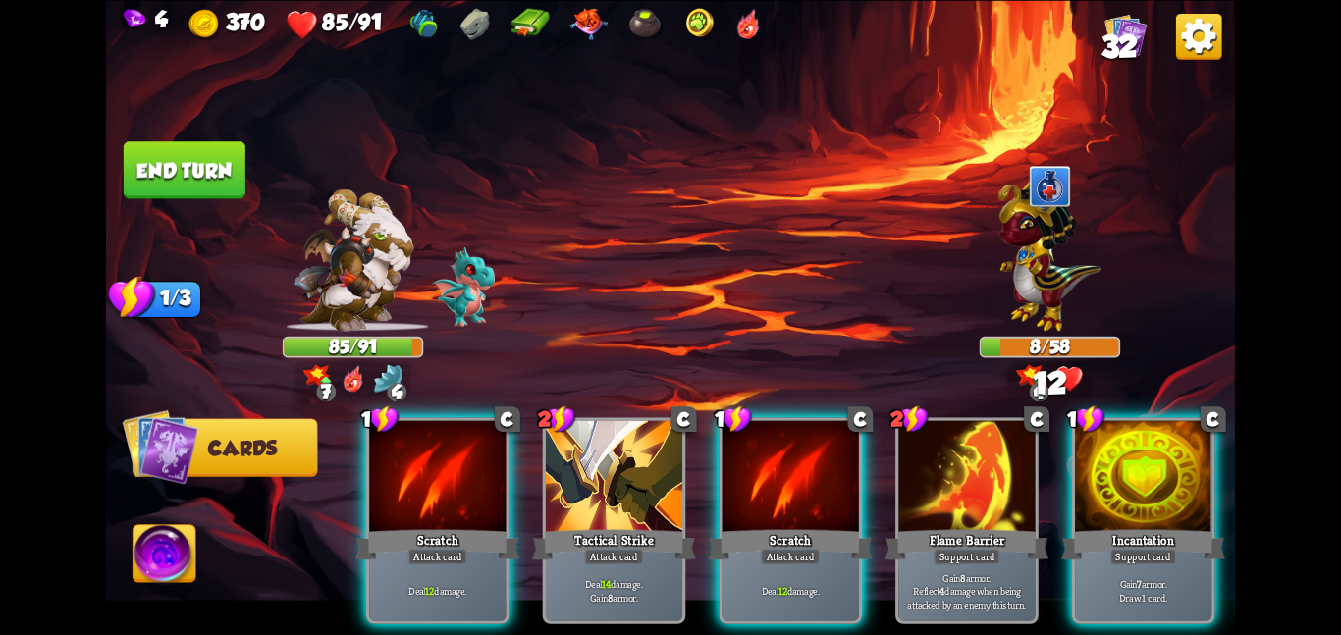
click at [984, 481] on div at bounding box center [966, 477] width 136 height 115
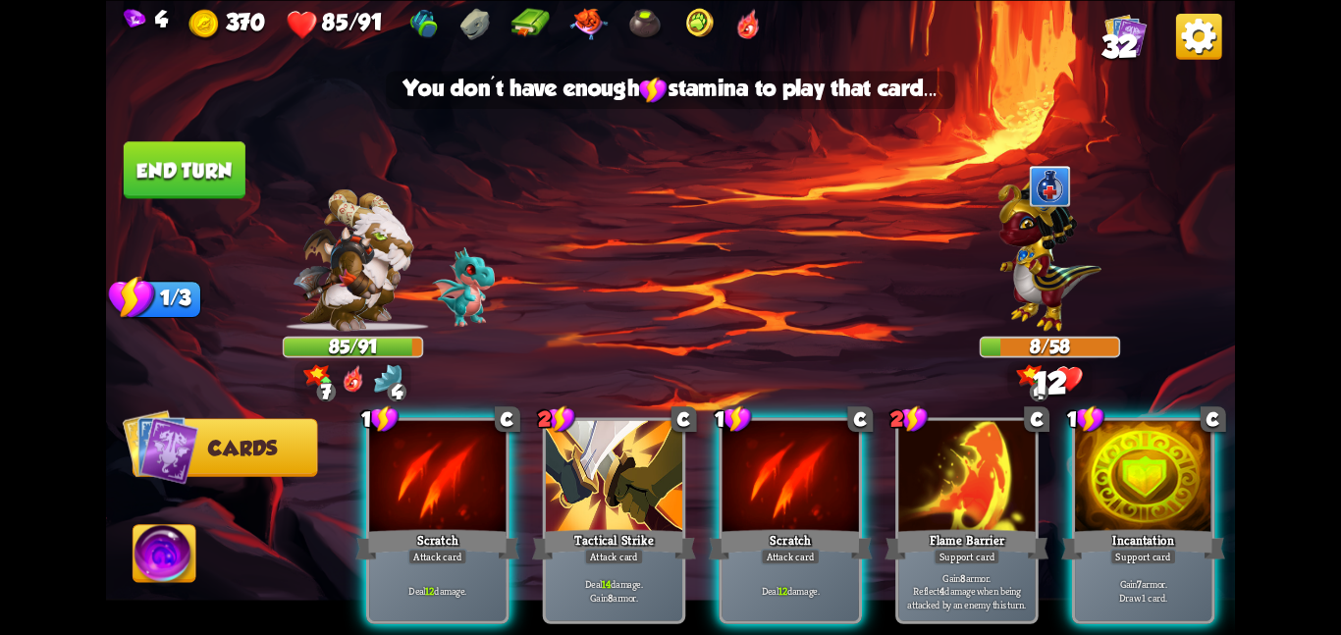
click at [984, 481] on div at bounding box center [966, 477] width 136 height 115
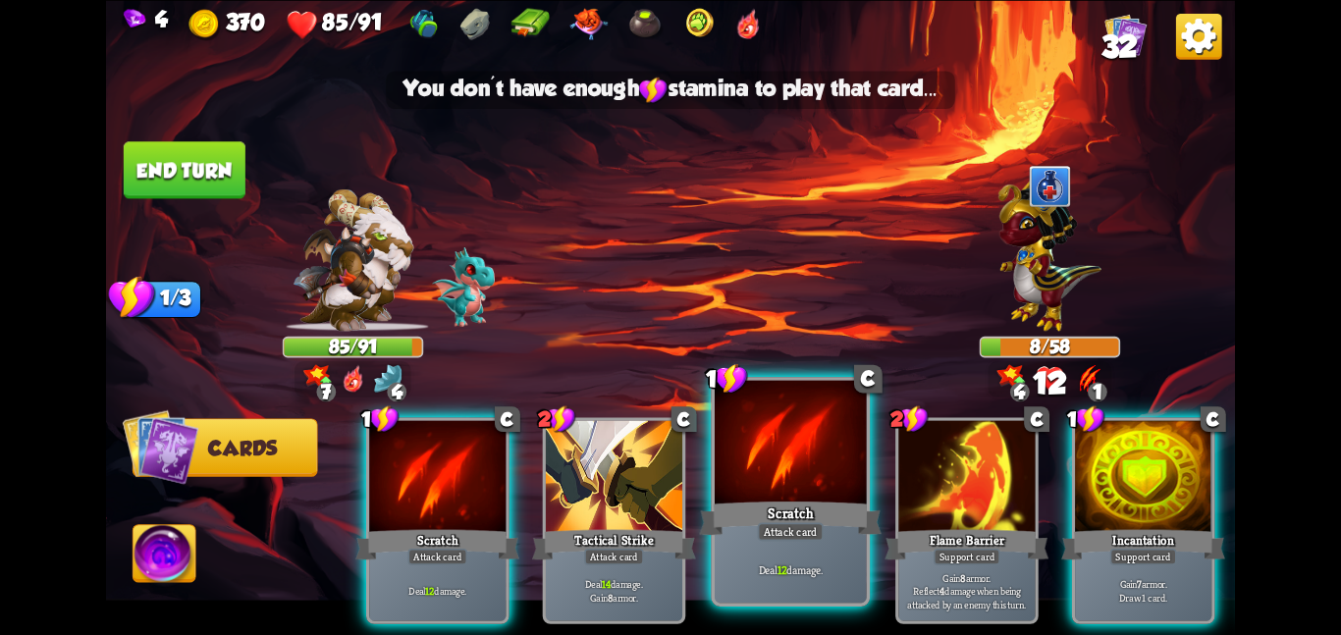
click at [794, 465] on div at bounding box center [791, 444] width 152 height 128
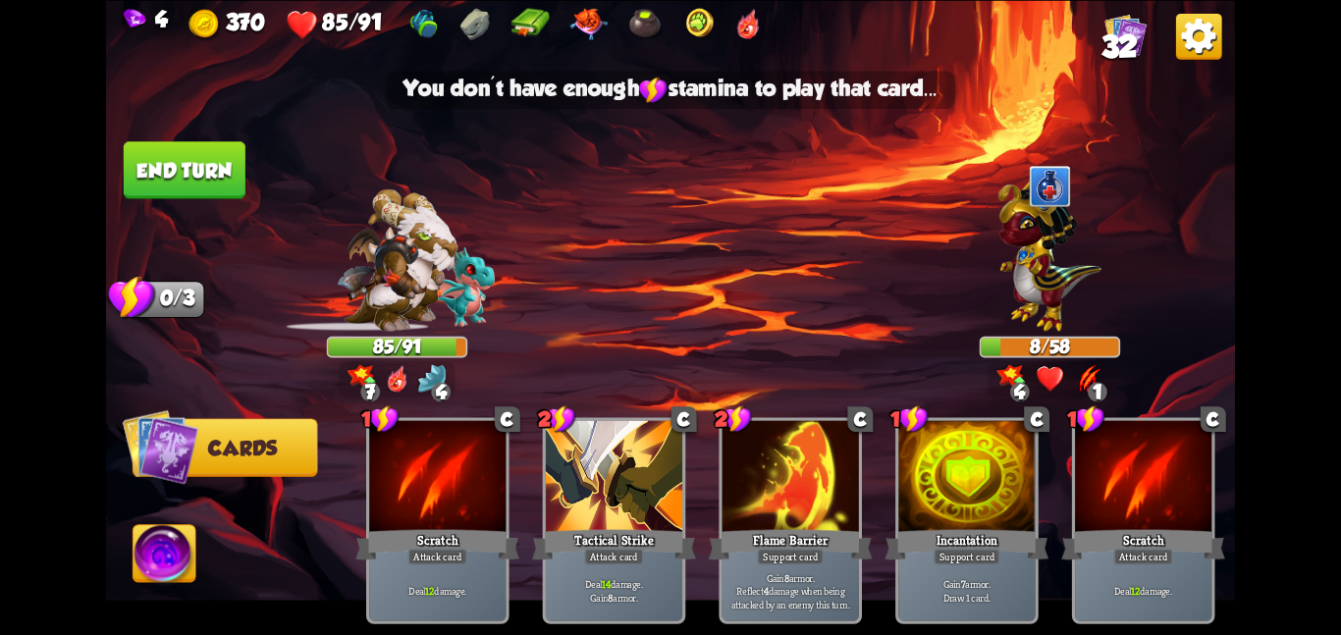
scroll to position [0, 383]
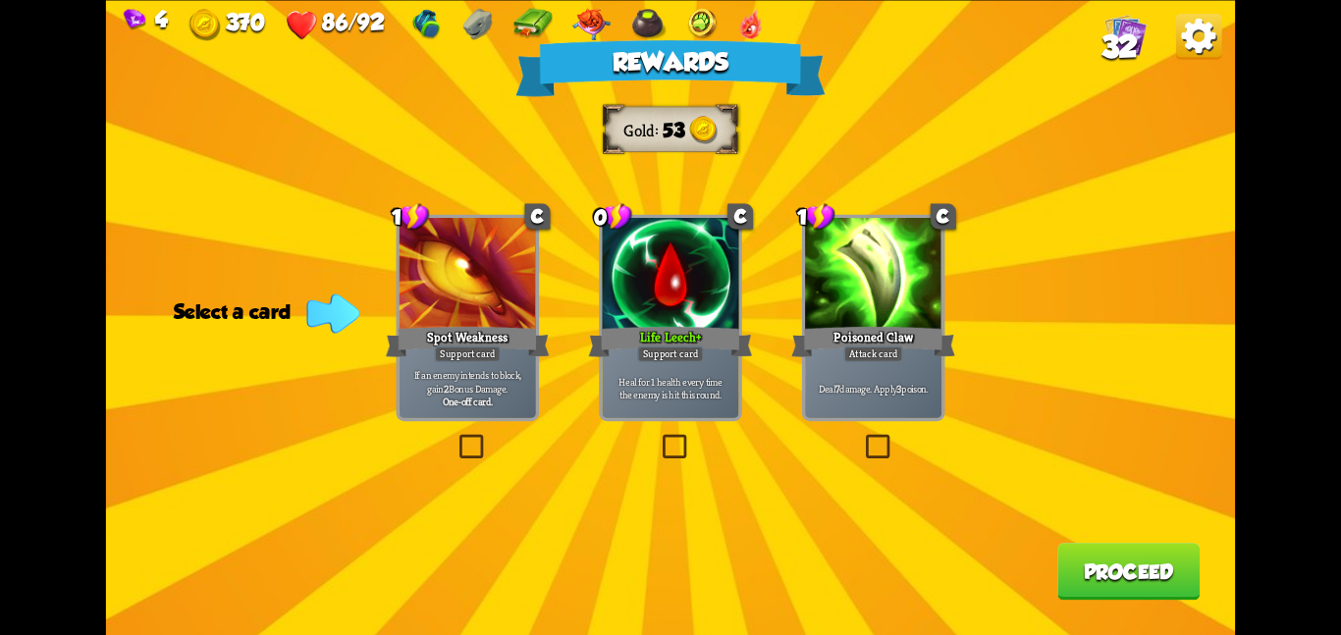
click at [724, 361] on div "Heal for 1 health every time the enemy is hit this round." at bounding box center [670, 388] width 136 height 60
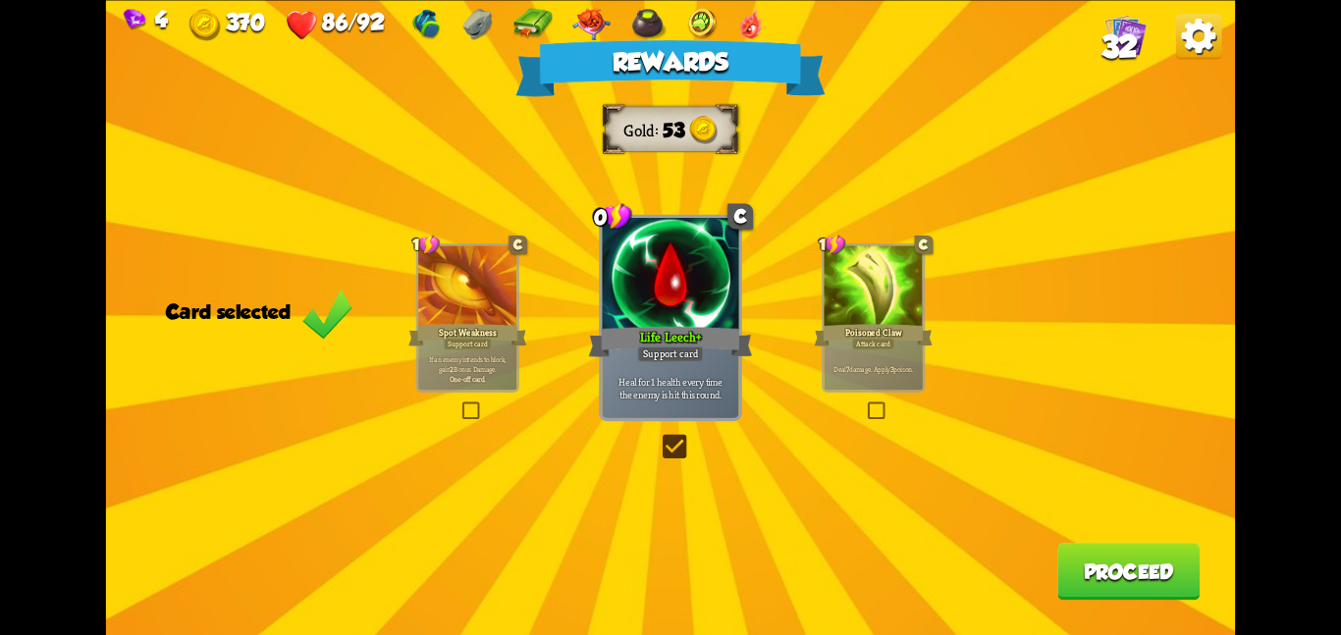
click at [1046, 557] on div "Rewards Gold 53 Card selected 1 C Spot Weakness Support card If an enemy intend…" at bounding box center [670, 317] width 1129 height 635
click at [1054, 558] on div "Rewards Gold 53 Card selected 1 C Spot Weakness Support card If an enemy intend…" at bounding box center [670, 317] width 1129 height 635
click at [1126, 559] on button "Proceed" at bounding box center [1128, 571] width 142 height 57
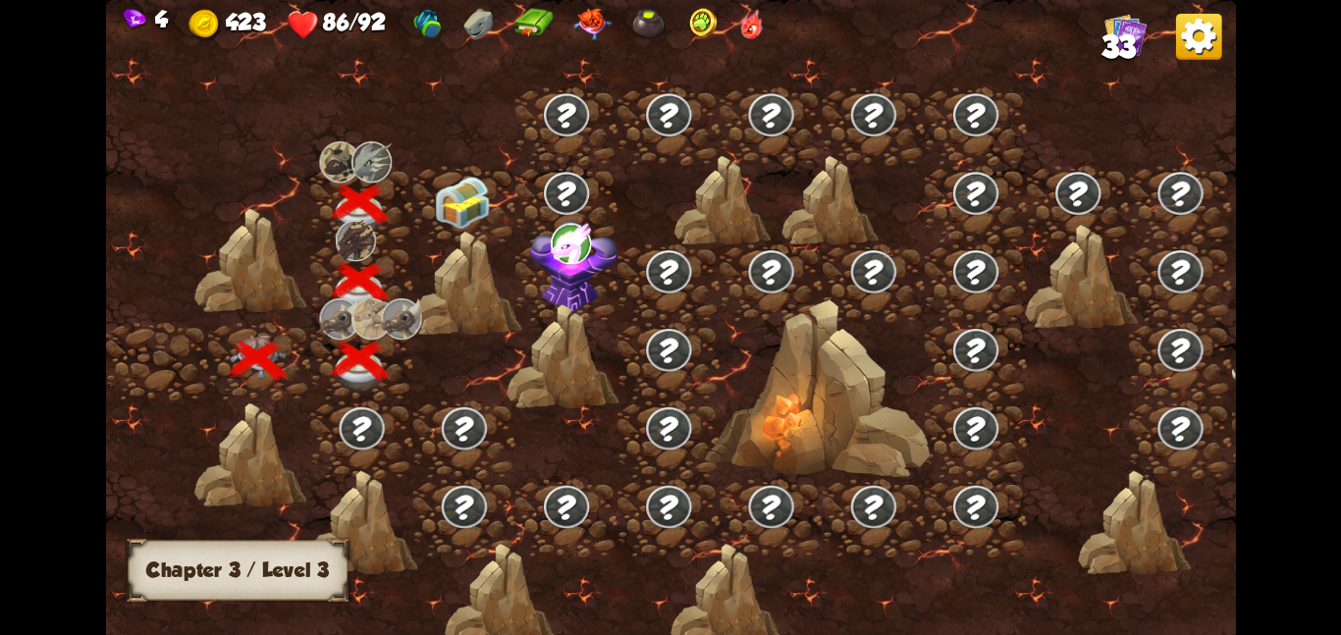
click at [565, 250] on img at bounding box center [571, 242] width 40 height 41
click at [487, 210] on img at bounding box center [462, 202] width 57 height 53
click at [437, 201] on img at bounding box center [462, 202] width 57 height 53
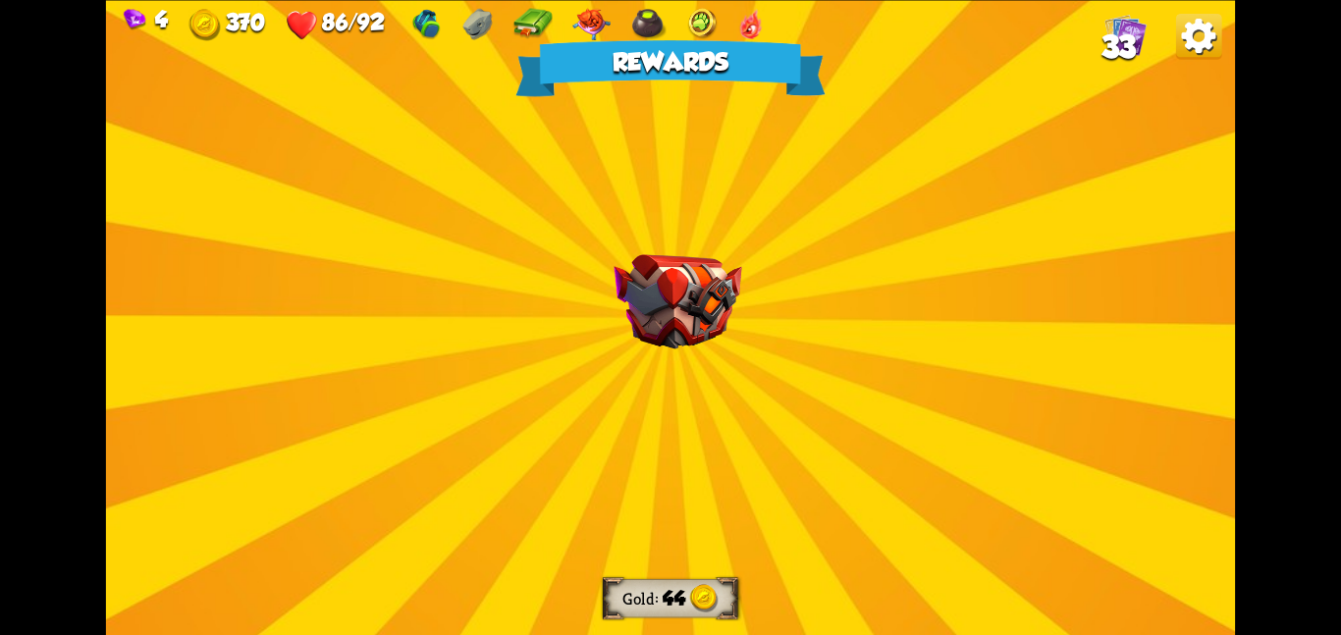
click at [815, 286] on div "Rewards Gold 44 Select a card 2 R Eternal Flame+ Attack card Deal 18 damage. Ca…" at bounding box center [670, 317] width 1129 height 635
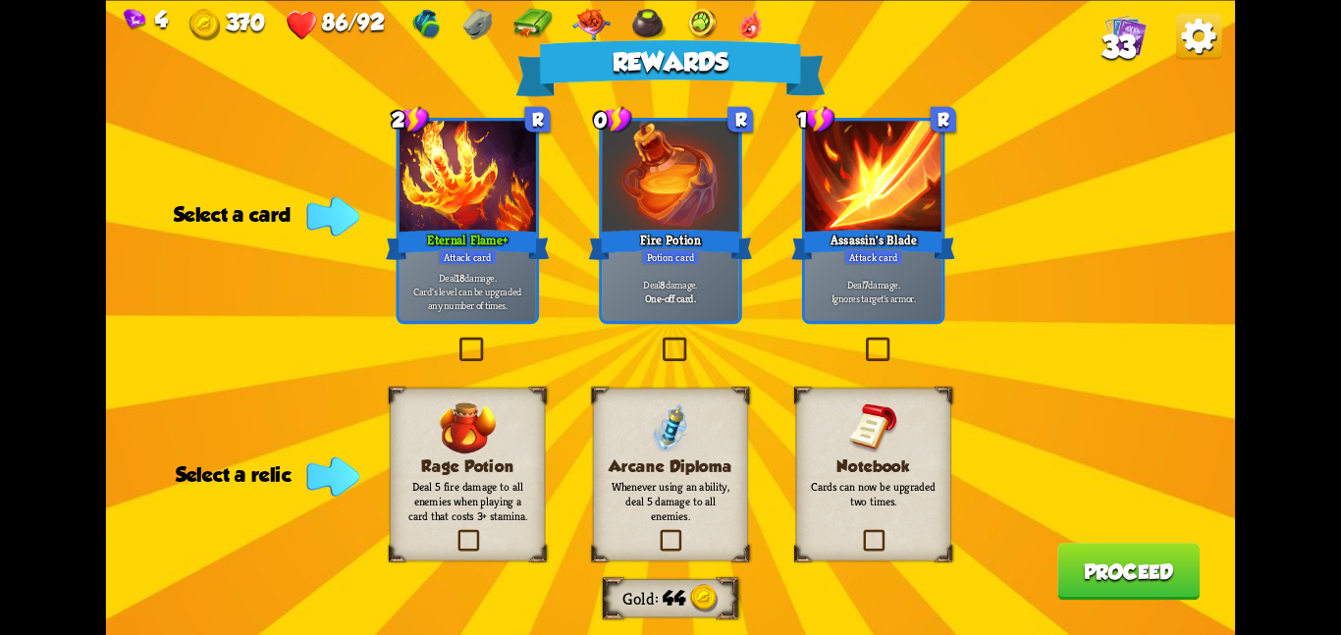
click at [795, 397] on span at bounding box center [803, 399] width 27 height 28
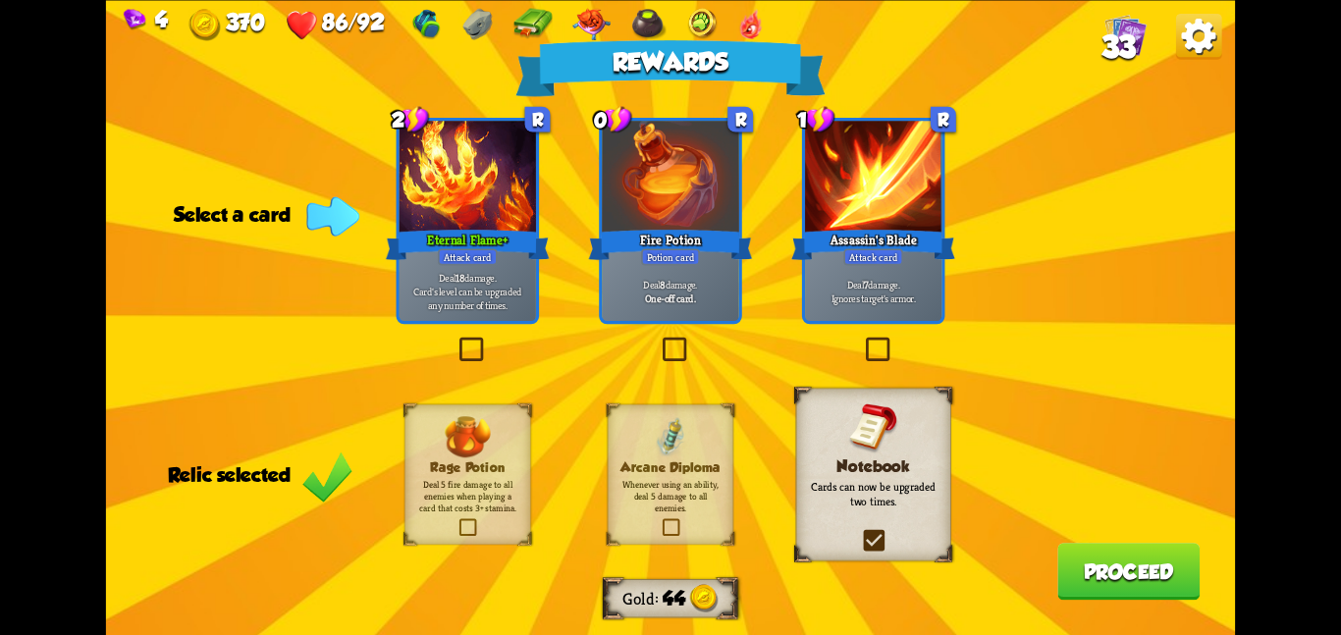
click at [540, 272] on div "Rewards Gold 44 Select a card 2 R Eternal Flame+ Attack card Deal 18 damage. Ca…" at bounding box center [670, 317] width 1129 height 635
click at [461, 241] on div "Eternal Flame+" at bounding box center [468, 244] width 164 height 36
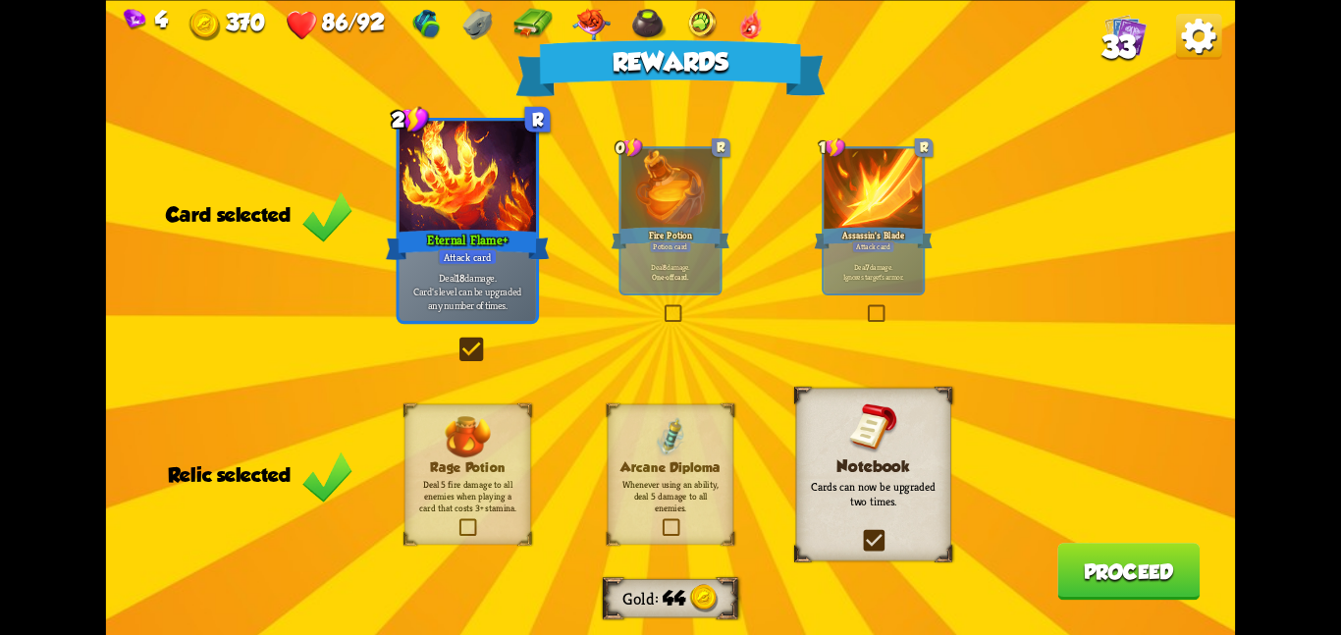
click at [660, 195] on div at bounding box center [670, 189] width 98 height 83
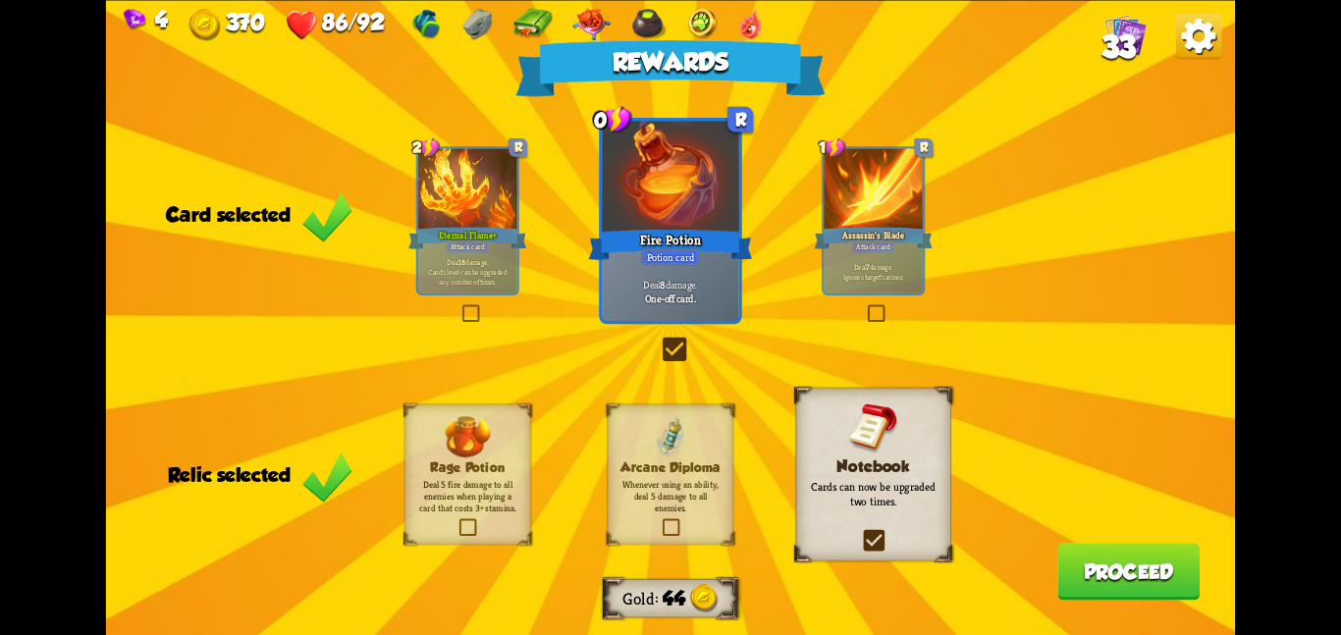
click at [1060, 573] on button "Proceed" at bounding box center [1128, 571] width 142 height 57
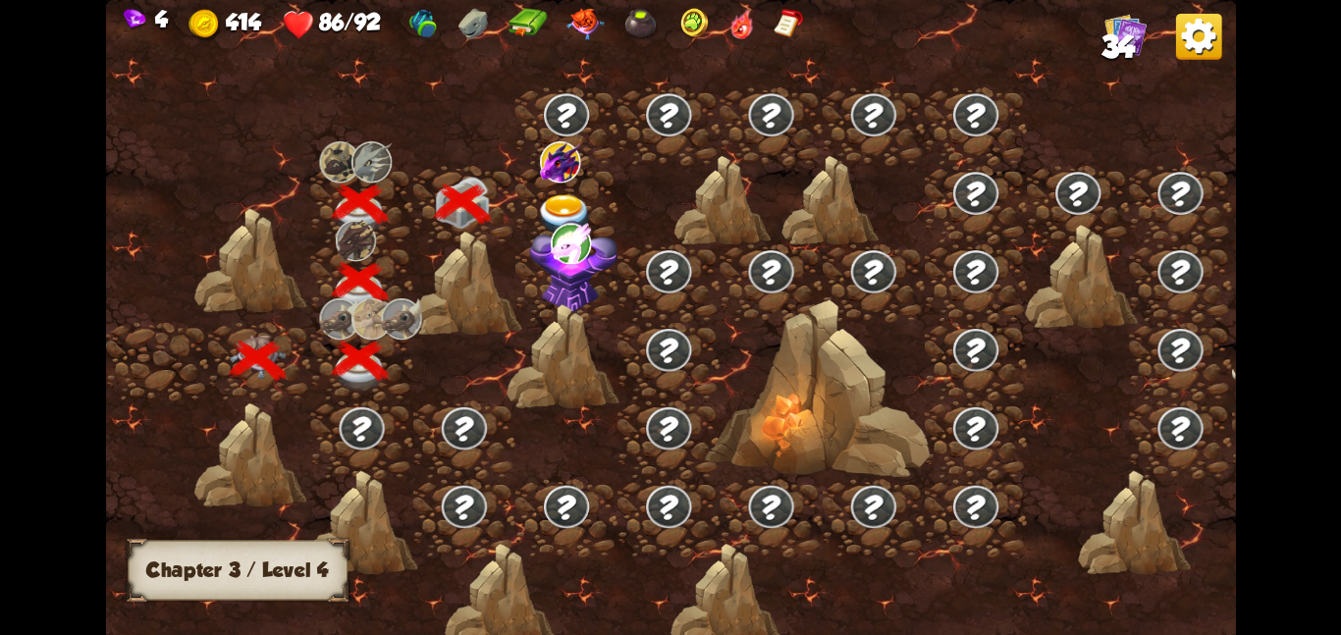
click at [543, 199] on img at bounding box center [564, 213] width 57 height 41
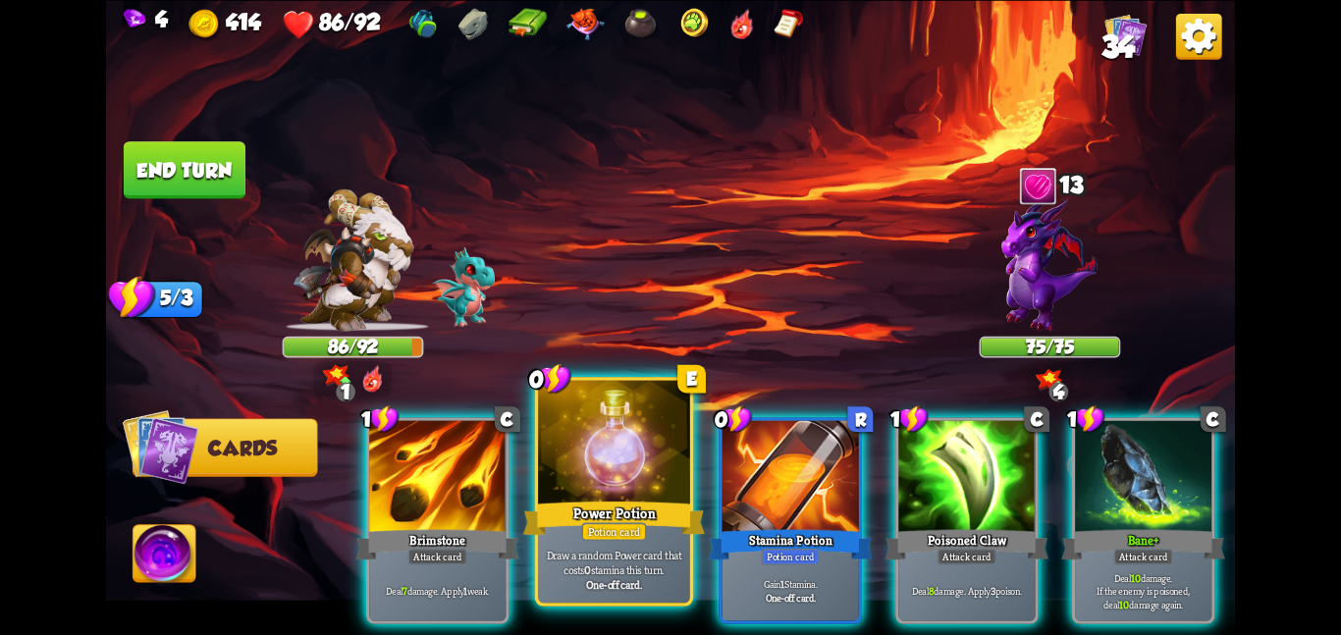
click at [661, 507] on div "Power Potion" at bounding box center [614, 518] width 182 height 40
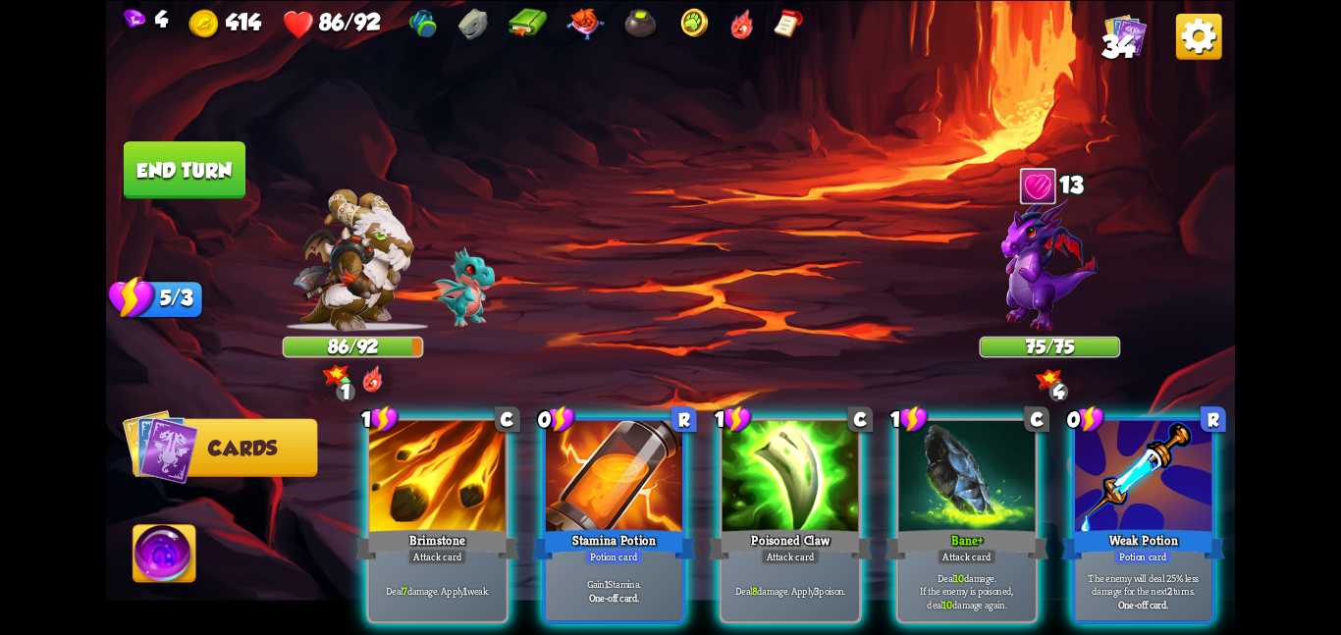
click at [661, 526] on div "Stamina Potion" at bounding box center [614, 544] width 164 height 36
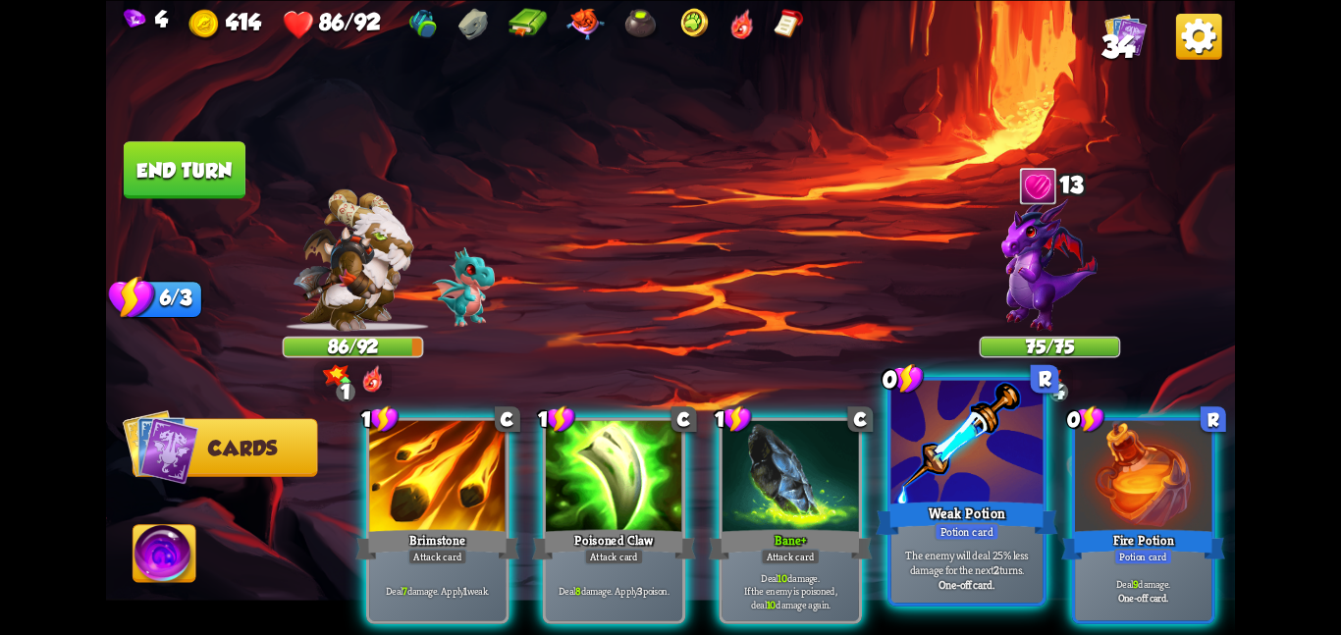
click at [989, 461] on div at bounding box center [967, 444] width 152 height 128
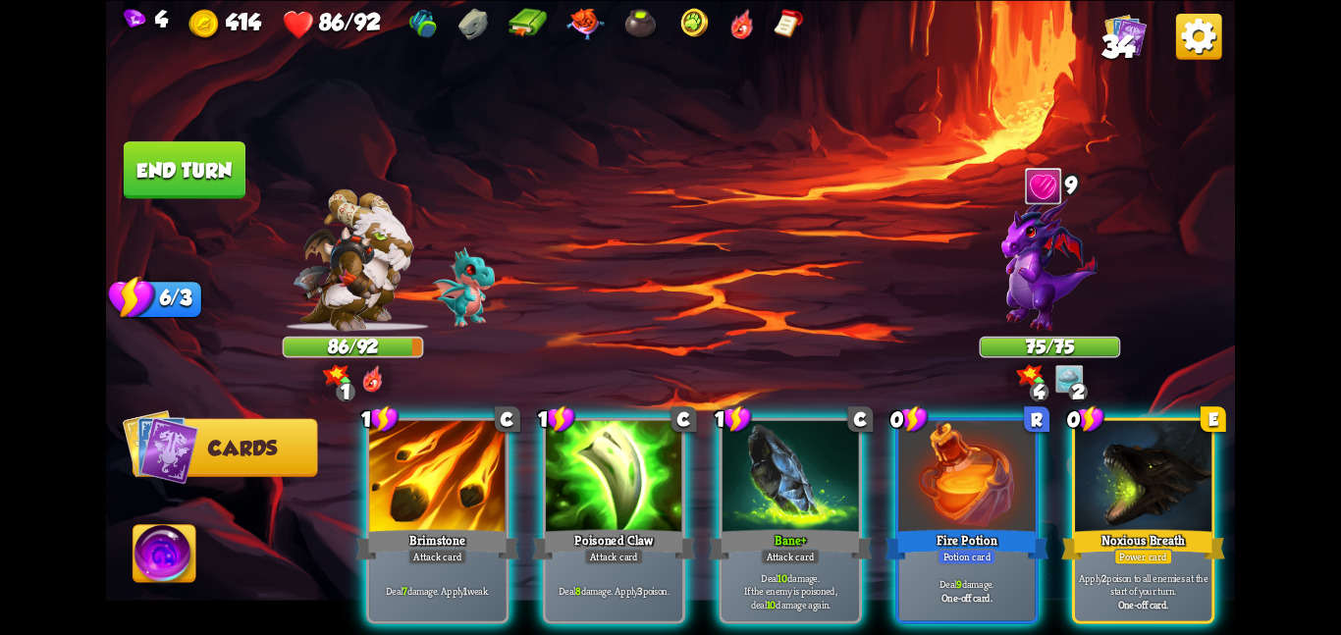
click at [989, 461] on div at bounding box center [966, 477] width 136 height 115
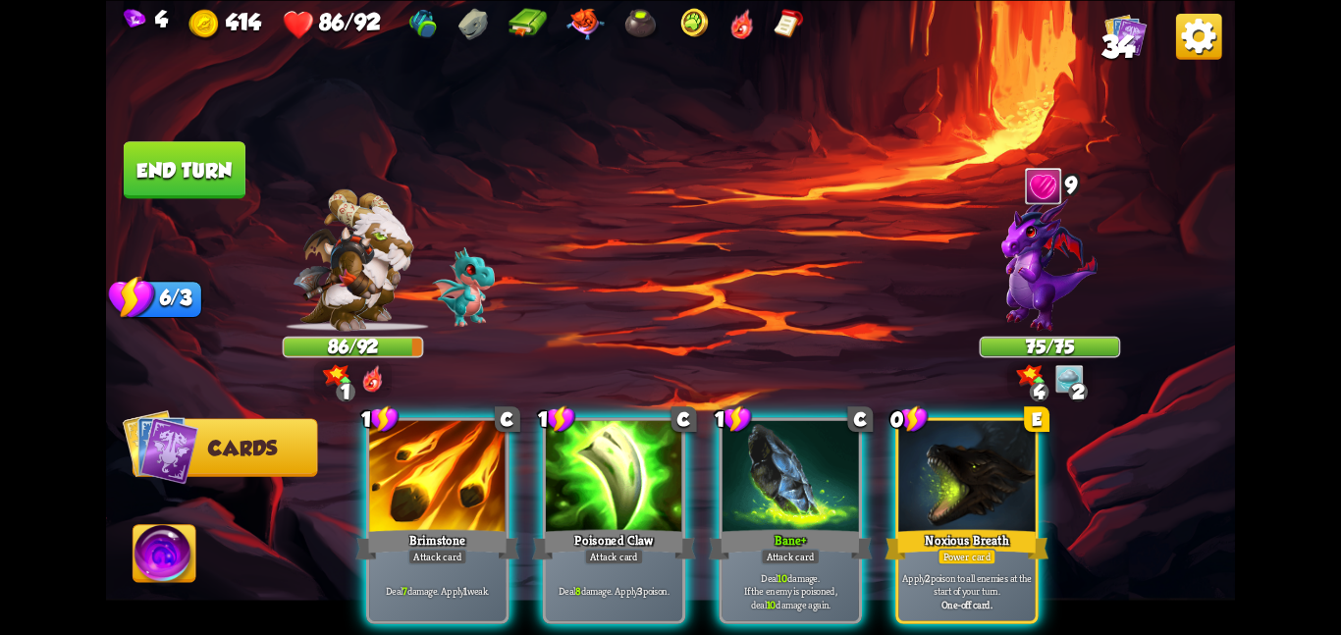
click at [989, 461] on div at bounding box center [966, 477] width 136 height 115
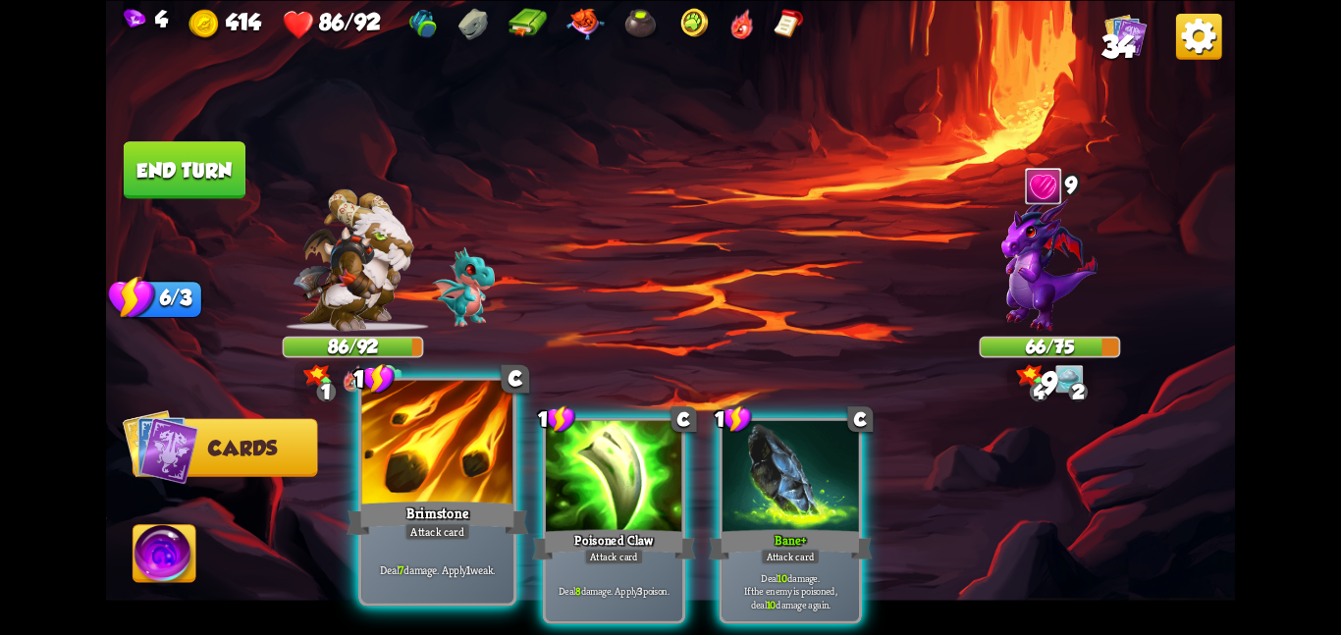
click at [413, 510] on div "Brimstone" at bounding box center [438, 518] width 182 height 40
click at [543, 510] on div "1 C Poisoned Claw Attack card Deal 8 damage. Apply 3 poison." at bounding box center [614, 520] width 143 height 206
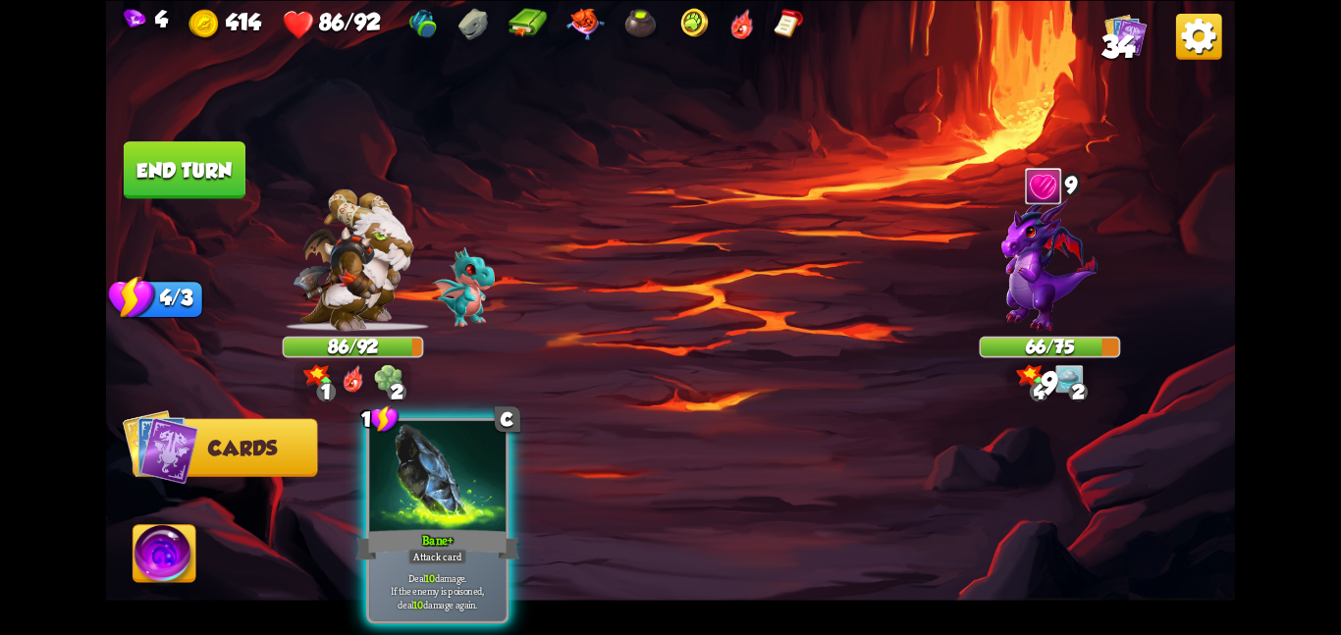
click at [413, 510] on div "1 C Bane+ Attack card Deal 10 damage. If the enemy is poisoned, deal 10 damage …" at bounding box center [783, 493] width 903 height 283
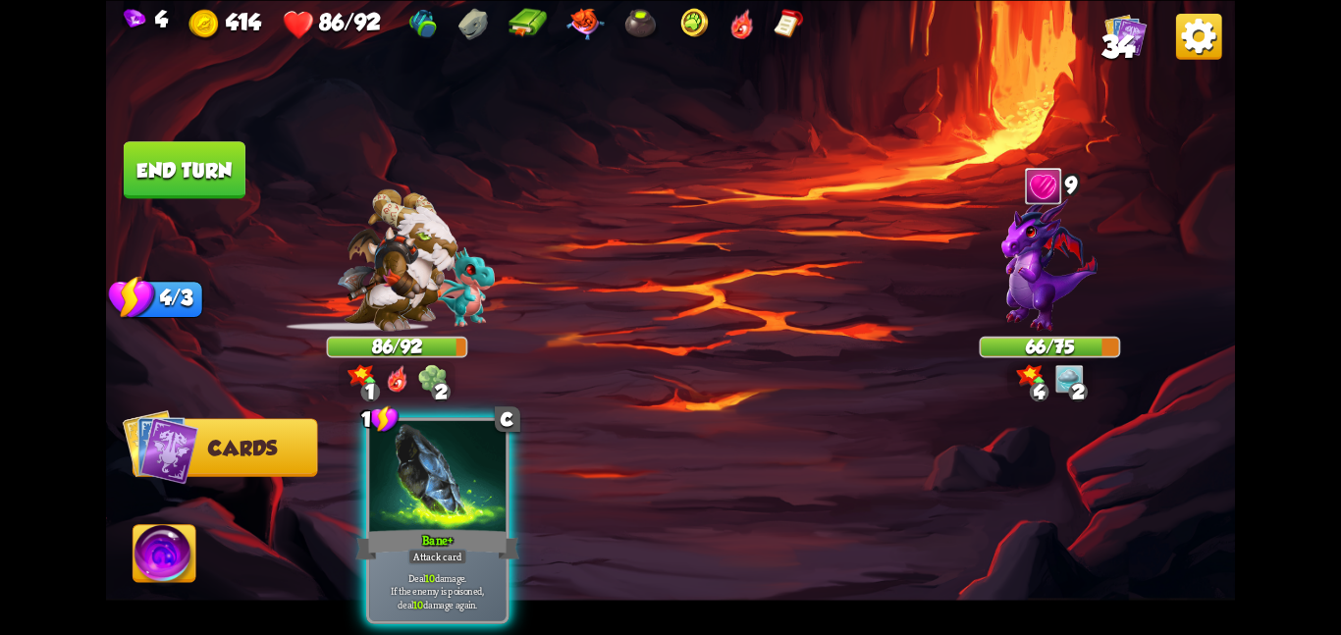
click at [413, 526] on div "Bane+" at bounding box center [437, 544] width 164 height 36
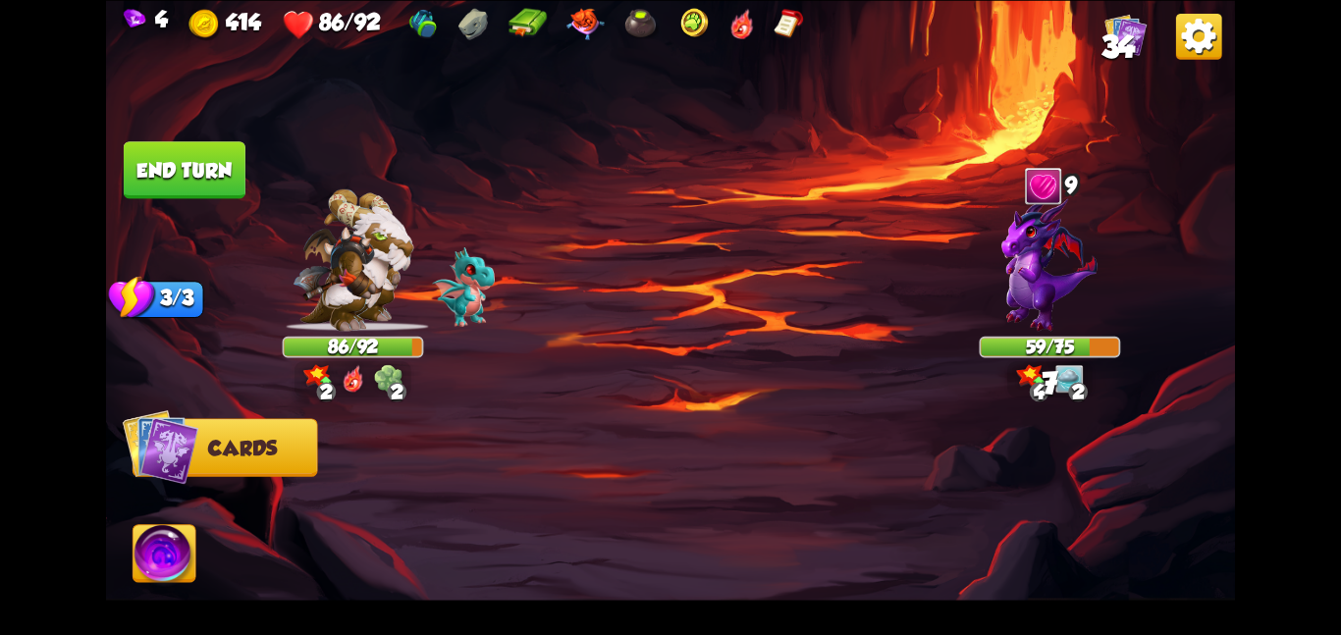
click at [333, 291] on img at bounding box center [353, 259] width 121 height 142
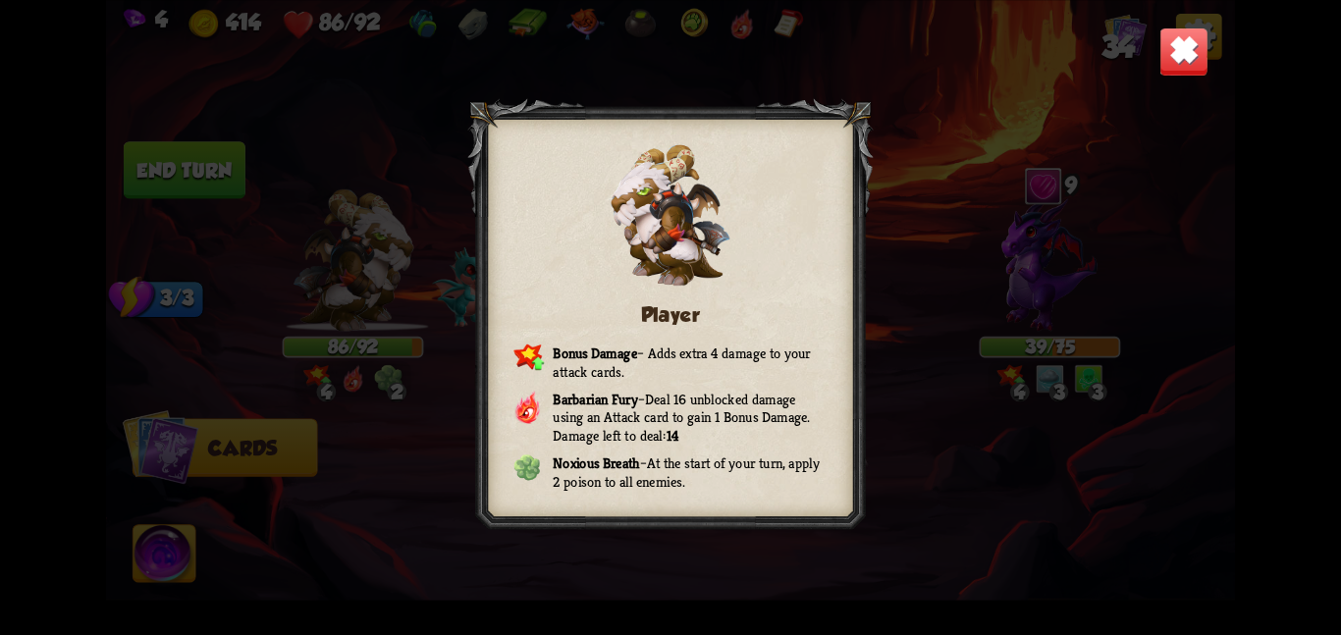
click at [1159, 67] on img at bounding box center [1183, 51] width 49 height 49
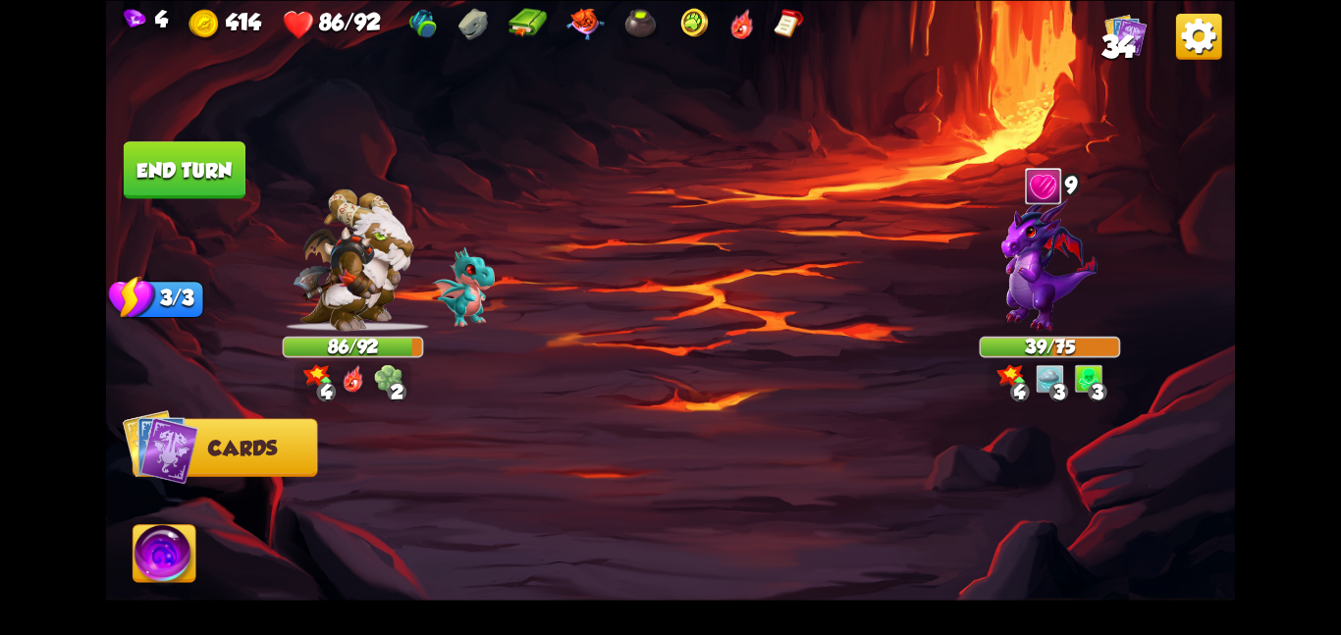
click at [213, 186] on button "End turn" at bounding box center [185, 169] width 122 height 57
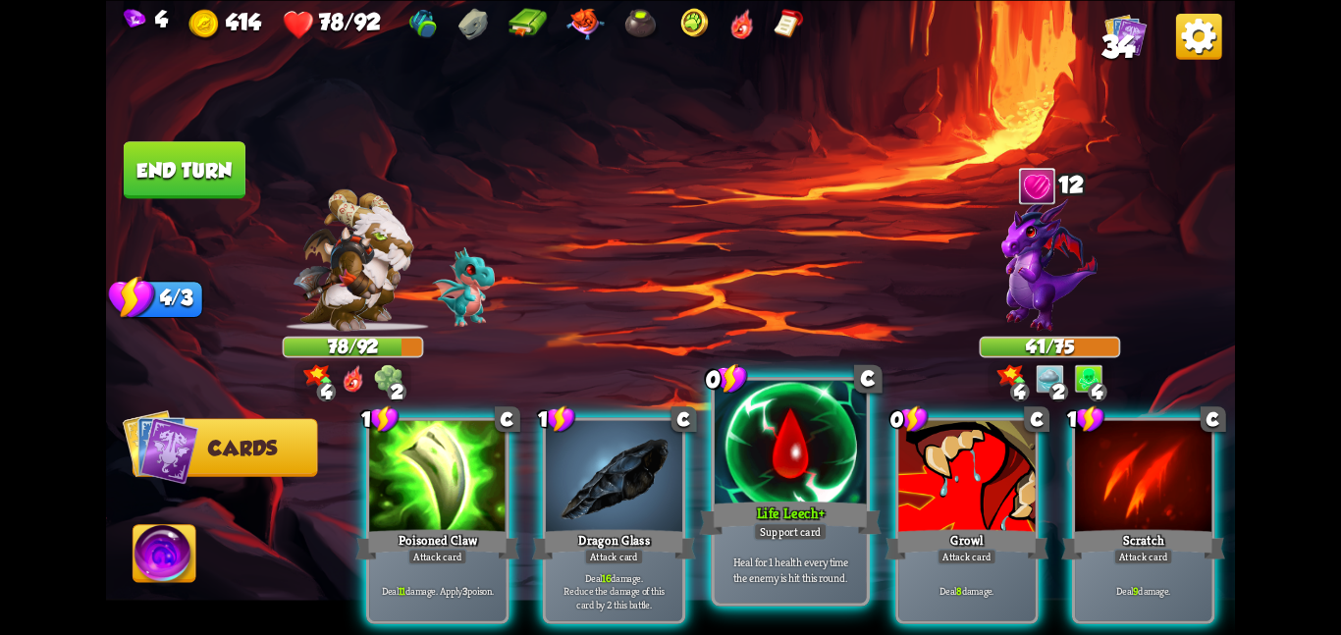
click at [778, 489] on div at bounding box center [791, 444] width 152 height 128
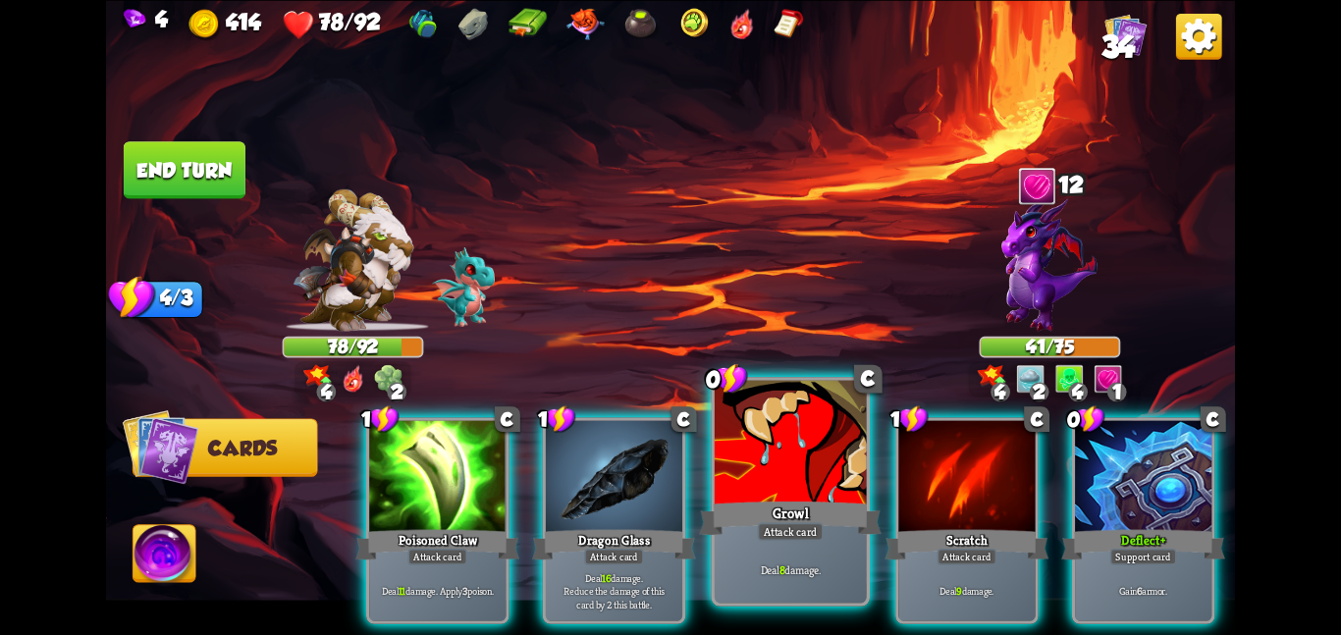
click at [786, 502] on div "Growl" at bounding box center [790, 518] width 182 height 40
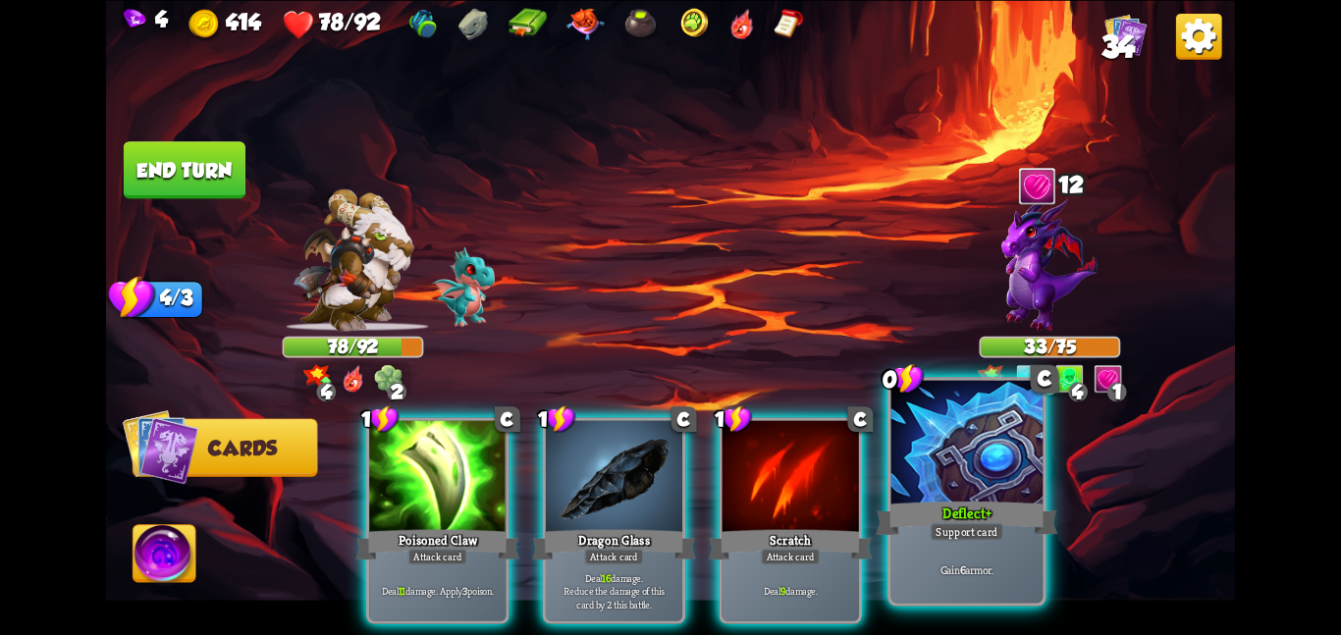
click at [952, 484] on div at bounding box center [967, 444] width 152 height 128
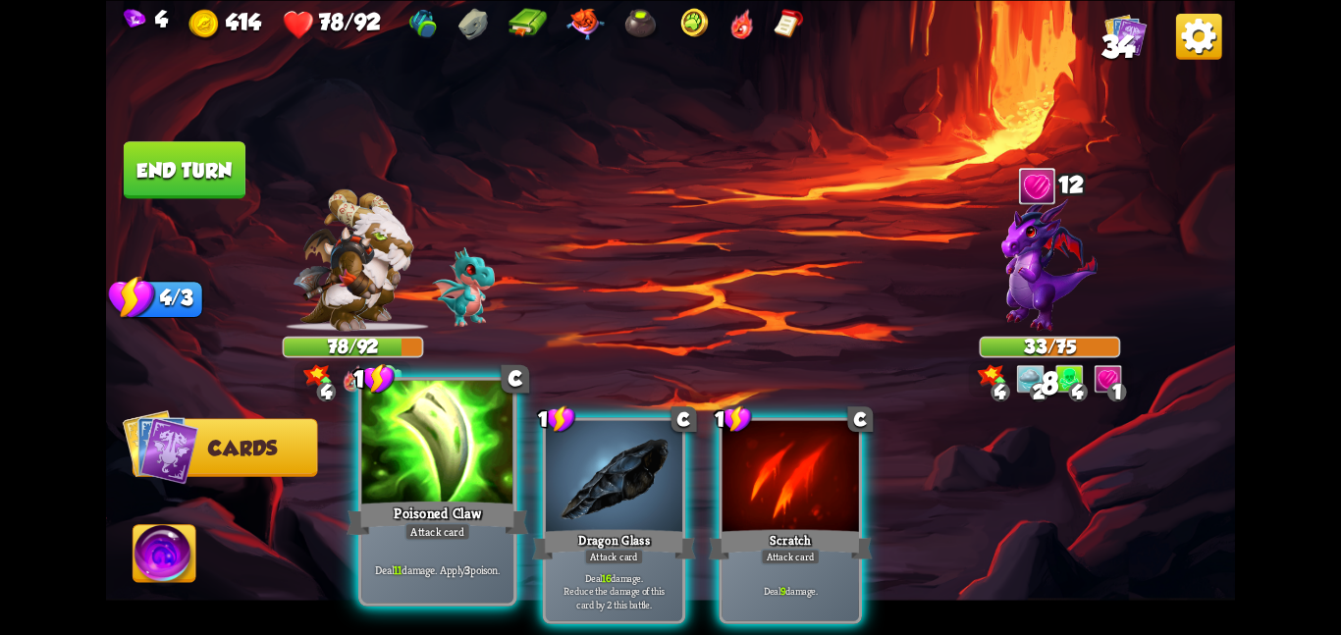
click at [400, 530] on div "Poisoned Claw" at bounding box center [438, 518] width 182 height 40
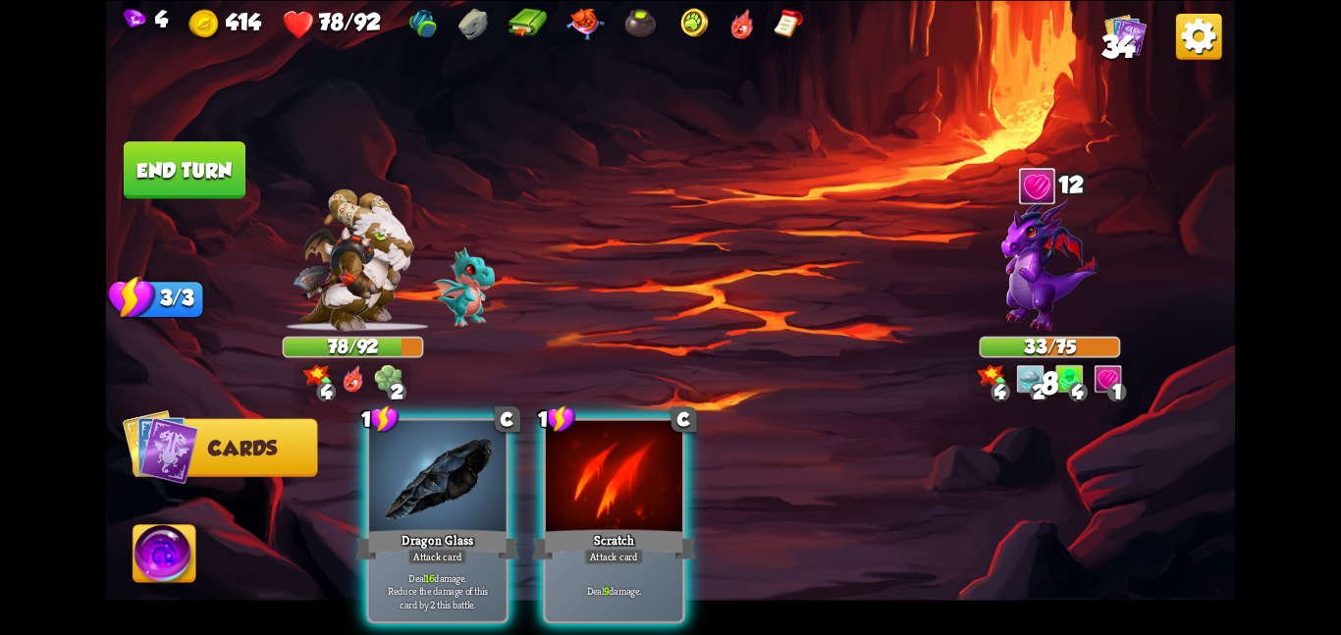
click at [400, 530] on div "Dragon Glass" at bounding box center [437, 544] width 164 height 36
click at [400, 530] on div "1 C Dragon Glass Attack card Deal 16 damage. Reduce the damage of this card by …" at bounding box center [783, 493] width 903 height 283
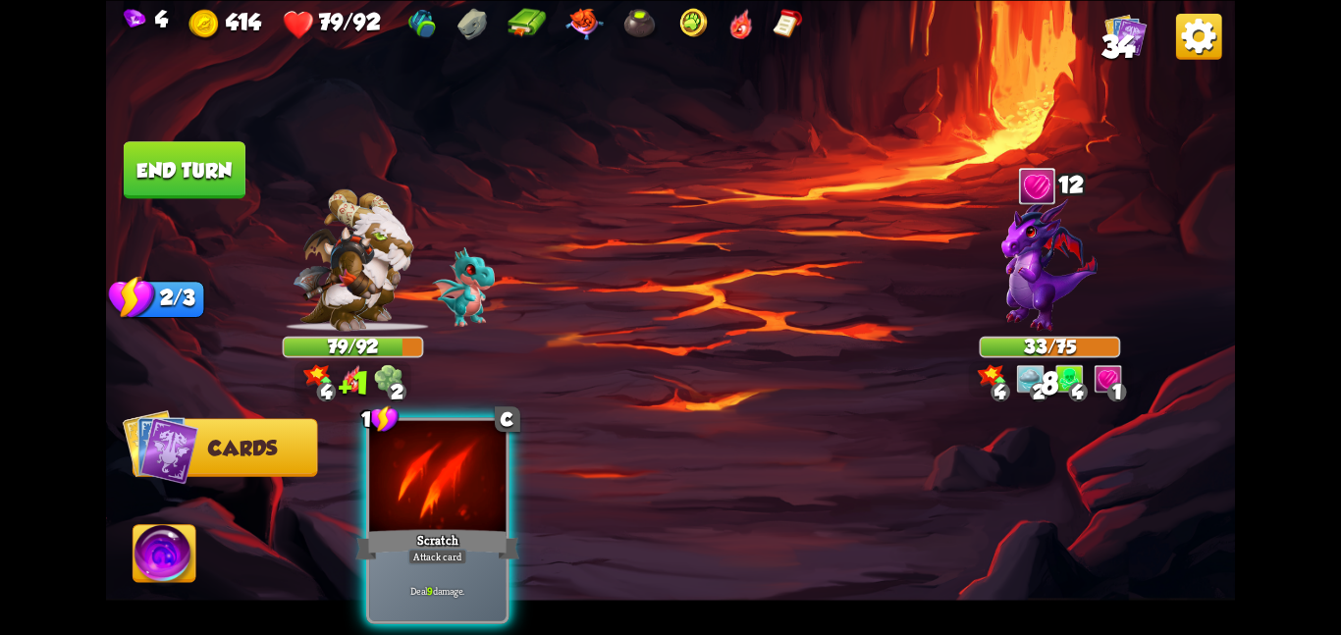
click at [400, 530] on div "Scratch" at bounding box center [437, 544] width 164 height 36
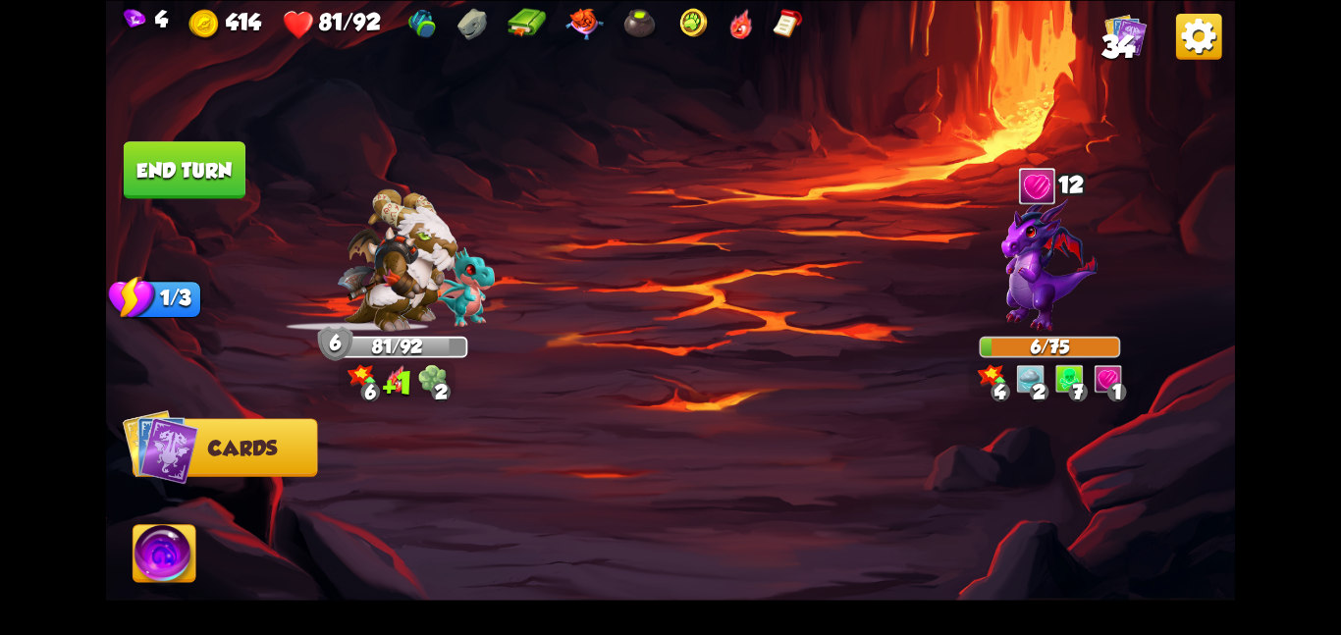
click at [146, 157] on button "End turn" at bounding box center [185, 169] width 122 height 57
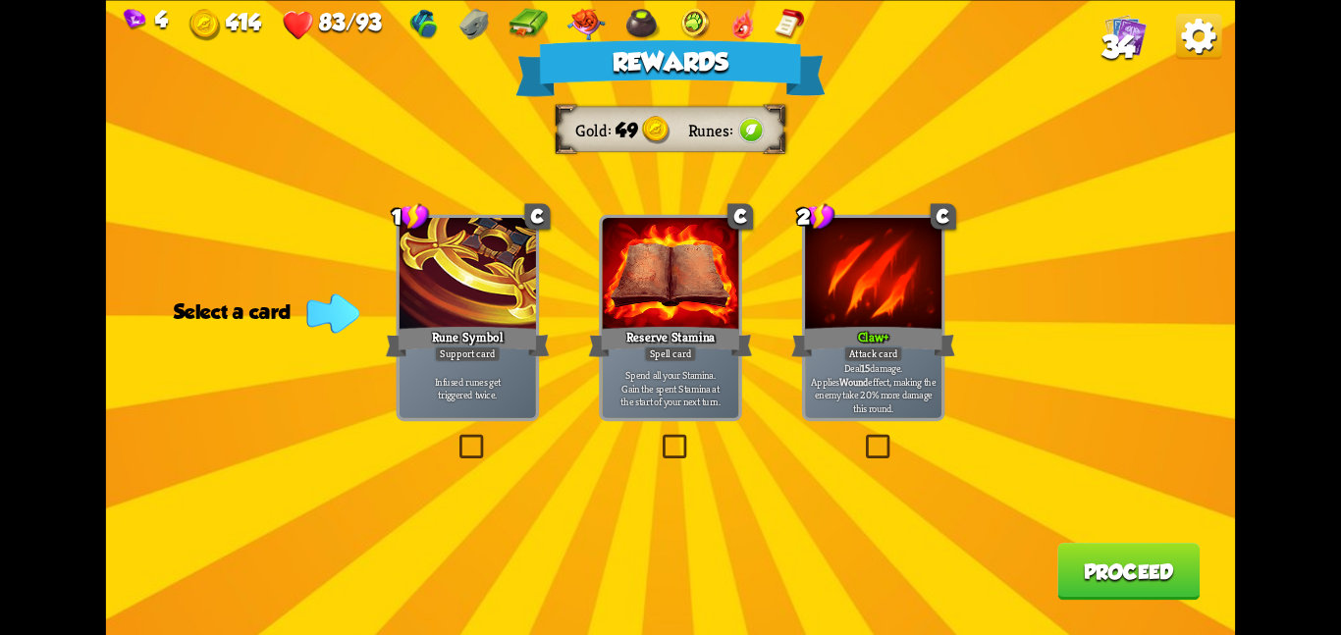
click at [632, 274] on div at bounding box center [670, 275] width 136 height 115
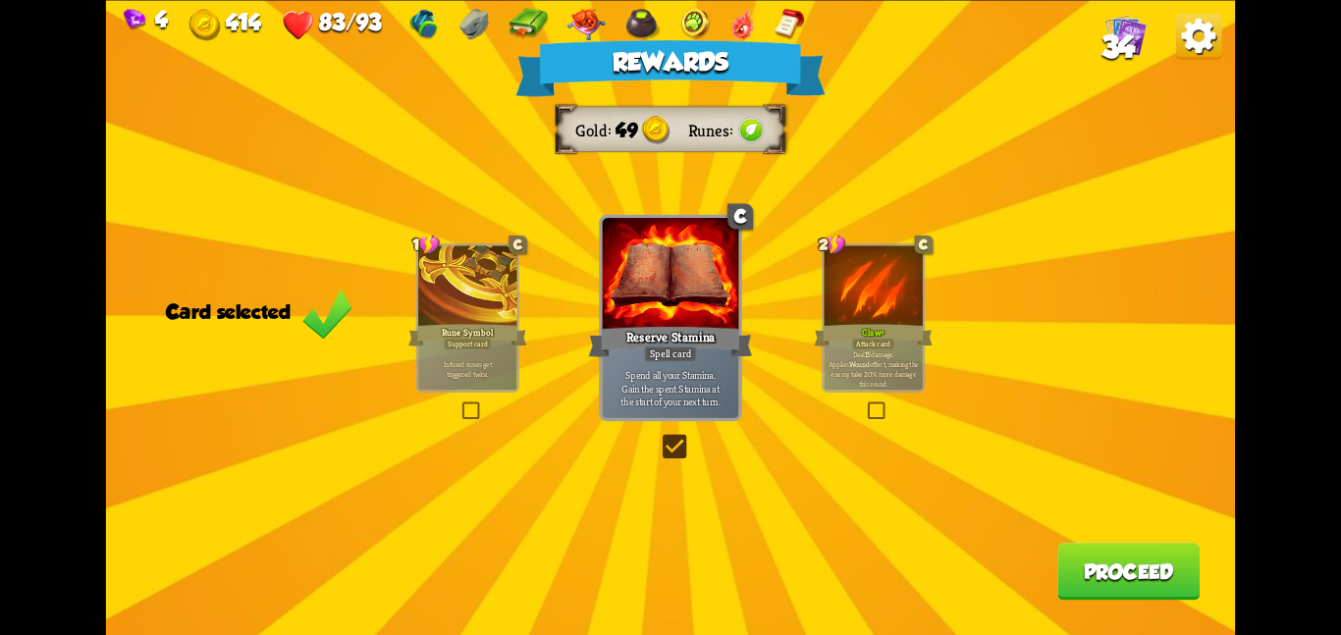
click at [1066, 555] on button "Proceed" at bounding box center [1128, 571] width 142 height 57
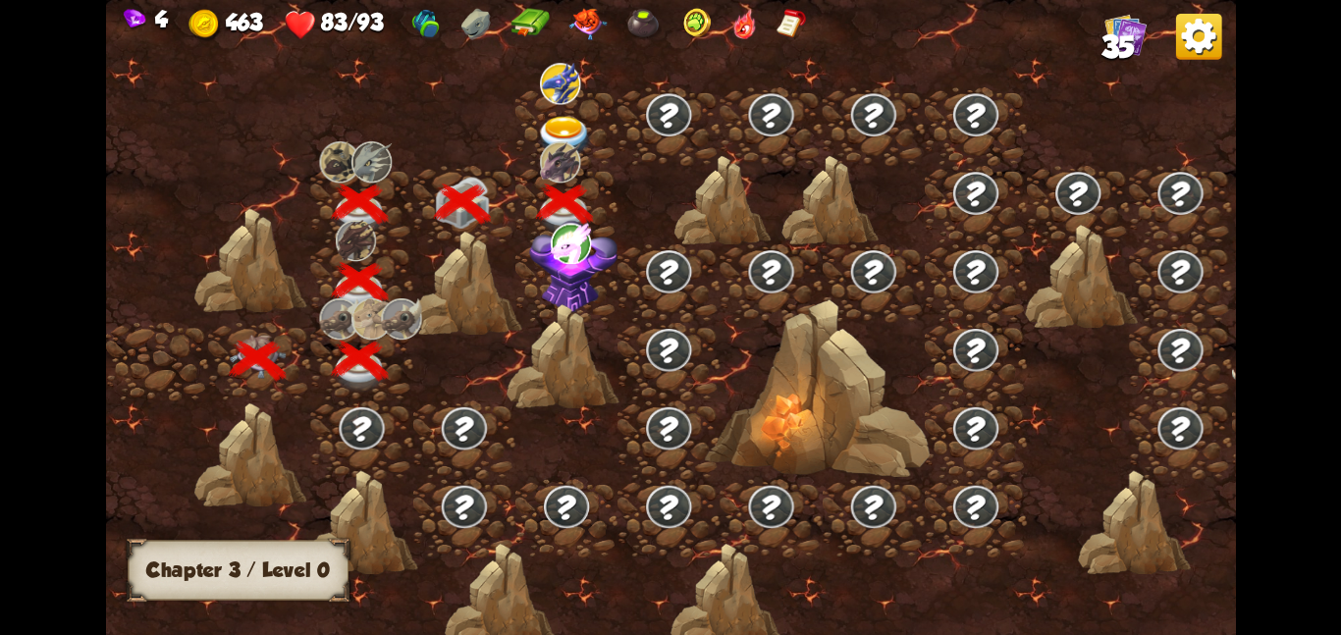
click at [583, 238] on img at bounding box center [571, 242] width 40 height 41
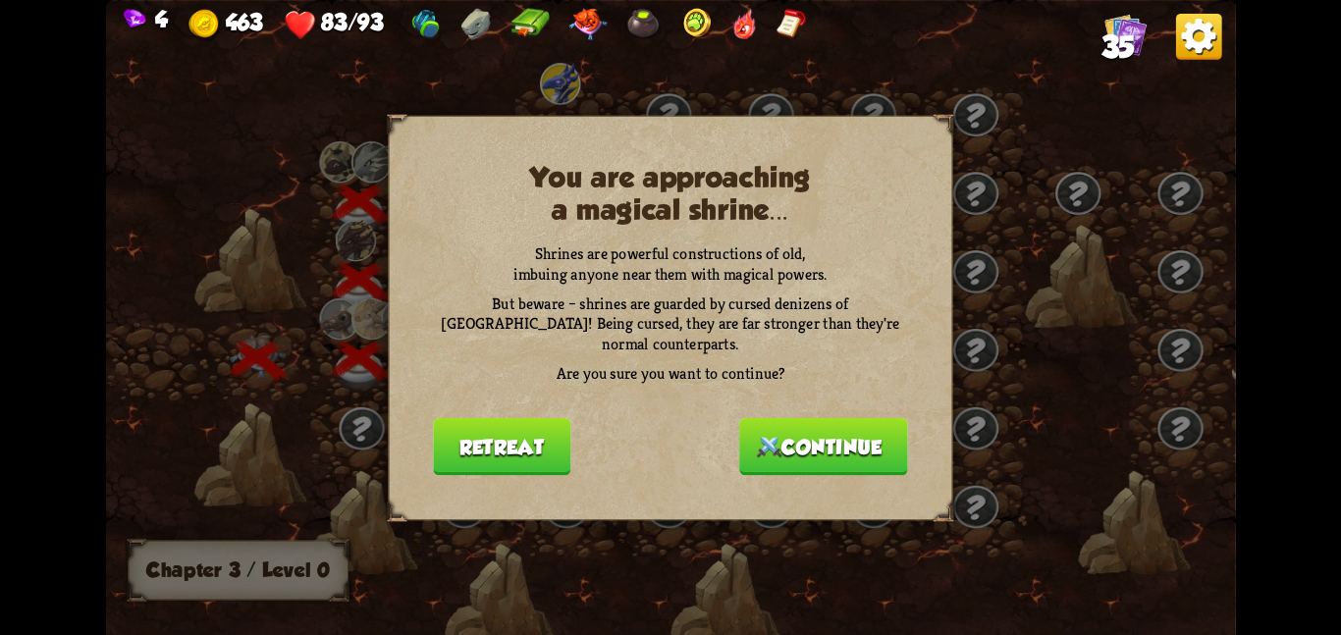
click at [787, 445] on button "Continue" at bounding box center [823, 445] width 169 height 57
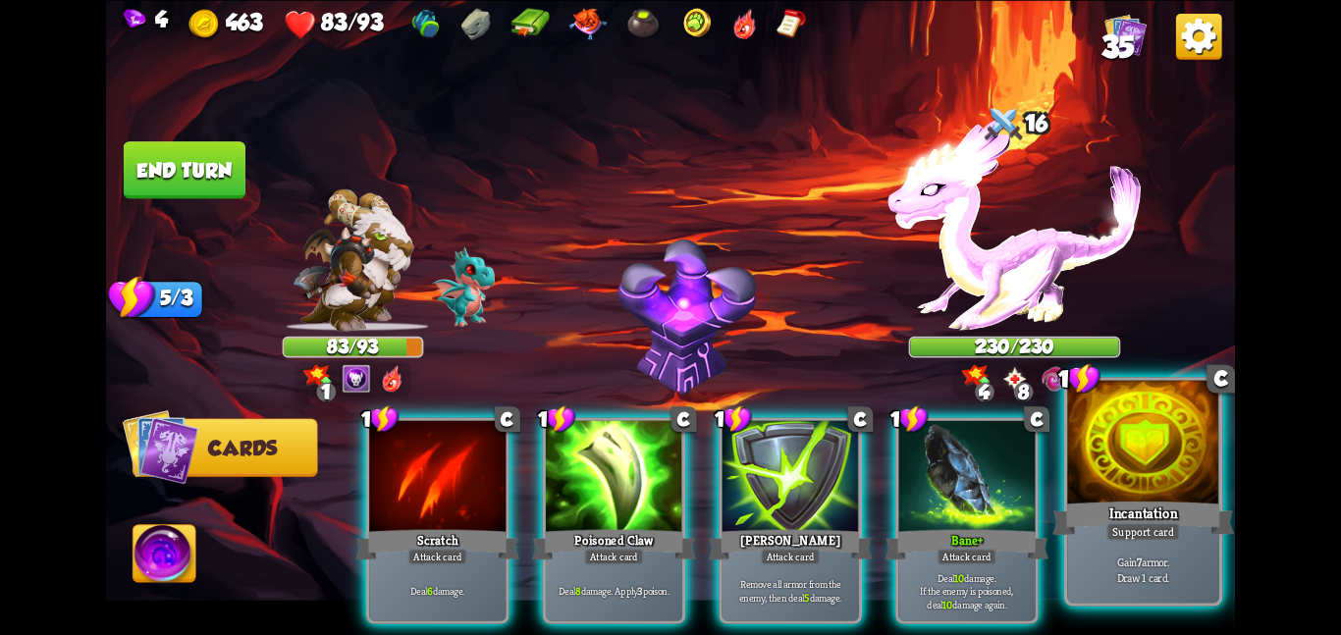
scroll to position [0, 383]
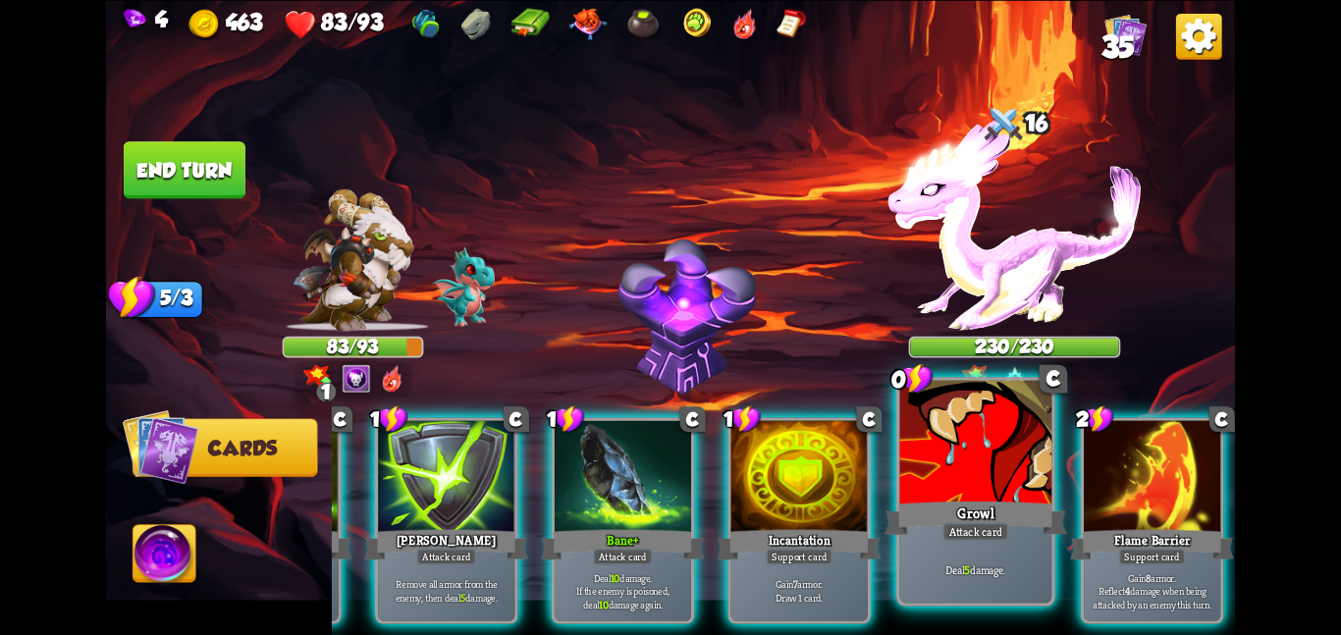
click at [914, 458] on div at bounding box center [976, 444] width 152 height 128
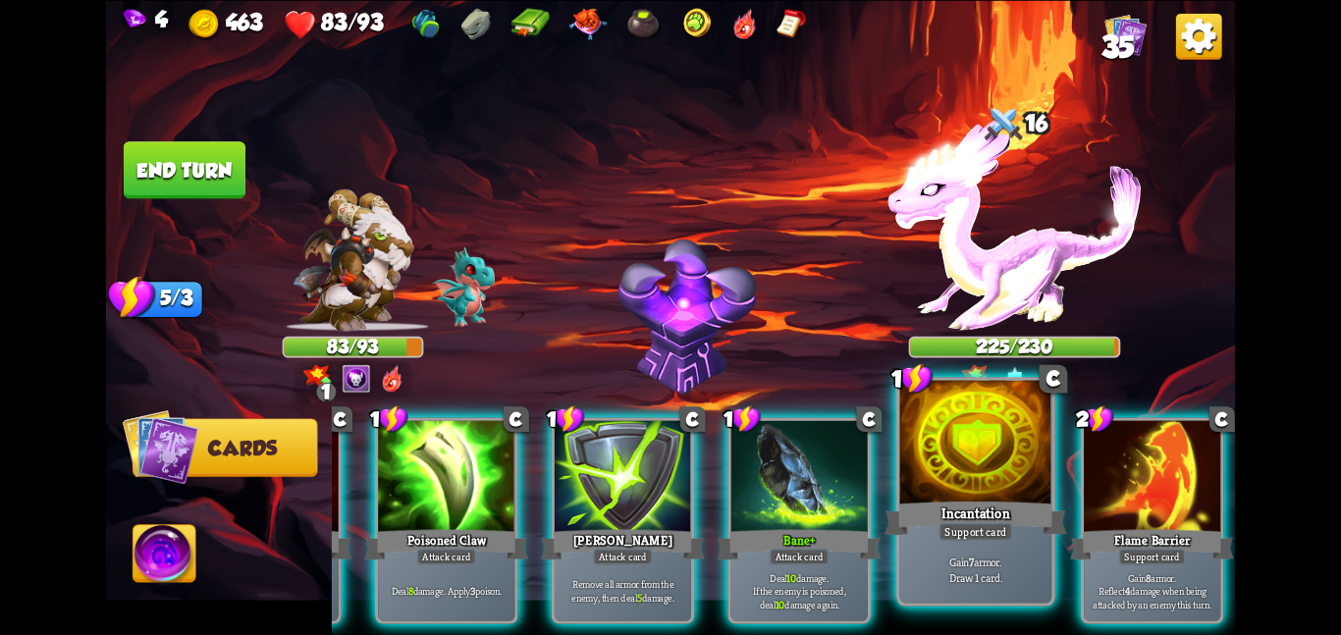
click at [943, 462] on div at bounding box center [976, 444] width 152 height 128
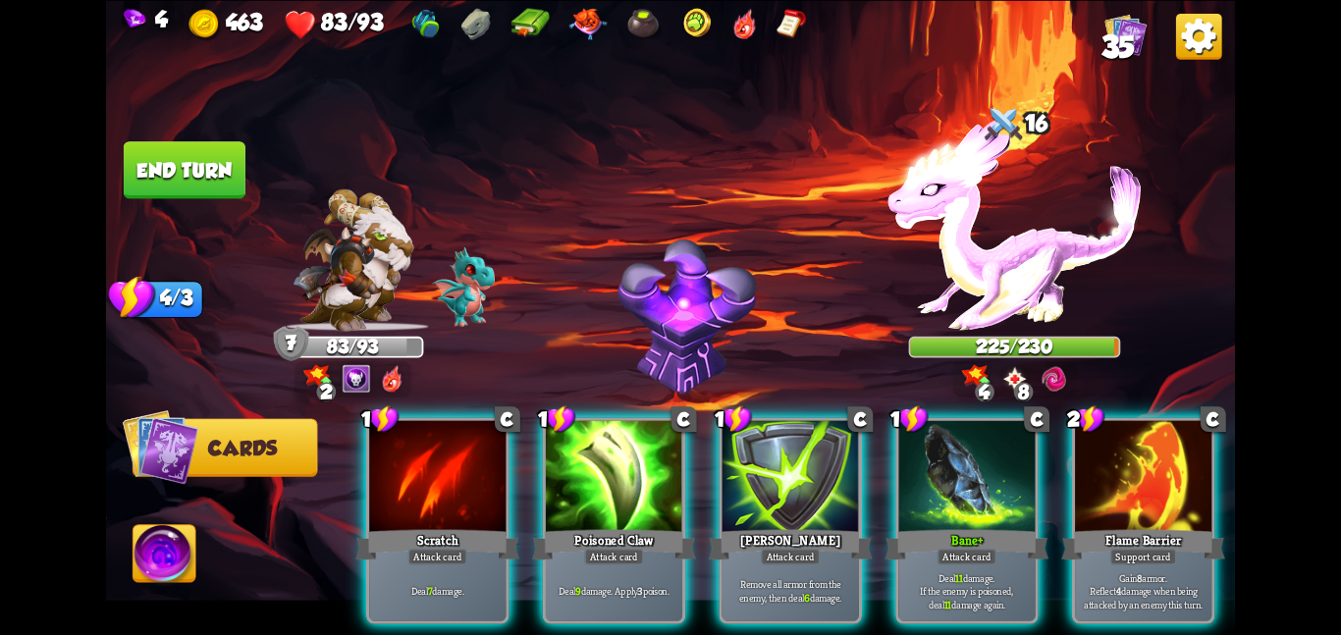
scroll to position [0, 187]
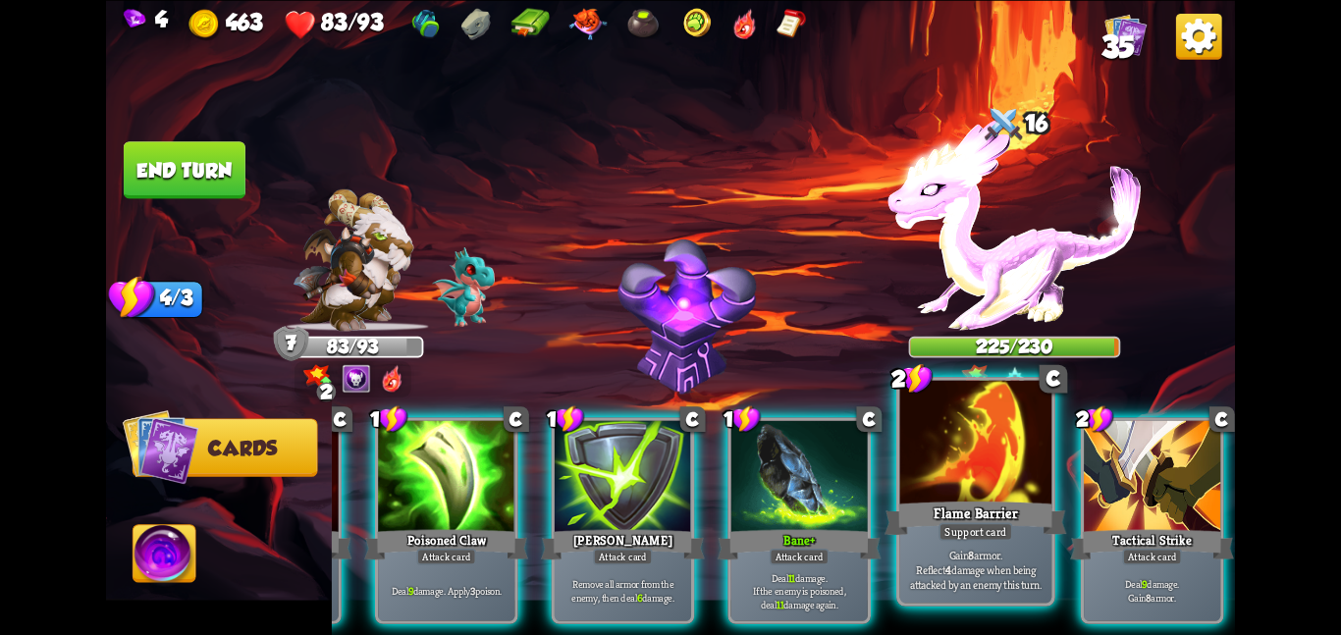
click at [963, 455] on div at bounding box center [976, 444] width 152 height 128
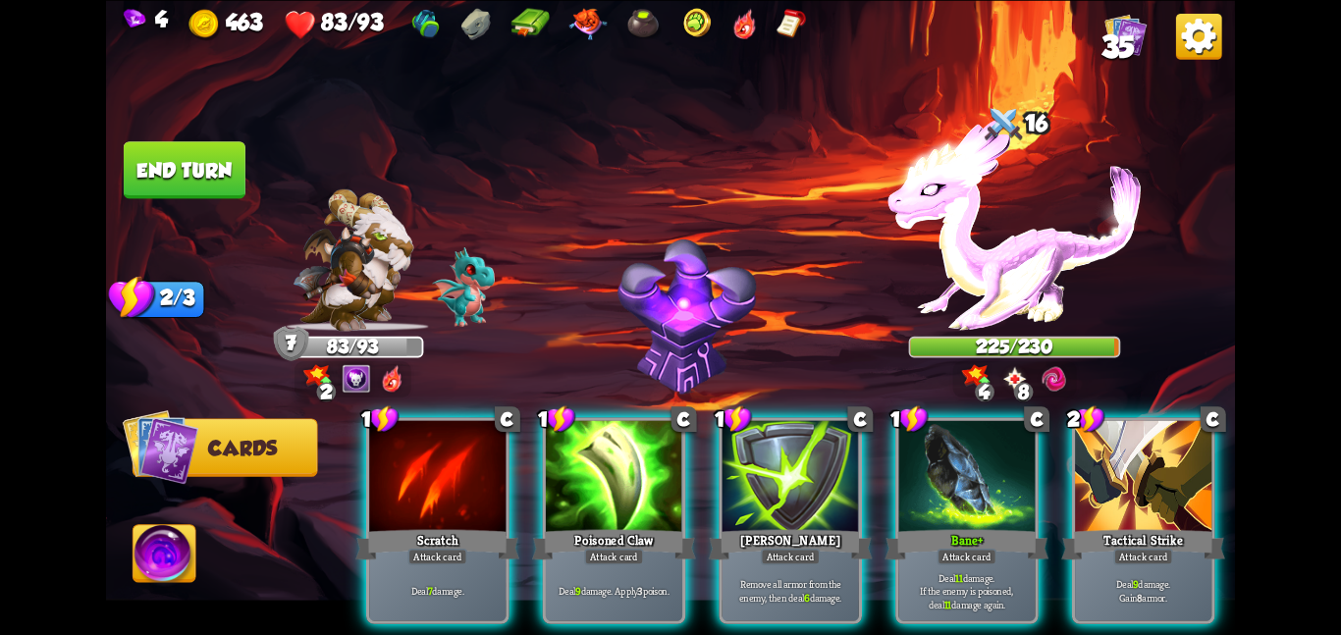
scroll to position [0, 0]
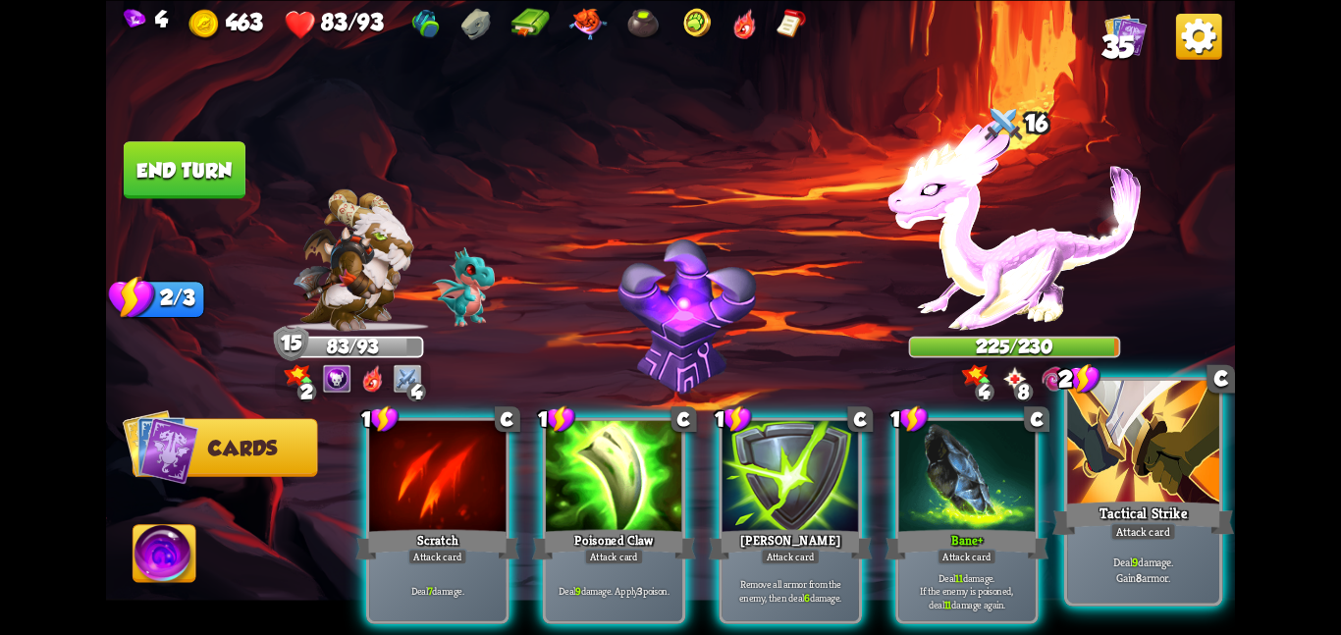
click at [1079, 446] on div at bounding box center [1143, 444] width 152 height 128
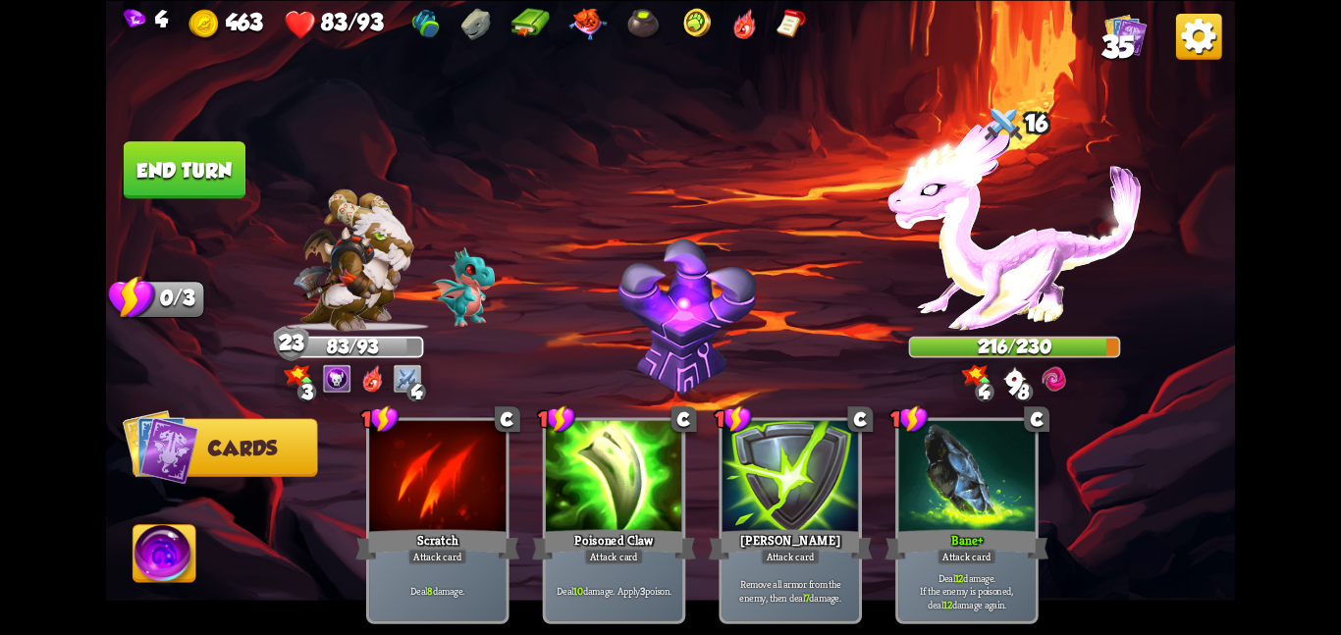
click at [214, 166] on button "End turn" at bounding box center [185, 169] width 122 height 57
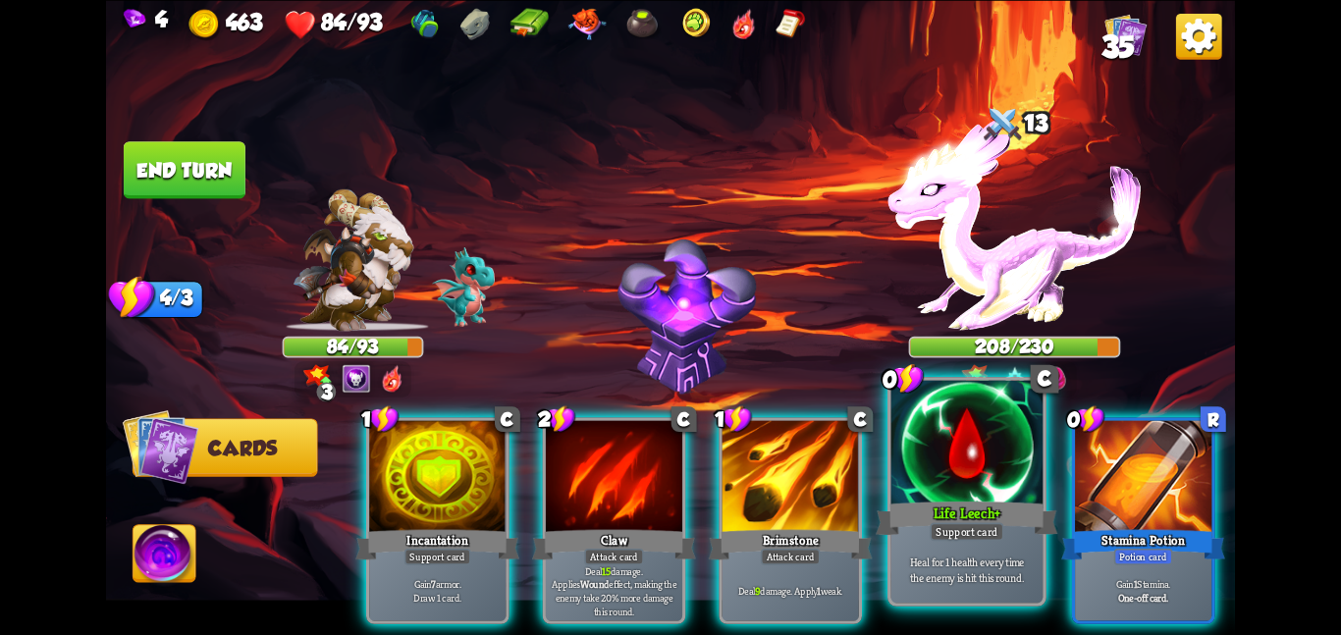
click at [909, 467] on div at bounding box center [967, 444] width 152 height 128
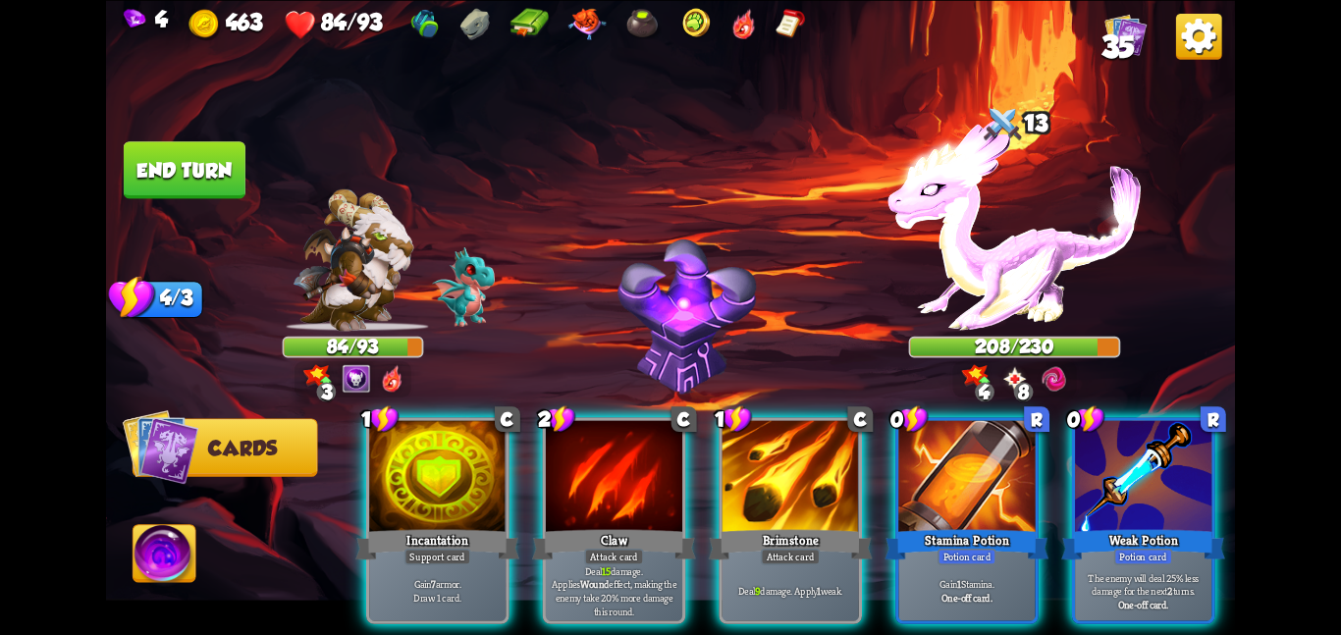
click at [909, 467] on div at bounding box center [966, 477] width 136 height 115
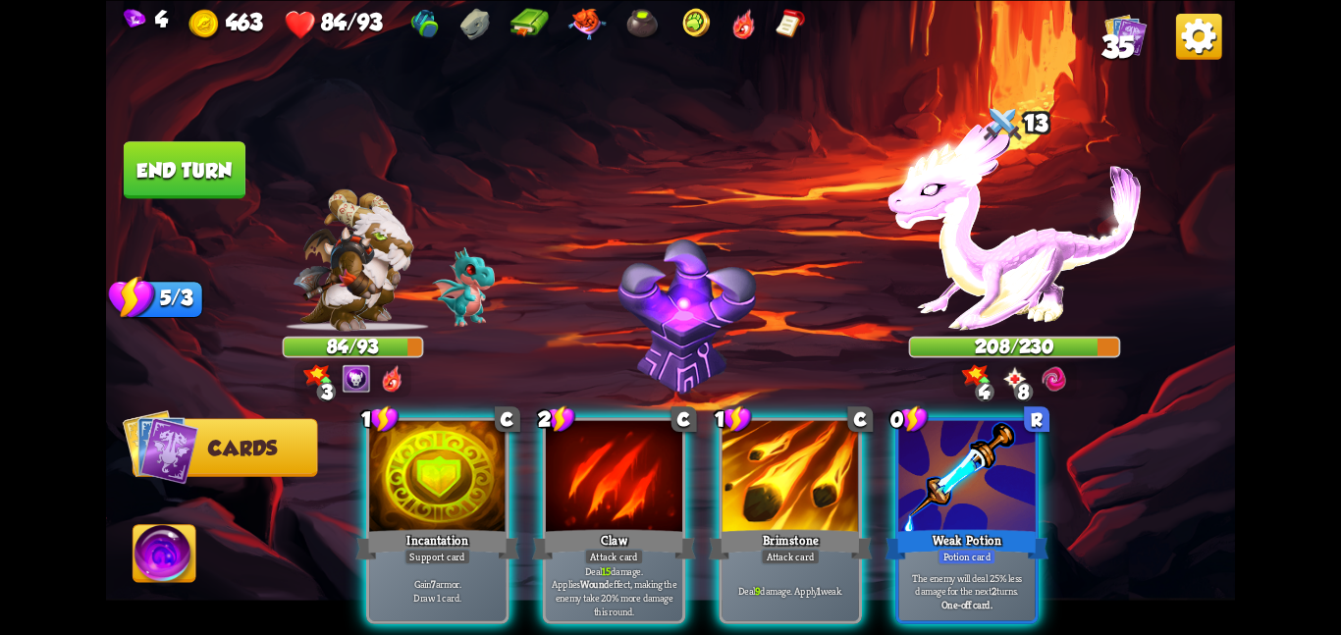
click at [909, 467] on div at bounding box center [966, 477] width 136 height 115
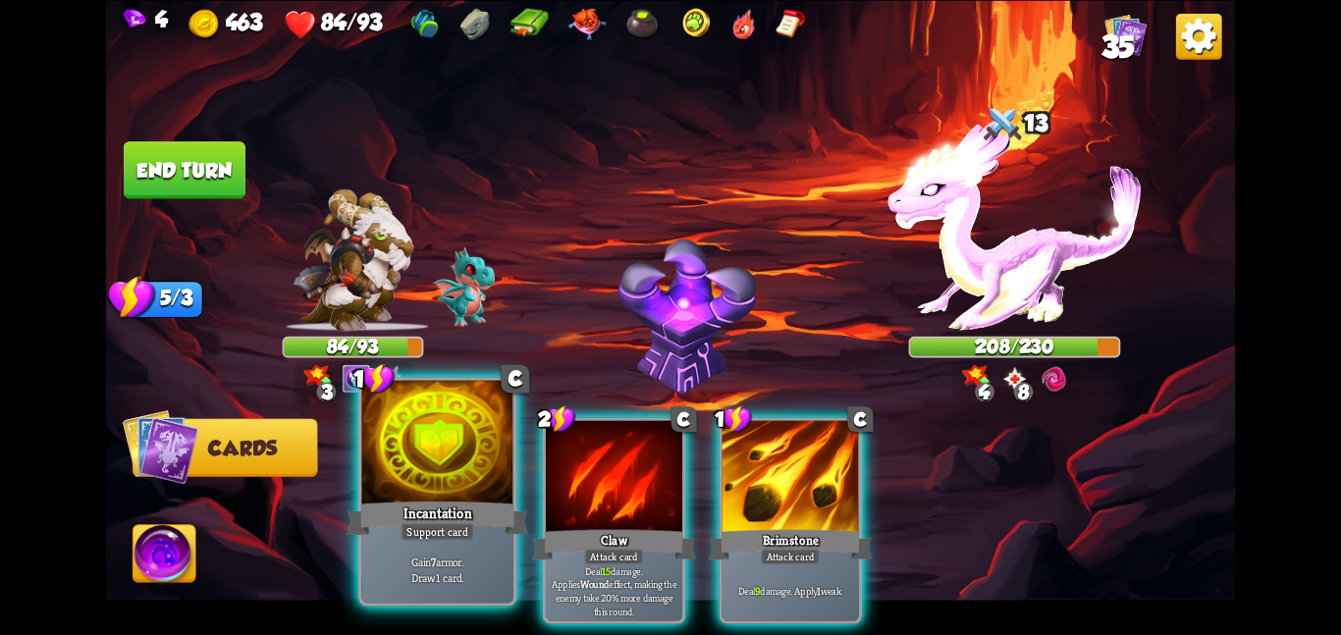
click at [422, 526] on div "Support card" at bounding box center [438, 531] width 74 height 19
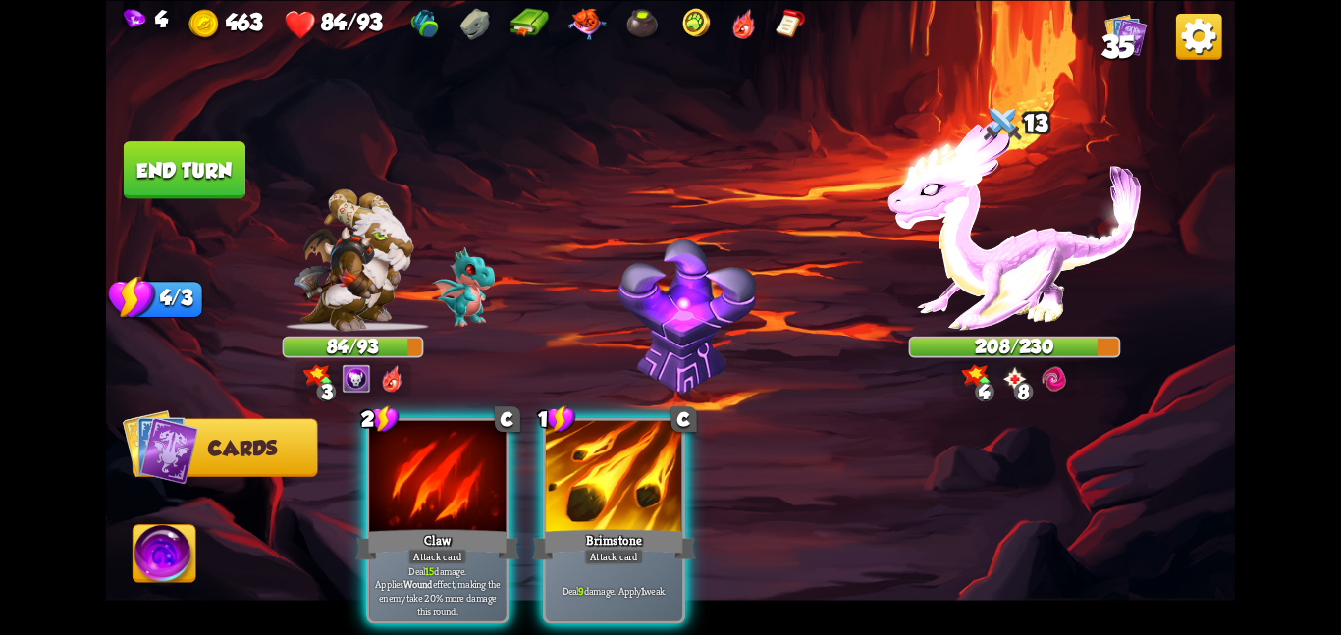
click at [422, 526] on div "Claw" at bounding box center [437, 544] width 164 height 36
click at [532, 526] on div "Brimstone" at bounding box center [614, 544] width 164 height 36
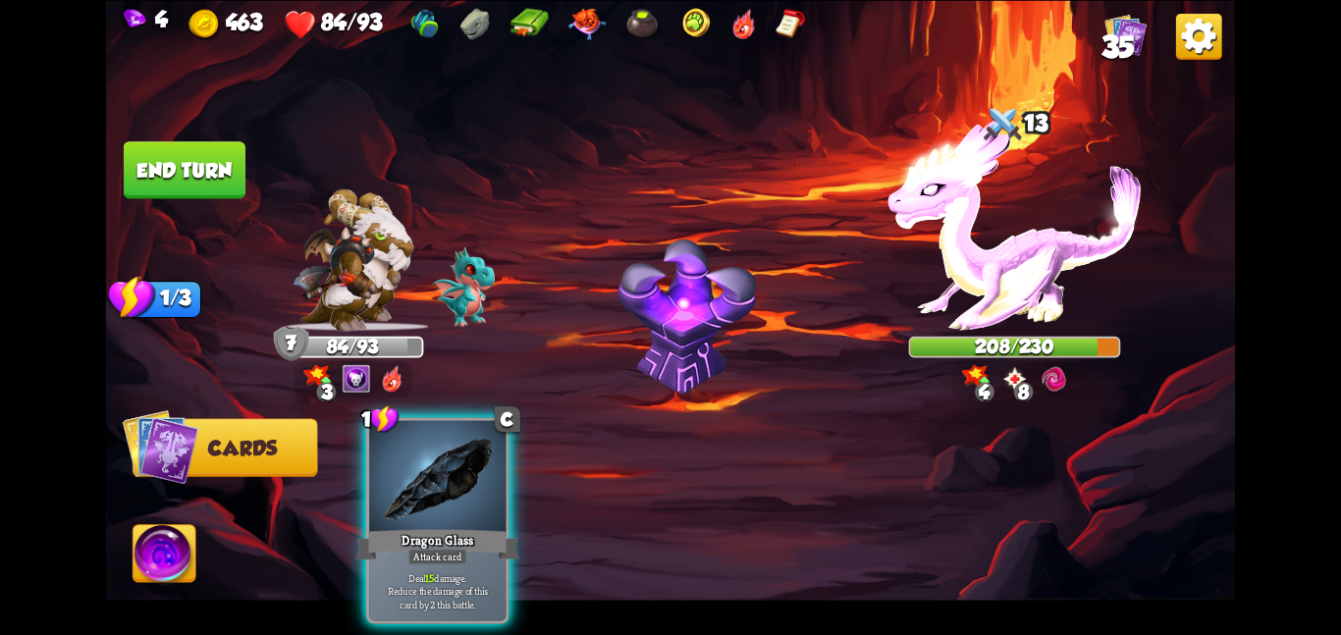
click at [422, 548] on div "Attack card" at bounding box center [437, 556] width 60 height 17
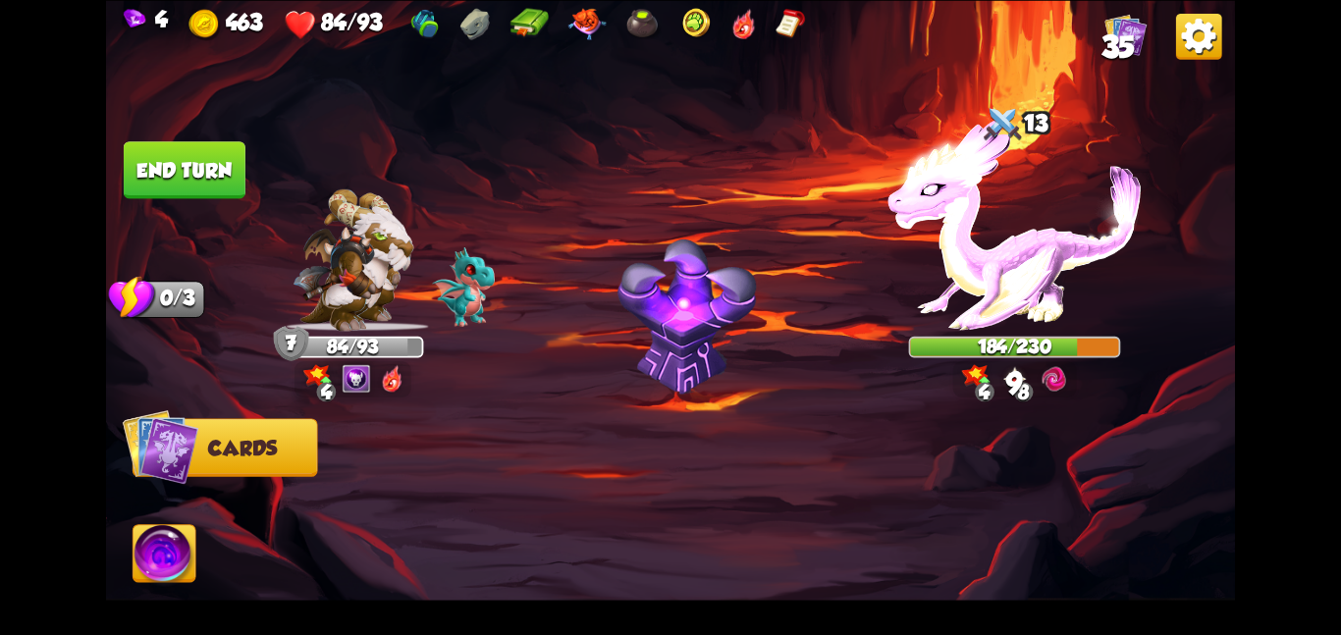
click at [157, 154] on button "End turn" at bounding box center [185, 169] width 122 height 57
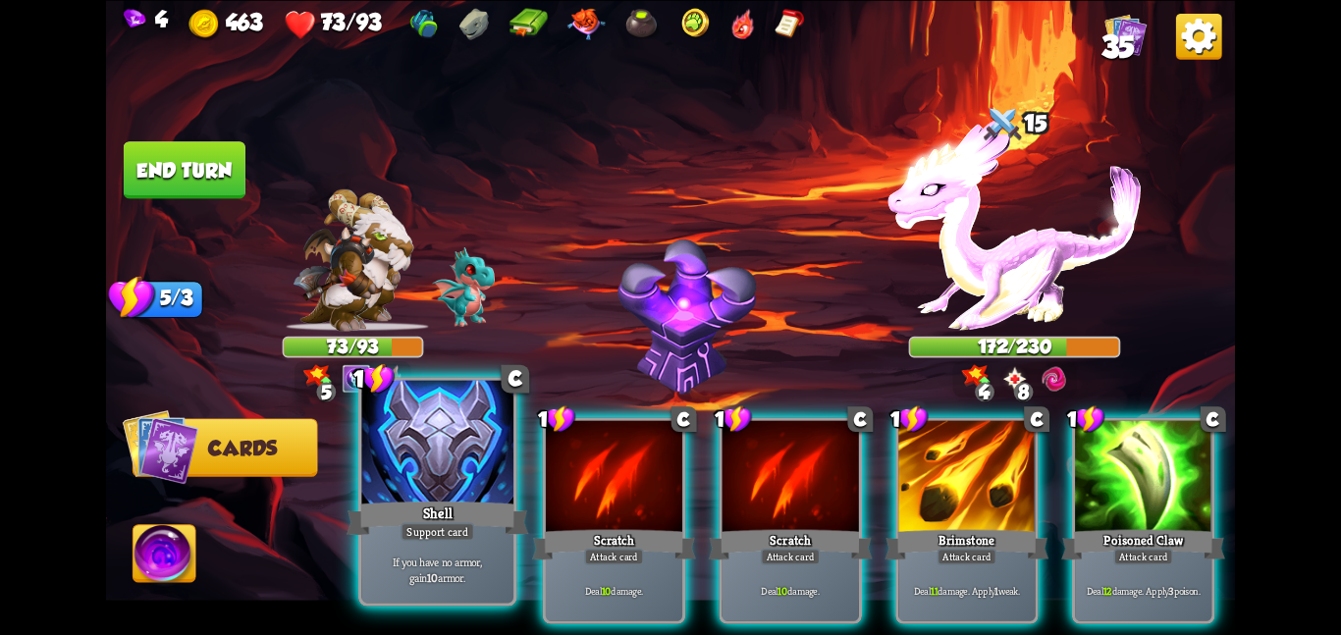
click at [459, 463] on div at bounding box center [437, 444] width 152 height 128
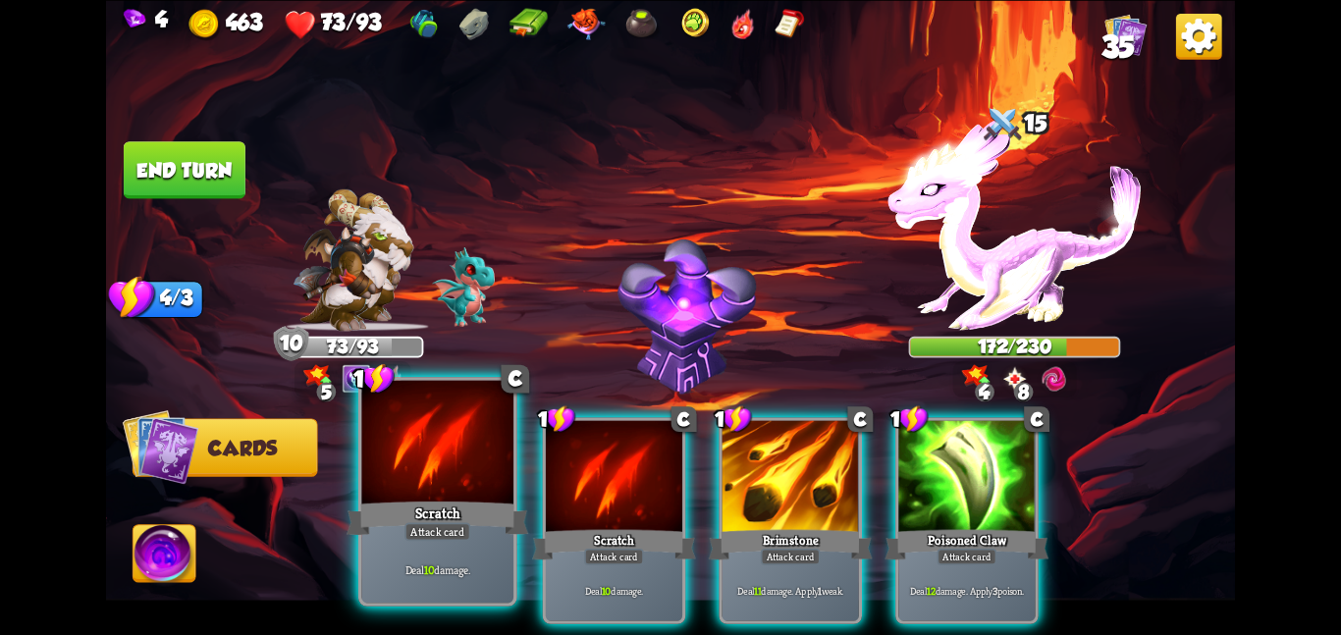
click at [425, 484] on div at bounding box center [437, 444] width 152 height 128
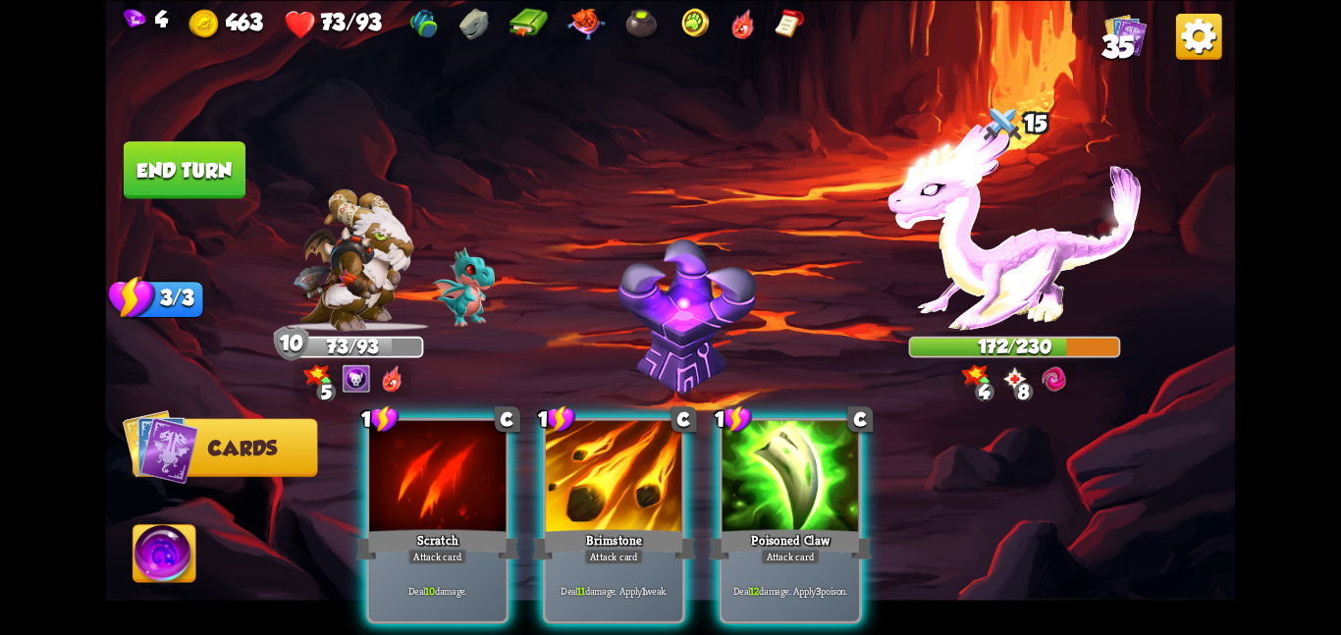
click at [425, 484] on div at bounding box center [437, 477] width 136 height 115
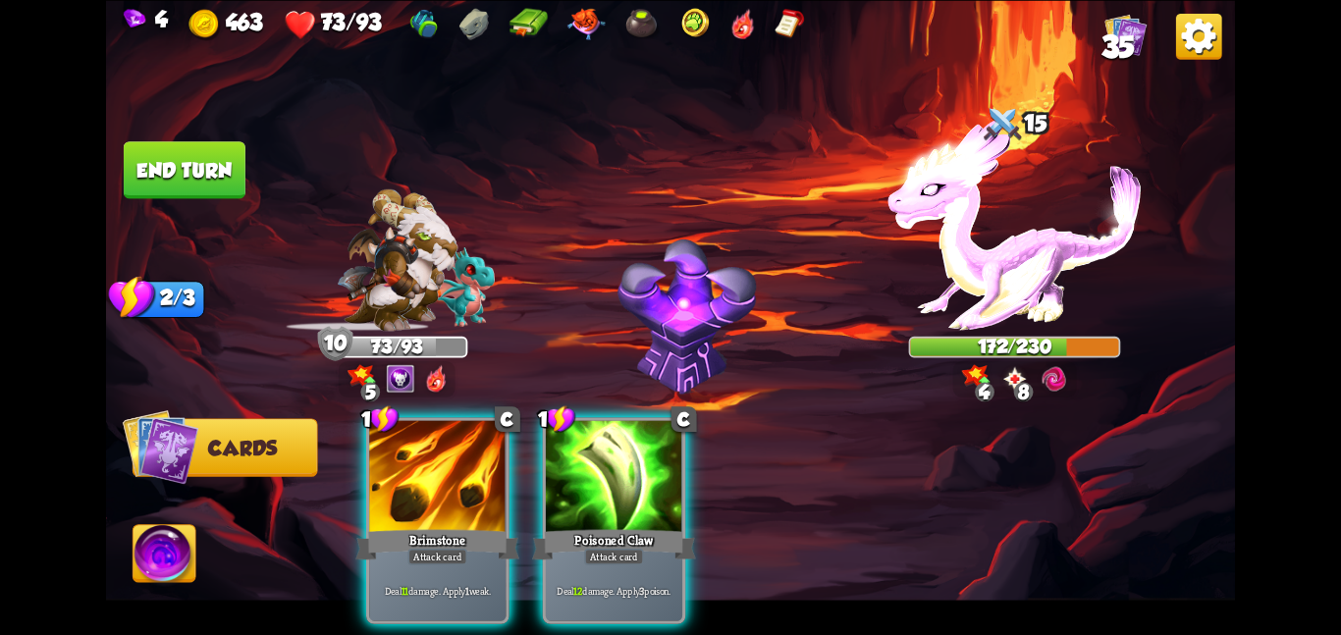
click at [425, 484] on div at bounding box center [437, 477] width 136 height 115
click at [546, 484] on div at bounding box center [614, 477] width 136 height 115
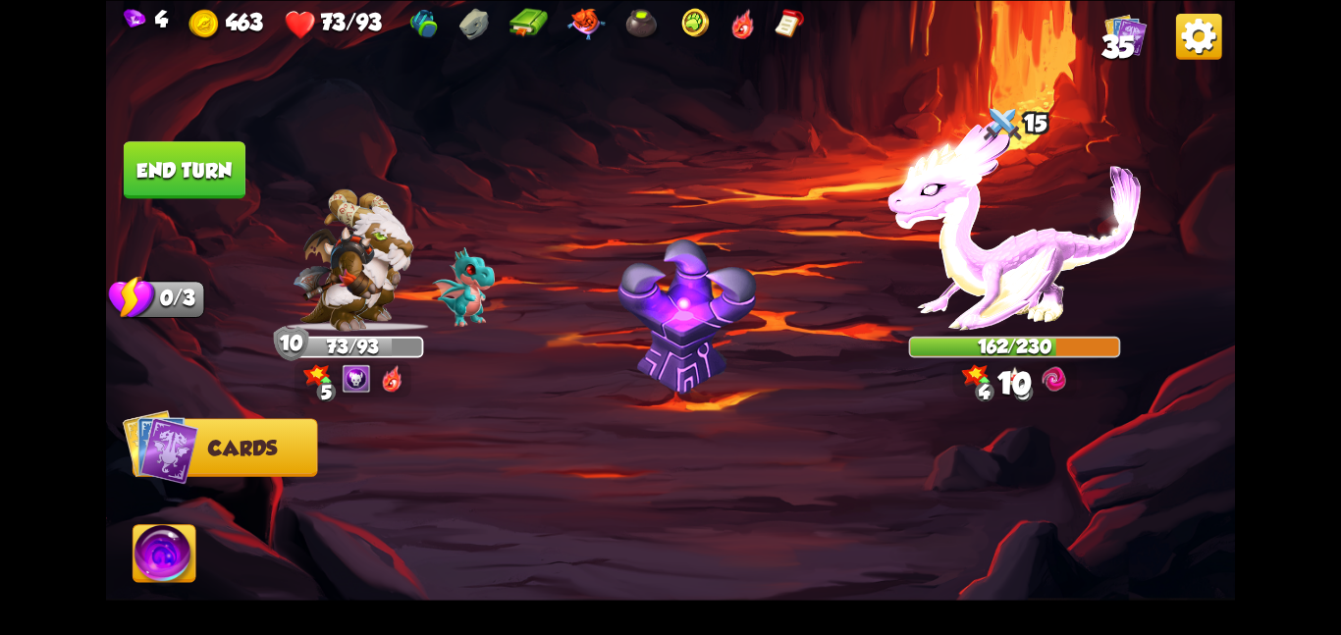
click at [425, 484] on div at bounding box center [783, 493] width 903 height 283
click at [191, 177] on button "End turn" at bounding box center [185, 169] width 122 height 57
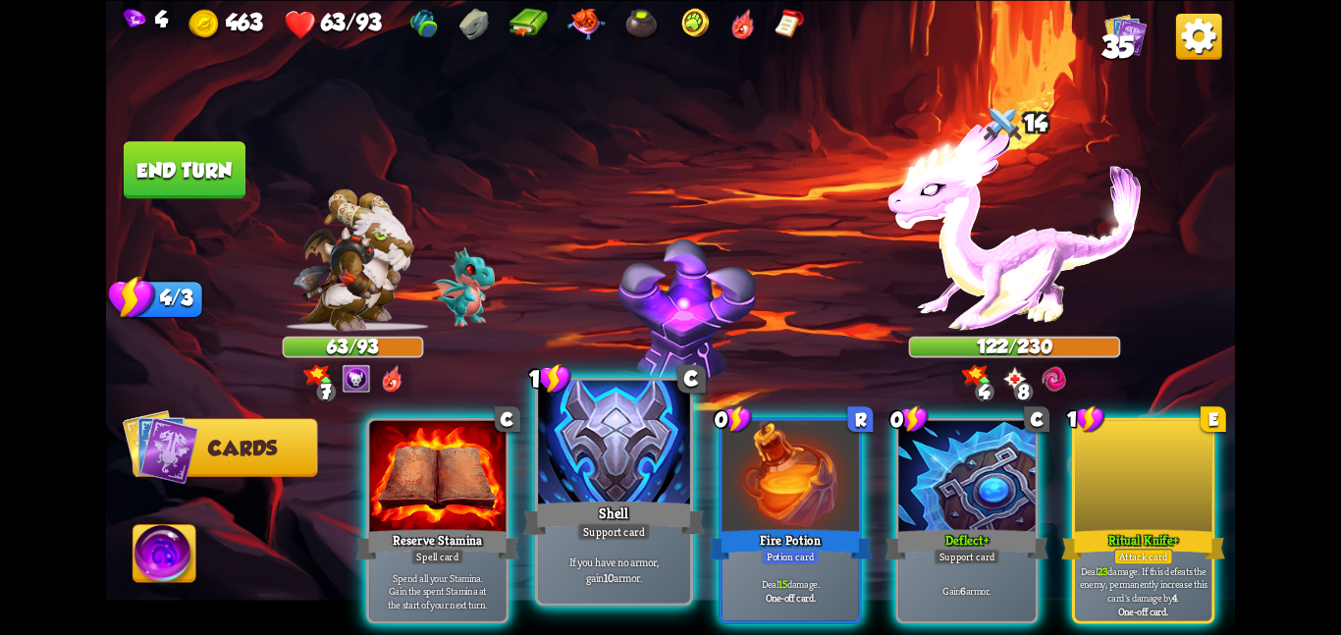
click at [669, 462] on div at bounding box center [614, 444] width 152 height 128
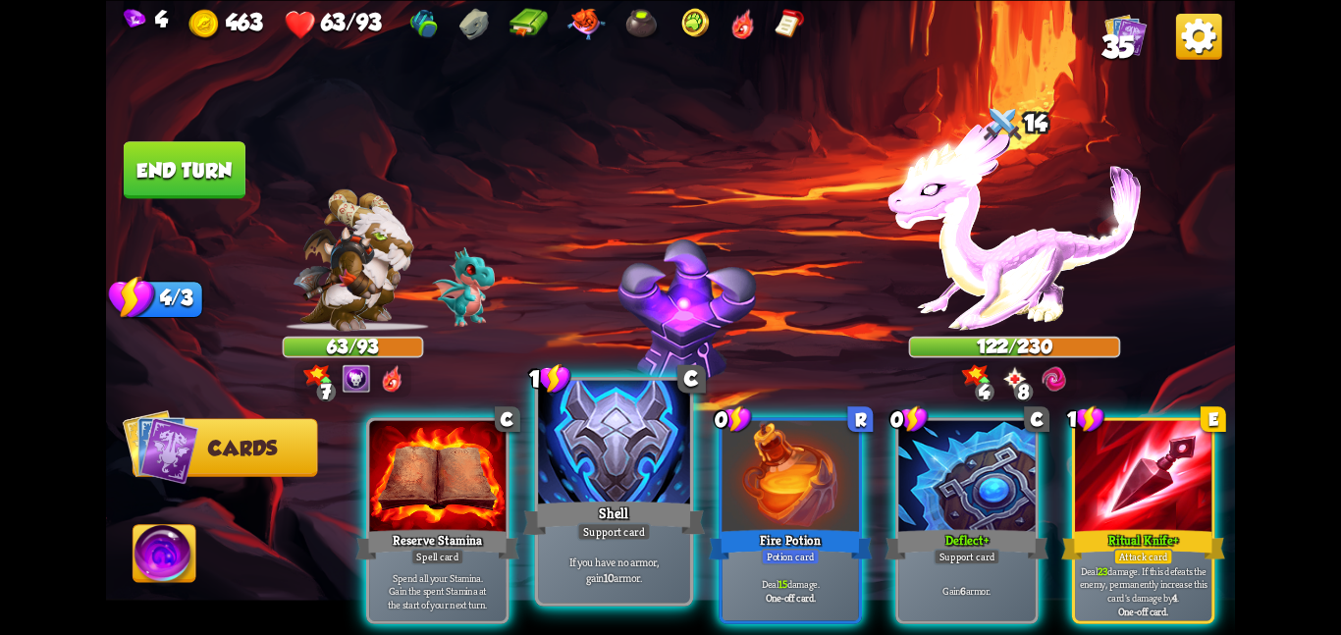
click at [722, 462] on div at bounding box center [790, 477] width 136 height 115
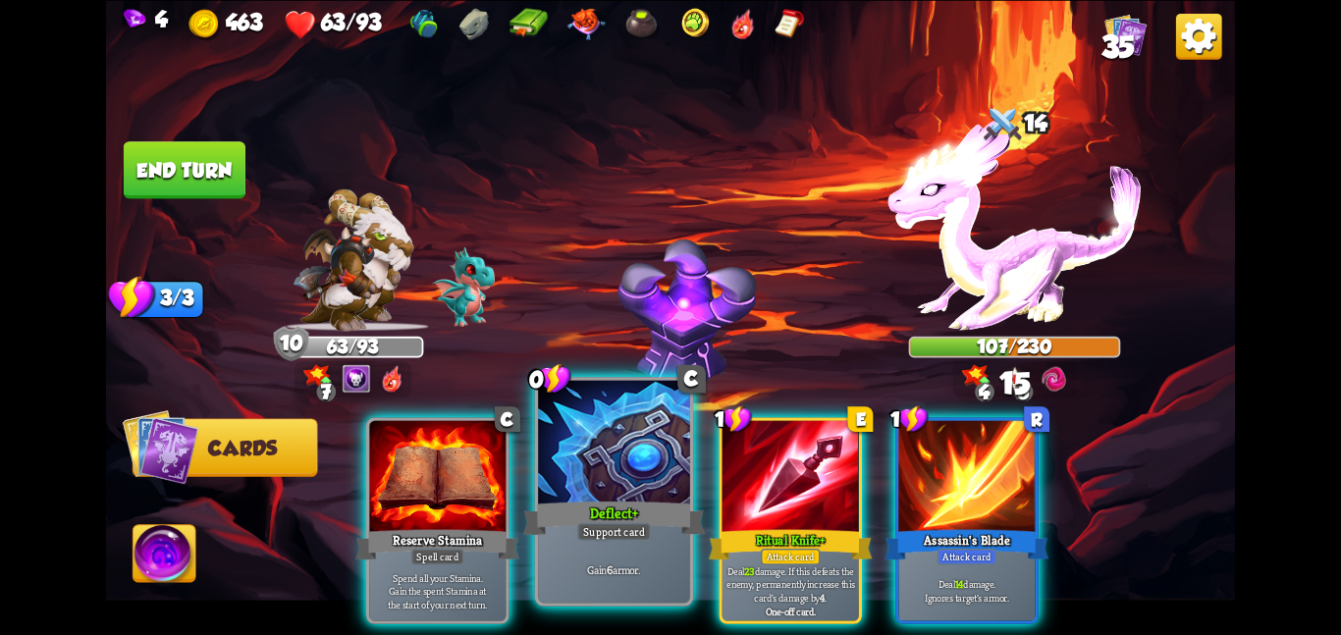
click at [653, 475] on div at bounding box center [614, 444] width 152 height 128
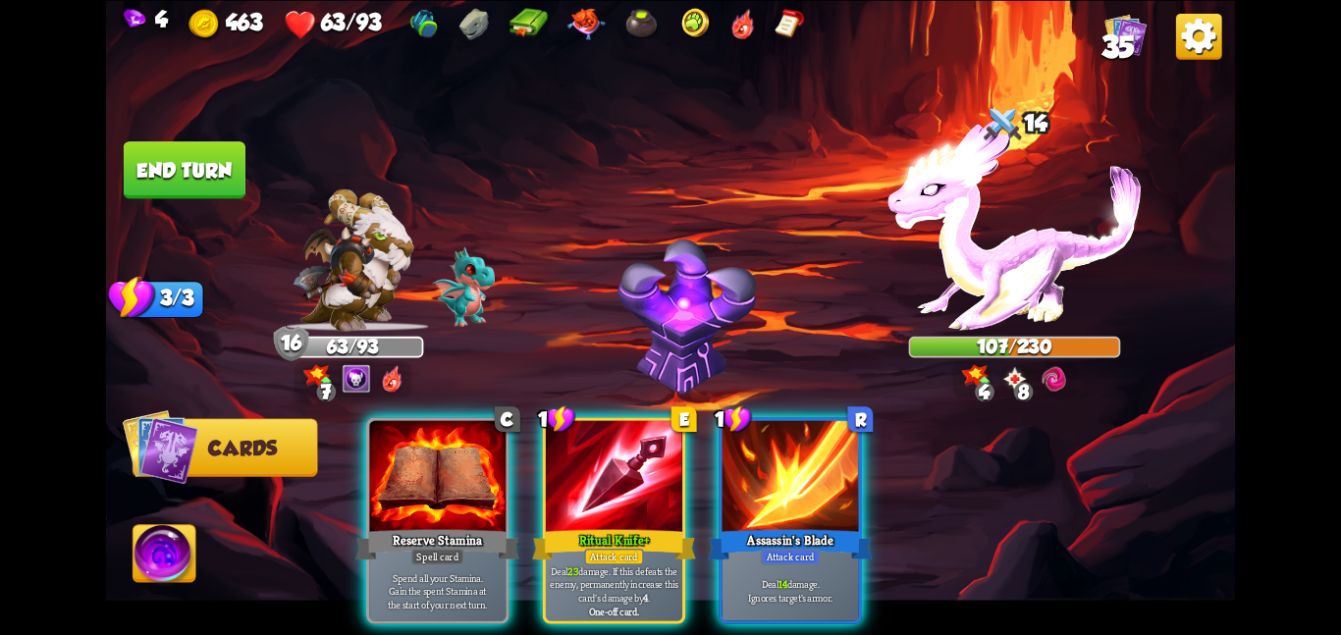
click at [653, 475] on div at bounding box center [614, 477] width 136 height 115
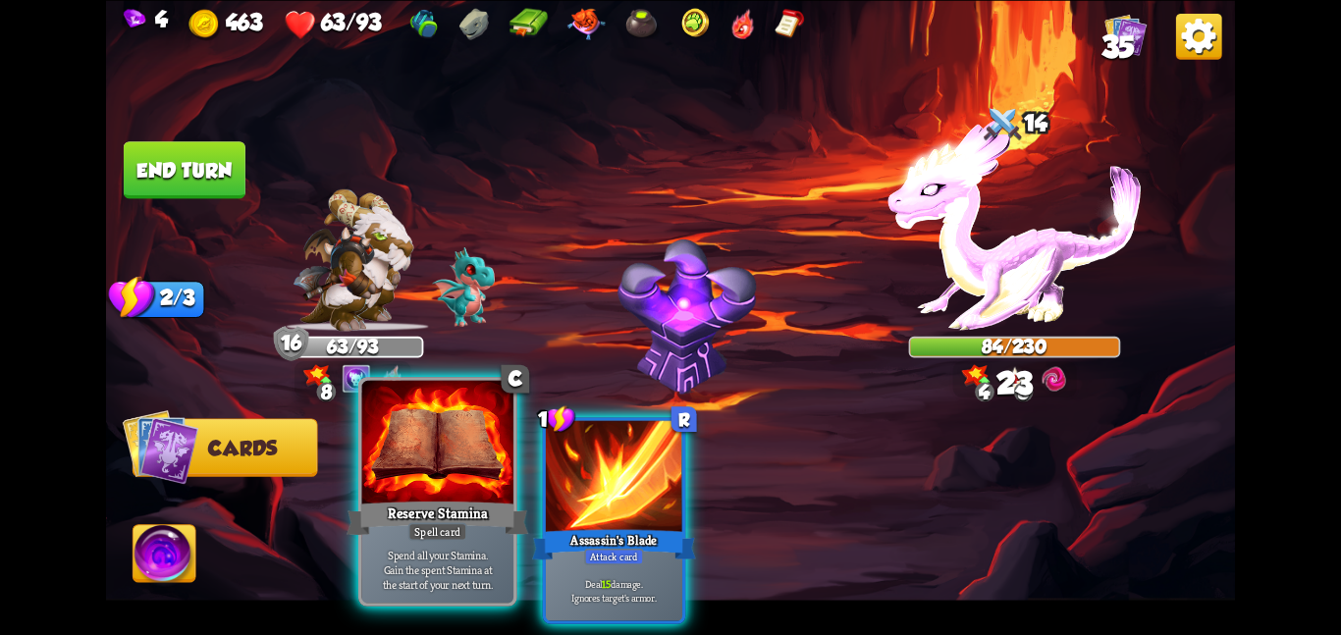
click at [474, 469] on div at bounding box center [437, 444] width 152 height 128
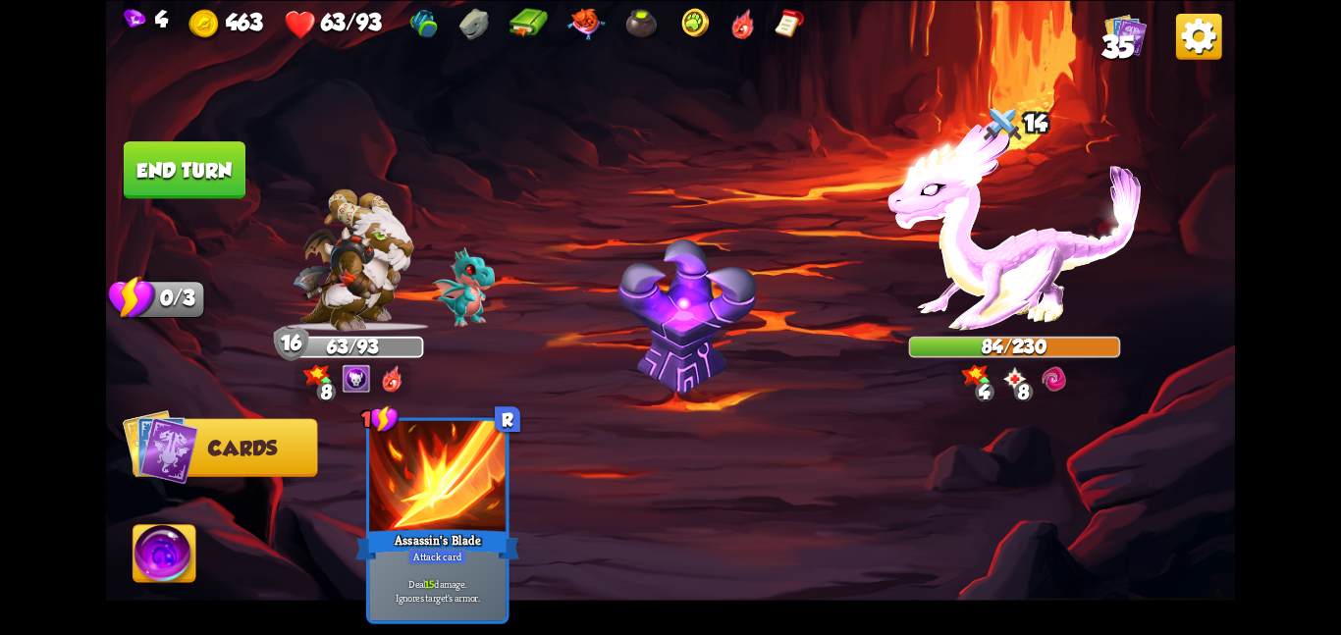
click at [180, 182] on button "End turn" at bounding box center [185, 169] width 124 height 58
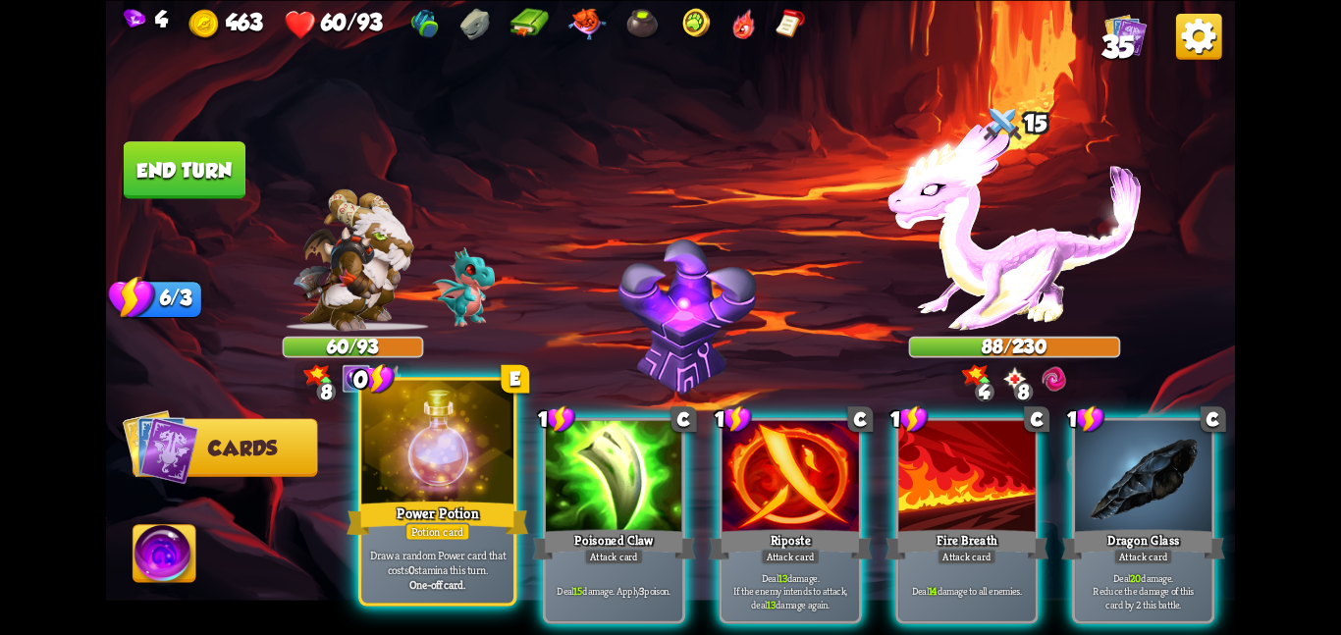
click at [472, 486] on div at bounding box center [437, 444] width 152 height 128
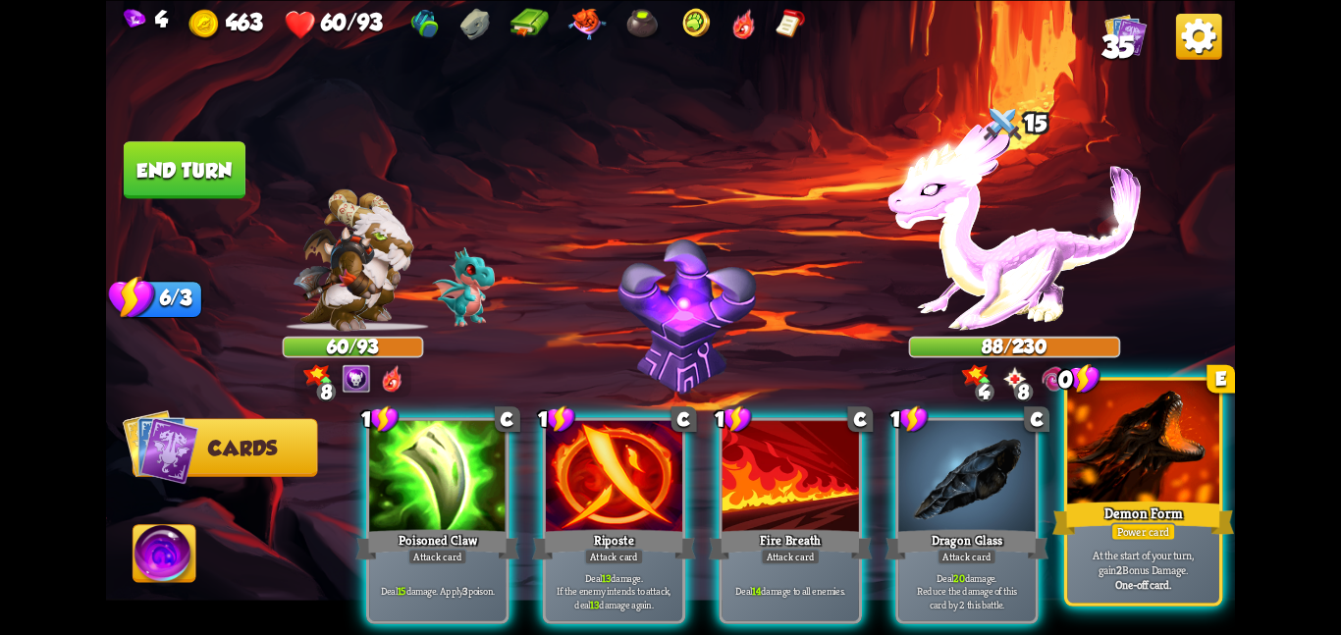
click at [1073, 493] on div at bounding box center [1143, 444] width 152 height 128
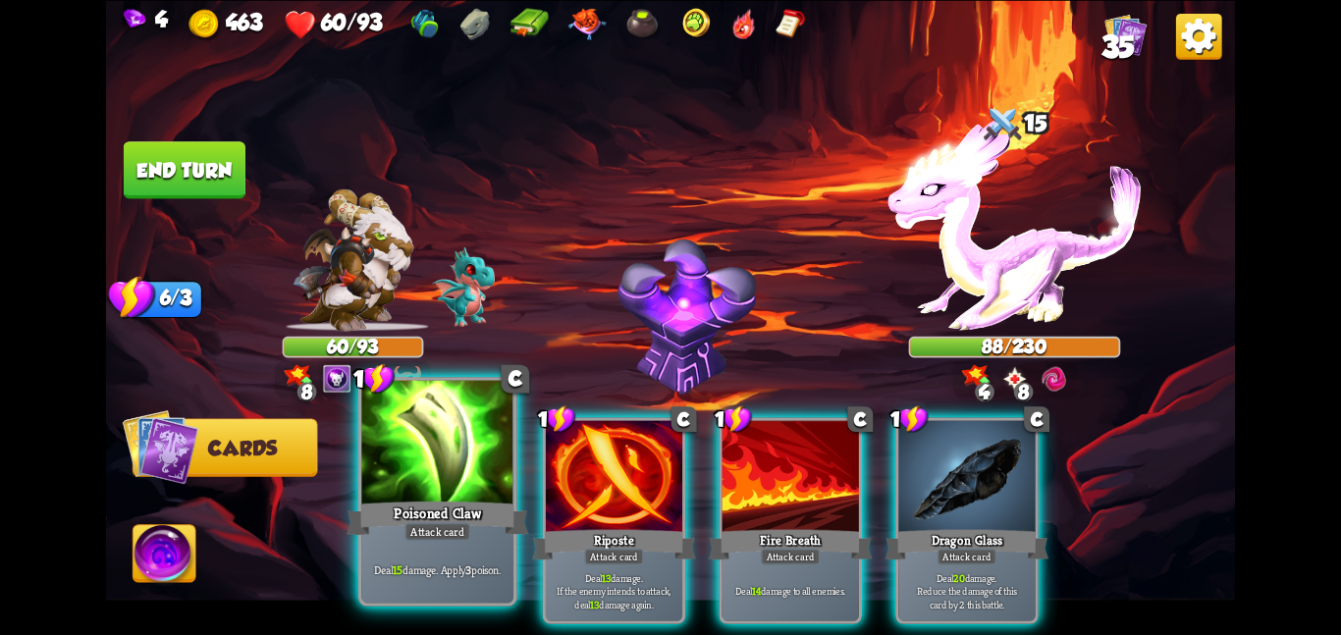
click at [482, 520] on div "Poisoned Claw" at bounding box center [438, 518] width 182 height 40
click at [532, 526] on div "Riposte" at bounding box center [614, 544] width 164 height 36
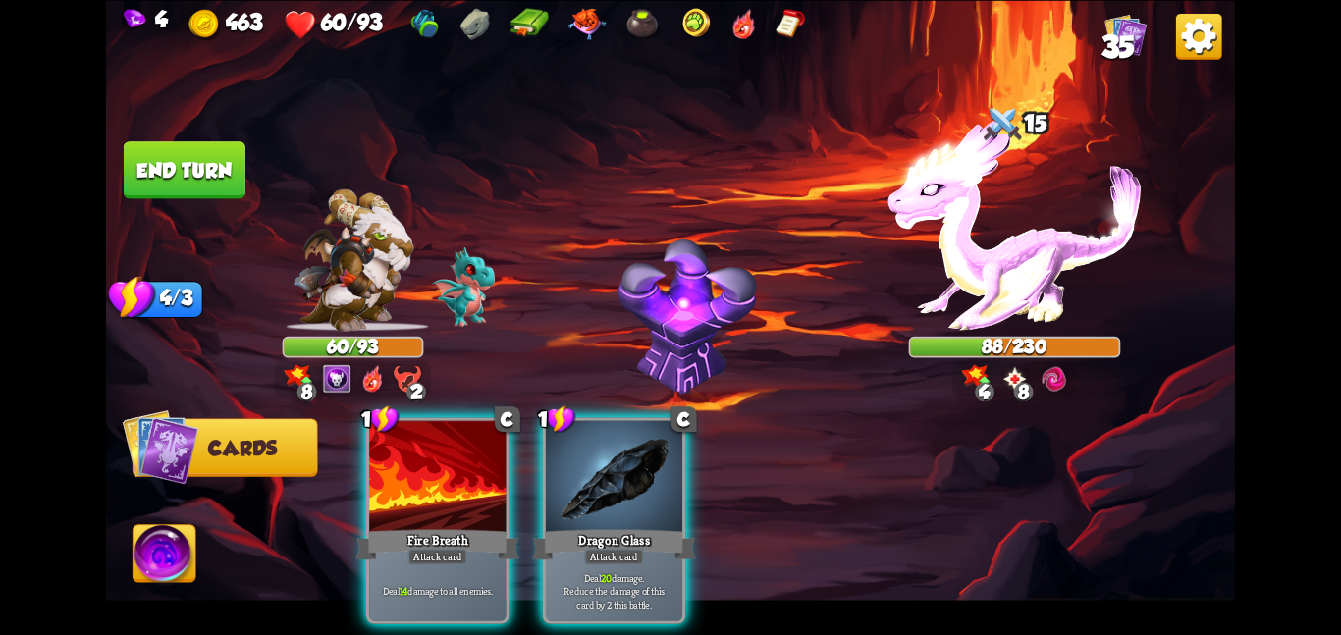
click at [482, 526] on div "Fire Breath" at bounding box center [437, 544] width 164 height 36
click at [532, 526] on div "Dragon Glass" at bounding box center [614, 544] width 164 height 36
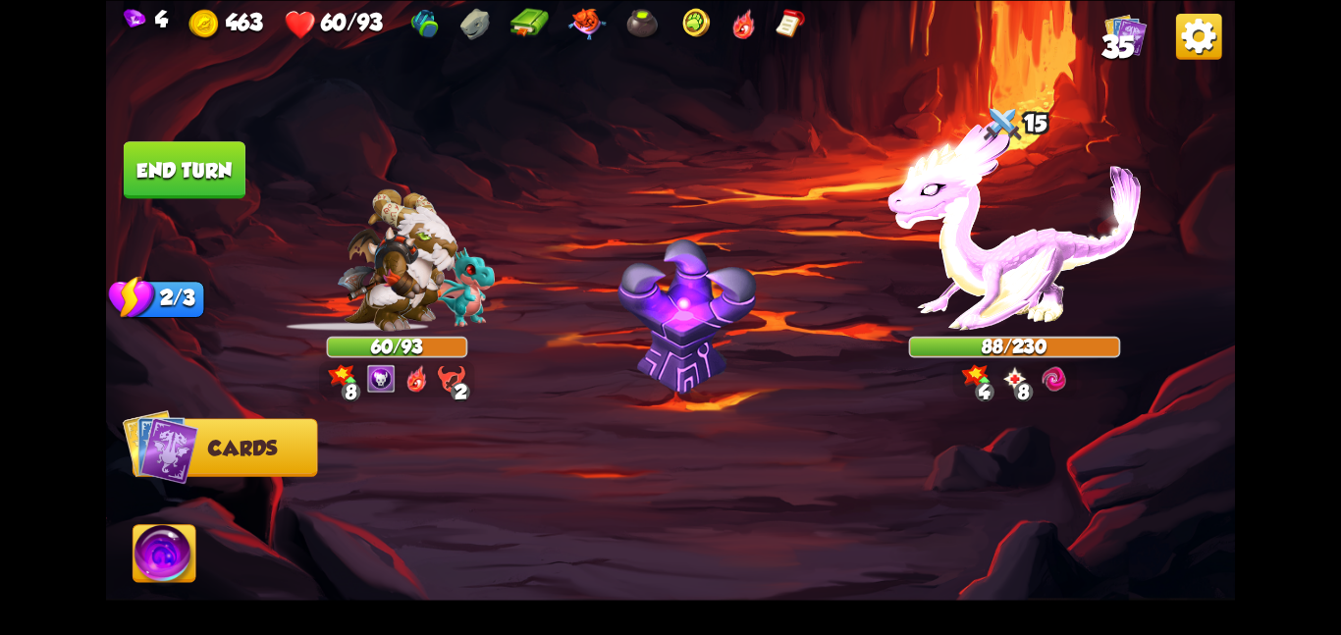
click at [482, 520] on div at bounding box center [783, 493] width 903 height 283
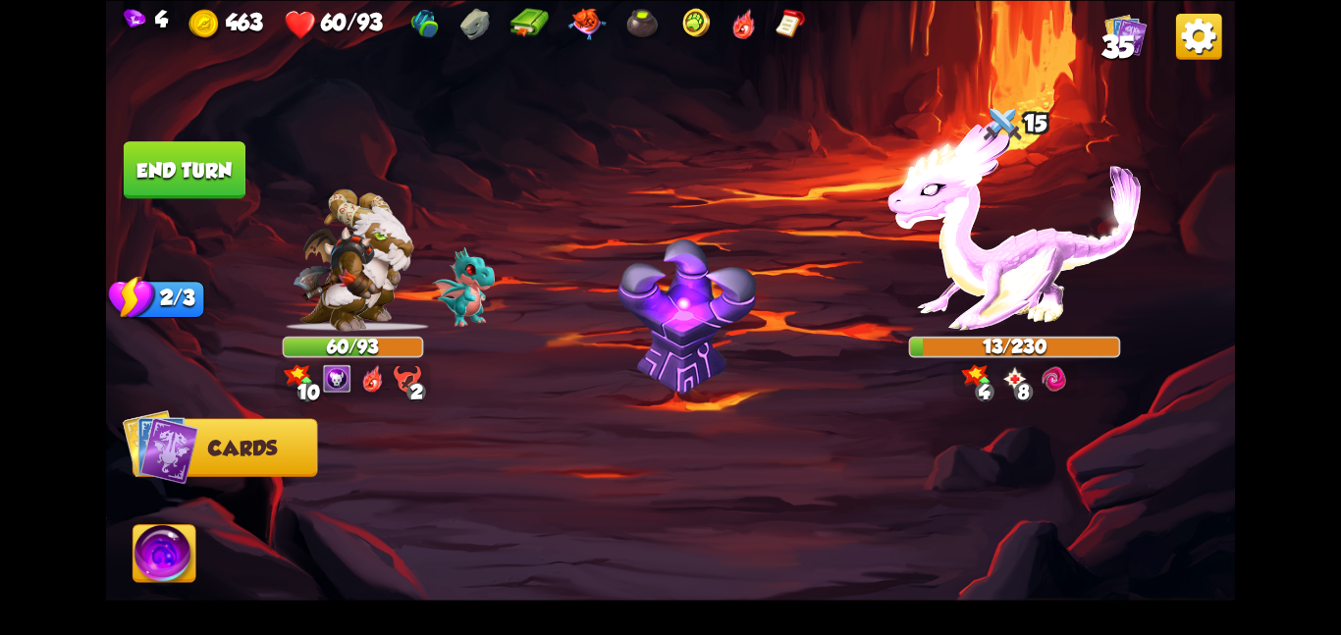
click at [202, 176] on button "End turn" at bounding box center [185, 169] width 122 height 57
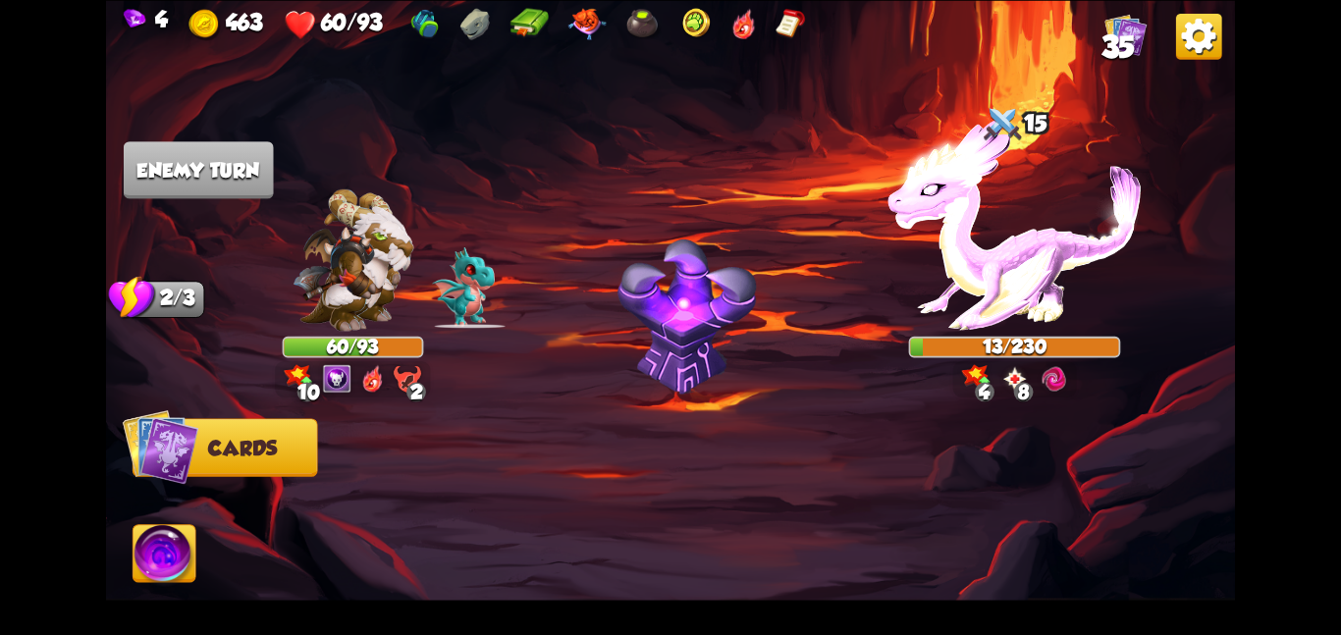
click at [360, 259] on img at bounding box center [353, 259] width 121 height 142
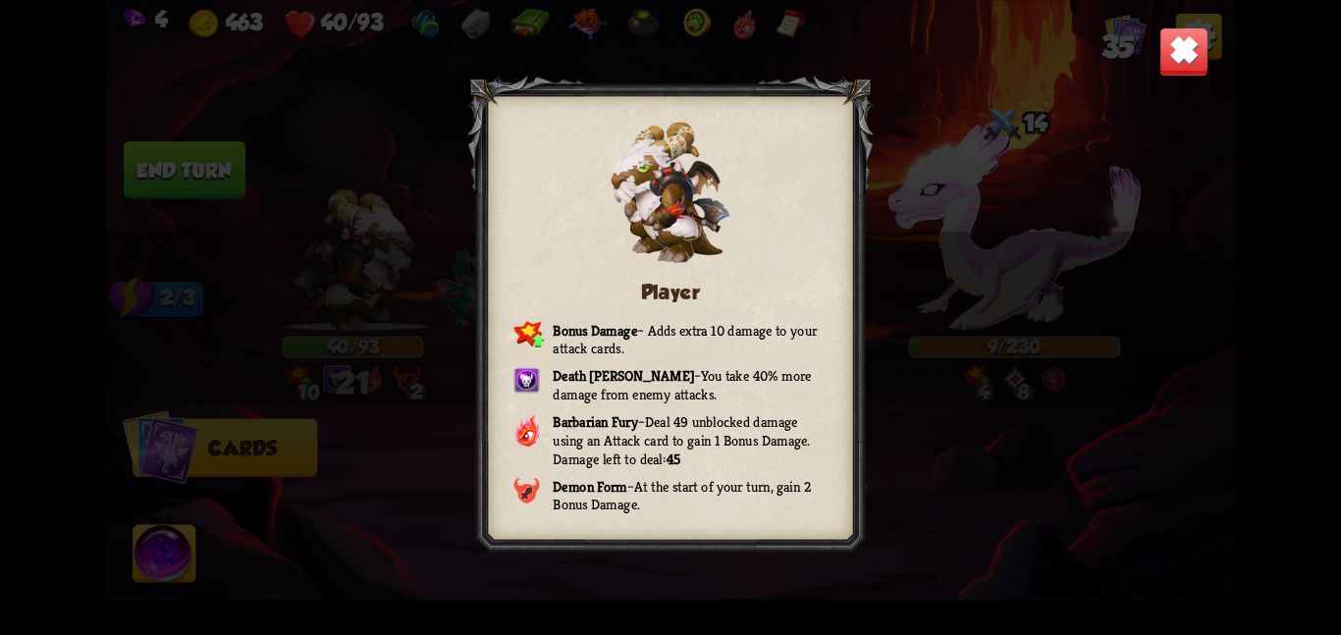
click at [1202, 56] on img at bounding box center [1183, 51] width 49 height 49
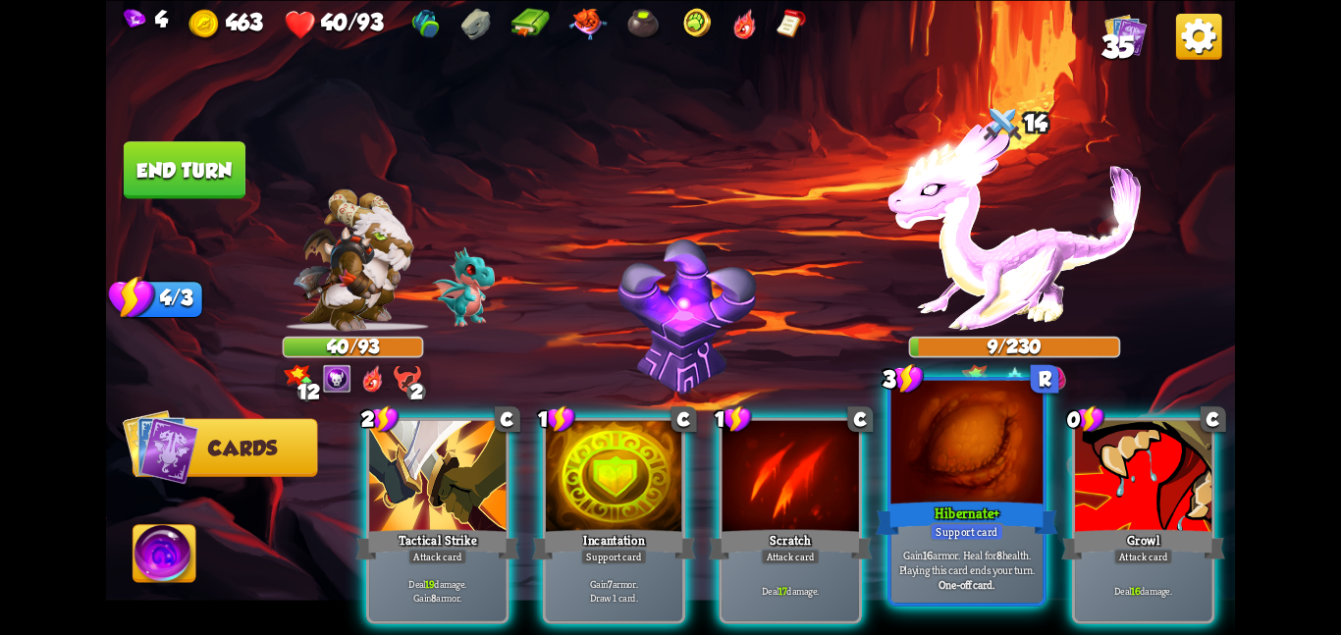
scroll to position [0, 187]
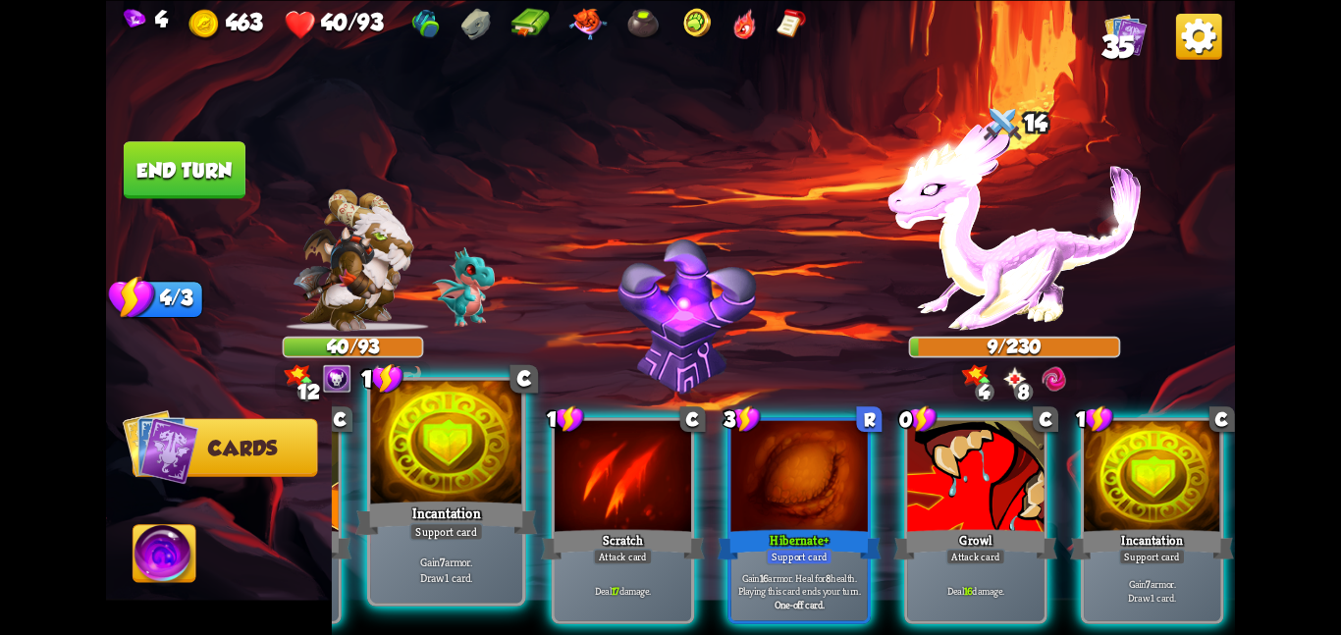
click at [438, 484] on div at bounding box center [446, 444] width 152 height 128
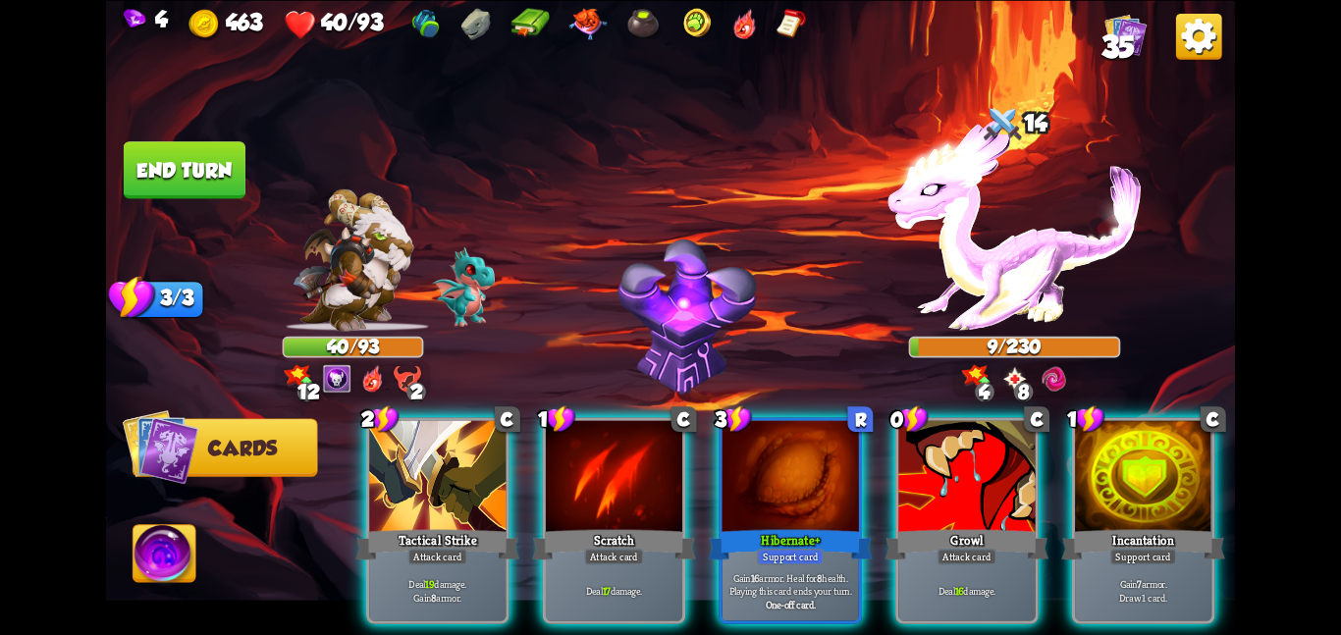
scroll to position [0, 0]
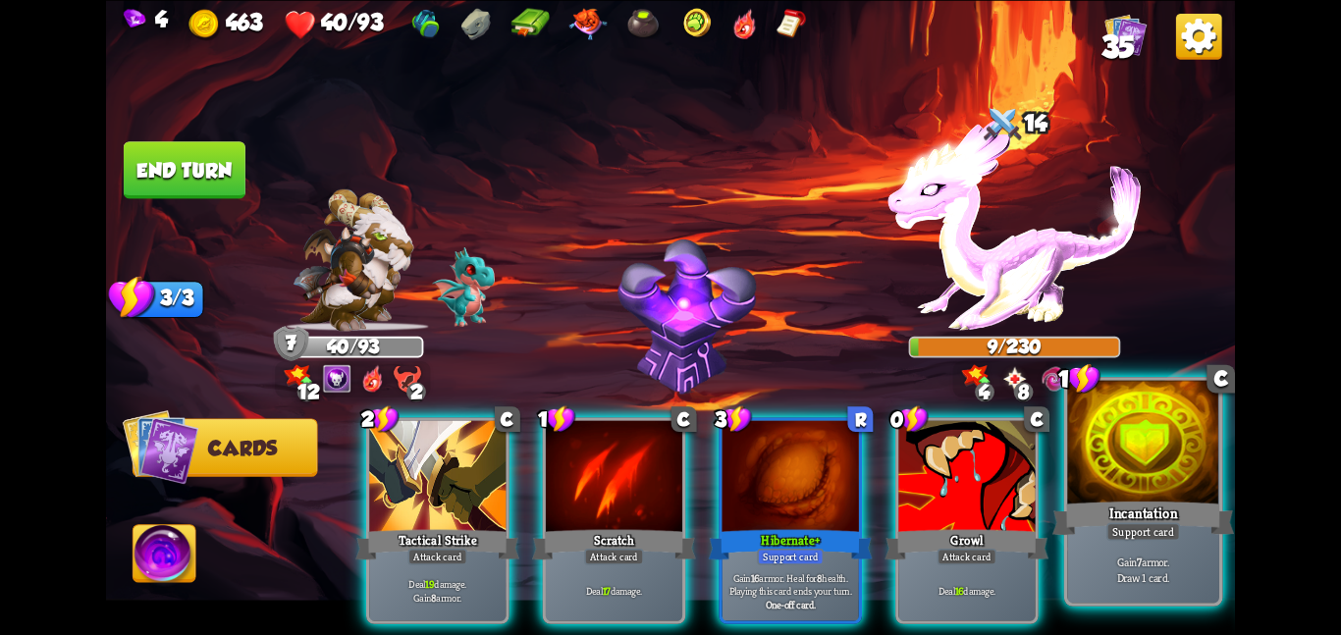
click at [1124, 514] on div "Incantation" at bounding box center [1143, 518] width 182 height 40
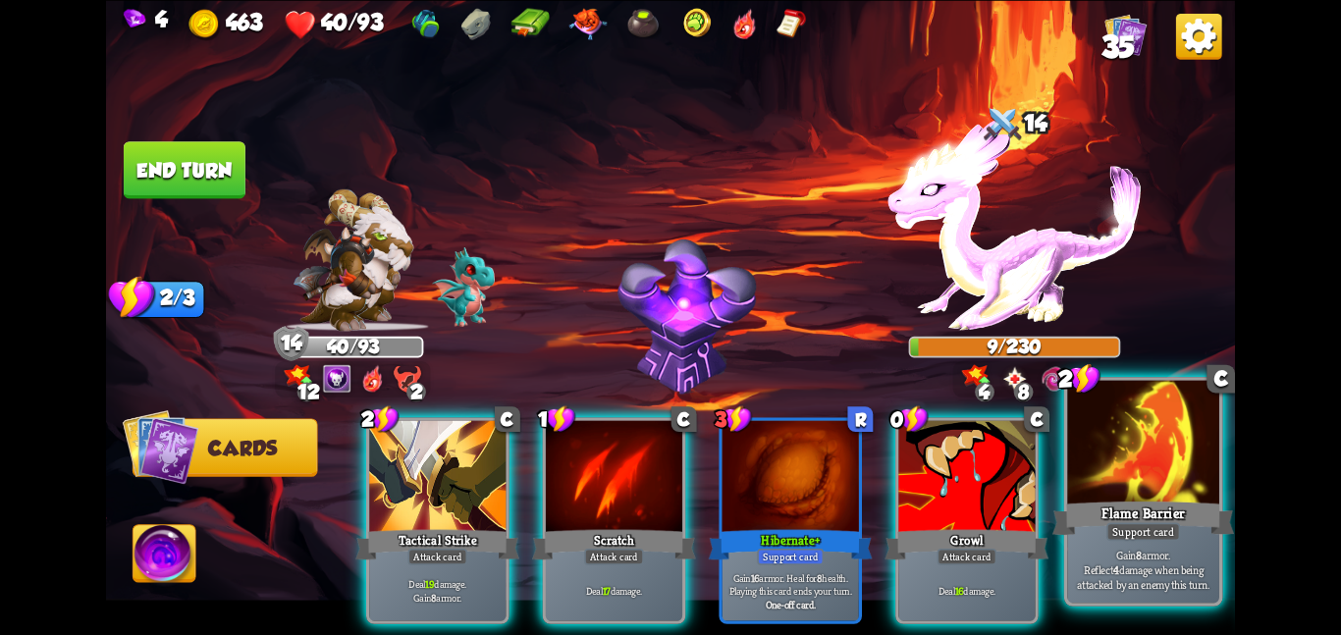
scroll to position [0, 187]
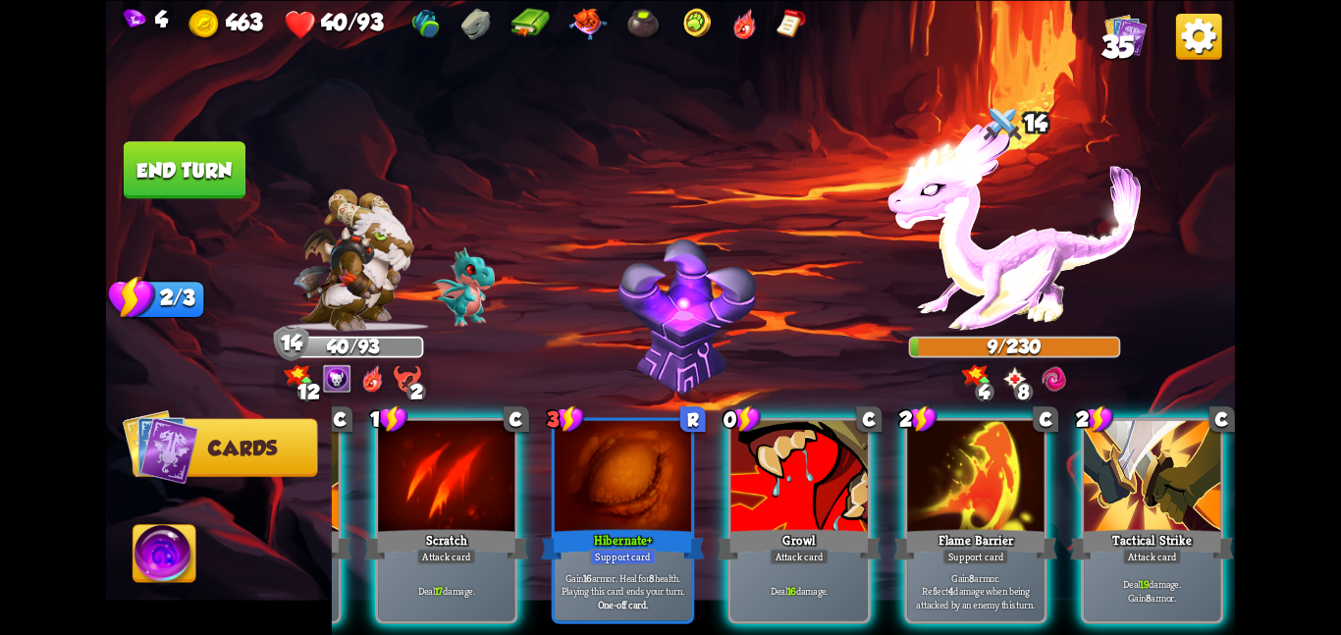
click at [205, 172] on button "End turn" at bounding box center [185, 169] width 122 height 57
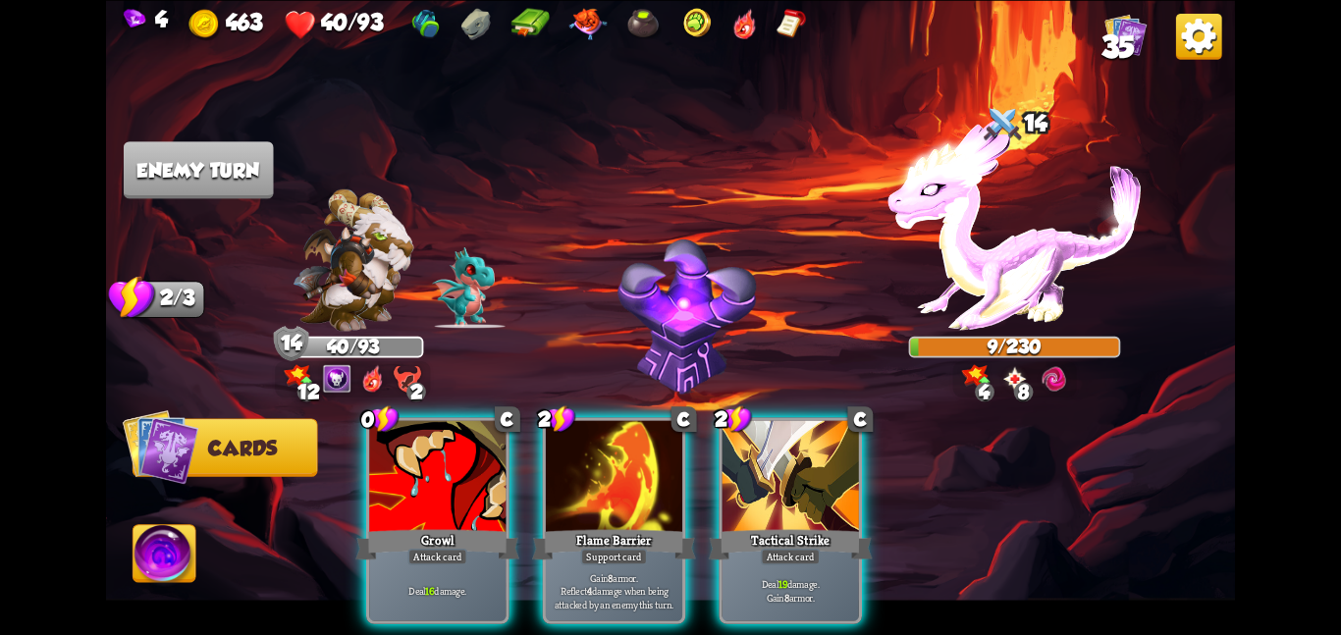
scroll to position [0, 0]
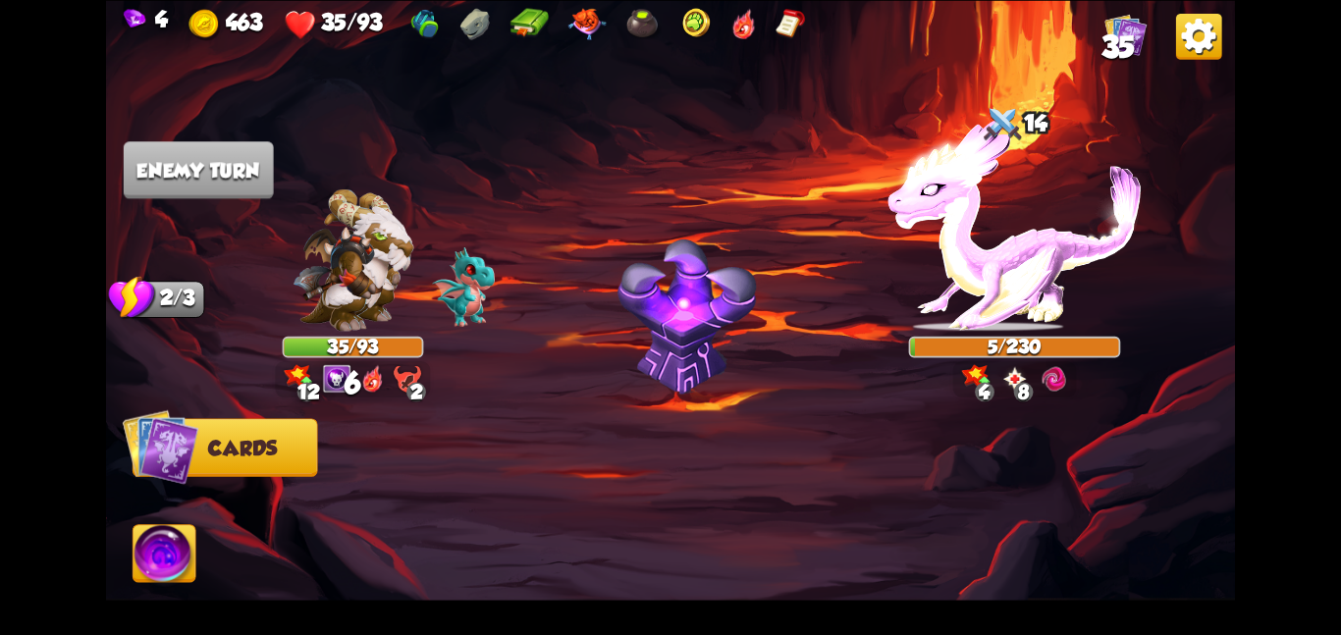
click at [1102, 26] on div "4 463 35/93 35" at bounding box center [670, 22] width 1129 height 44
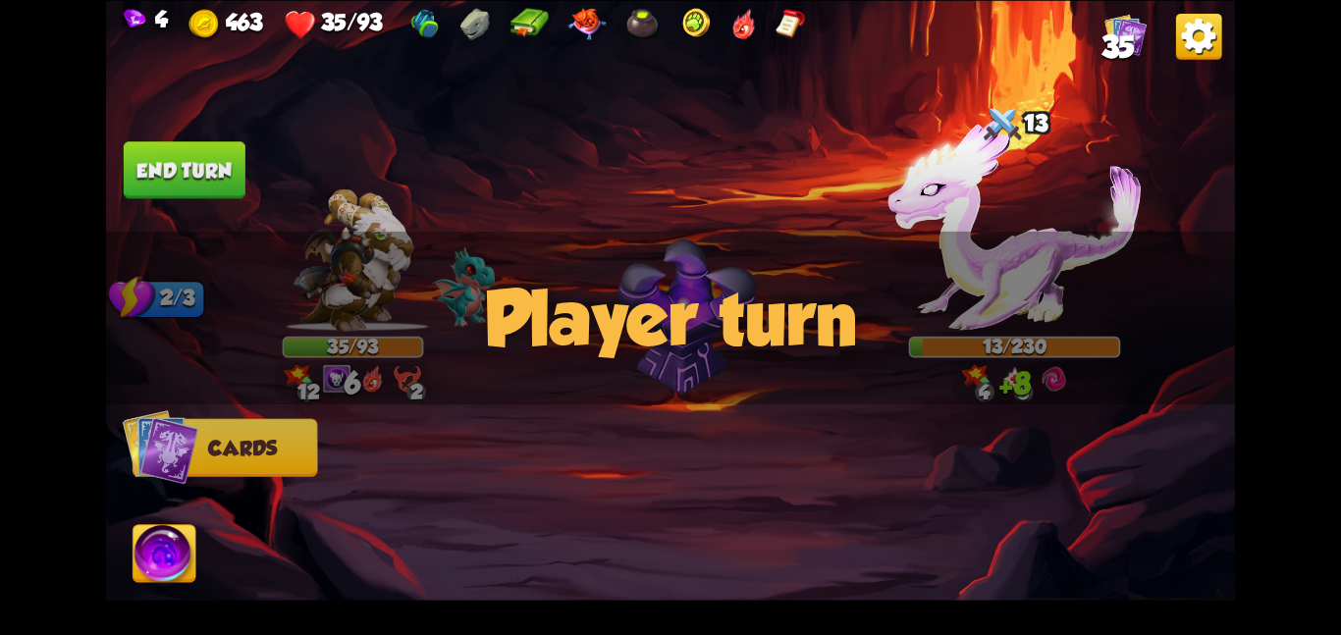
click at [1102, 26] on div "4 463 35/93 35" at bounding box center [670, 22] width 1129 height 44
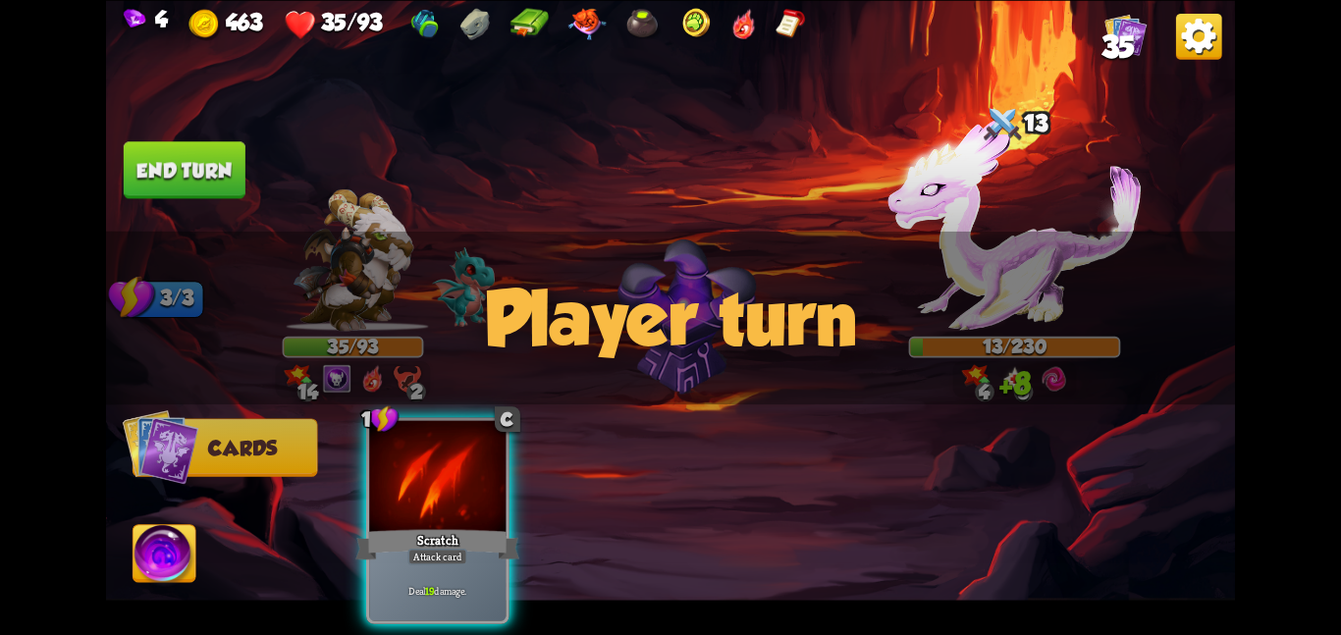
click at [1115, 31] on img at bounding box center [1125, 34] width 42 height 42
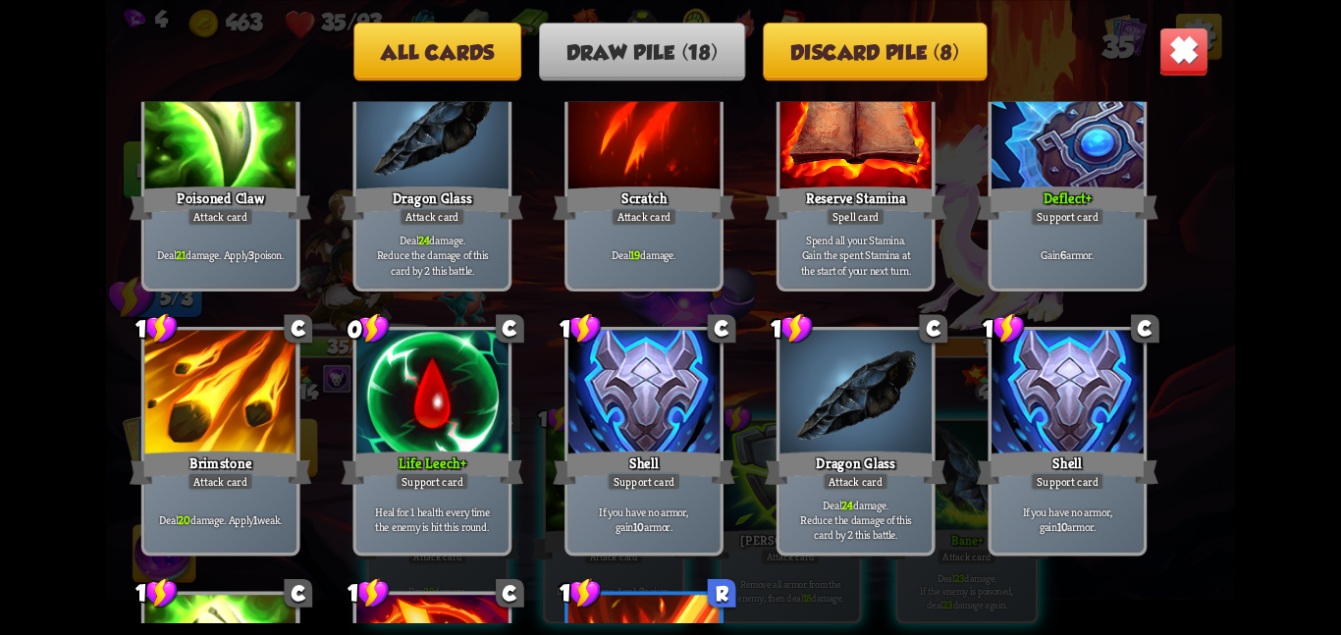
scroll to position [617, 0]
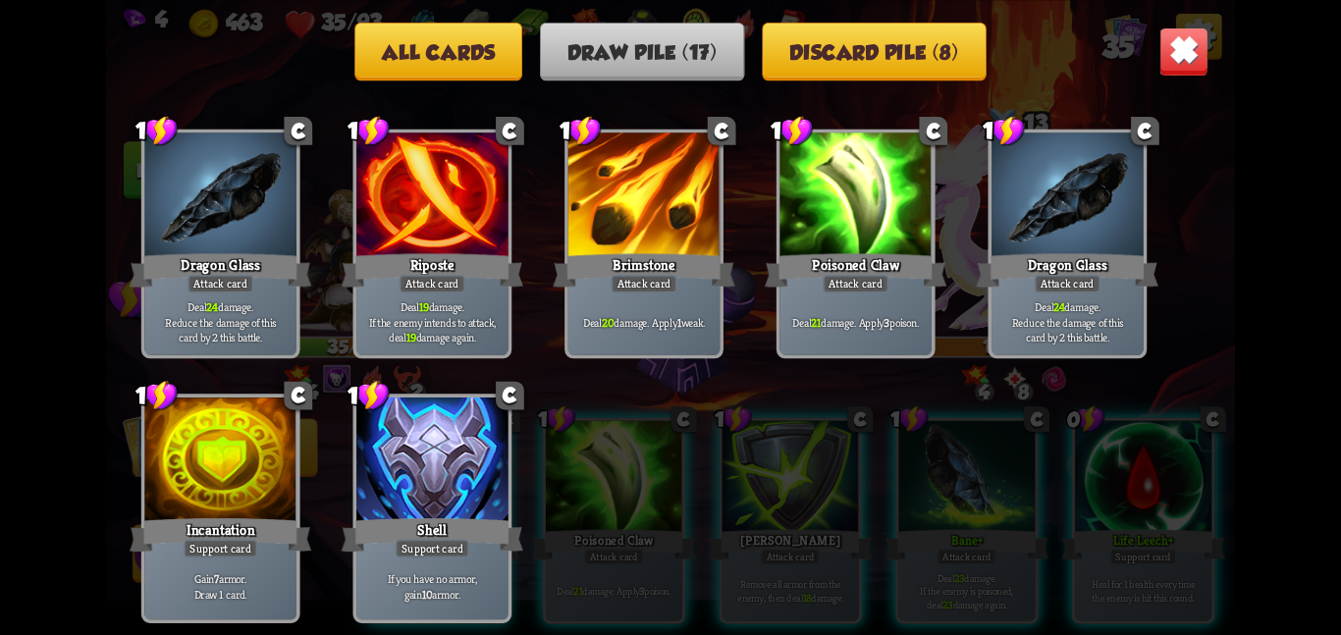
click at [775, 61] on button "Discard pile (8)" at bounding box center [874, 51] width 224 height 58
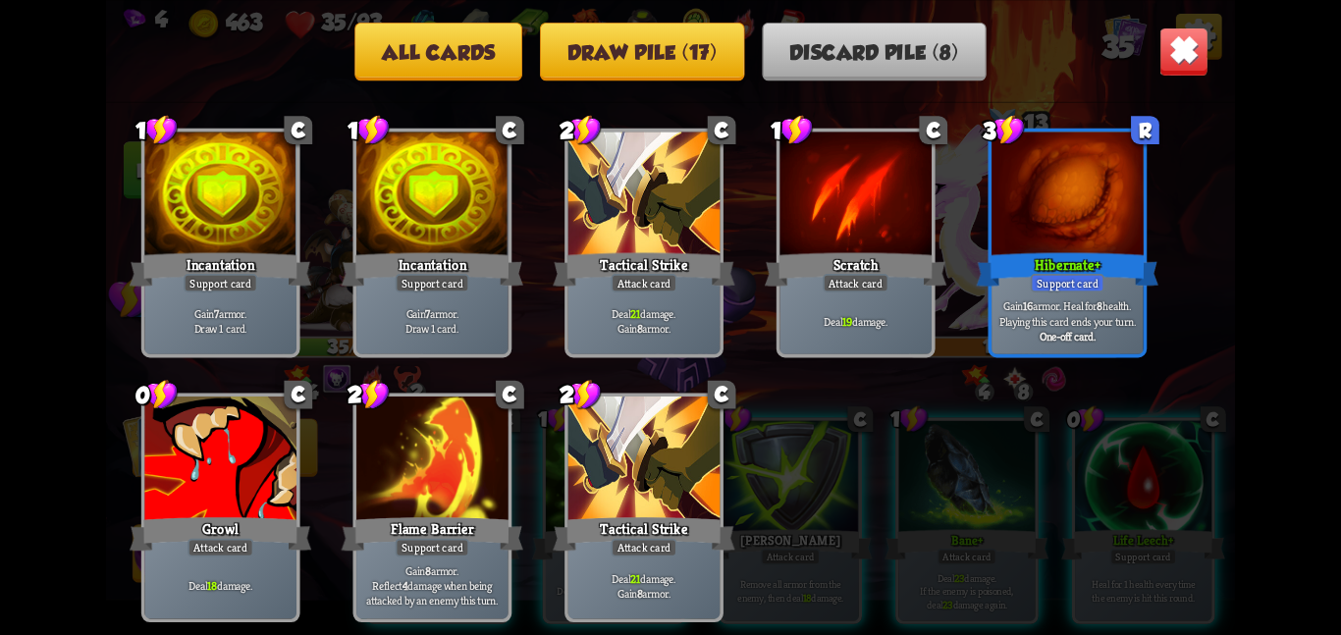
click at [644, 55] on button "Draw pile (17)" at bounding box center [642, 51] width 204 height 58
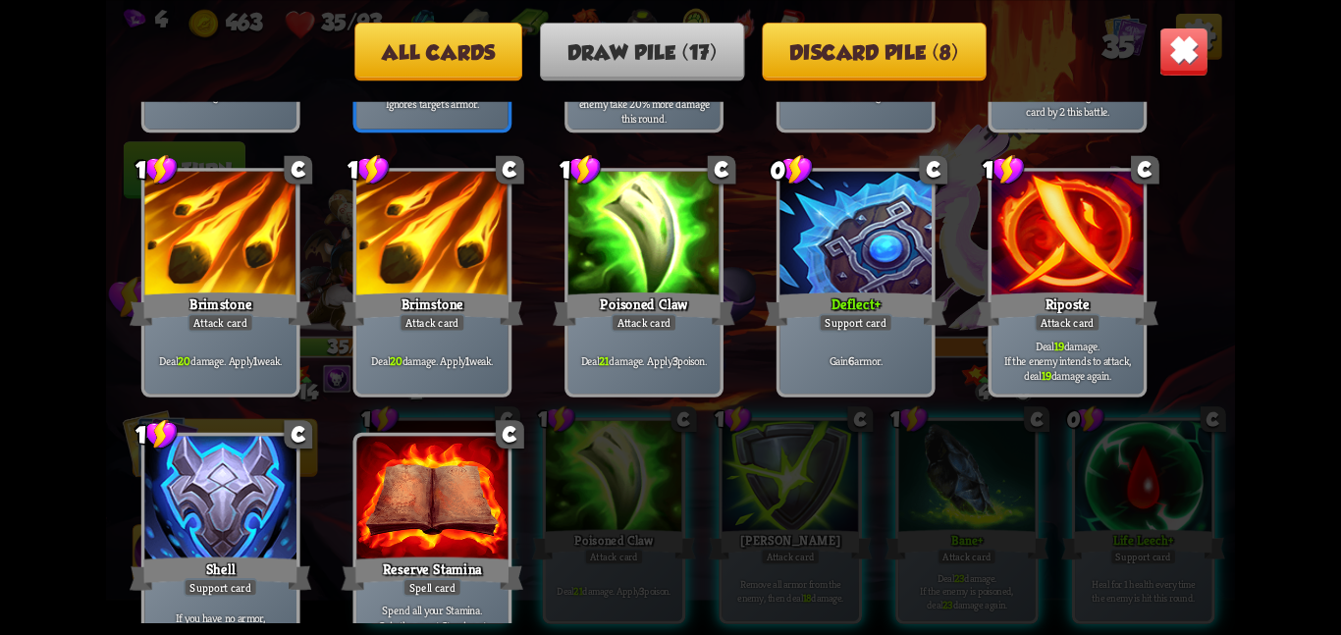
scroll to position [617, 0]
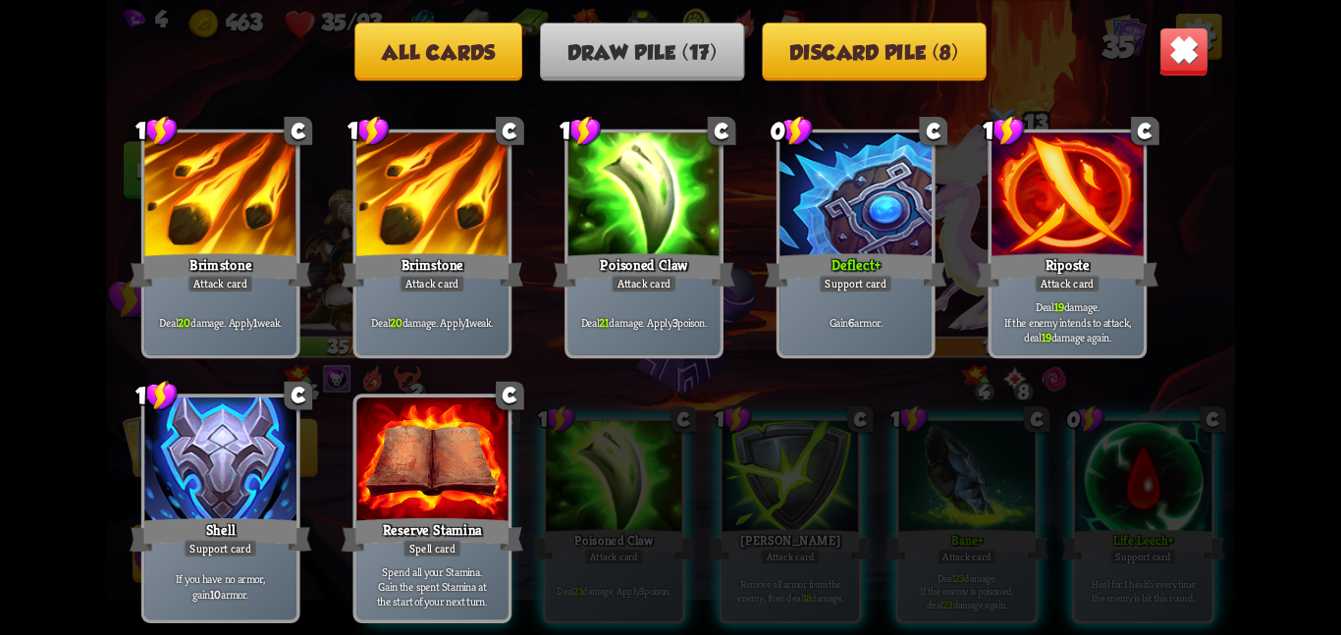
click at [435, 52] on button "All cards" at bounding box center [438, 51] width 167 height 58
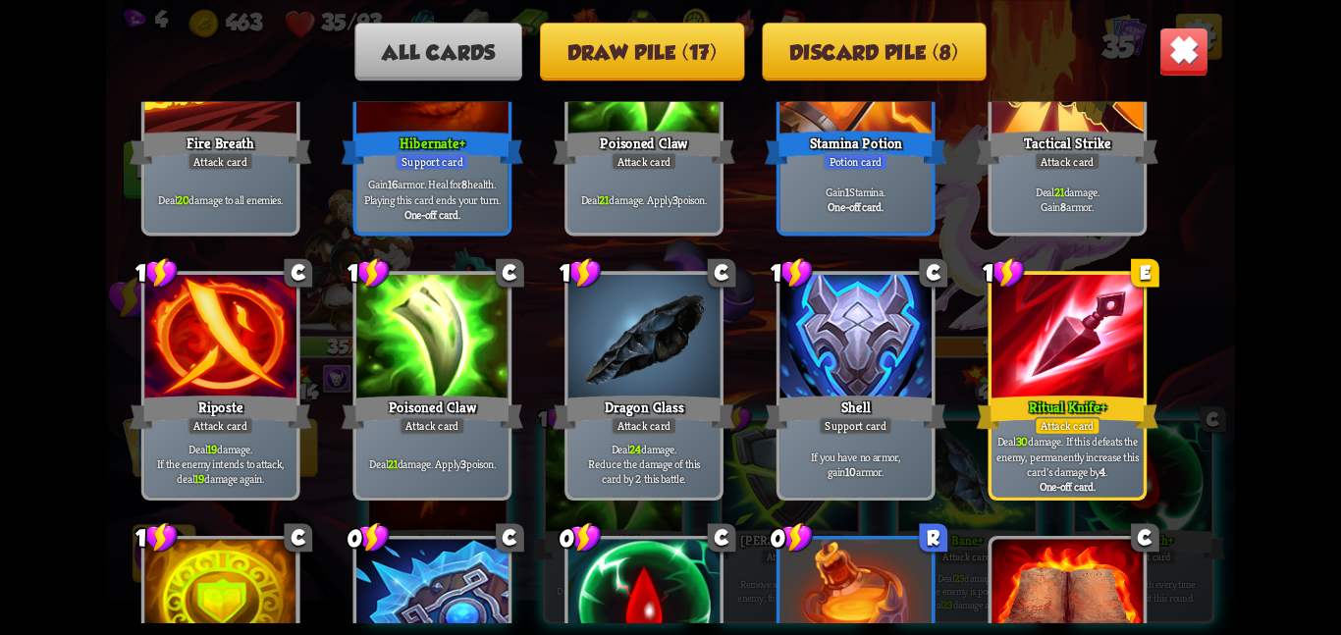
scroll to position [1350, 0]
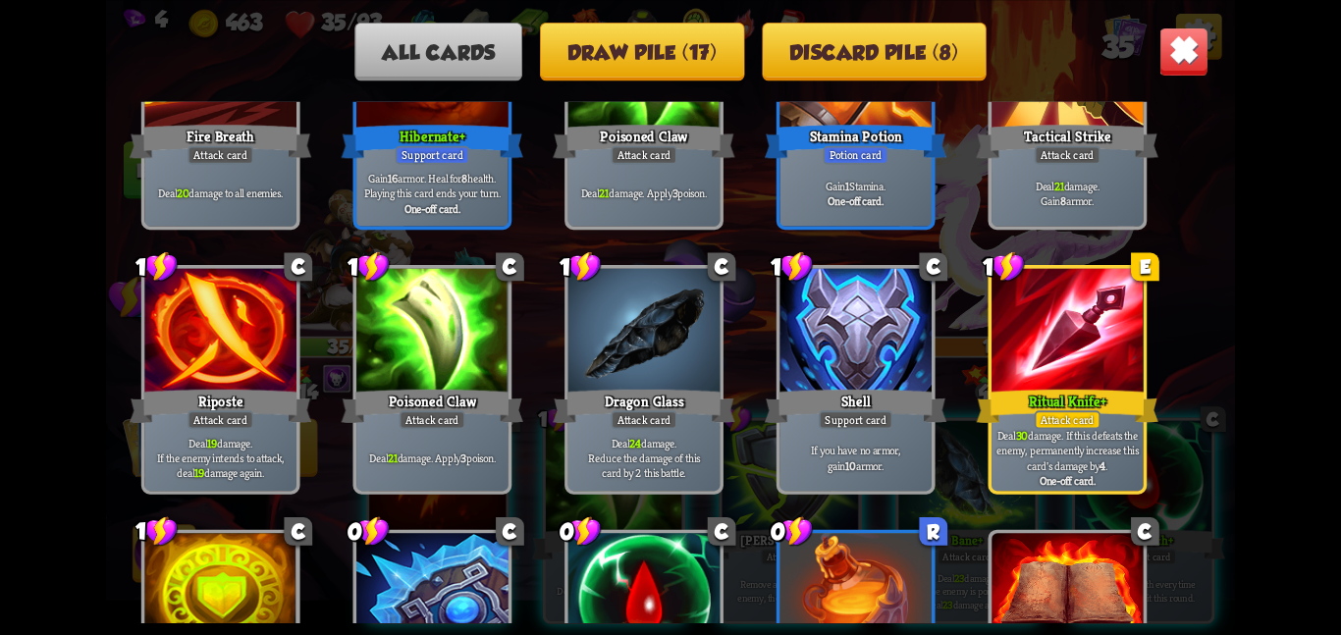
click at [1177, 39] on img at bounding box center [1183, 51] width 49 height 49
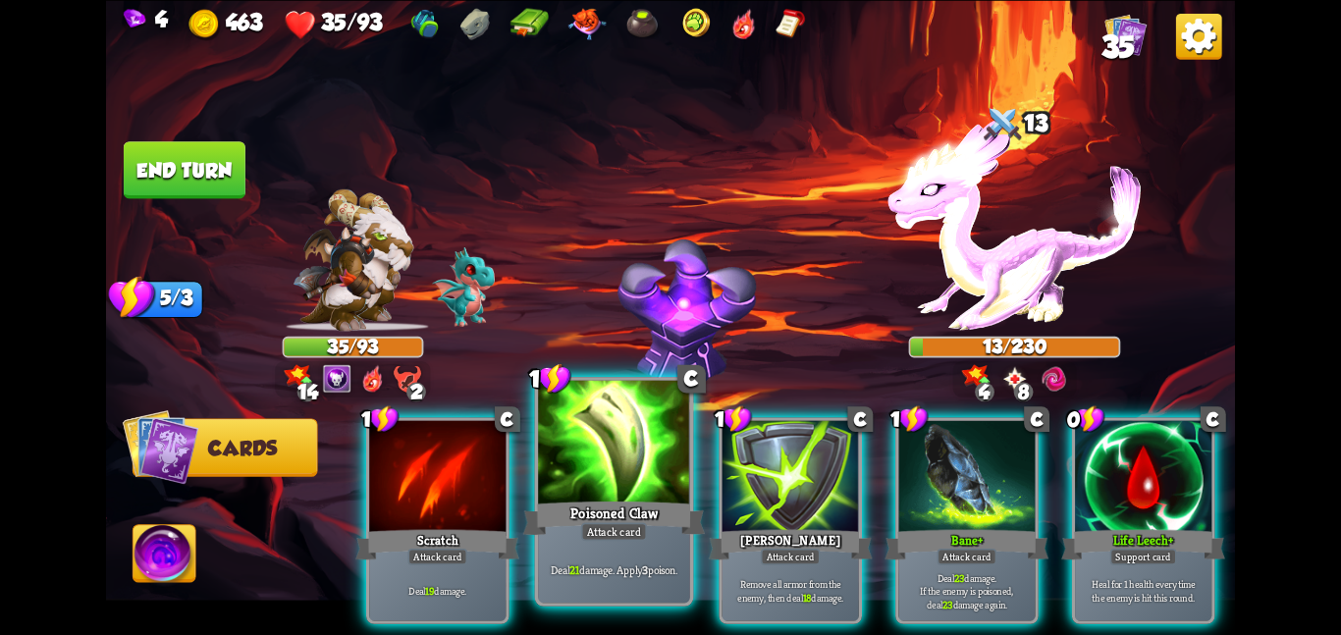
click at [683, 510] on div "Poisoned Claw" at bounding box center [614, 518] width 182 height 40
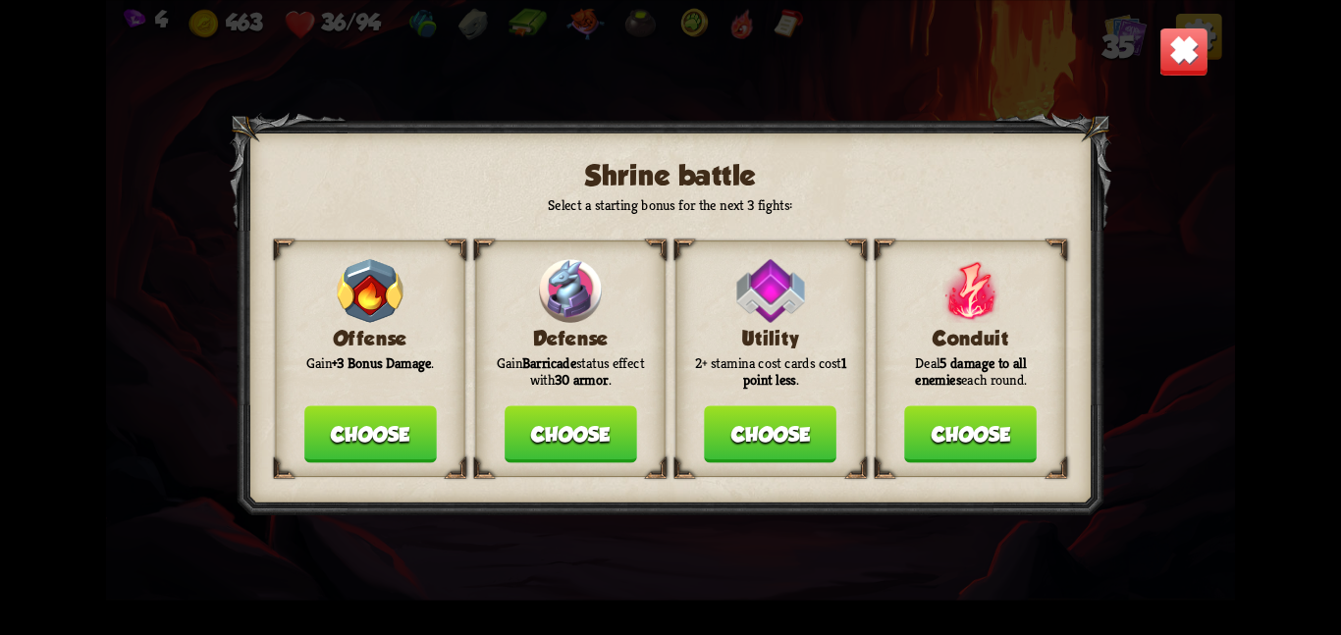
click at [374, 415] on button "Choose" at bounding box center [370, 433] width 133 height 57
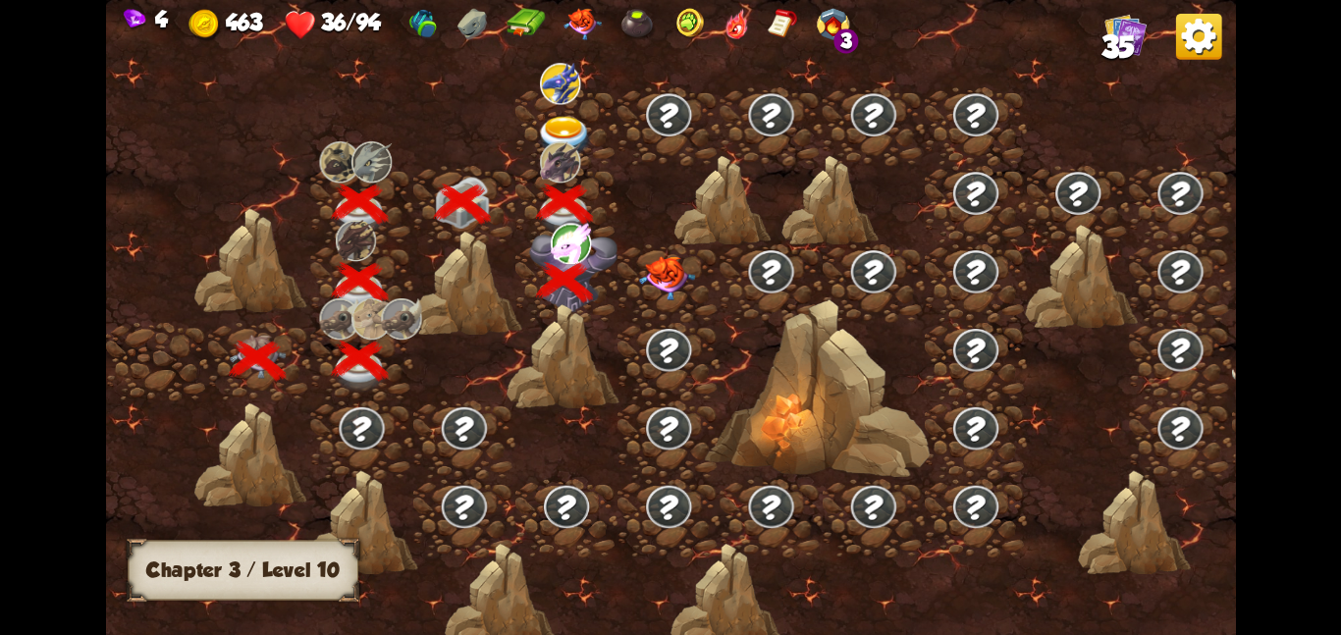
click at [637, 299] on div at bounding box center [668, 282] width 102 height 79
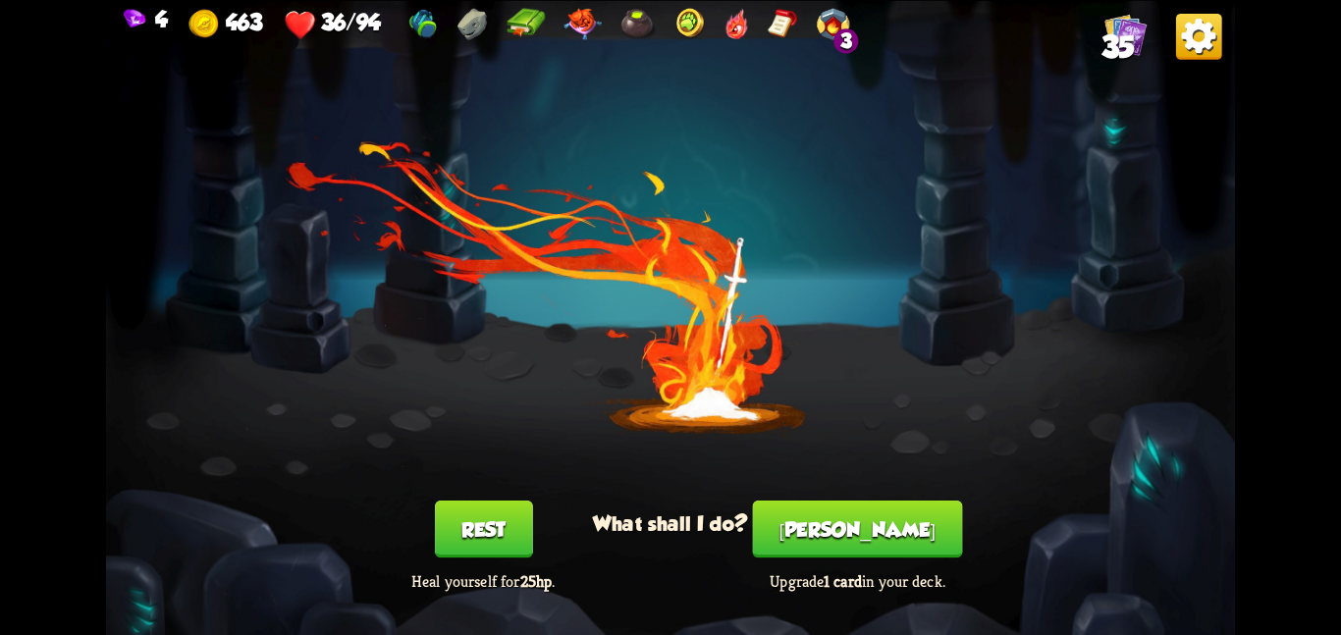
click at [476, 530] on button "Rest" at bounding box center [484, 529] width 98 height 57
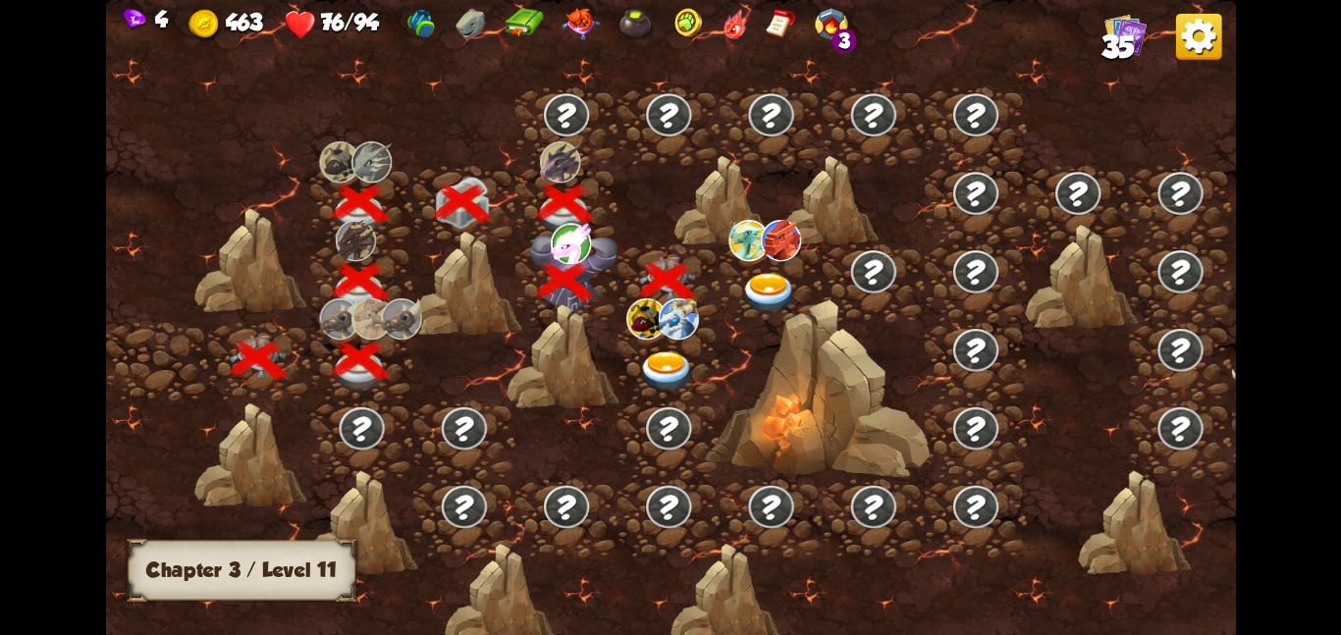
scroll to position [0, 298]
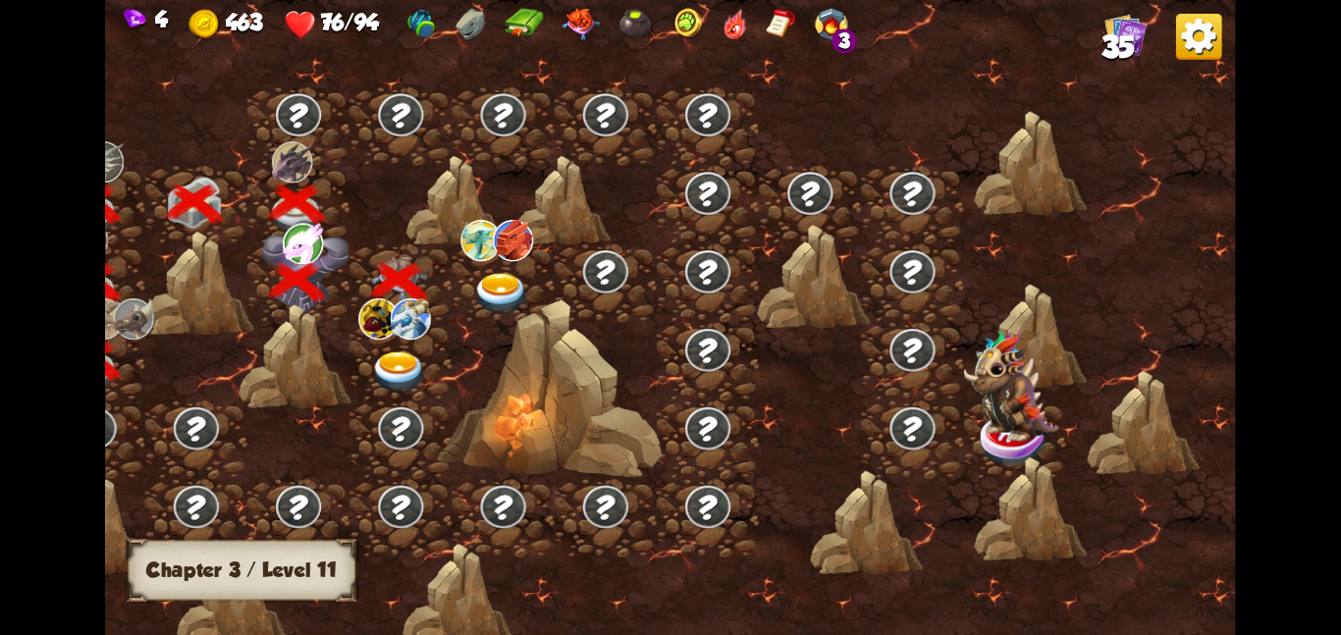
click at [391, 345] on div at bounding box center [400, 361] width 102 height 79
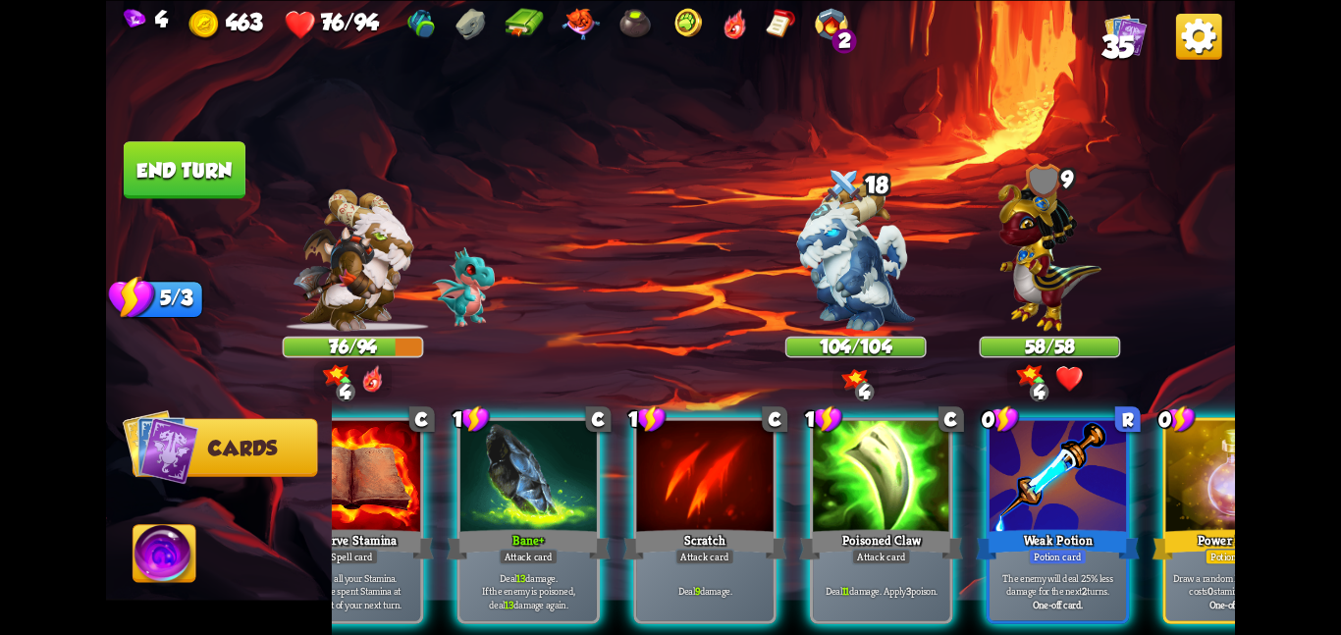
scroll to position [0, 383]
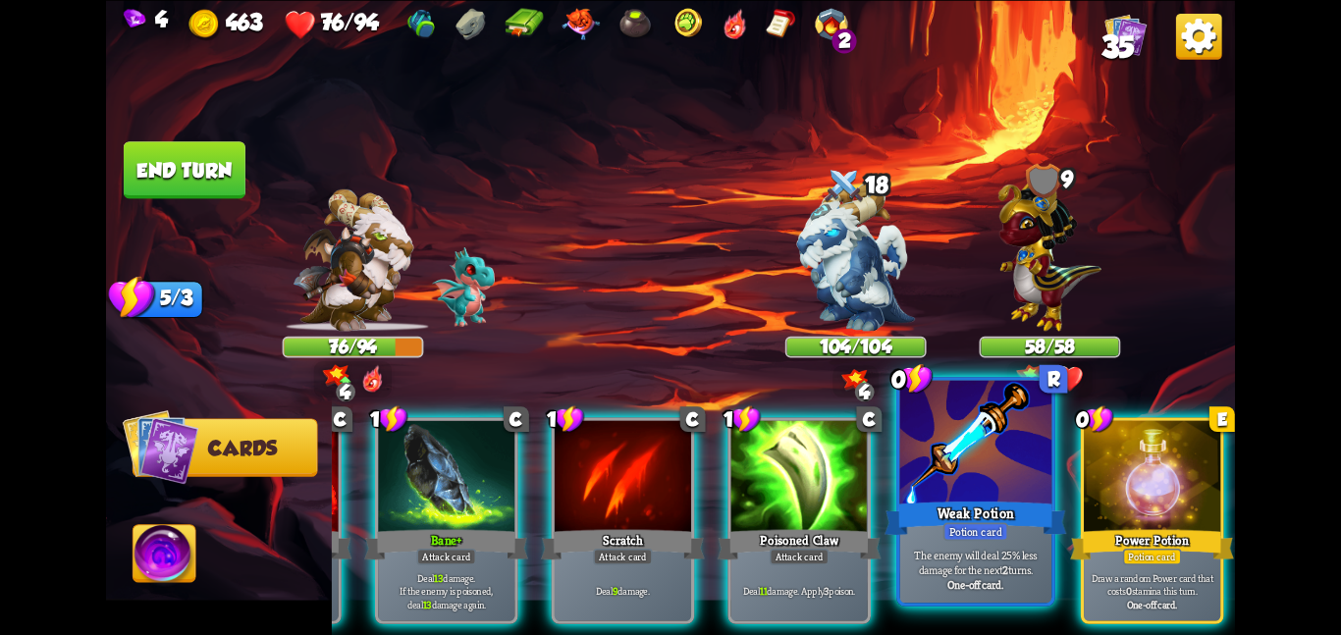
click at [966, 485] on div at bounding box center [976, 444] width 152 height 128
click at [999, 477] on div at bounding box center [976, 444] width 152 height 128
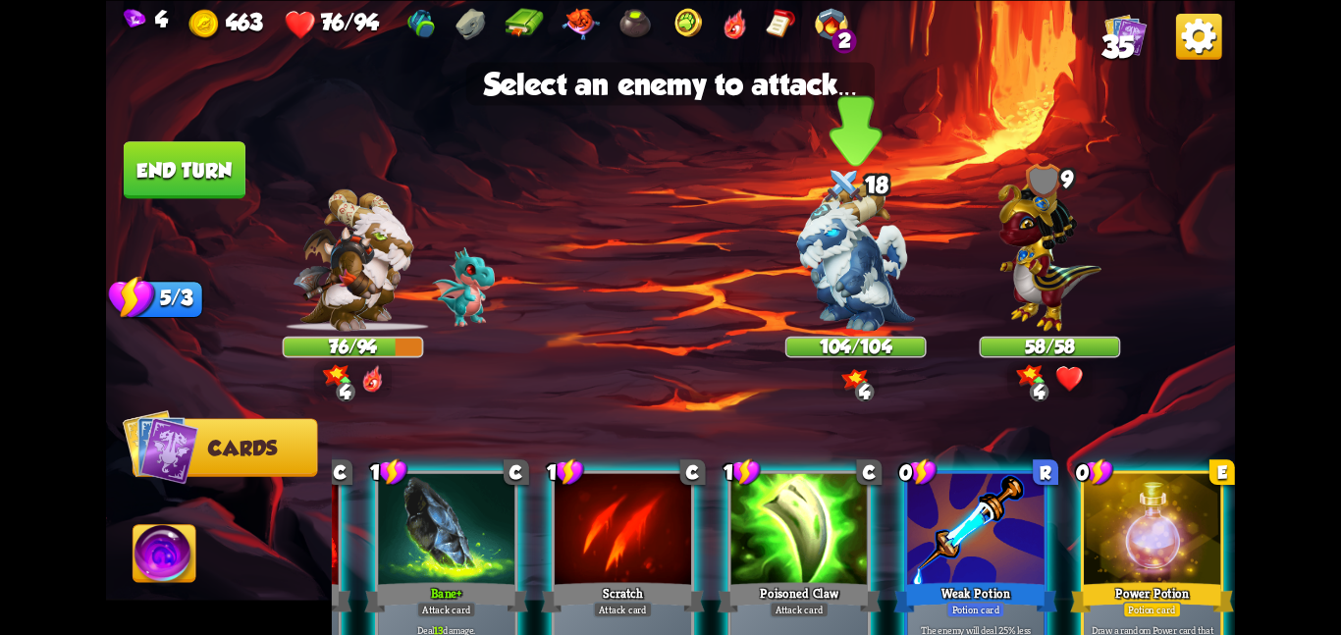
click at [803, 245] on img at bounding box center [856, 257] width 118 height 148
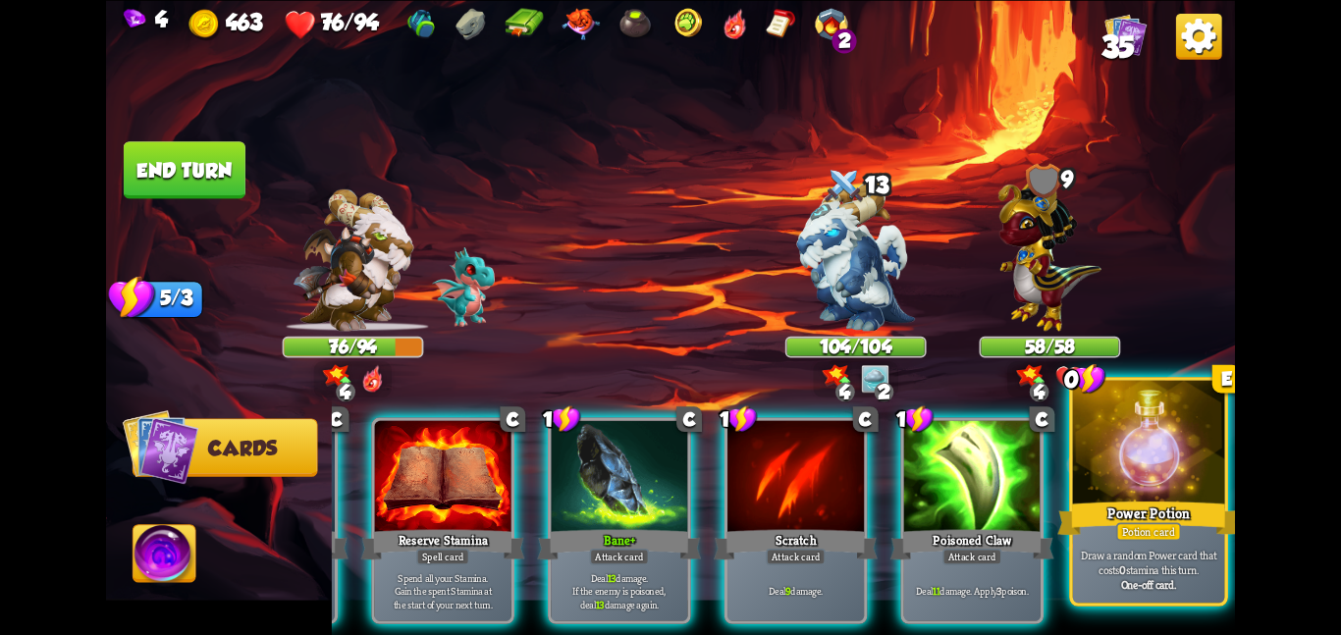
scroll to position [0, 187]
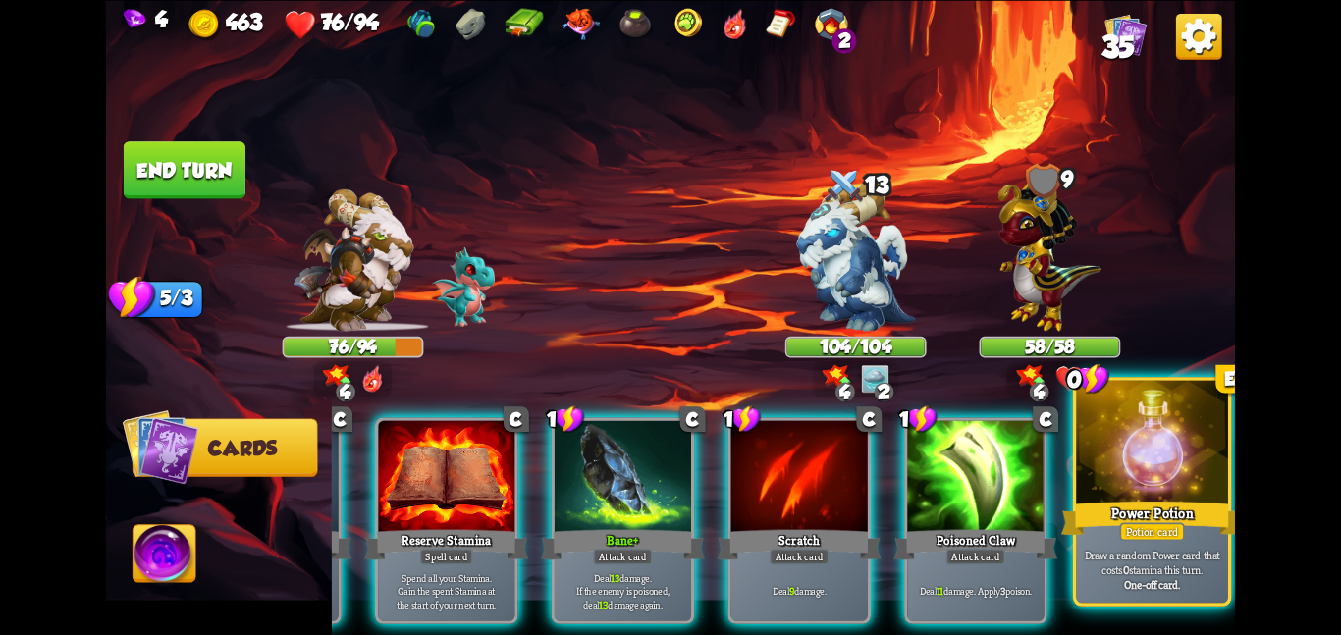
click at [1159, 499] on div "Power Potion" at bounding box center [1152, 518] width 182 height 40
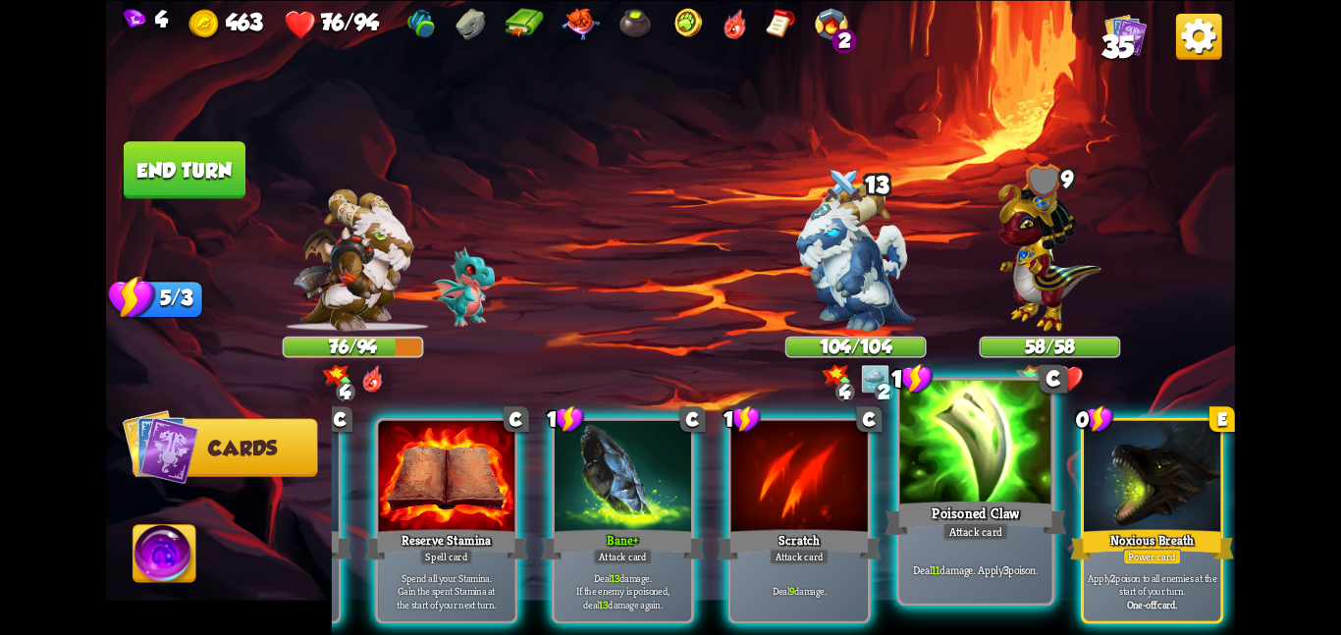
click at [1151, 526] on div "Noxious Breath" at bounding box center [1152, 544] width 164 height 36
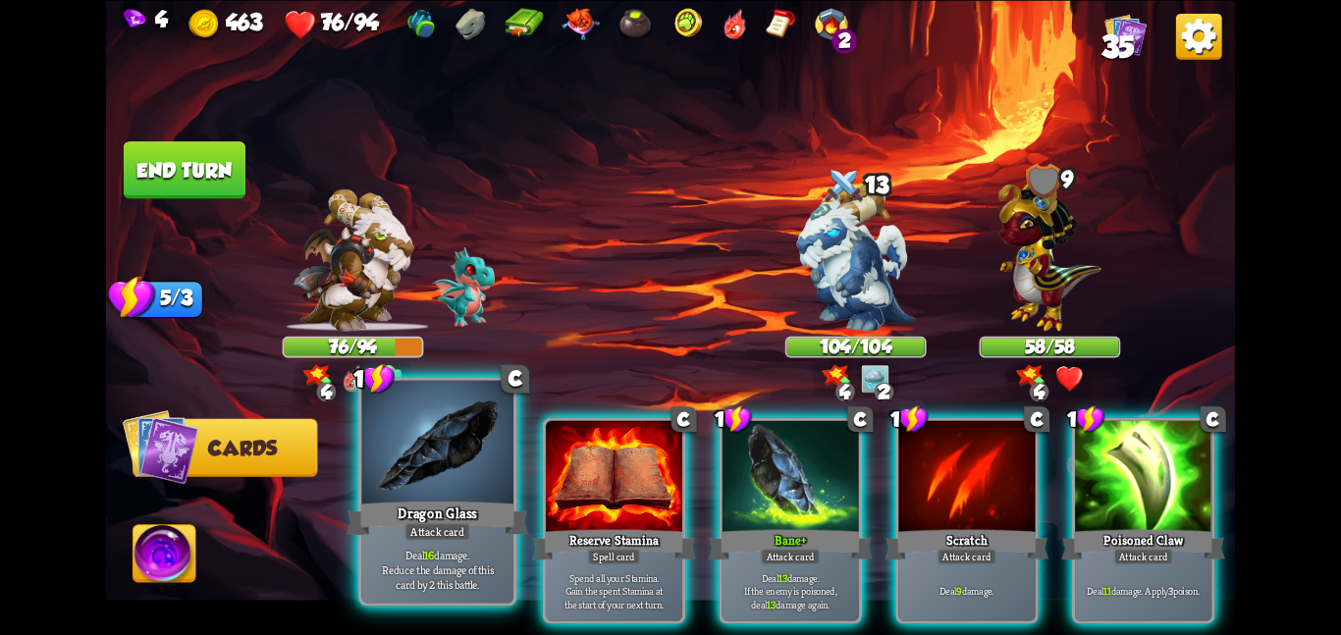
click at [485, 464] on div at bounding box center [437, 444] width 152 height 128
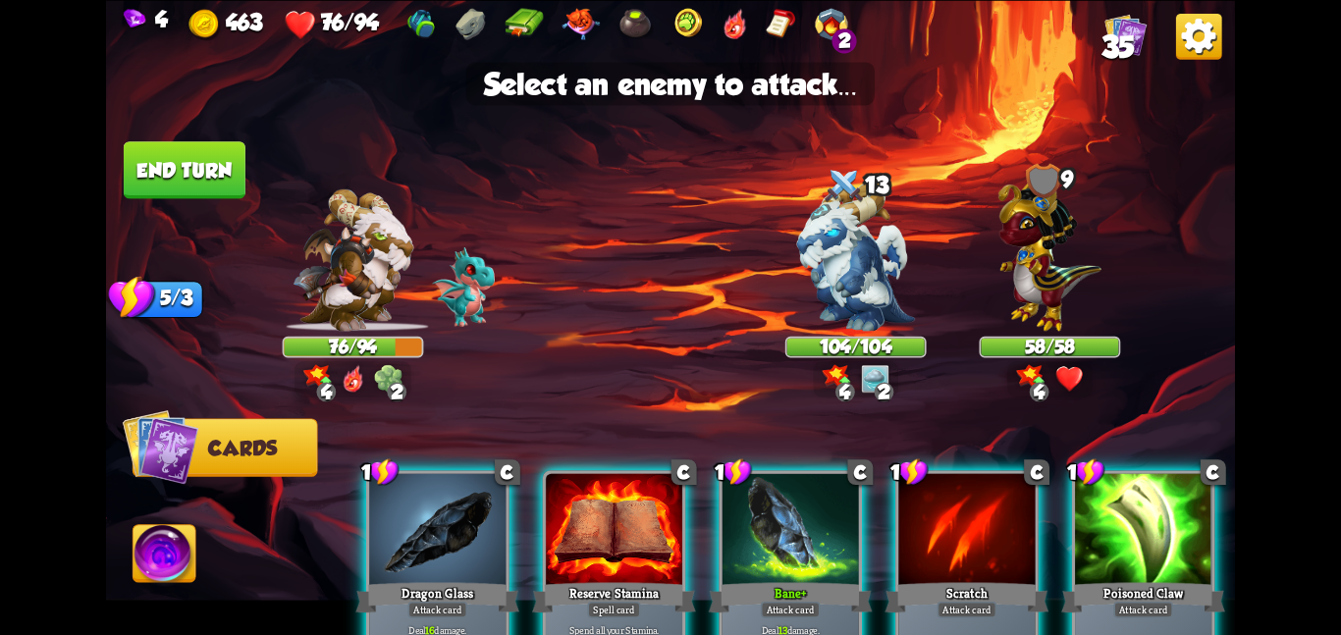
click at [492, 487] on div at bounding box center [437, 530] width 136 height 115
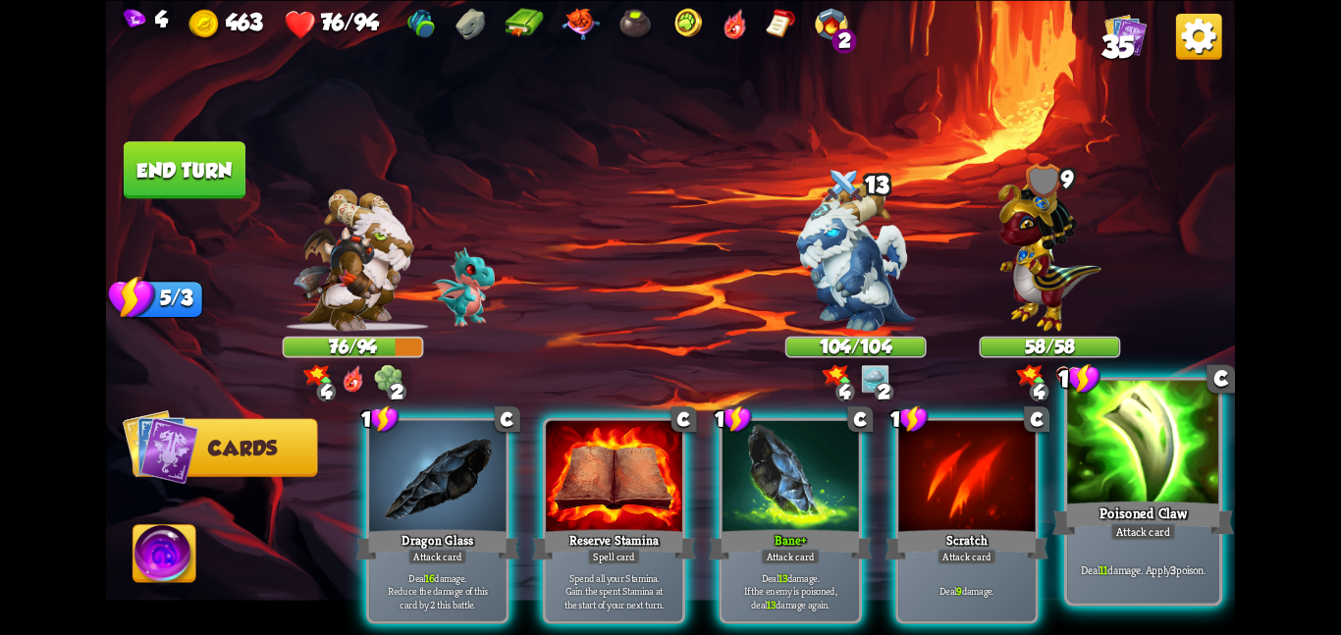
click at [1181, 533] on div "Poisoned Claw" at bounding box center [1143, 518] width 182 height 40
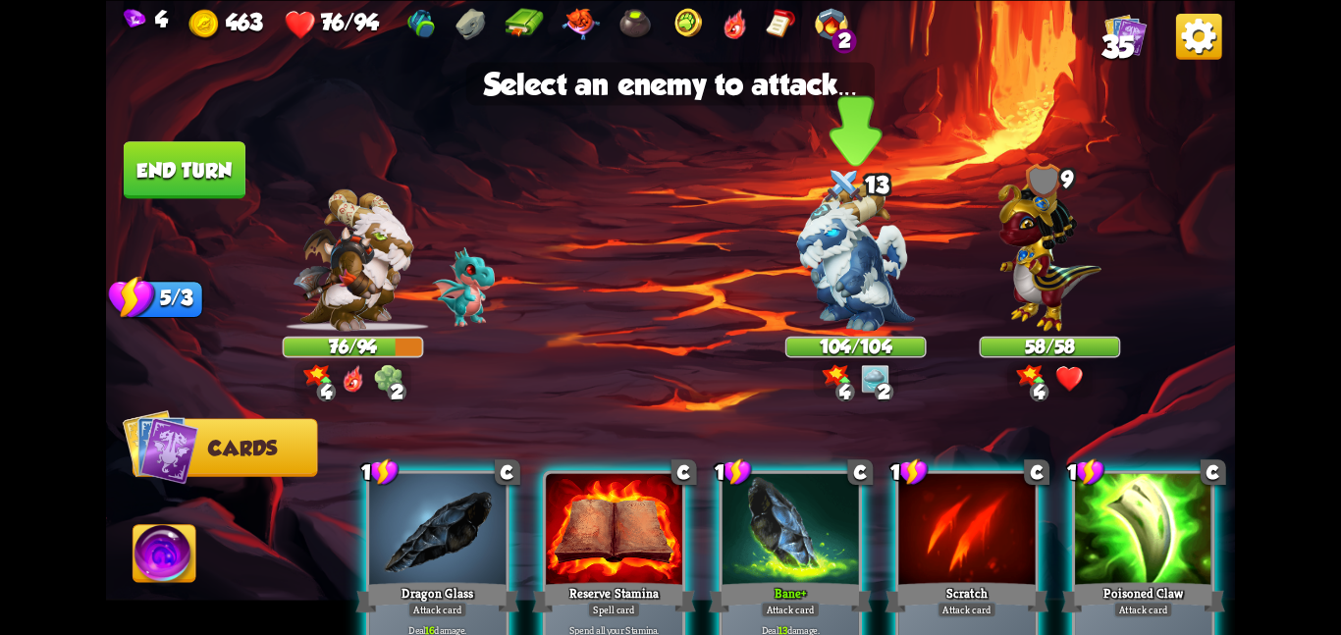
click at [816, 297] on img at bounding box center [856, 257] width 118 height 148
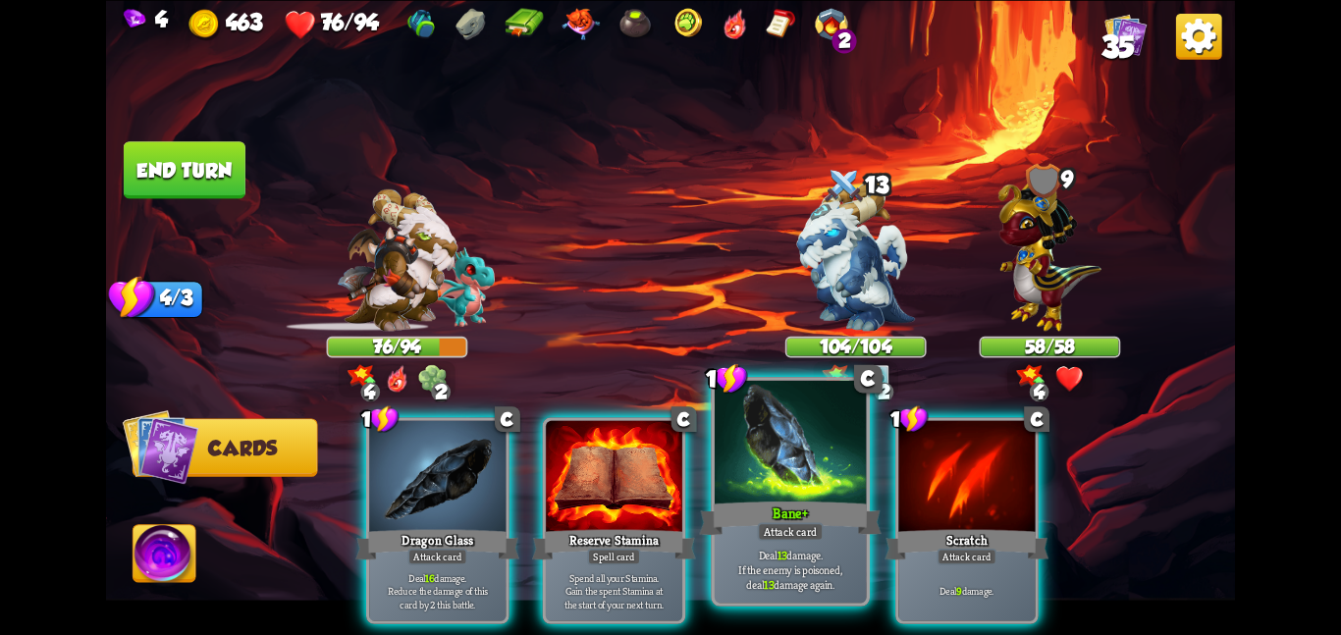
click at [814, 432] on div at bounding box center [791, 444] width 152 height 128
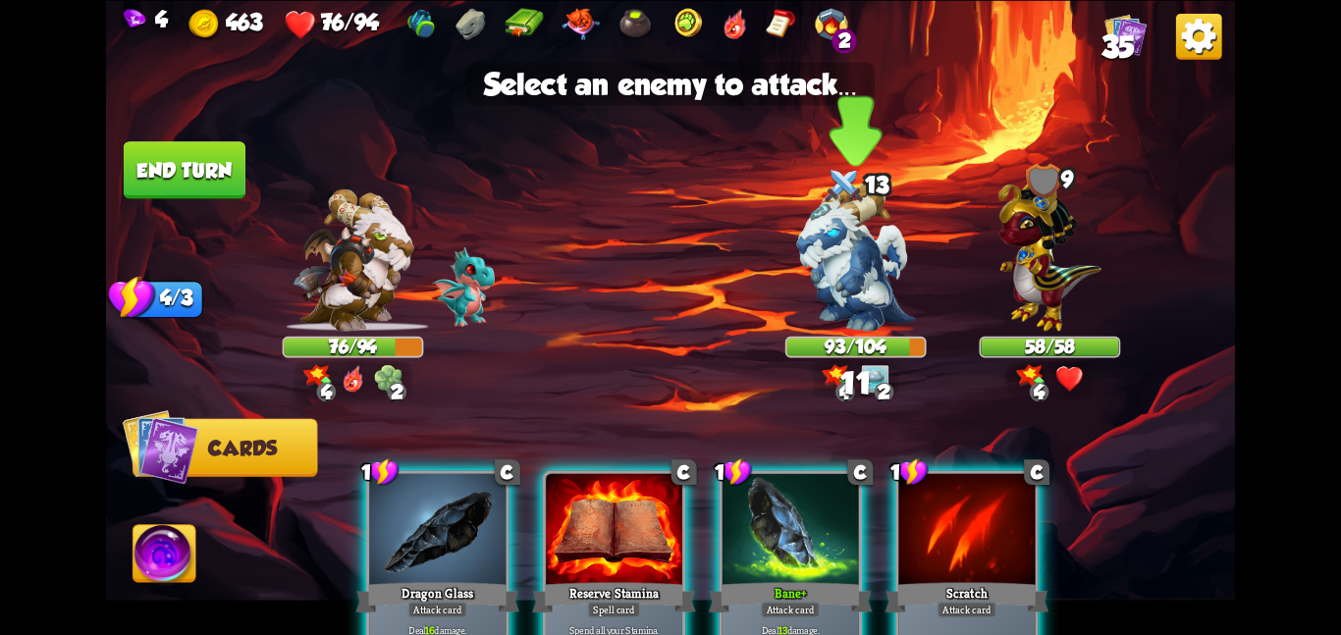
click at [827, 262] on img at bounding box center [856, 257] width 118 height 148
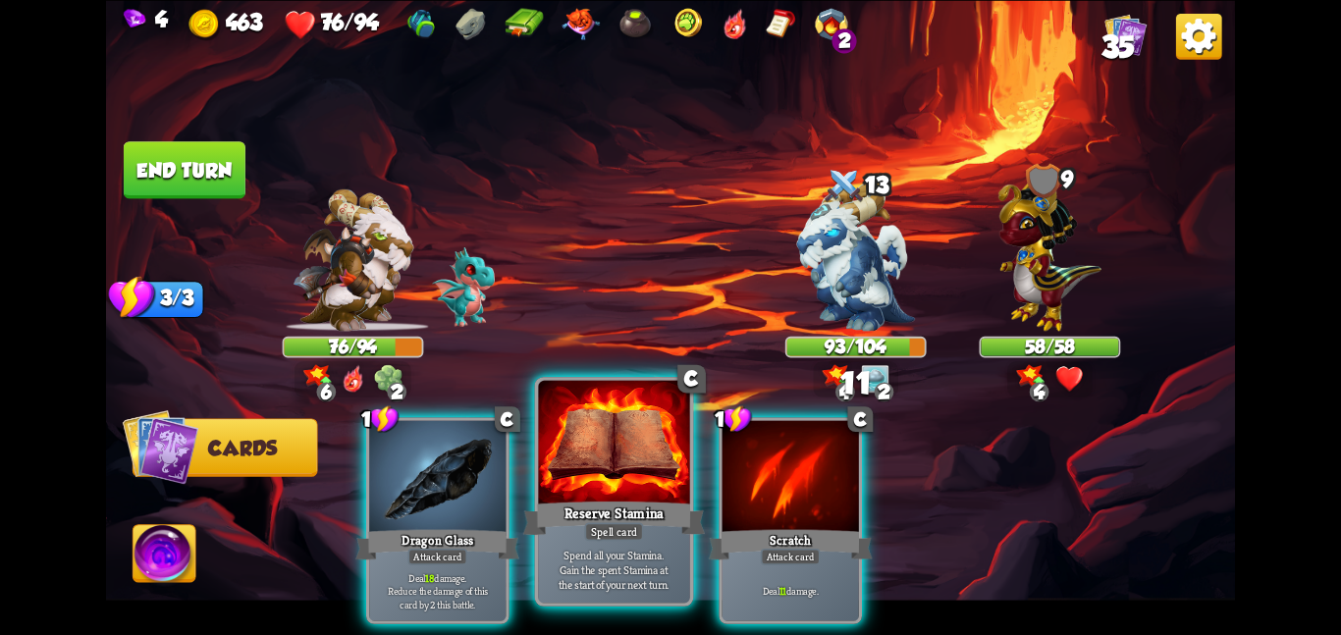
click at [602, 473] on div at bounding box center [614, 444] width 152 height 128
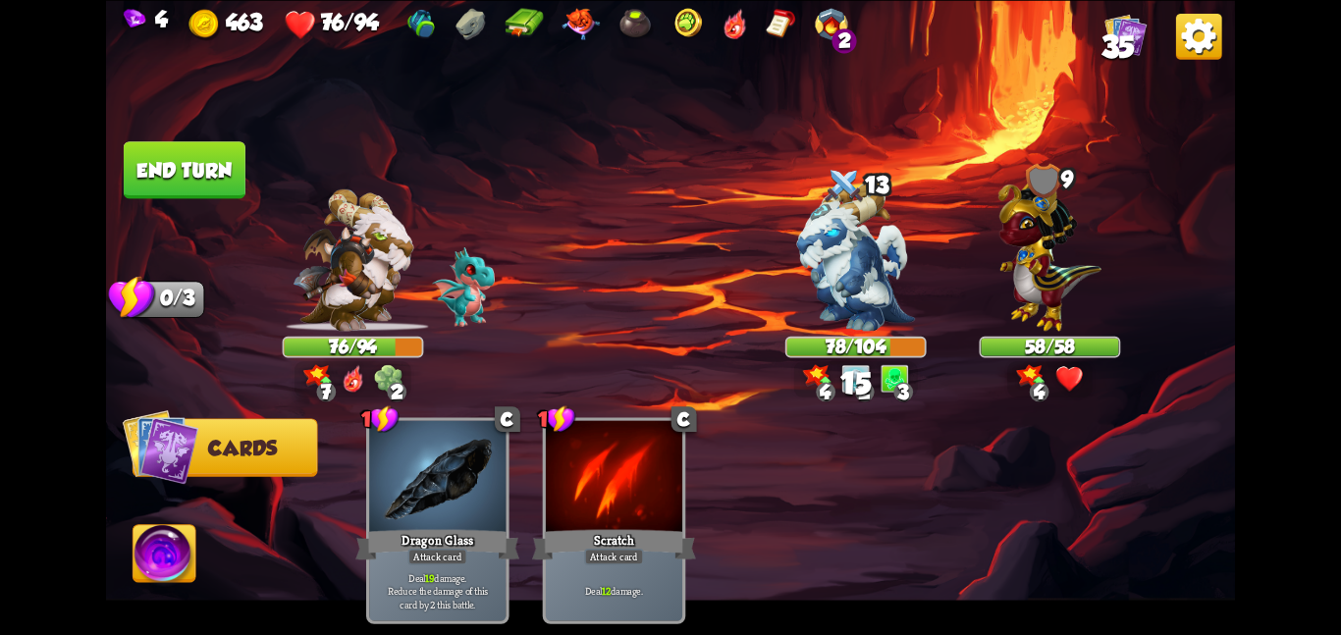
click at [196, 157] on button "End turn" at bounding box center [185, 169] width 122 height 57
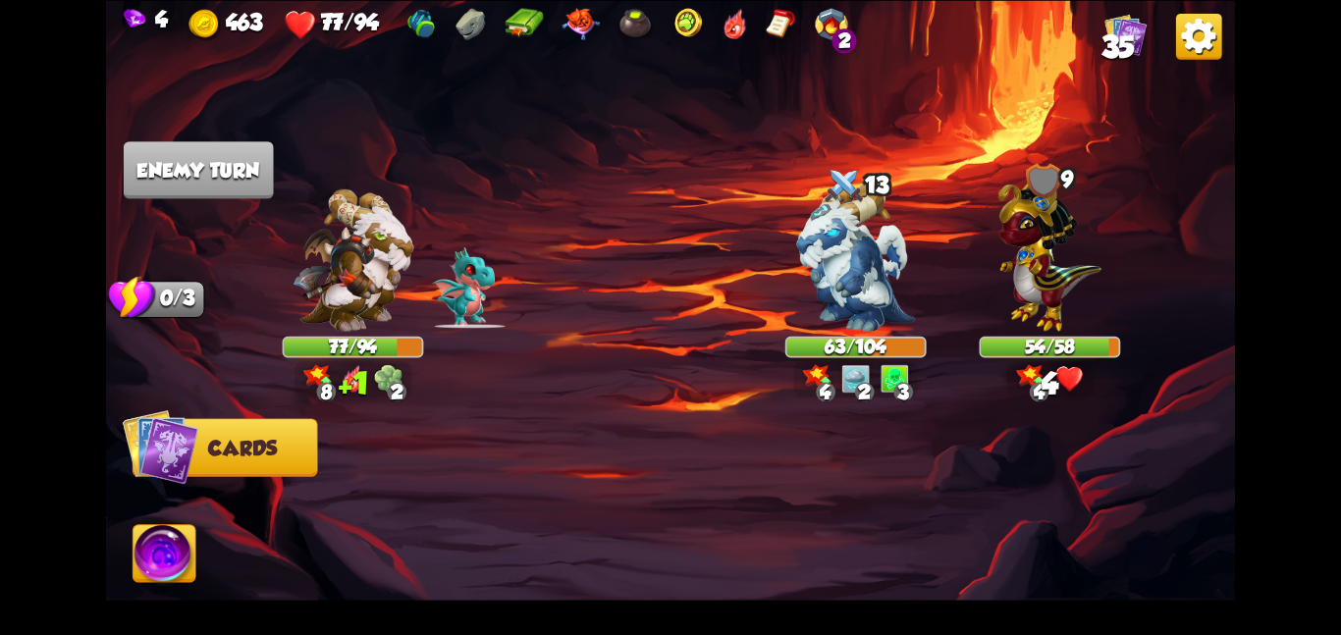
click at [529, 28] on img at bounding box center [524, 23] width 40 height 31
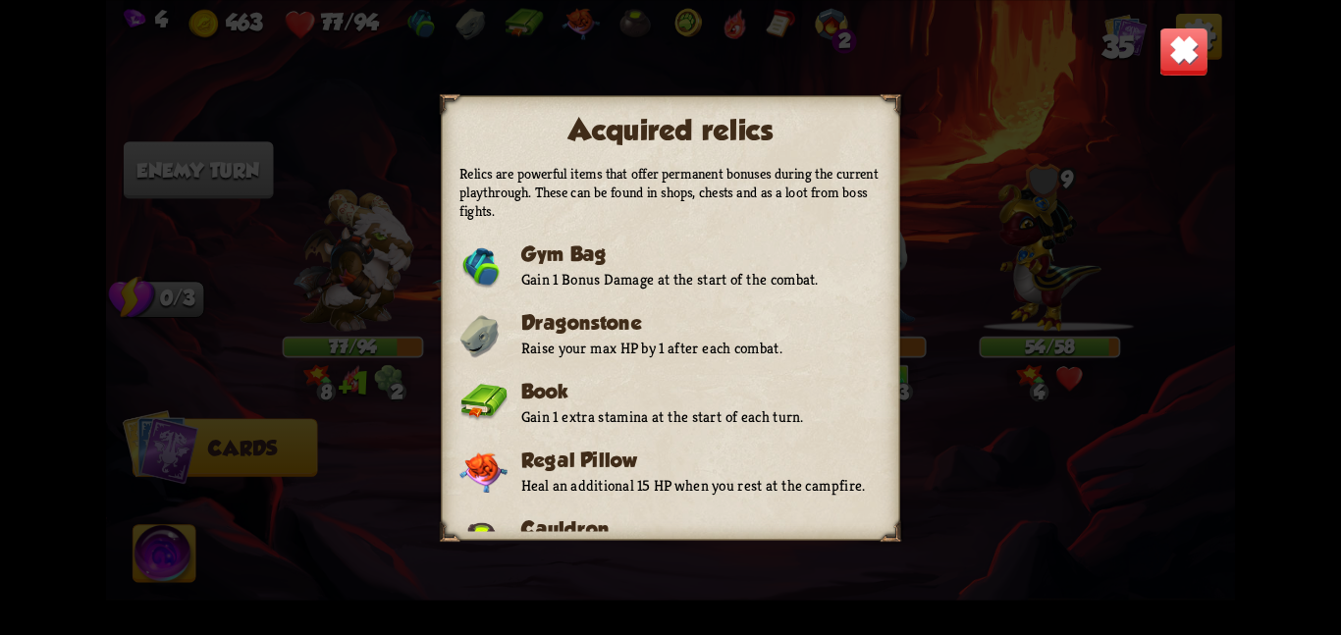
scroll to position [325, 0]
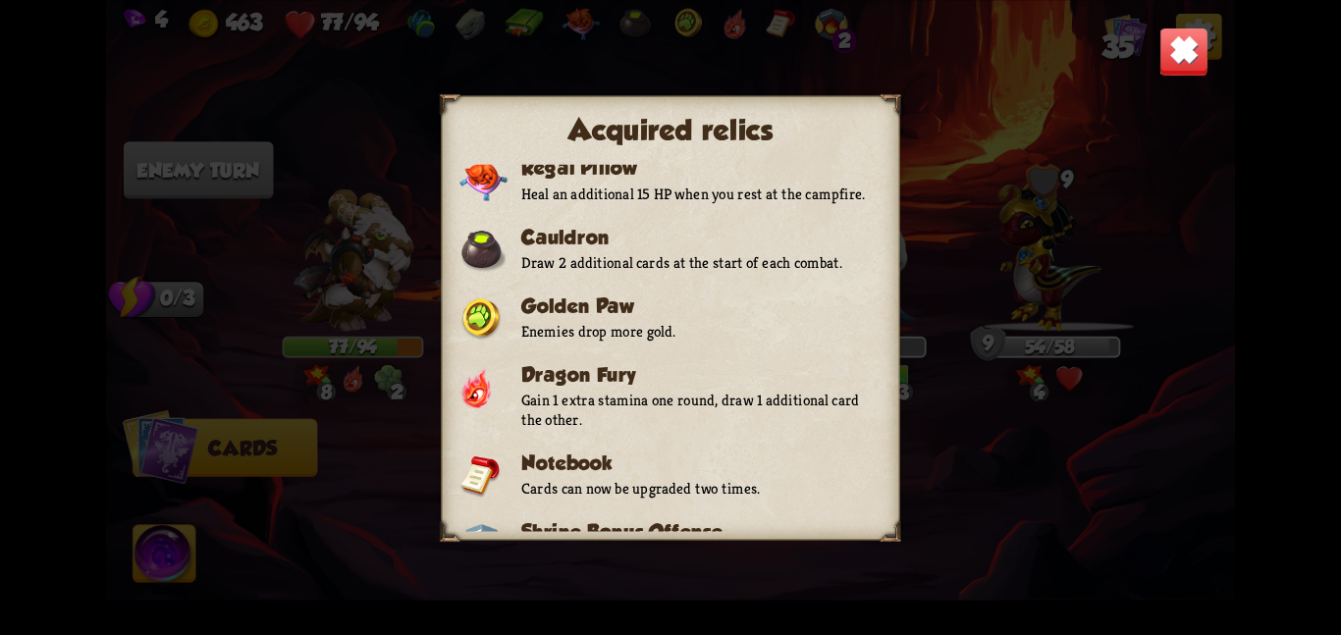
click at [1187, 44] on img at bounding box center [1183, 51] width 49 height 49
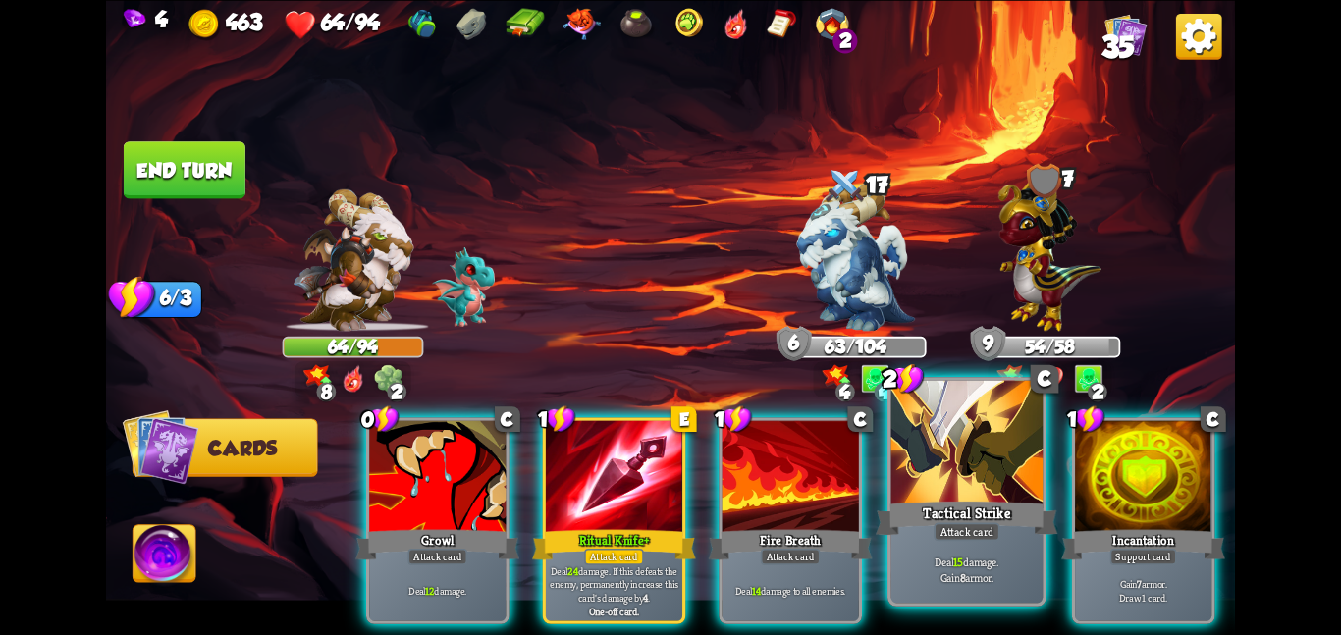
click at [913, 491] on div at bounding box center [967, 444] width 152 height 128
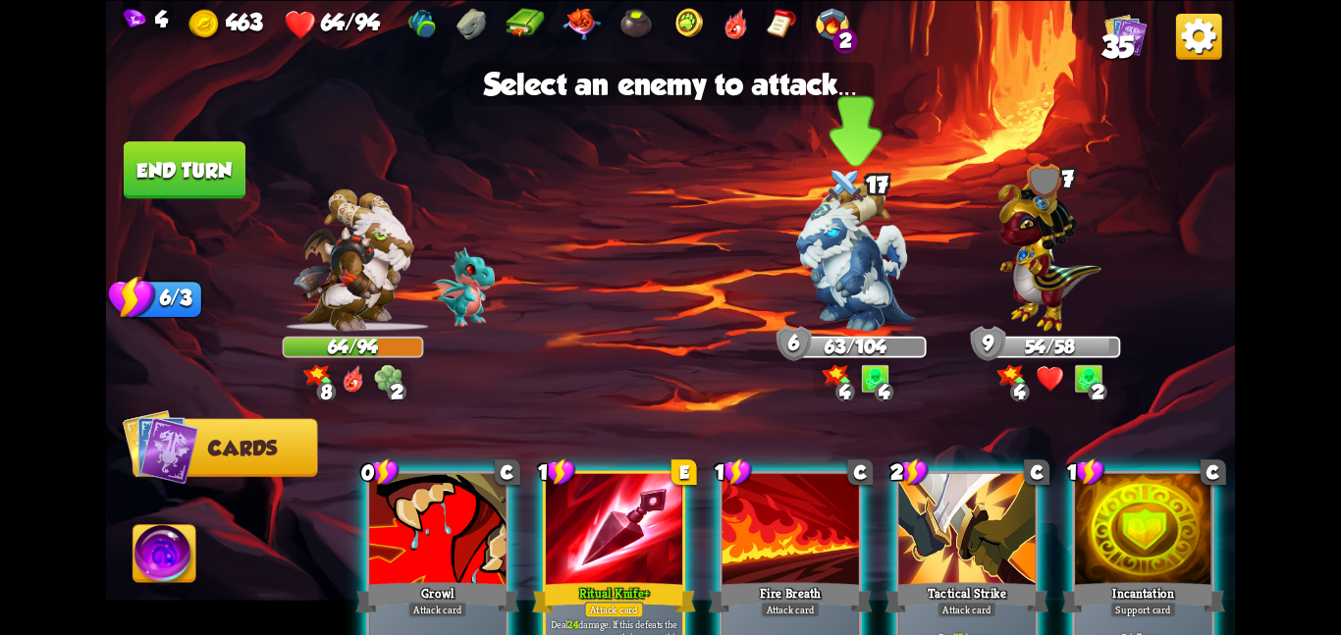
click at [837, 231] on img at bounding box center [856, 257] width 118 height 148
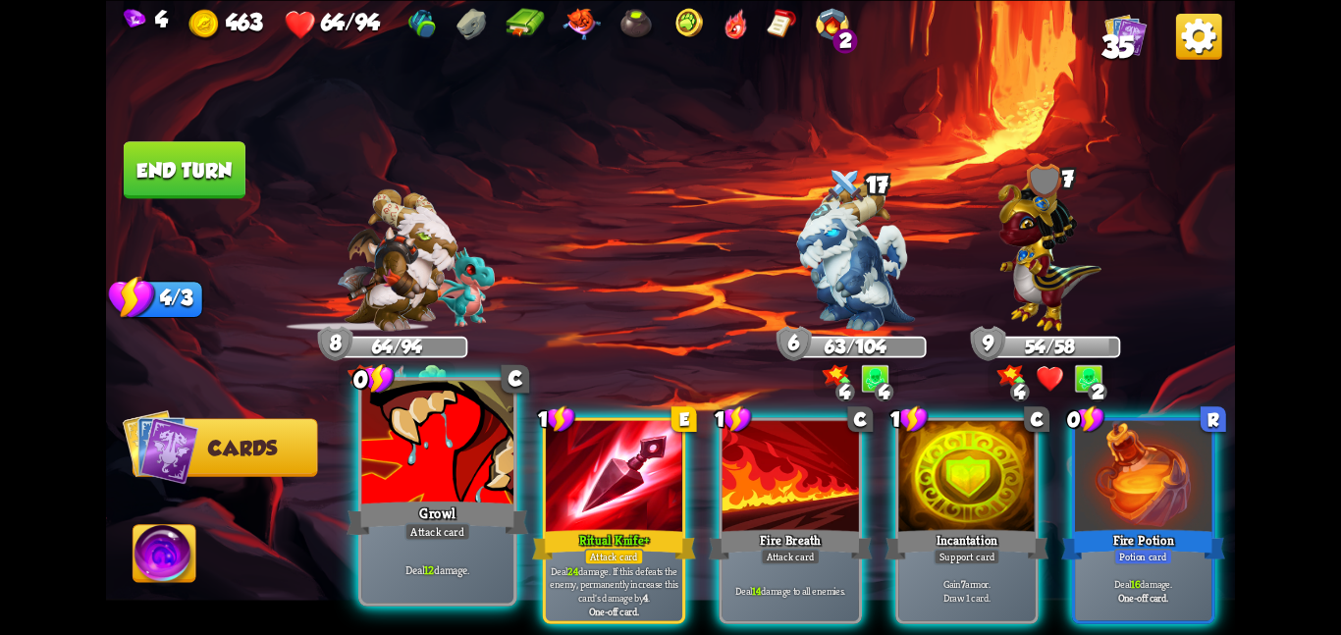
click at [483, 501] on div "Growl" at bounding box center [438, 518] width 182 height 40
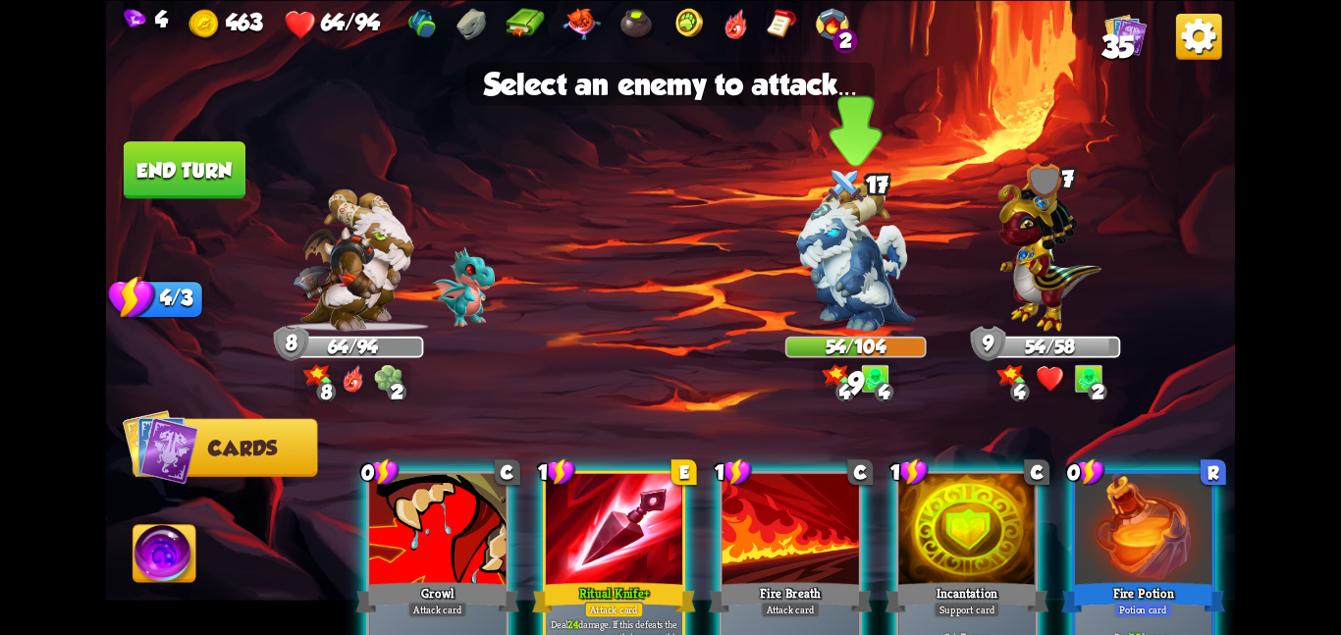
click at [831, 353] on div "54/104" at bounding box center [855, 347] width 137 height 18
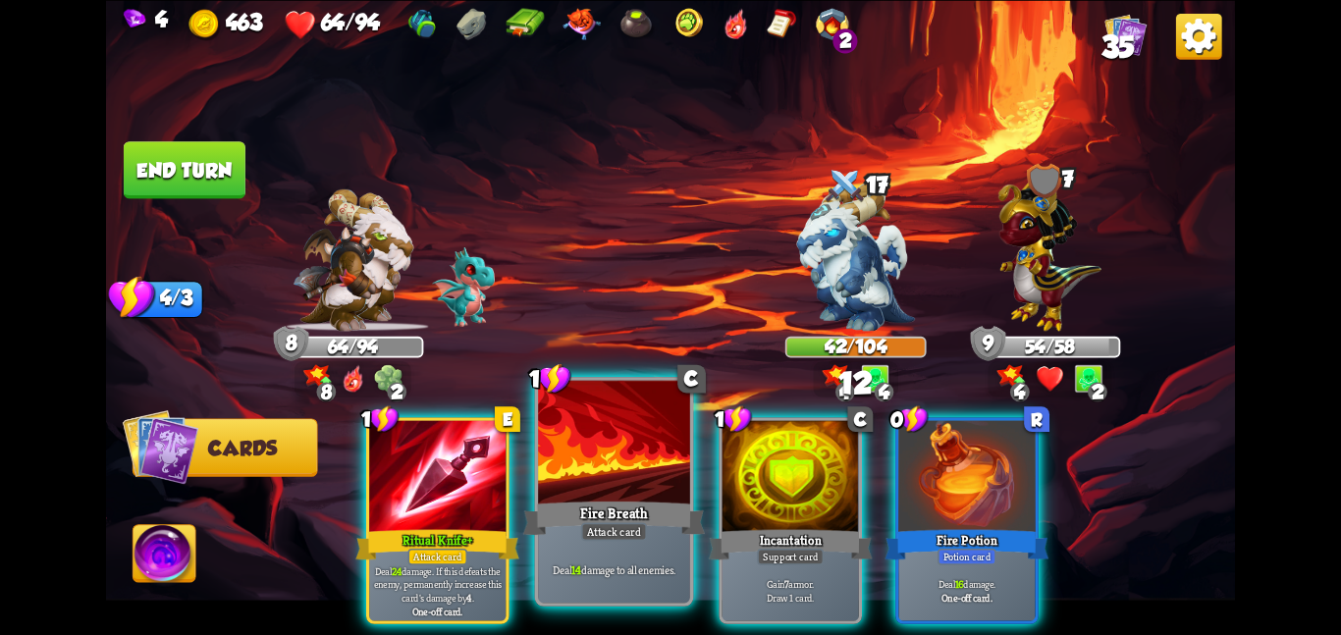
click at [641, 489] on div at bounding box center [614, 444] width 152 height 128
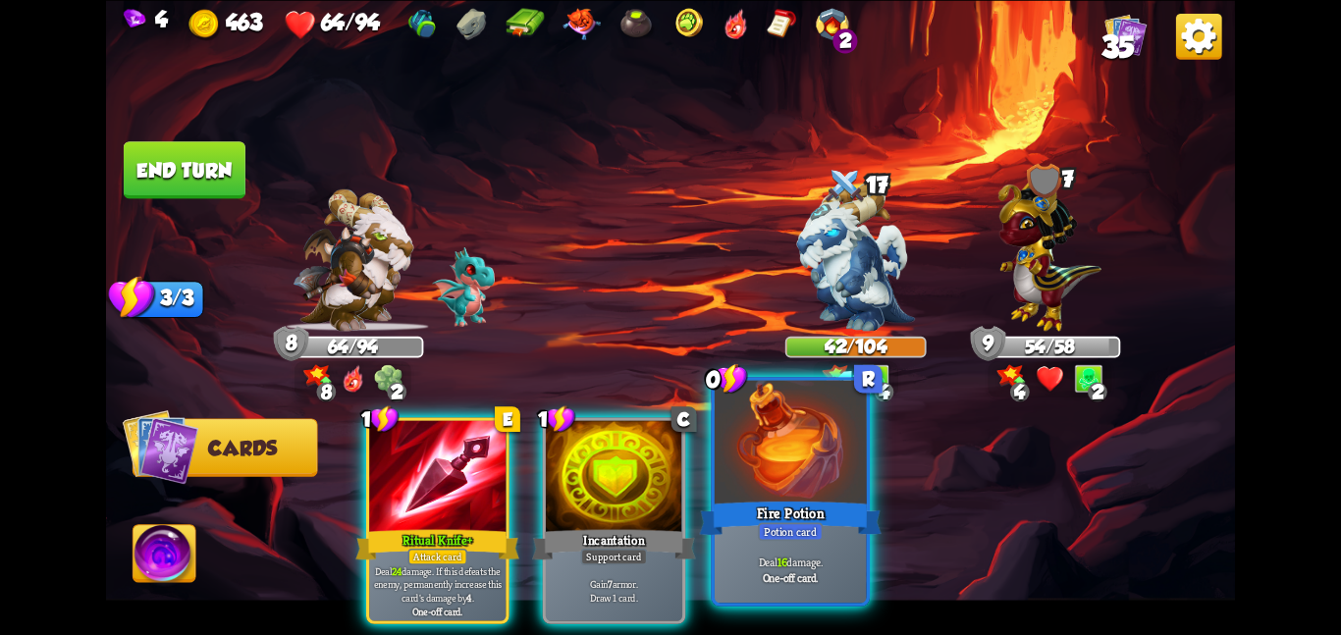
click at [759, 456] on div at bounding box center [791, 444] width 152 height 128
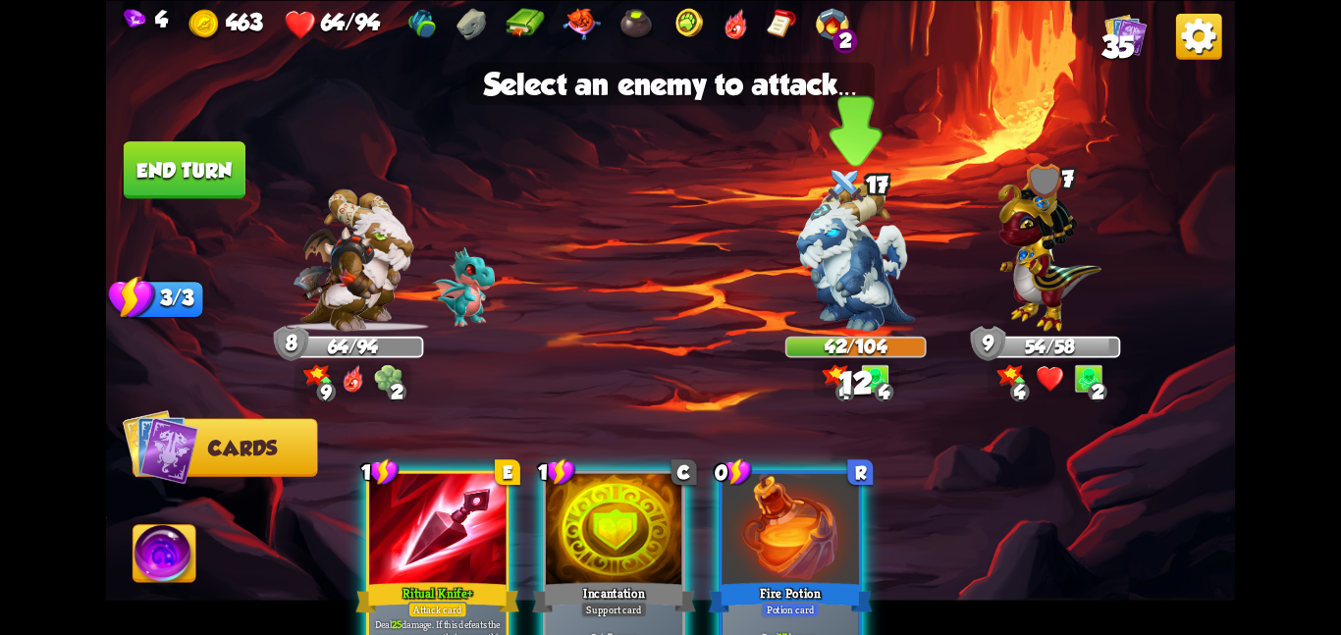
click at [839, 199] on div at bounding box center [845, 186] width 42 height 46
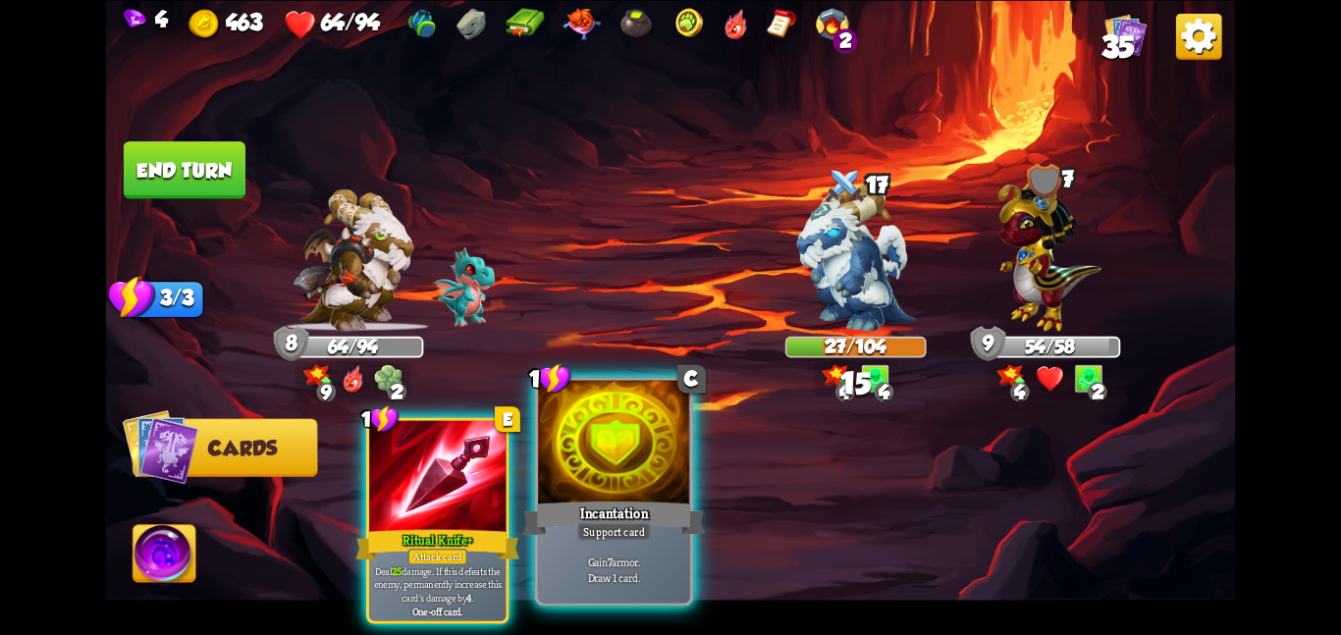
click at [625, 446] on div at bounding box center [614, 444] width 152 height 128
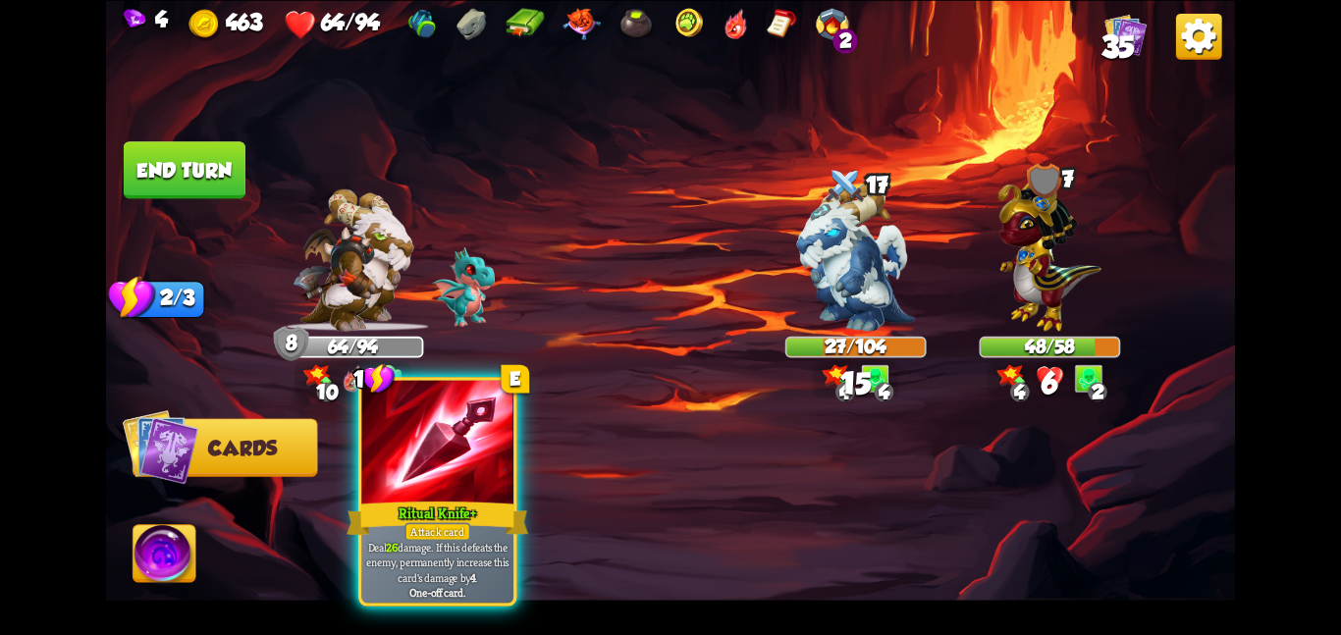
click at [444, 500] on div "Ritual Knife+" at bounding box center [438, 518] width 182 height 40
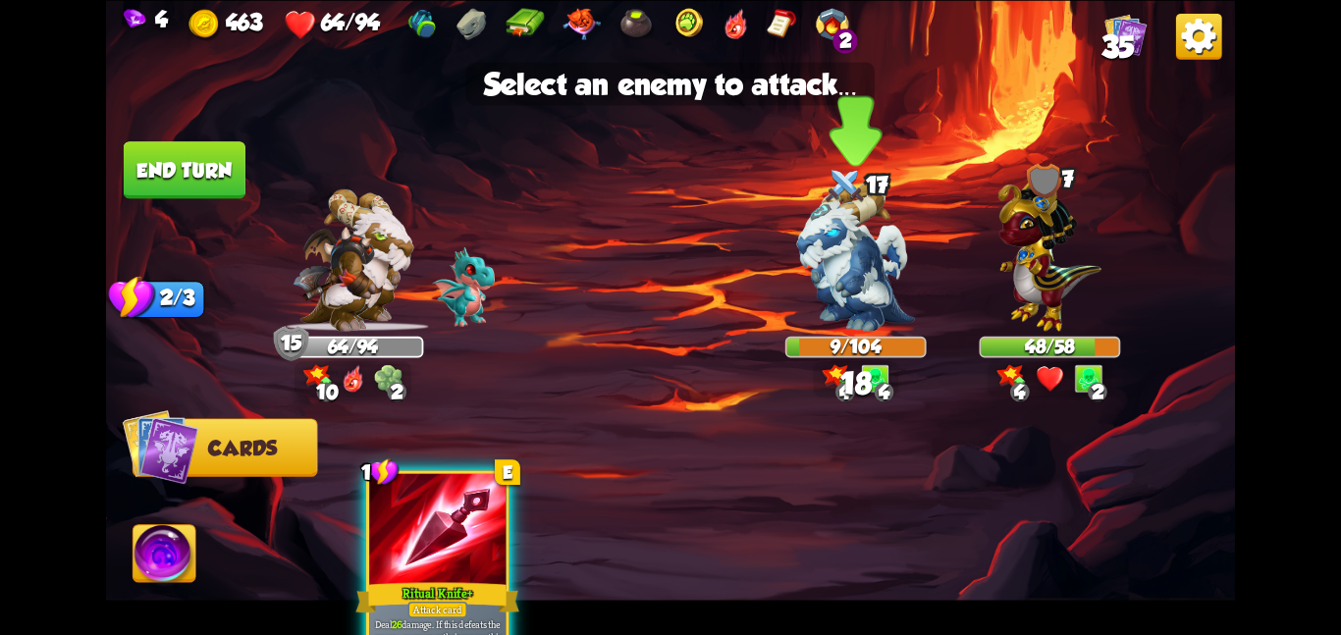
click at [880, 244] on img at bounding box center [856, 257] width 118 height 148
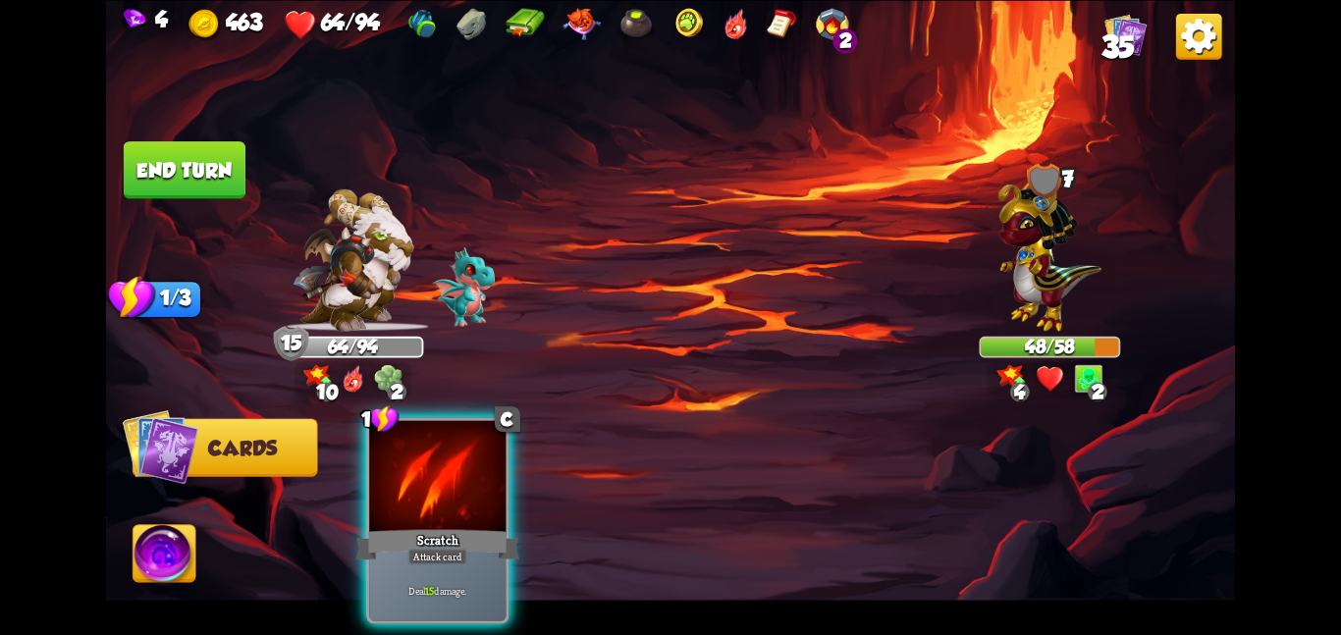
click at [1133, 57] on span "35" at bounding box center [1117, 46] width 33 height 34
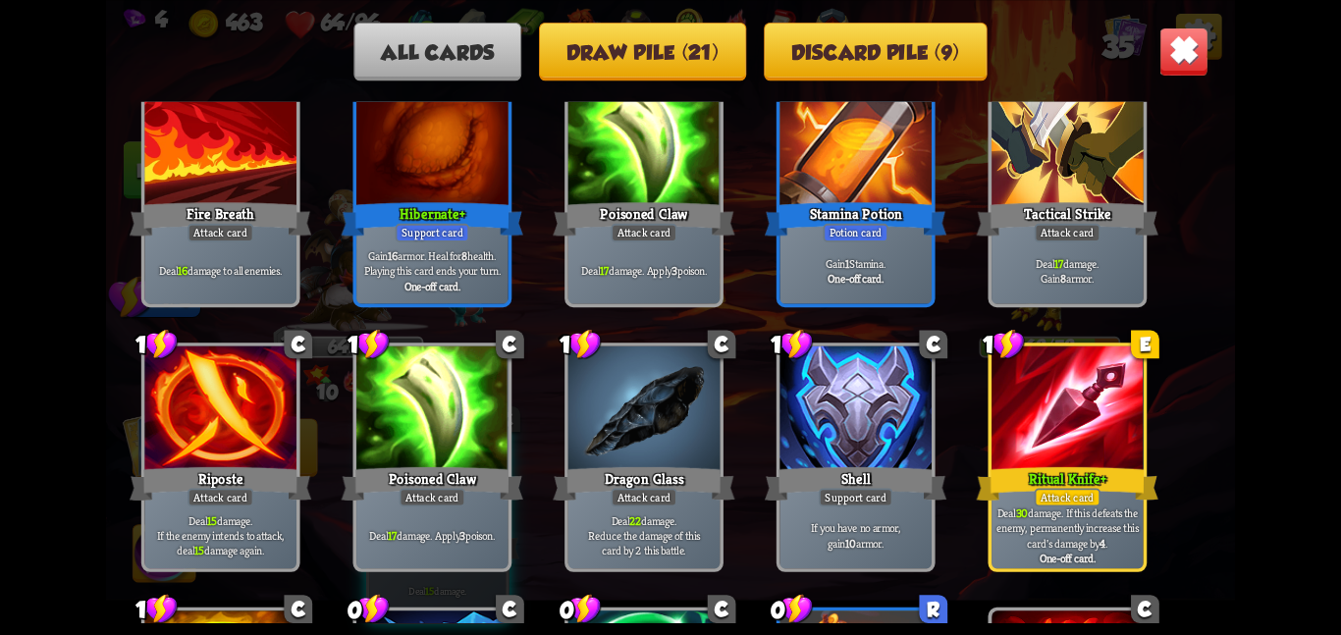
scroll to position [1267, 0]
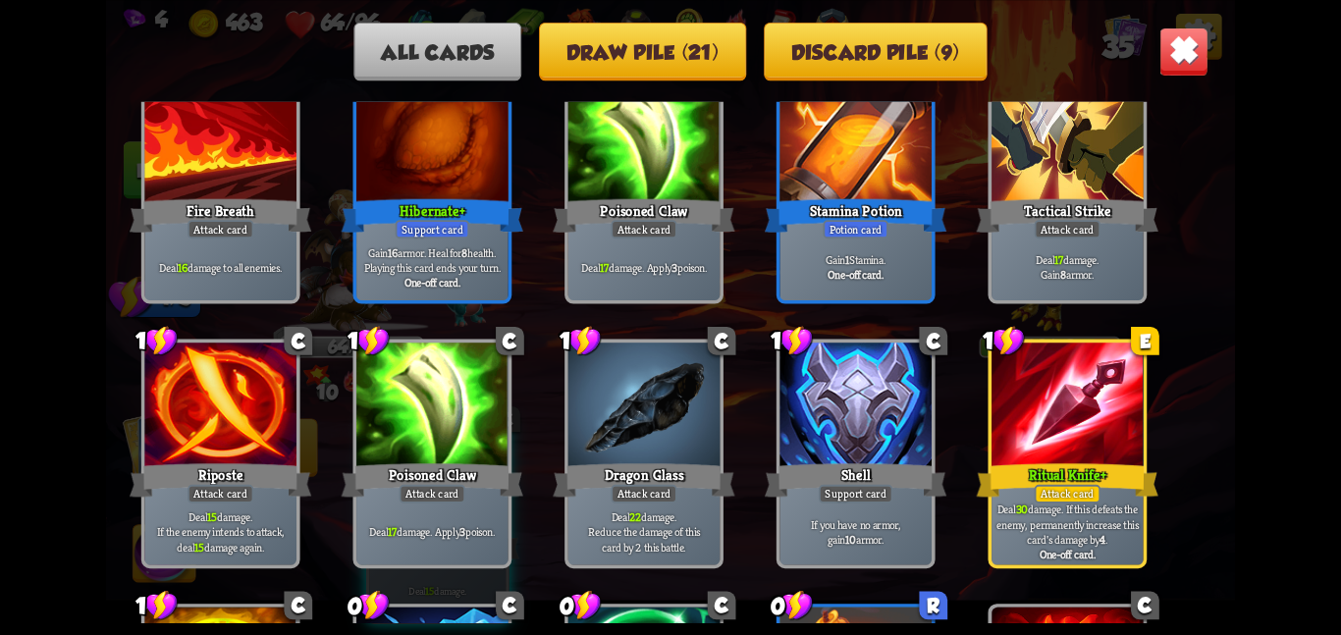
click at [1184, 39] on img at bounding box center [1183, 51] width 49 height 49
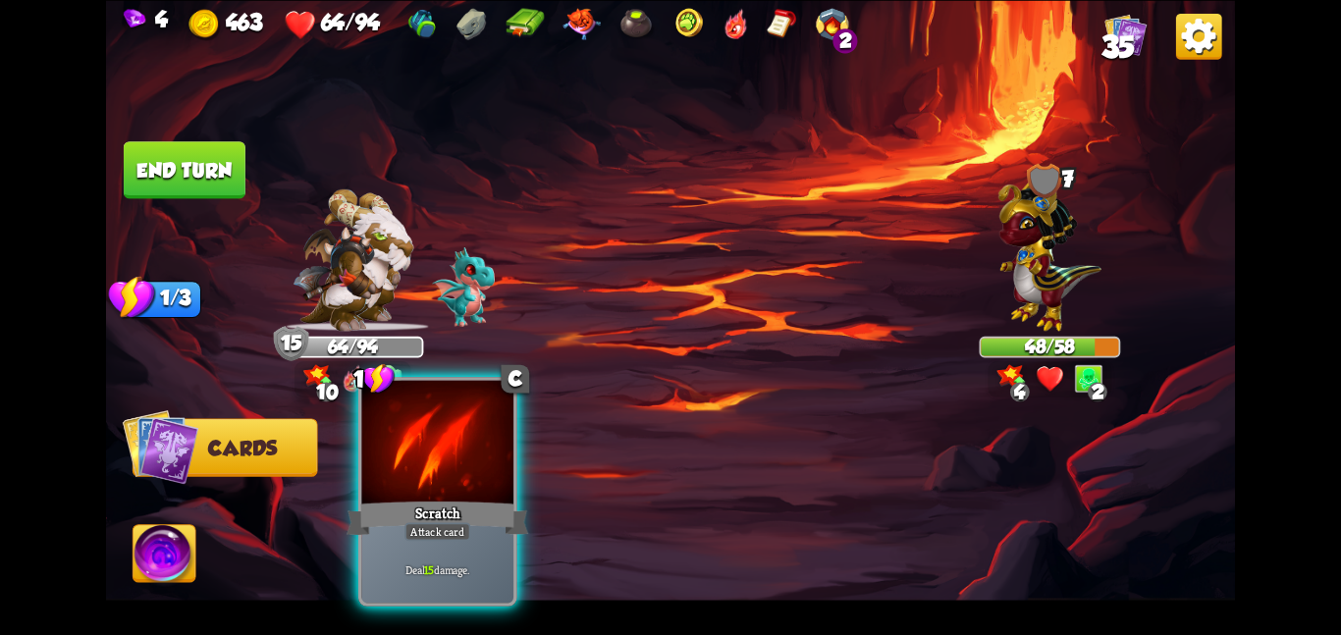
click at [496, 459] on div at bounding box center [437, 444] width 152 height 128
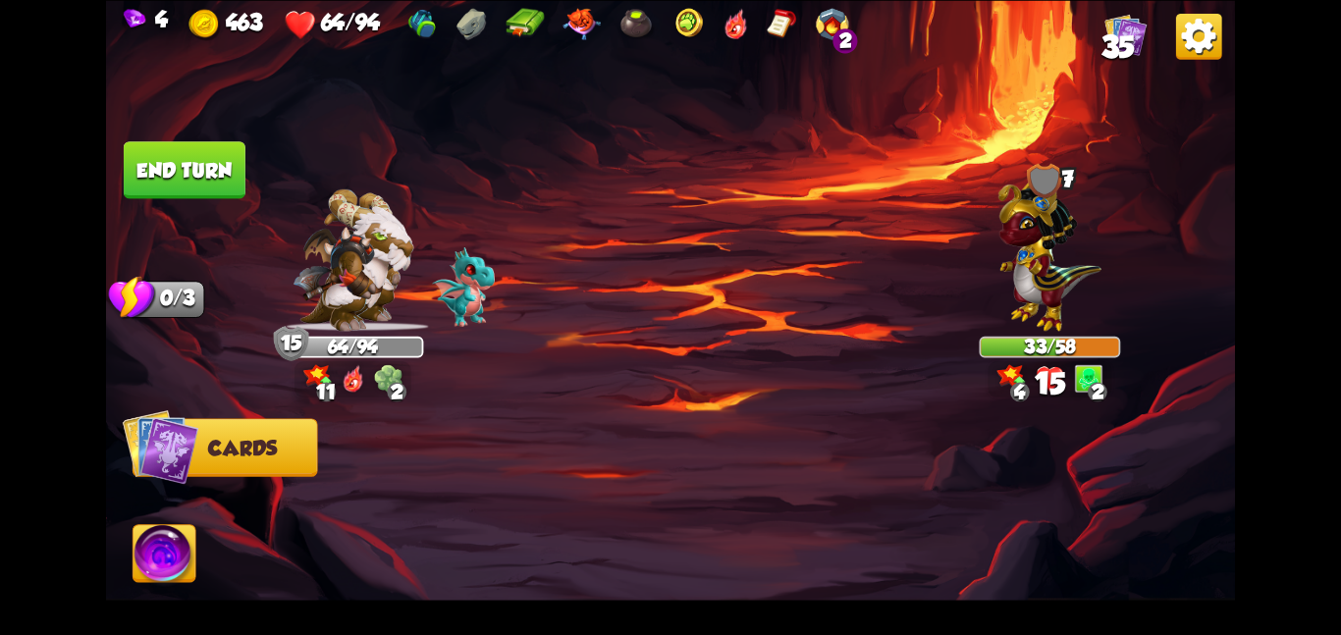
click at [208, 178] on button "End turn" at bounding box center [185, 169] width 122 height 57
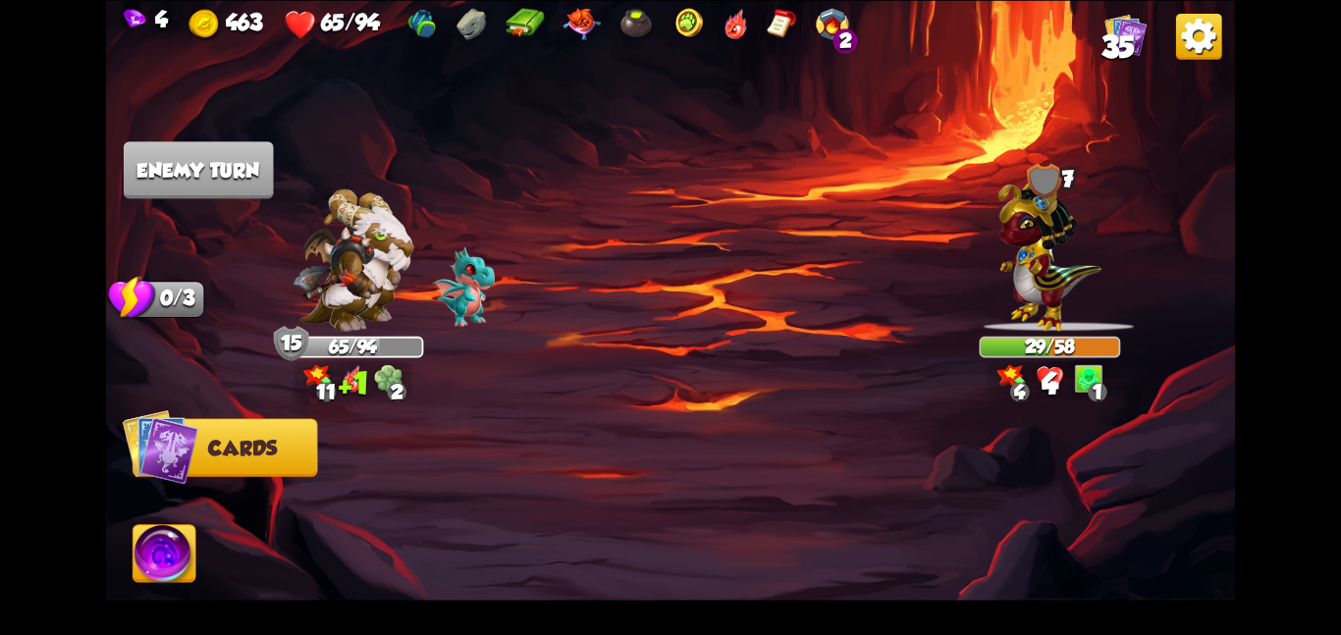
click at [348, 237] on img at bounding box center [353, 259] width 121 height 142
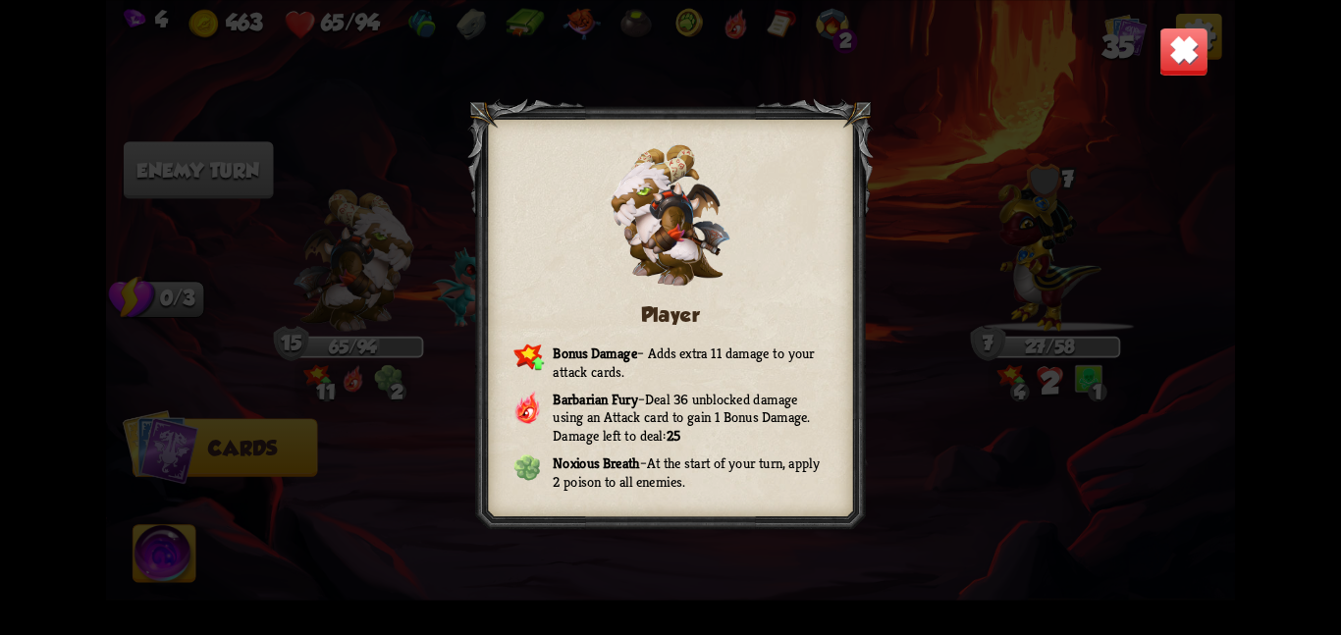
click at [1169, 73] on img at bounding box center [1183, 51] width 49 height 49
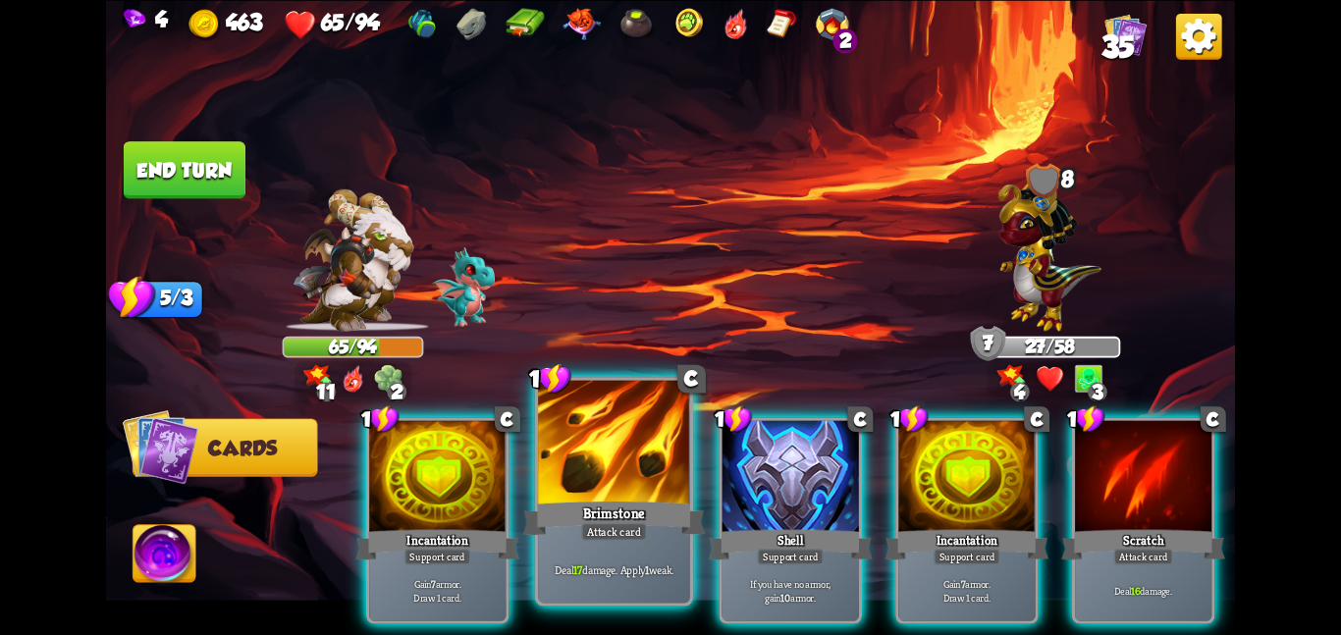
click at [663, 460] on div at bounding box center [614, 444] width 152 height 128
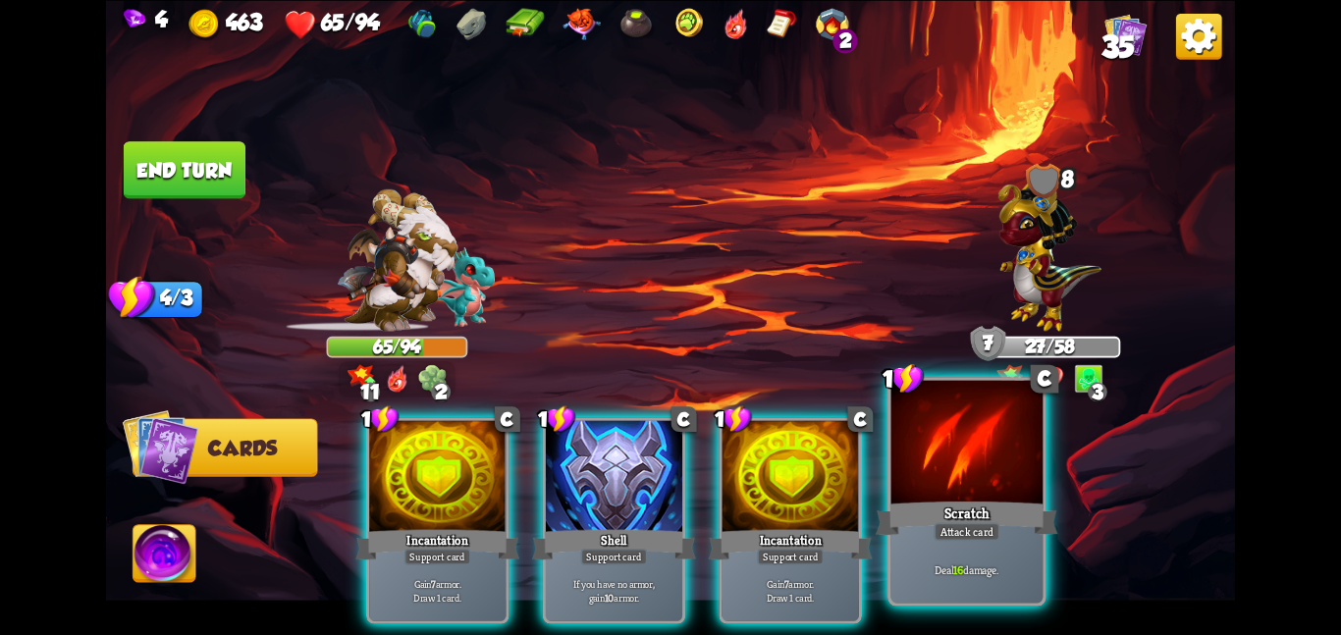
click at [930, 462] on div at bounding box center [967, 444] width 152 height 128
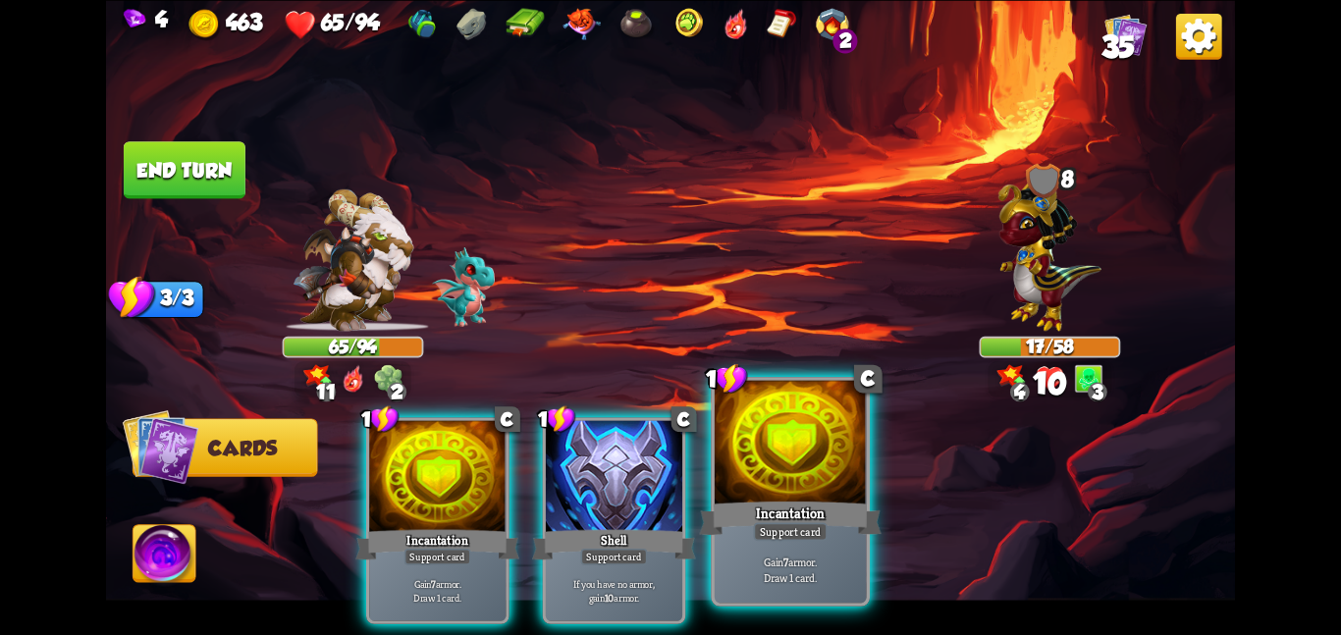
click at [816, 484] on div at bounding box center [791, 444] width 152 height 128
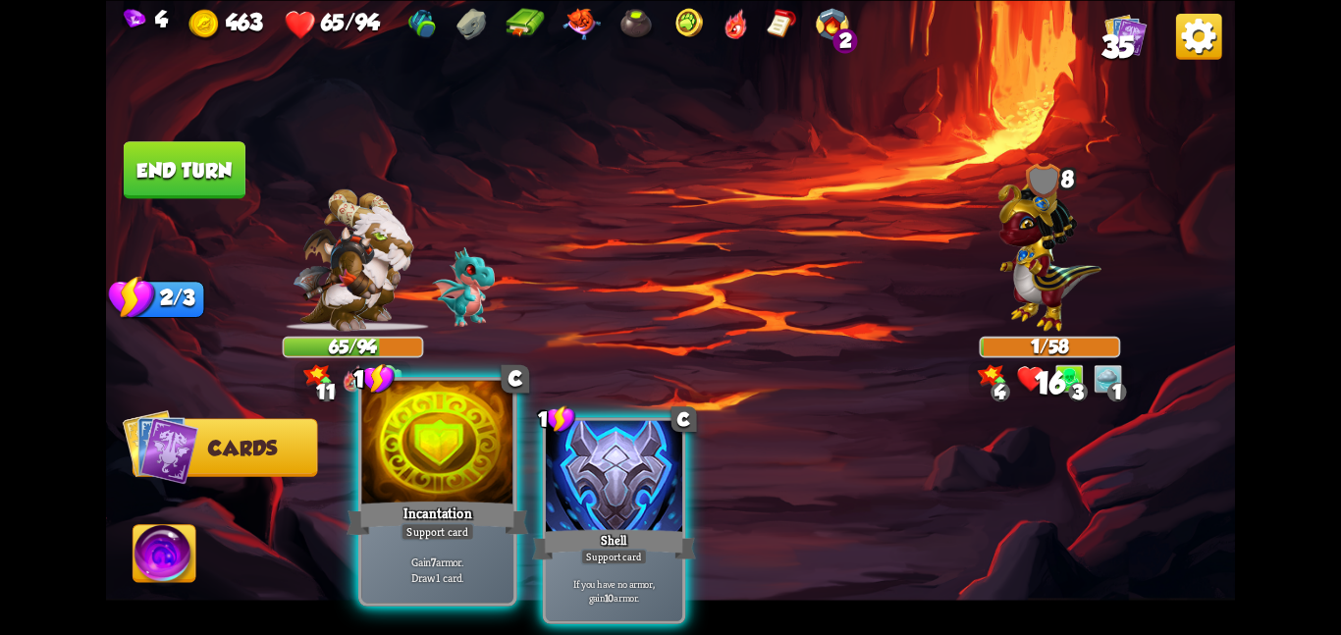
click at [452, 501] on div "Incantation" at bounding box center [438, 518] width 182 height 40
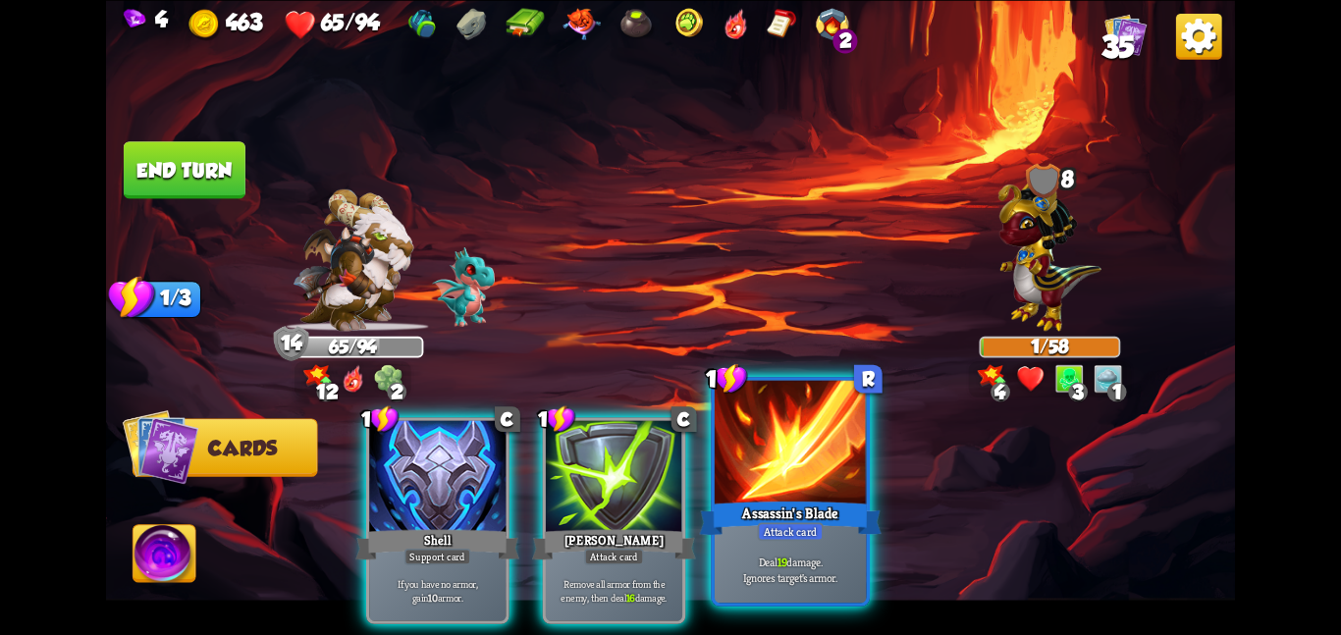
click at [764, 462] on div at bounding box center [791, 444] width 152 height 128
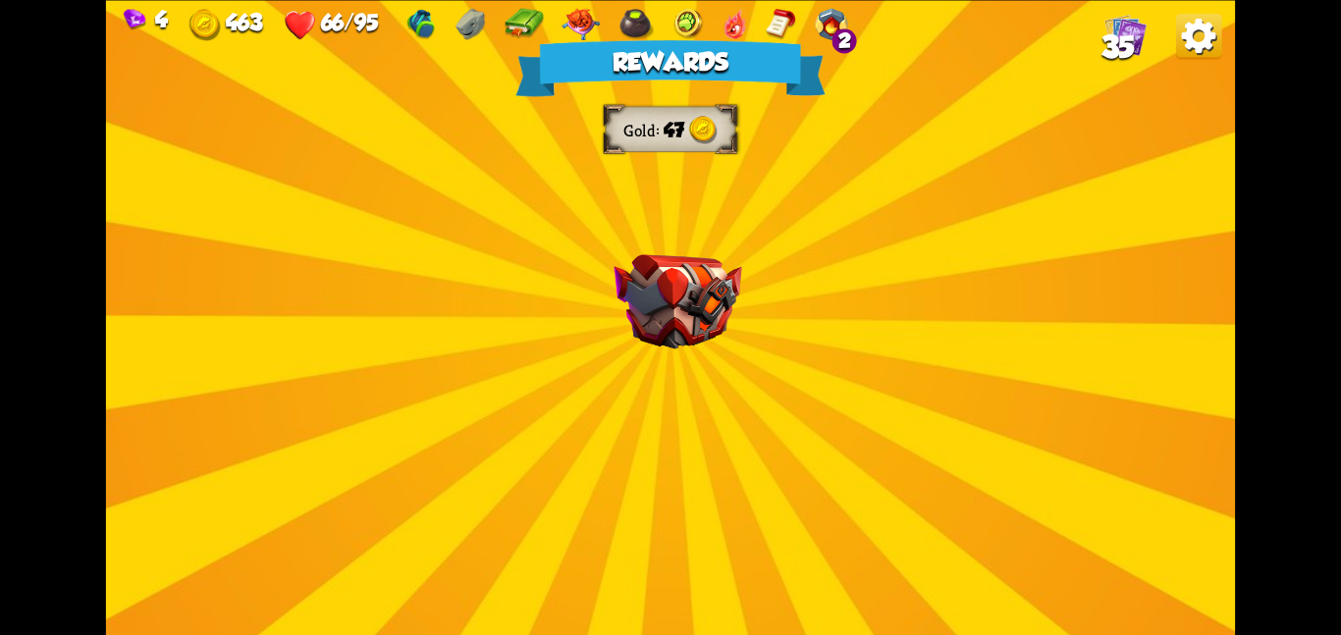
click at [457, 272] on div "Rewards Gold 47 Select a card 1 C Burst Support card The next Support card you …" at bounding box center [670, 317] width 1129 height 635
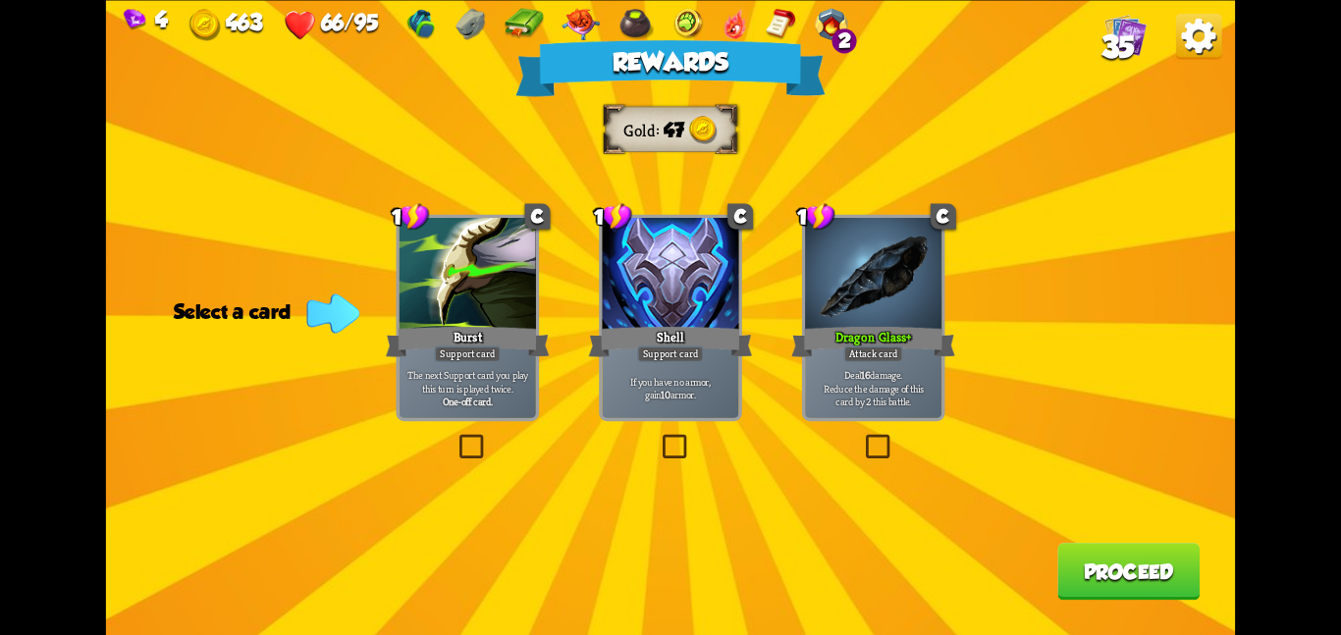
click at [768, 272] on div "Rewards Gold 47 Select a card 1 C Burst Support card The next Support card you …" at bounding box center [670, 317] width 1129 height 635
click at [817, 294] on div at bounding box center [873, 275] width 136 height 115
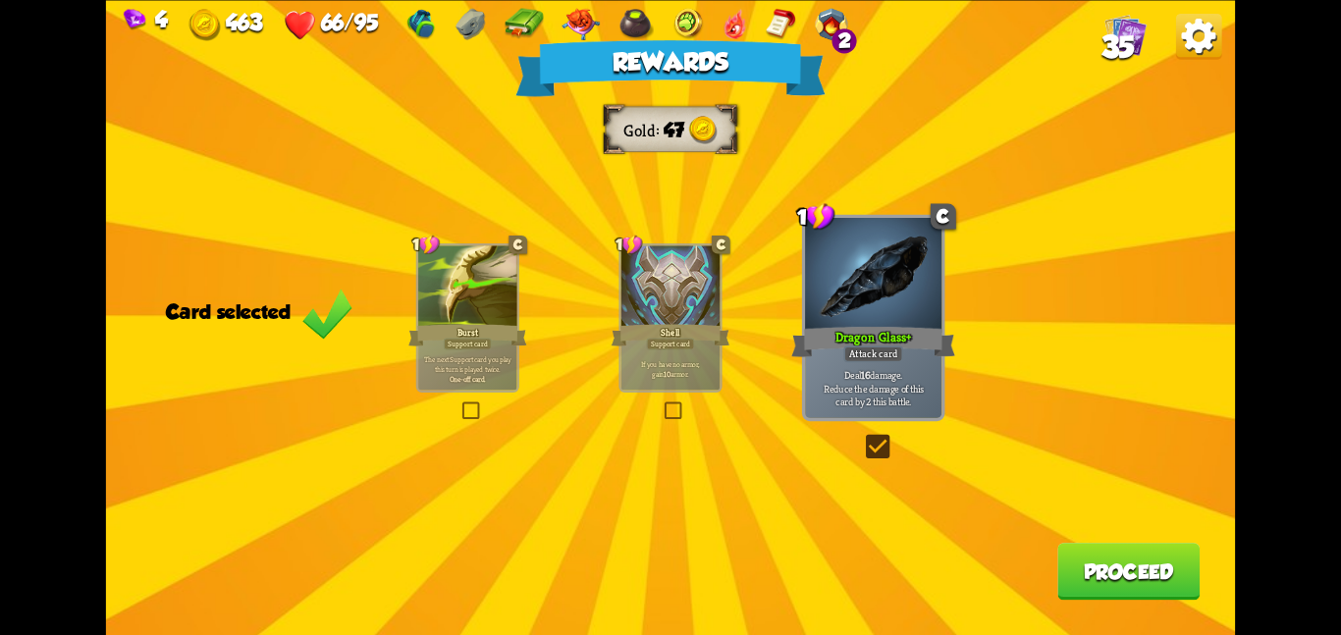
click at [1117, 591] on button "Proceed" at bounding box center [1128, 571] width 142 height 57
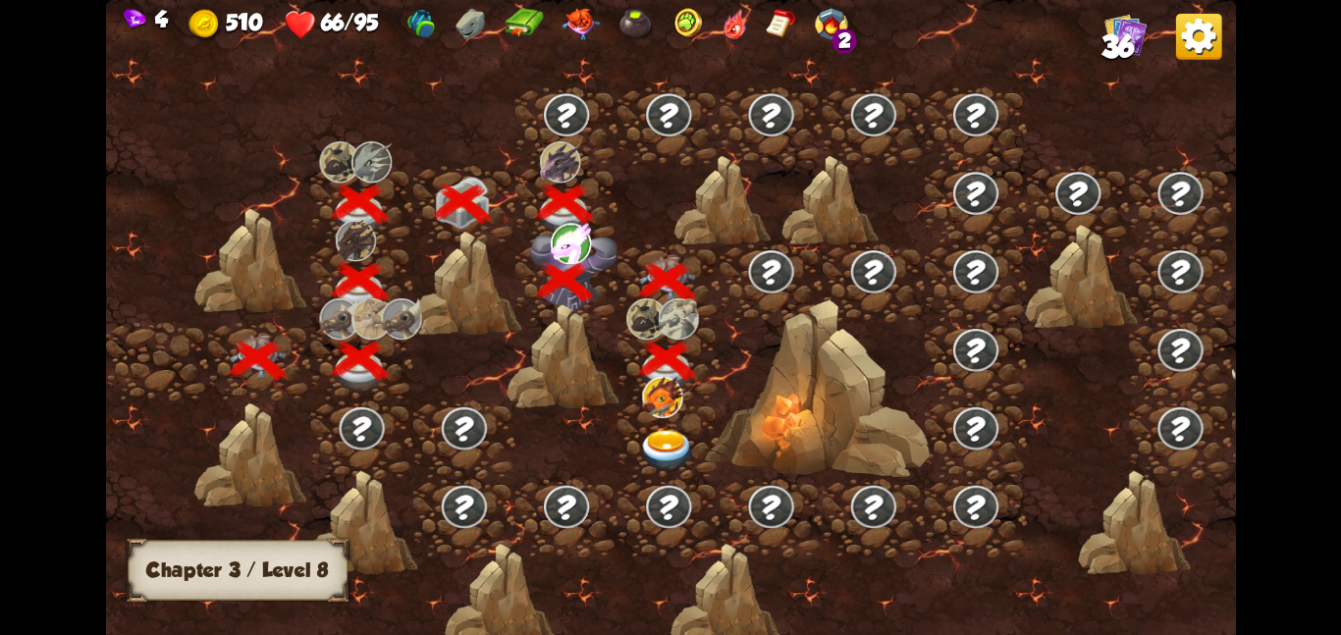
click at [695, 421] on div at bounding box center [668, 439] width 102 height 79
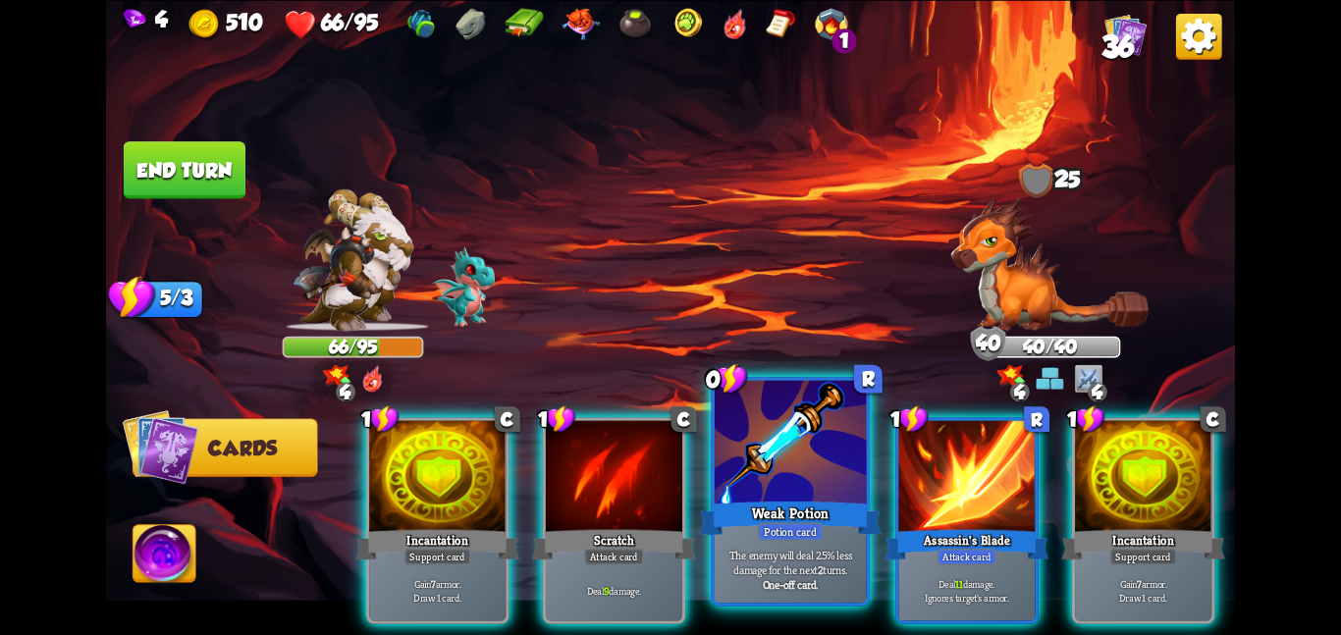
click at [863, 477] on div at bounding box center [791, 444] width 152 height 128
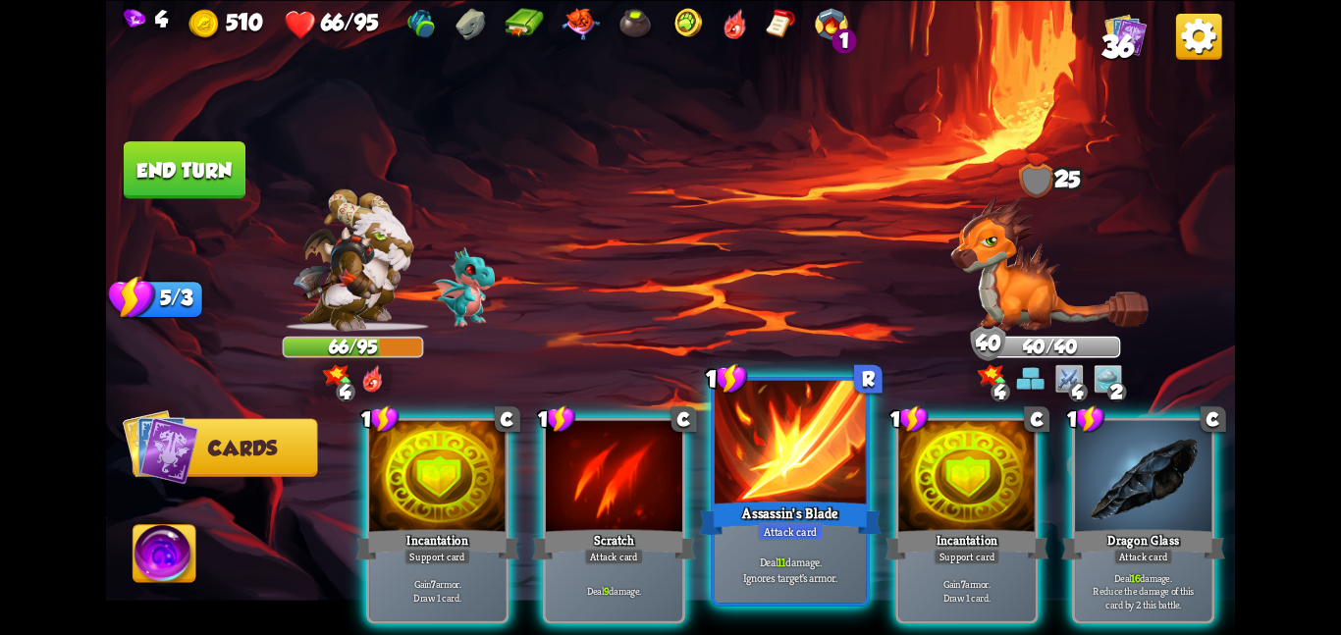
click at [792, 453] on div at bounding box center [791, 444] width 152 height 128
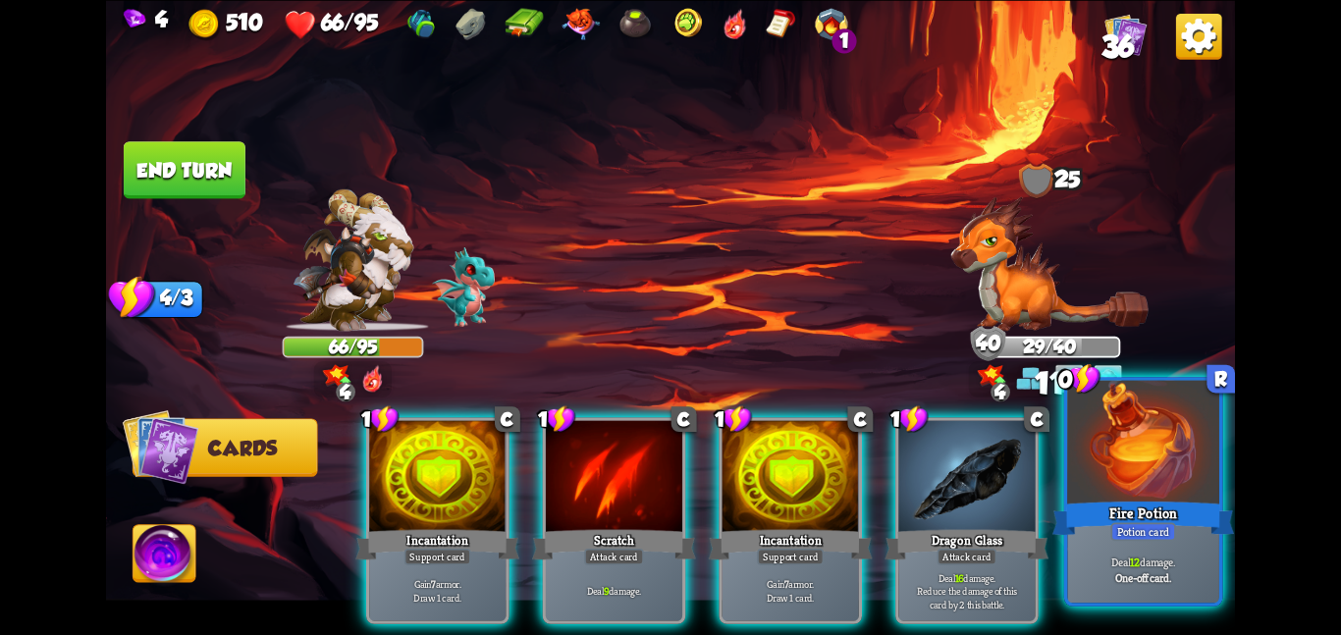
click at [1136, 479] on div at bounding box center [1143, 444] width 152 height 128
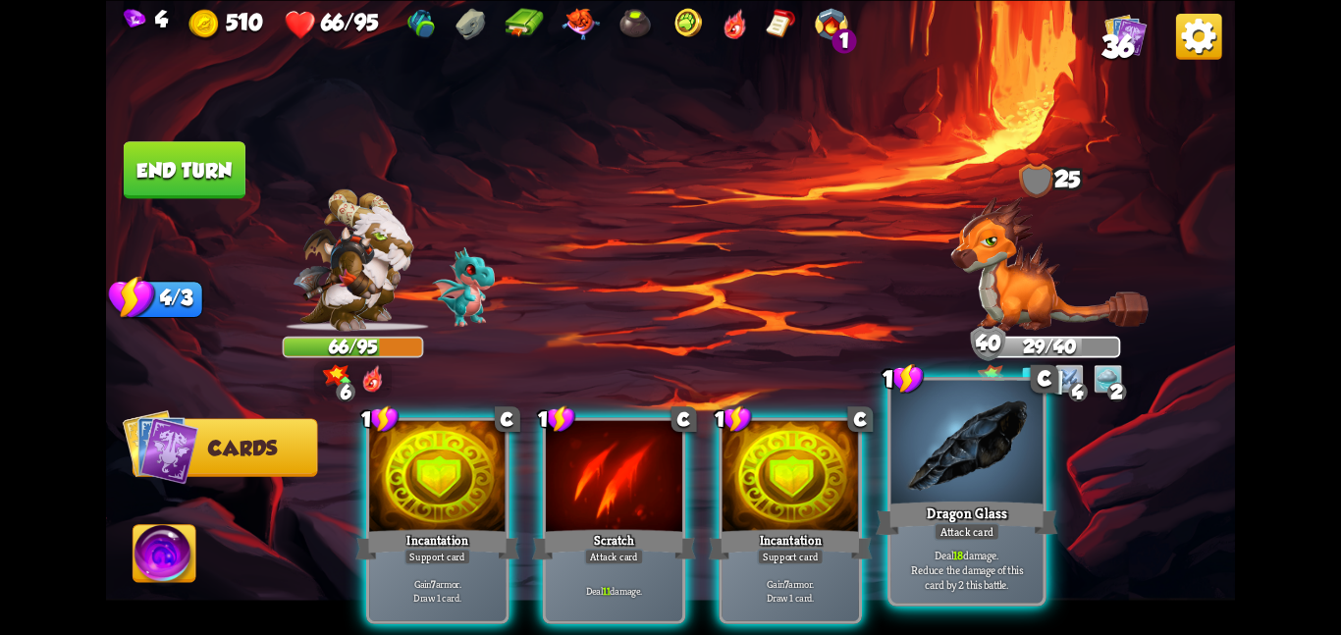
click at [952, 474] on div at bounding box center [967, 444] width 152 height 128
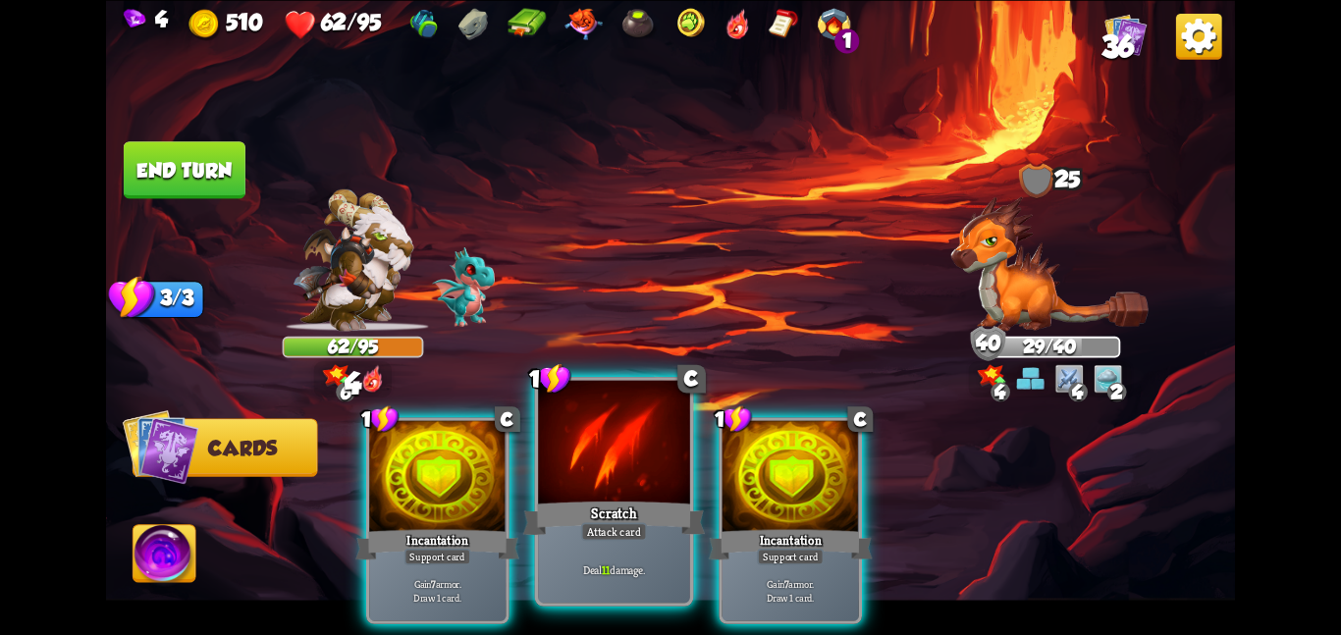
click at [623, 491] on div at bounding box center [614, 444] width 152 height 128
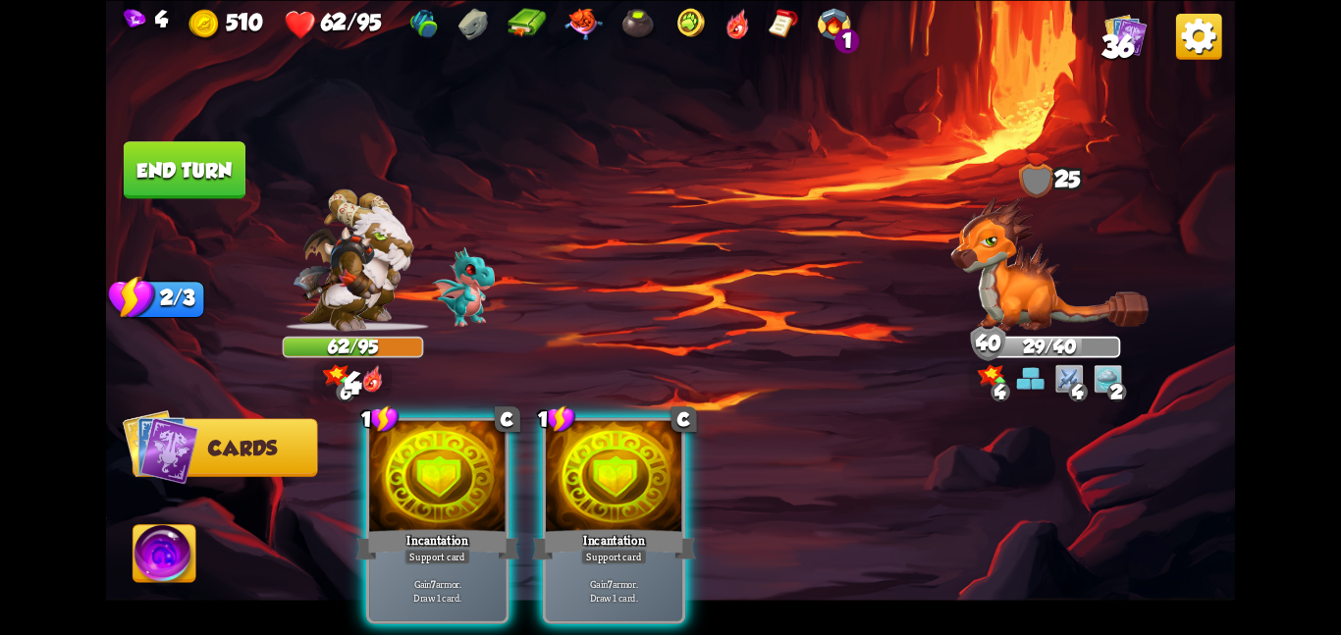
click at [623, 491] on div at bounding box center [614, 477] width 136 height 115
click at [623, 491] on div "1 C Incantation Support card Gain 7 armor. Draw 1 card. 1 C Incantation Support…" at bounding box center [783, 493] width 903 height 283
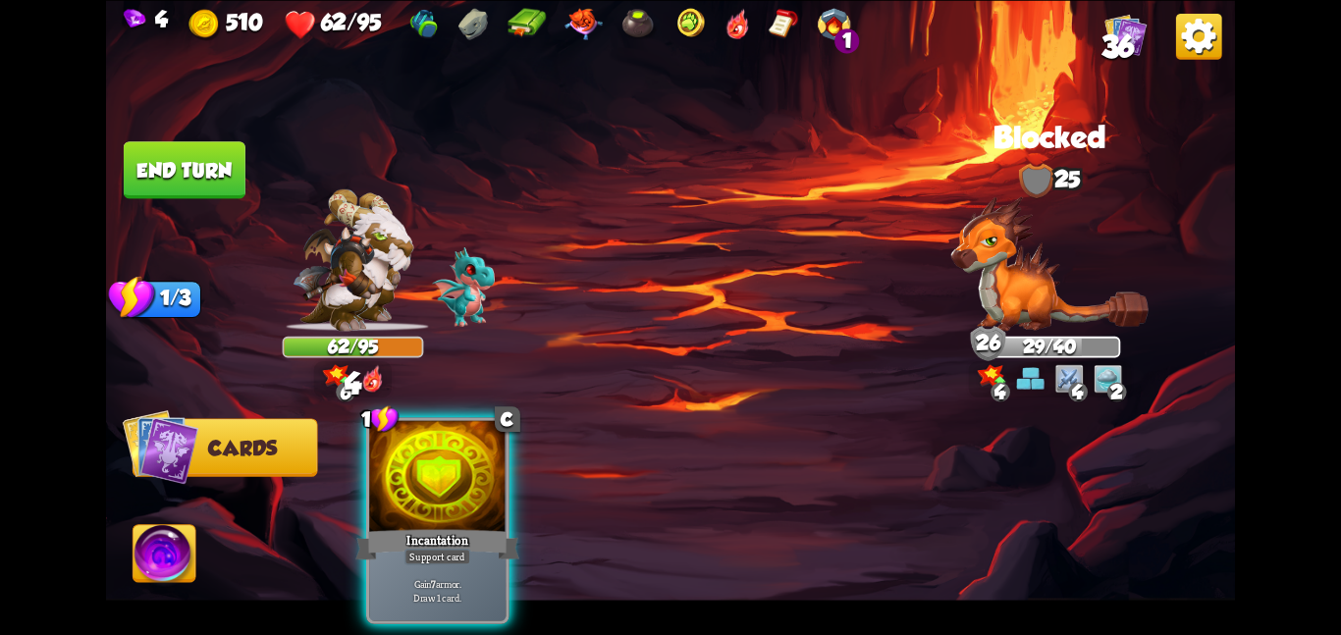
click at [533, 472] on div "1 C Incantation Support card Gain 7 armor. Draw 1 card." at bounding box center [783, 493] width 903 height 283
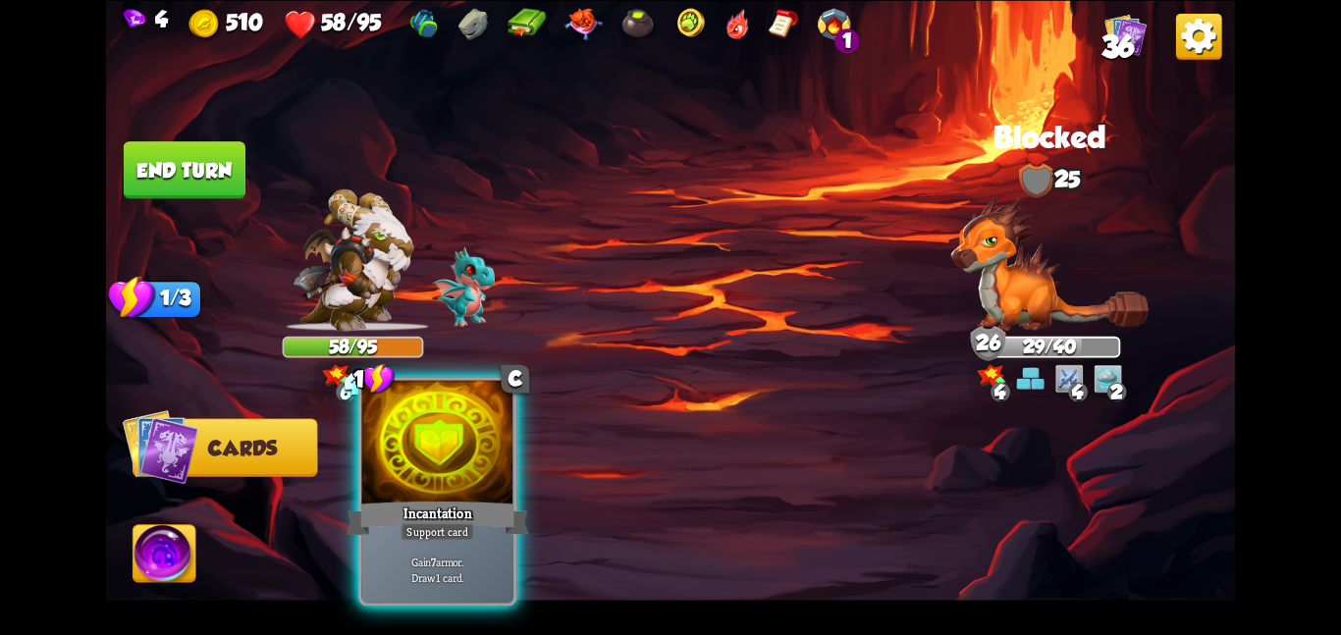
click at [391, 467] on div at bounding box center [437, 444] width 152 height 128
